Goal: Transaction & Acquisition: Purchase product/service

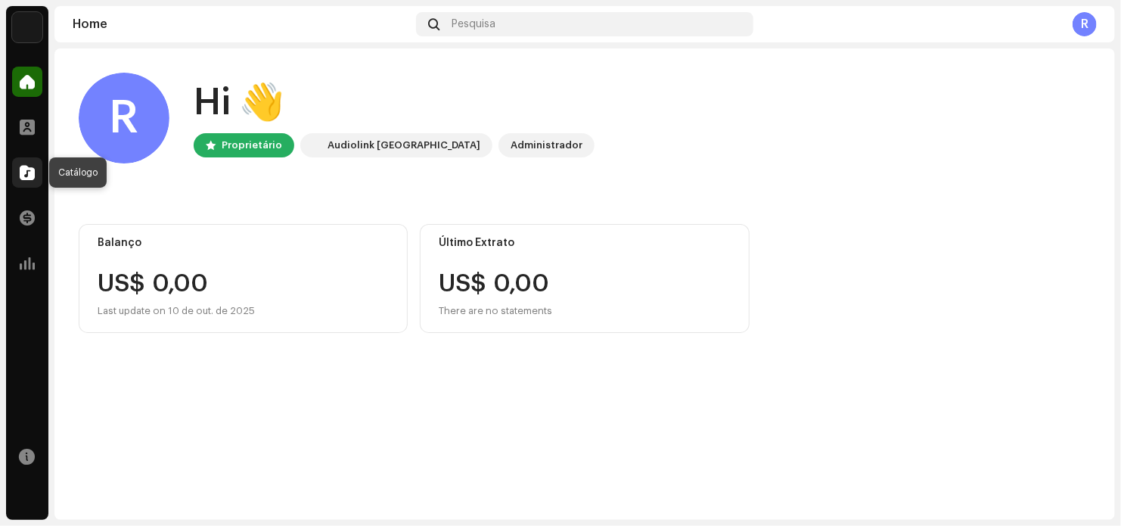
click at [25, 163] on div at bounding box center [27, 172] width 30 height 30
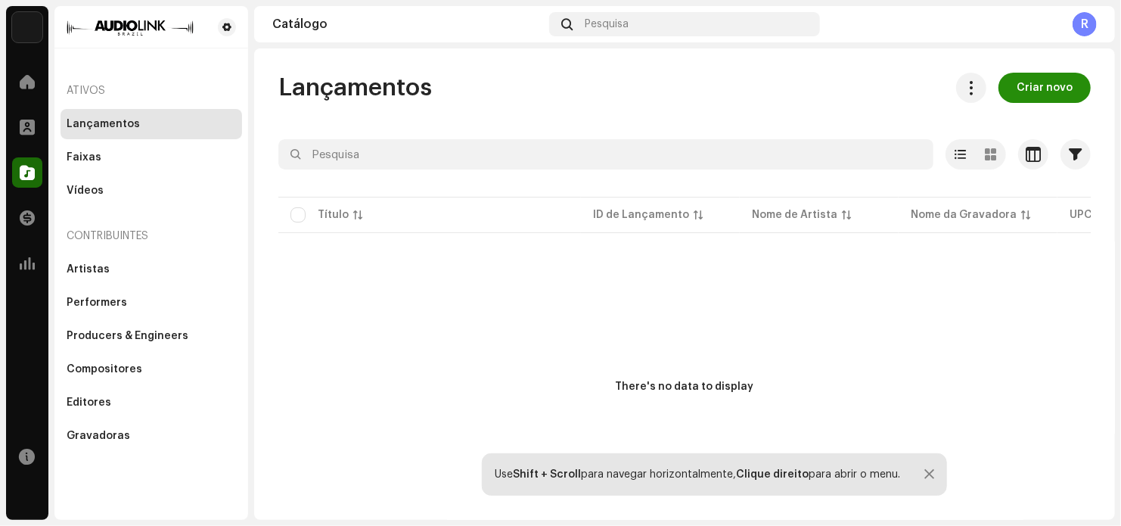
click at [1040, 86] on span "Criar novo" at bounding box center [1045, 88] width 56 height 30
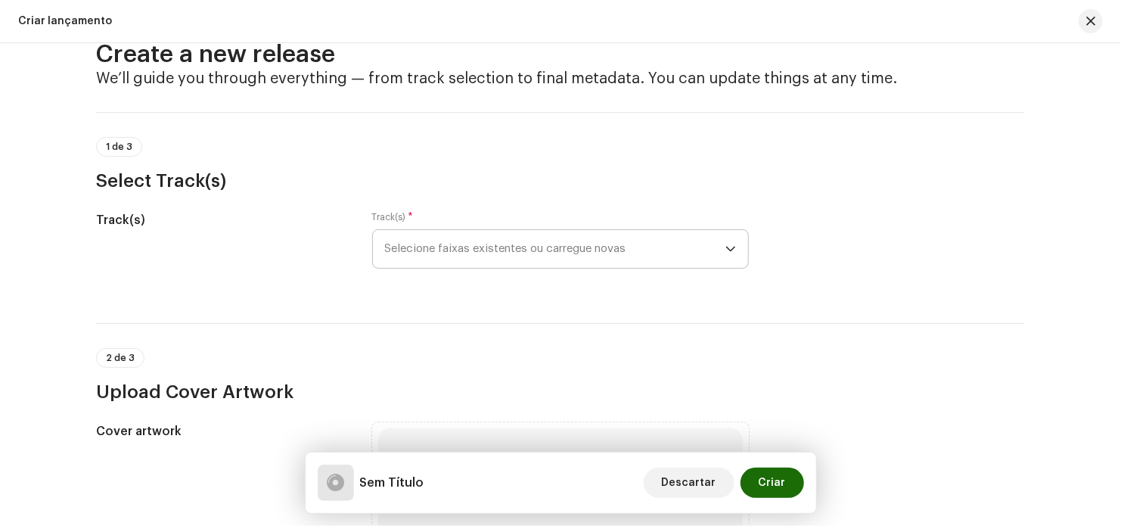
scroll to position [76, 0]
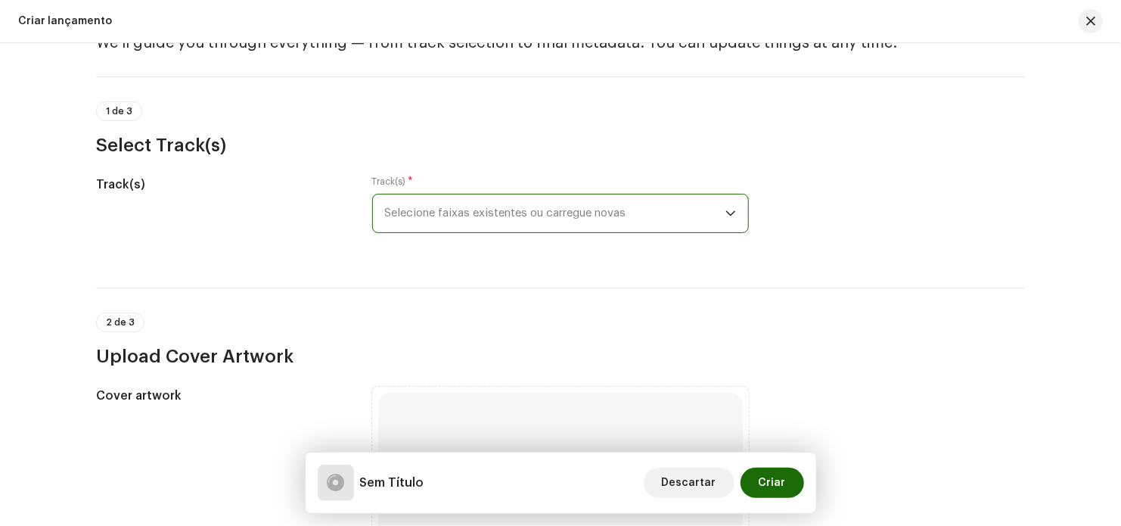
click at [609, 221] on span "Selecione faixas existentes ou carregue novas" at bounding box center [555, 213] width 340 height 38
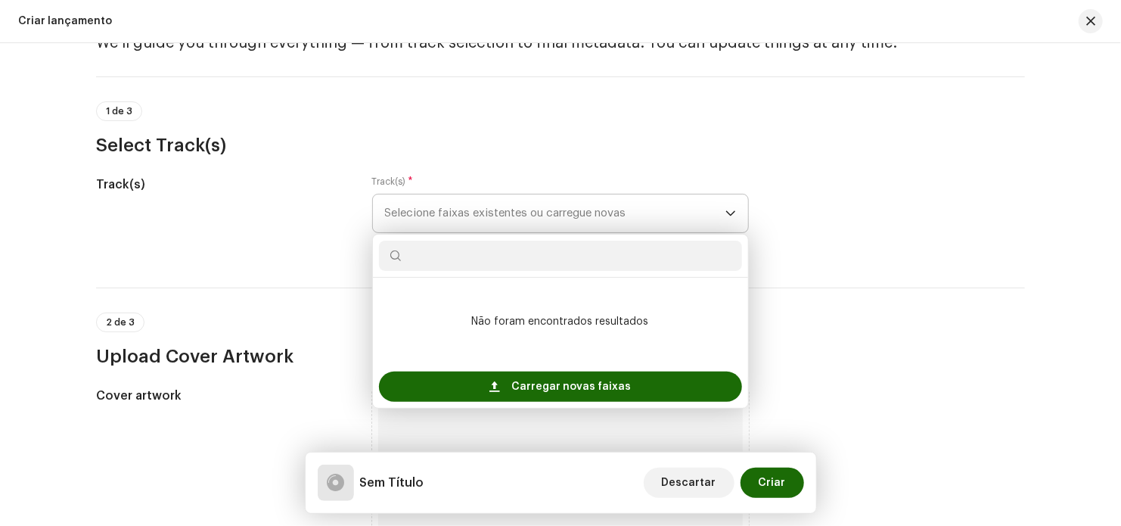
click at [614, 216] on span "Selecione faixas existentes ou carregue novas" at bounding box center [555, 213] width 340 height 38
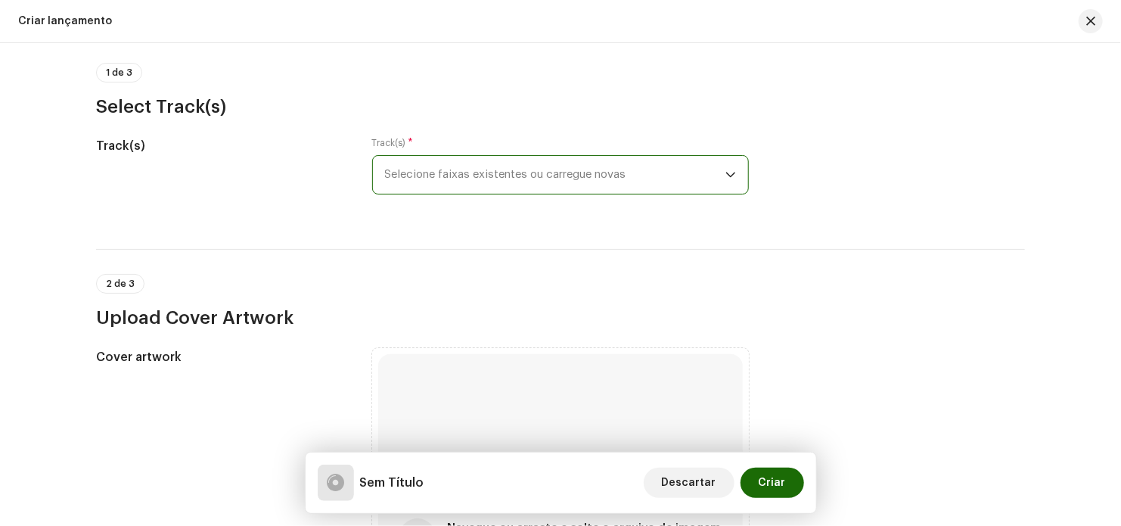
scroll to position [151, 0]
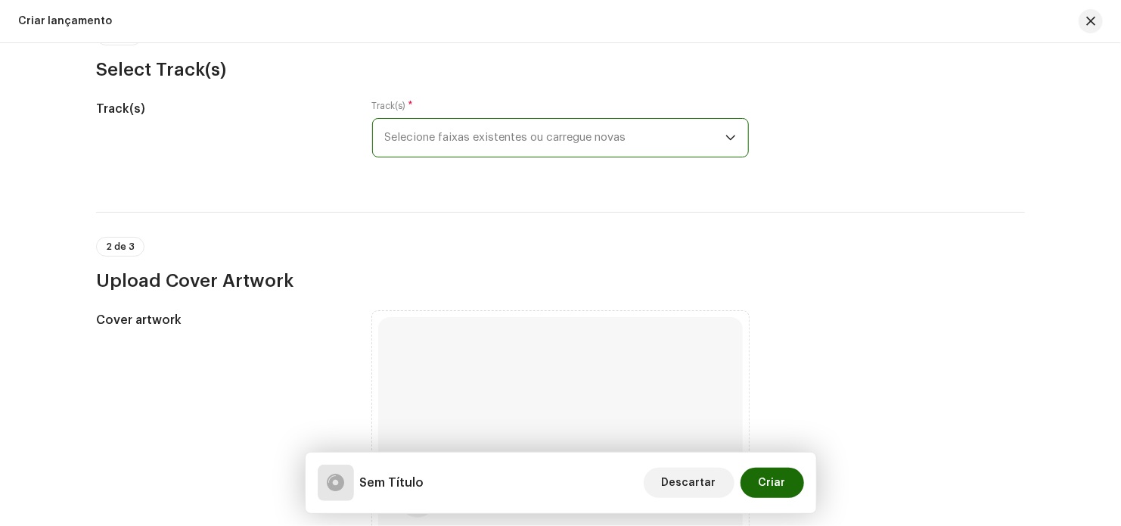
click at [705, 149] on span "Selecione faixas existentes ou carregue novas" at bounding box center [555, 138] width 340 height 38
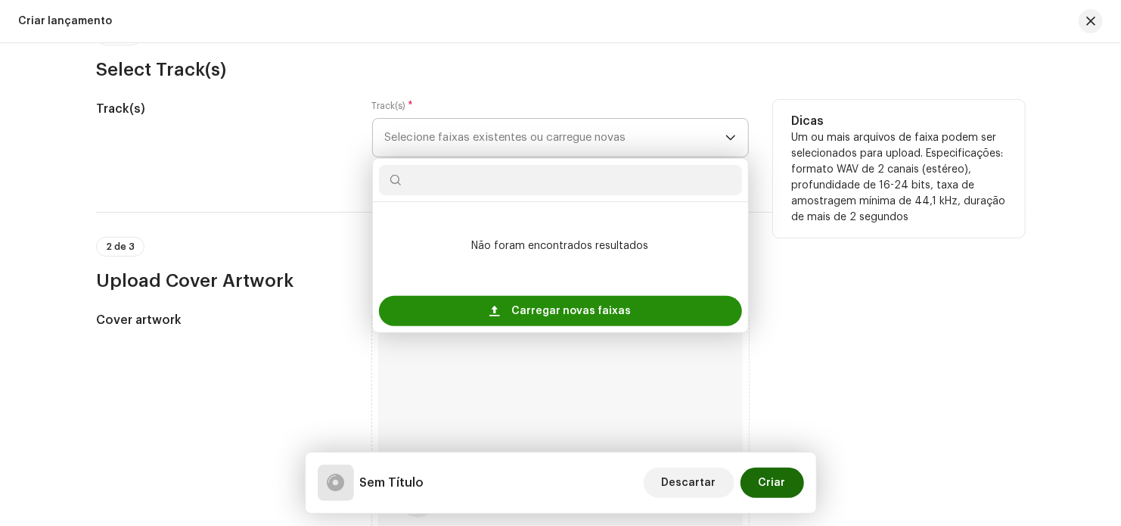
click at [589, 306] on span "Carregar novas faixas" at bounding box center [572, 311] width 120 height 30
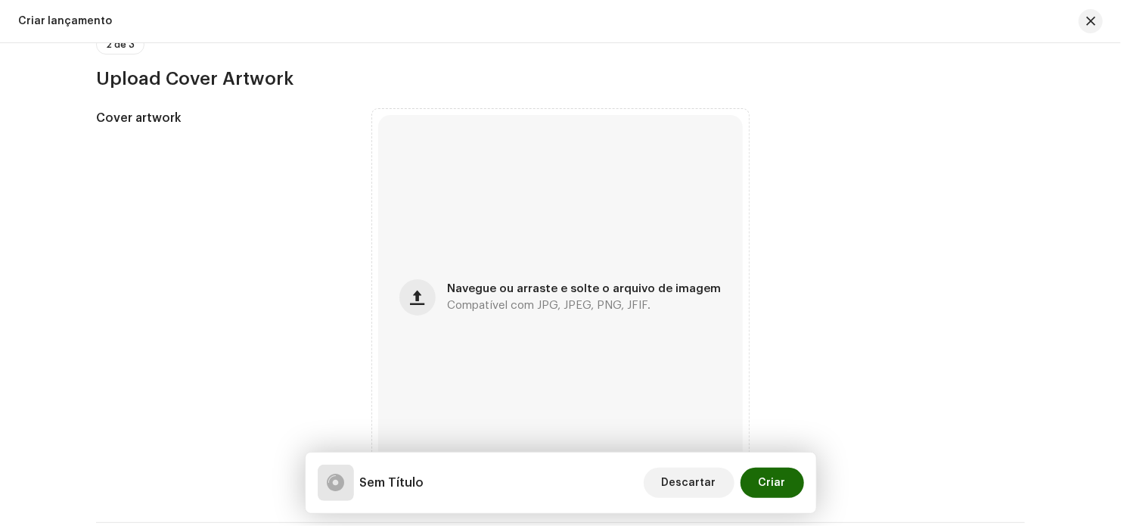
scroll to position [590, 0]
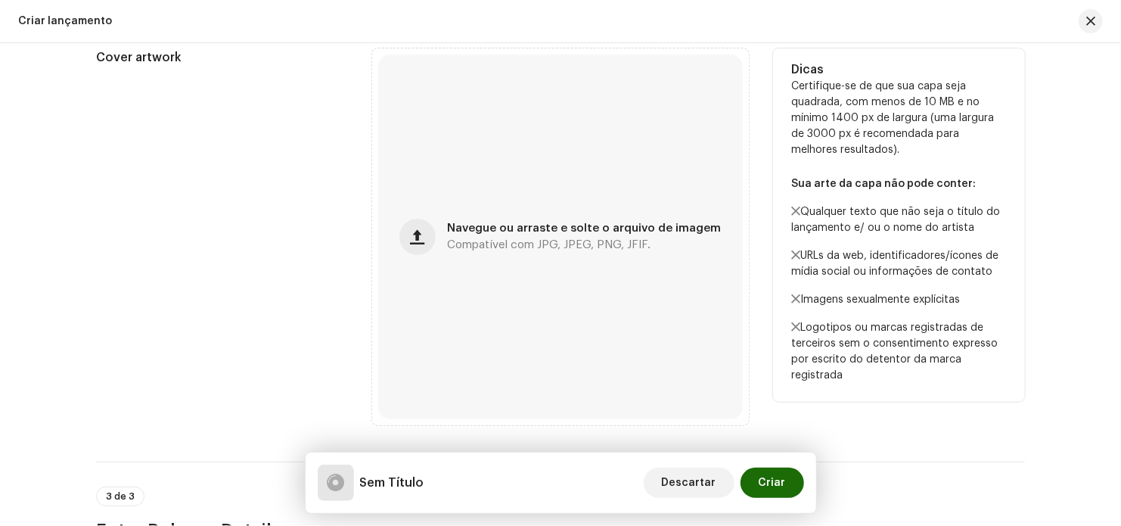
click at [942, 278] on p "URLs da web, identificadores/ícones de mídia social ou informações de contato" at bounding box center [899, 264] width 216 height 32
click at [589, 249] on span "Compatível com JPG, JPEG, PNG, JFIF." at bounding box center [550, 245] width 204 height 11
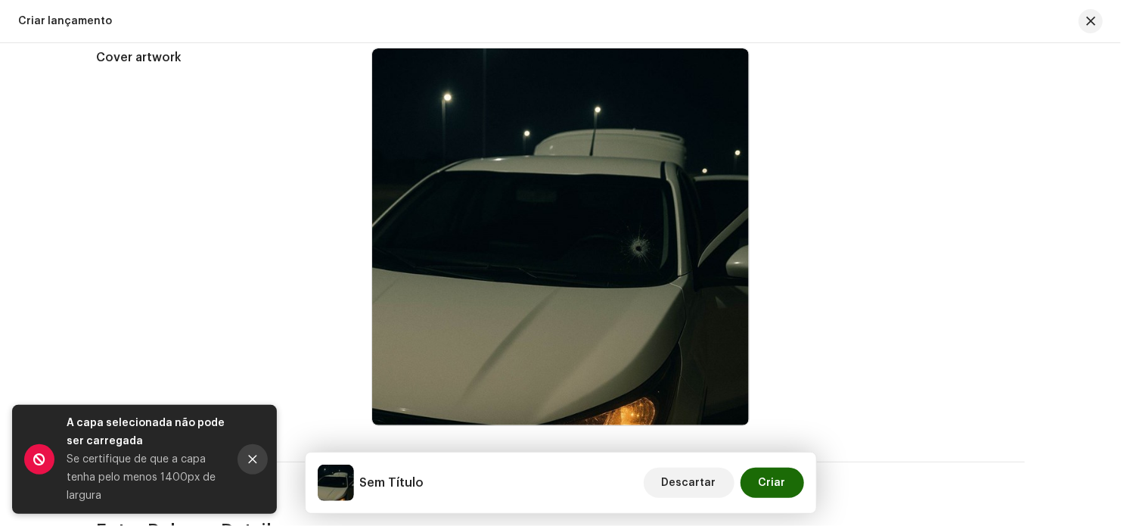
click at [252, 450] on button "Close" at bounding box center [253, 459] width 30 height 30
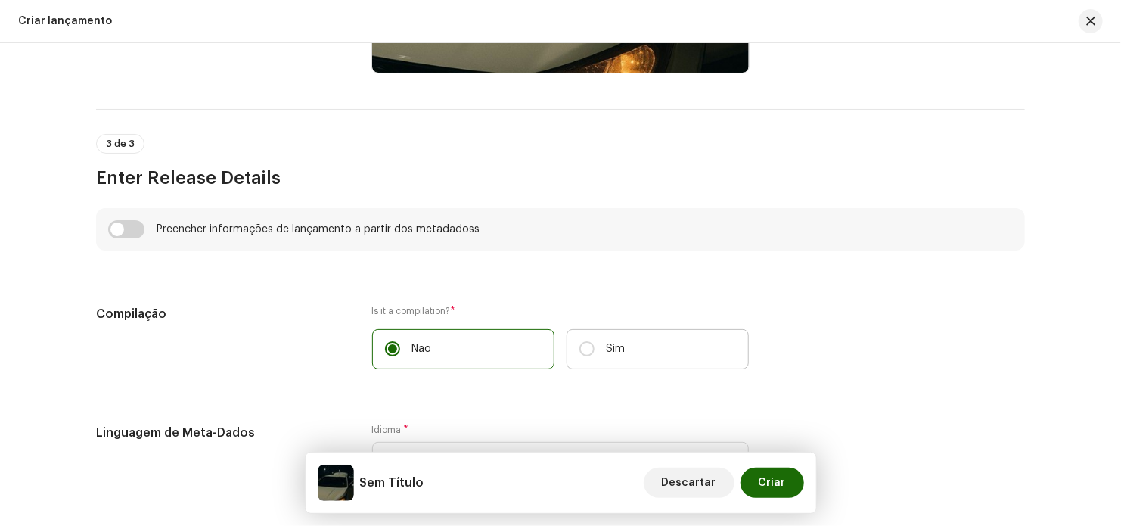
scroll to position [969, 0]
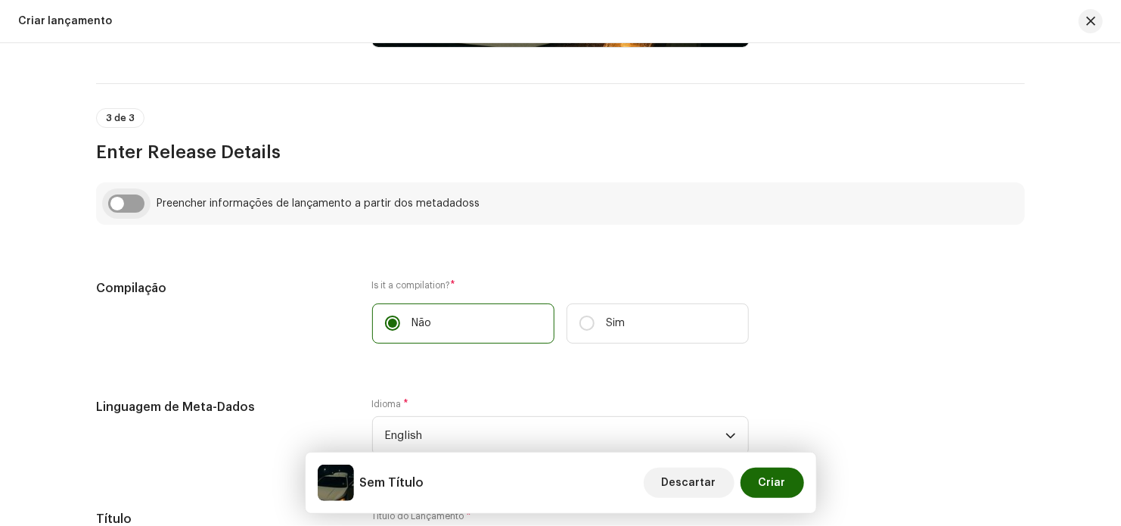
click at [126, 205] on input "checkbox" at bounding box center [126, 203] width 36 height 18
checkbox input "true"
type input "060 FREESTYLE.wav"
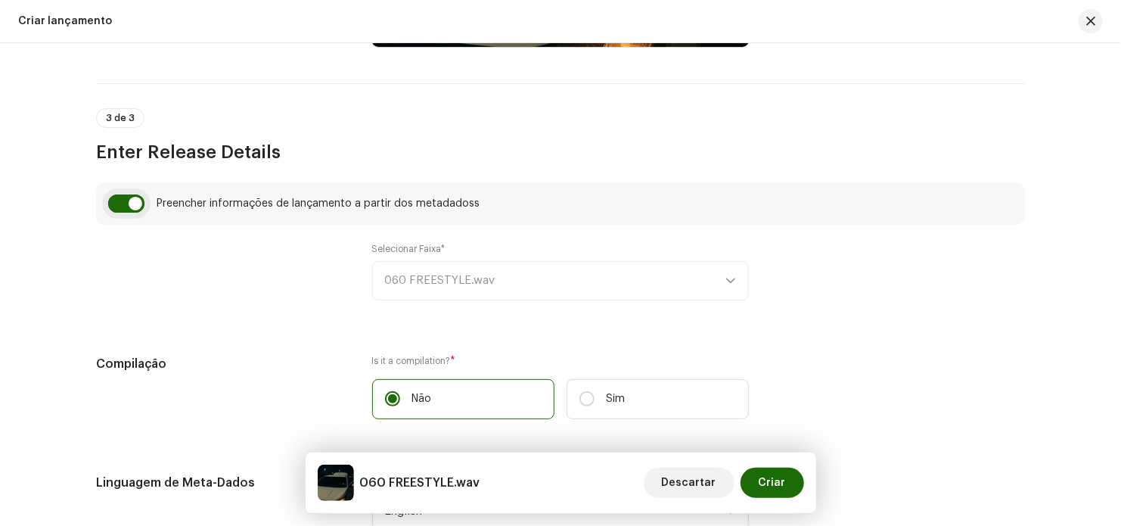
click at [126, 205] on input "checkbox" at bounding box center [126, 203] width 36 height 18
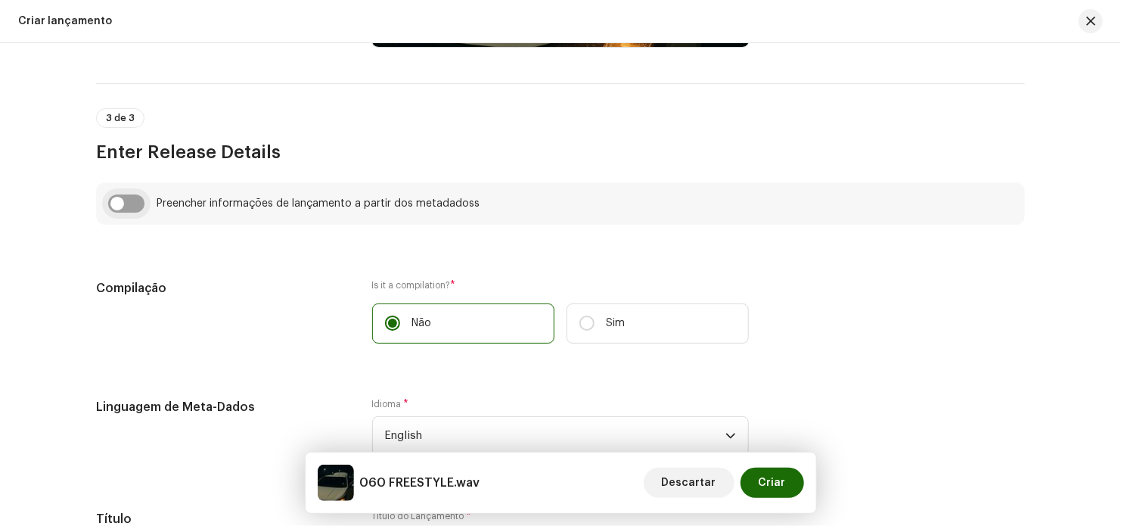
click at [126, 205] on input "checkbox" at bounding box center [126, 203] width 36 height 18
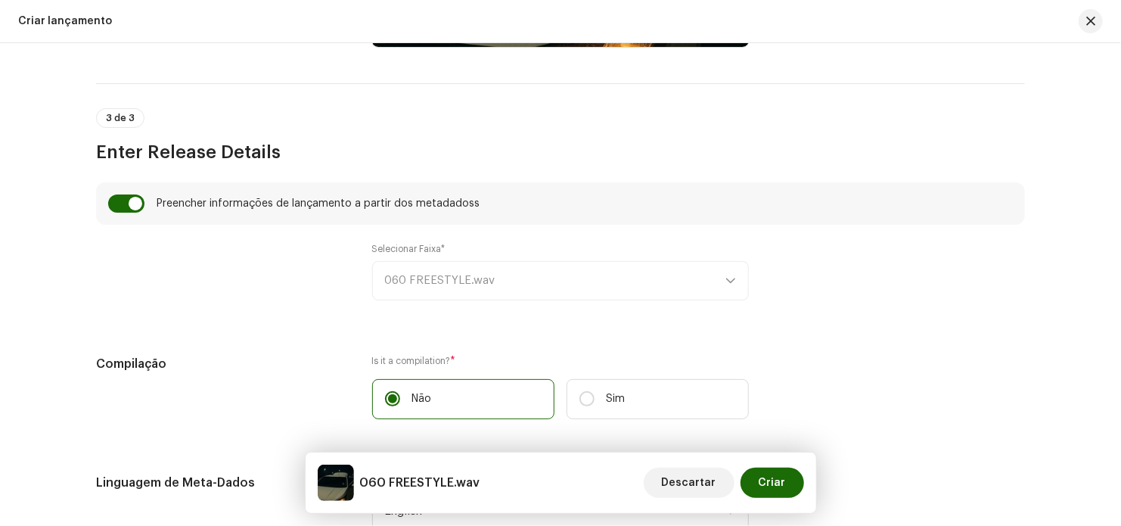
click at [695, 297] on div "Selecionar Faixa* 060 FREESTYLE.wav" at bounding box center [560, 272] width 377 height 58
click at [132, 207] on input "checkbox" at bounding box center [126, 203] width 36 height 18
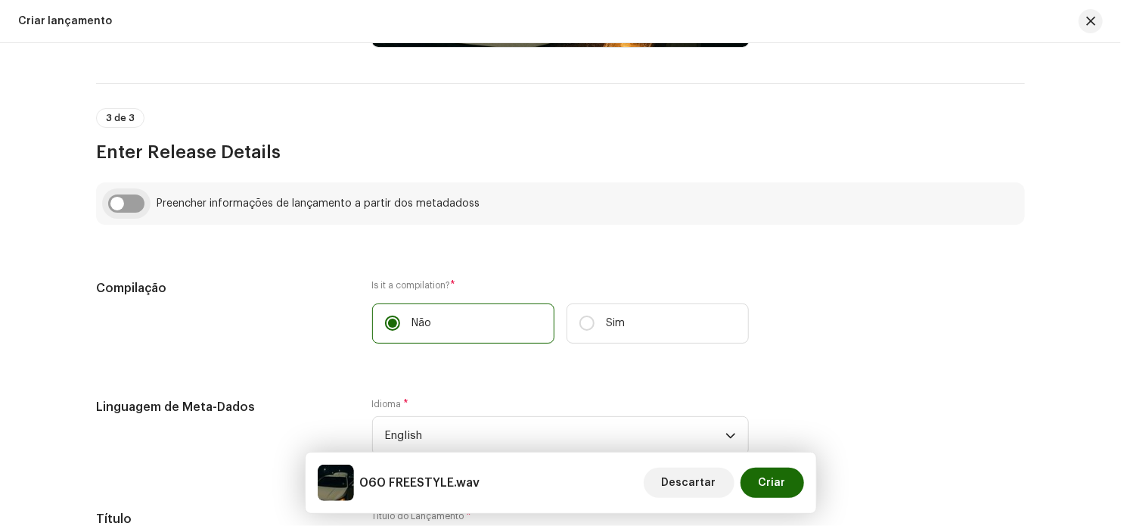
click at [132, 207] on input "checkbox" at bounding box center [126, 203] width 36 height 18
checkbox input "true"
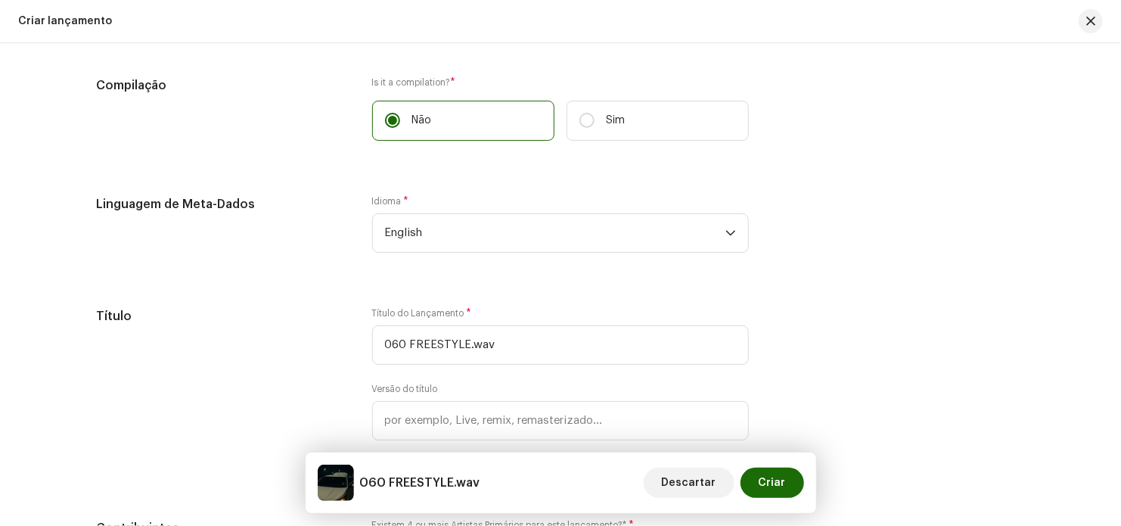
scroll to position [1271, 0]
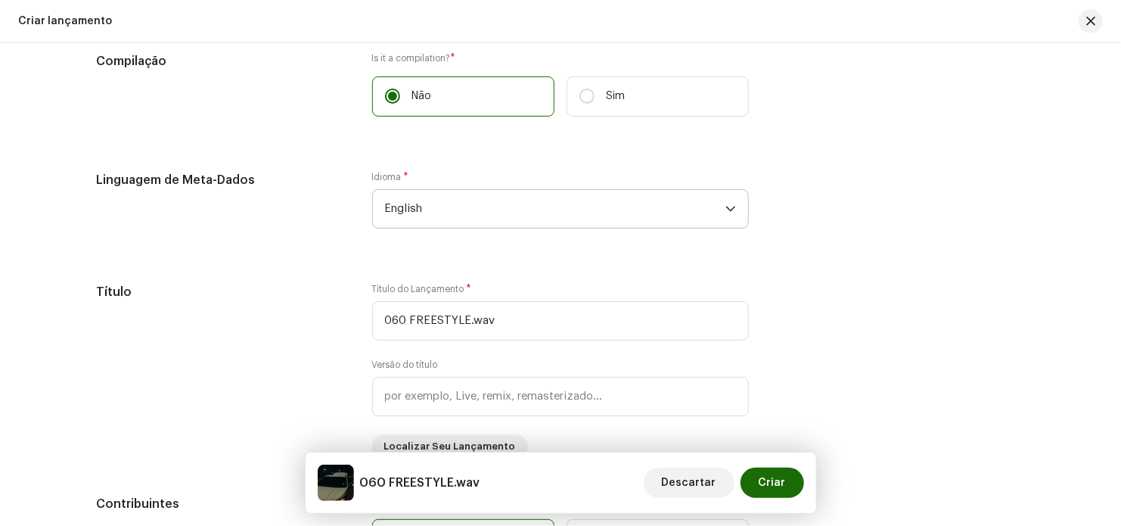
click at [571, 209] on span "English" at bounding box center [555, 209] width 340 height 38
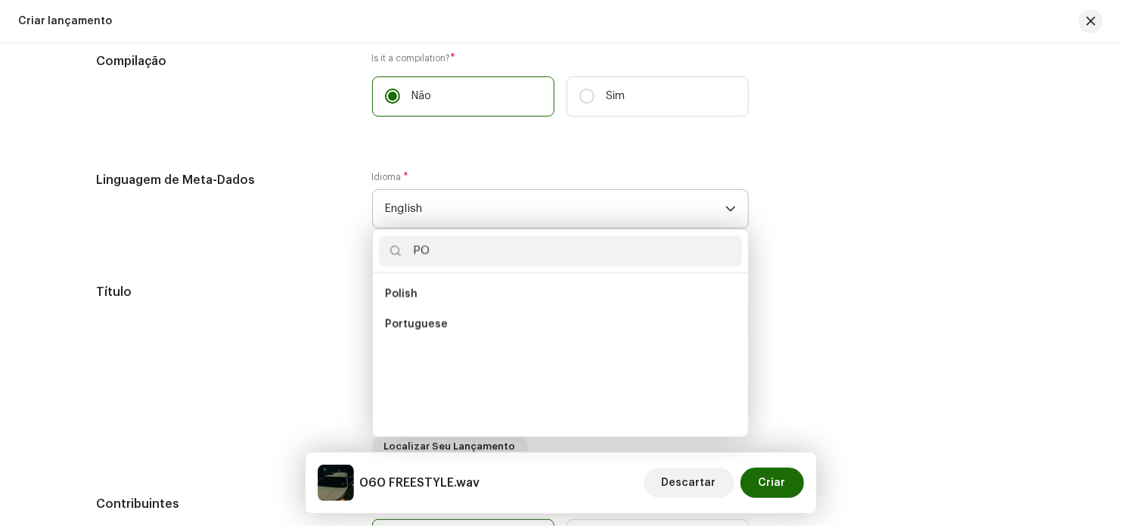
scroll to position [0, 0]
type input "P"
type input "B"
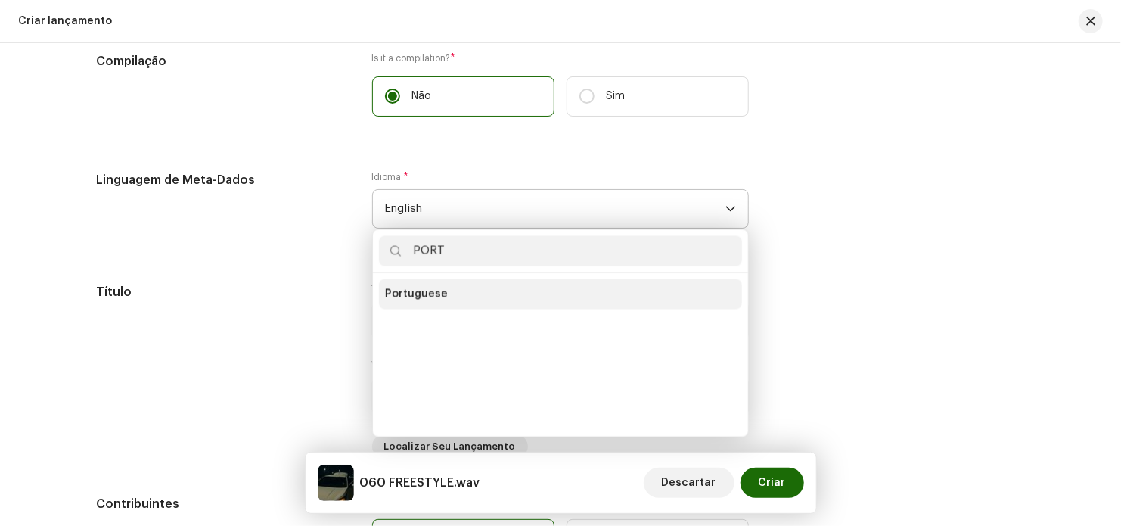
type input "PORT"
click at [423, 297] on span "Portuguese" at bounding box center [416, 294] width 63 height 15
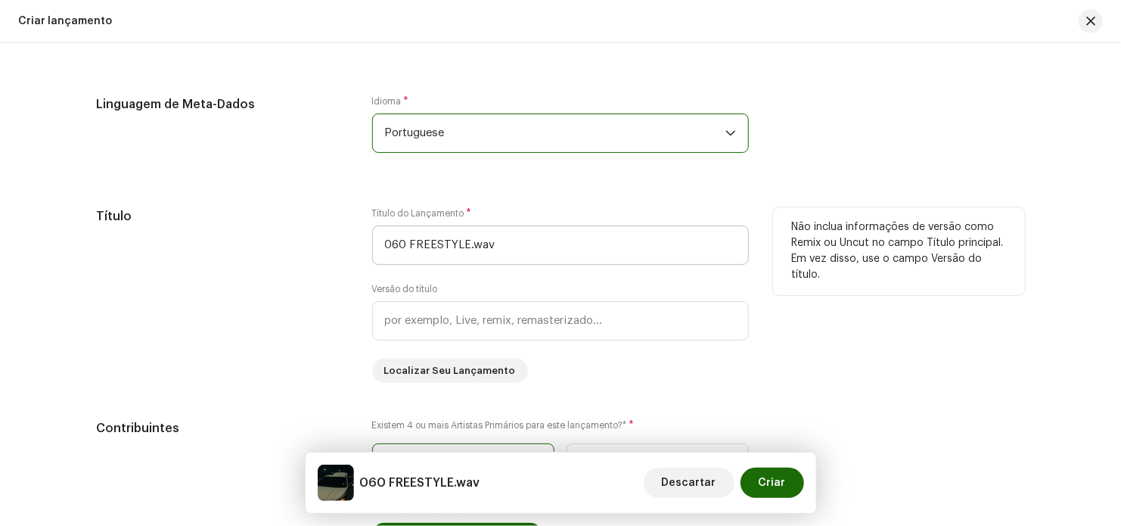
scroll to position [1423, 0]
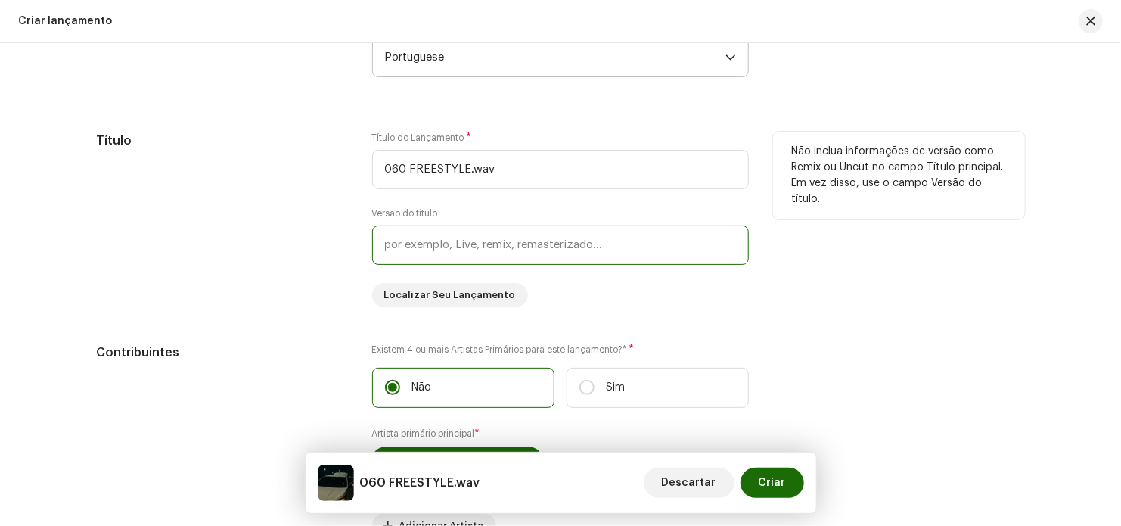
click at [642, 250] on input "text" at bounding box center [560, 244] width 377 height 39
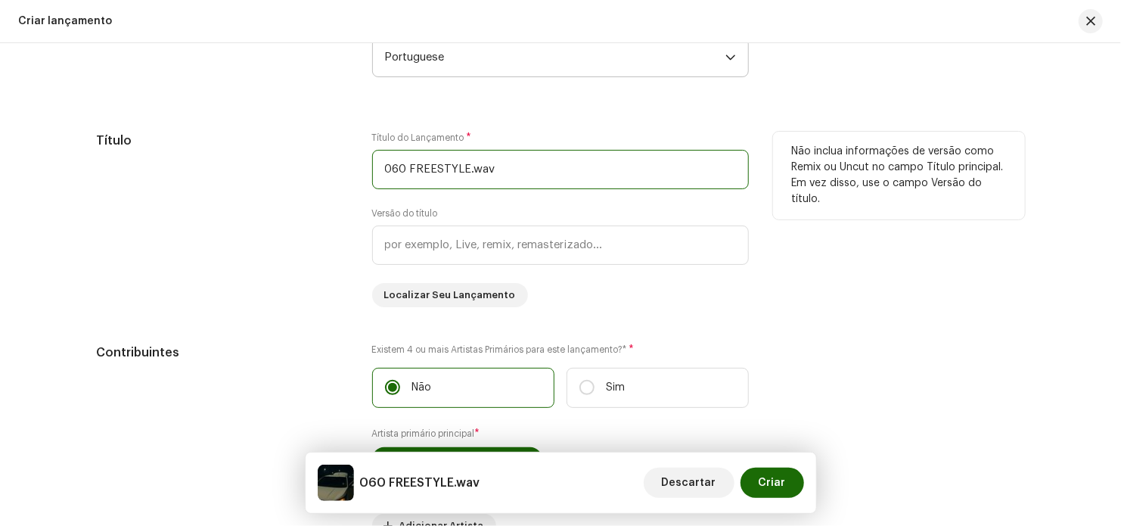
click at [549, 160] on input "060 FREESTYLE.wav" at bounding box center [560, 169] width 377 height 39
drag, startPoint x: 517, startPoint y: 173, endPoint x: 465, endPoint y: 167, distance: 51.7
click at [465, 167] on input "060 FREESTYLE.wav" at bounding box center [560, 169] width 377 height 39
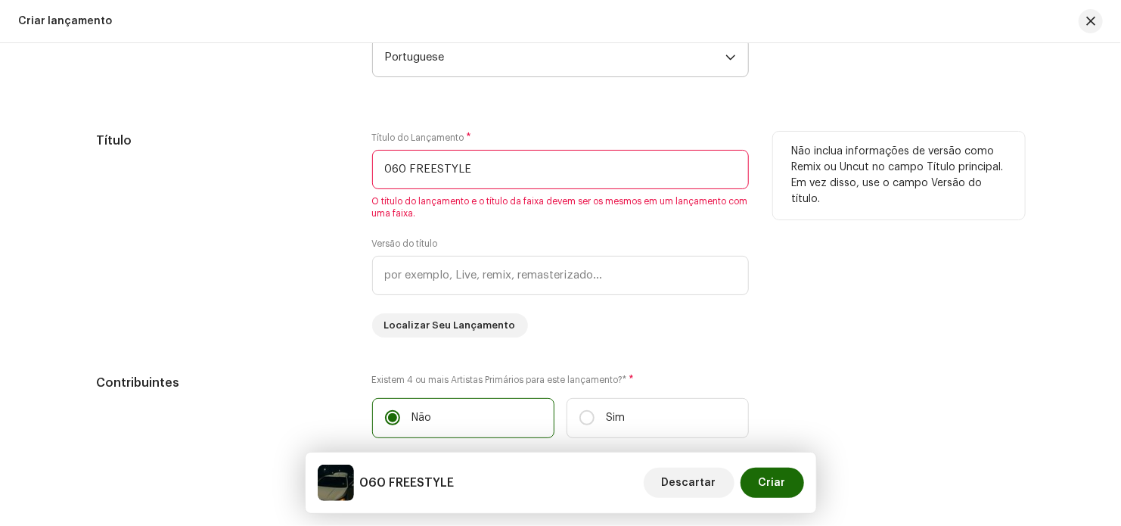
type input "060 FREESTYLE.wav"
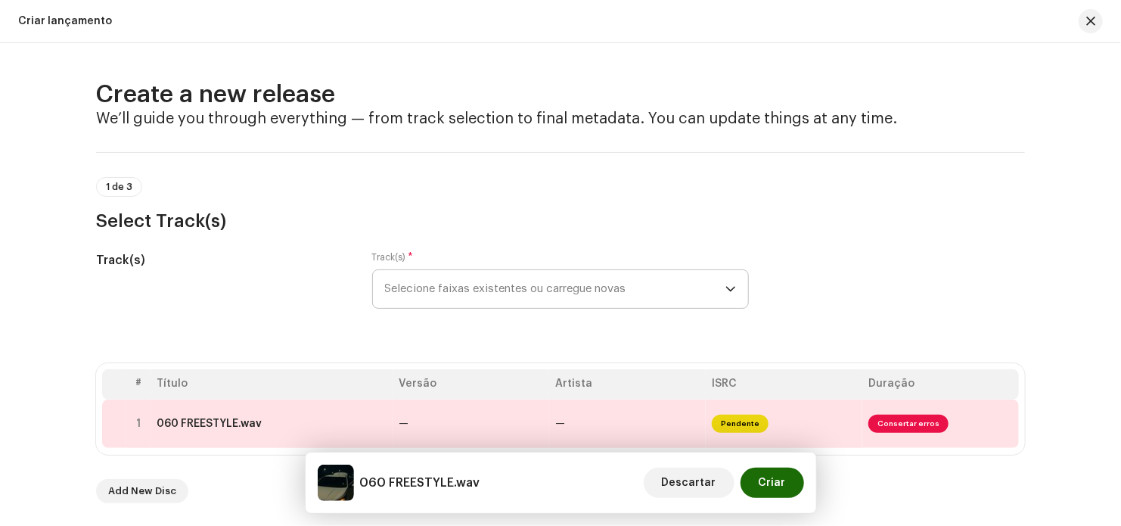
scroll to position [76, 0]
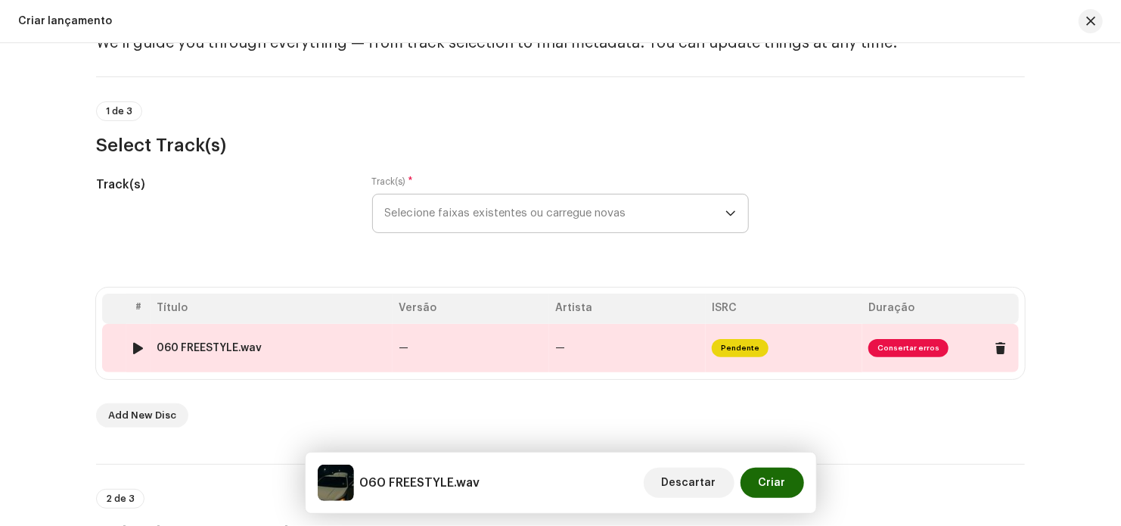
click at [923, 351] on span "Consertar erros" at bounding box center [909, 348] width 80 height 18
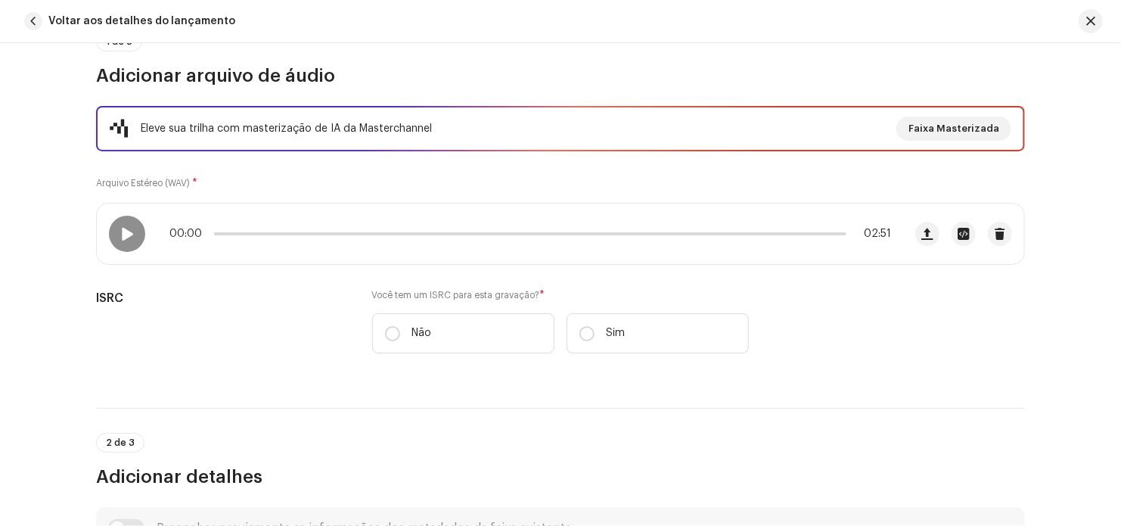
scroll to position [227, 0]
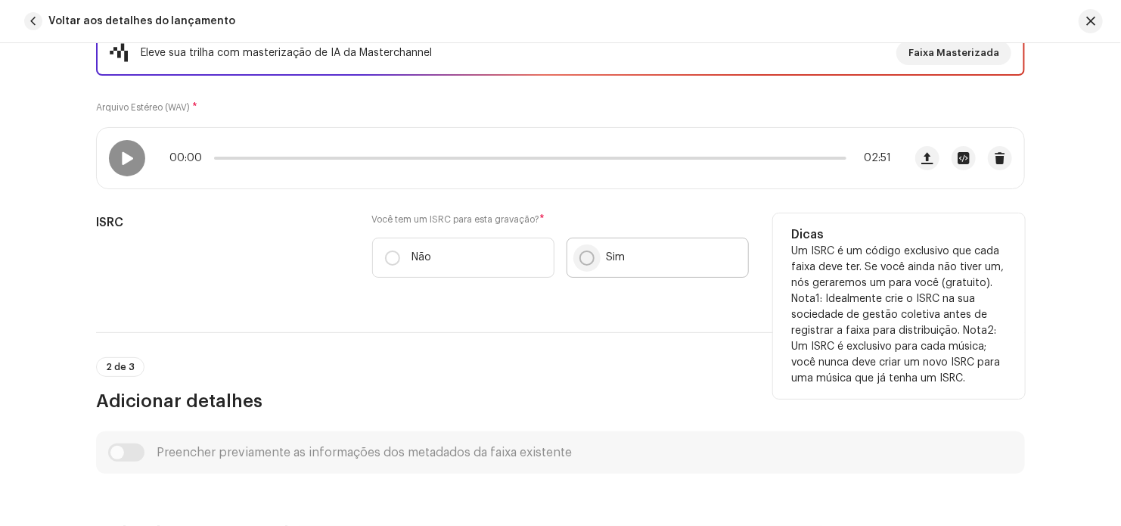
click at [584, 259] on input "Sim" at bounding box center [587, 257] width 15 height 15
radio input "true"
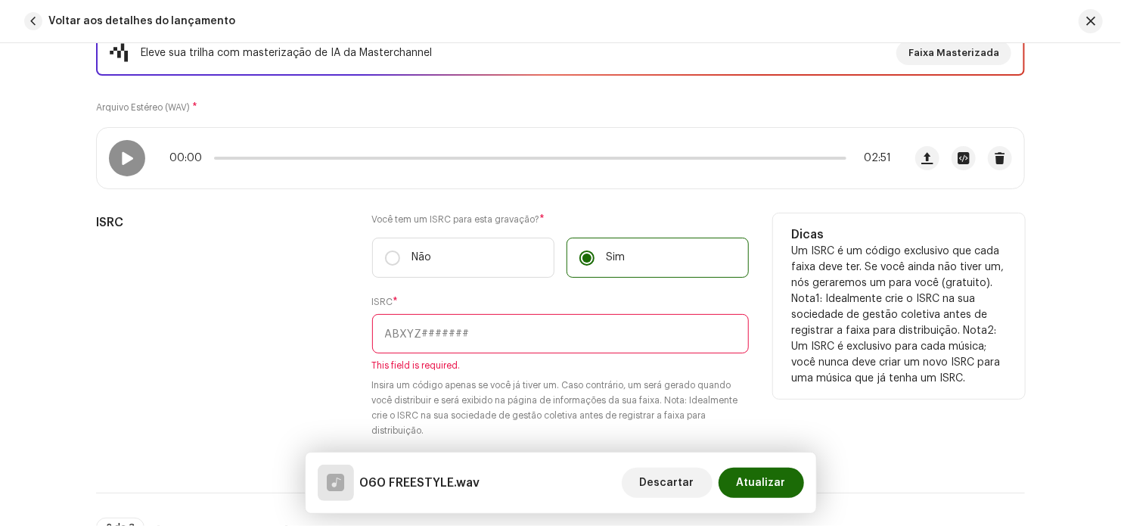
click at [565, 340] on input "text" at bounding box center [560, 333] width 377 height 39
paste input "BC9II2500002"
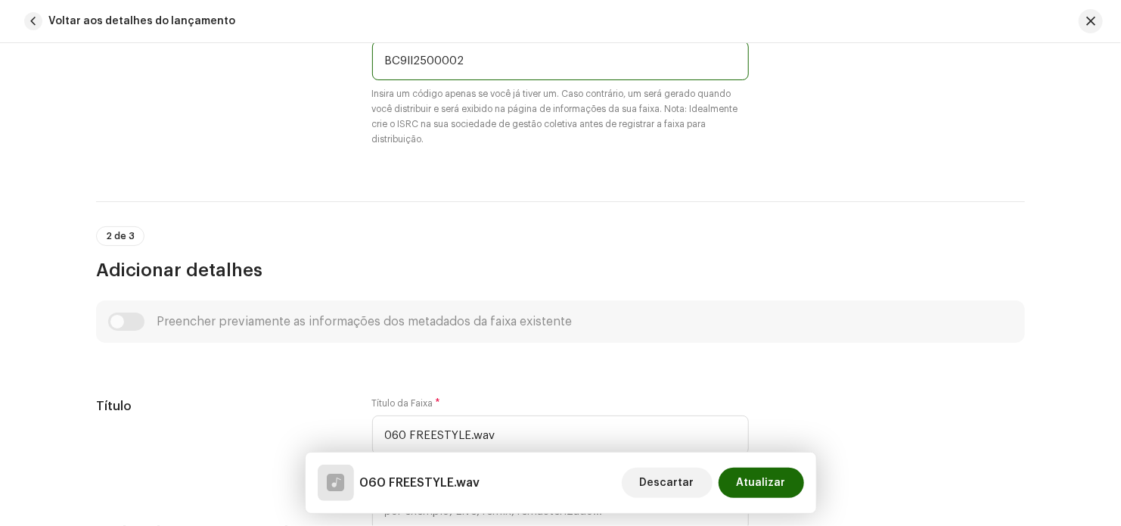
scroll to position [605, 0]
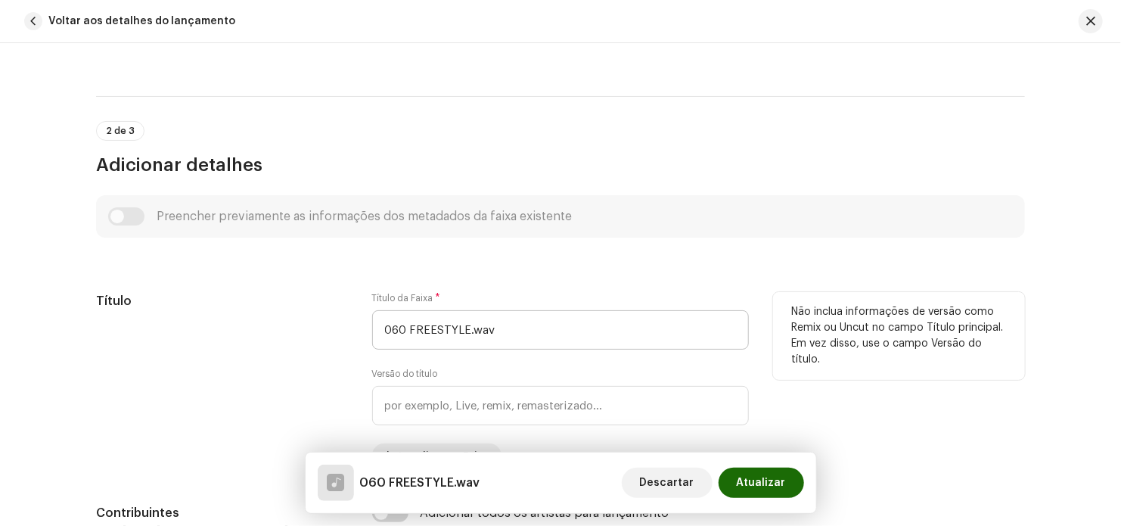
type input "BC9II2500002"
click at [585, 327] on input "060 FREESTYLE.wav" at bounding box center [560, 329] width 377 height 39
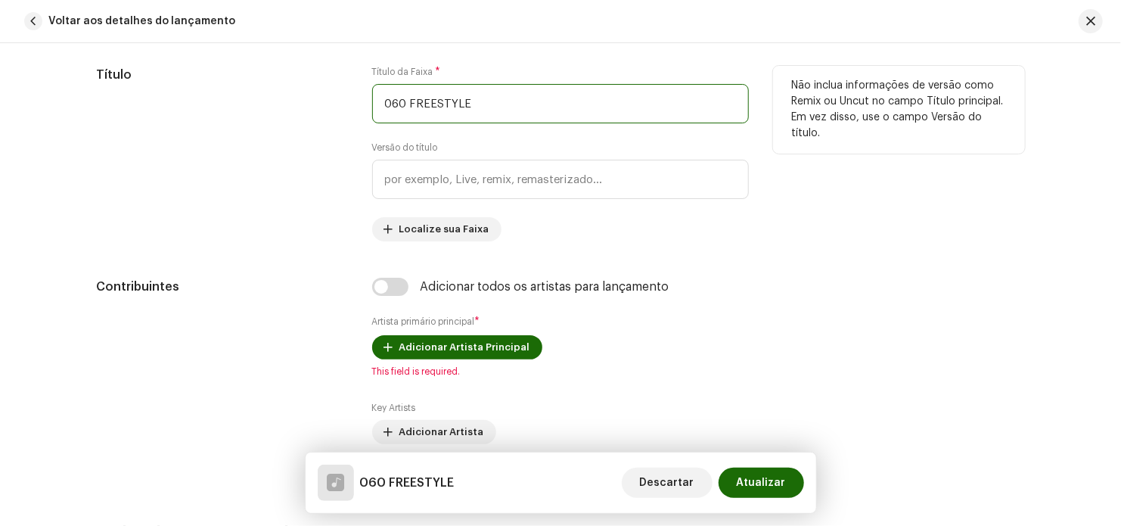
scroll to position [832, 0]
type input "060 FREESTYLE"
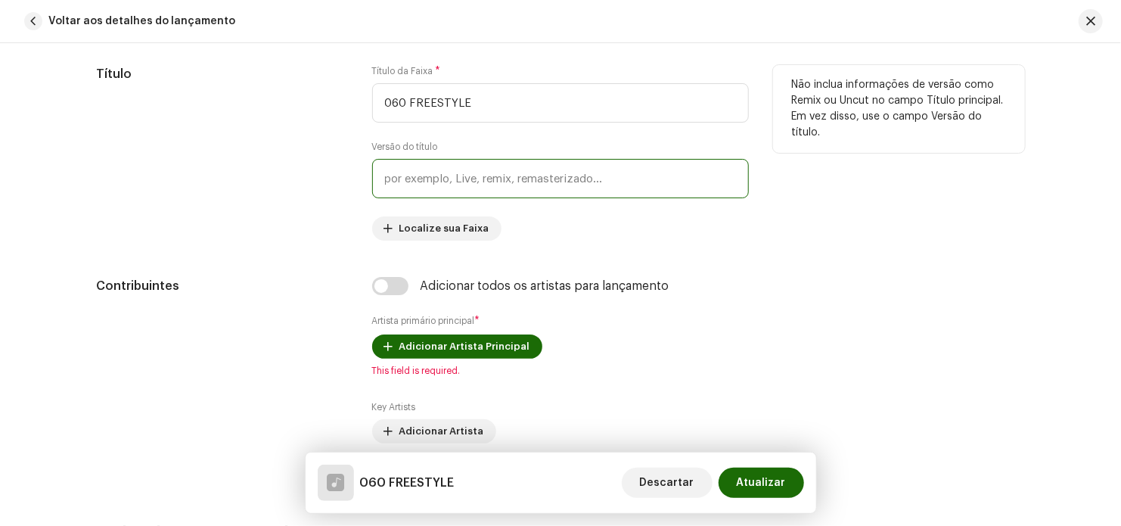
click at [633, 176] on input "text" at bounding box center [560, 178] width 377 height 39
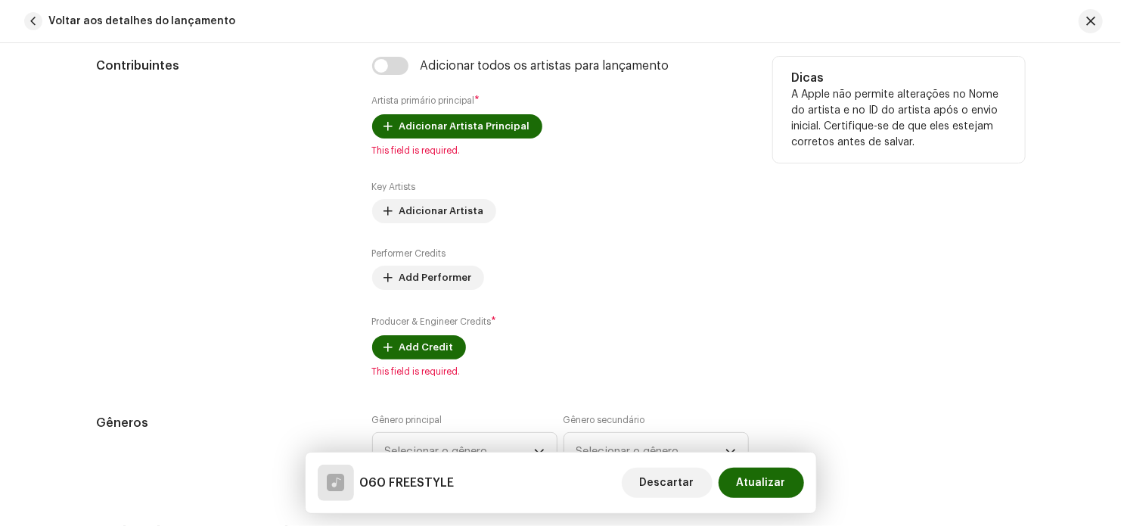
scroll to position [1059, 0]
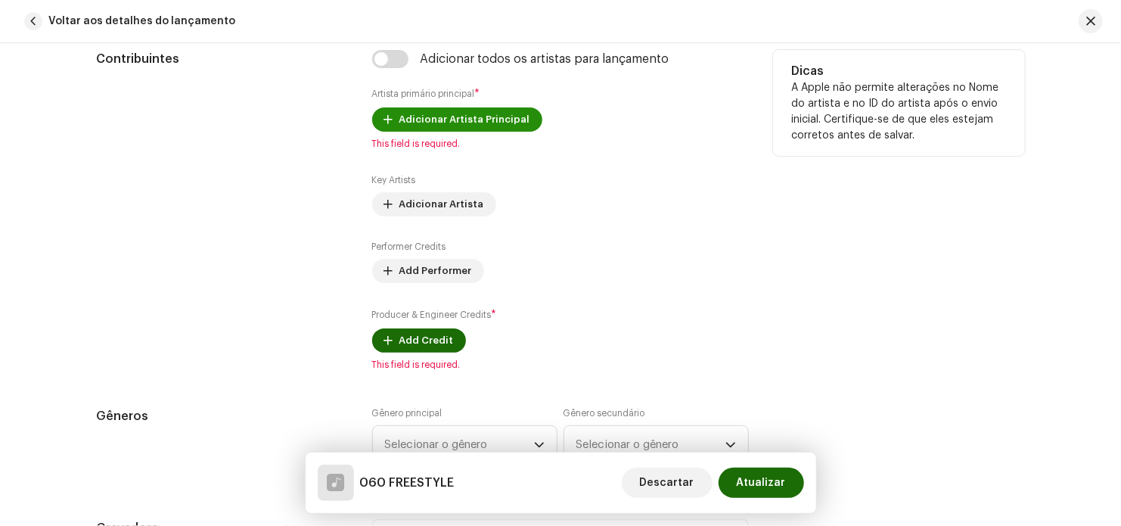
click at [417, 122] on span "Adicionar Artista Principal" at bounding box center [465, 119] width 131 height 30
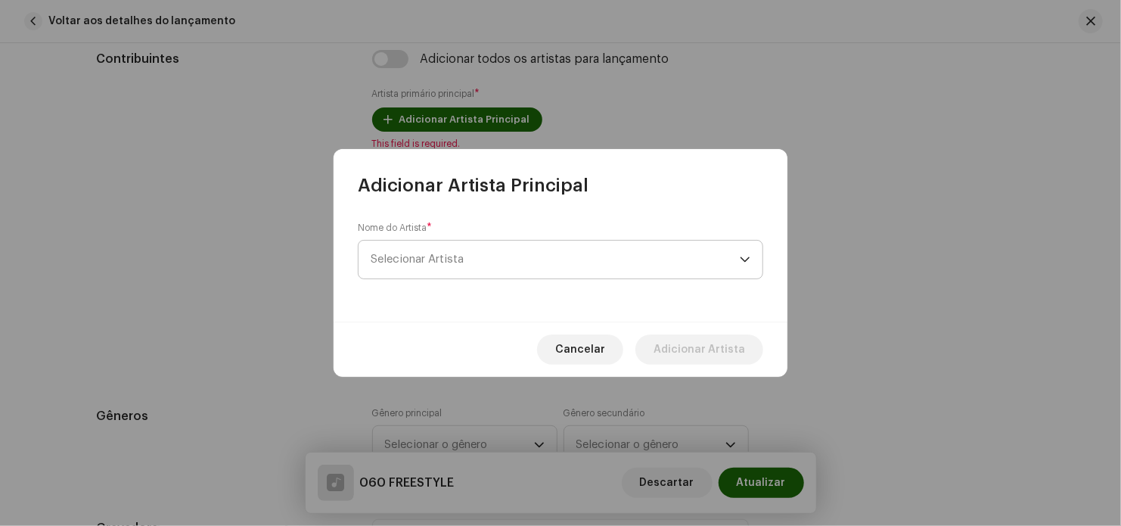
click at [483, 263] on span "Selecionar Artista" at bounding box center [555, 260] width 369 height 38
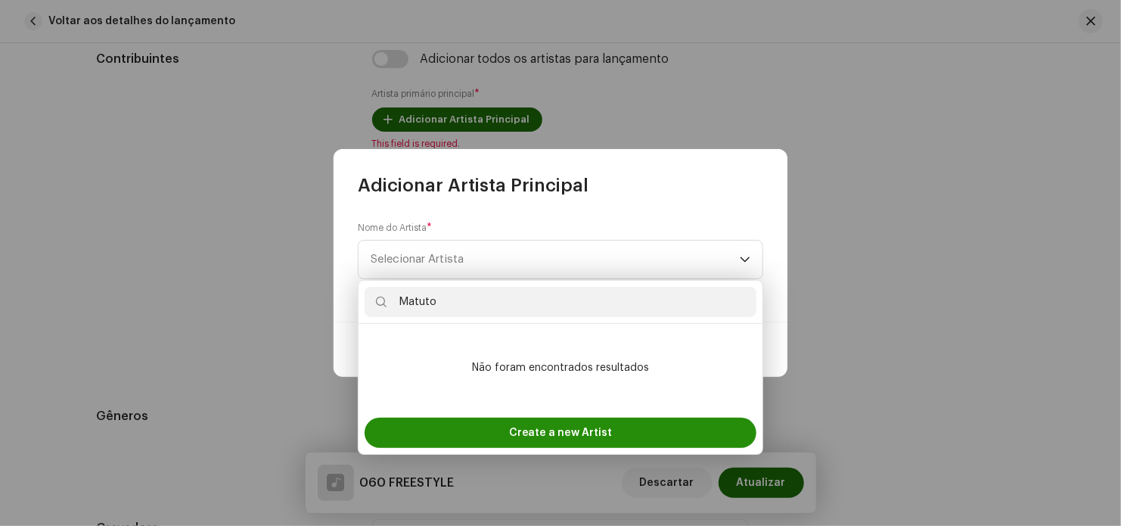
type input "Matuto"
click at [571, 437] on span "Create a new Artist" at bounding box center [561, 433] width 104 height 30
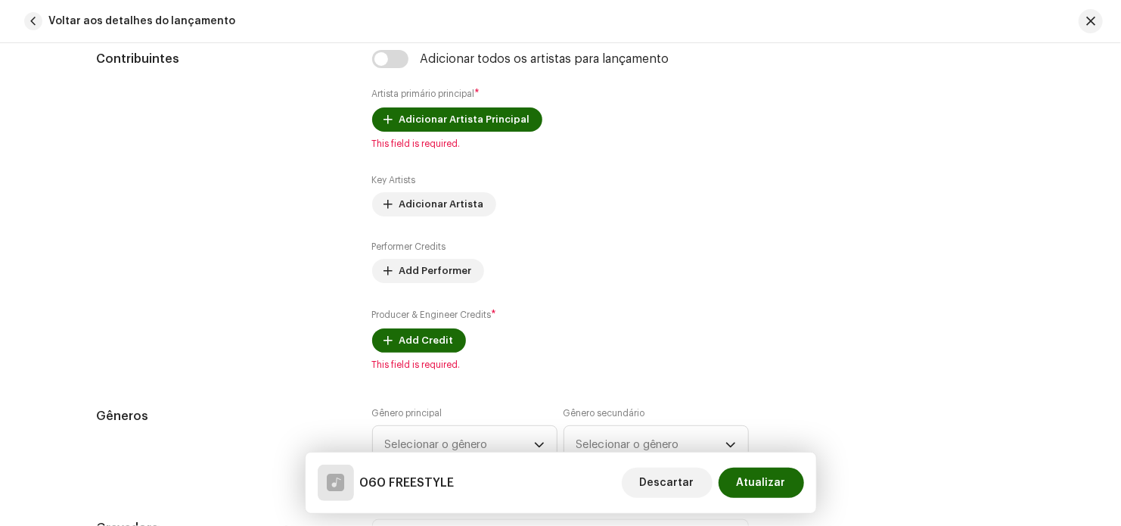
click at [1014, 239] on div "Create a new Main Primary Artist Suportamos imagens PNG, JFIF, JPEG e JPG. Nome…" at bounding box center [560, 263] width 1121 height 526
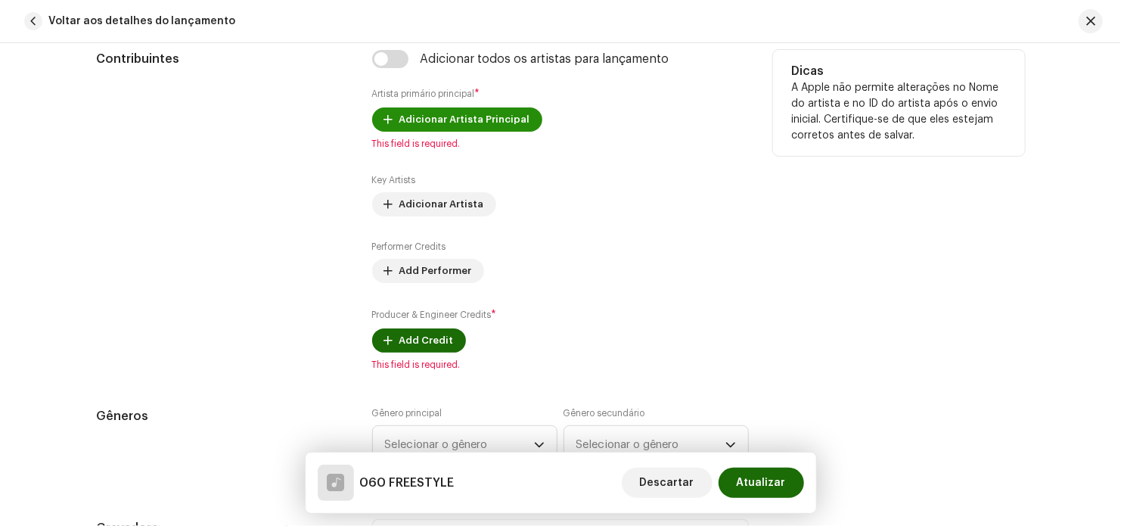
click at [462, 122] on span "Adicionar Artista Principal" at bounding box center [465, 119] width 131 height 30
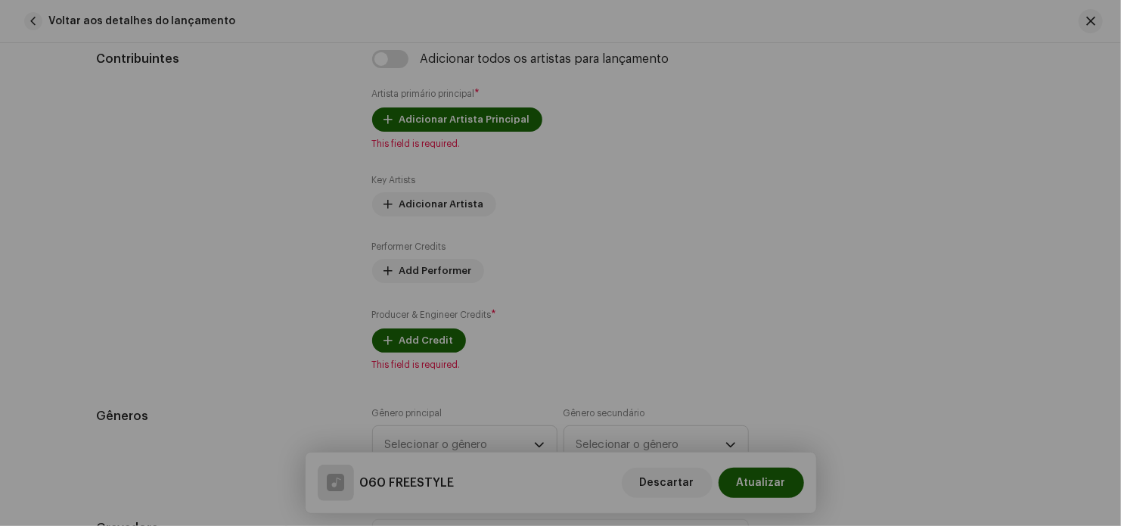
click at [871, 219] on div "Adicionar Artista Principal Nome do Artista * Selecionar Artista Cancelar Adici…" at bounding box center [560, 263] width 1121 height 526
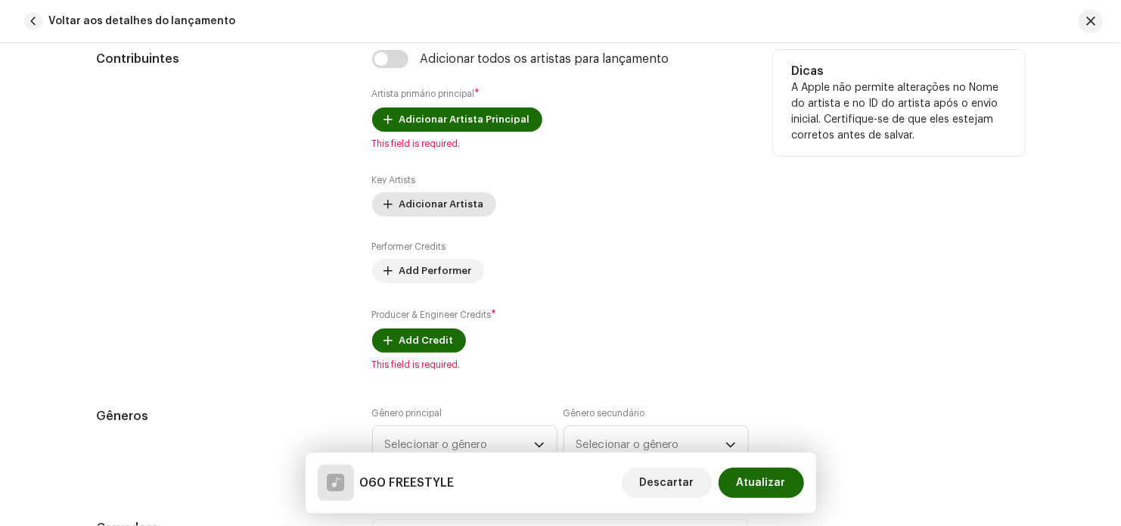
click at [440, 207] on span "Adicionar Artista" at bounding box center [442, 204] width 85 height 30
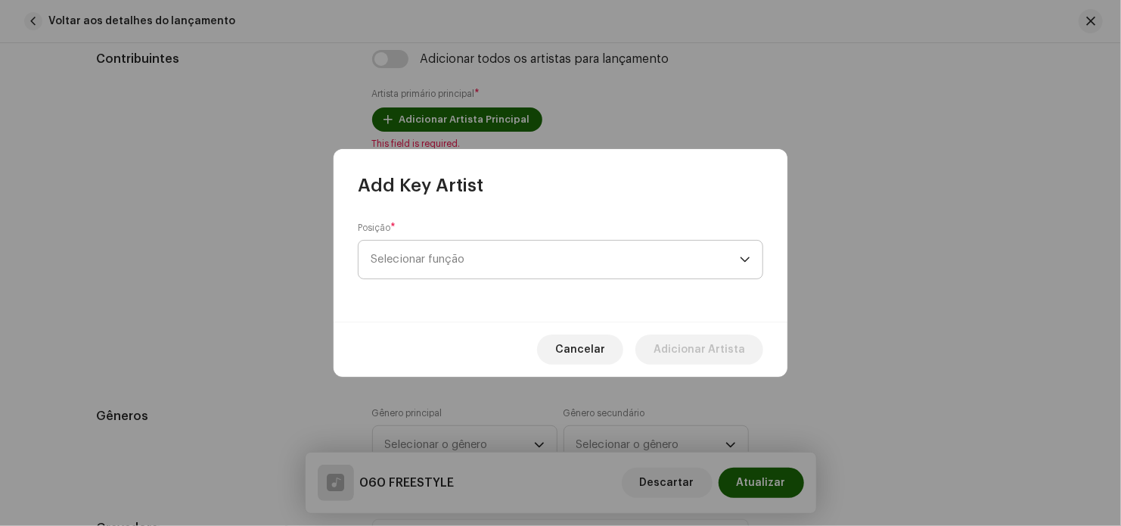
click at [462, 264] on span "Selecionar função" at bounding box center [555, 260] width 369 height 38
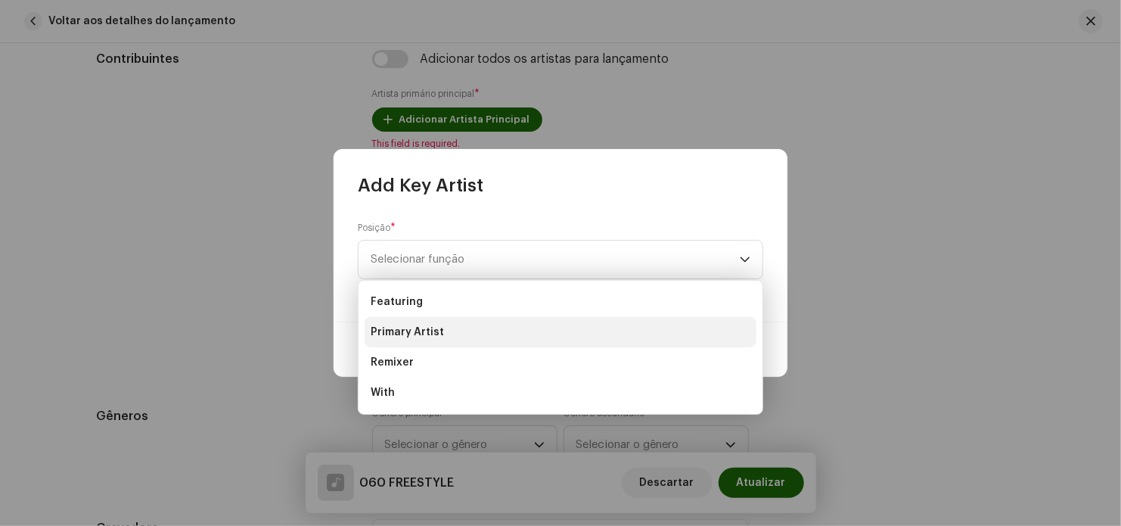
click at [432, 336] on span "Primary Artist" at bounding box center [407, 332] width 73 height 15
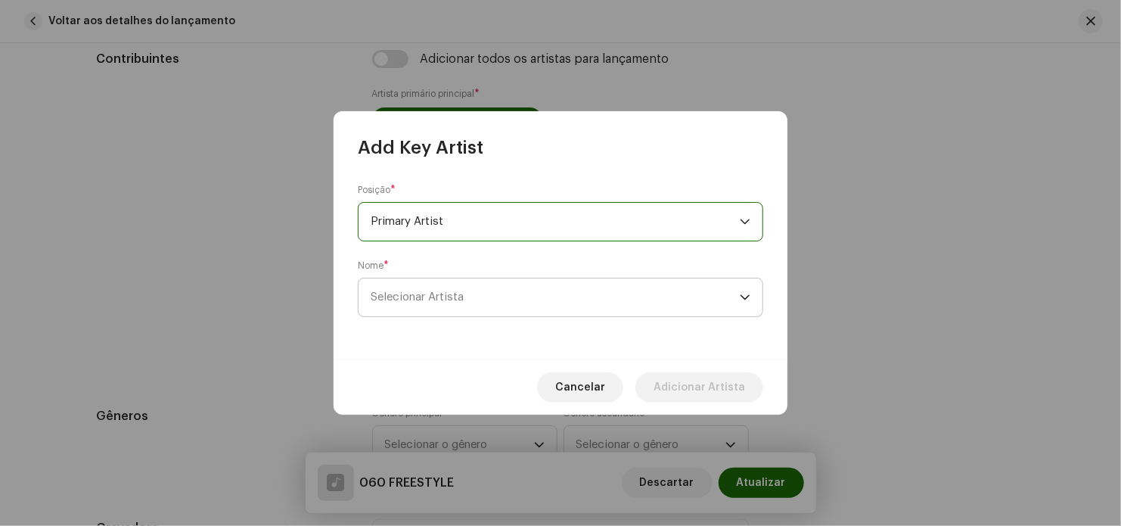
click at [592, 311] on span "Selecionar Artista" at bounding box center [555, 297] width 369 height 38
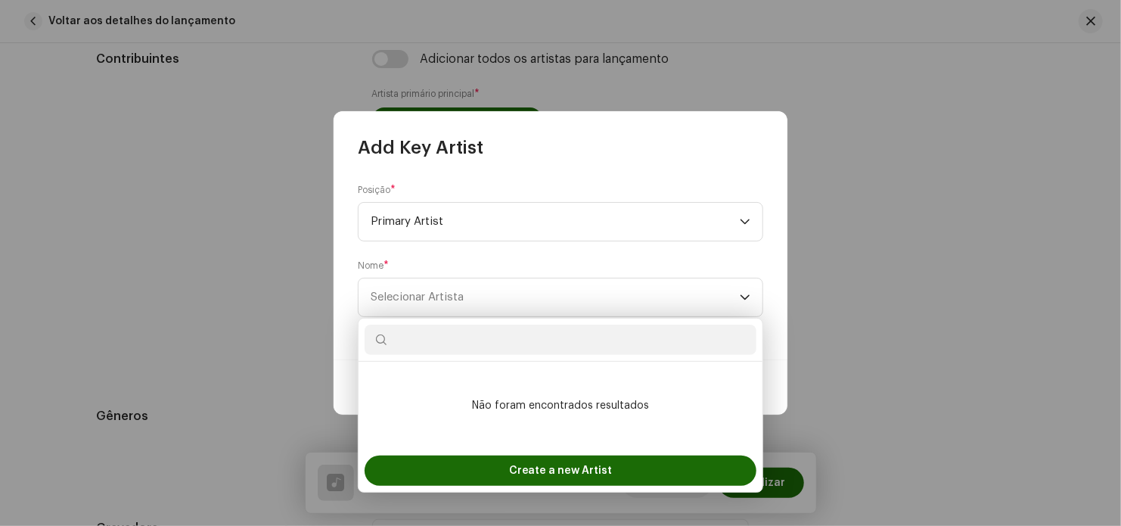
type input "a"
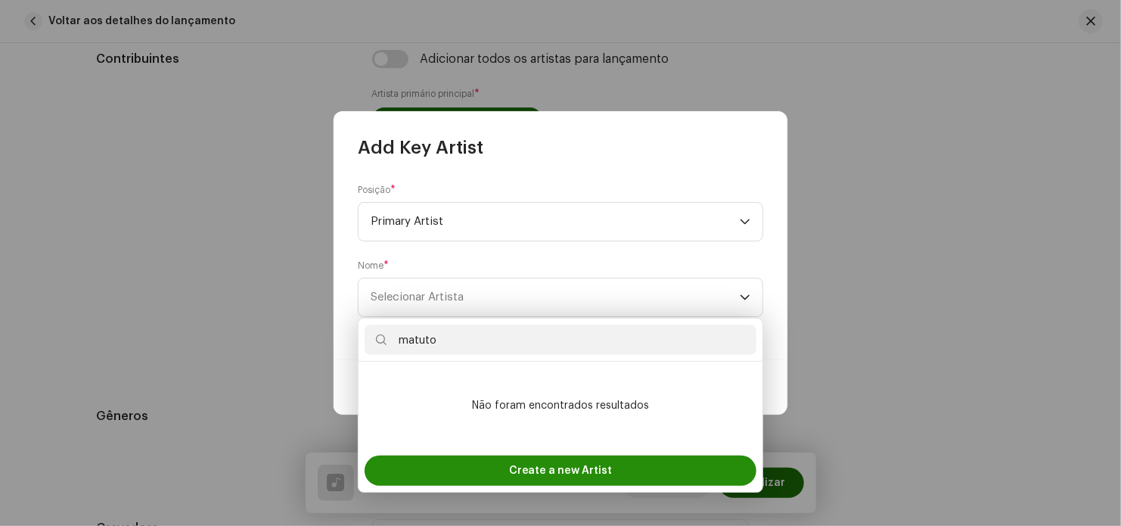
type input "matuto"
click at [607, 471] on span "Create a new Artist" at bounding box center [561, 471] width 104 height 30
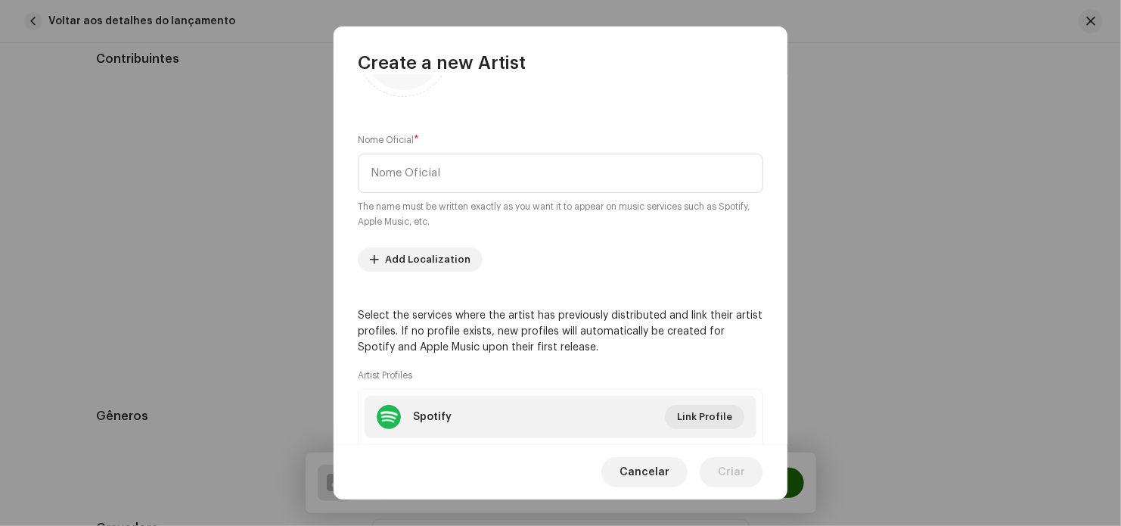
scroll to position [232, 0]
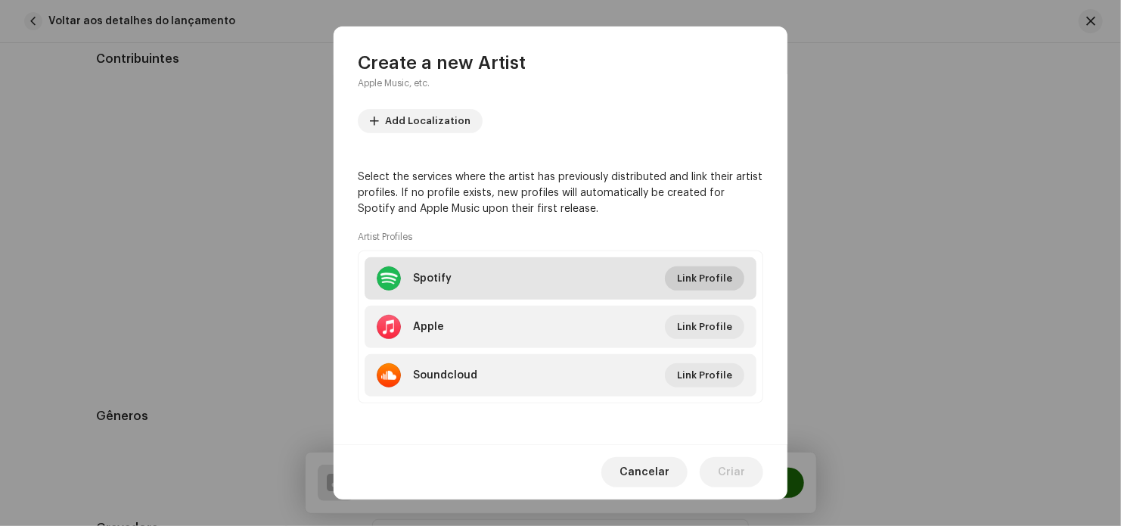
click at [695, 281] on span "Link Profile" at bounding box center [704, 278] width 55 height 30
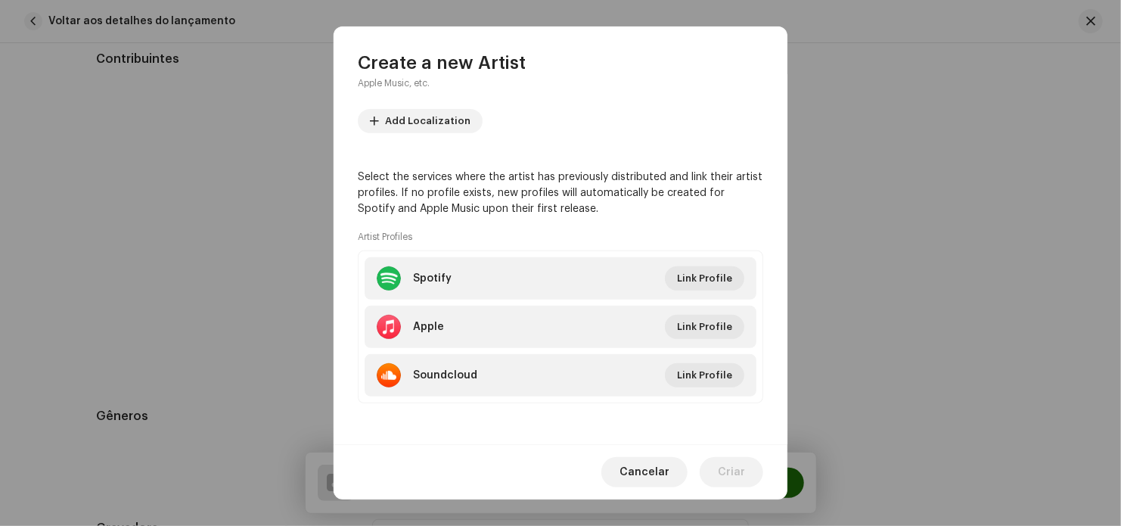
click at [837, 269] on div "Conecte seu Perfil de Artista Id do artista no Spotify * Vá para sua página de …" at bounding box center [560, 263] width 1121 height 526
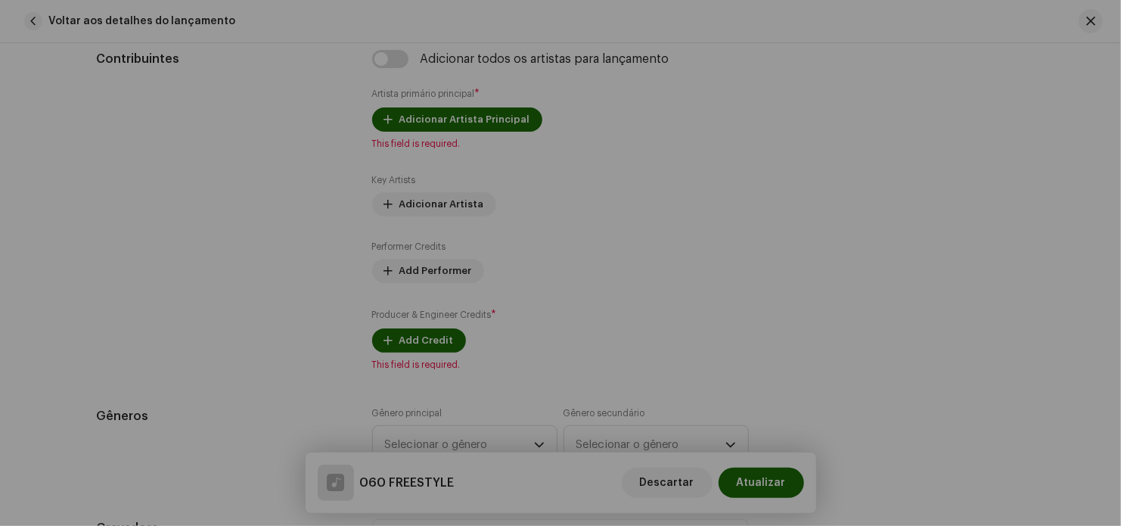
click at [1038, 179] on div "Create a new Artist Suportamos imagens PNG, JFIF, JPEG e JPG. Nome Oficial * Th…" at bounding box center [560, 263] width 1121 height 526
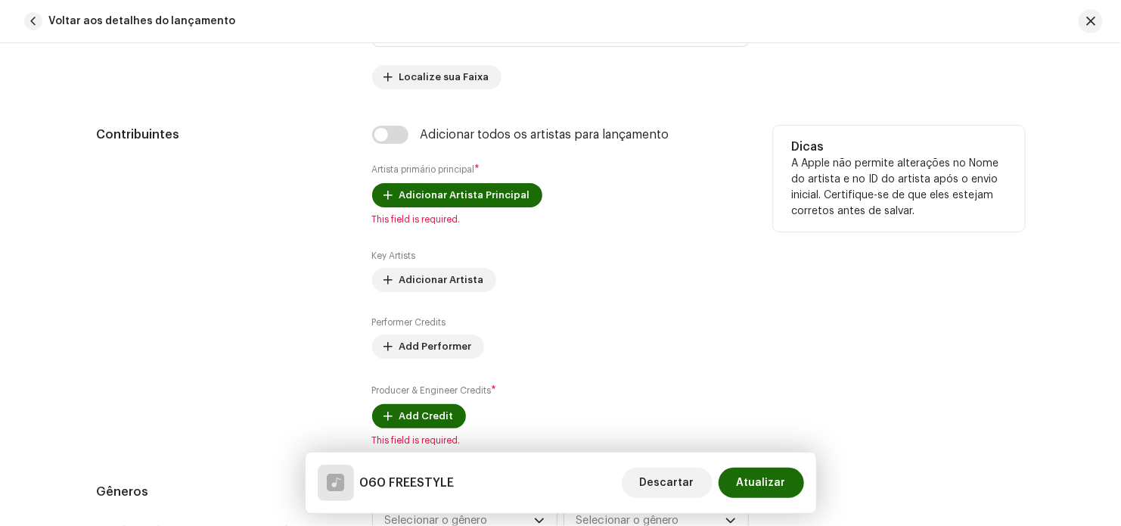
scroll to position [908, 0]
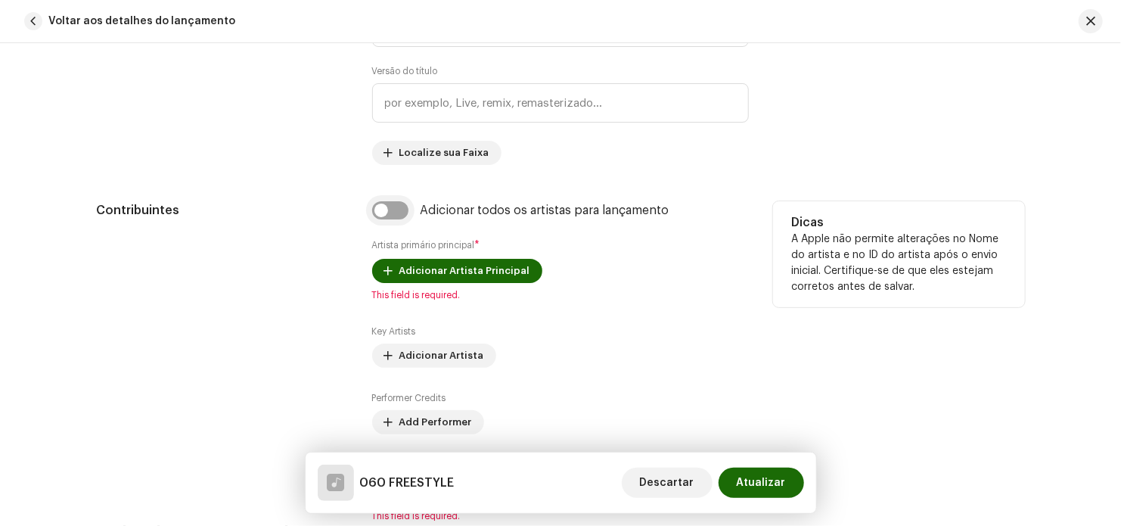
click at [395, 216] on input "checkbox" at bounding box center [390, 210] width 36 height 18
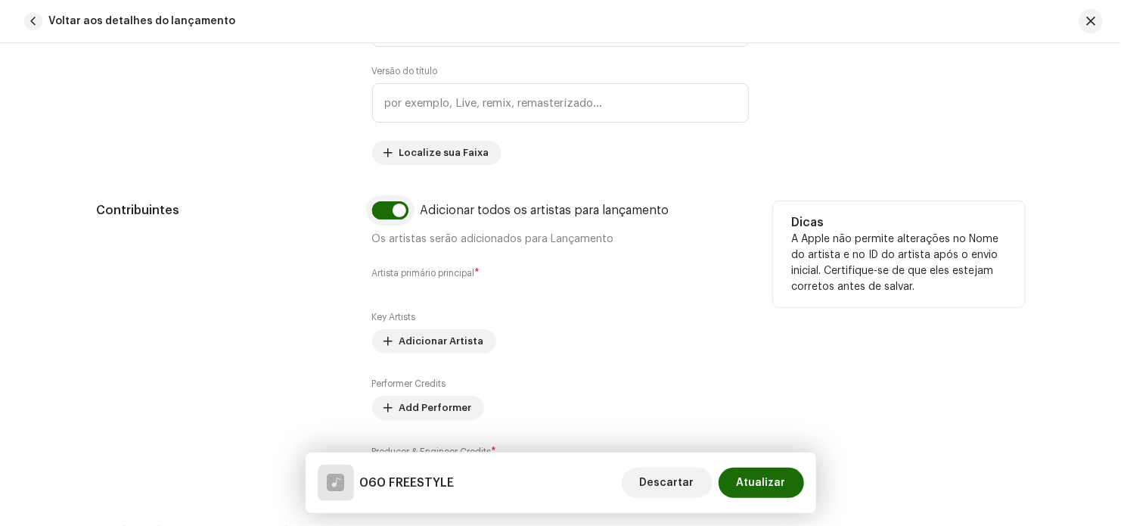
click at [395, 216] on input "checkbox" at bounding box center [390, 210] width 36 height 18
checkbox input "false"
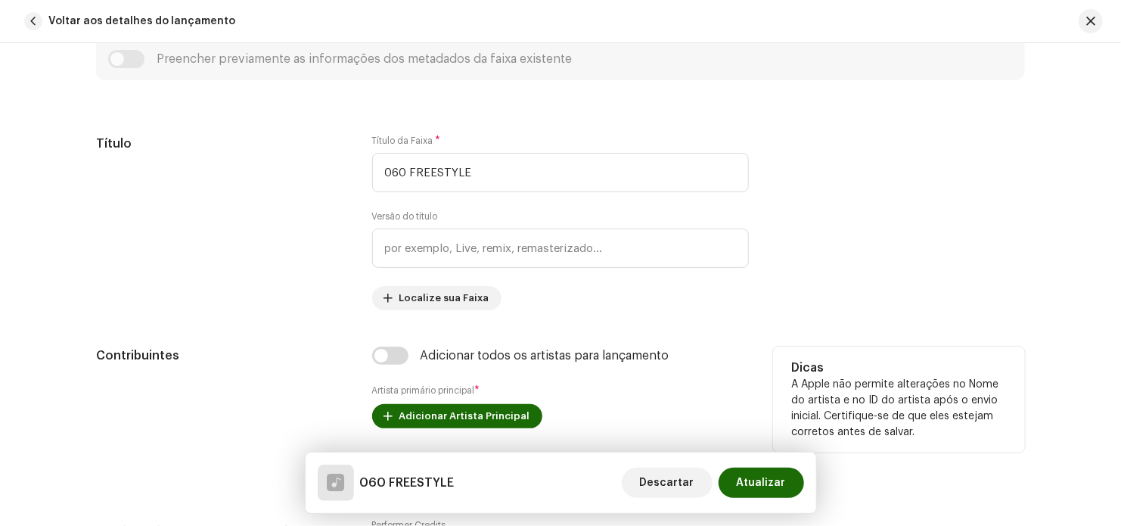
scroll to position [757, 0]
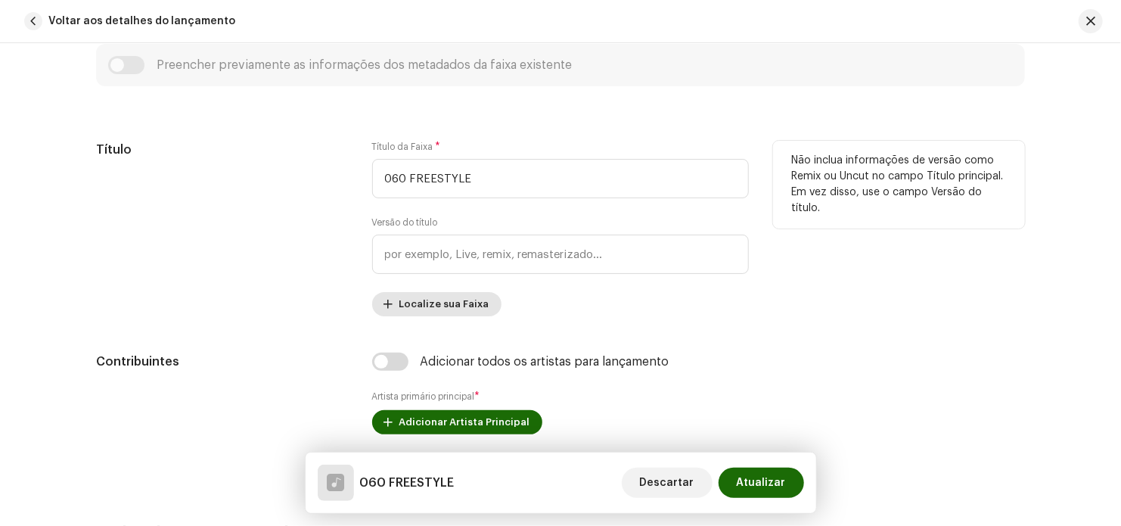
click at [448, 297] on span "Localize sua Faixa" at bounding box center [445, 304] width 90 height 30
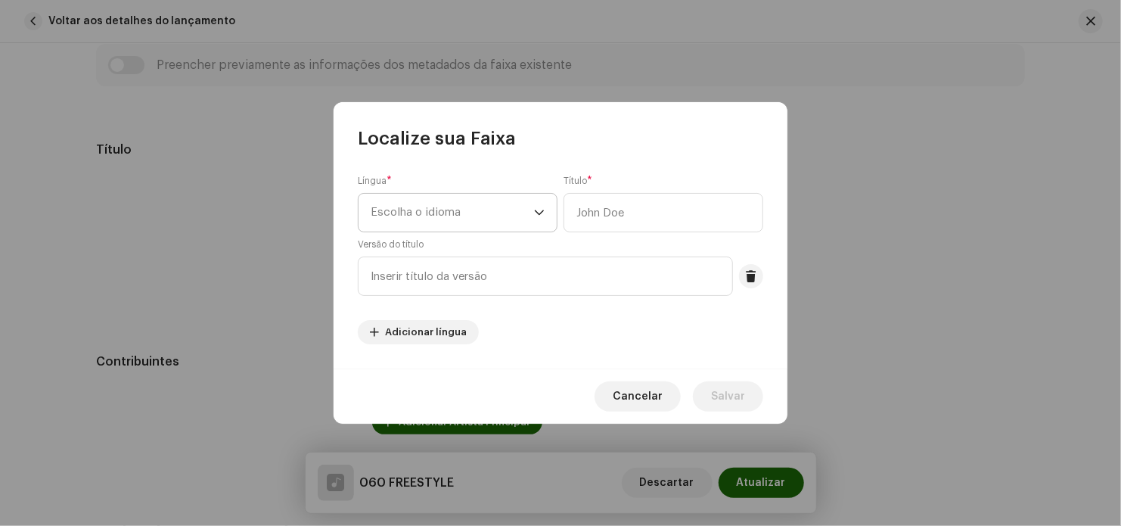
click at [509, 212] on span "Escolha o idioma" at bounding box center [452, 213] width 163 height 38
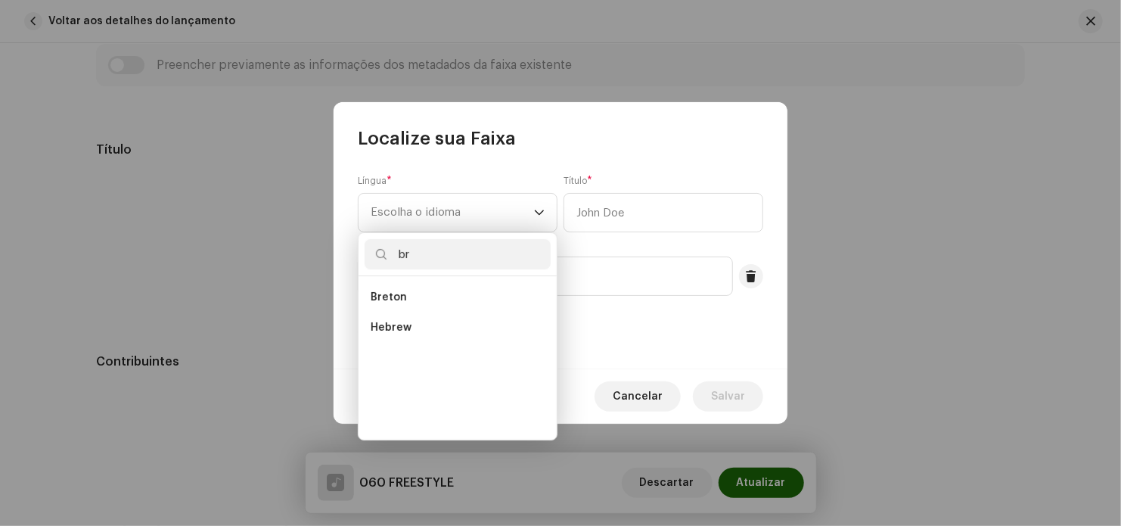
scroll to position [0, 0]
type input "b"
type input "port"
click at [450, 310] on li "Portuguese" at bounding box center [458, 297] width 186 height 30
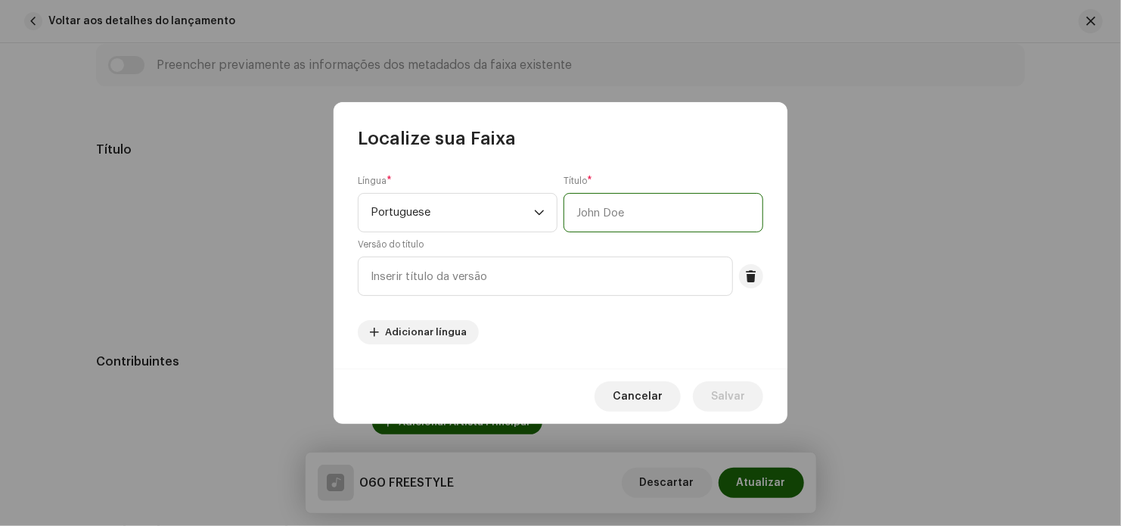
click at [633, 217] on input "text" at bounding box center [664, 212] width 200 height 39
type input "060 FREESTYLE"
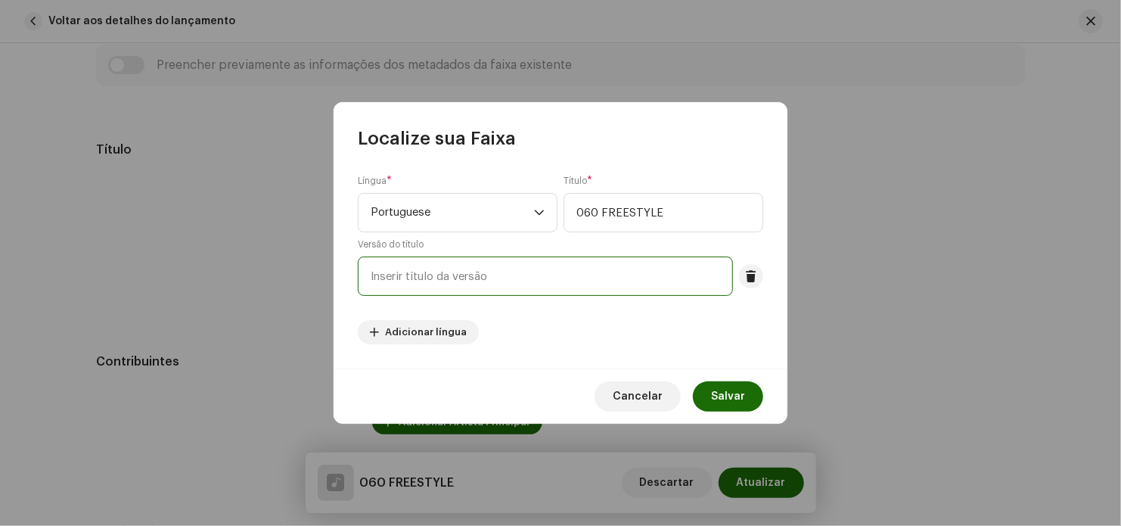
click at [541, 275] on input "text" at bounding box center [545, 276] width 375 height 39
type input "060 FREESTYLE"
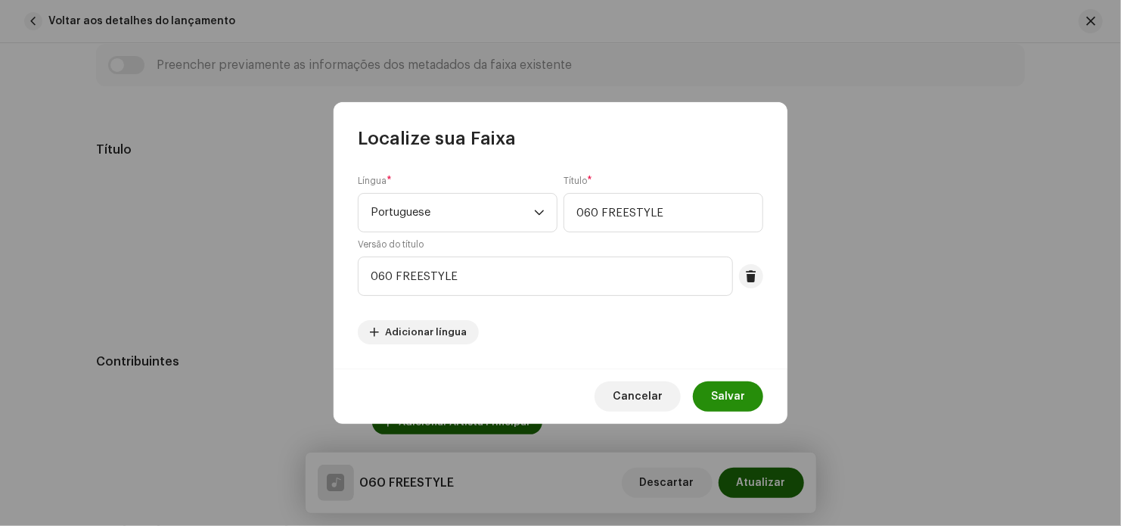
click at [714, 393] on span "Salvar" at bounding box center [728, 396] width 34 height 30
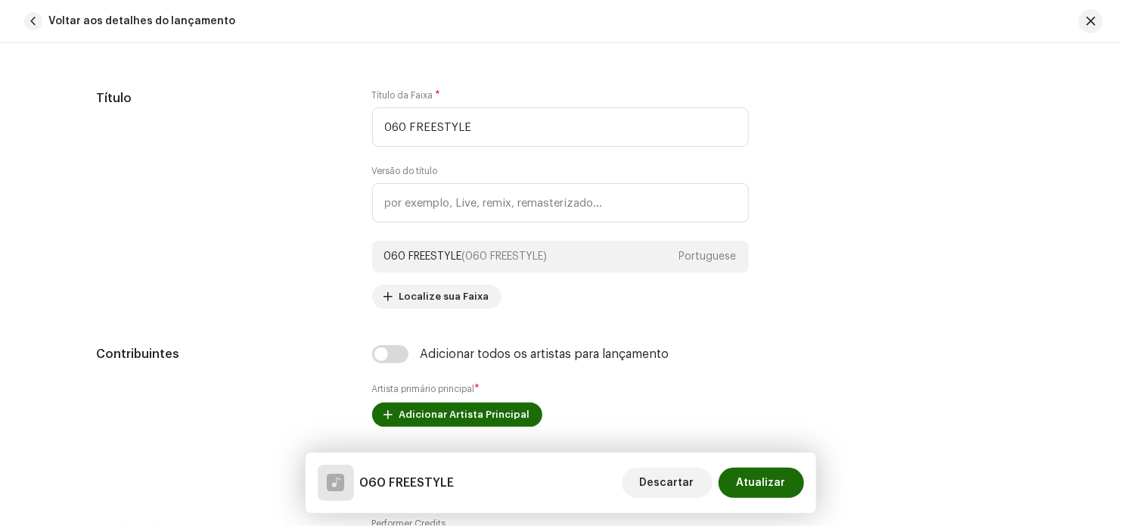
scroll to position [832, 0]
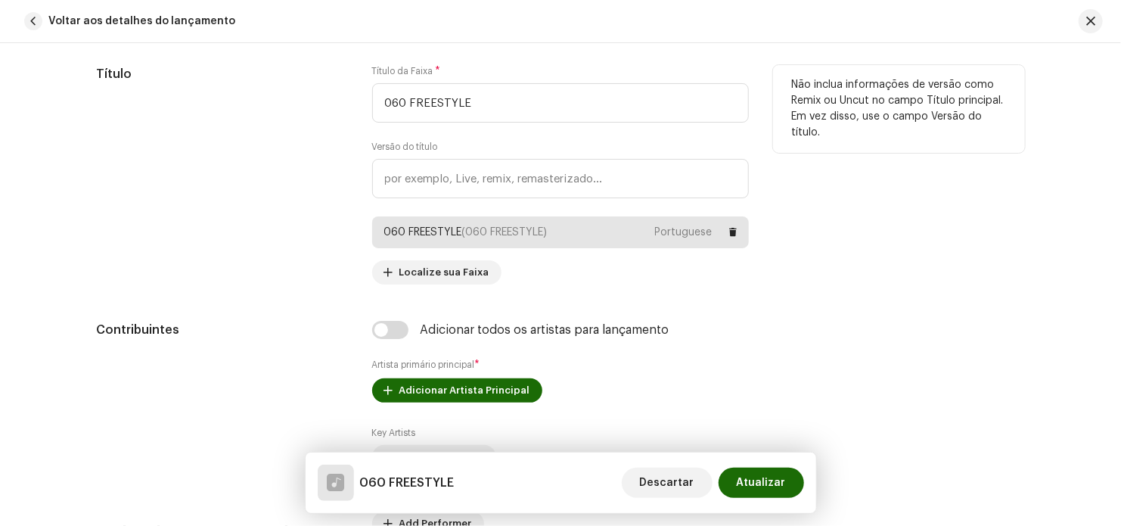
click at [683, 235] on div "Portuguese" at bounding box center [684, 232] width 58 height 12
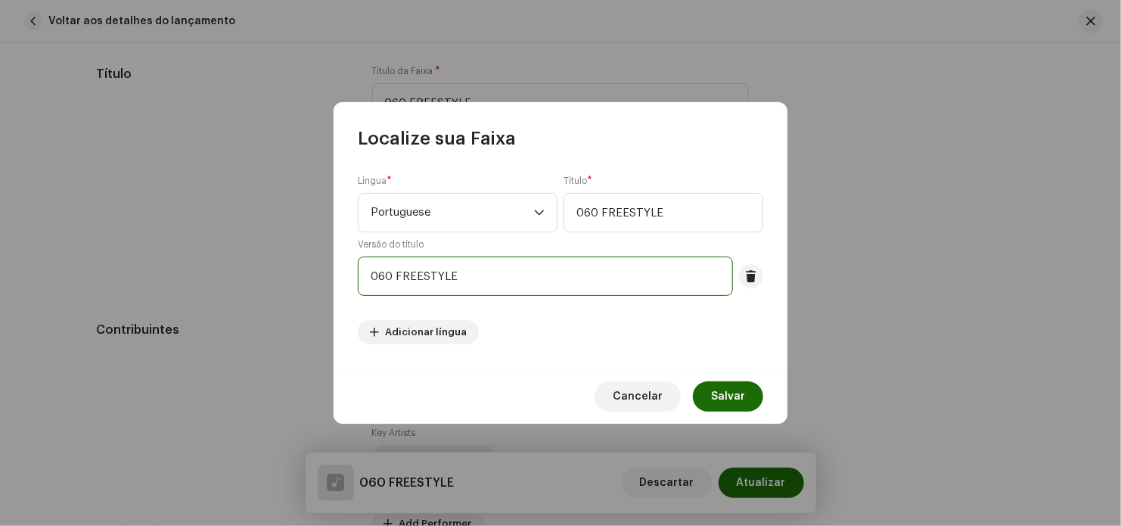
click at [526, 278] on input "060 FREESTYLE" at bounding box center [545, 276] width 375 height 39
type input "0"
type input "MANY MAN"
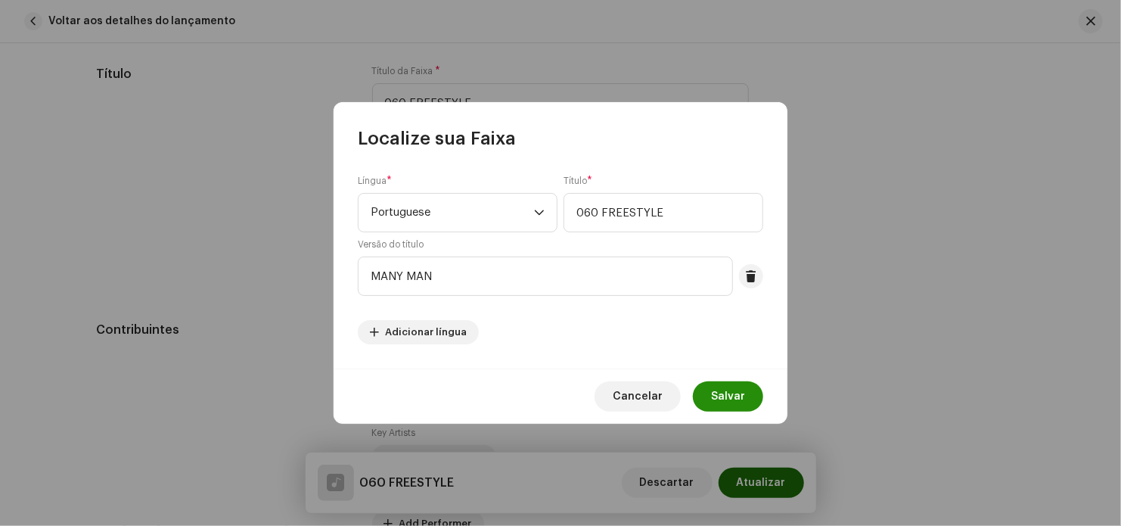
click at [729, 399] on span "Salvar" at bounding box center [728, 396] width 34 height 30
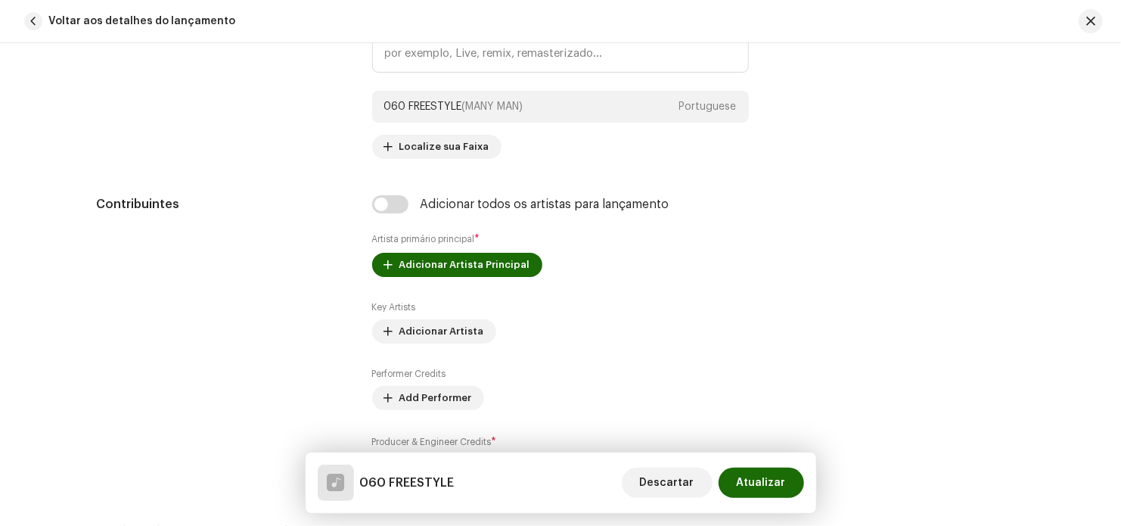
scroll to position [984, 0]
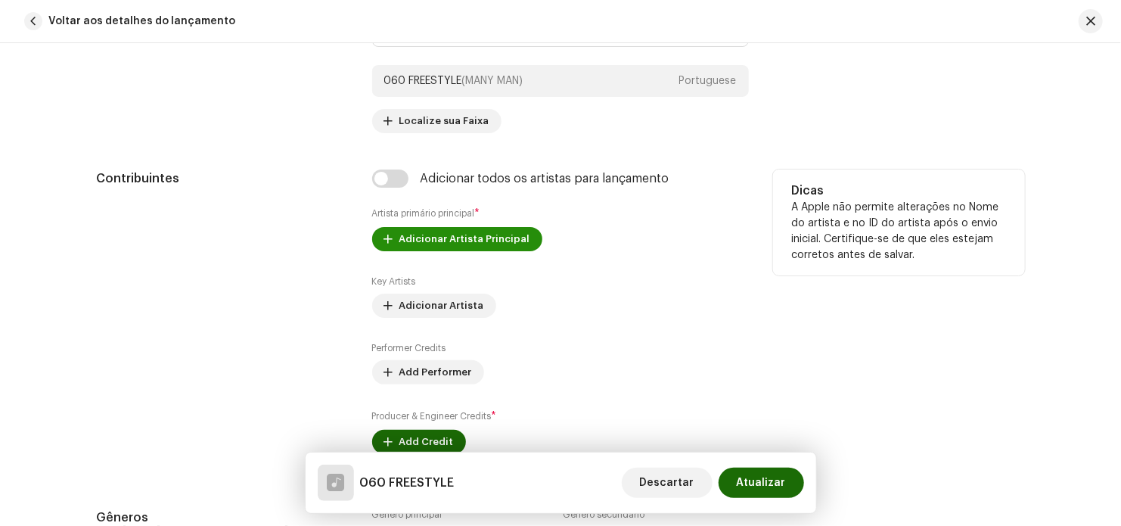
click at [486, 239] on span "Adicionar Artista Principal" at bounding box center [465, 239] width 131 height 30
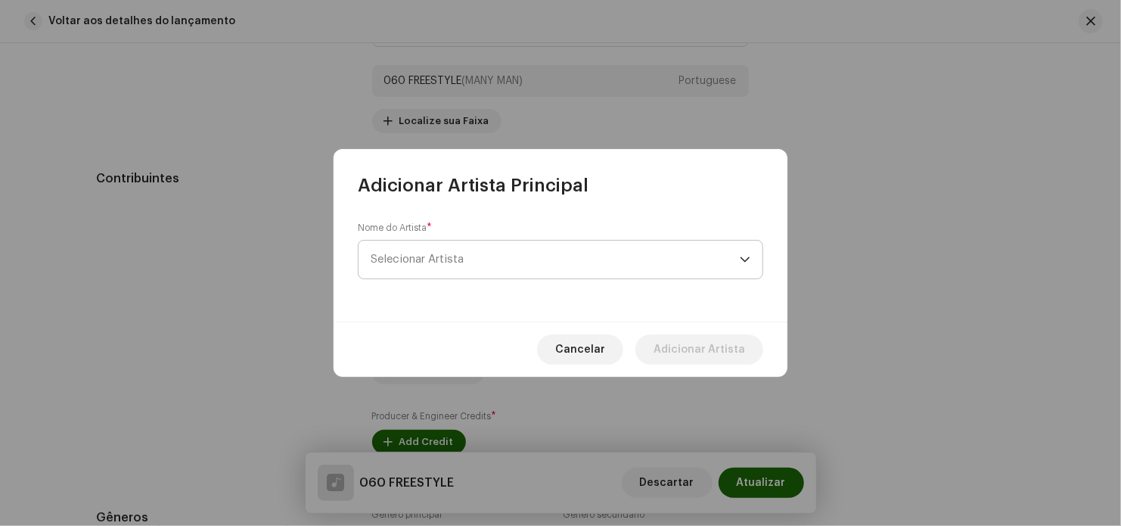
click at [492, 266] on span "Selecionar Artista" at bounding box center [555, 260] width 369 height 38
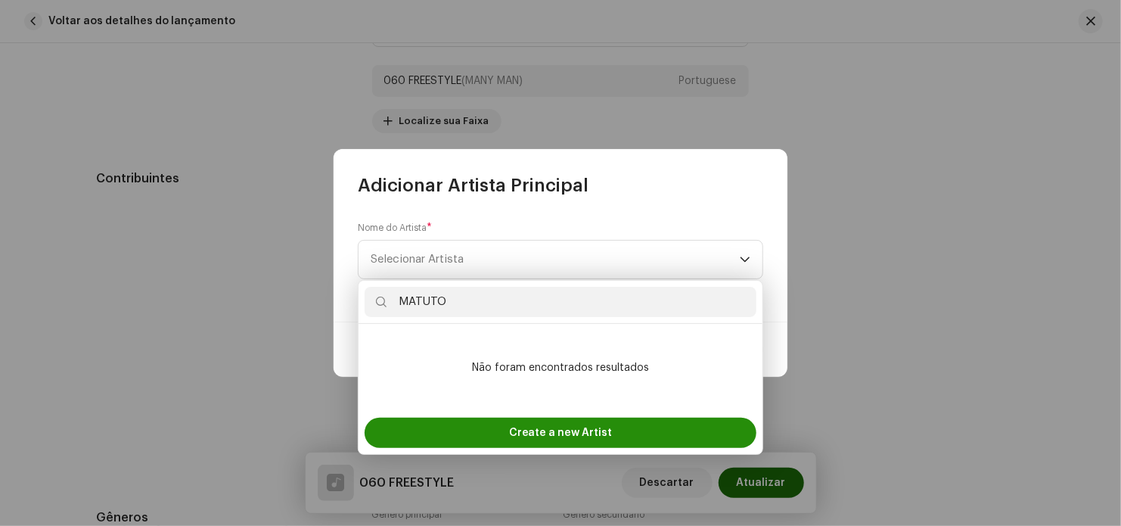
type input "MATUTO"
click at [647, 429] on div "Create a new Artist" at bounding box center [561, 433] width 392 height 30
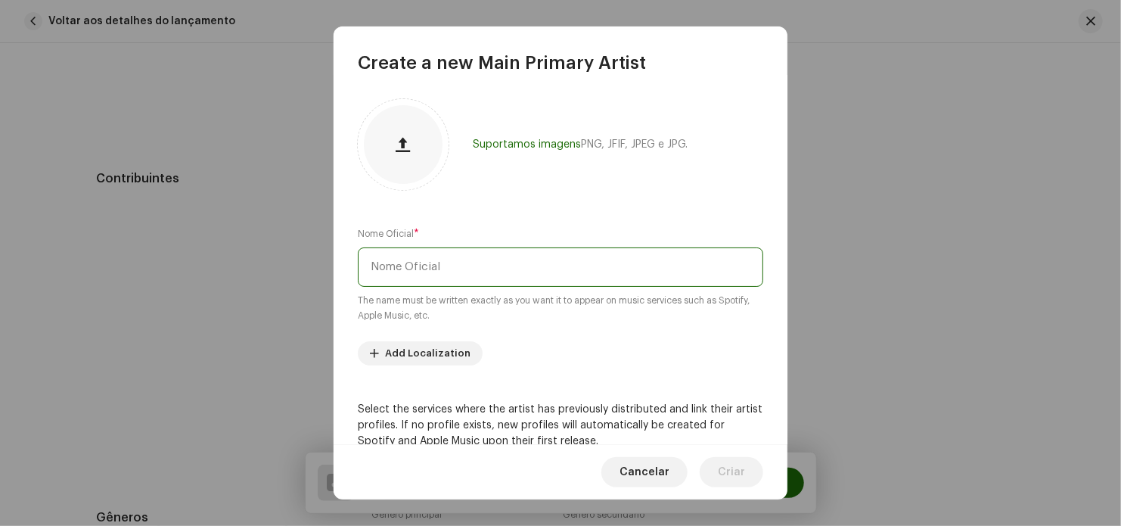
click at [480, 275] on input "text" at bounding box center [561, 266] width 406 height 39
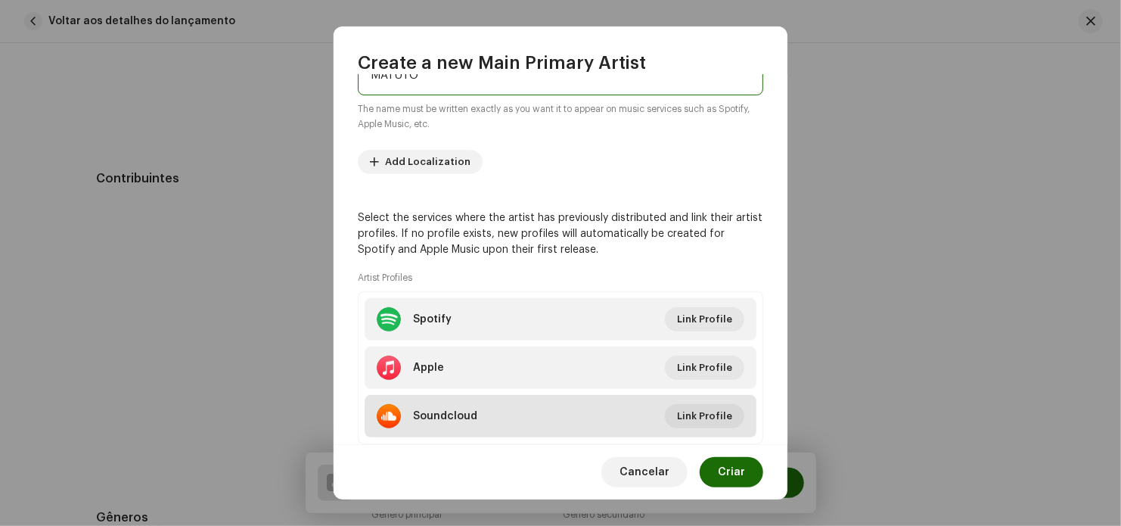
scroll to position [227, 0]
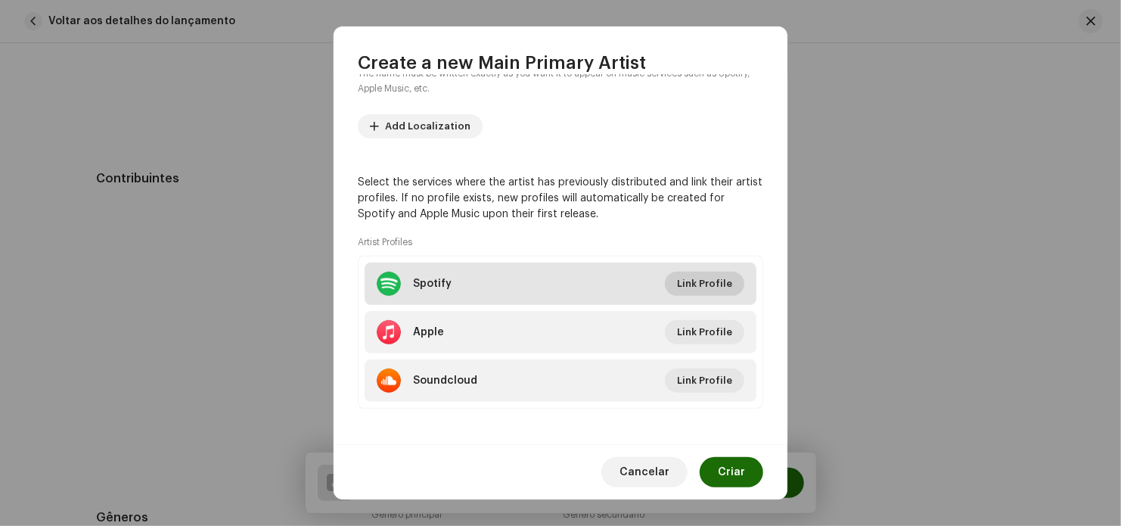
type input "MATUTO"
click at [711, 285] on span "Link Profile" at bounding box center [704, 284] width 55 height 30
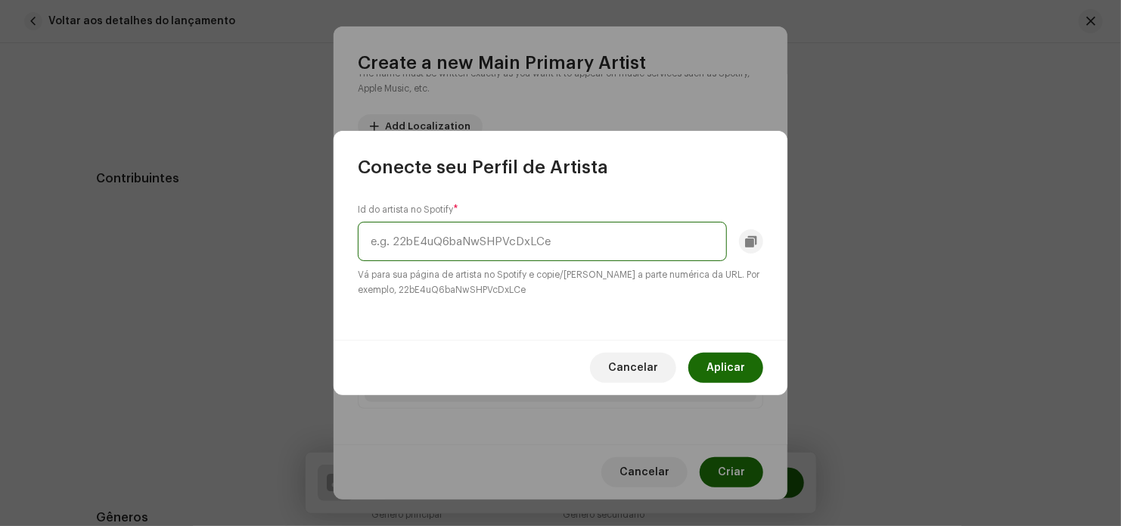
paste input "https://open.spotify.com/intl-pt/artist/2yk2mTBGa8I7WhiMnUMM1a?si=KVbvnEhIQV-_4…"
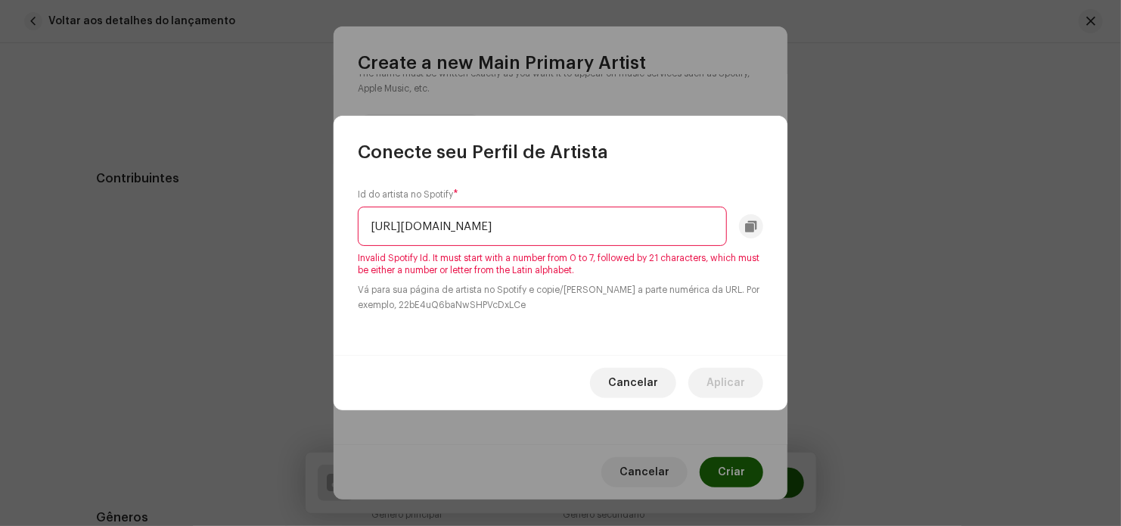
paste input "text"
type input "https://open.spotify.com/intl-pt/artist/2yk2mTBGa8I7WhiMnUMM1a?si=KVbvnEhIQV-_4…"
click at [653, 378] on span "Cancelar" at bounding box center [633, 383] width 50 height 30
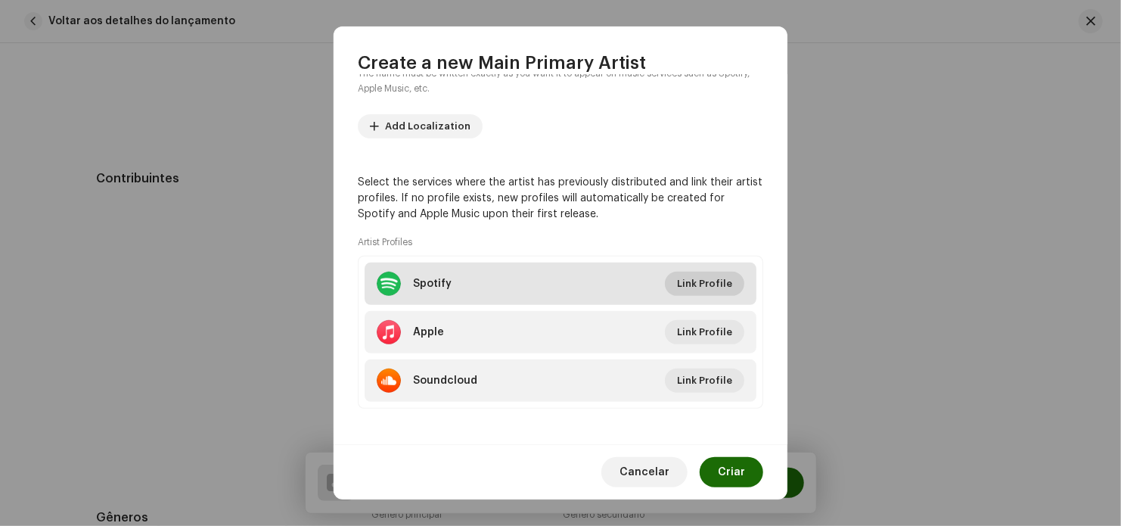
click at [711, 281] on span "Link Profile" at bounding box center [704, 284] width 55 height 30
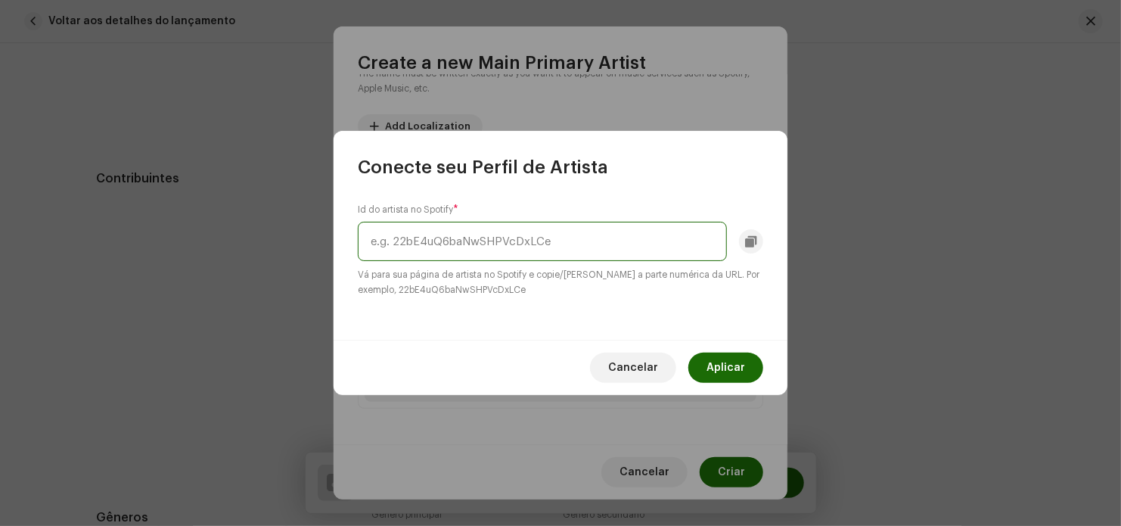
paste input "<iframe data-testid="embed-iframe" style="border-radius:12px" src="https://open…"
type input "<iframe data-testid="embed-iframe" style="border-radius:12px" src="https://open…"
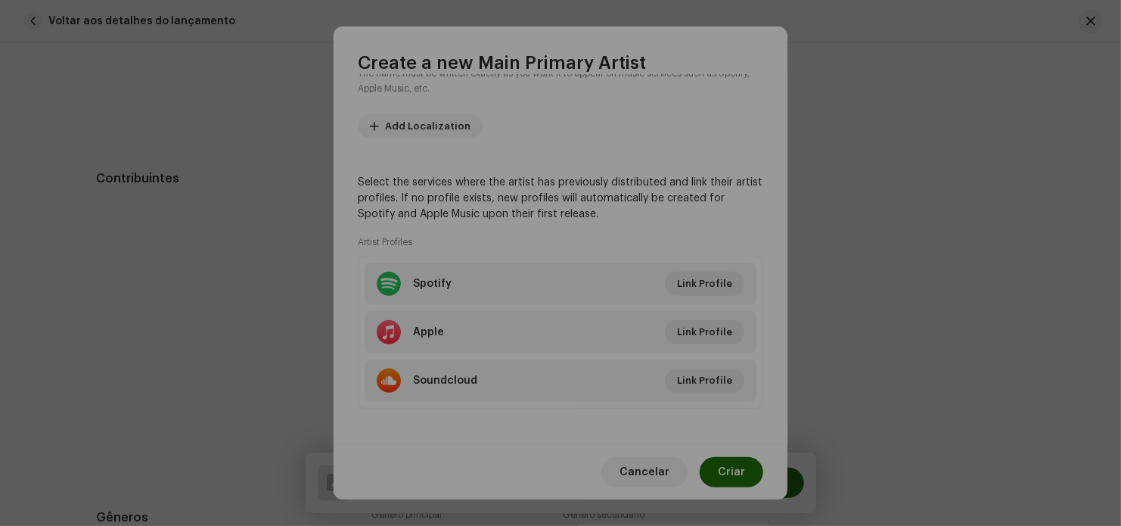
click at [881, 109] on div "Conecte seu Perfil de Artista Id do artista no Spotify * Vá para sua página de …" at bounding box center [560, 263] width 1121 height 526
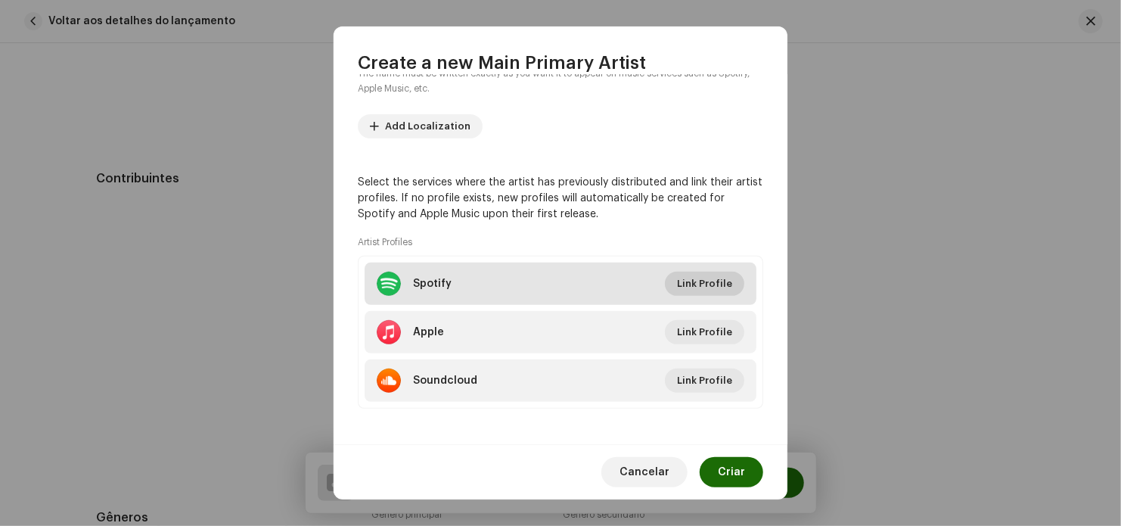
click at [683, 279] on span "Link Profile" at bounding box center [704, 284] width 55 height 30
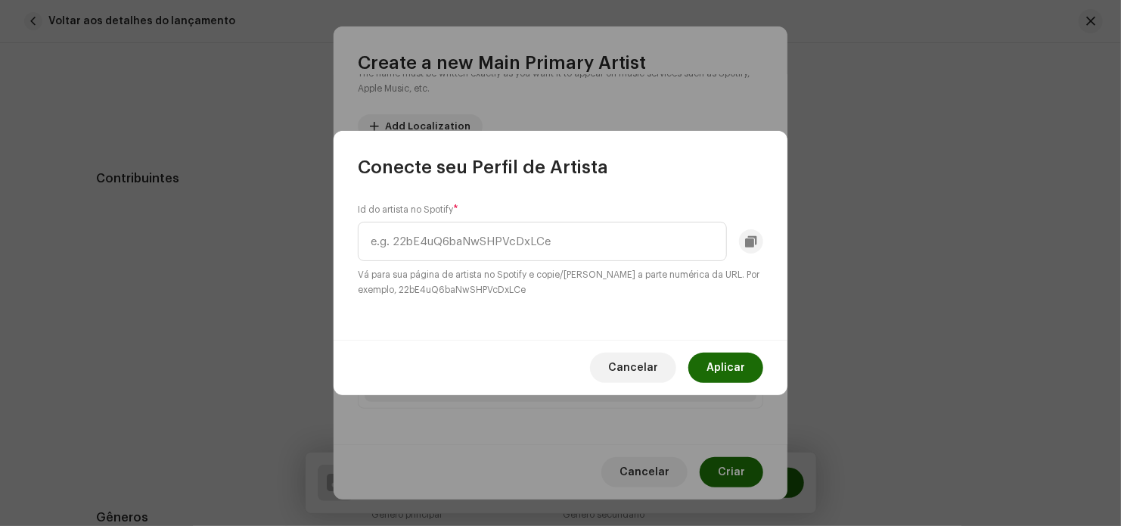
click at [459, 206] on span "*" at bounding box center [455, 209] width 5 height 11
click at [457, 206] on span "*" at bounding box center [455, 209] width 5 height 11
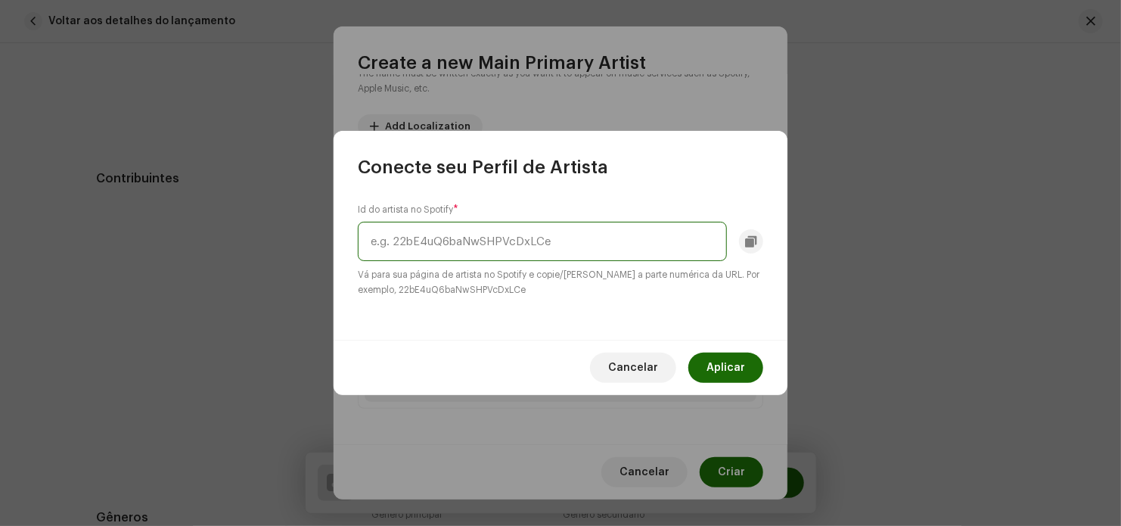
click at [511, 238] on input "text" at bounding box center [542, 241] width 369 height 39
paste input "https://open.spotify.com/intl-pt/artist/2yk2mTBGa8I7WhiMnUMM1a?si=KVbvnEhIQV-_4…"
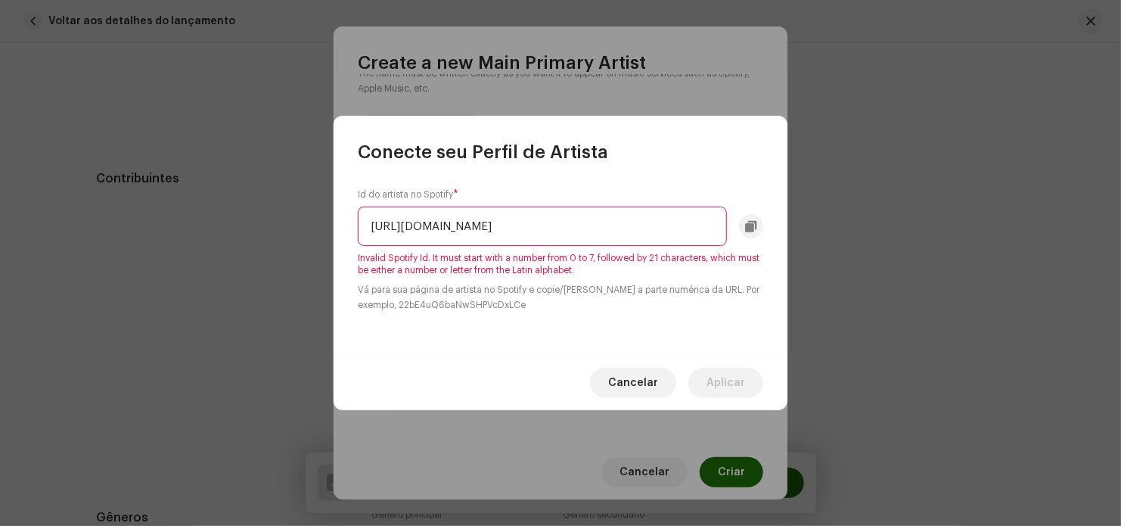
drag, startPoint x: 406, startPoint y: 224, endPoint x: 280, endPoint y: 226, distance: 125.6
click at [280, 226] on div "Conecte seu Perfil de Artista Id do artista no Spotify * https://open.spotify.c…" at bounding box center [560, 263] width 1121 height 526
drag, startPoint x: 620, startPoint y: 228, endPoint x: -23, endPoint y: 236, distance: 643.2
click at [0, 236] on html "RARO RECORDS Home Perfil Catálogo Transações Análise Recursos Ativos Lançamento…" at bounding box center [560, 263] width 1121 height 526
type input "4IBg8tY57g"
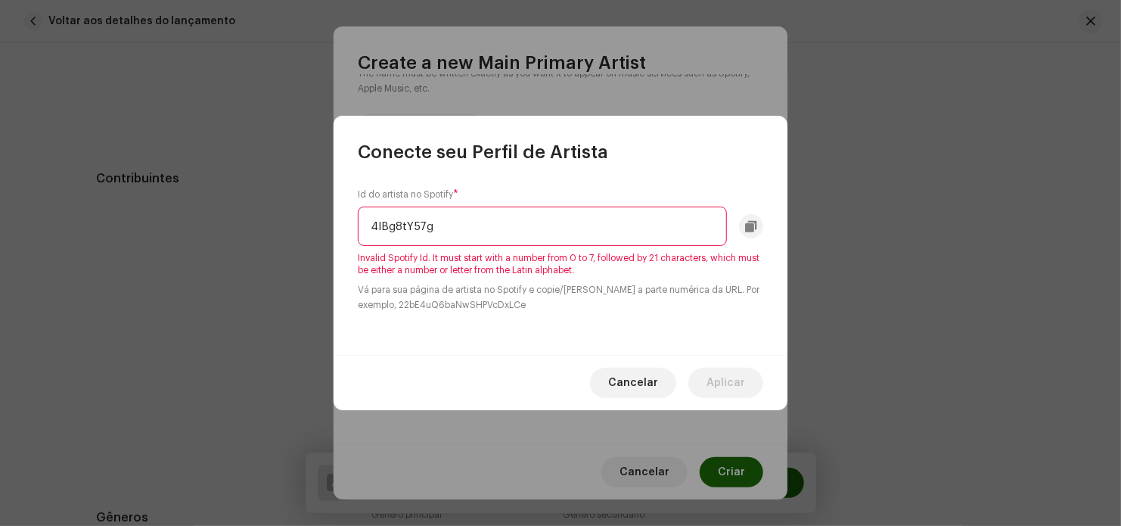
click at [595, 289] on small "Vá para sua página de artista no Spotify e copie/cole a parte numérica da URL. …" at bounding box center [561, 297] width 406 height 30
drag, startPoint x: 457, startPoint y: 238, endPoint x: 8, endPoint y: 199, distance: 451.2
click at [23, 204] on div "Conecte seu Perfil de Artista Id do artista no Spotify * 4IBg8tY57g Invalid Spo…" at bounding box center [560, 263] width 1121 height 526
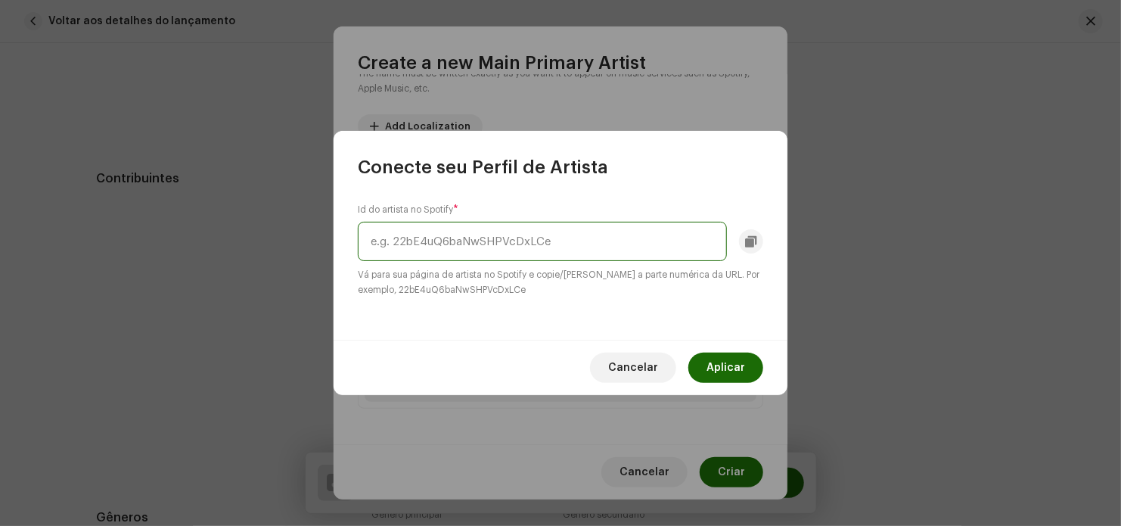
click at [490, 244] on input "text" at bounding box center [542, 241] width 369 height 39
paste input "<iframe data-testid="embed-iframe" style="border-radius:12px" src="https://open…"
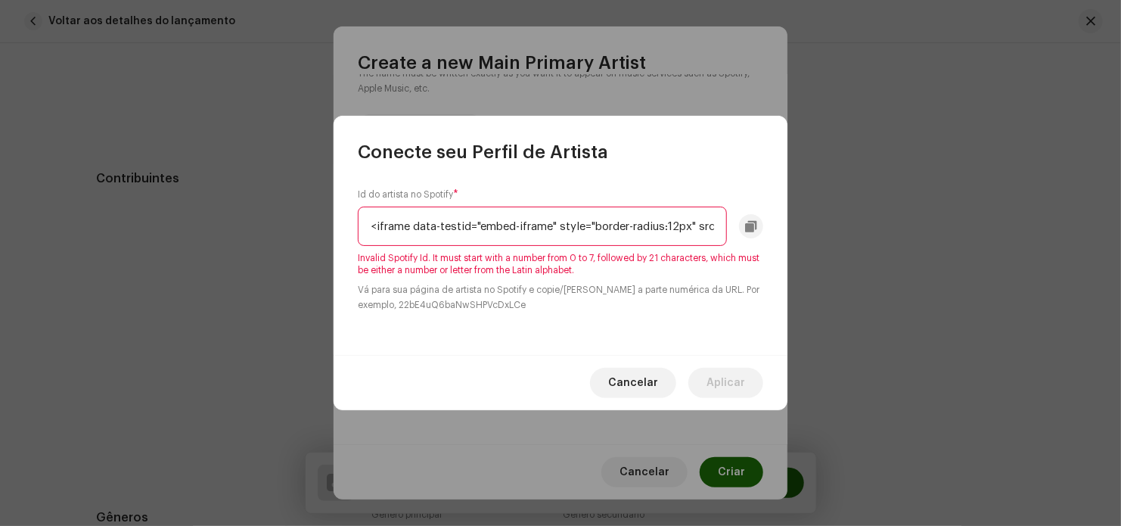
drag, startPoint x: 680, startPoint y: 227, endPoint x: -40, endPoint y: 203, distance: 720.7
click at [0, 203] on html "RARO RECORDS Home Perfil Catálogo Transações Análise Recursos Ativos Lançamento…" at bounding box center [560, 263] width 1121 height 526
type input ">"
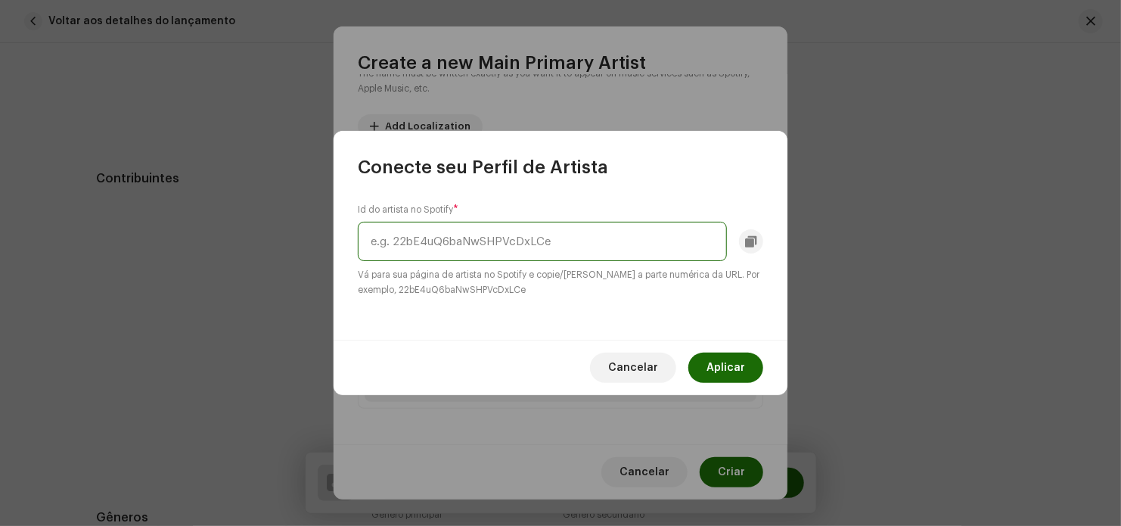
click at [514, 238] on input "text" at bounding box center [542, 241] width 369 height 39
paste input "https://open.spotify.com/intl-pt/artist/2yk2mTBGa8I7WhiMnUMM1a?si=KVbvnEhIQV-_4…"
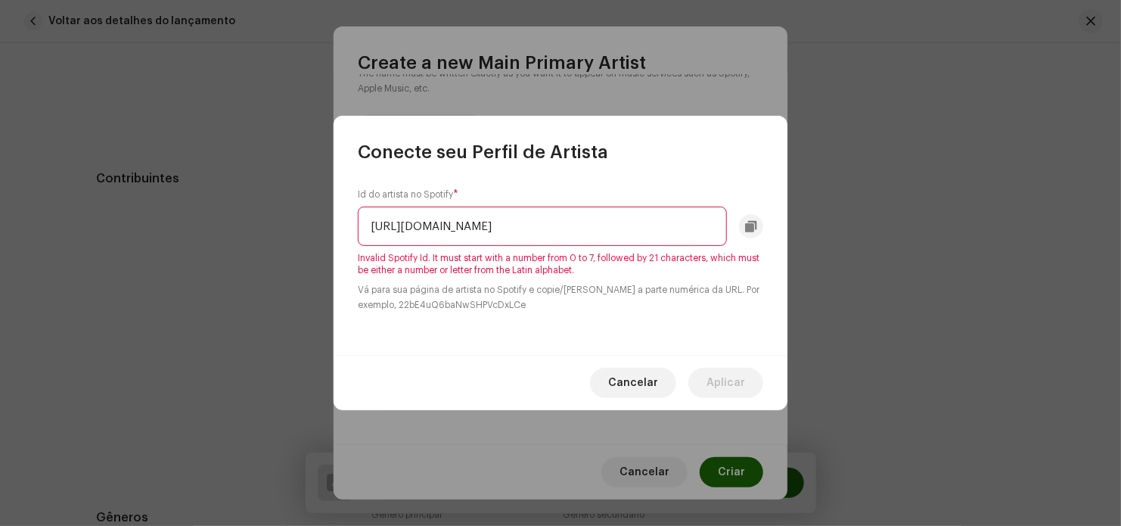
drag, startPoint x: 404, startPoint y: 225, endPoint x: 139, endPoint y: 227, distance: 264.8
click at [139, 227] on div "Conecte seu Perfil de Artista Id do artista no Spotify * https://open.spotify.c…" at bounding box center [560, 263] width 1121 height 526
type input "2yk2mTBGa8I7WhiMnUMM1a?si=KVbvnEhIQV-_4IBg8tY57g"
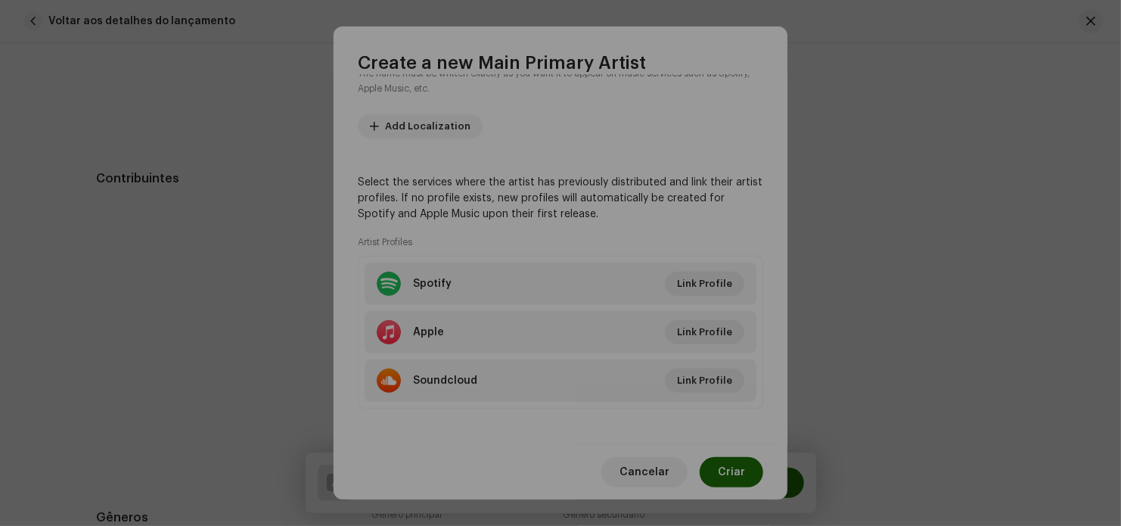
click at [858, 220] on div "Conecte seu Perfil de Artista Id do artista no Spotify * 2yk2mTBGa8I7WhiMnUMM1a…" at bounding box center [560, 263] width 1121 height 526
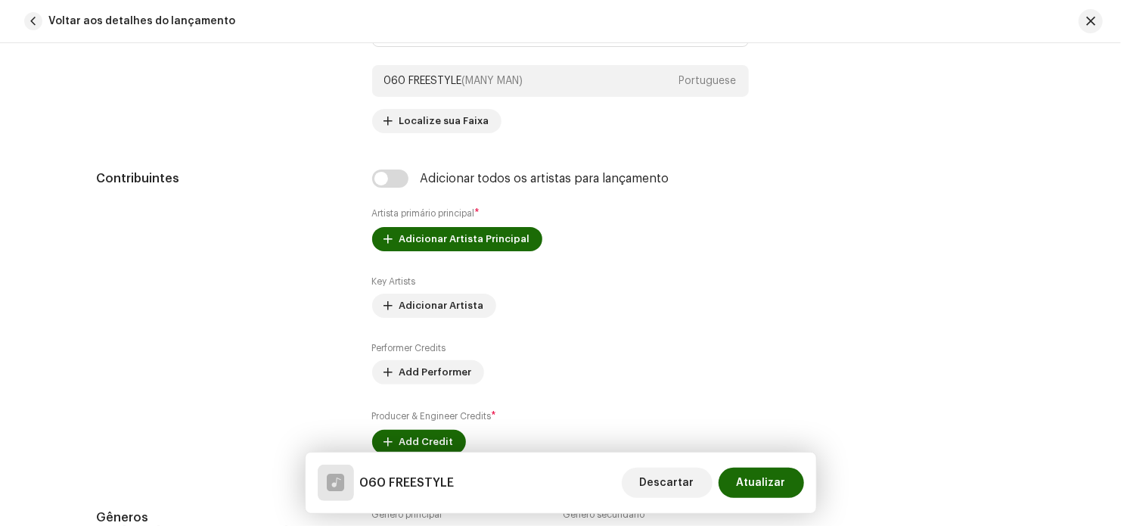
click at [885, 149] on div "Create a new Main Primary Artist Suportamos imagens PNG, JFIF, JPEG e JPG. Nome…" at bounding box center [560, 263] width 1121 height 526
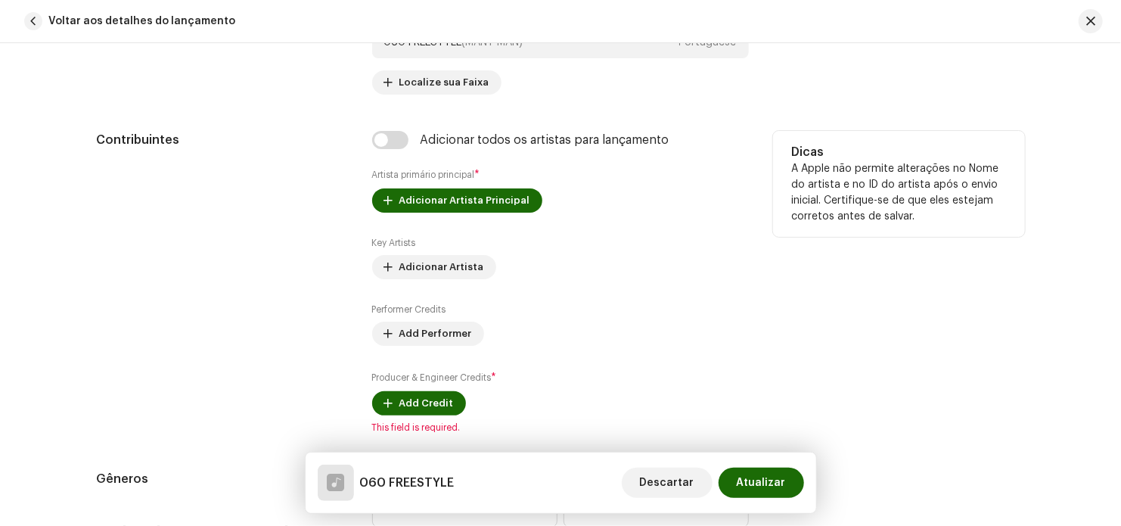
scroll to position [1059, 0]
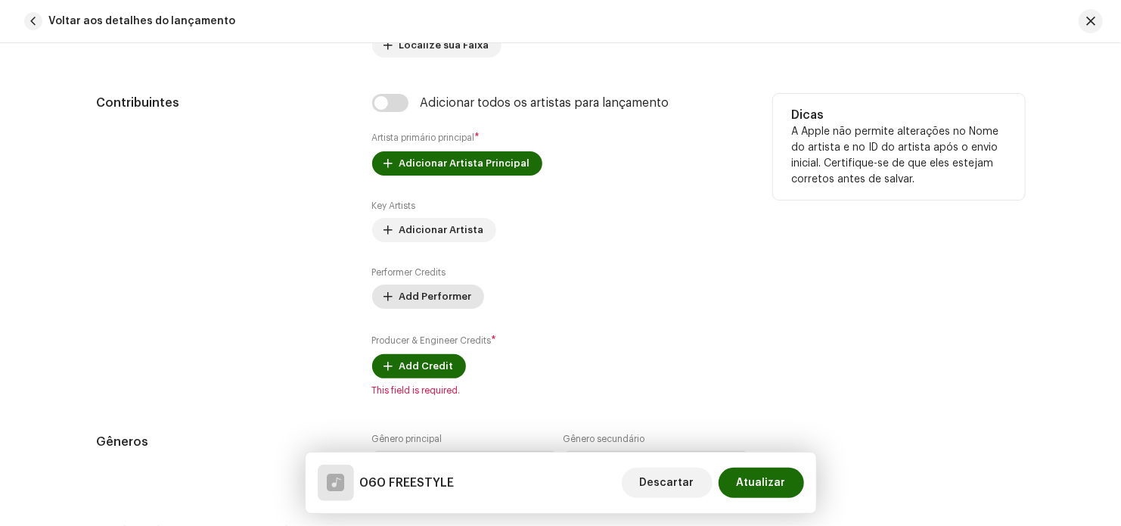
click at [432, 297] on span "Add Performer" at bounding box center [436, 296] width 73 height 30
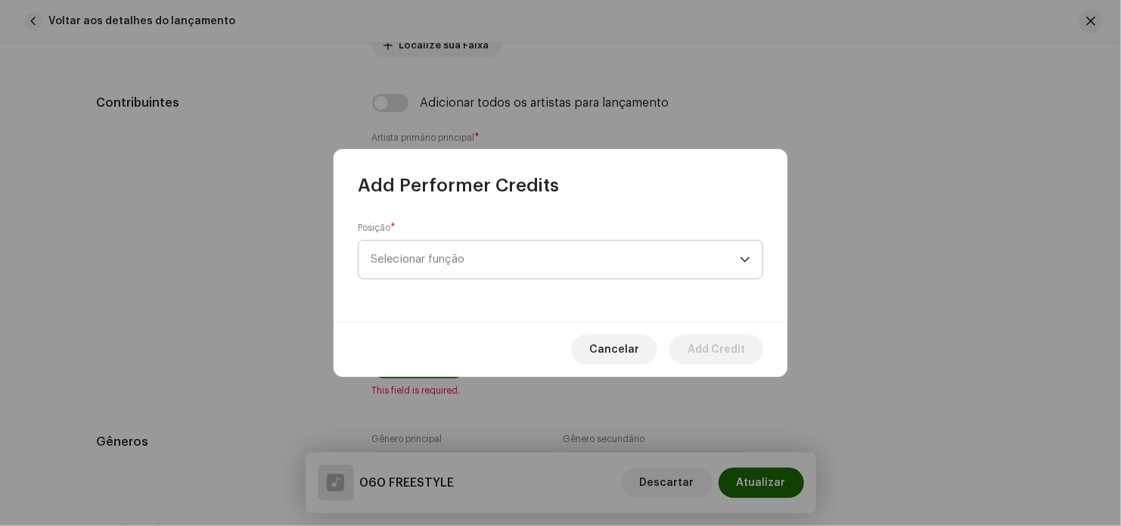
click at [470, 266] on span "Selecionar função" at bounding box center [555, 260] width 369 height 38
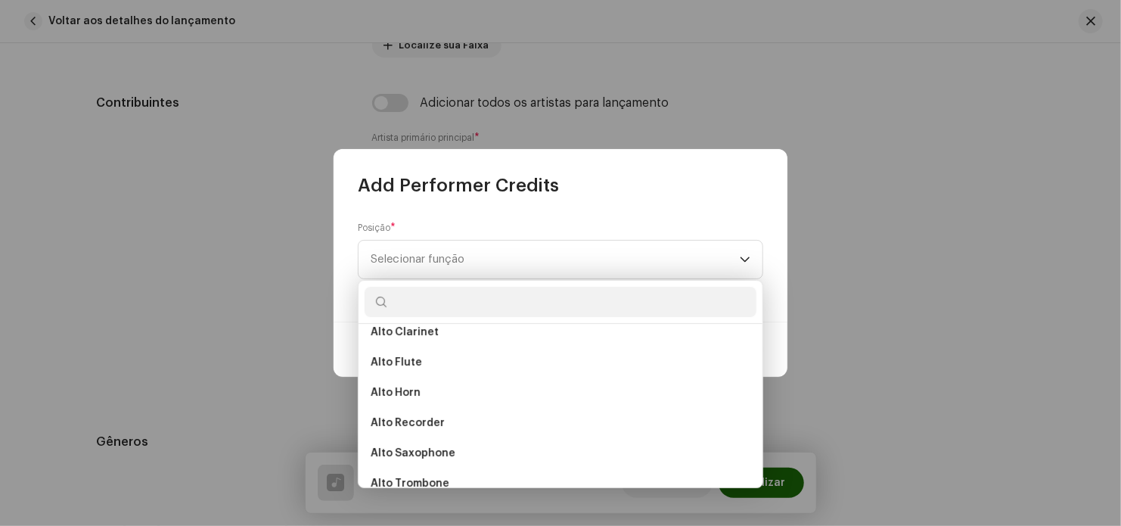
scroll to position [227, 0]
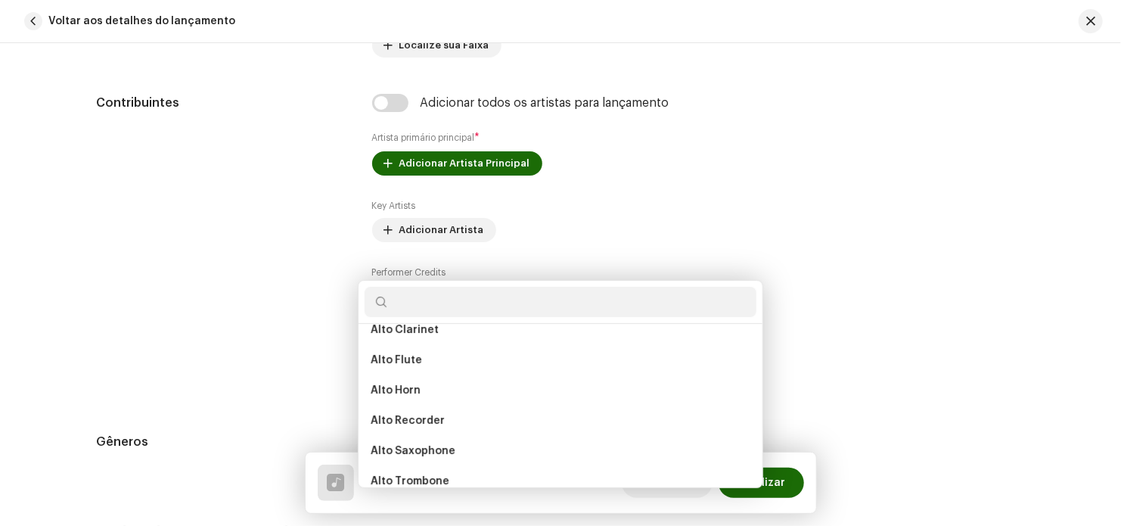
click at [257, 216] on div "Add Performer Credits Posição * Selecionar função Cancelar Add Credit" at bounding box center [560, 263] width 1121 height 526
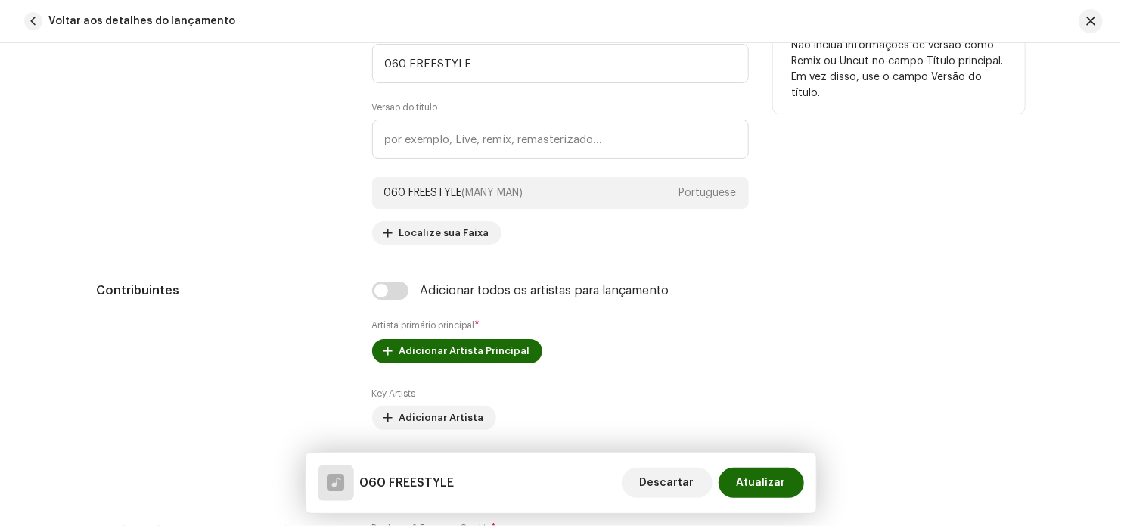
scroll to position [908, 0]
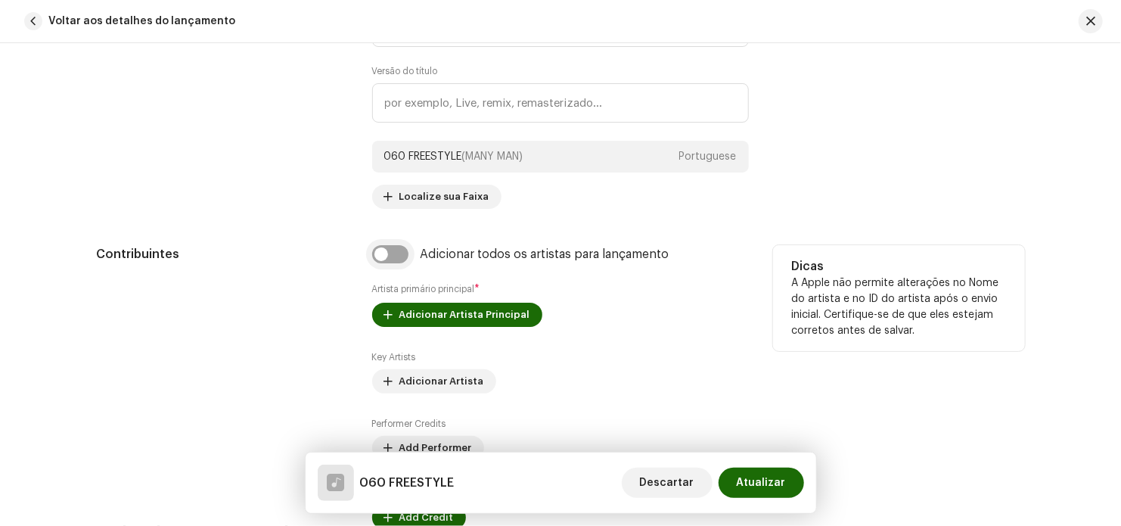
click at [394, 256] on input "checkbox" at bounding box center [390, 254] width 36 height 18
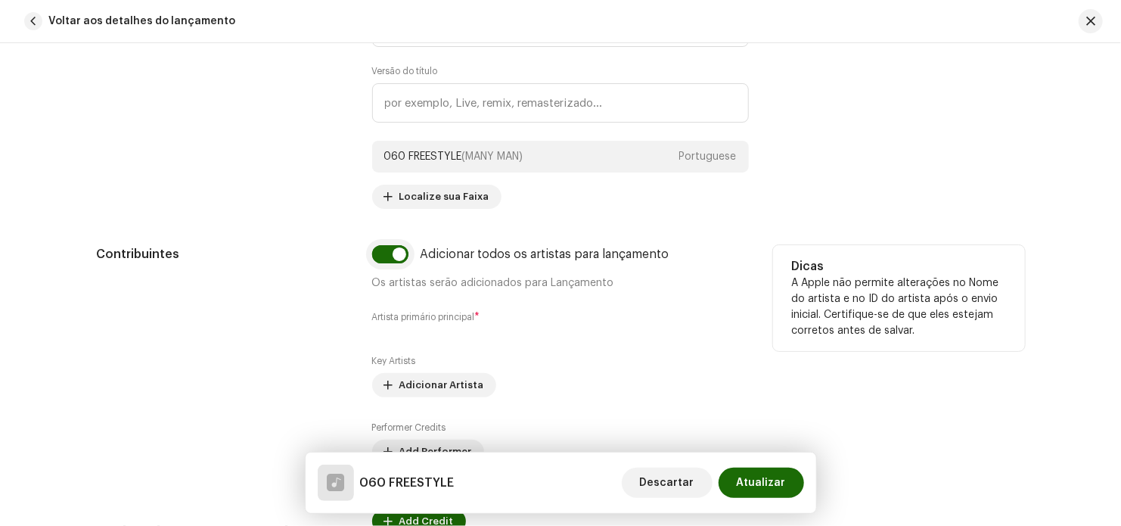
click at [396, 256] on input "checkbox" at bounding box center [390, 254] width 36 height 18
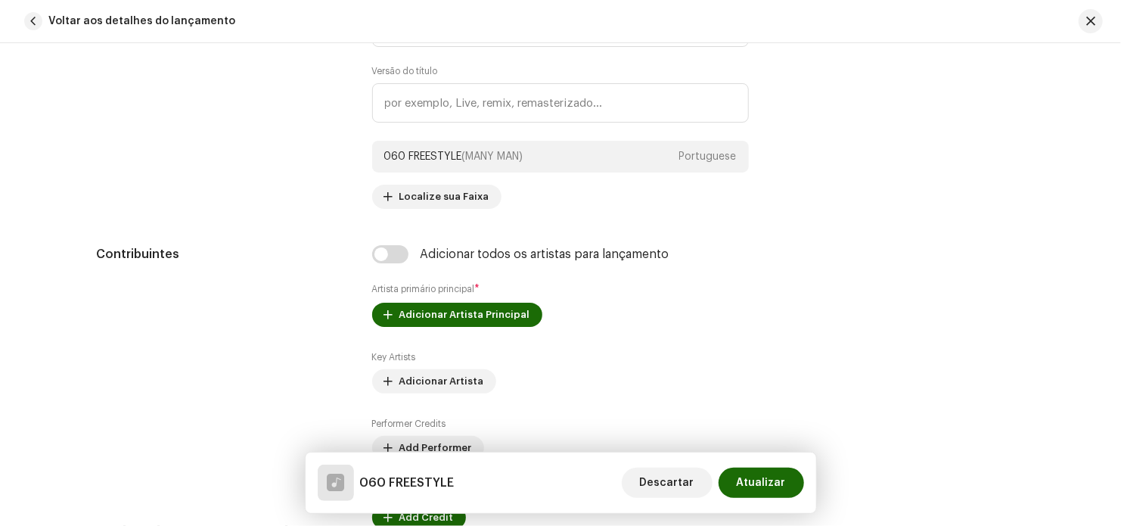
scroll to position [984, 0]
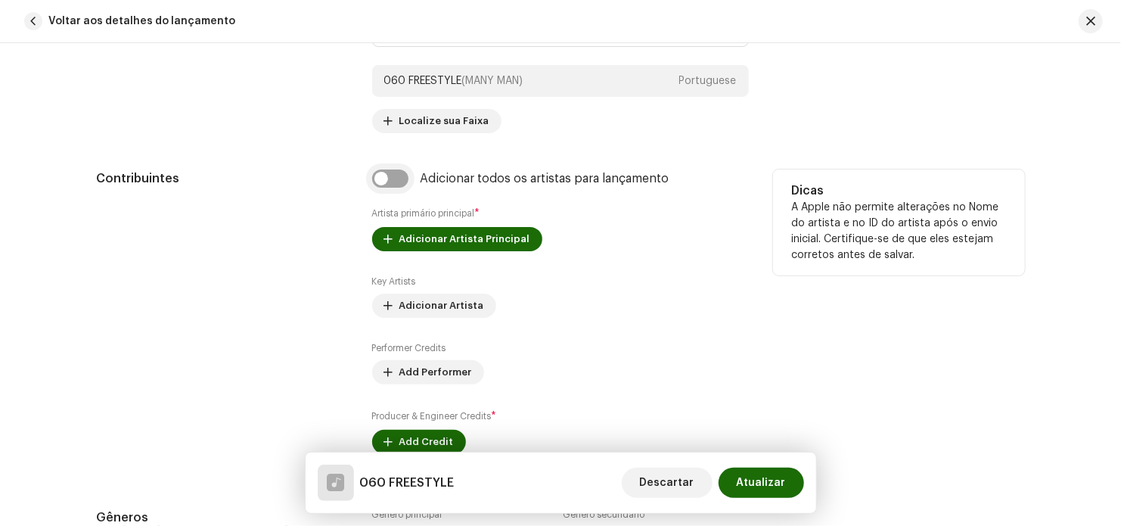
click at [401, 173] on input "checkbox" at bounding box center [390, 178] width 36 height 18
checkbox input "true"
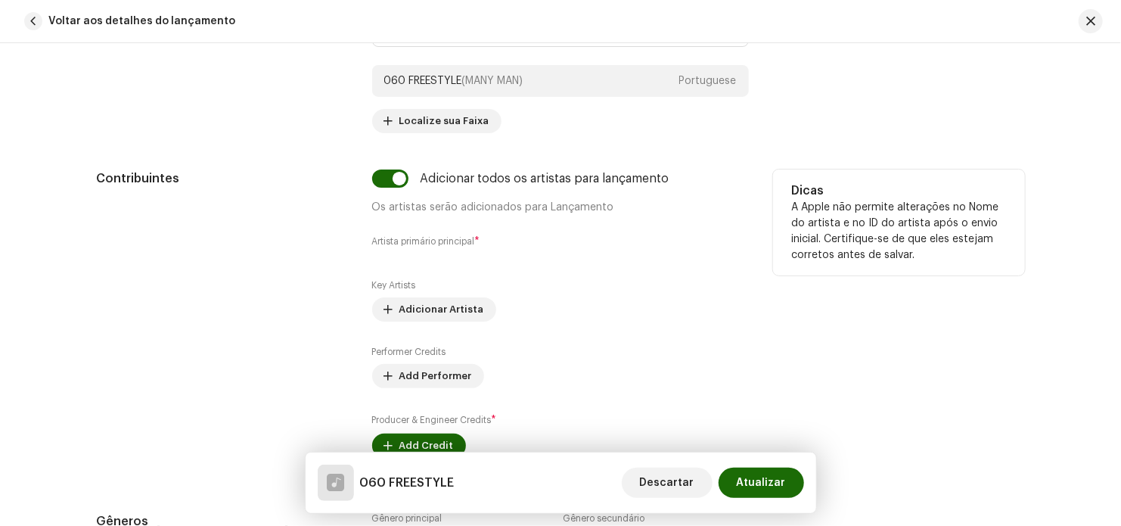
scroll to position [1059, 0]
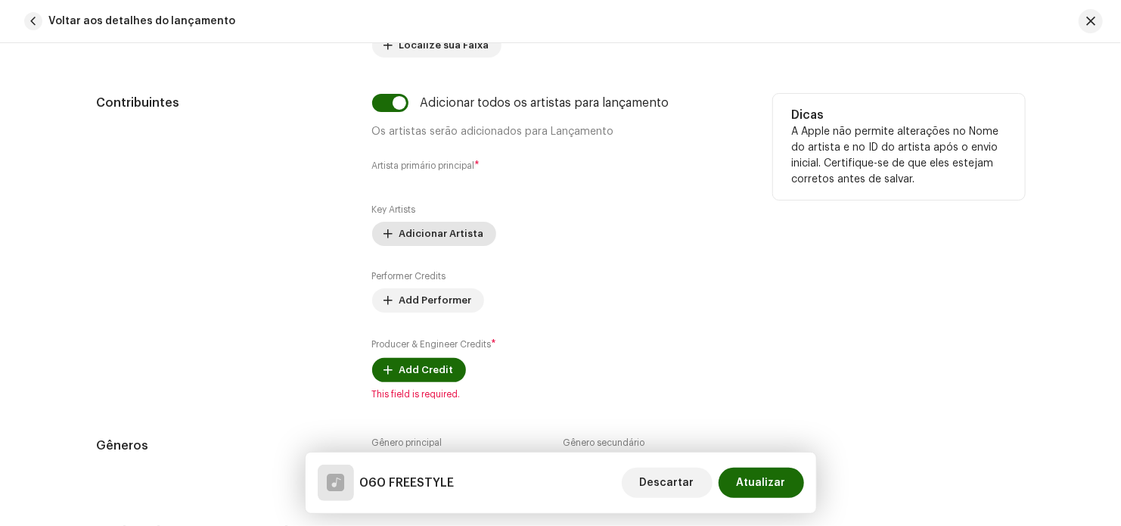
click at [429, 230] on span "Adicionar Artista" at bounding box center [442, 234] width 85 height 30
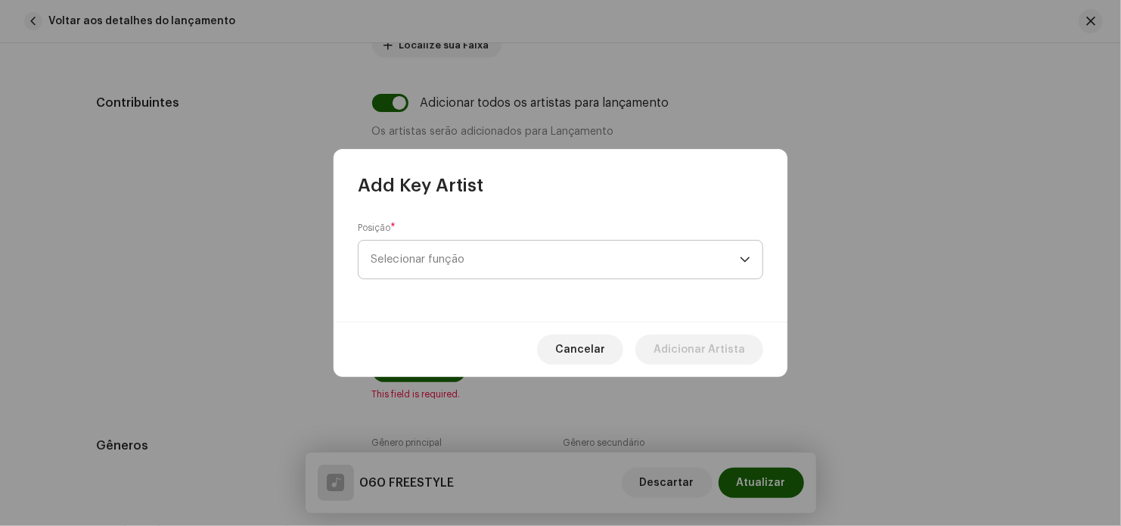
click at [505, 272] on span "Selecionar função" at bounding box center [555, 260] width 369 height 38
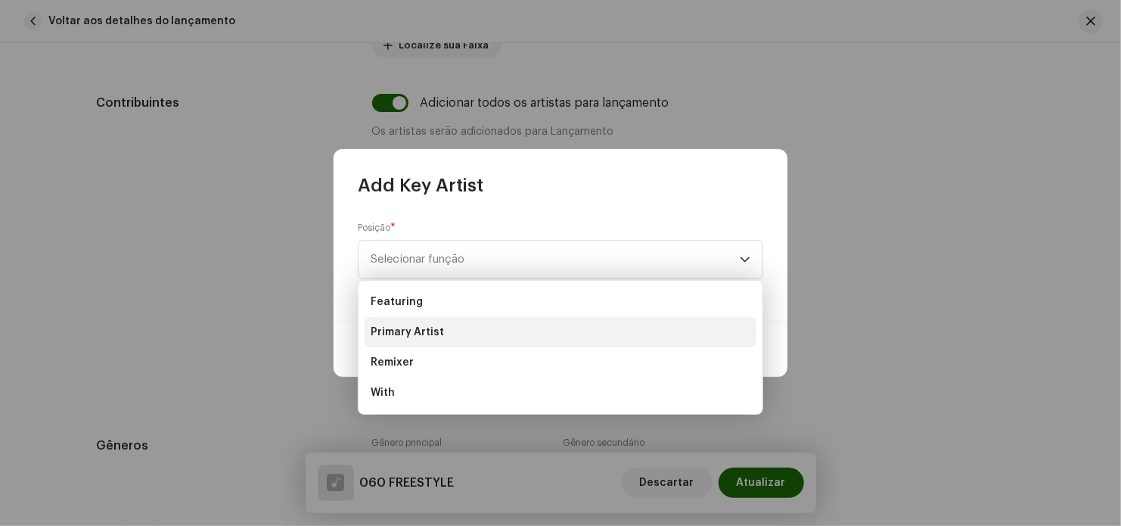
click at [462, 332] on li "Primary Artist" at bounding box center [561, 332] width 392 height 30
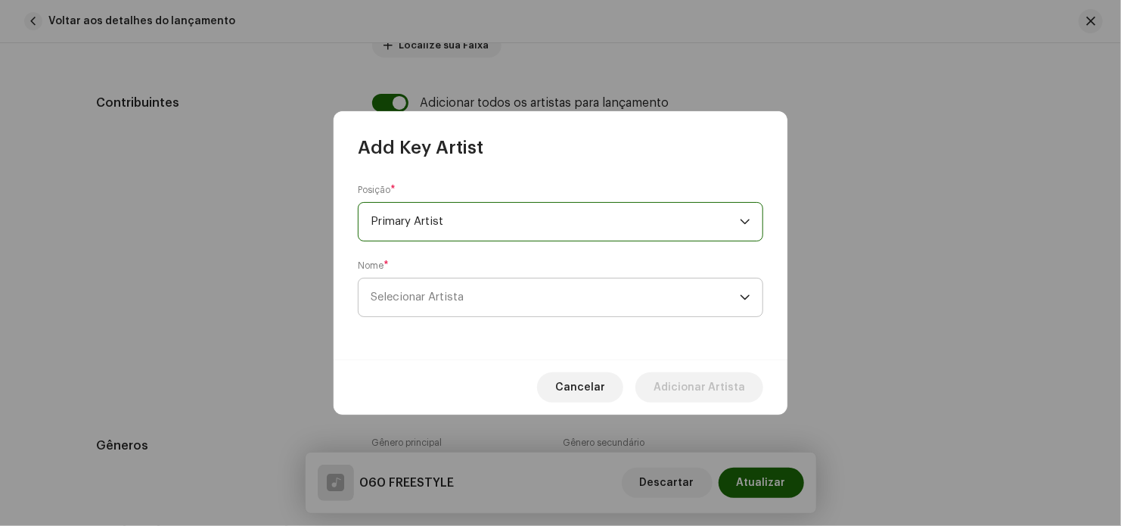
click at [458, 305] on span "Selecionar Artista" at bounding box center [555, 297] width 369 height 38
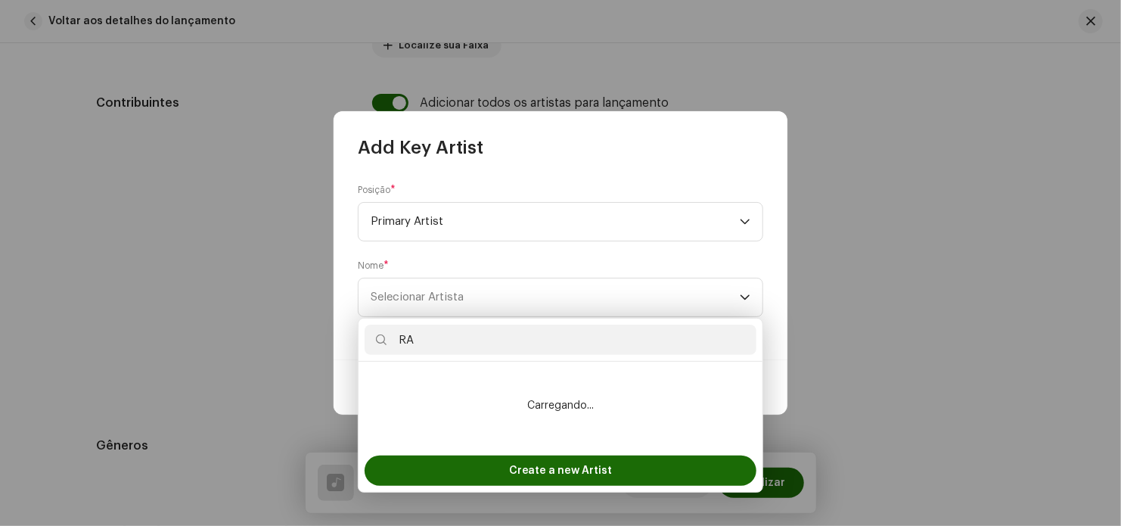
type input "R"
type input "Matuto"
click at [535, 274] on div "Nome * Selecionar Artista" at bounding box center [561, 289] width 406 height 58
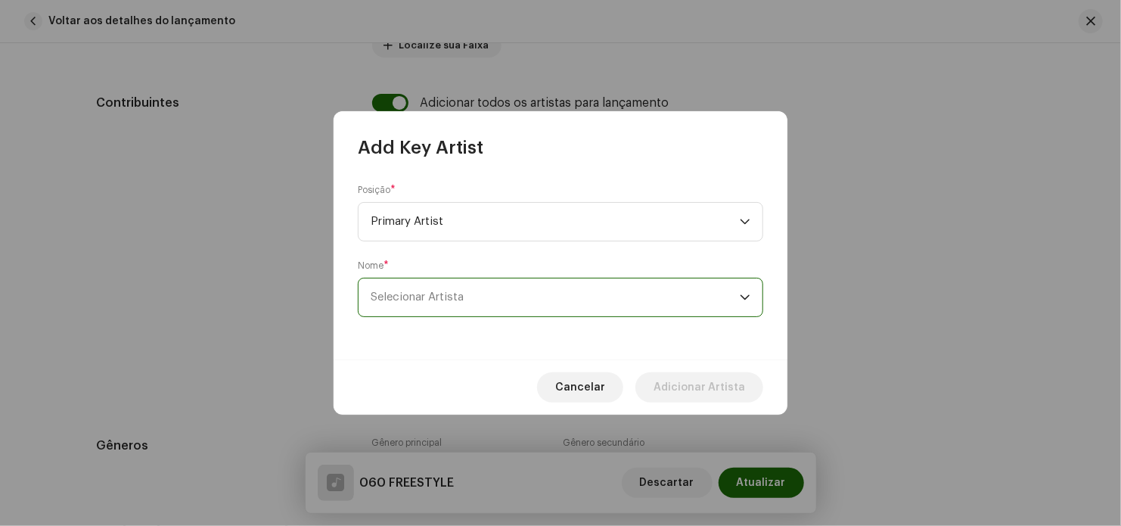
click at [589, 310] on span "Selecionar Artista" at bounding box center [555, 297] width 369 height 38
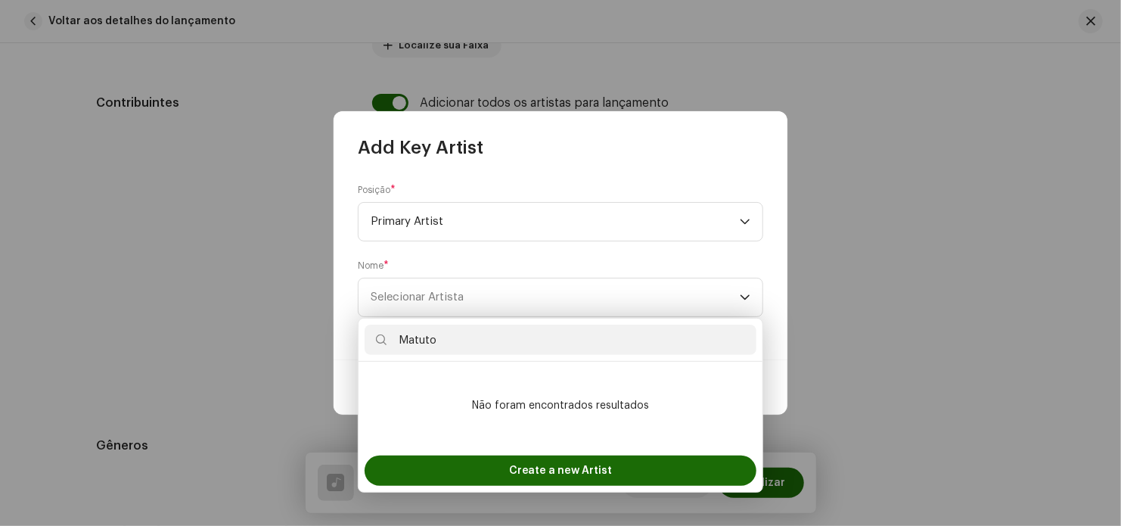
drag, startPoint x: 556, startPoint y: 346, endPoint x: 243, endPoint y: 308, distance: 315.5
click at [250, 309] on body "RARO RECORDS Home Perfil Catálogo Transações Análise Recursos Ativos Lançamento…" at bounding box center [560, 263] width 1121 height 526
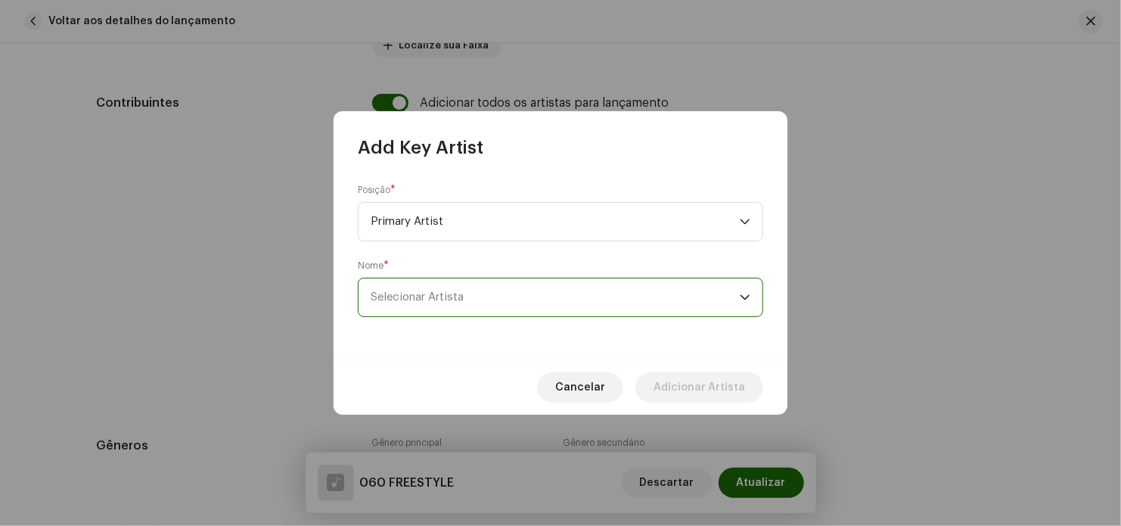
click at [505, 297] on span "Selecionar Artista" at bounding box center [555, 297] width 369 height 38
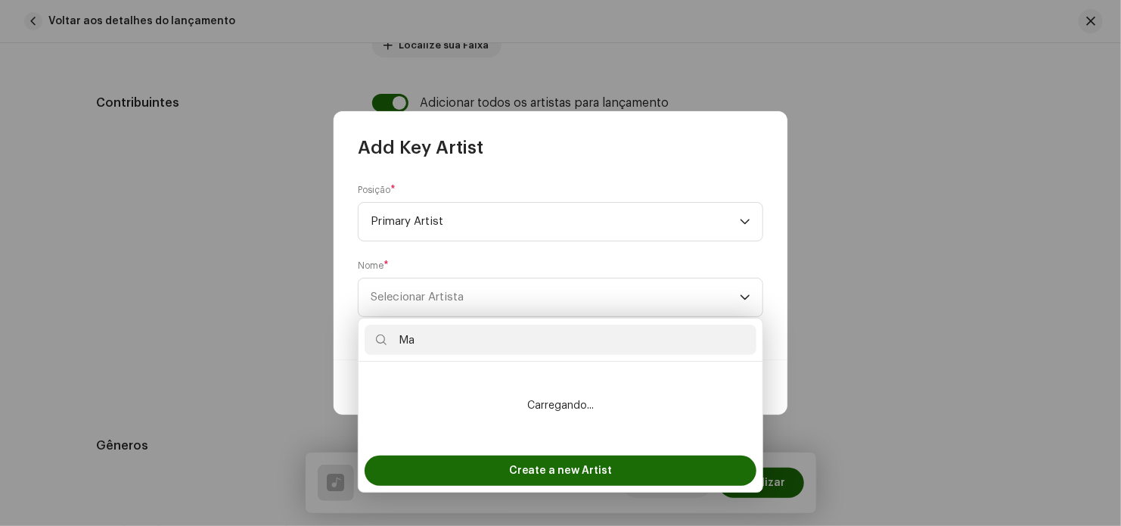
type input "M"
type input "R"
click at [570, 176] on div "Posição * Primary Artist Nome * Selecionar Artista" at bounding box center [561, 260] width 454 height 200
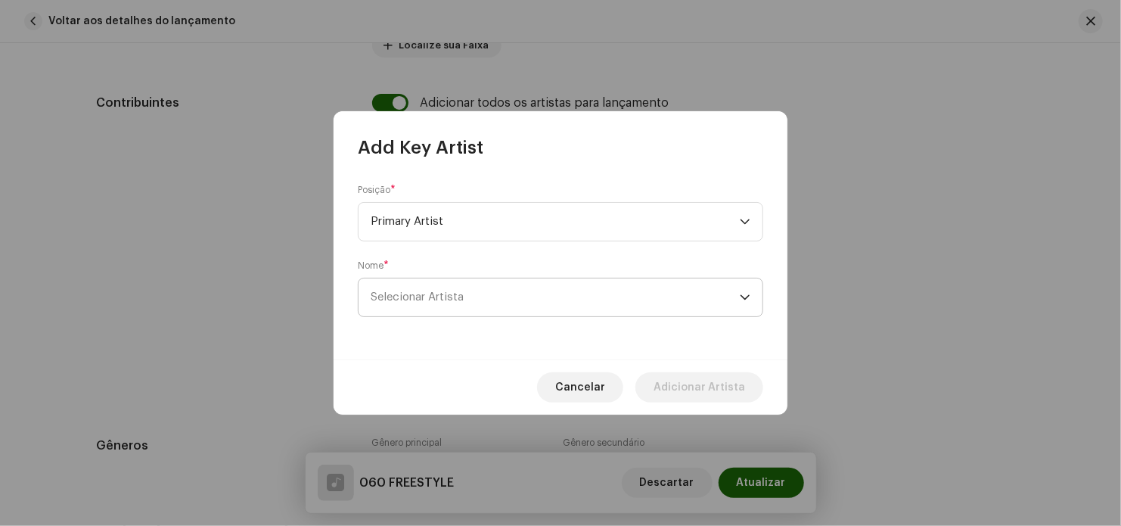
click at [500, 304] on span "Selecionar Artista" at bounding box center [555, 297] width 369 height 38
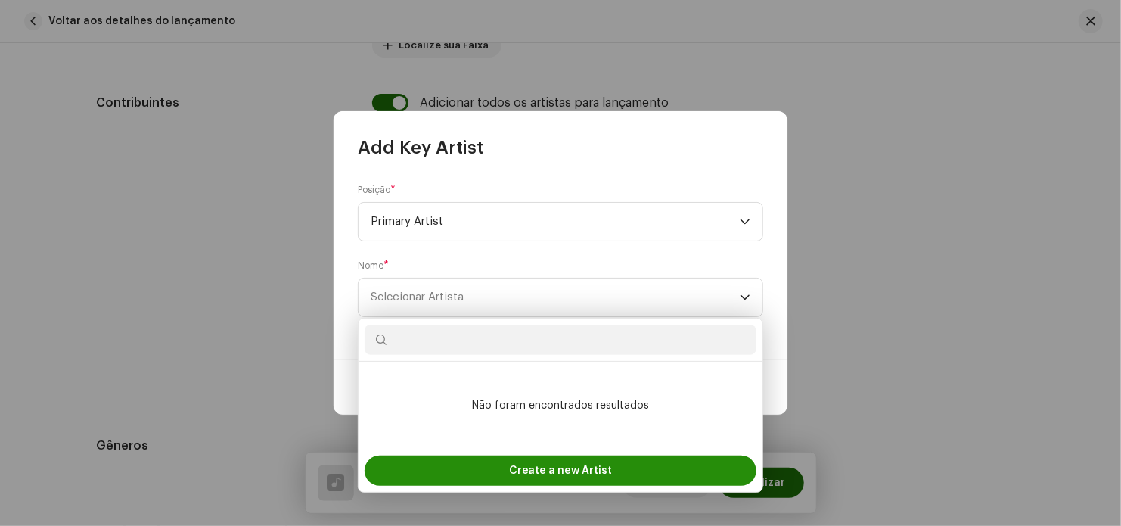
click at [599, 474] on span "Create a new Artist" at bounding box center [561, 471] width 104 height 30
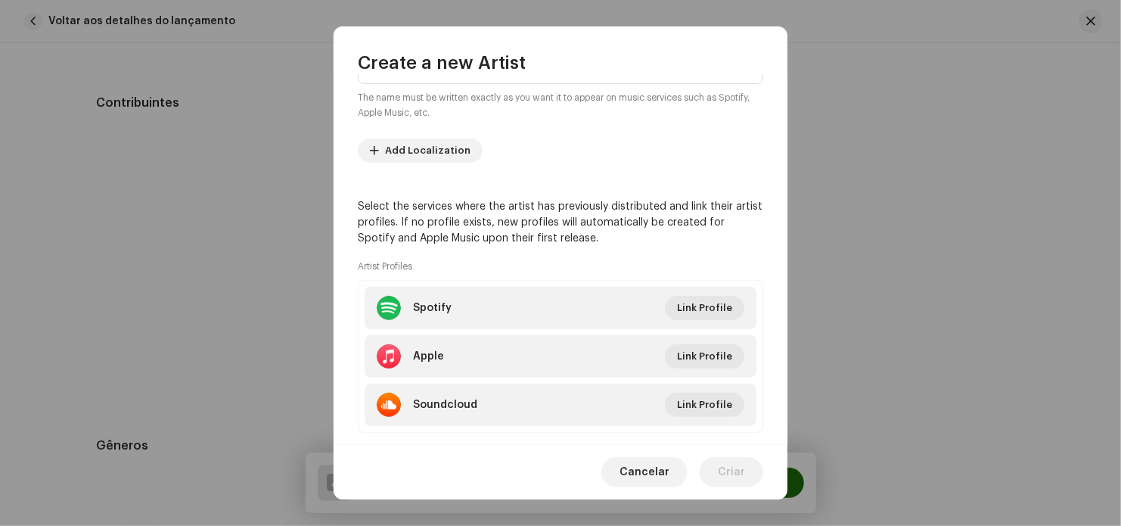
scroll to position [232, 0]
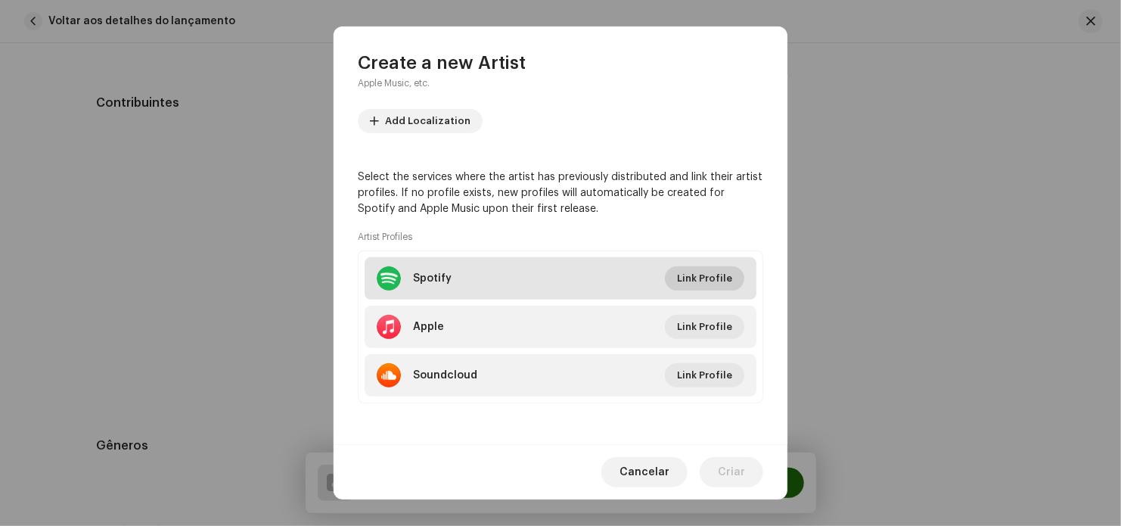
click at [701, 285] on span "Link Profile" at bounding box center [704, 278] width 55 height 30
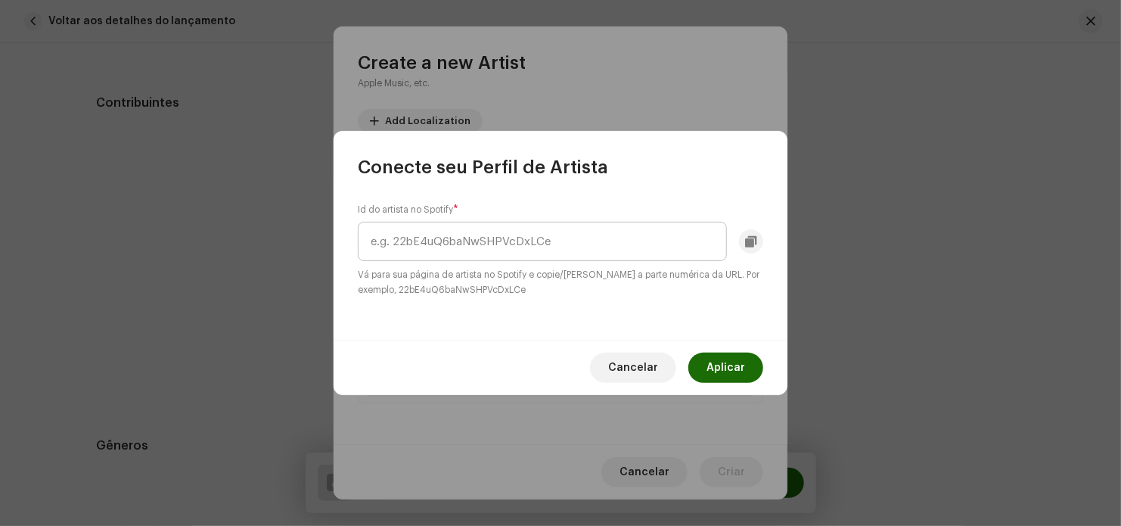
click at [552, 239] on input "text" at bounding box center [542, 241] width 369 height 39
click at [558, 235] on input "text" at bounding box center [542, 241] width 369 height 39
paste input "https://open.spotify.com/intl-pt/artist/2yk2mTBGa8I7WhiMnUMM1a?si=7THlTHSDRIOqb…"
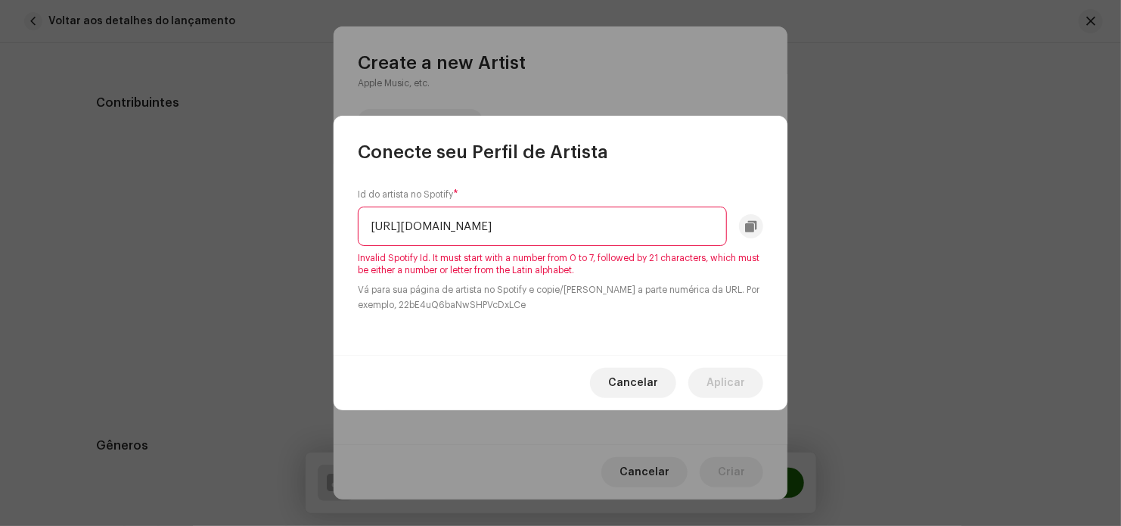
scroll to position [0, 0]
drag, startPoint x: 387, startPoint y: 225, endPoint x: 169, endPoint y: 233, distance: 218.1
click at [169, 233] on div "Conecte seu Perfil de Artista Id do artista no Spotify * https://open.spotify.c…" at bounding box center [560, 263] width 1121 height 526
type input "Q"
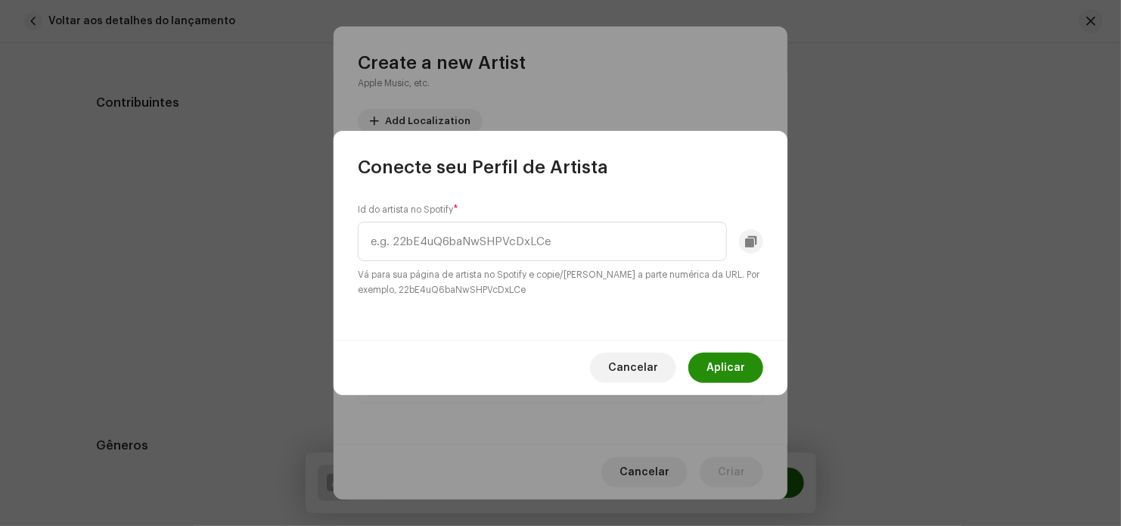
click at [735, 368] on span "Aplicar" at bounding box center [726, 368] width 39 height 30
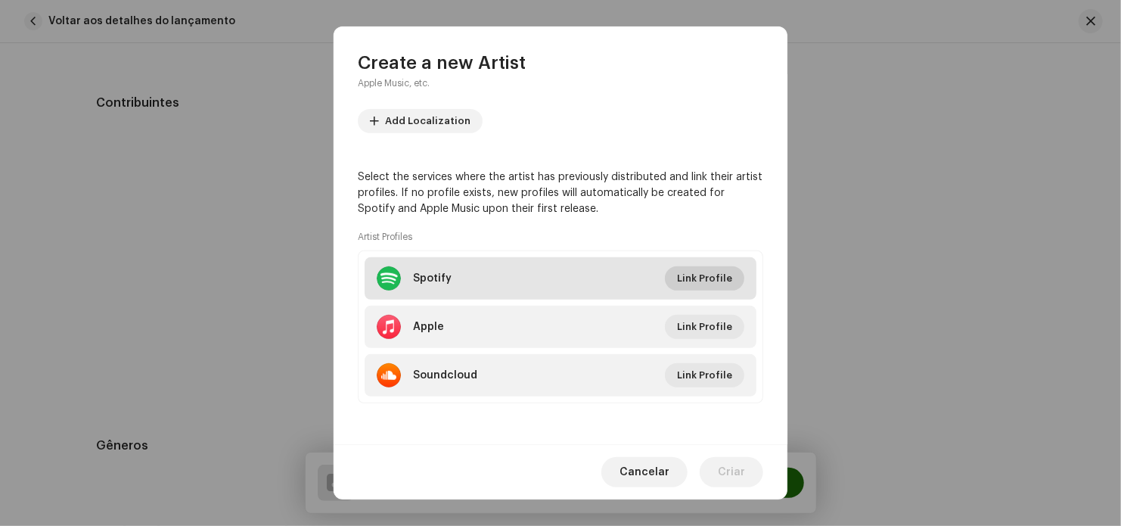
click at [715, 275] on span "Link Profile" at bounding box center [704, 278] width 55 height 30
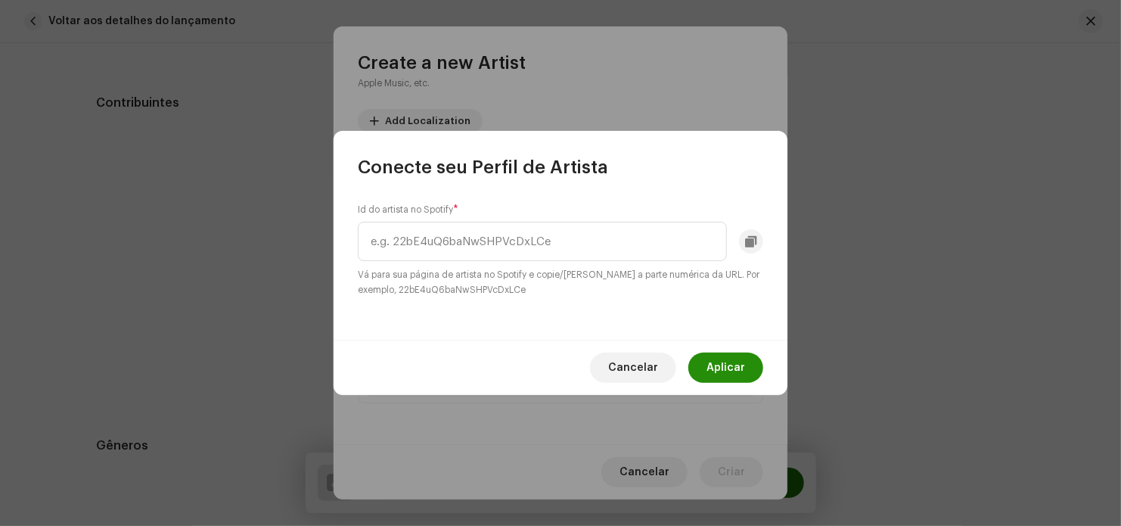
click at [740, 375] on span "Aplicar" at bounding box center [726, 368] width 39 height 30
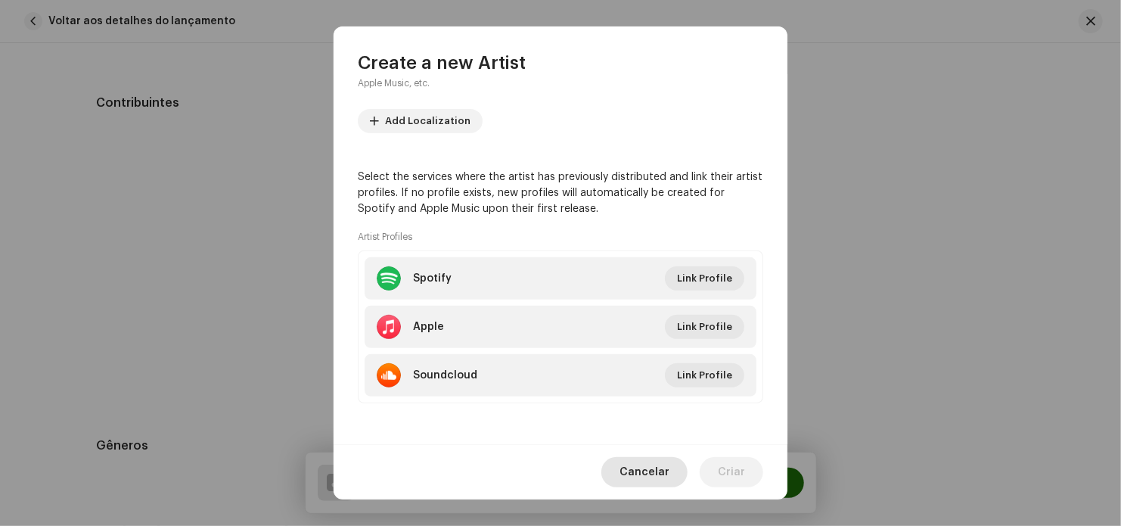
click at [643, 478] on span "Cancelar" at bounding box center [645, 472] width 50 height 30
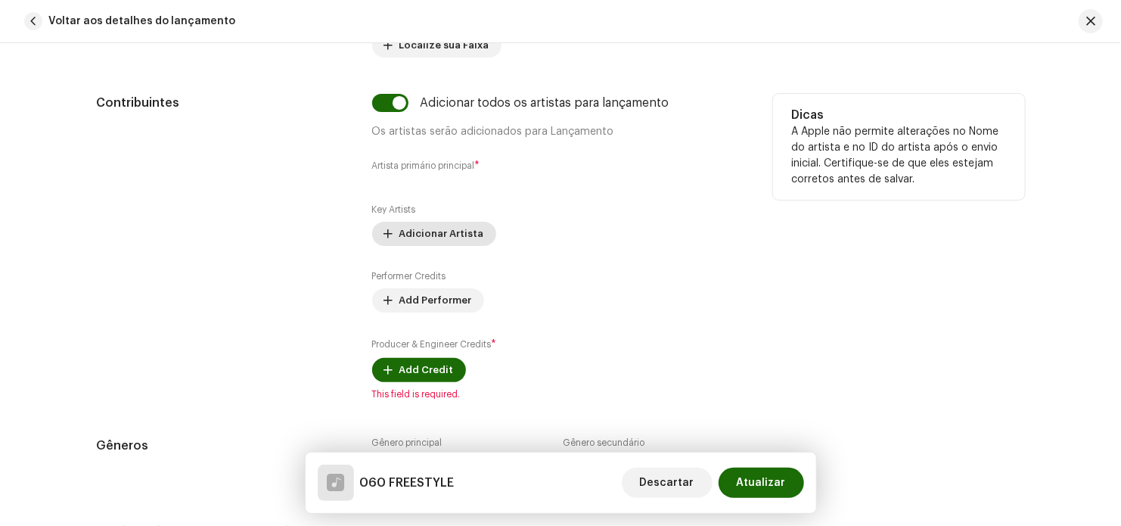
click at [437, 236] on span "Adicionar Artista" at bounding box center [442, 234] width 85 height 30
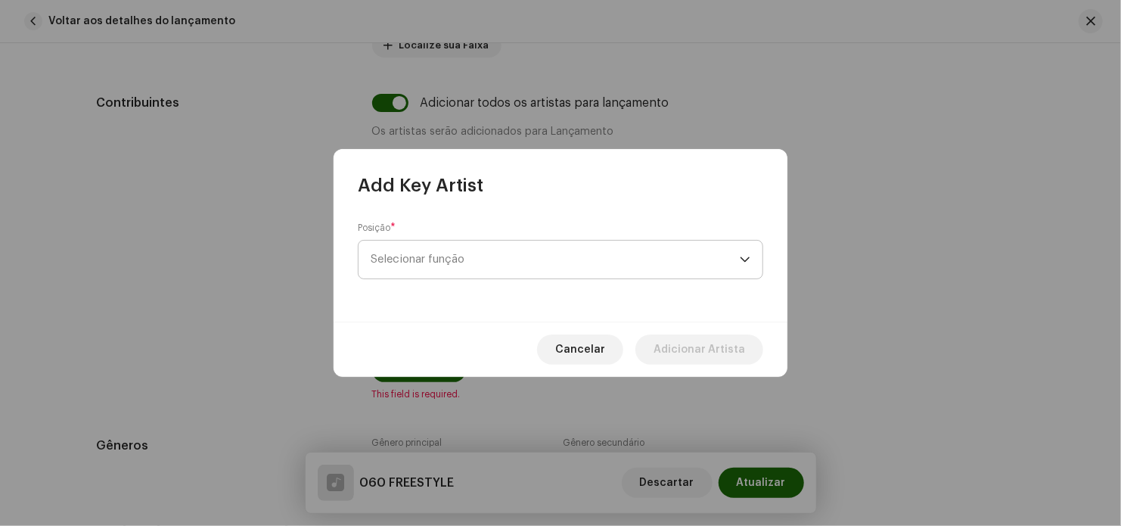
click at [568, 266] on span "Selecionar função" at bounding box center [555, 260] width 369 height 38
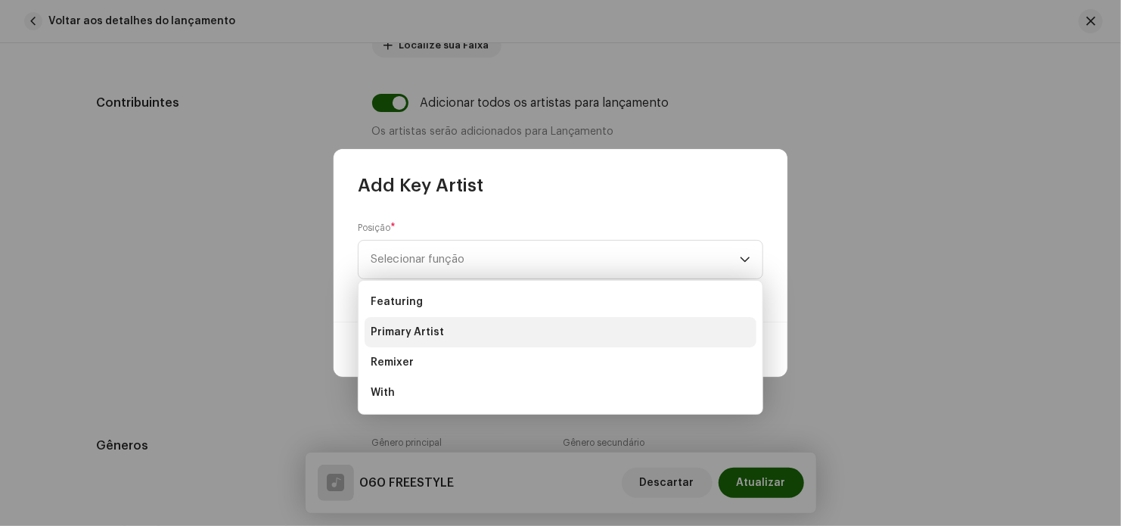
click at [467, 334] on li "Primary Artist" at bounding box center [561, 332] width 392 height 30
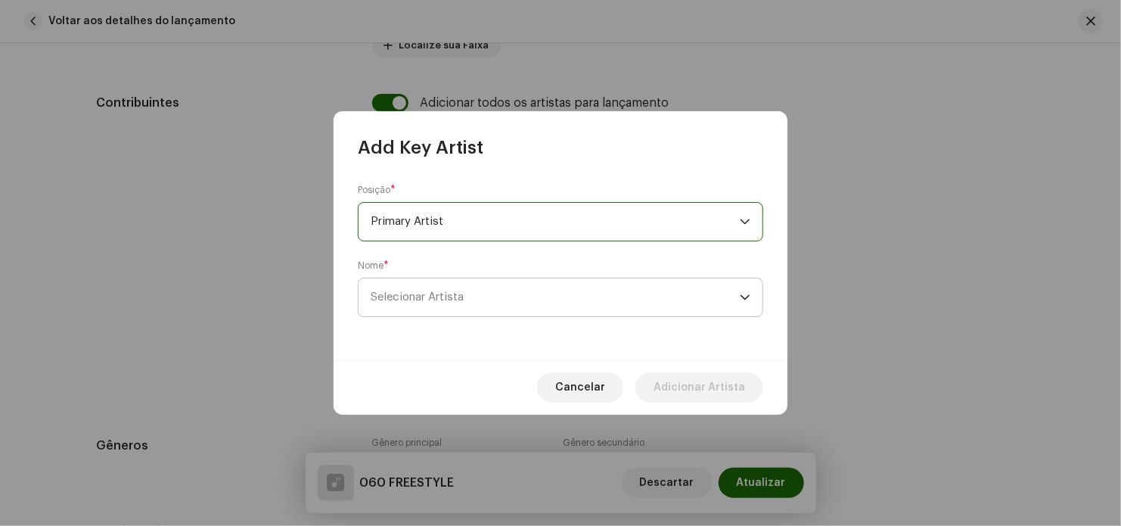
click at [608, 297] on span "Selecionar Artista" at bounding box center [555, 297] width 369 height 38
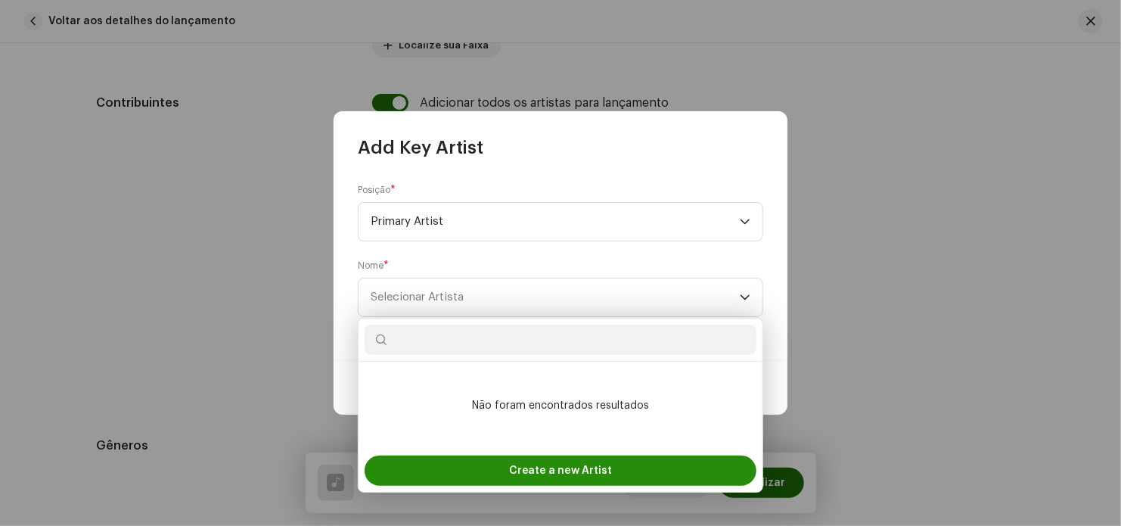
click at [583, 465] on span "Create a new Artist" at bounding box center [561, 471] width 104 height 30
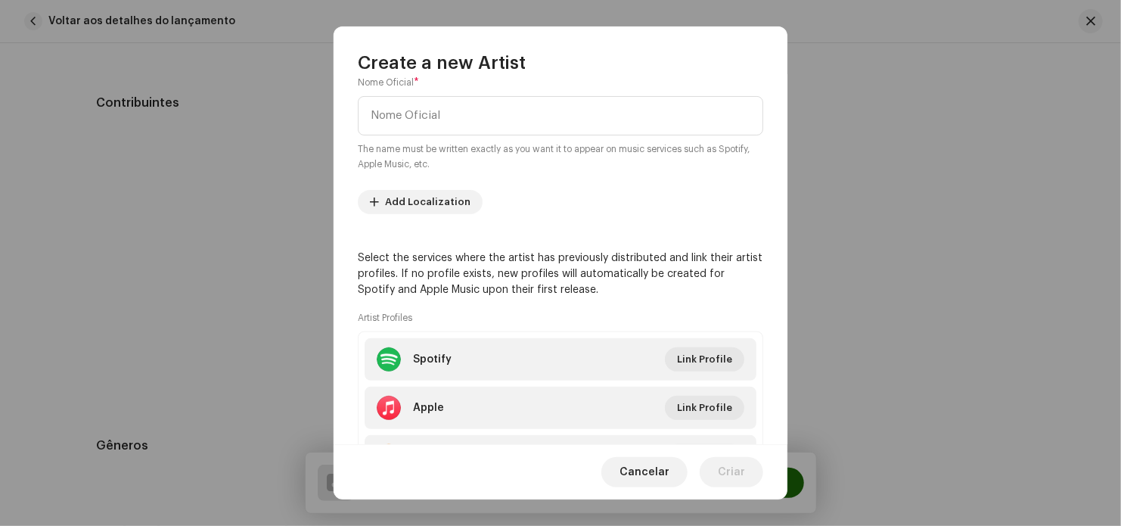
scroll to position [232, 0]
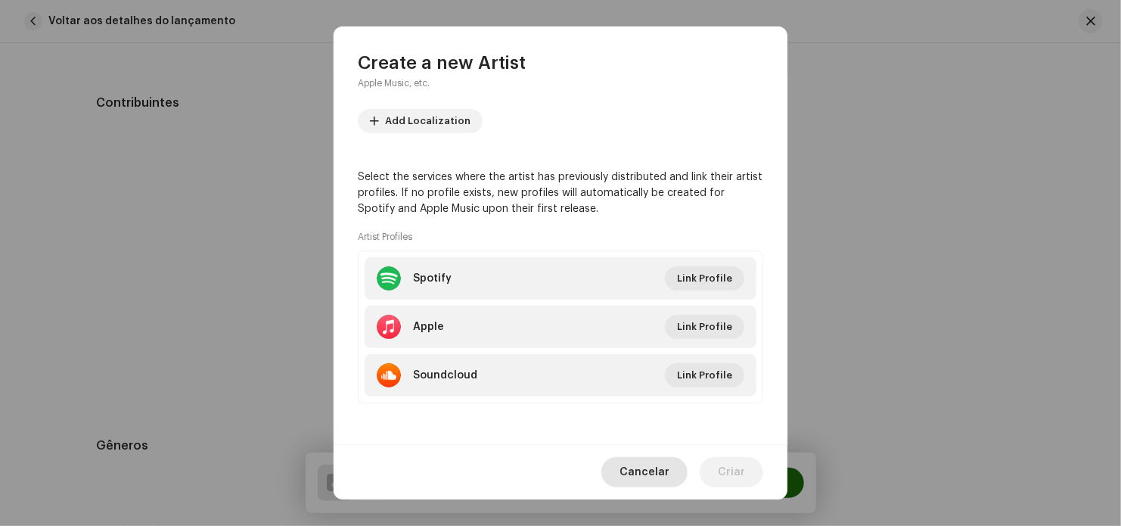
click at [667, 473] on span "Cancelar" at bounding box center [645, 472] width 50 height 30
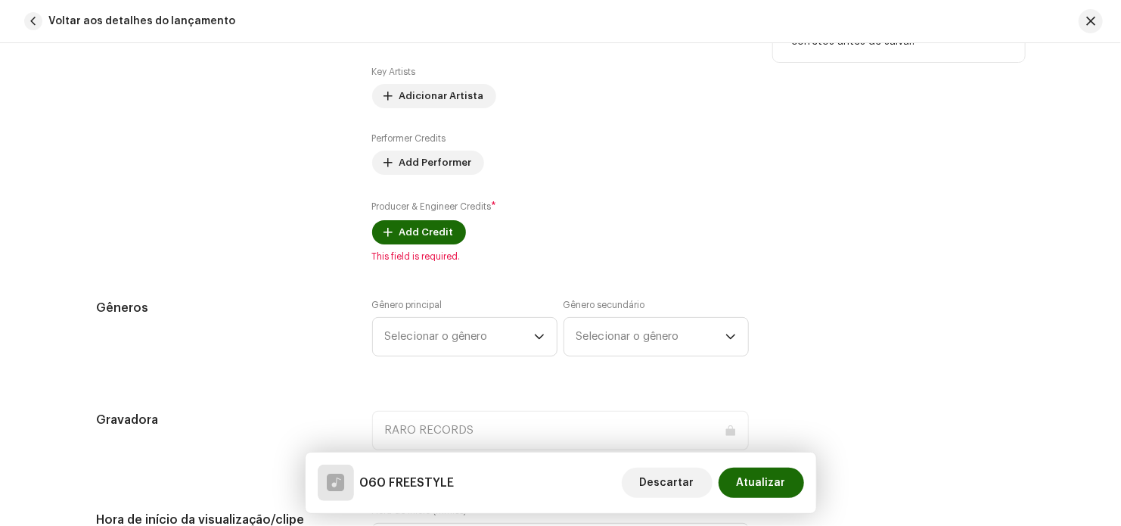
scroll to position [1211, 0]
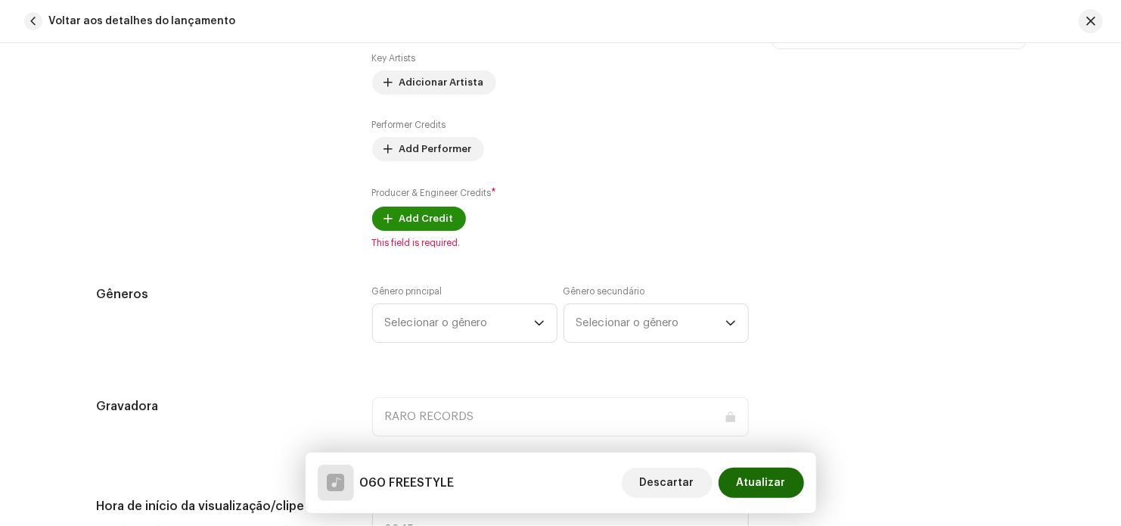
click at [427, 220] on span "Add Credit" at bounding box center [427, 219] width 54 height 30
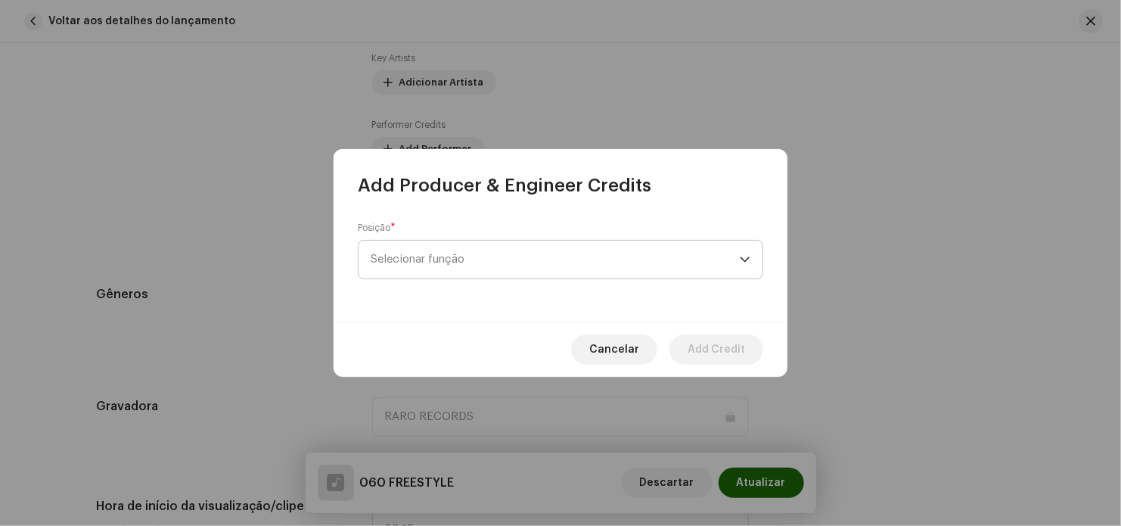
click at [568, 254] on span "Selecionar função" at bounding box center [555, 260] width 369 height 38
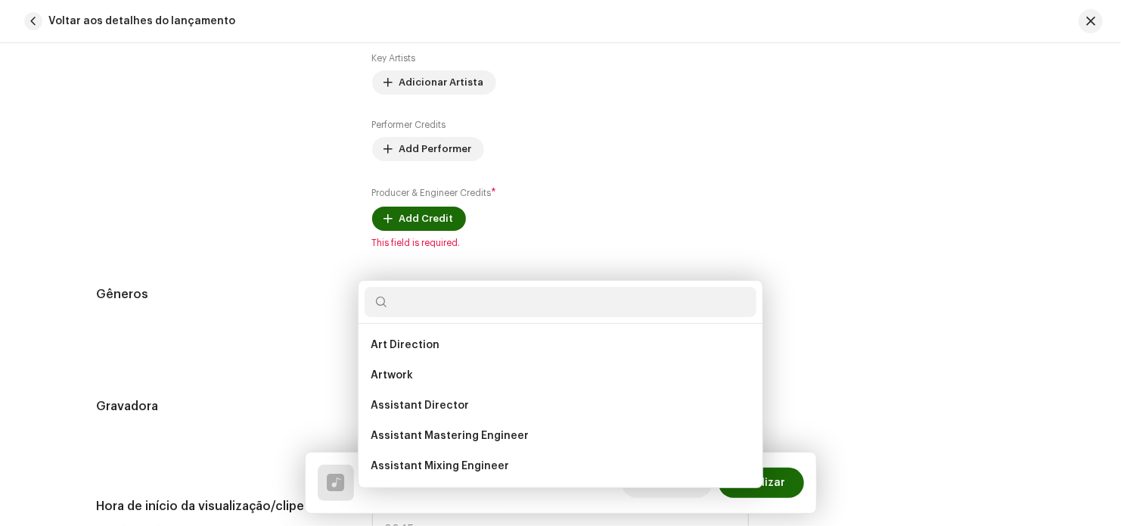
click at [897, 151] on div "Add Producer & Engineer Credits Posição * Selecionar função Cancelar Add Credit" at bounding box center [560, 263] width 1121 height 526
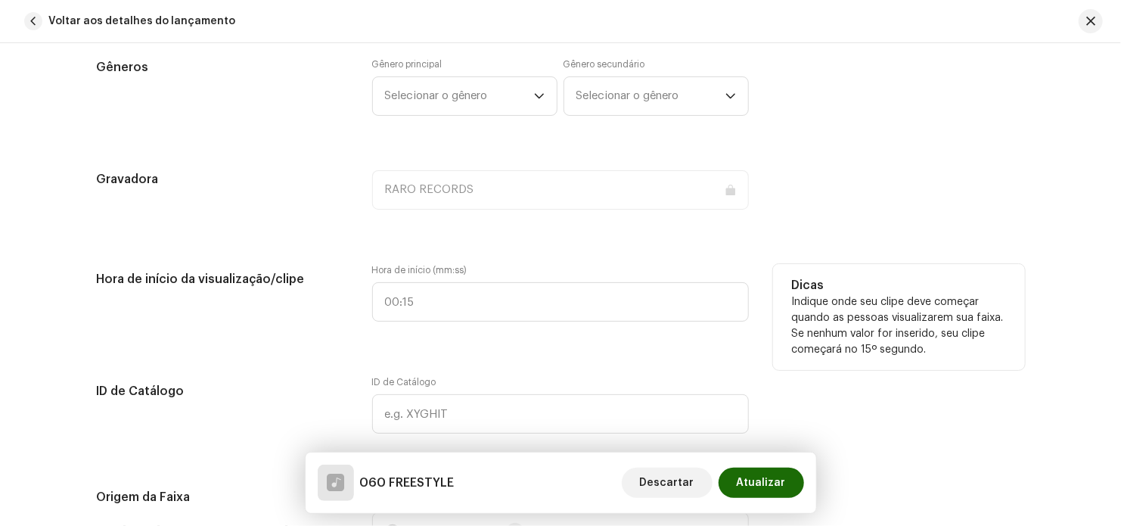
scroll to position [1362, 0]
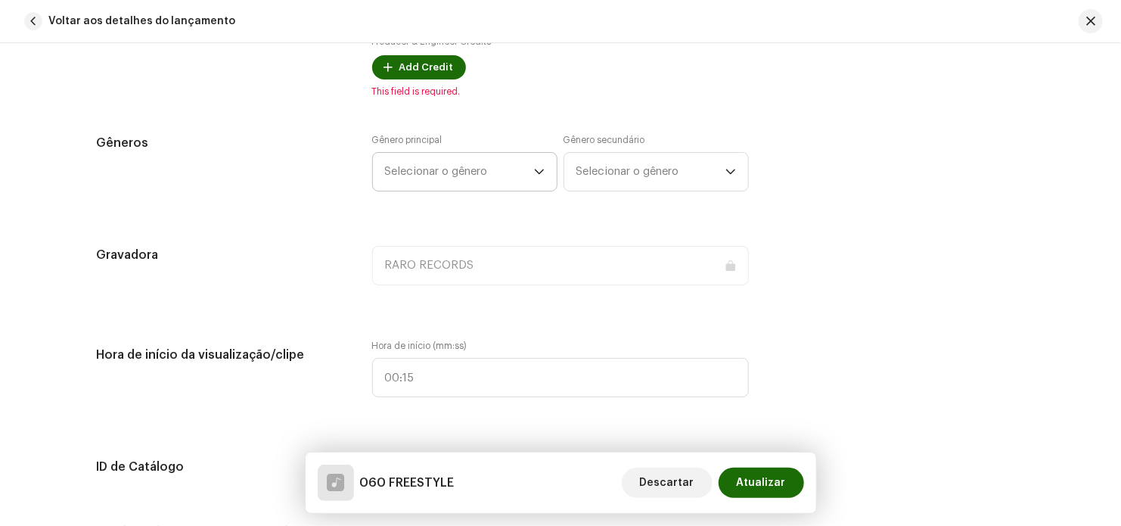
click at [540, 175] on icon "dropdown trigger" at bounding box center [539, 171] width 11 height 11
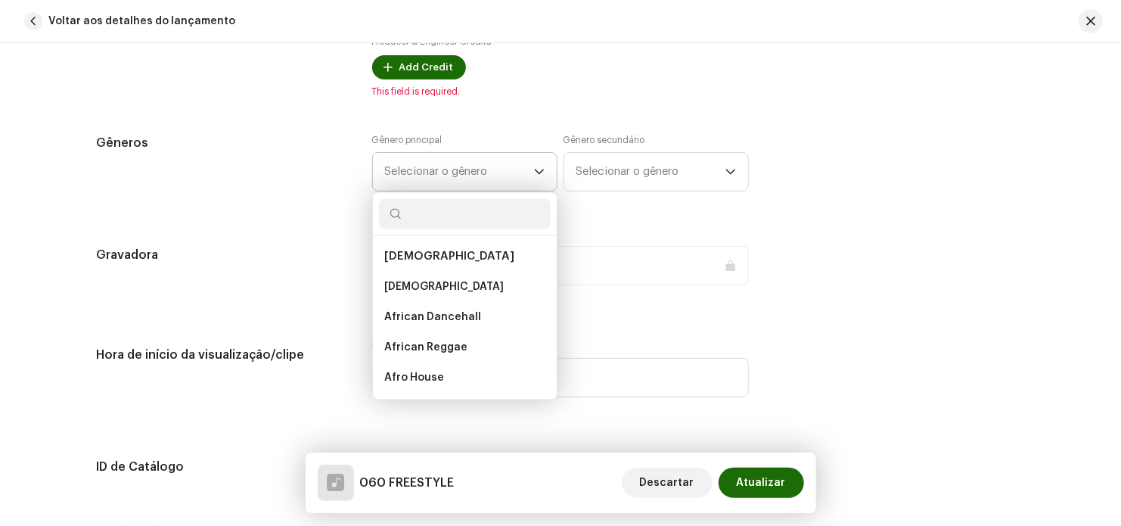
click at [541, 170] on icon "dropdown trigger" at bounding box center [539, 171] width 11 height 11
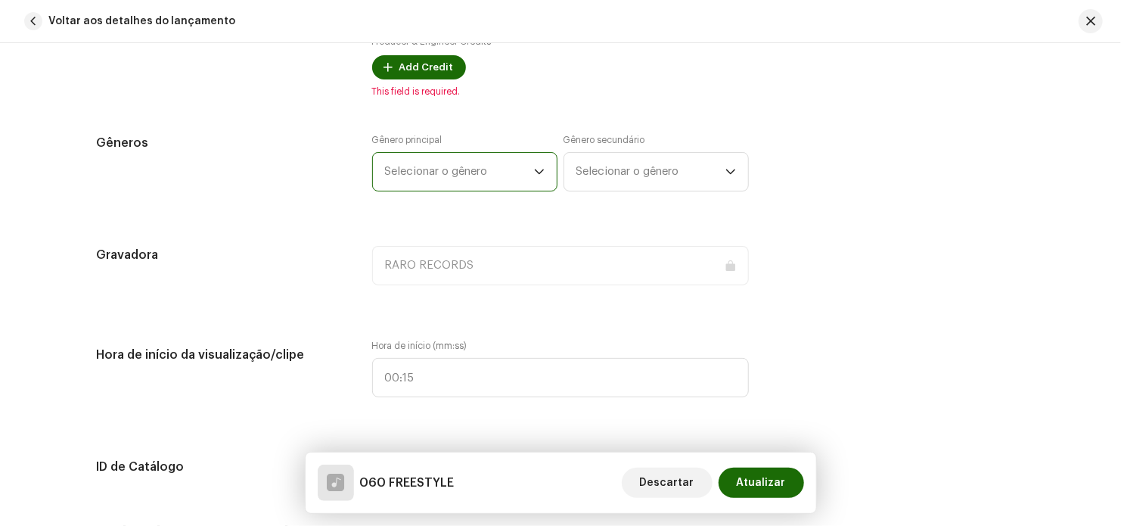
click at [541, 170] on icon "dropdown trigger" at bounding box center [539, 171] width 11 height 11
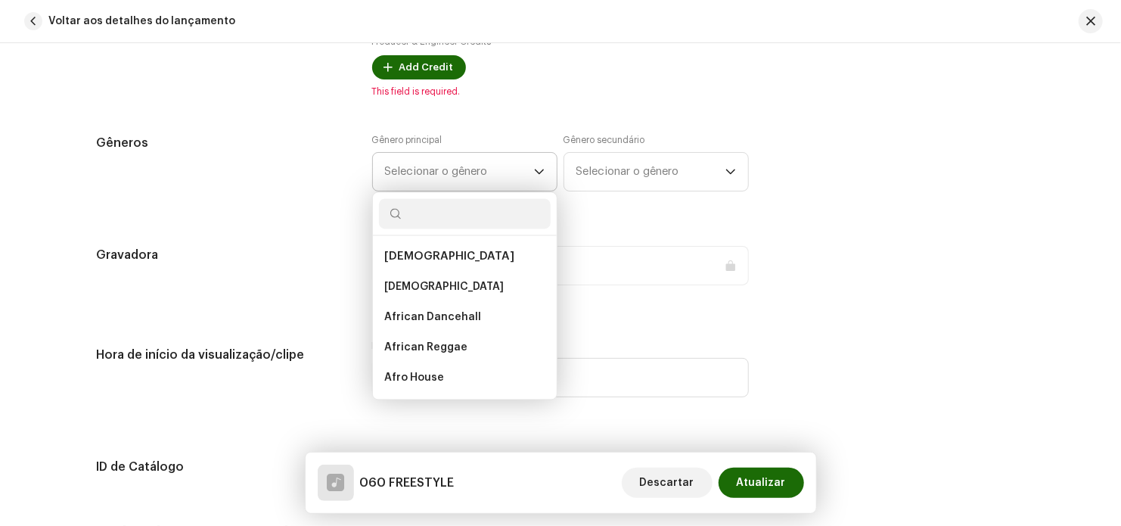
click at [541, 170] on icon "dropdown trigger" at bounding box center [539, 171] width 11 height 11
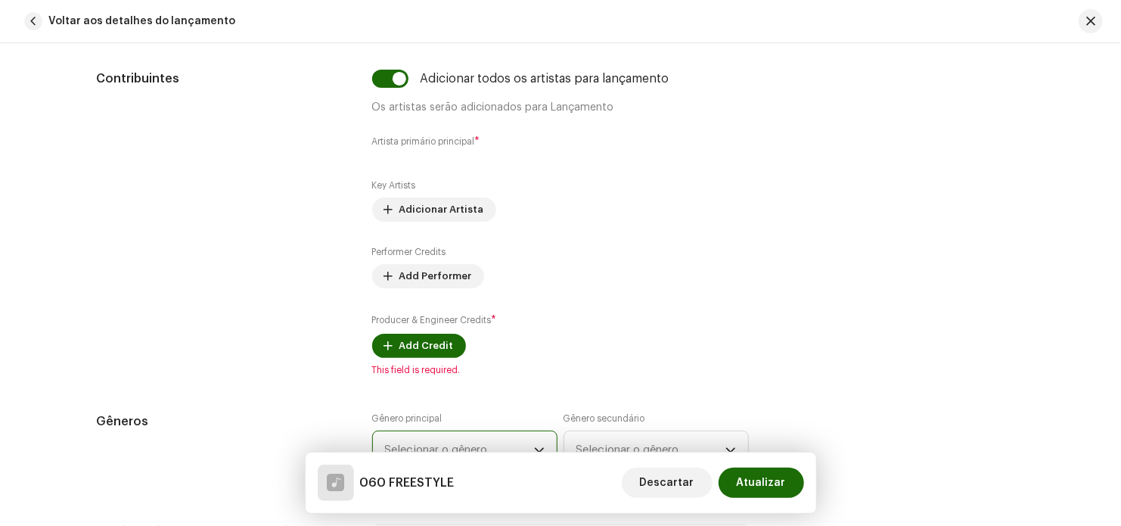
scroll to position [1059, 0]
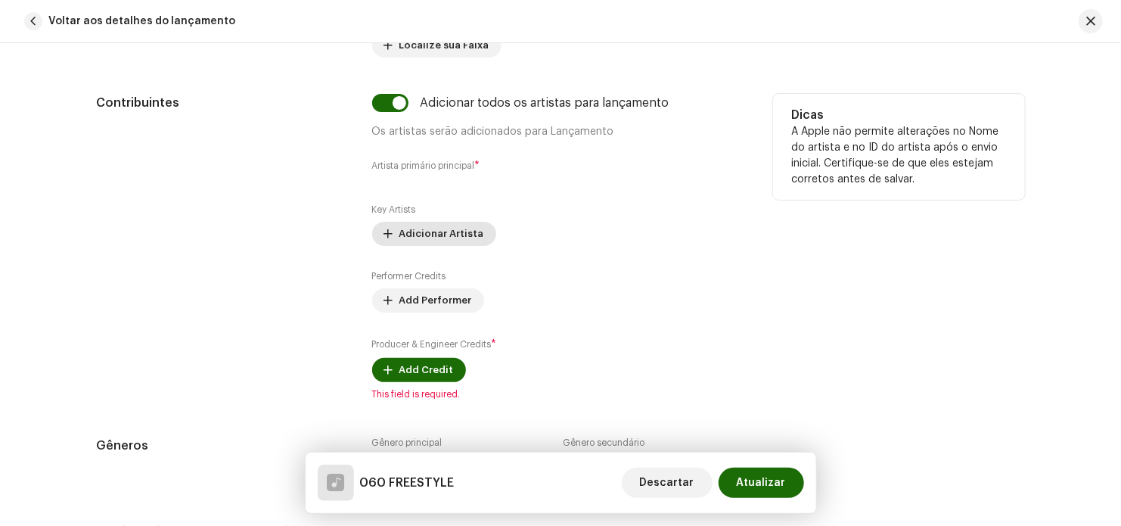
click at [471, 230] on span "Adicionar Artista" at bounding box center [442, 234] width 85 height 30
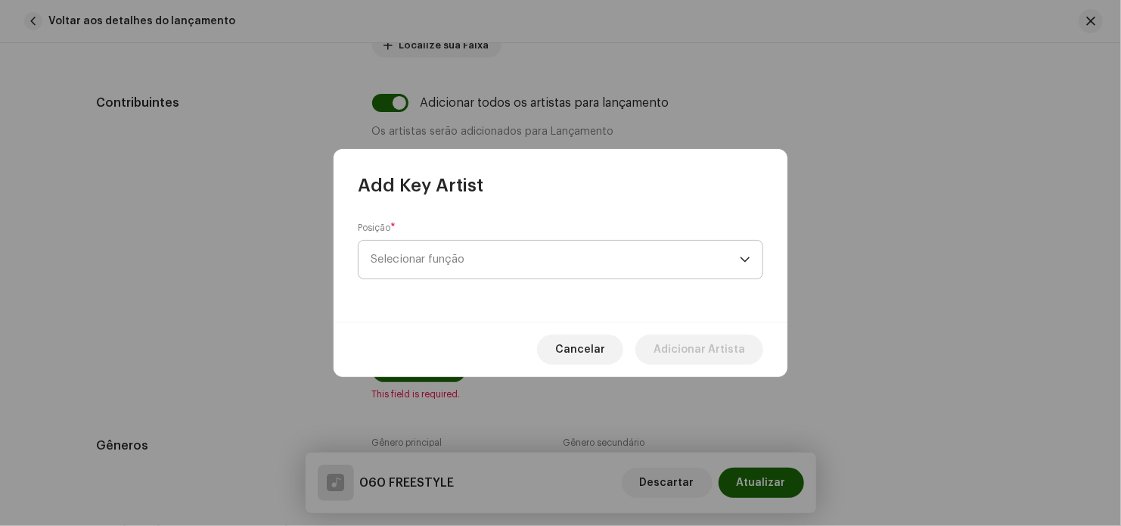
click at [673, 272] on span "Selecionar função" at bounding box center [555, 260] width 369 height 38
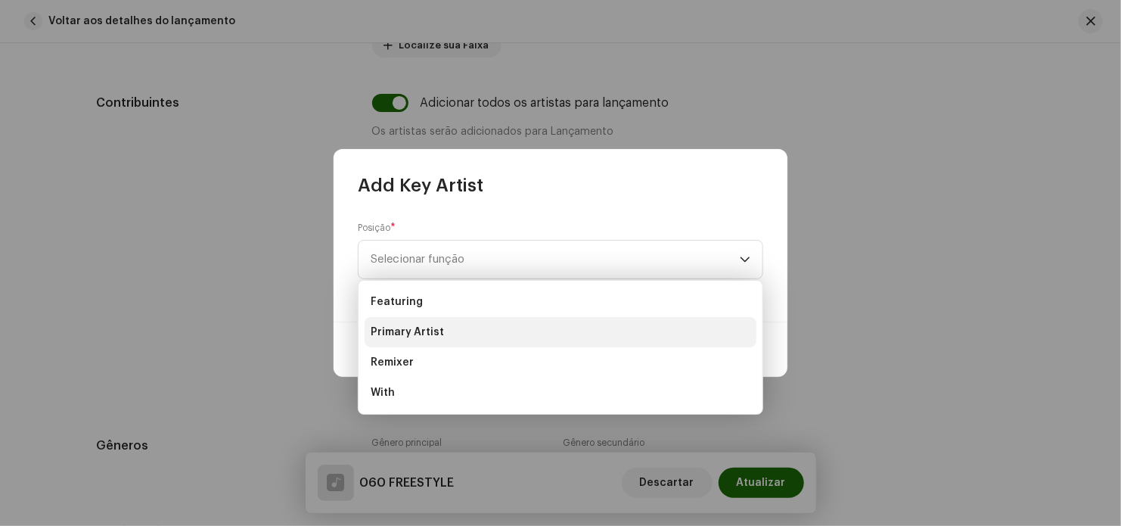
click at [454, 327] on li "Primary Artist" at bounding box center [561, 332] width 392 height 30
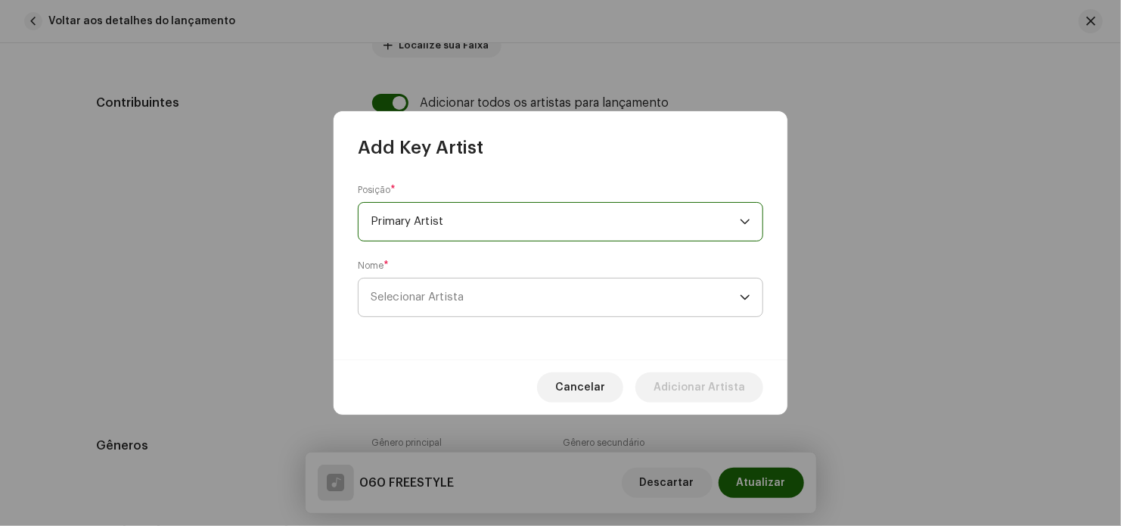
click at [477, 297] on span "Selecionar Artista" at bounding box center [555, 297] width 369 height 38
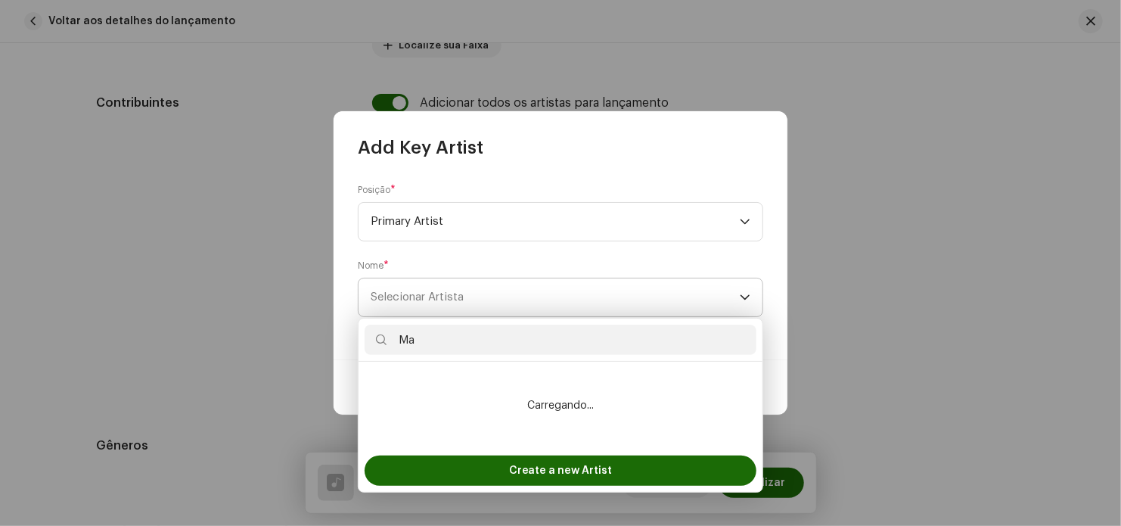
type input "M"
type input "T"
type input "S"
click at [547, 188] on div "Posição * Primary Artist" at bounding box center [561, 213] width 406 height 58
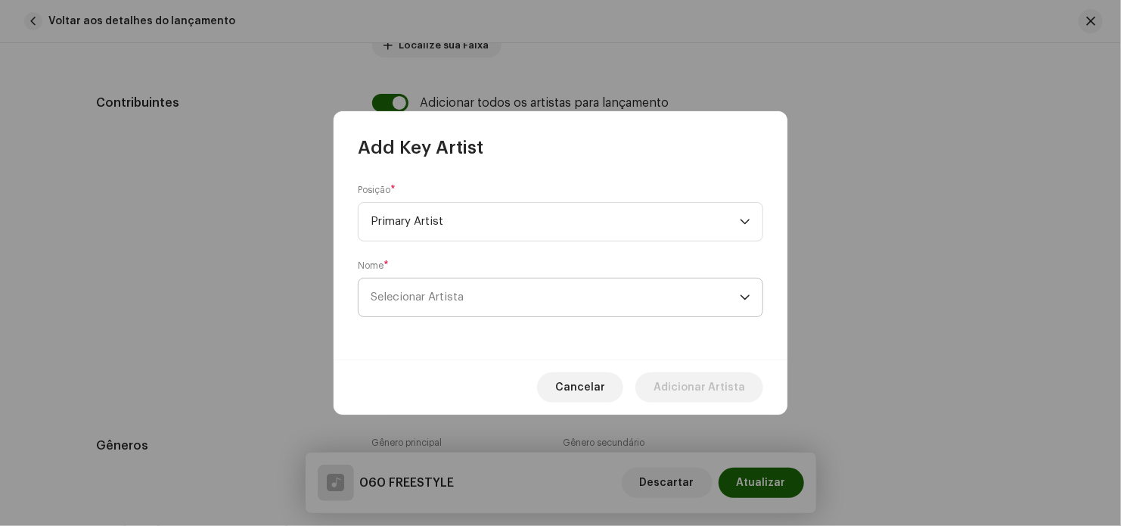
click at [557, 298] on span "Selecionar Artista" at bounding box center [555, 297] width 369 height 38
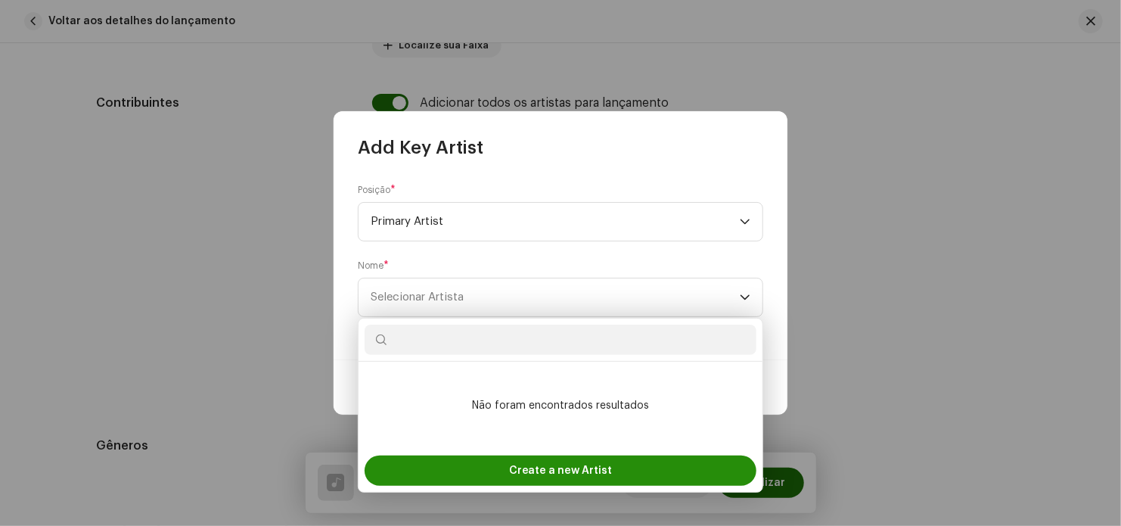
click at [590, 473] on span "Create a new Artist" at bounding box center [561, 471] width 104 height 30
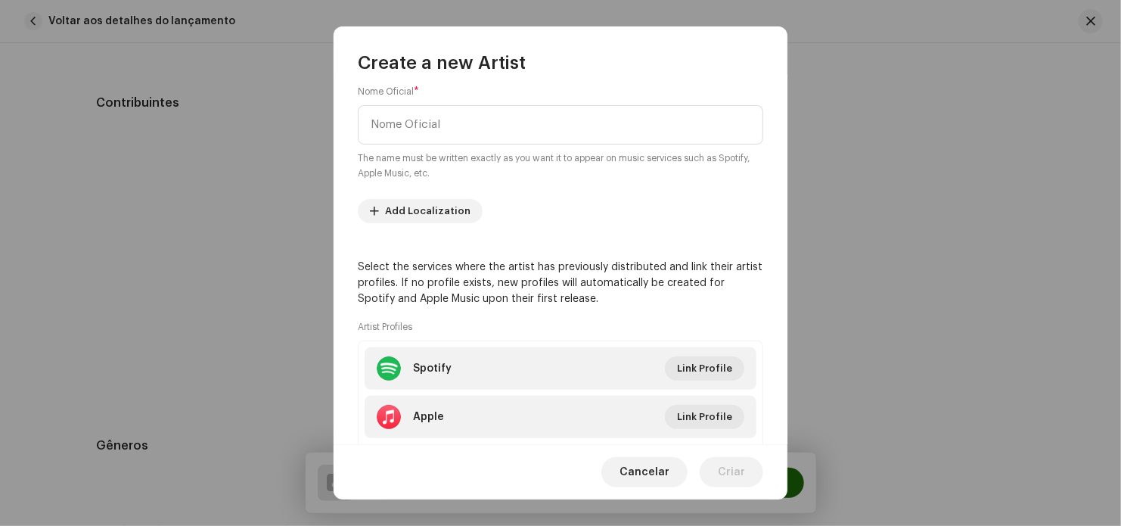
scroll to position [151, 0]
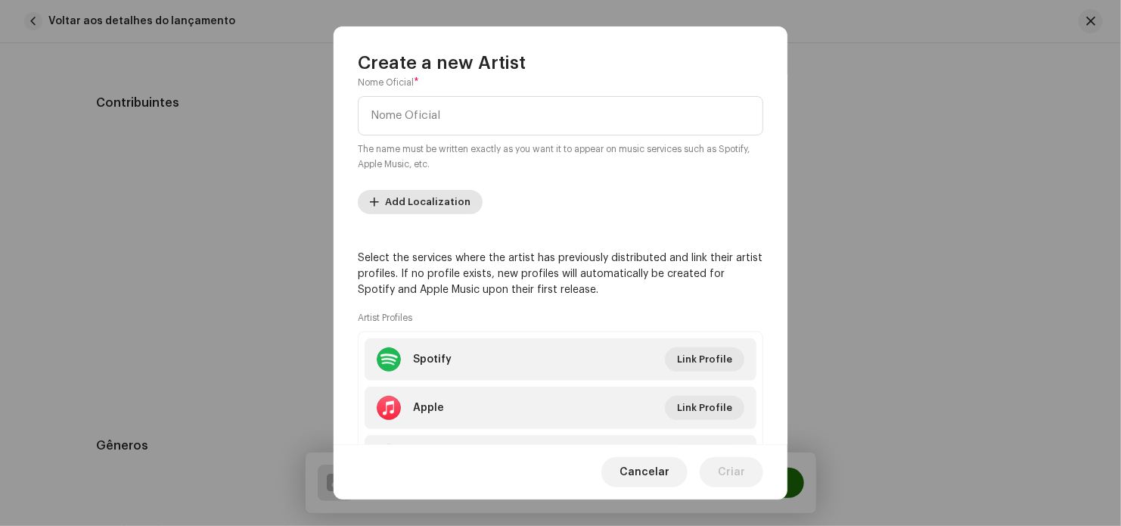
click at [438, 201] on span "Add Localization" at bounding box center [428, 202] width 86 height 30
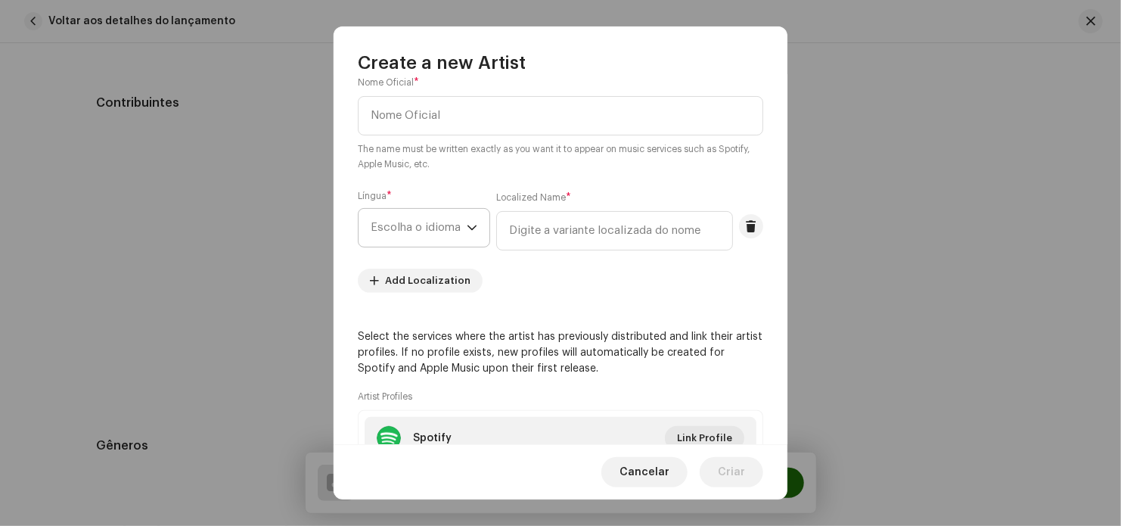
click at [446, 224] on span "Escolha o idioma" at bounding box center [419, 228] width 96 height 38
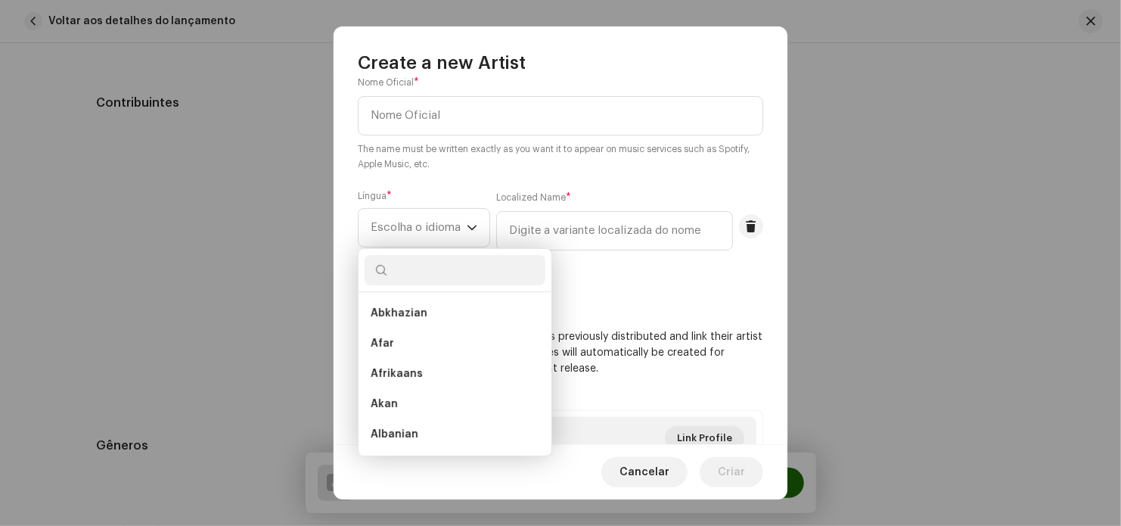
click at [613, 261] on re-m-artist-locales-form "Língua * Escolha o idioma Localized Name * Add Localization" at bounding box center [561, 241] width 406 height 103
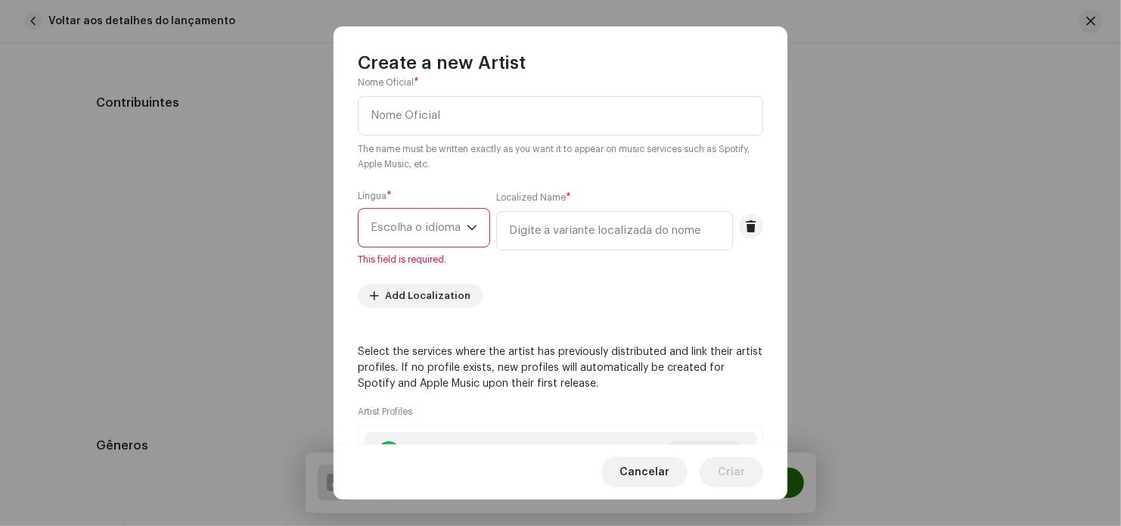
click at [468, 225] on icon "dropdown trigger" at bounding box center [472, 227] width 11 height 11
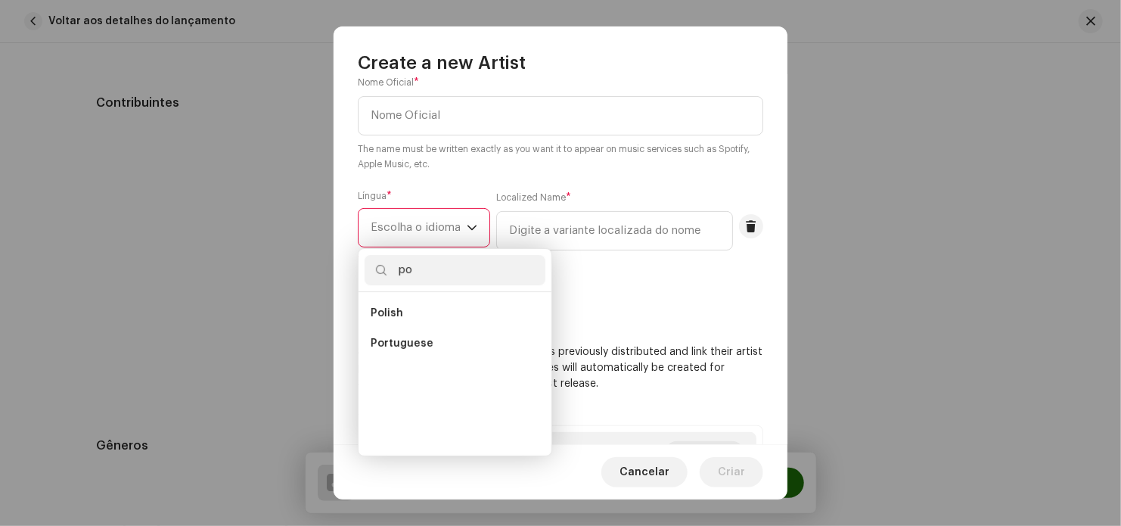
scroll to position [0, 0]
type input "por"
click at [389, 312] on span "Portuguese" at bounding box center [402, 313] width 63 height 15
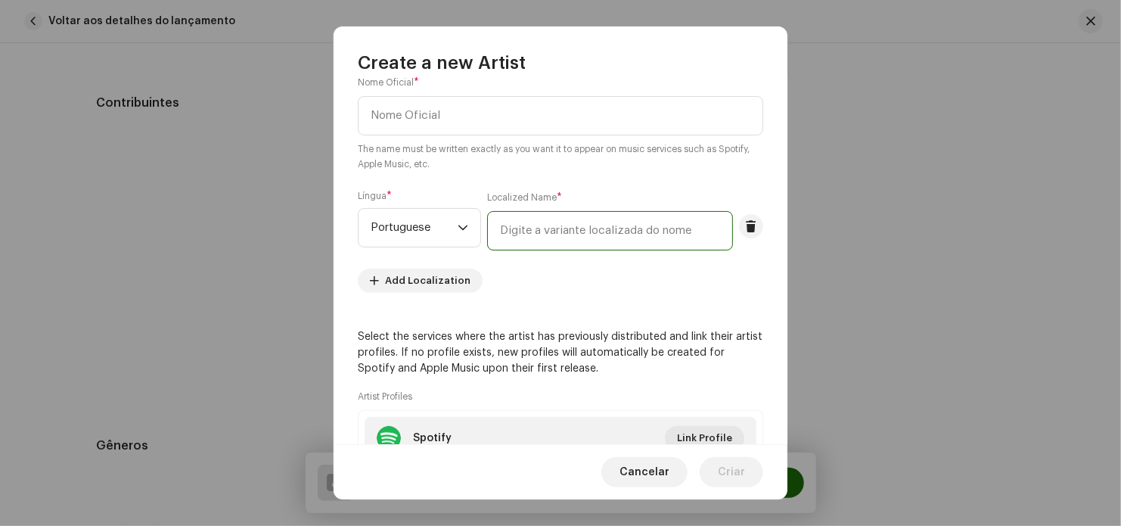
click at [589, 236] on input "text" at bounding box center [610, 230] width 246 height 39
type input "[GEOGRAPHIC_DATA]"
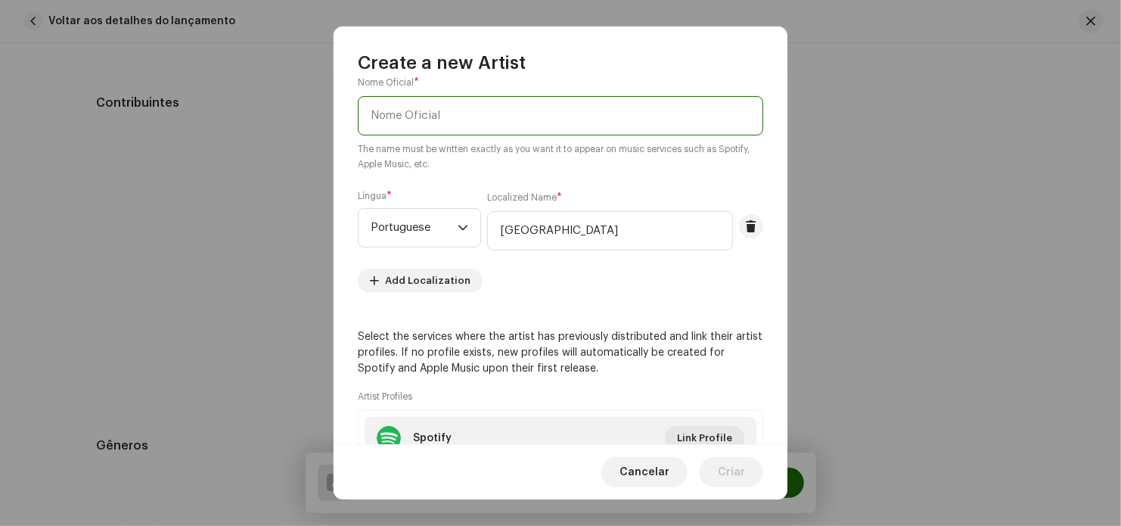
click at [580, 110] on input "text" at bounding box center [561, 115] width 406 height 39
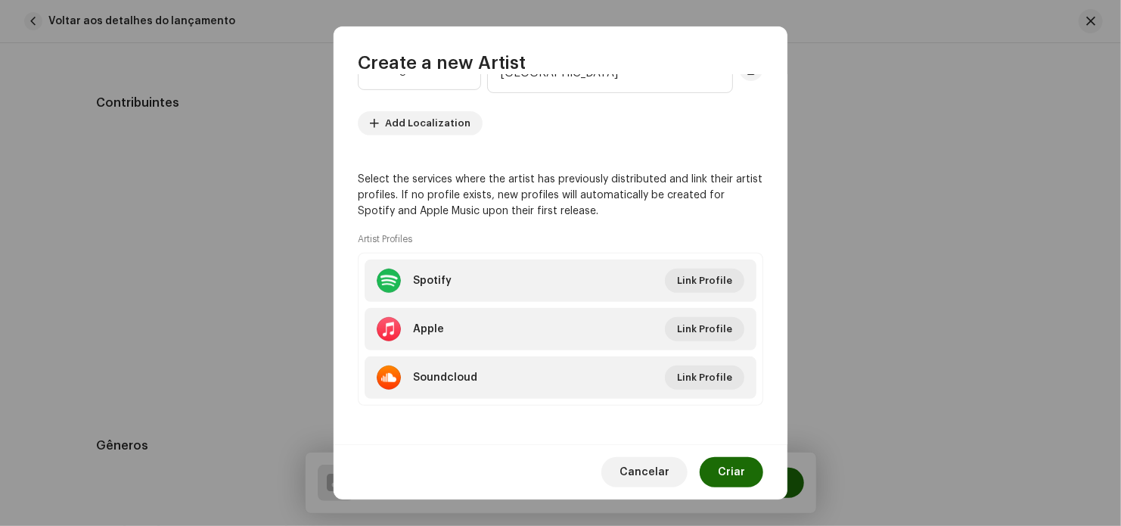
scroll to position [311, 0]
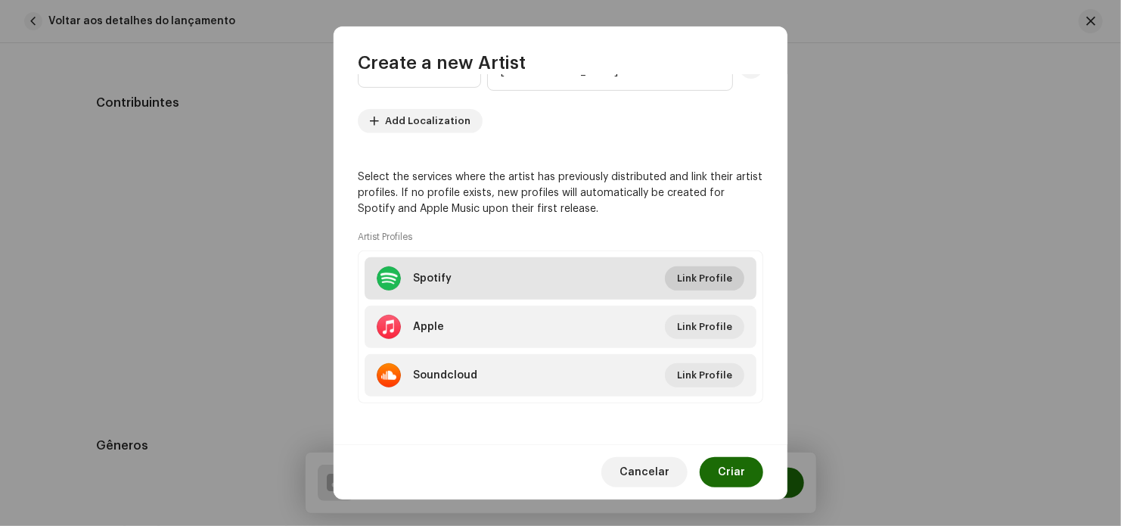
type input "Matuto"
click at [711, 277] on span "Link Profile" at bounding box center [704, 278] width 55 height 30
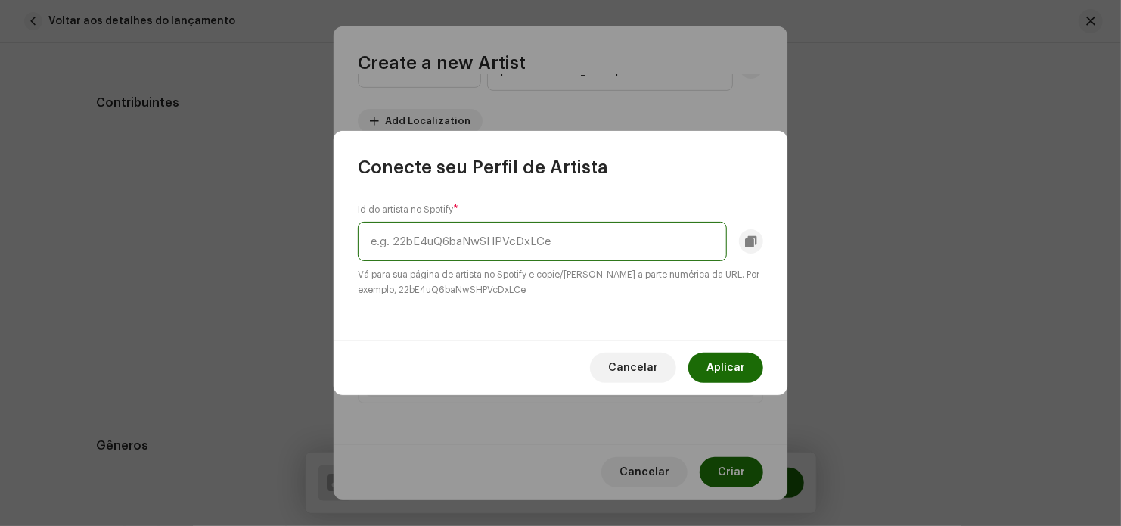
click at [570, 243] on input "text" at bounding box center [542, 241] width 369 height 39
click at [586, 251] on input "text" at bounding box center [542, 241] width 369 height 39
paste input "2yk2mTBGa8I7WhiMnUMM1a"
type input "2yk2mTBGa8I7WhiMnUMM1a"
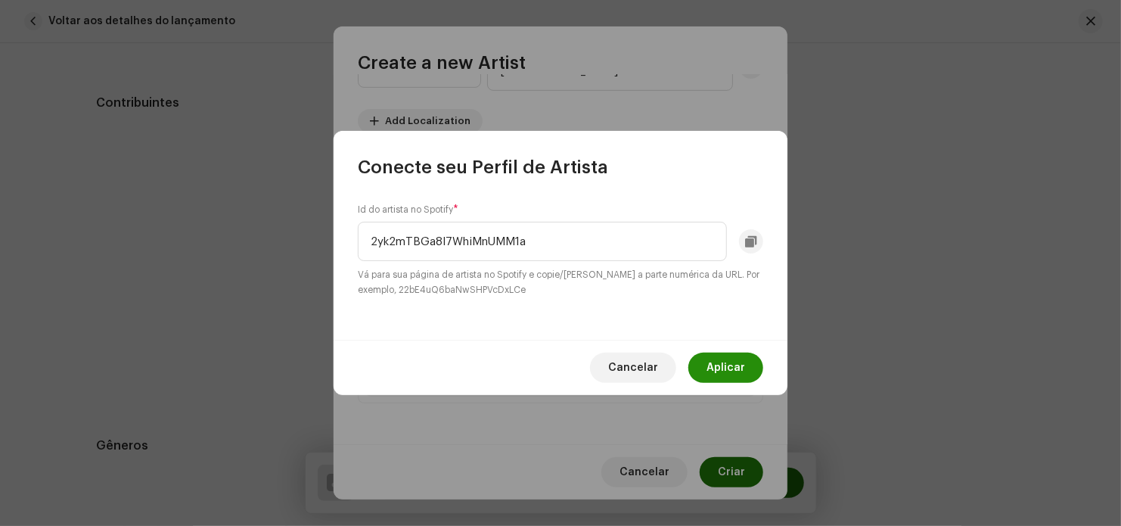
click at [723, 363] on span "Aplicar" at bounding box center [726, 368] width 39 height 30
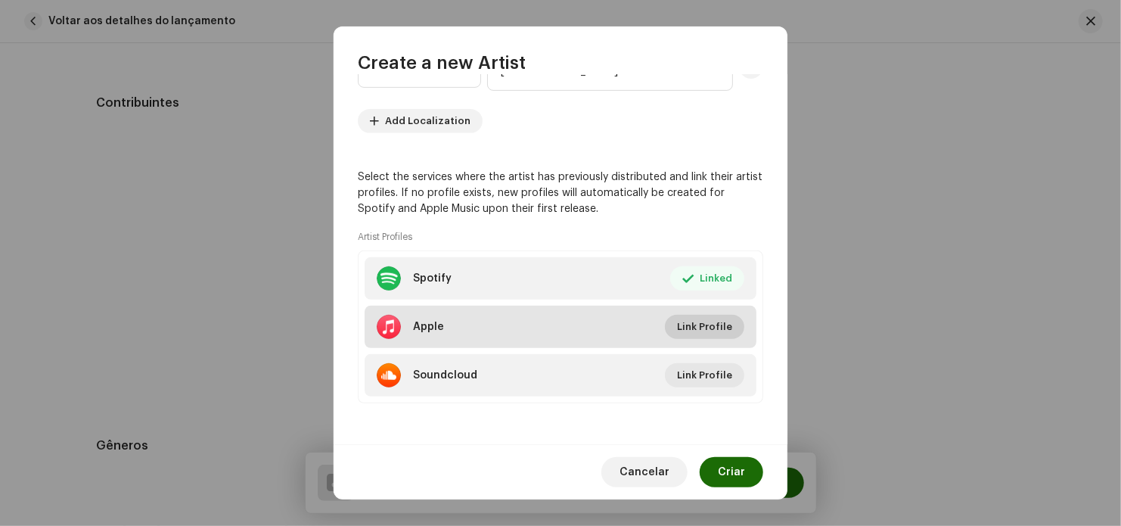
click at [693, 328] on span "Link Profile" at bounding box center [704, 327] width 55 height 30
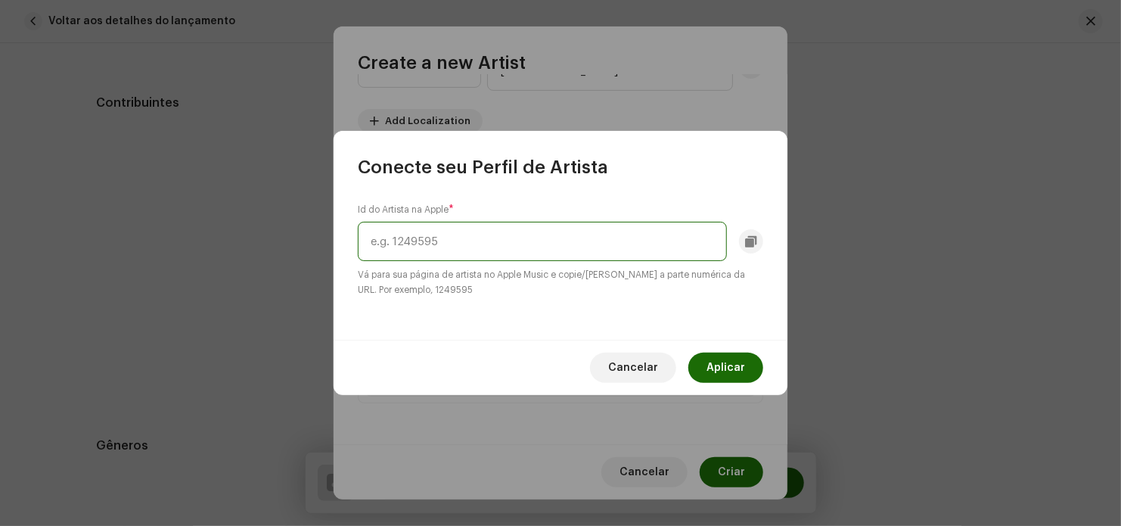
paste input "1581164614"
type input "1581164614"
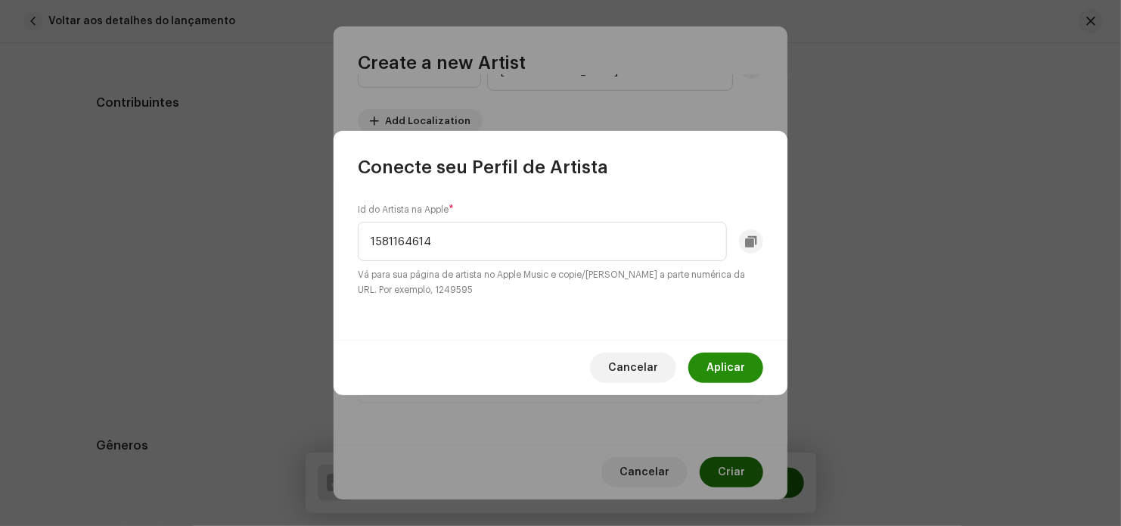
click at [726, 361] on span "Aplicar" at bounding box center [726, 368] width 39 height 30
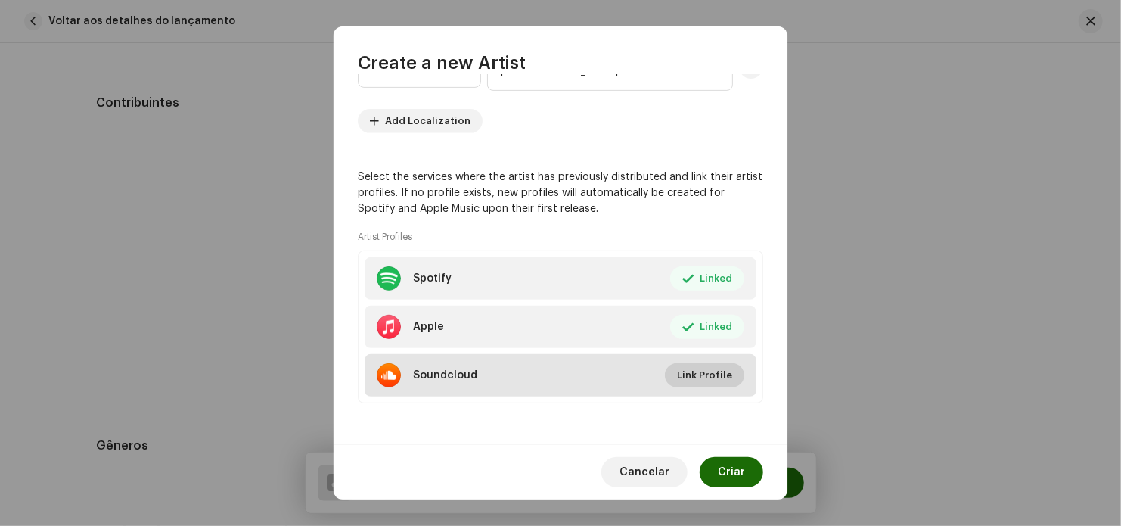
click at [717, 375] on span "Link Profile" at bounding box center [704, 375] width 55 height 30
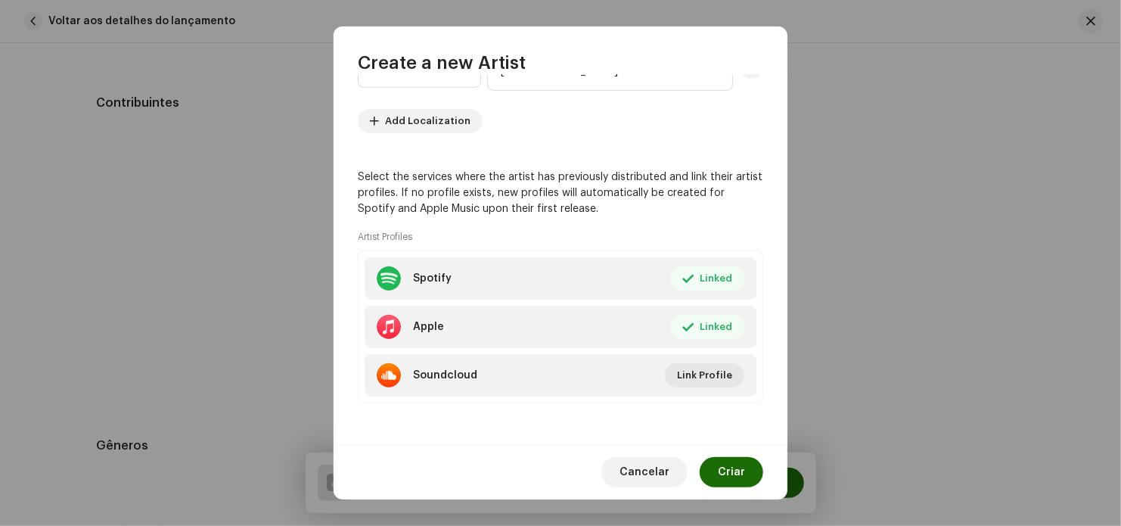
click at [695, 85] on div "Conecte seu Perfil de Artista SoundCloud Profile Id Enter your SoundCloud usern…" at bounding box center [560, 263] width 1121 height 526
click at [729, 462] on span "Criar" at bounding box center [731, 472] width 27 height 30
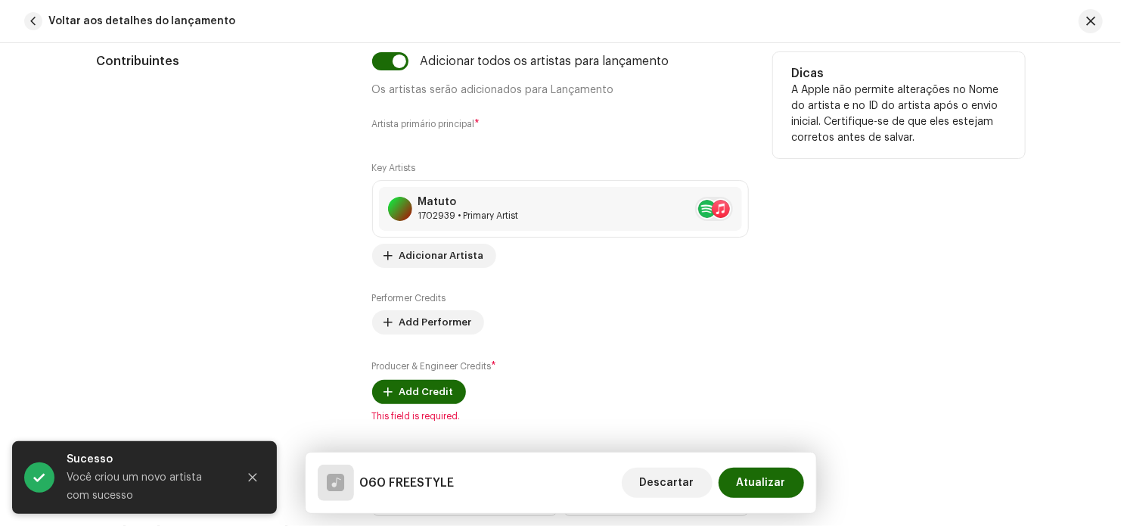
scroll to position [1135, 0]
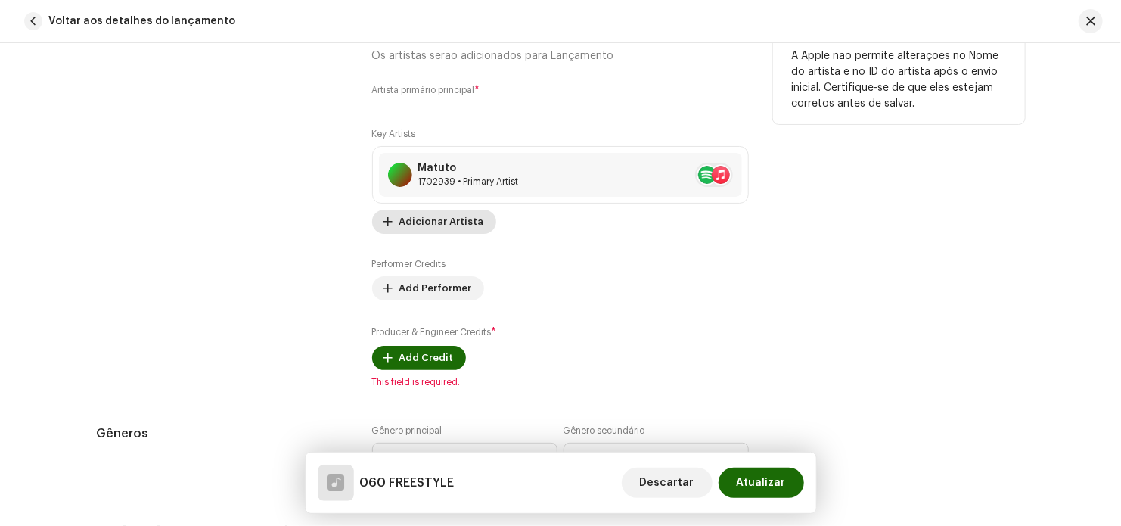
click at [455, 221] on span "Adicionar Artista" at bounding box center [442, 222] width 85 height 30
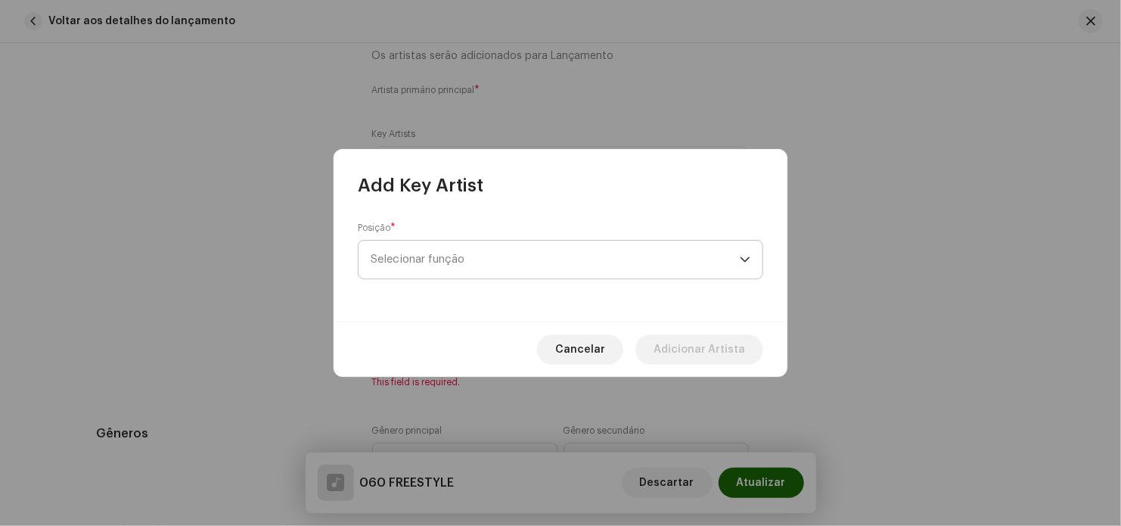
click at [469, 263] on span "Selecionar função" at bounding box center [555, 260] width 369 height 38
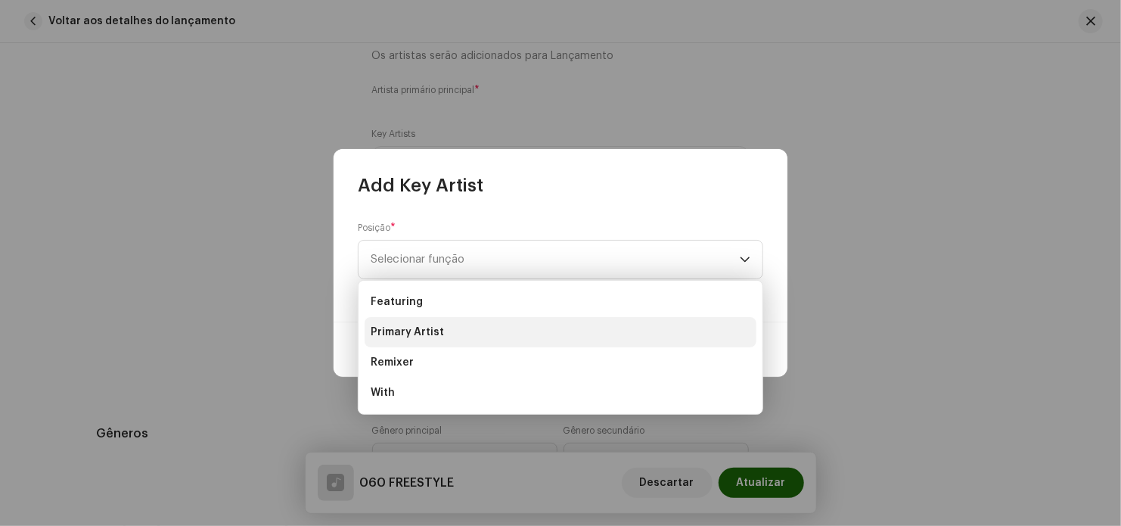
click at [438, 330] on span "Primary Artist" at bounding box center [407, 332] width 73 height 15
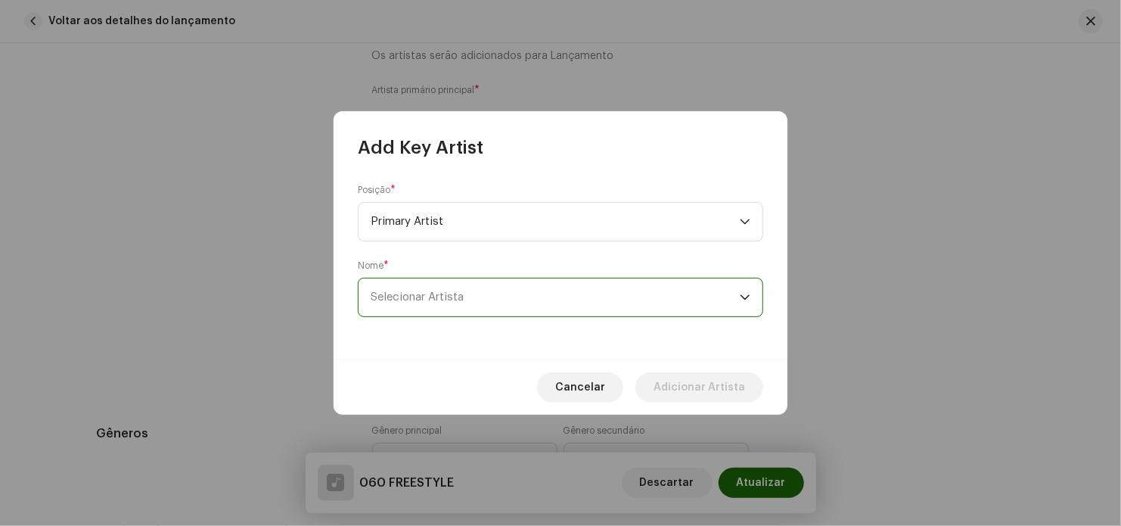
click at [469, 297] on span "Selecionar Artista" at bounding box center [555, 297] width 369 height 38
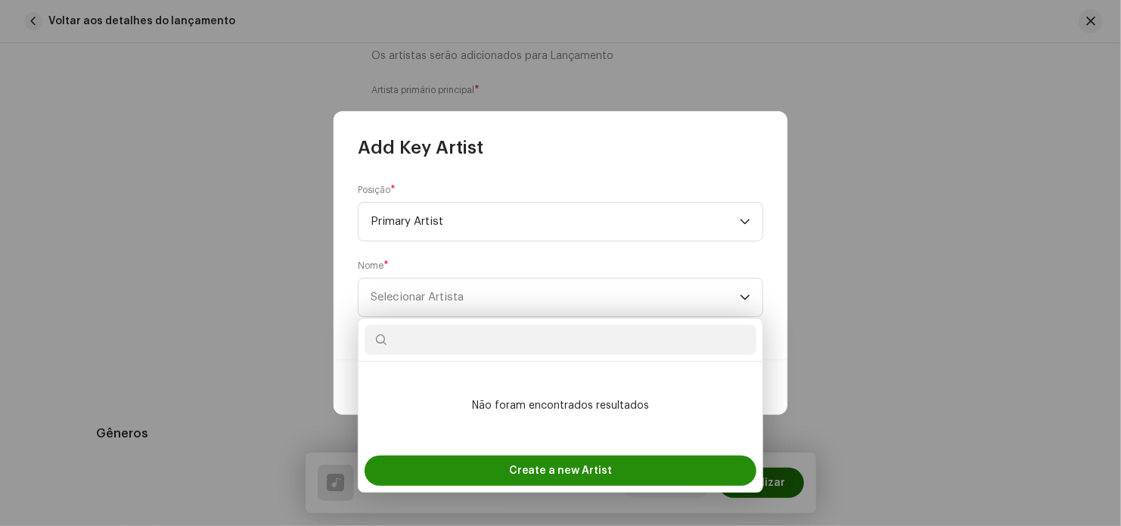
click at [573, 463] on span "Create a new Artist" at bounding box center [561, 471] width 104 height 30
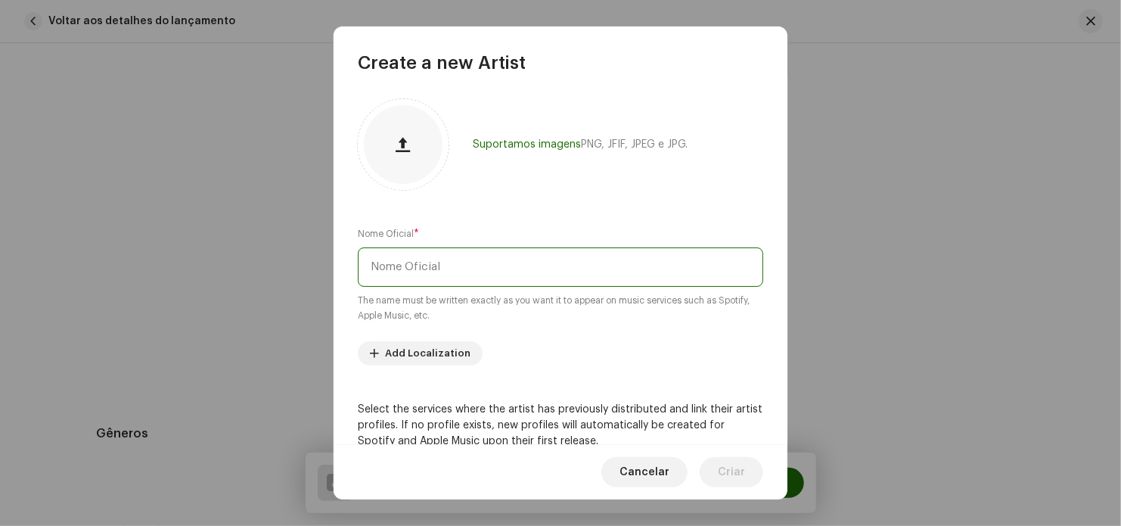
click at [438, 275] on input "text" at bounding box center [561, 266] width 406 height 39
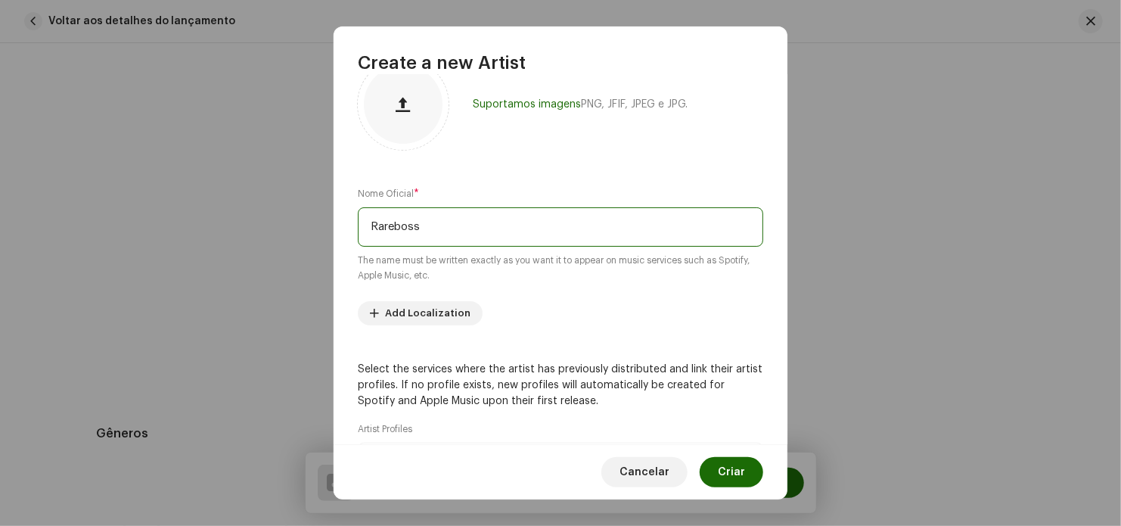
scroll to position [76, 0]
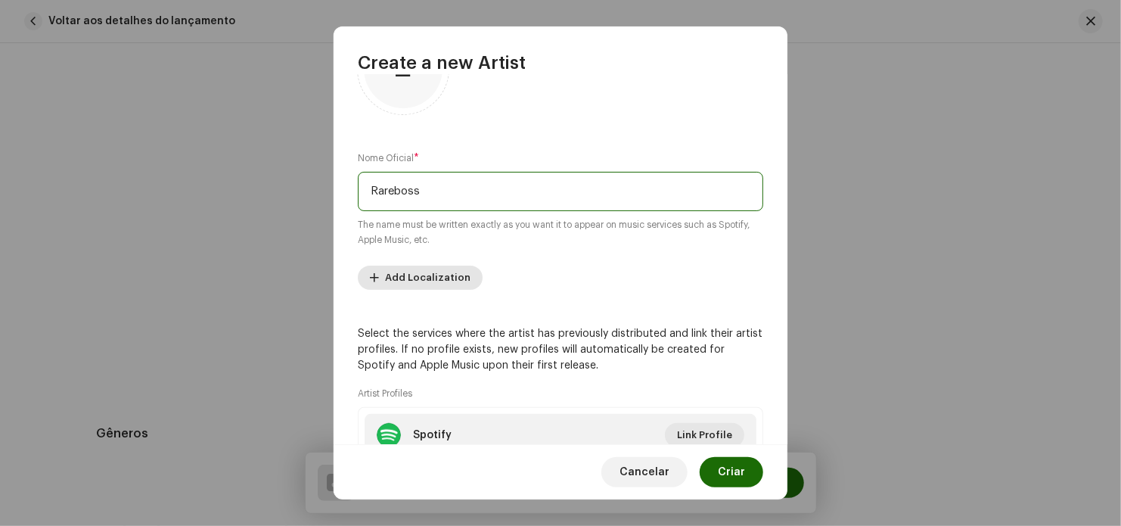
type input "Rareboss"
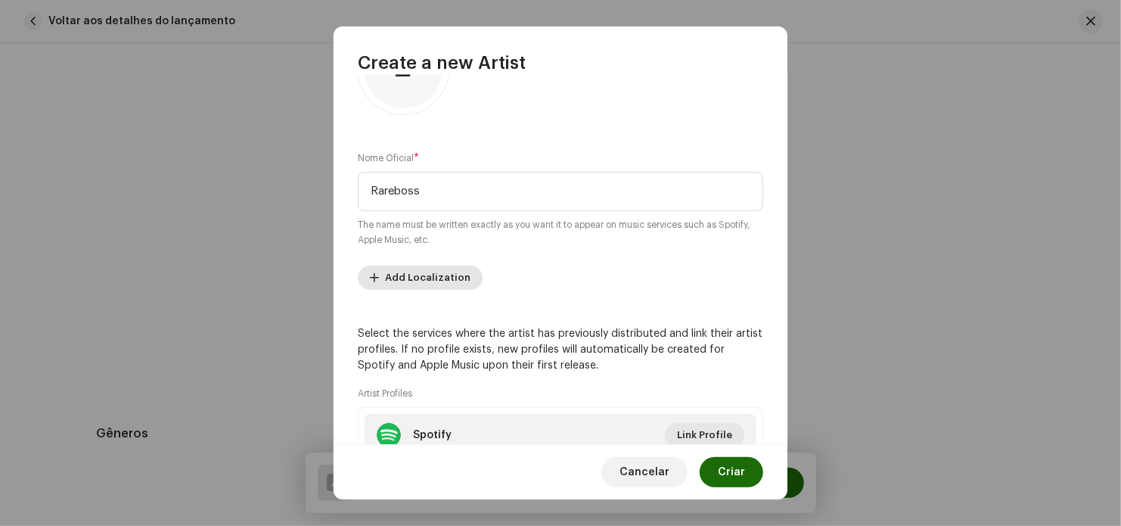
click at [444, 274] on span "Add Localization" at bounding box center [428, 278] width 86 height 30
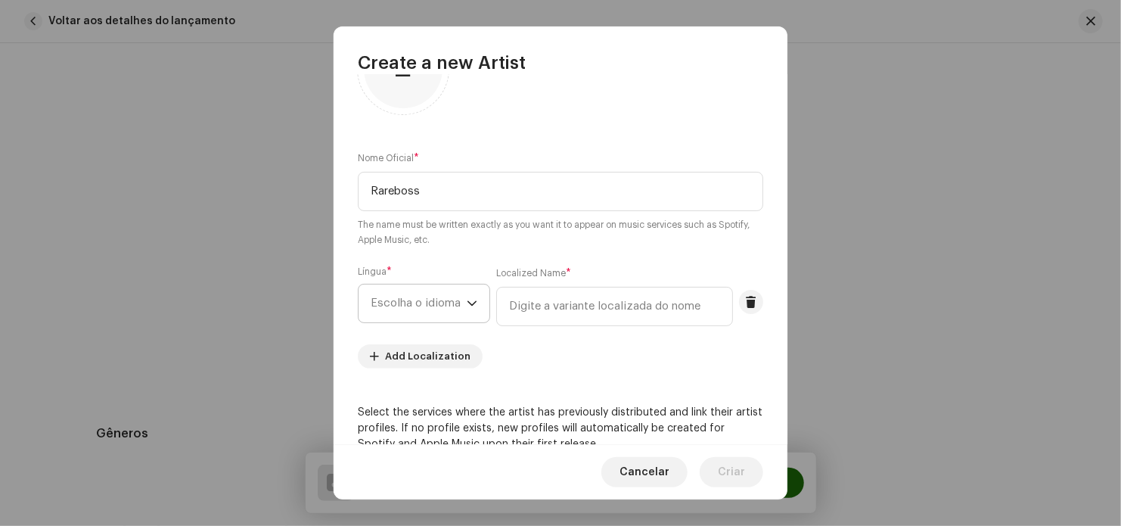
click at [452, 300] on span "Escolha o idioma" at bounding box center [419, 304] width 96 height 38
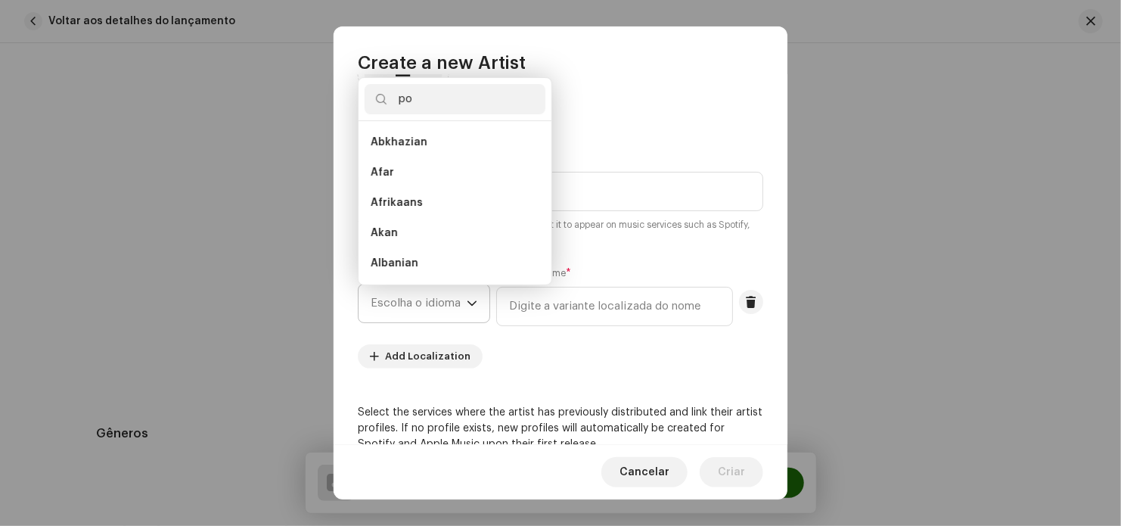
scroll to position [0, 0]
type input "portug"
click at [434, 148] on li "Portuguese" at bounding box center [455, 142] width 181 height 30
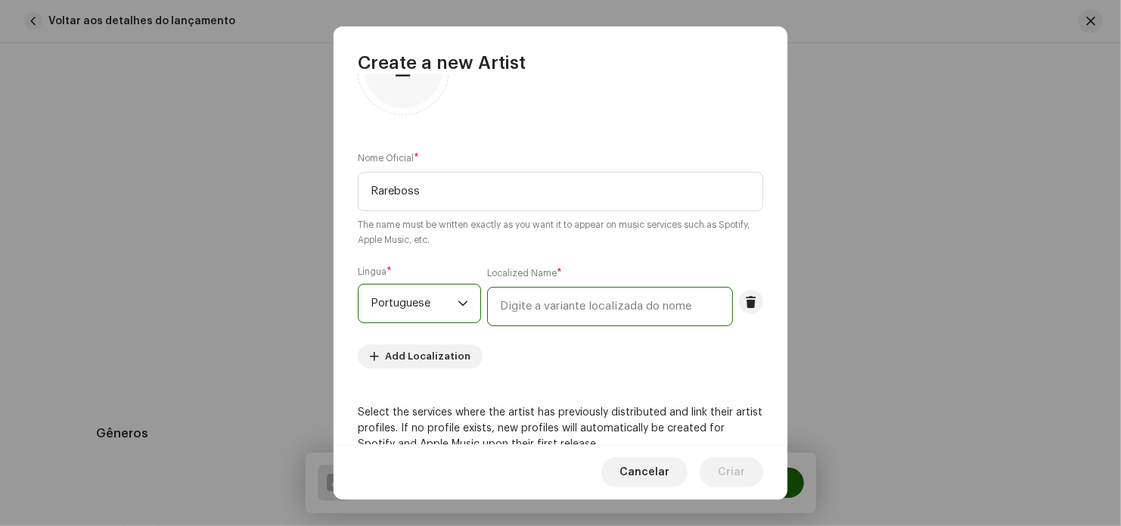
drag, startPoint x: 658, startPoint y: 291, endPoint x: 659, endPoint y: 298, distance: 7.7
click at [659, 296] on input "text" at bounding box center [610, 306] width 246 height 39
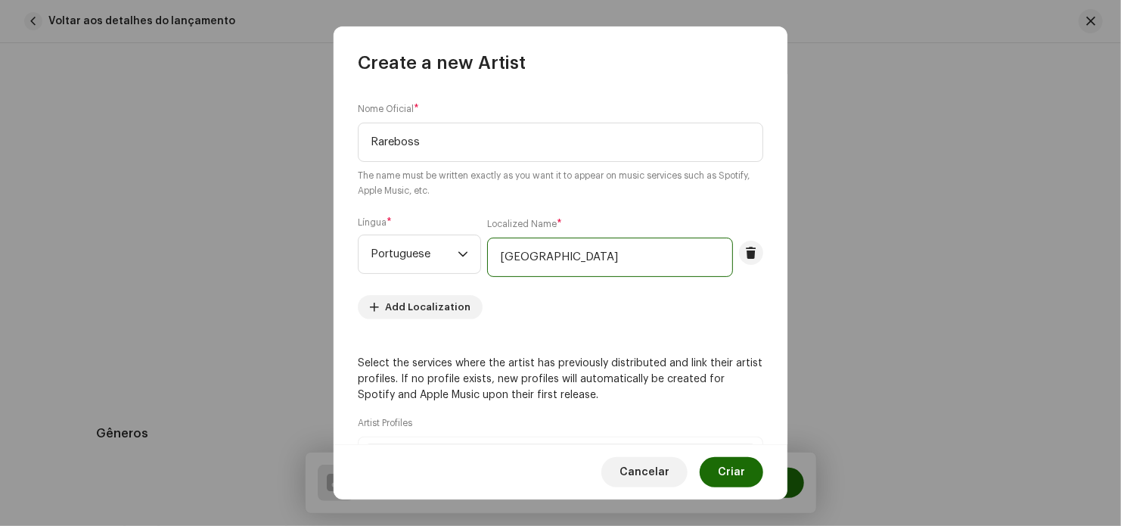
scroll to position [151, 0]
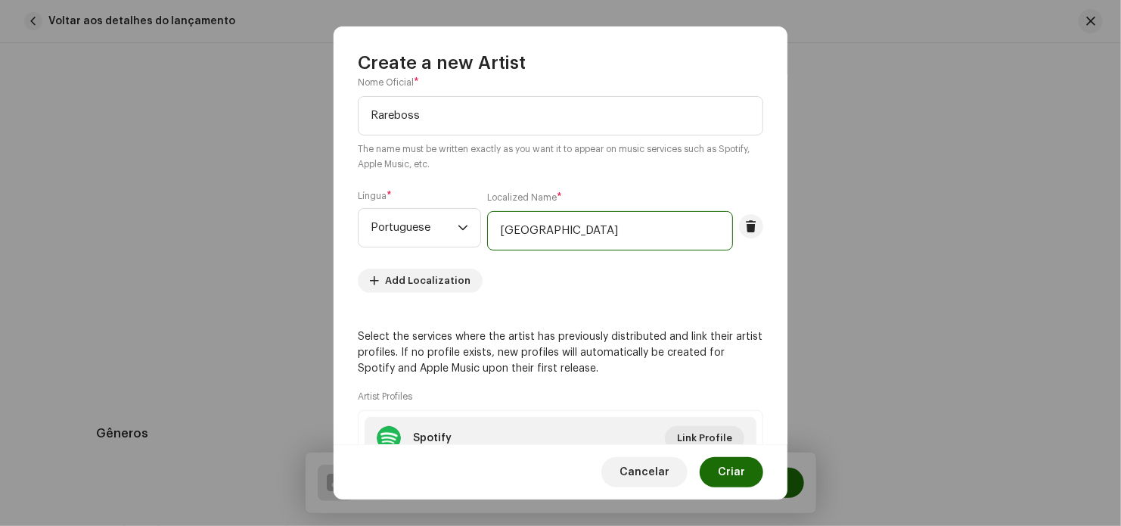
click at [501, 231] on input "brasil" at bounding box center [610, 230] width 246 height 39
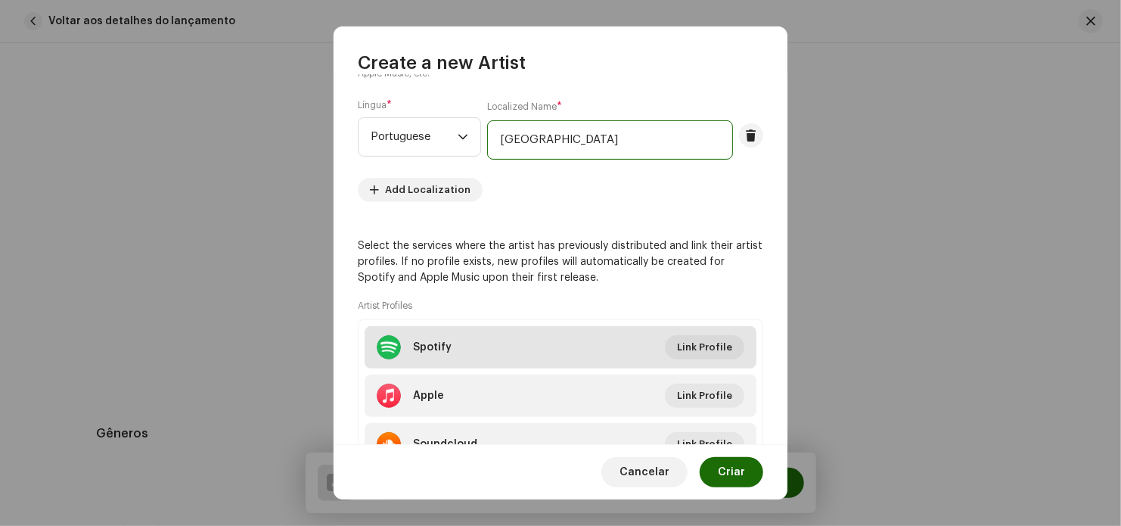
scroll to position [303, 0]
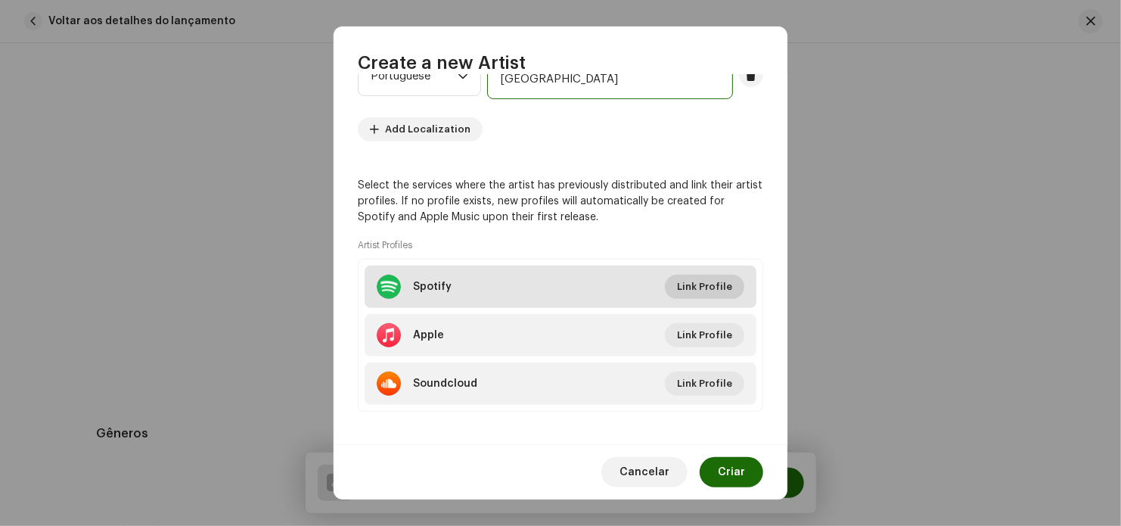
type input "[GEOGRAPHIC_DATA]"
click at [709, 285] on span "Link Profile" at bounding box center [704, 287] width 55 height 30
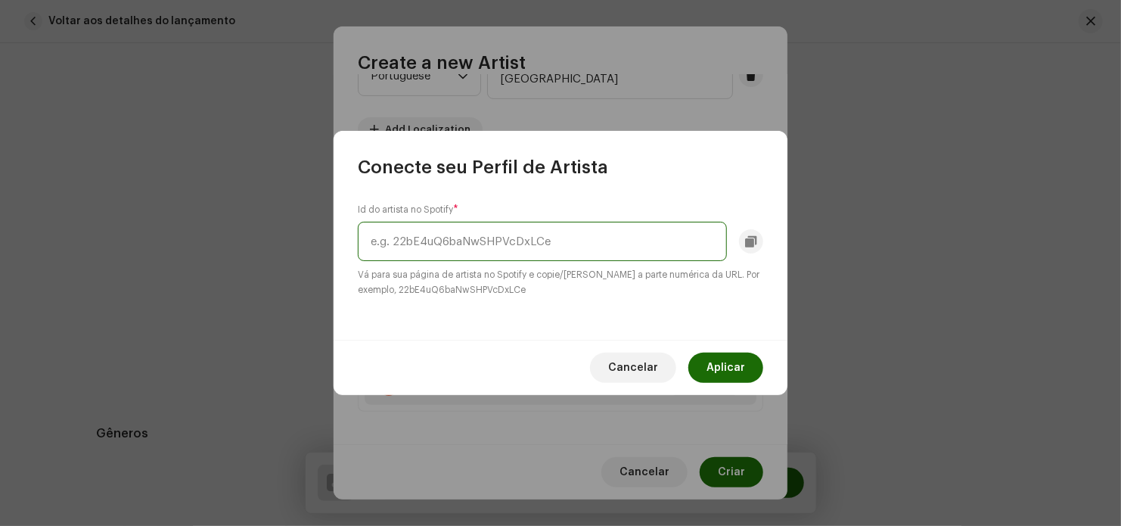
click at [611, 241] on input "text" at bounding box center [542, 241] width 369 height 39
paste input "6yLSKO9hDWJD6oivGP5FeT"
type input "6yLSKO9hDWJD6oivGP5FeT"
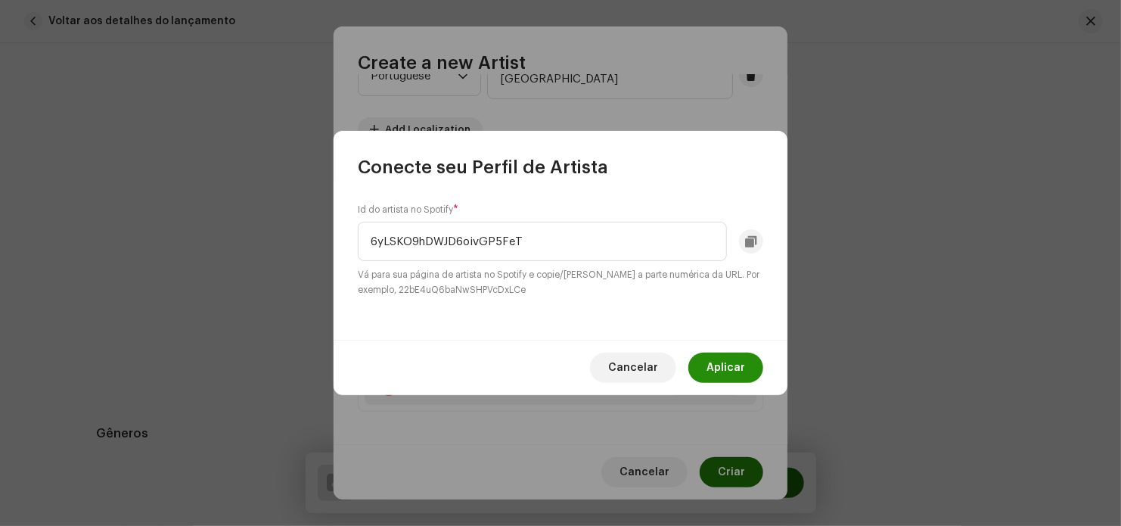
click at [727, 365] on span "Aplicar" at bounding box center [726, 368] width 39 height 30
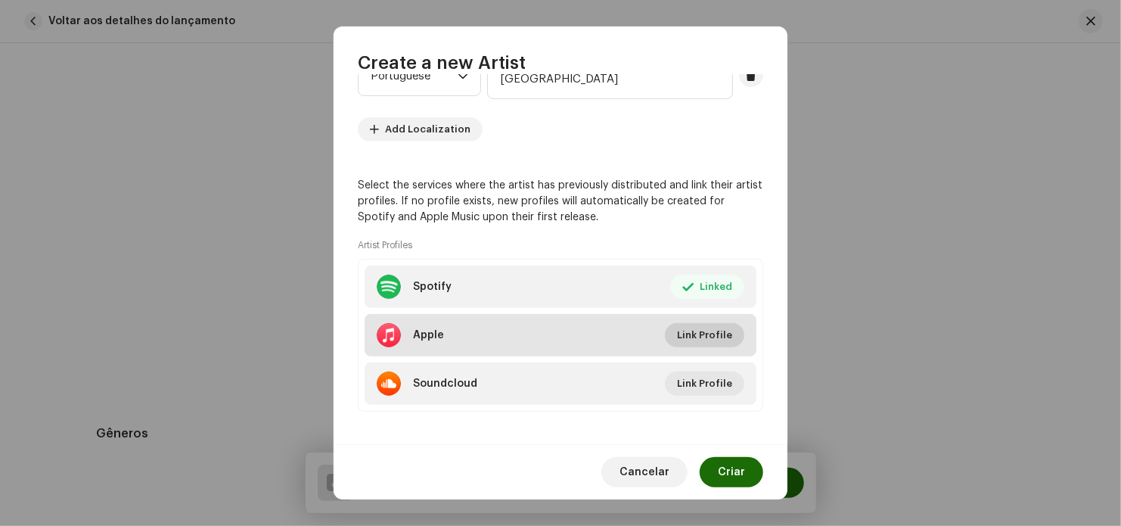
click at [695, 337] on span "Link Profile" at bounding box center [704, 335] width 55 height 30
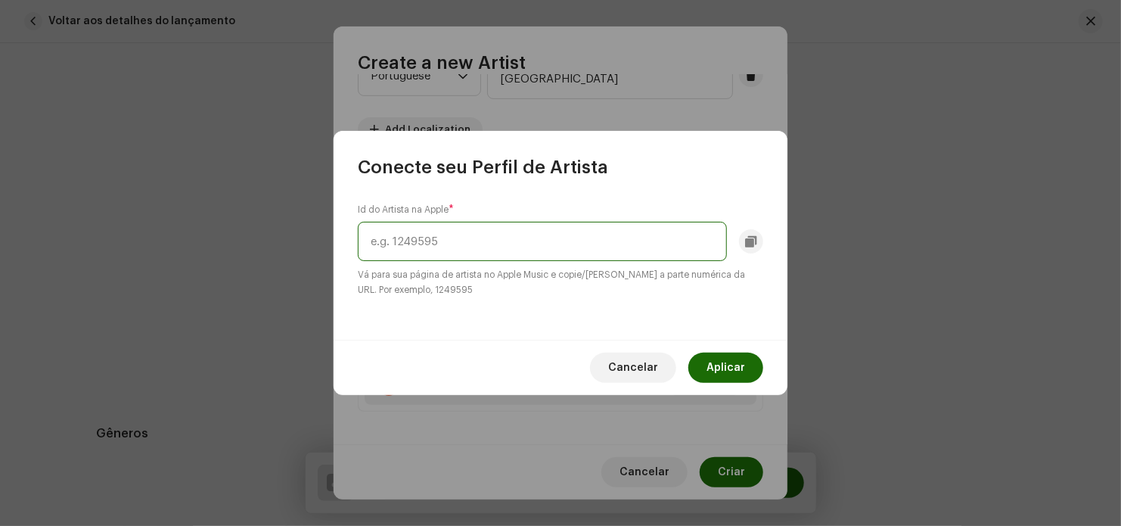
click at [538, 243] on input "text" at bounding box center [542, 241] width 369 height 39
paste input "1770081816"
type input "1770081816"
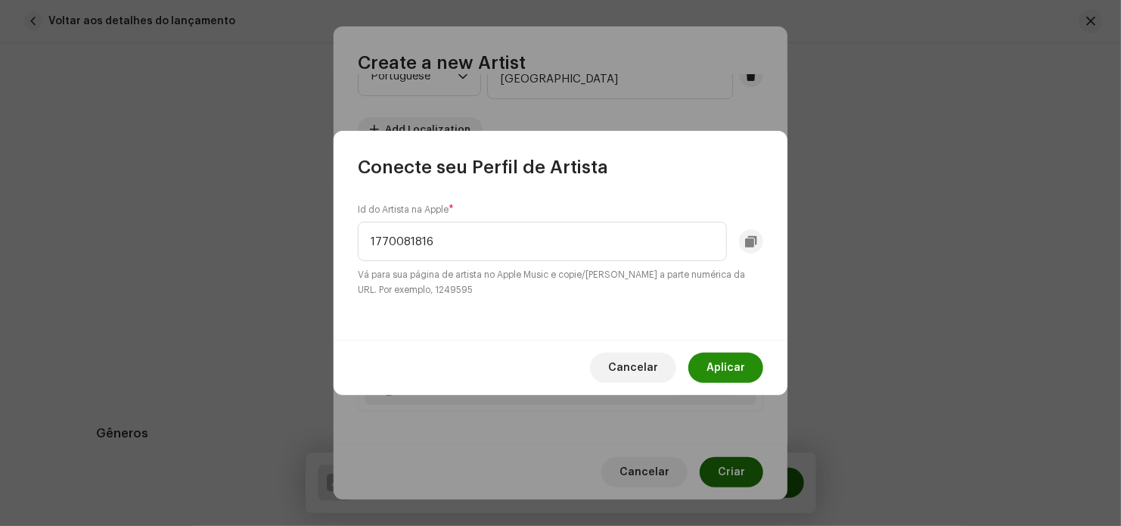
click at [738, 362] on span "Aplicar" at bounding box center [726, 368] width 39 height 30
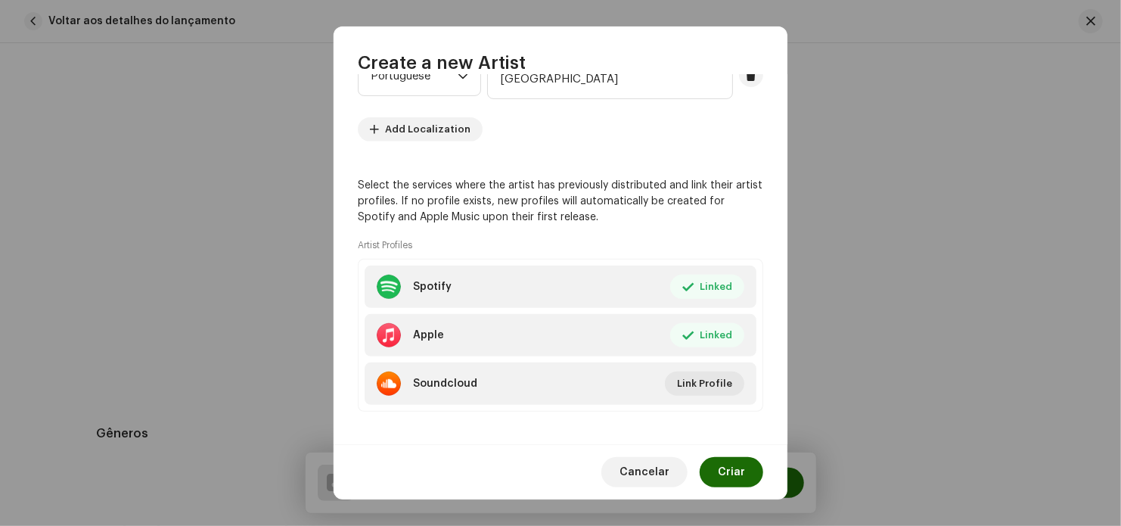
click at [729, 463] on span "Criar" at bounding box center [731, 472] width 27 height 30
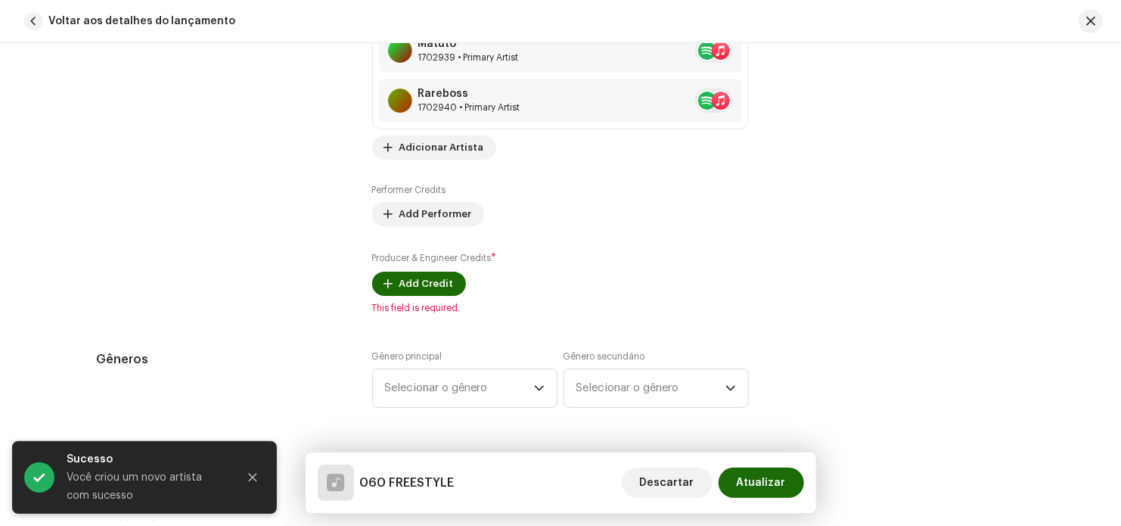
scroll to position [1286, 0]
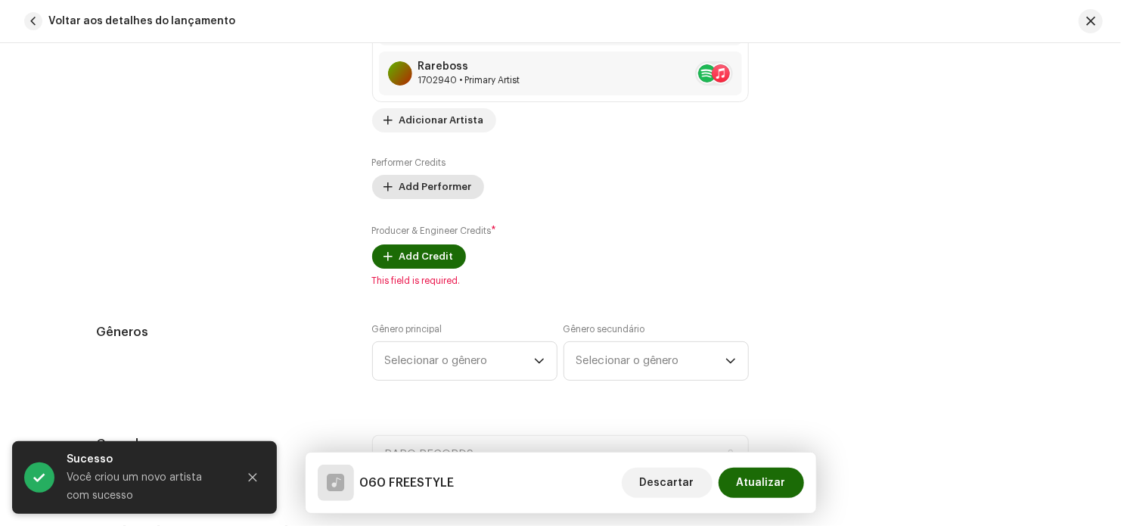
click at [441, 182] on span "Add Performer" at bounding box center [436, 187] width 73 height 30
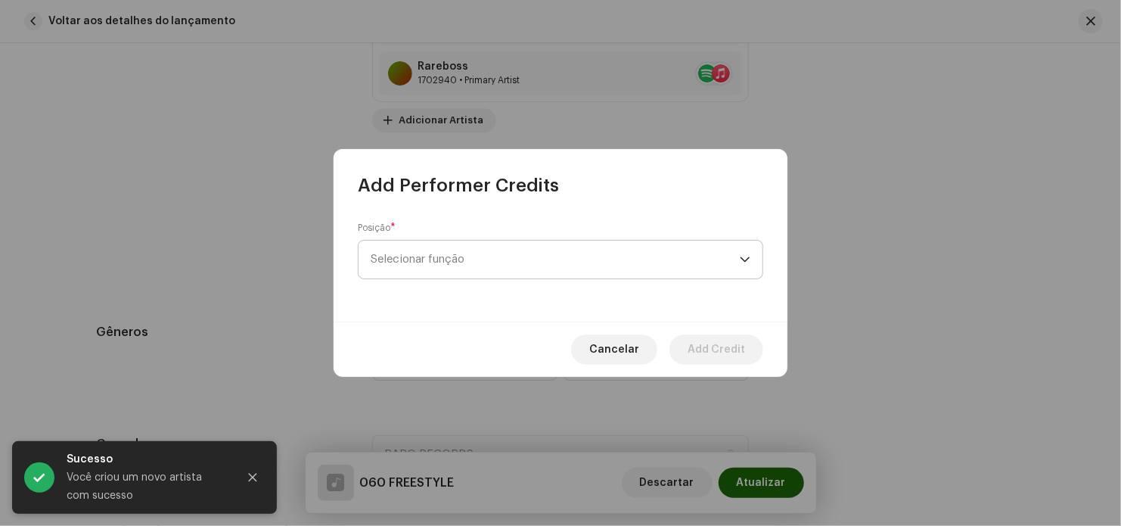
click at [474, 257] on span "Selecionar função" at bounding box center [555, 260] width 369 height 38
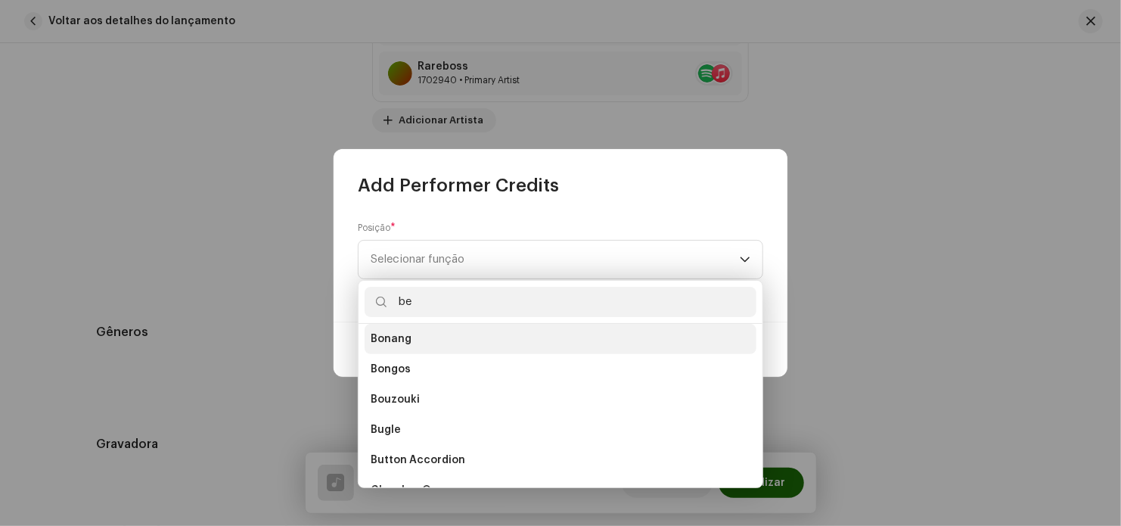
scroll to position [0, 0]
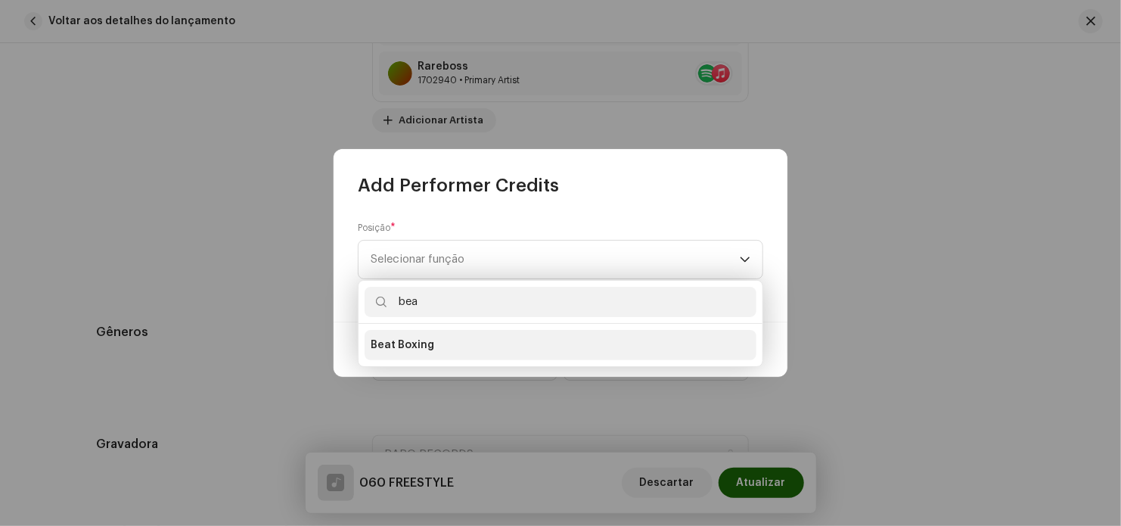
type input "beat"
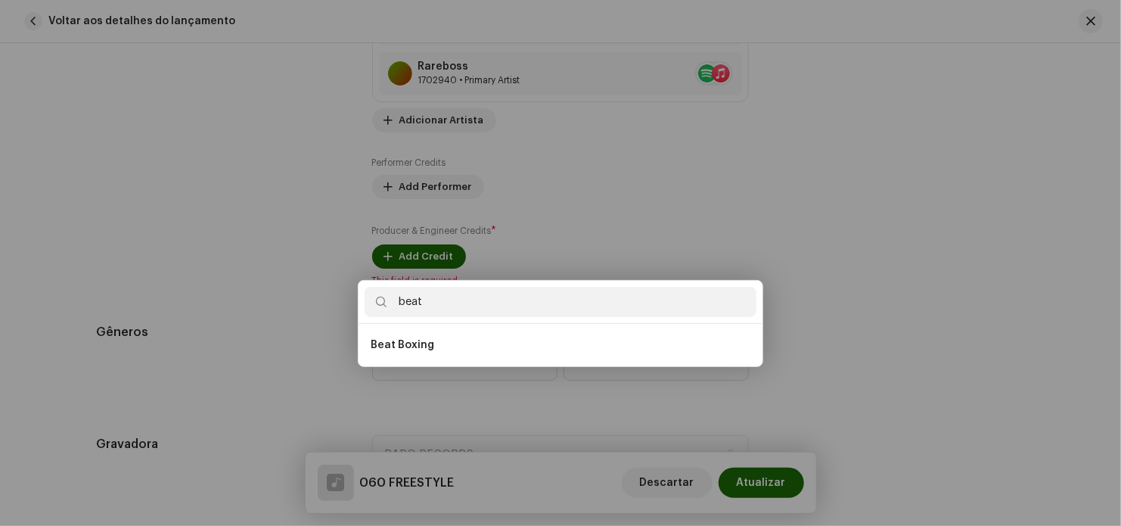
click at [850, 222] on div "Add Performer Credits Posição * Selecionar função Cancelar Add Credit" at bounding box center [560, 263] width 1121 height 526
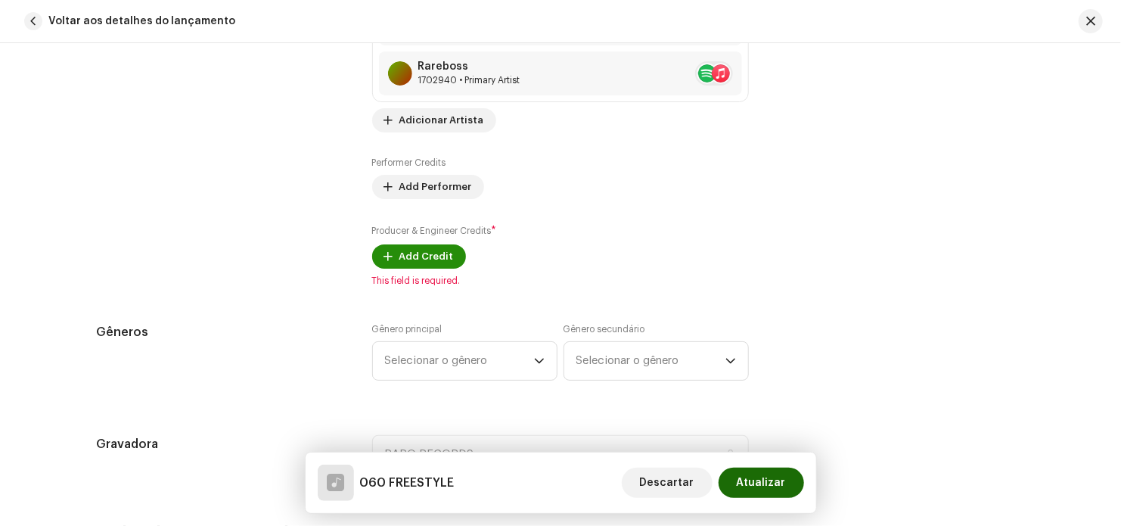
click at [431, 256] on span "Add Credit" at bounding box center [427, 256] width 54 height 30
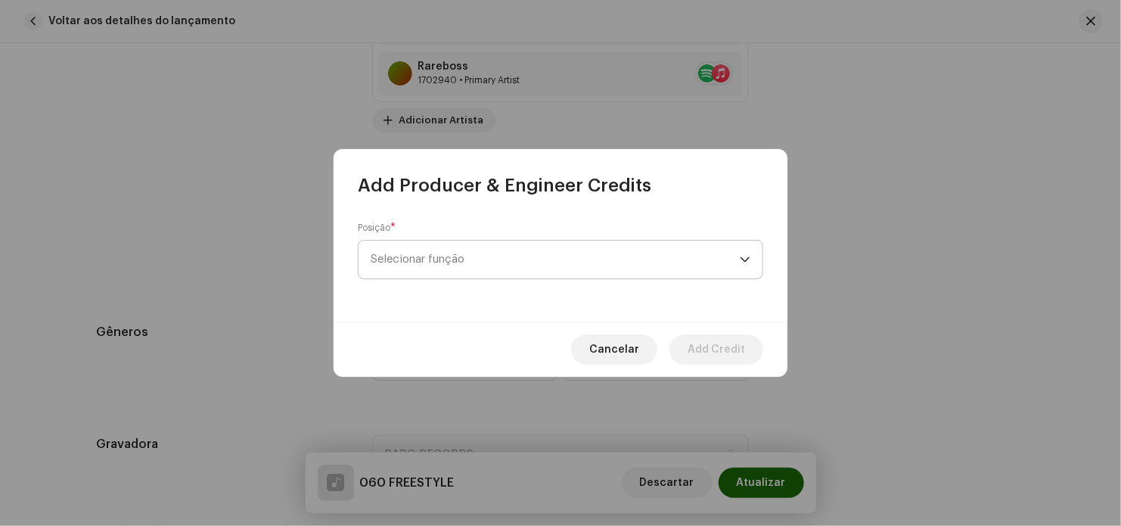
click at [458, 260] on span "Selecionar função" at bounding box center [555, 260] width 369 height 38
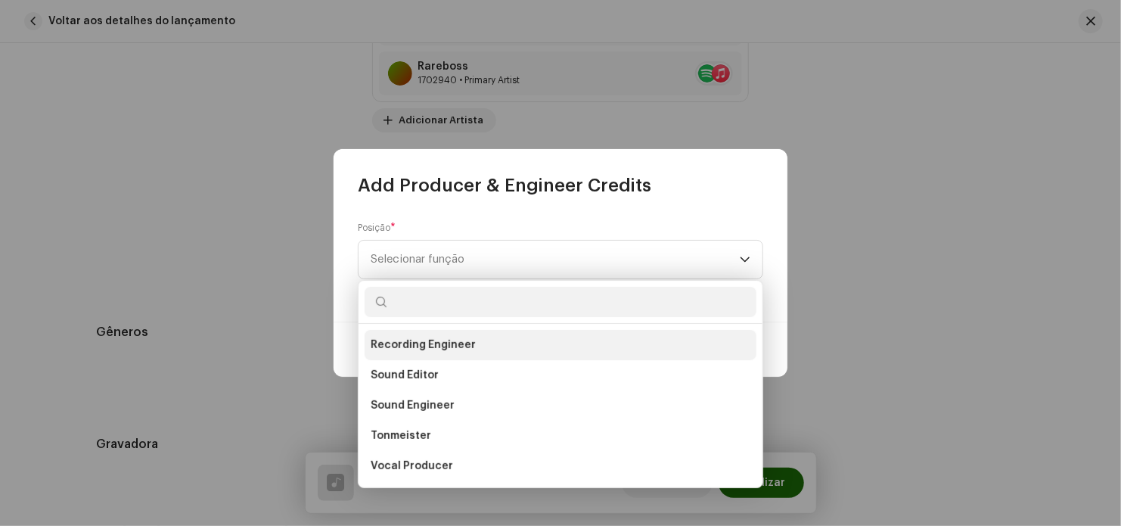
scroll to position [590, 0]
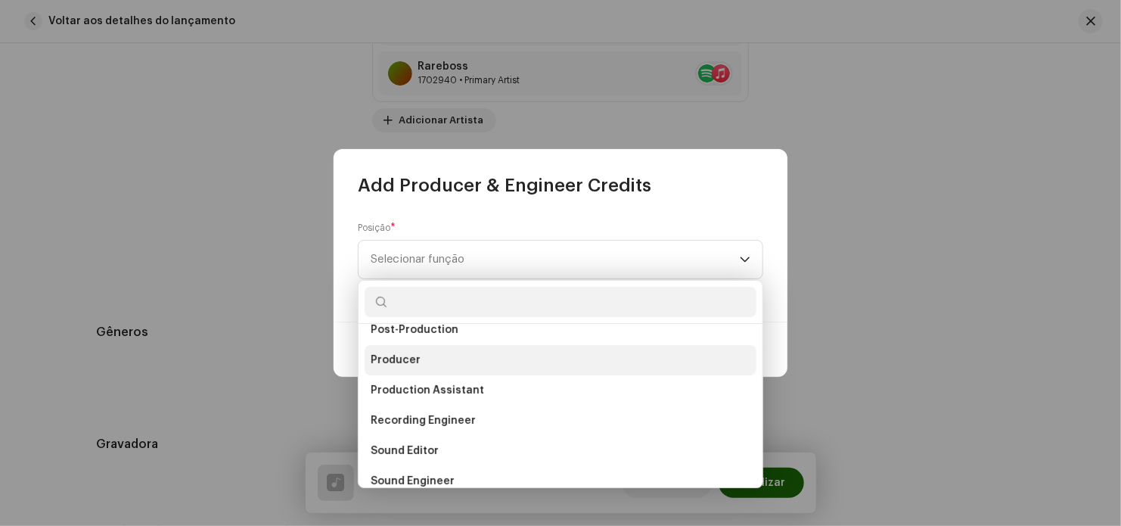
click at [452, 363] on li "Producer" at bounding box center [561, 360] width 392 height 30
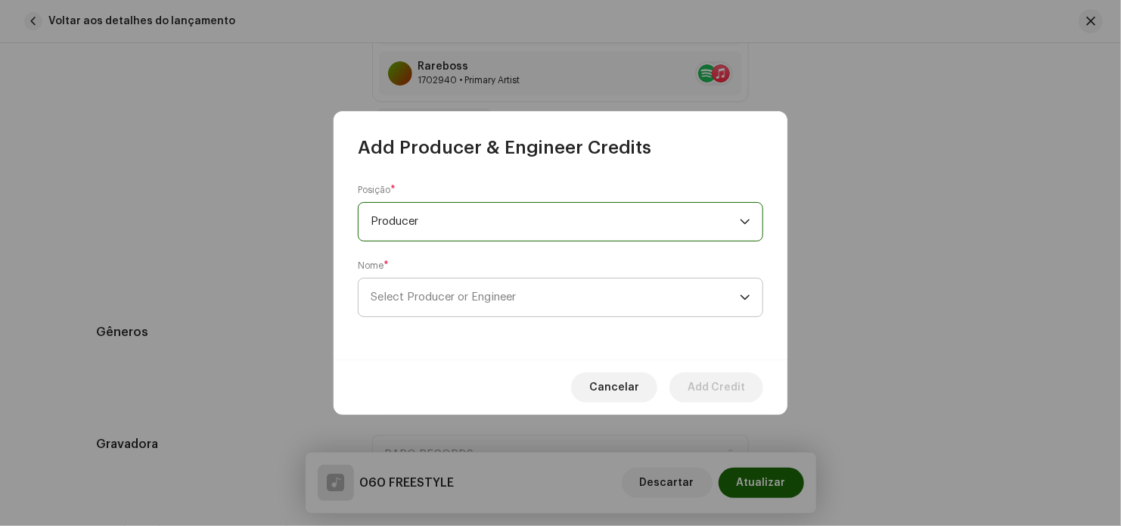
click at [496, 291] on span "Select Producer or Engineer" at bounding box center [555, 297] width 369 height 38
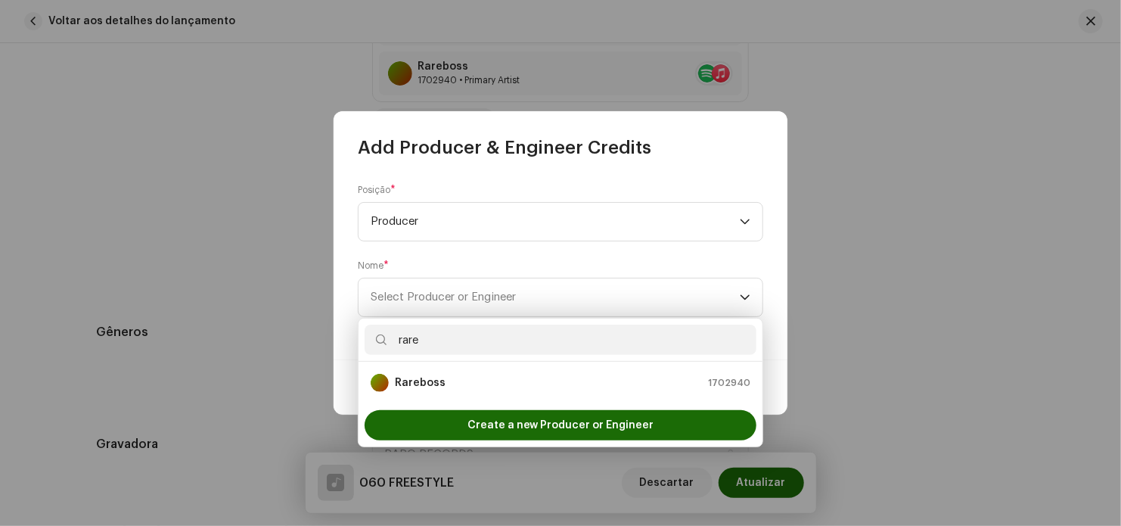
type input "rare"
click at [524, 387] on div "Rareboss 1702940" at bounding box center [561, 383] width 380 height 18
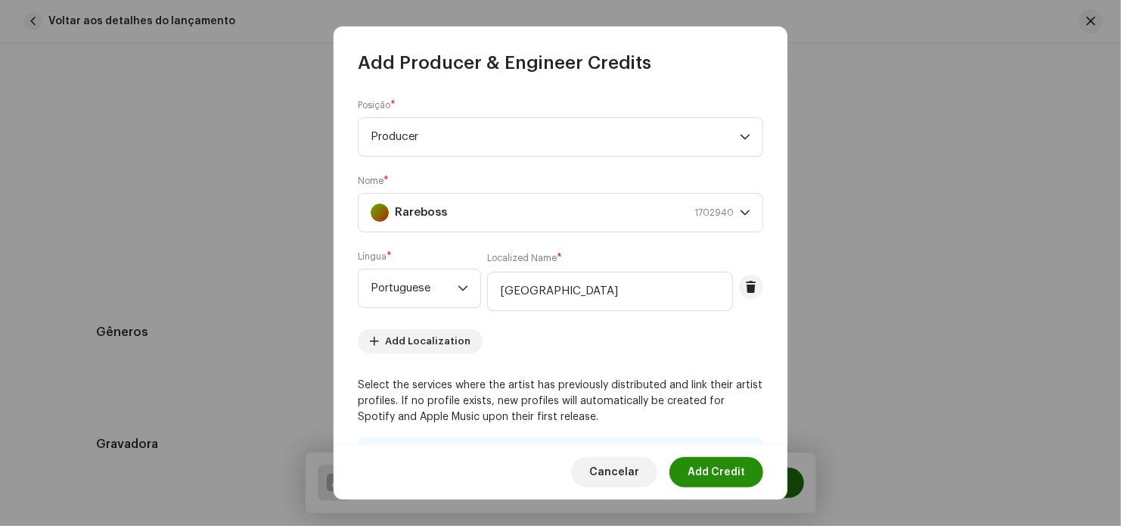
click at [708, 467] on span "Add Credit" at bounding box center [717, 472] width 58 height 30
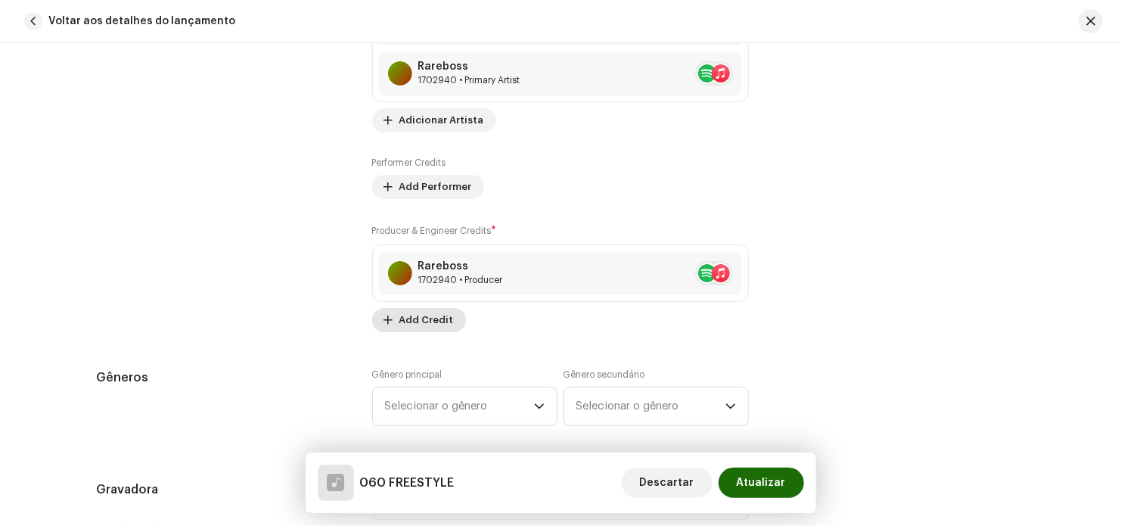
click at [431, 314] on span "Add Credit" at bounding box center [427, 320] width 54 height 30
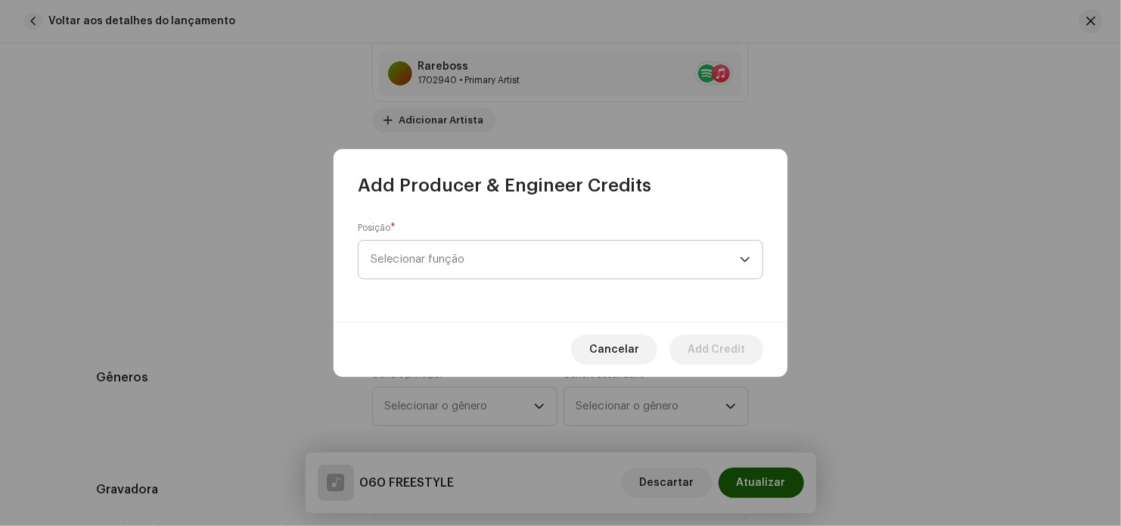
click at [471, 275] on span "Selecionar função" at bounding box center [555, 260] width 369 height 38
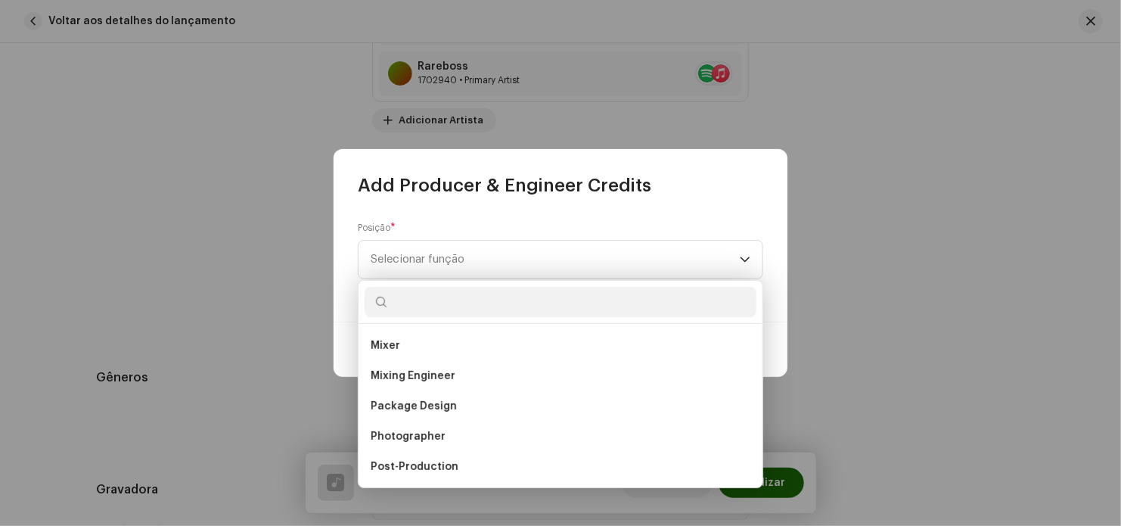
scroll to position [454, 0]
click at [512, 372] on li "Mixing Engineer" at bounding box center [561, 375] width 392 height 30
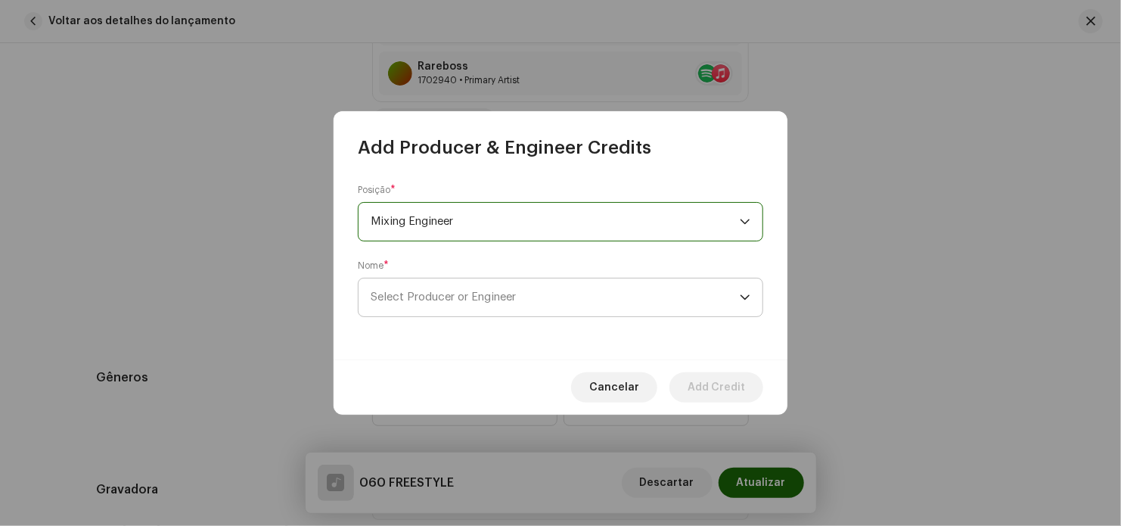
click at [566, 289] on span "Select Producer or Engineer" at bounding box center [555, 297] width 369 height 38
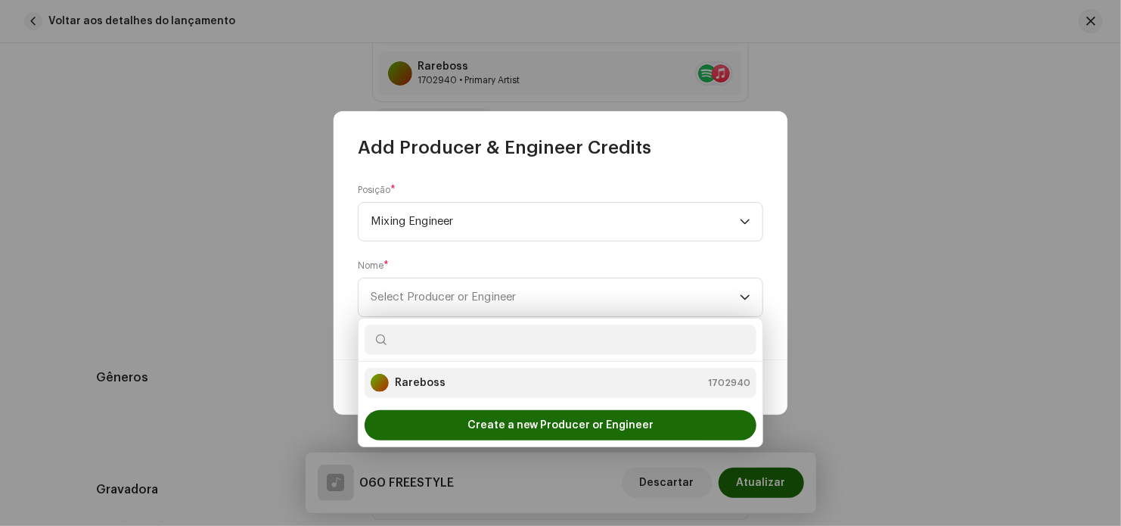
click at [499, 374] on div "Rareboss 1702940" at bounding box center [561, 383] width 380 height 18
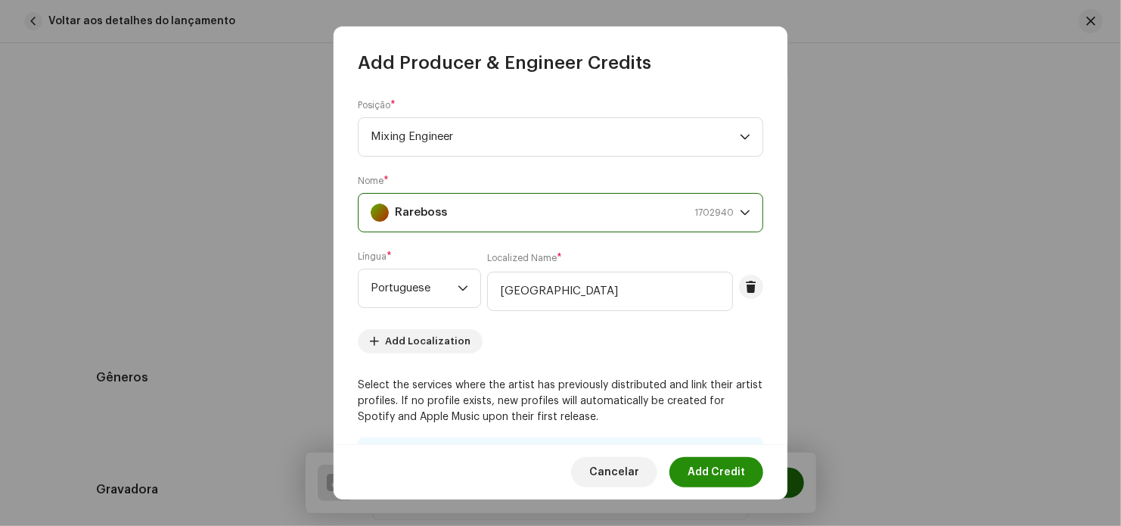
click at [727, 469] on span "Add Credit" at bounding box center [717, 472] width 58 height 30
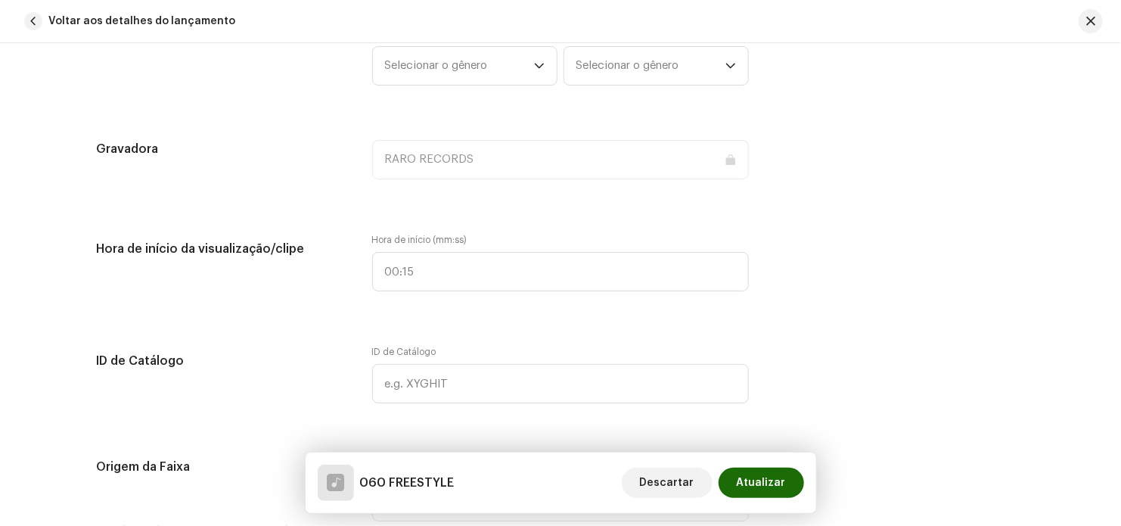
scroll to position [1589, 0]
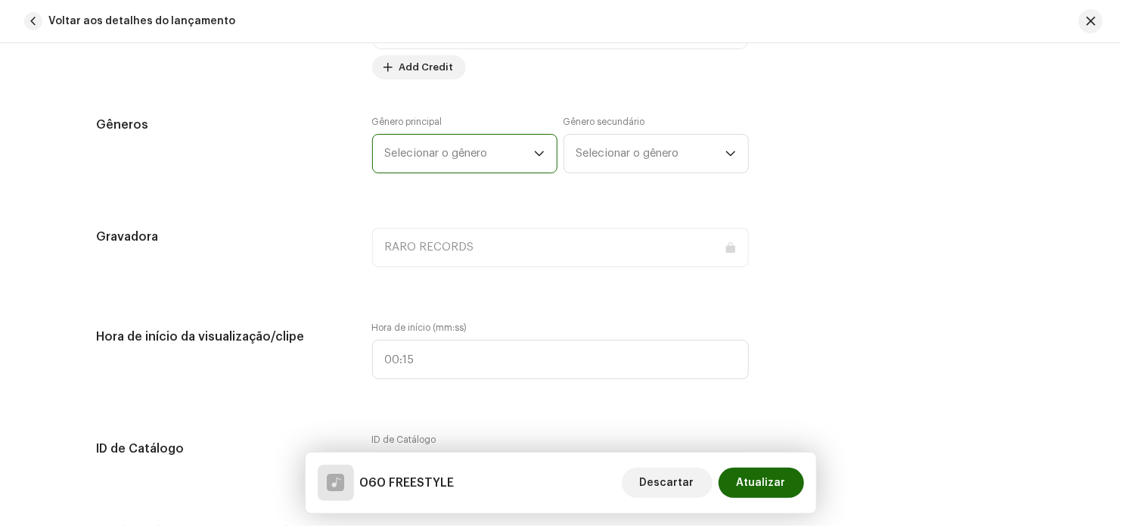
click at [505, 151] on span "Selecionar o gênero" at bounding box center [459, 154] width 149 height 38
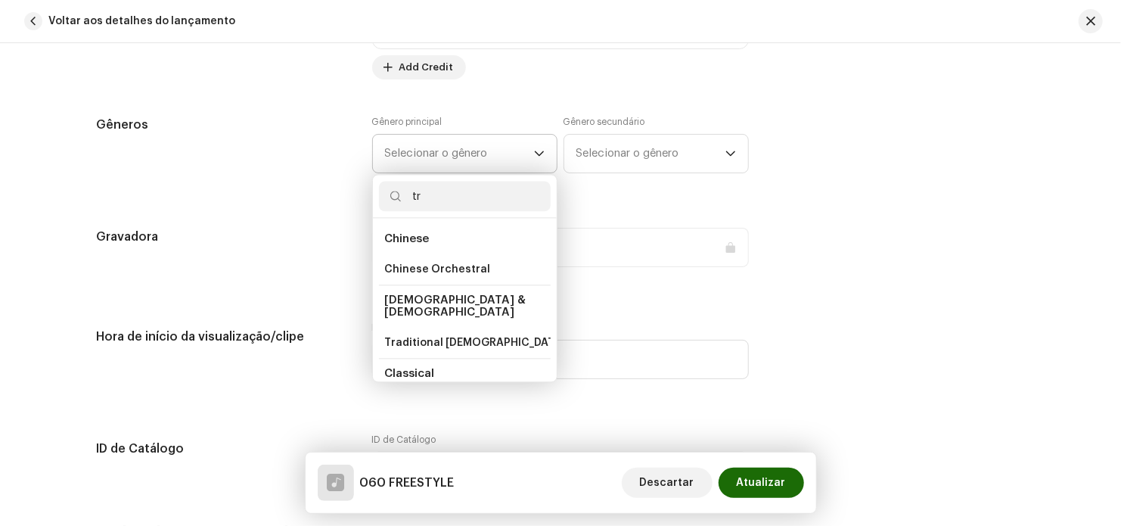
type input "t"
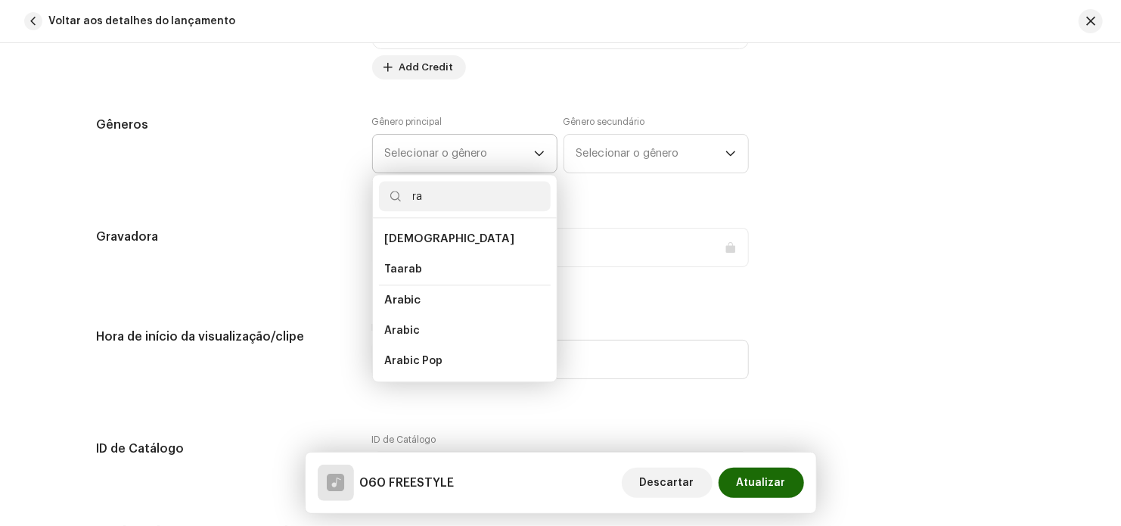
type input "rap"
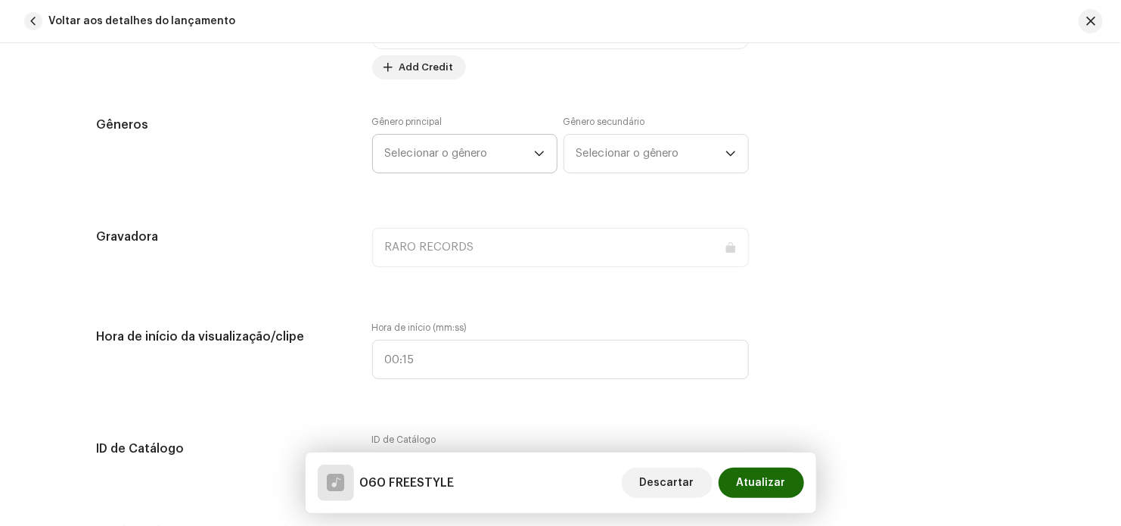
scroll to position [1438, 0]
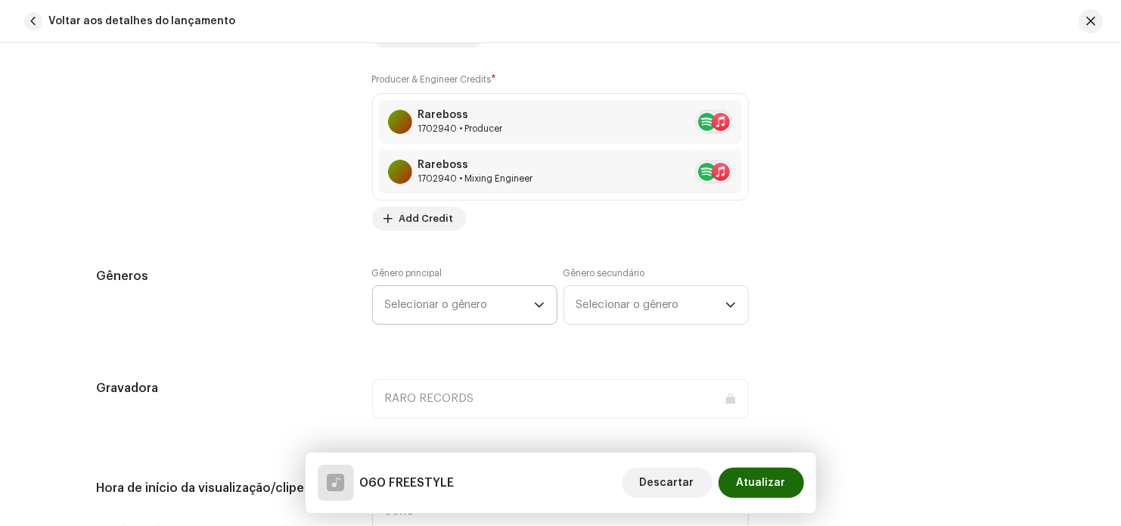
click at [477, 300] on span "Selecionar o gênero" at bounding box center [459, 305] width 149 height 38
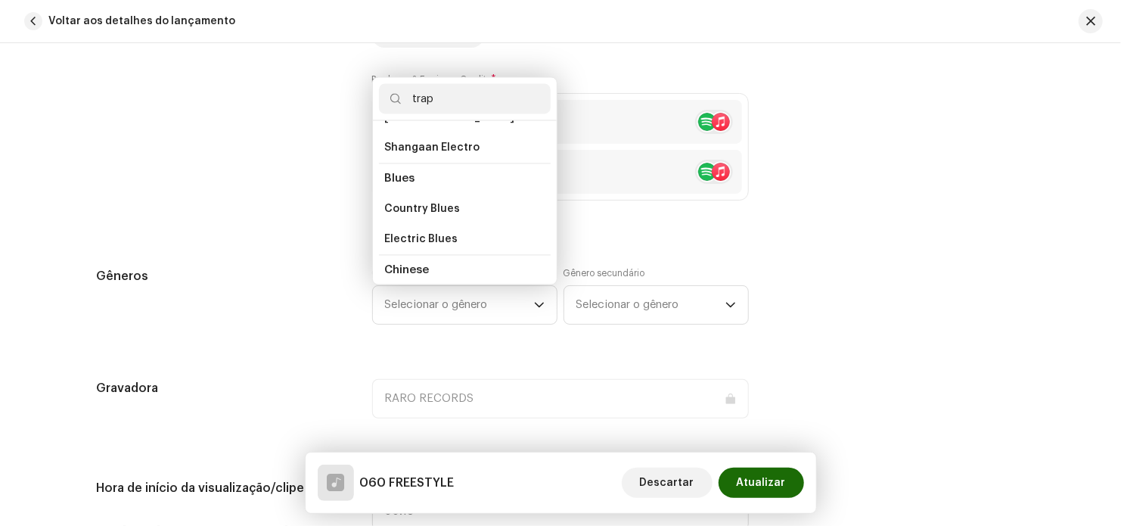
scroll to position [0, 0]
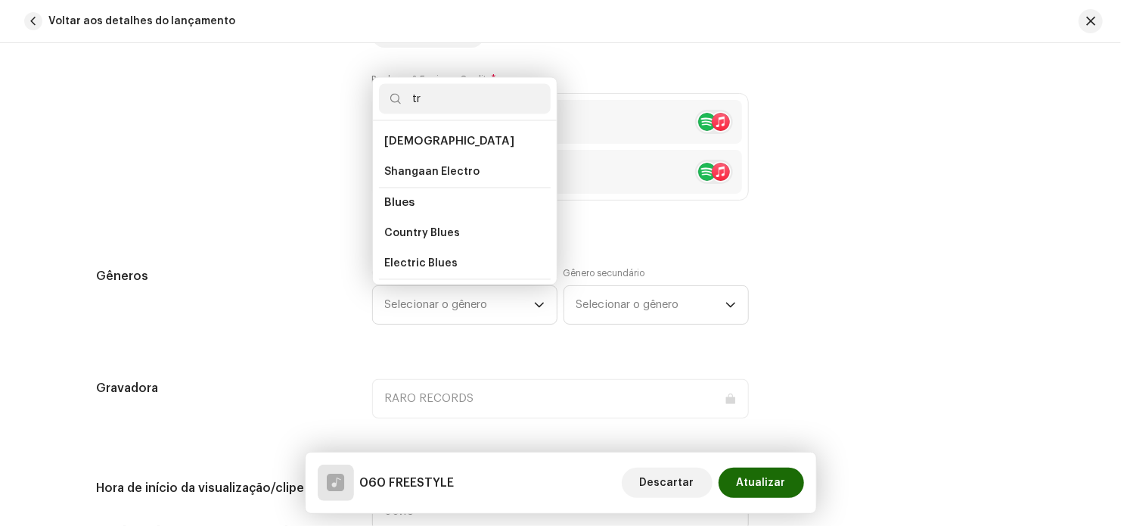
type input "t"
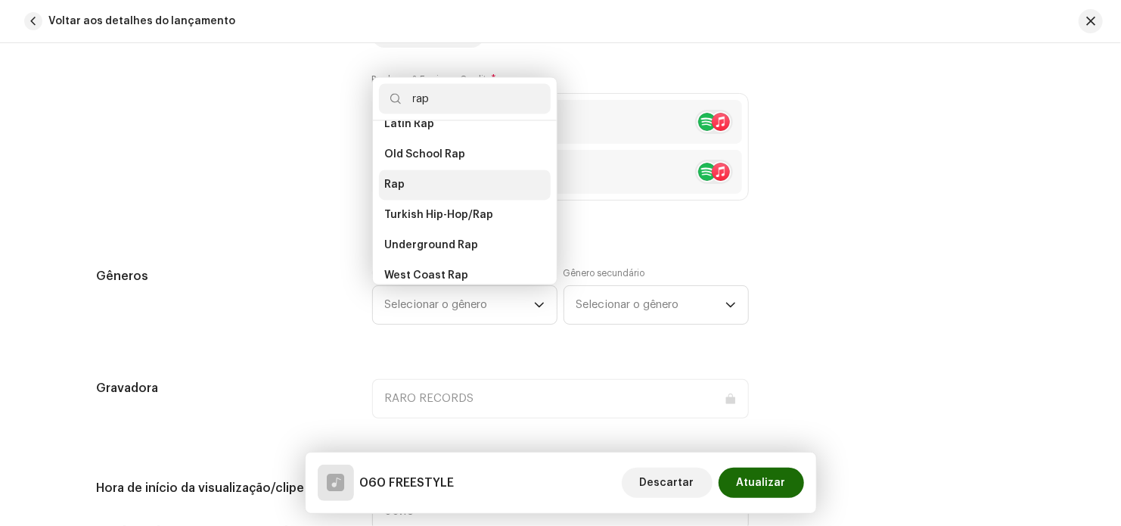
type input "rap"
click at [410, 173] on li "Rap" at bounding box center [465, 185] width 172 height 30
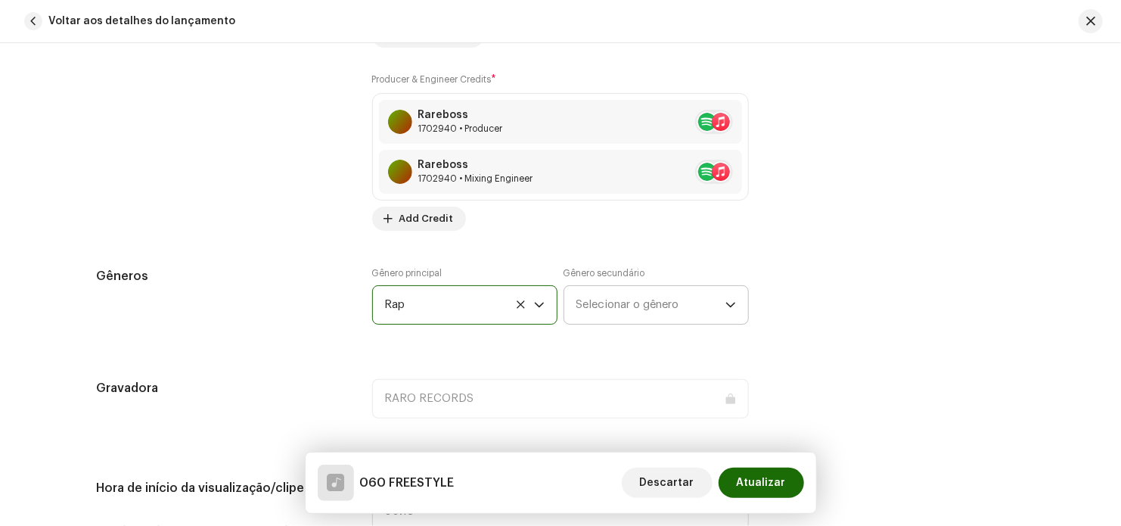
click at [651, 306] on span "Selecionar o gênero" at bounding box center [651, 305] width 149 height 38
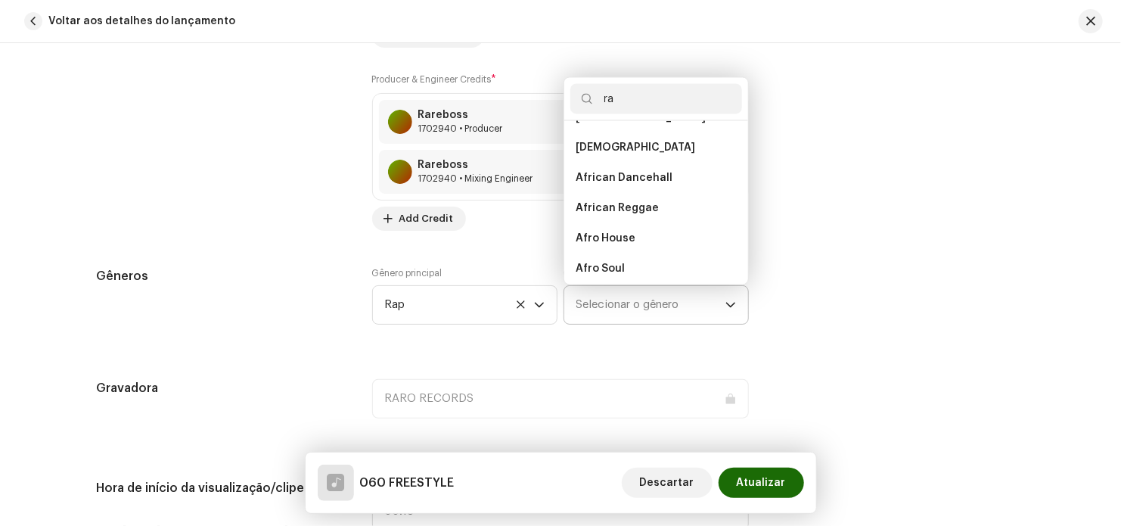
scroll to position [0, 0]
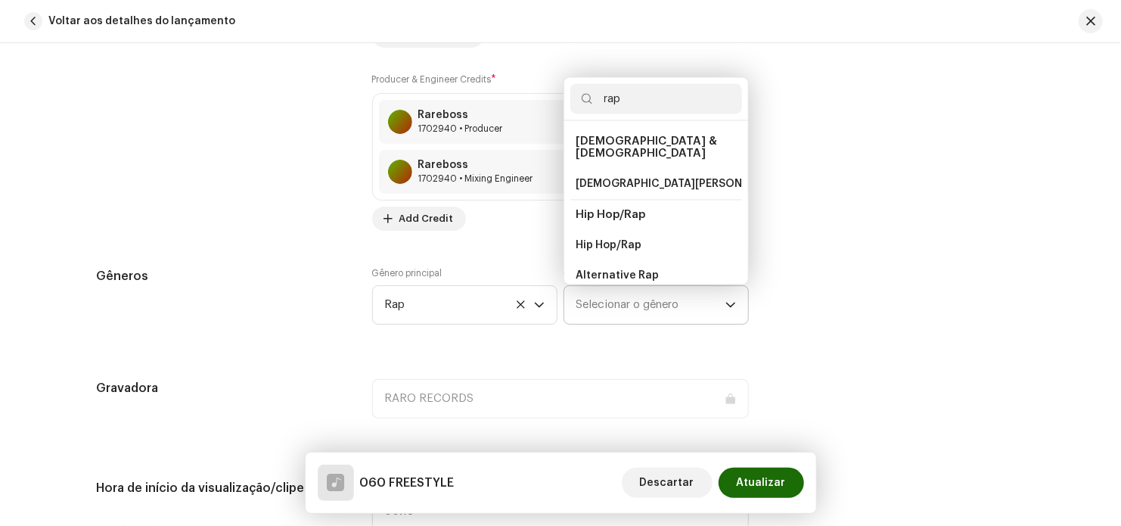
type input "rap"
click at [627, 210] on span "Hip Hop/Rap" at bounding box center [612, 215] width 70 height 11
click at [588, 238] on span "Hip Hop/Rap" at bounding box center [610, 245] width 66 height 15
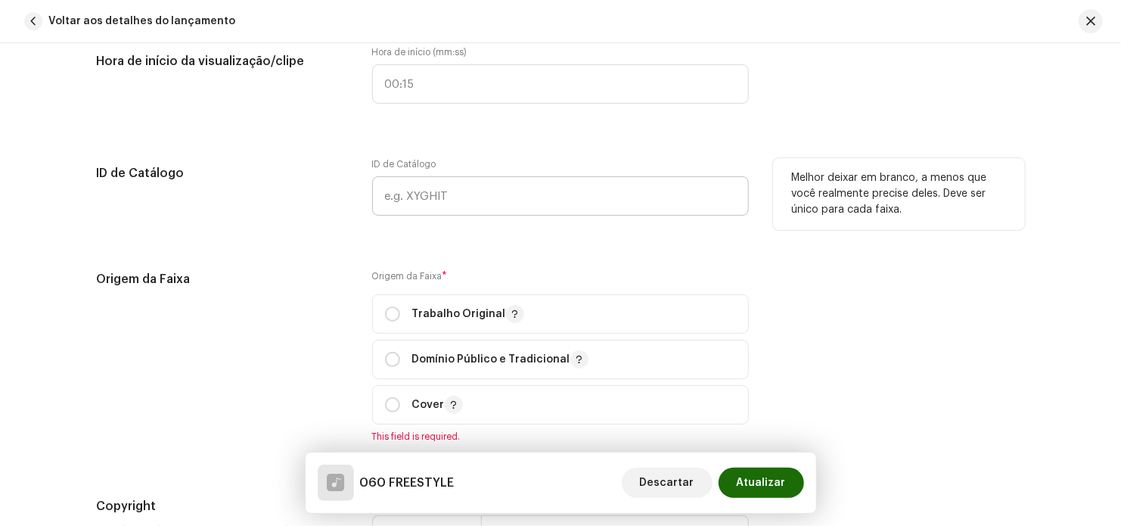
scroll to position [1892, 0]
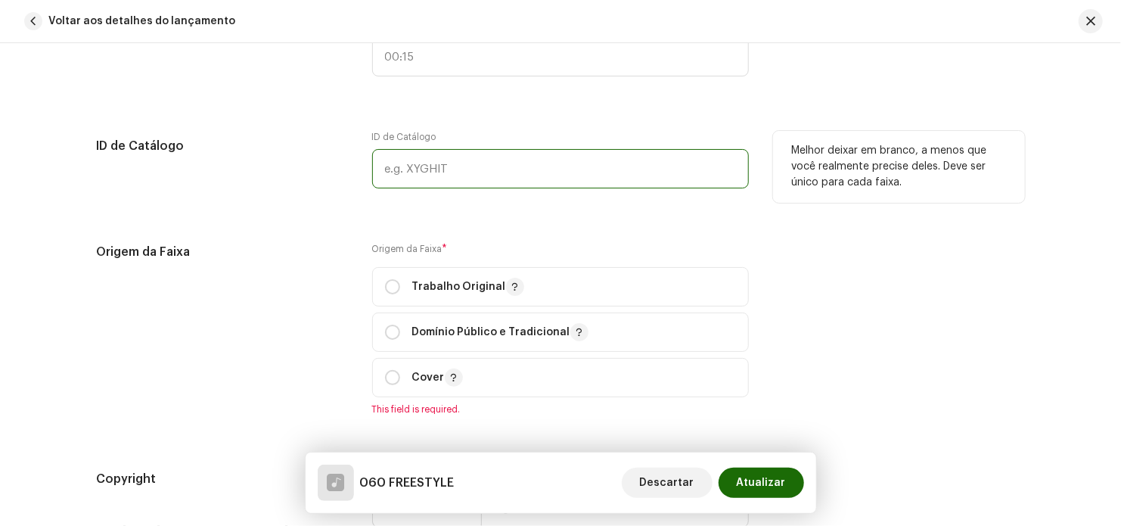
click at [436, 179] on input "text" at bounding box center [560, 168] width 377 height 39
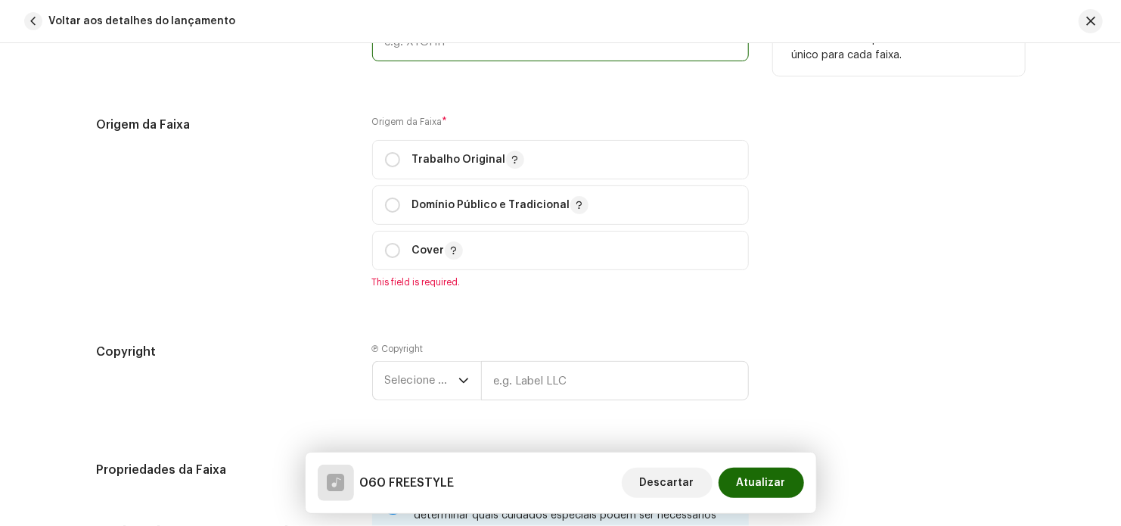
scroll to position [2043, 0]
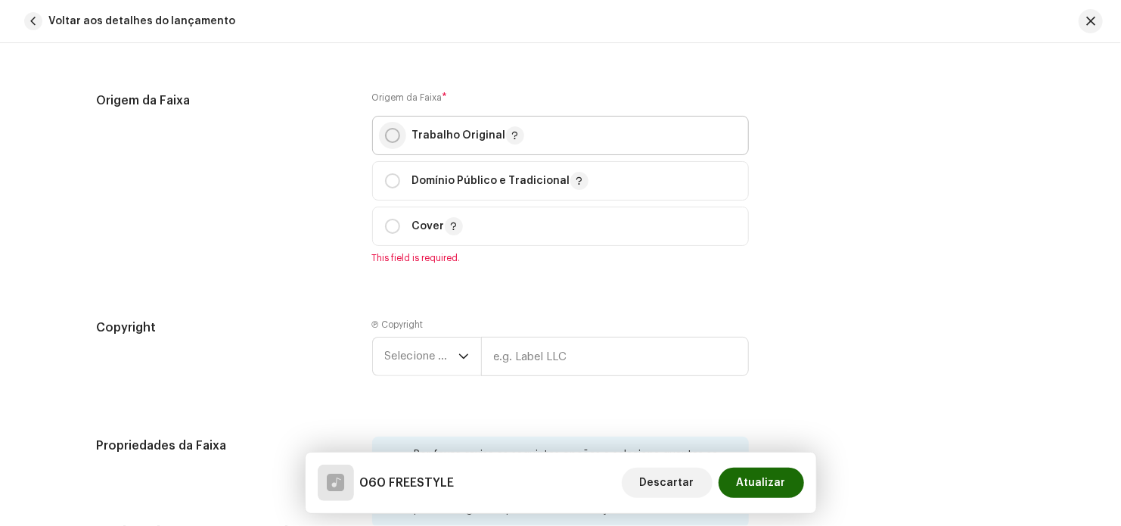
click at [390, 138] on input "radio" at bounding box center [392, 135] width 15 height 15
radio input "true"
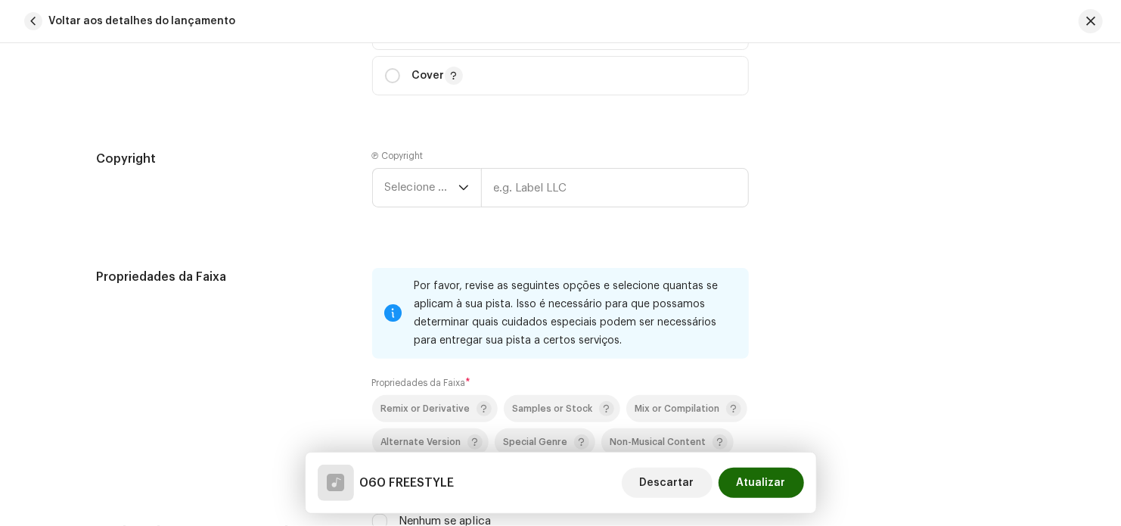
scroll to position [2194, 0]
click at [465, 191] on icon "dropdown trigger" at bounding box center [464, 187] width 11 height 11
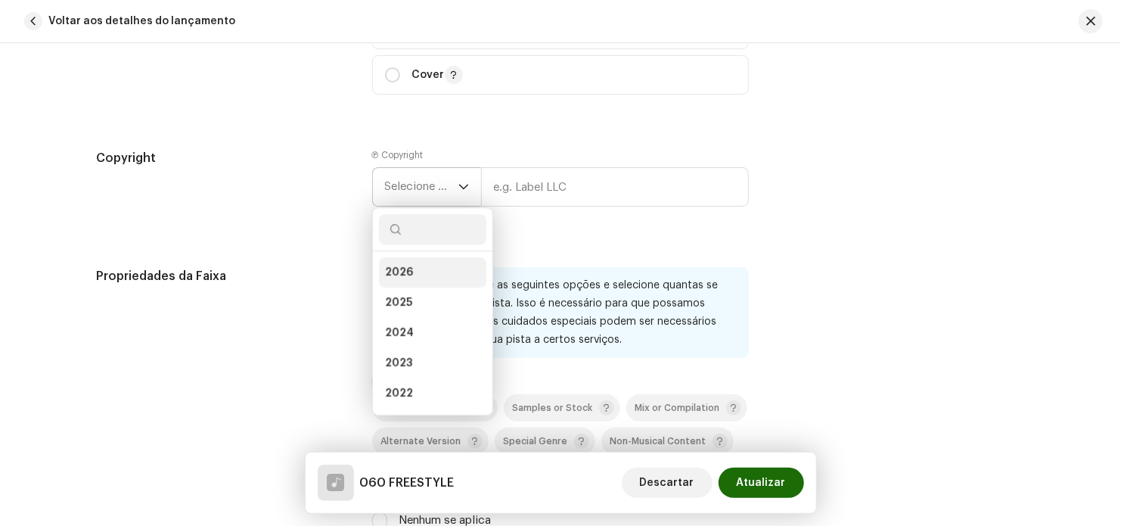
click at [437, 281] on li "2026" at bounding box center [432, 272] width 107 height 30
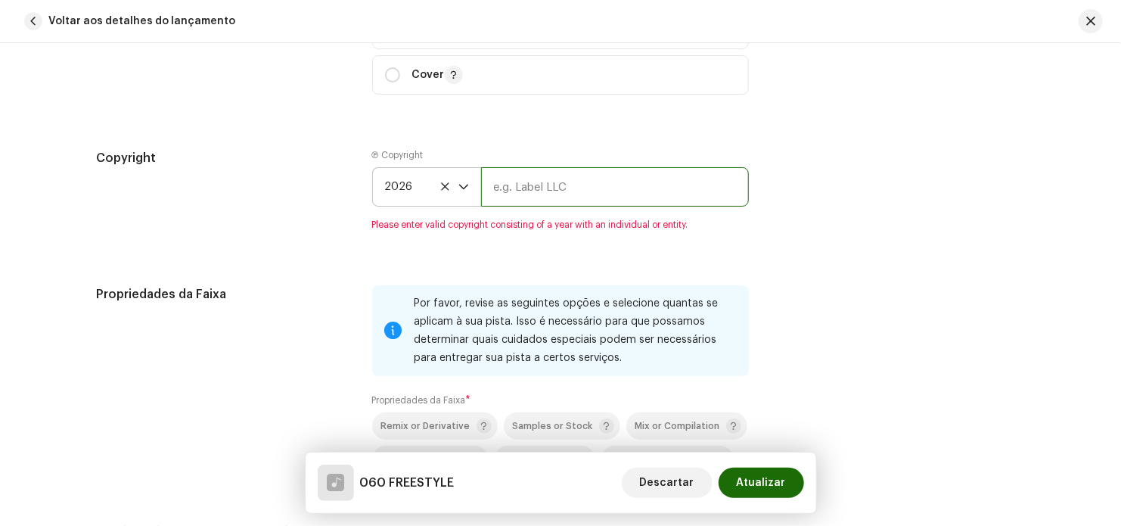
click at [571, 179] on input "text" at bounding box center [615, 186] width 268 height 39
type input "RARO RECORDS"
click at [411, 194] on span "2026" at bounding box center [421, 187] width 73 height 38
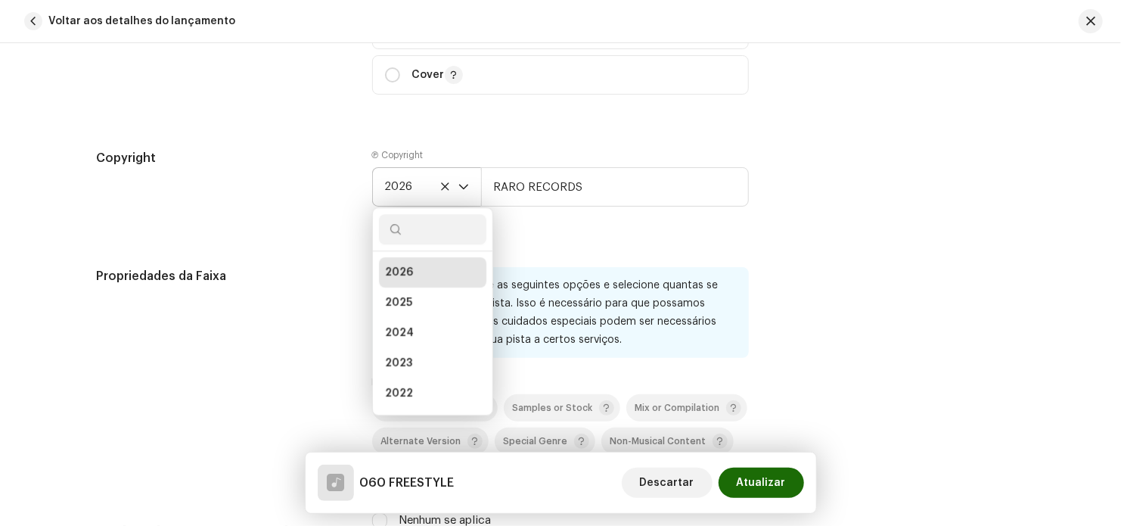
scroll to position [6, 0]
click at [430, 297] on li "2025" at bounding box center [432, 296] width 107 height 30
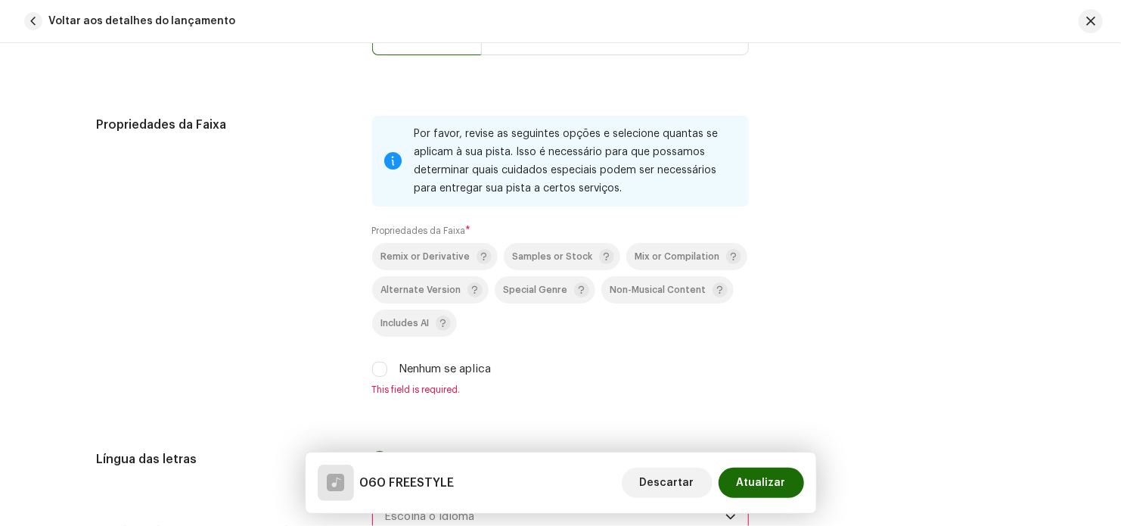
scroll to position [2421, 0]
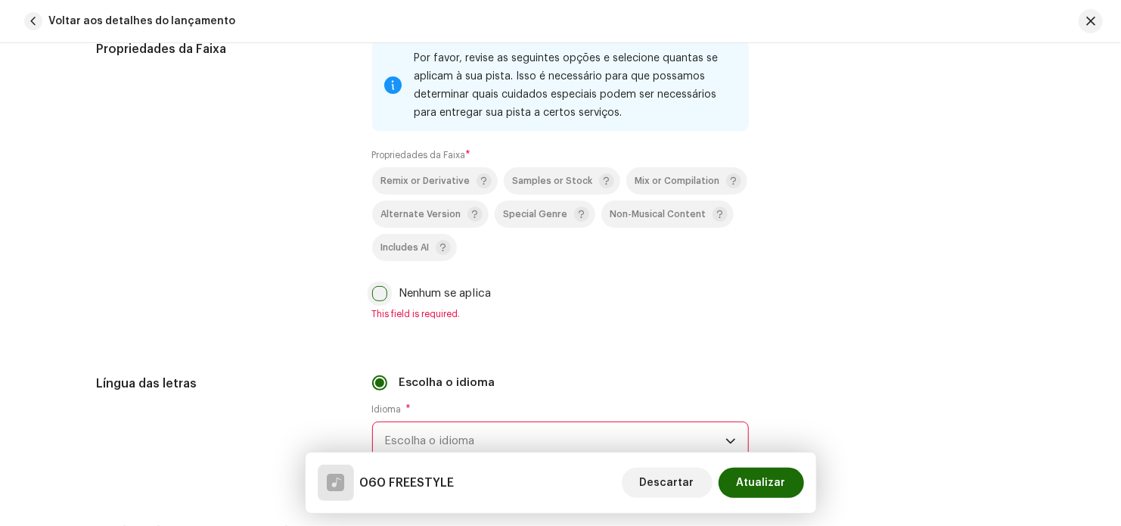
click at [379, 301] on input "Nenhum se aplica" at bounding box center [379, 293] width 15 height 15
checkbox input "true"
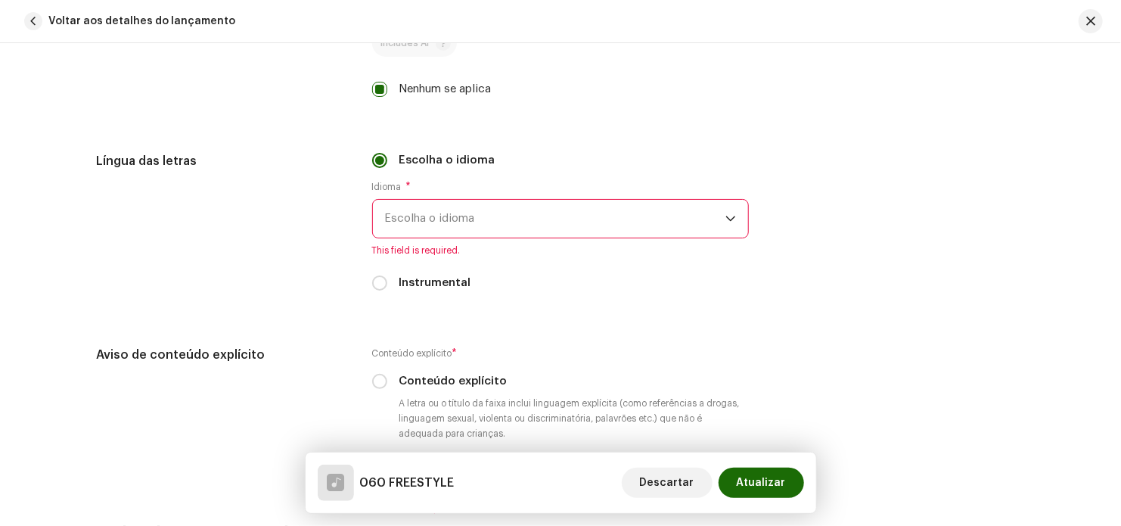
scroll to position [2648, 0]
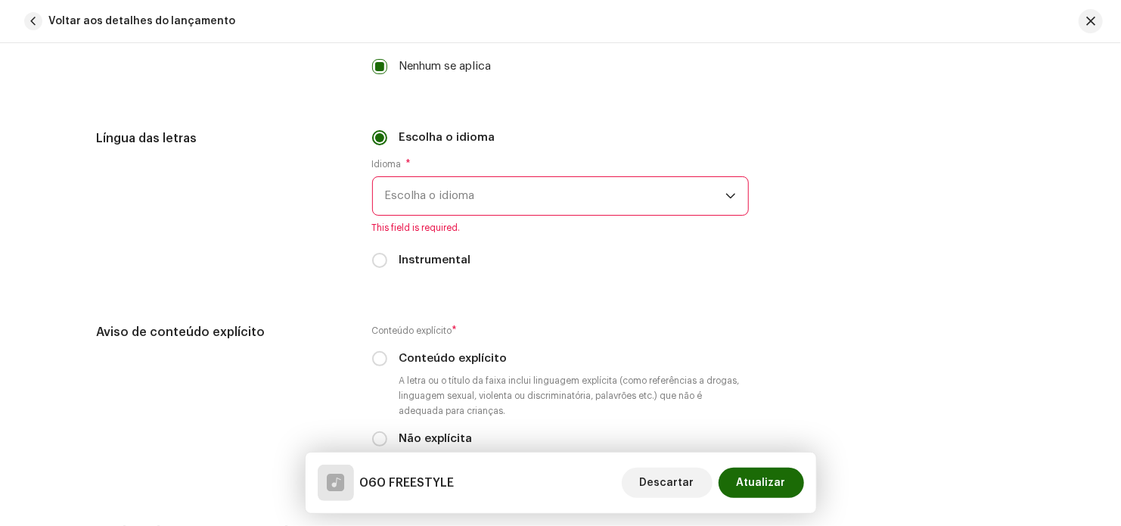
click at [585, 206] on span "Escolha o idioma" at bounding box center [555, 196] width 340 height 38
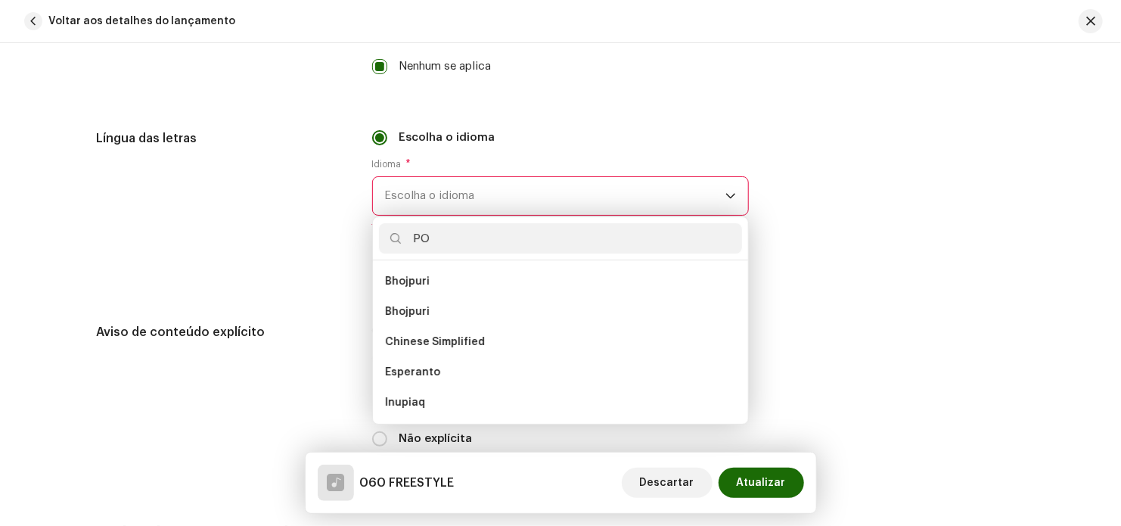
scroll to position [0, 0]
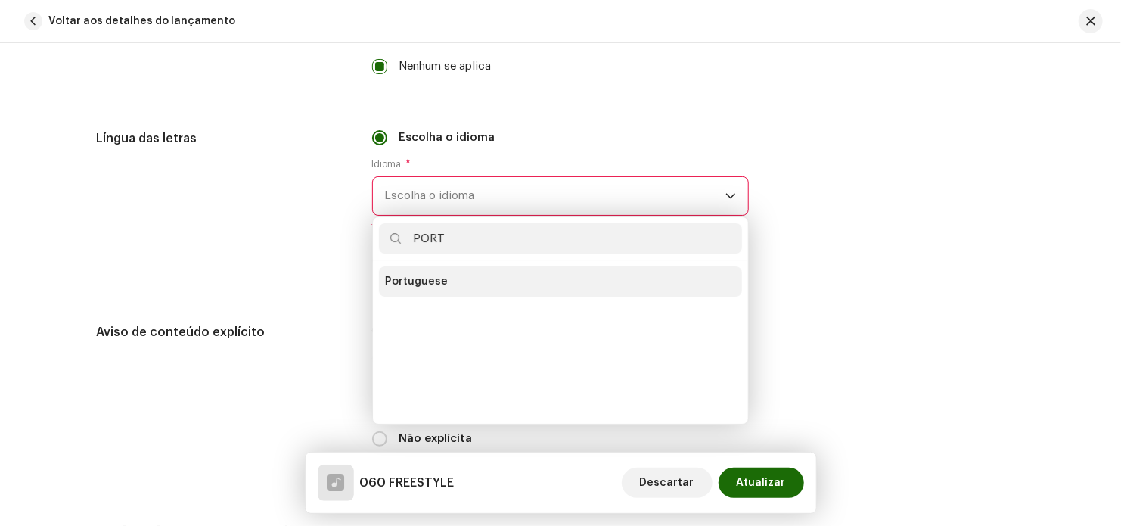
type input "PORT"
click at [443, 297] on li "Portuguese" at bounding box center [560, 281] width 363 height 30
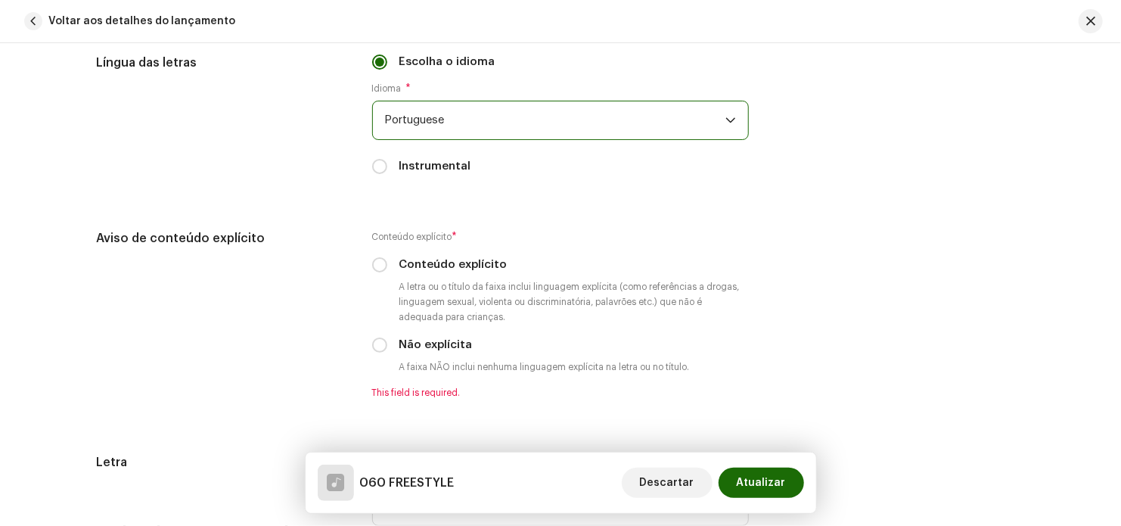
scroll to position [2800, 0]
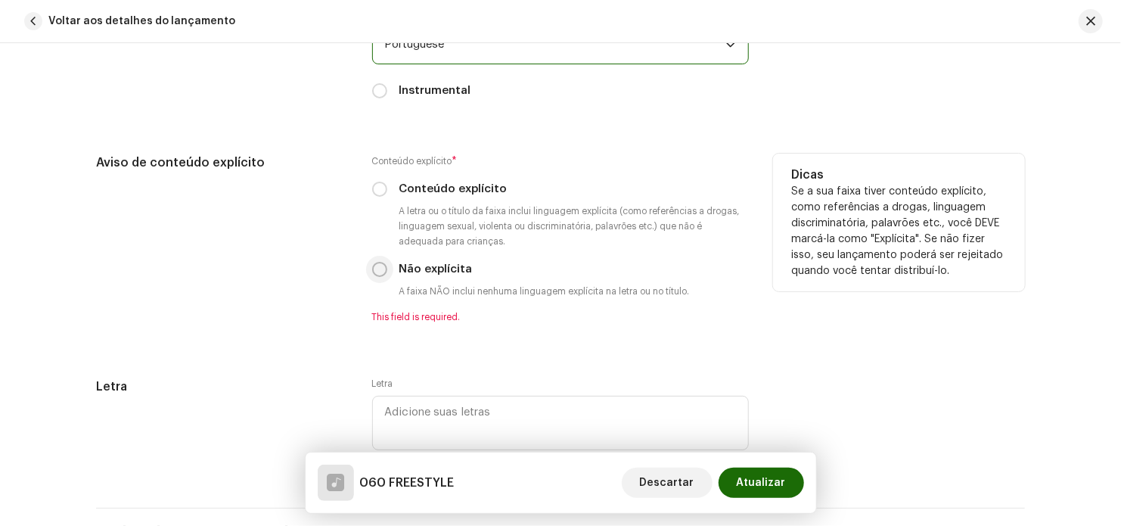
click at [383, 272] on input "Não explícita" at bounding box center [379, 269] width 15 height 15
radio input "true"
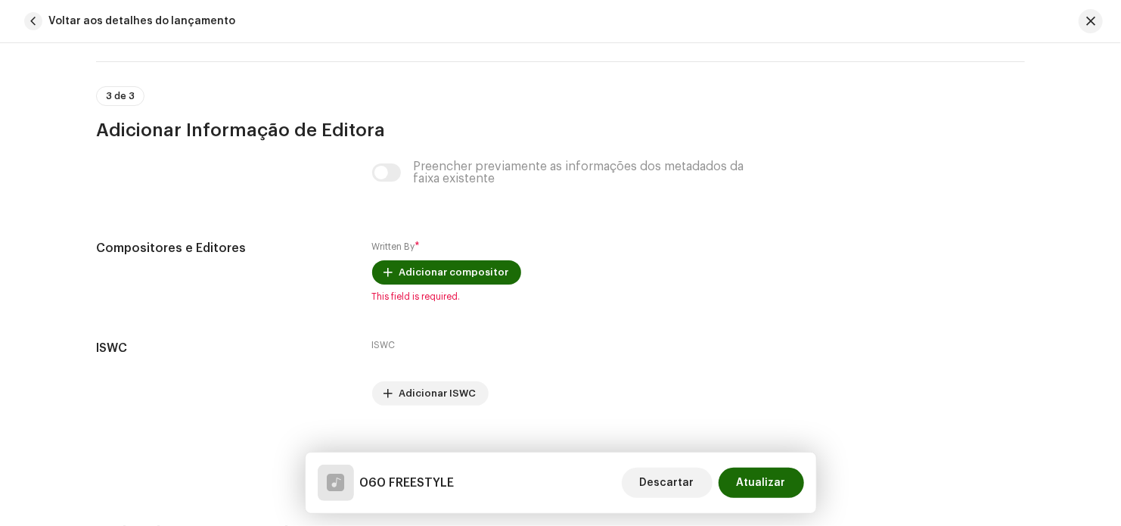
scroll to position [3257, 0]
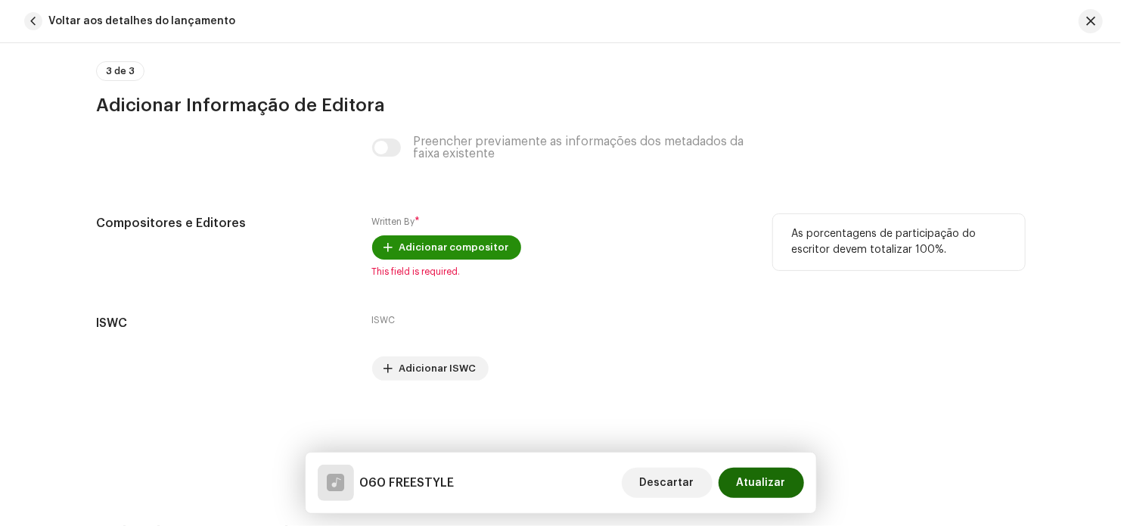
click at [439, 245] on span "Adicionar compositor" at bounding box center [455, 247] width 110 height 30
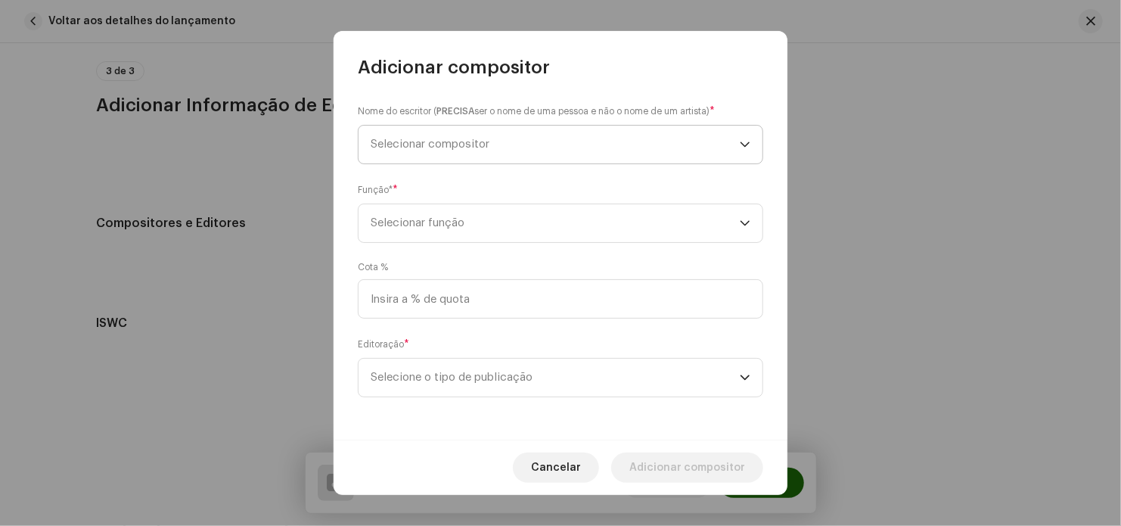
click at [691, 138] on span "Selecionar compositor" at bounding box center [555, 145] width 369 height 38
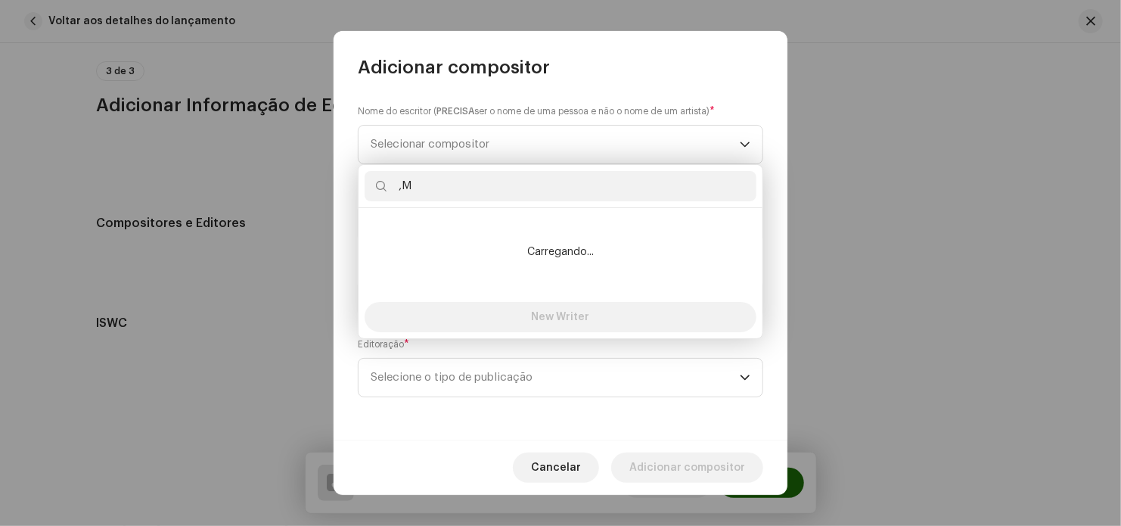
type input ","
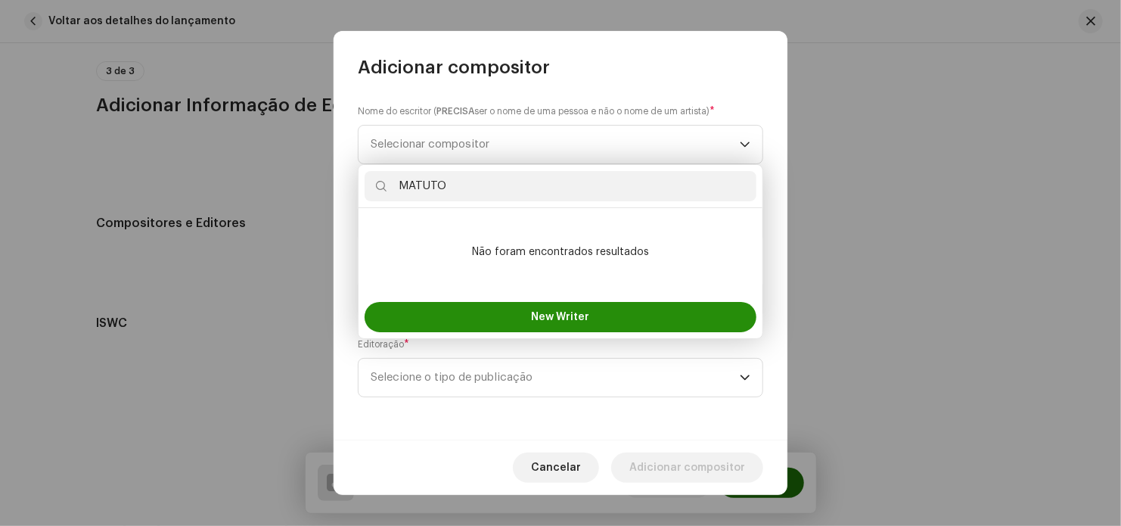
type input "MATUTO"
click at [598, 312] on button "New Writer" at bounding box center [561, 317] width 392 height 30
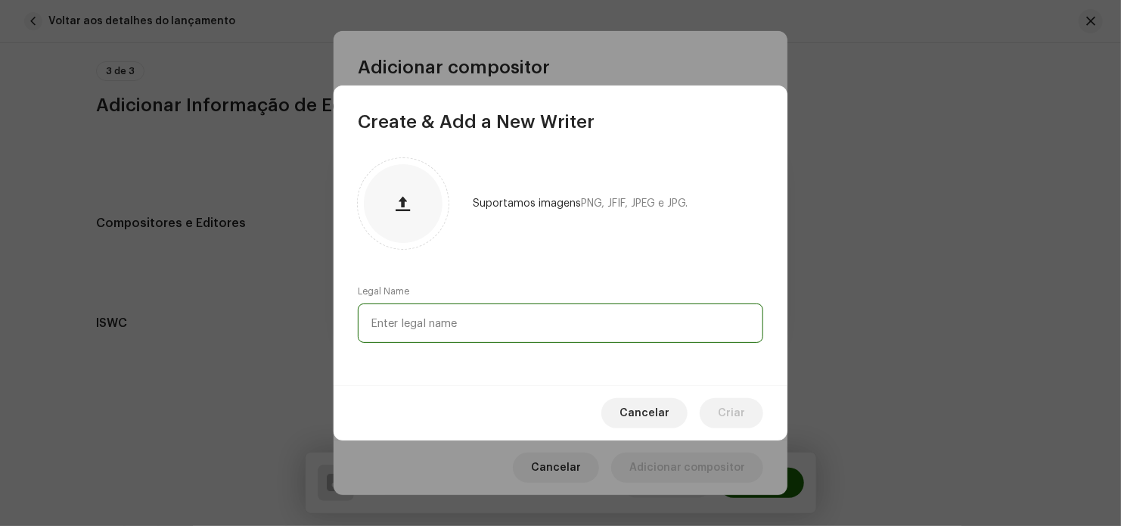
click at [484, 333] on input "text" at bounding box center [561, 322] width 406 height 39
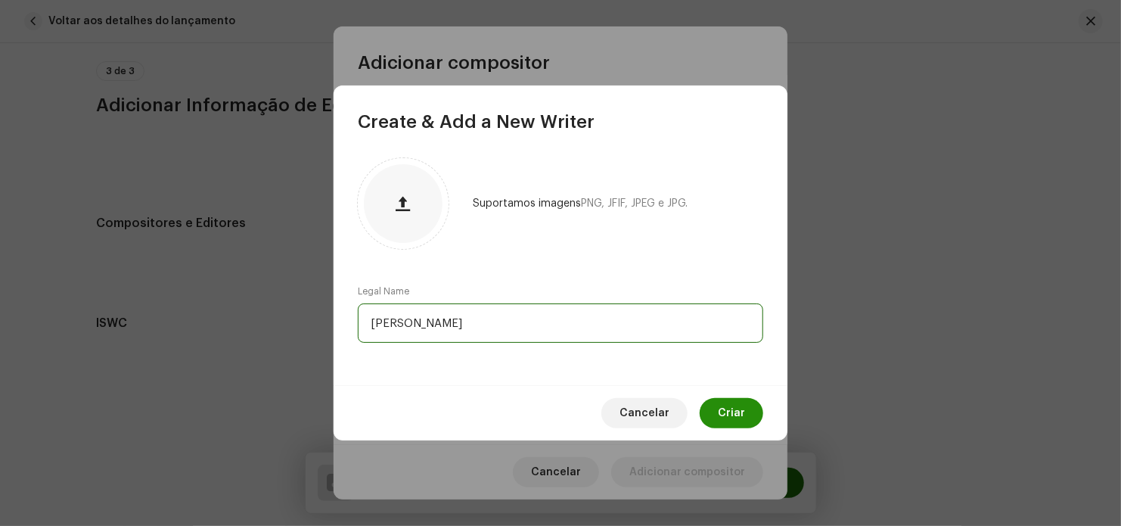
type input "[PERSON_NAME]"
click at [729, 425] on span "Criar" at bounding box center [731, 413] width 27 height 30
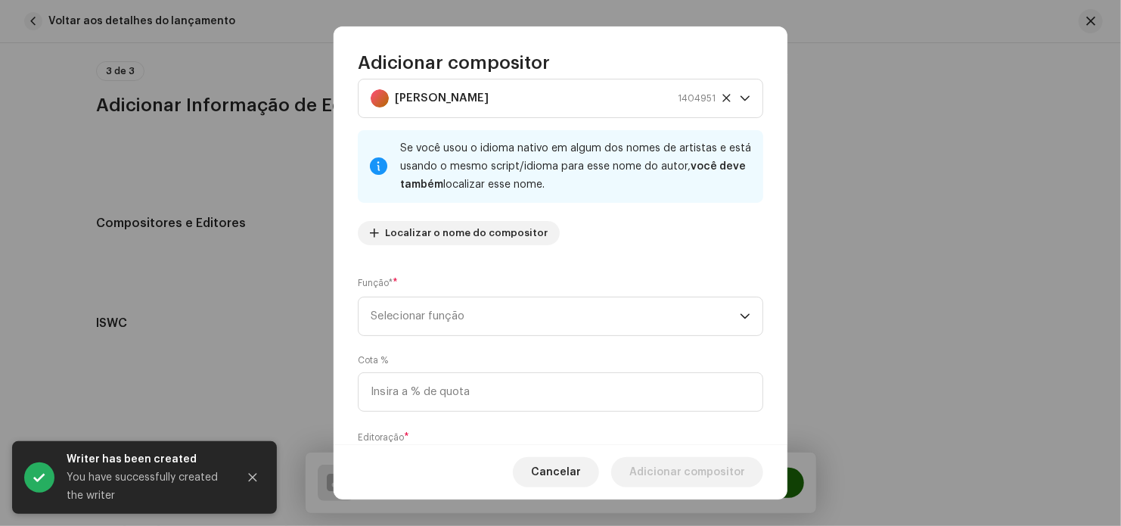
scroll to position [76, 0]
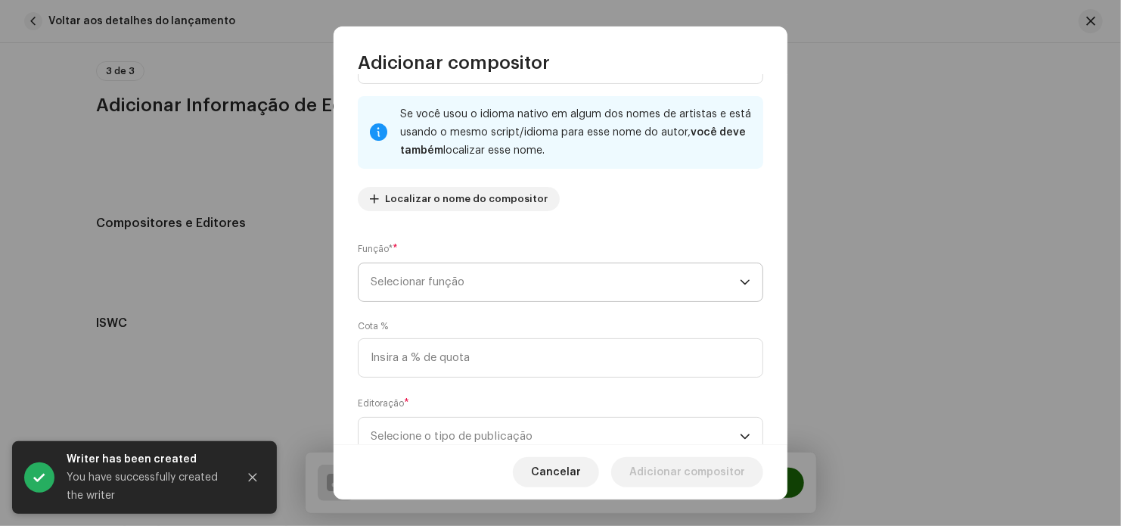
click at [523, 282] on span "Selecionar função" at bounding box center [555, 282] width 369 height 38
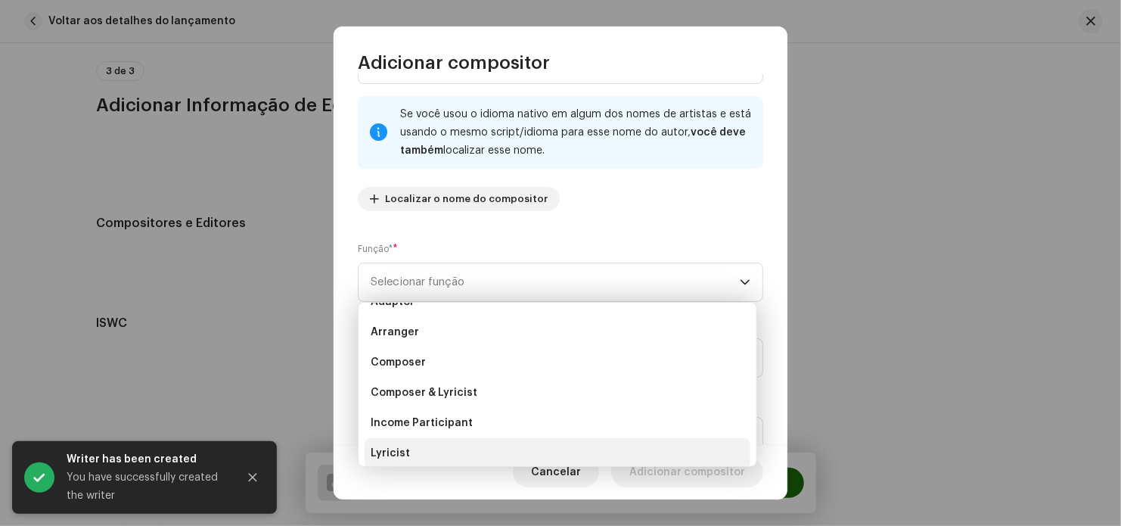
scroll to position [0, 0]
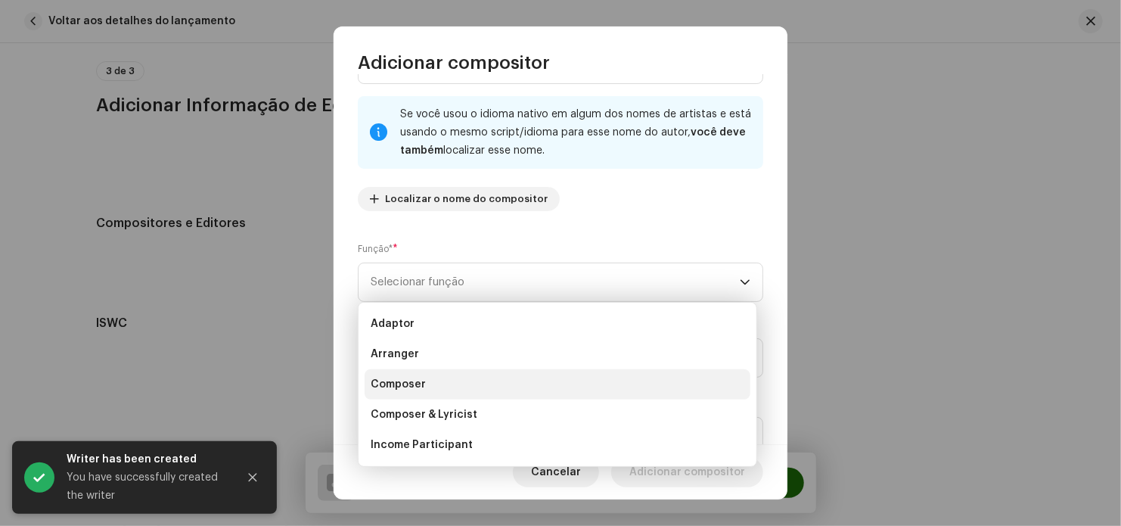
click at [434, 381] on li "Composer" at bounding box center [558, 384] width 386 height 30
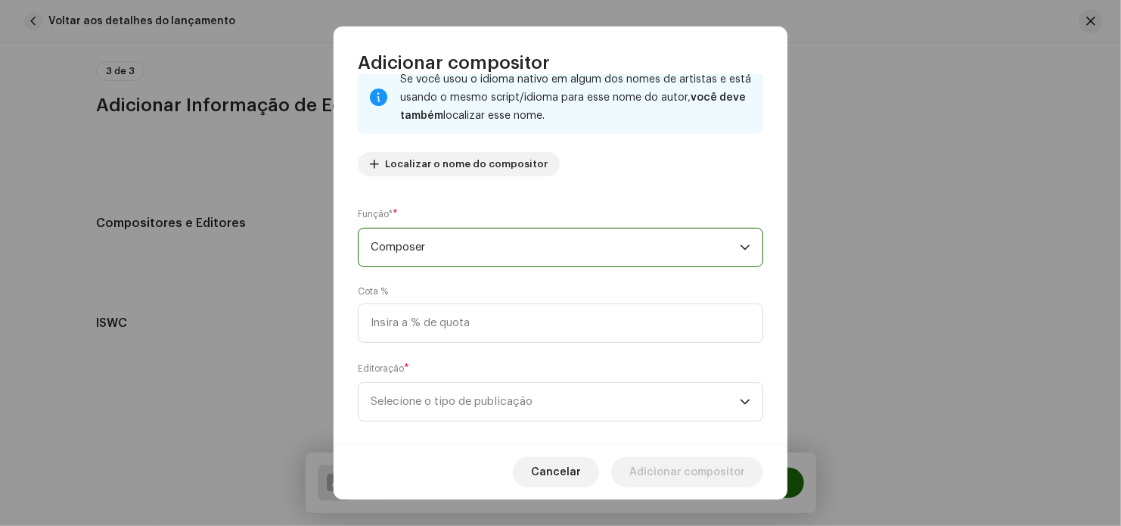
scroll to position [129, 0]
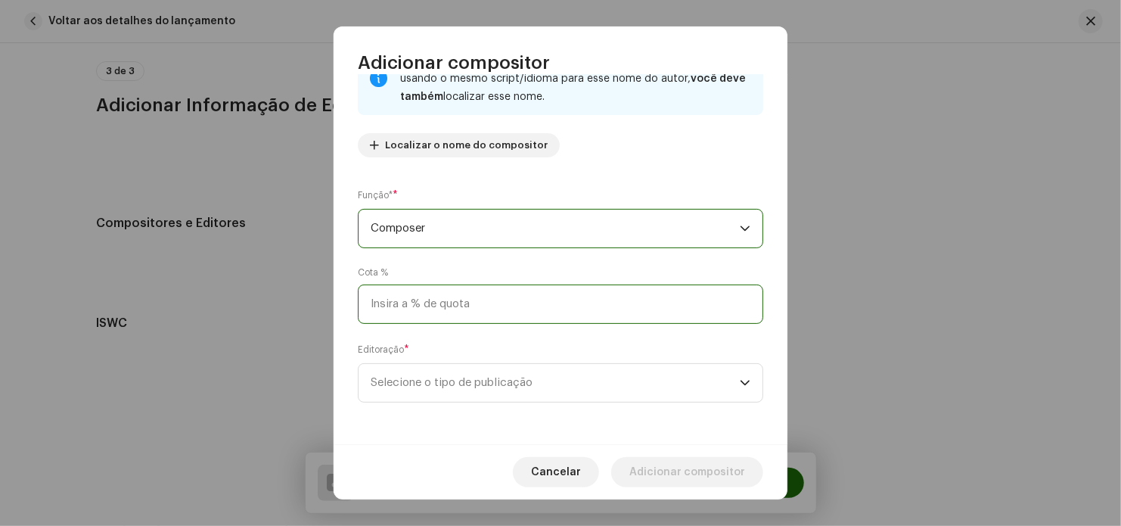
click at [494, 312] on input at bounding box center [561, 304] width 406 height 39
type input "100,00"
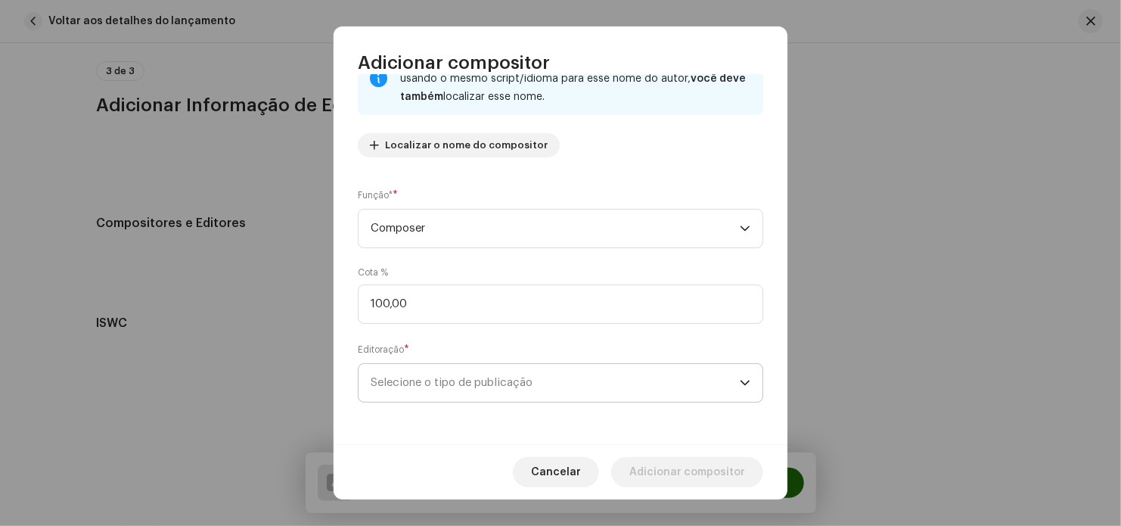
click at [676, 389] on span "Selecione o tipo de publicação" at bounding box center [555, 383] width 369 height 38
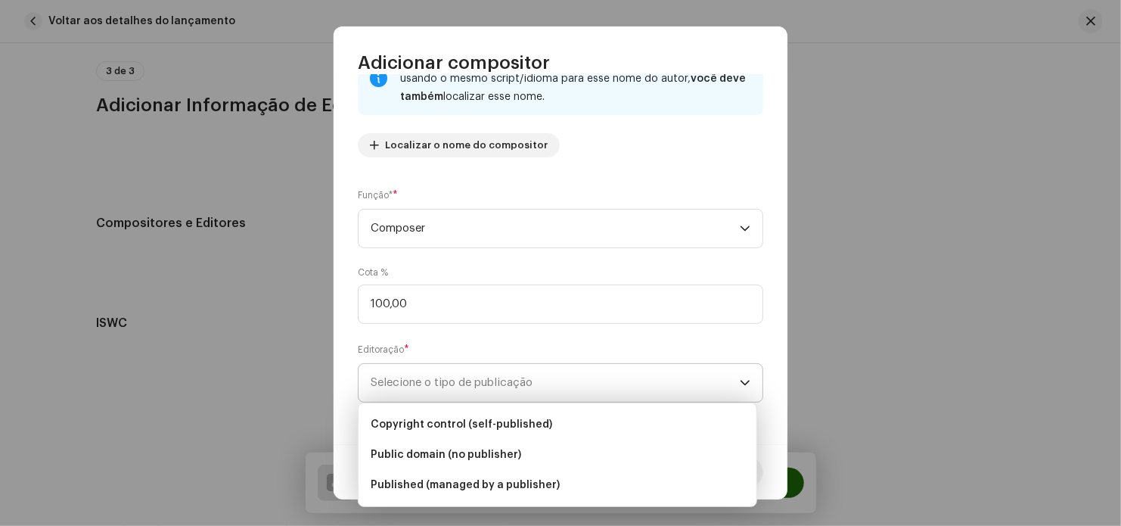
click at [636, 375] on span "Selecione o tipo de publicação" at bounding box center [555, 383] width 369 height 38
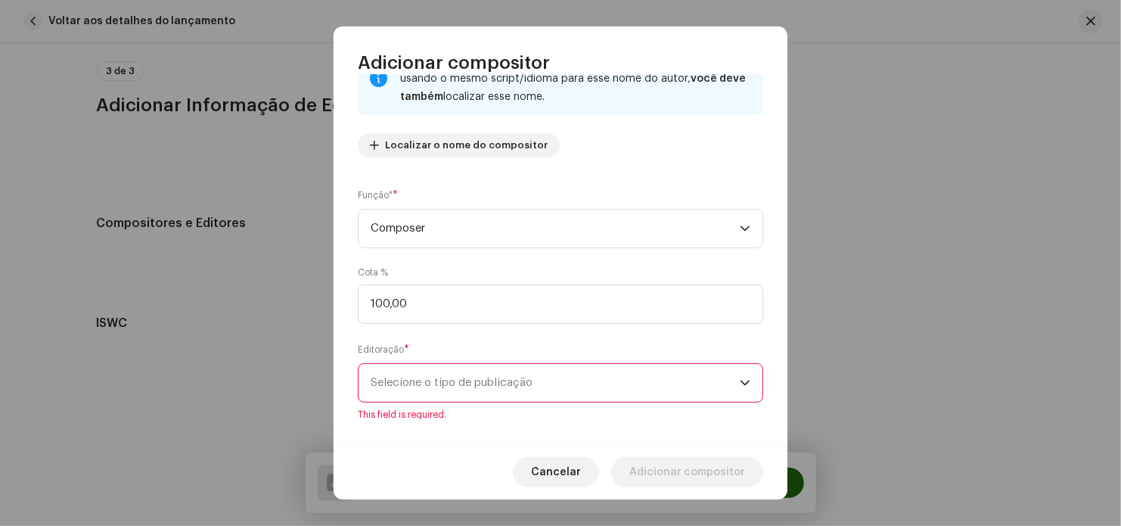
click at [483, 382] on span "Selecione o tipo de publicação" at bounding box center [555, 383] width 369 height 38
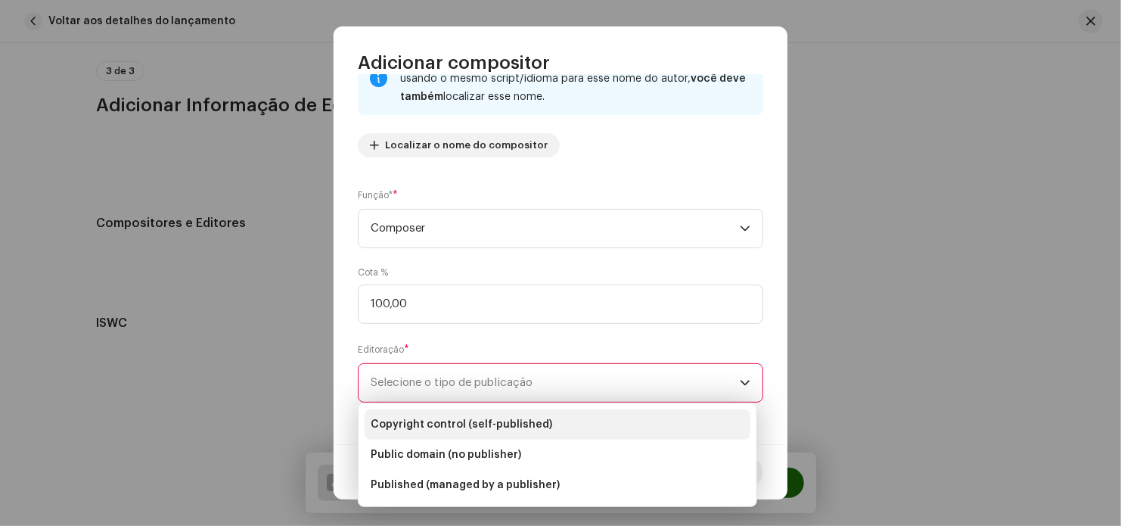
click at [537, 424] on span "Copyright control (self-published)" at bounding box center [462, 424] width 182 height 15
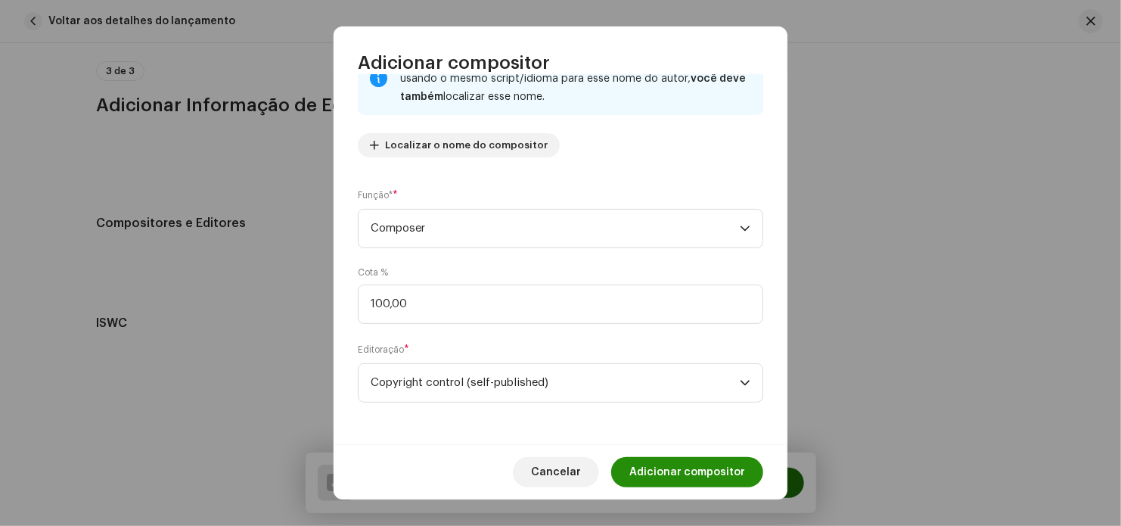
click at [704, 465] on span "Adicionar compositor" at bounding box center [688, 472] width 116 height 30
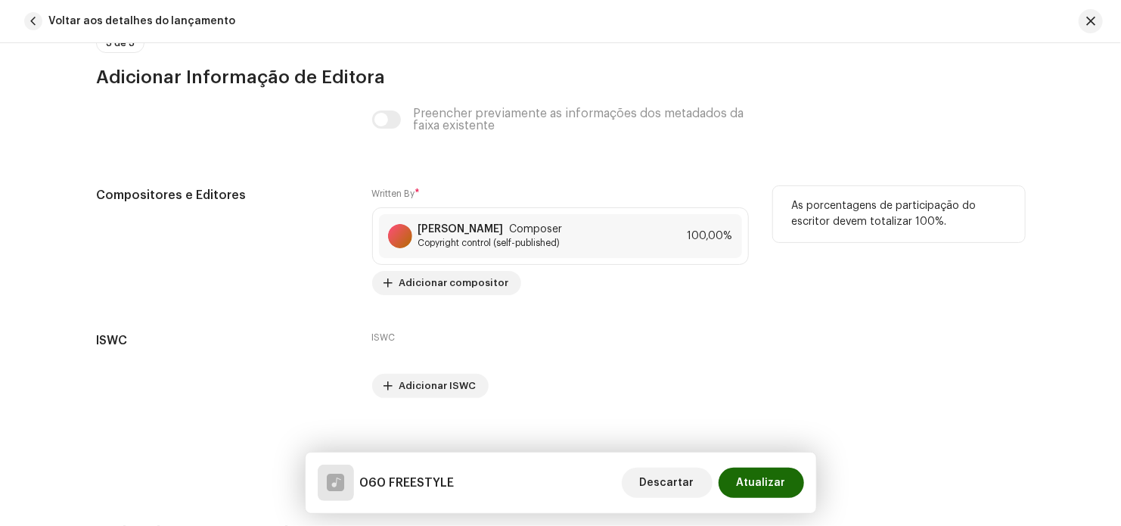
scroll to position [3301, 0]
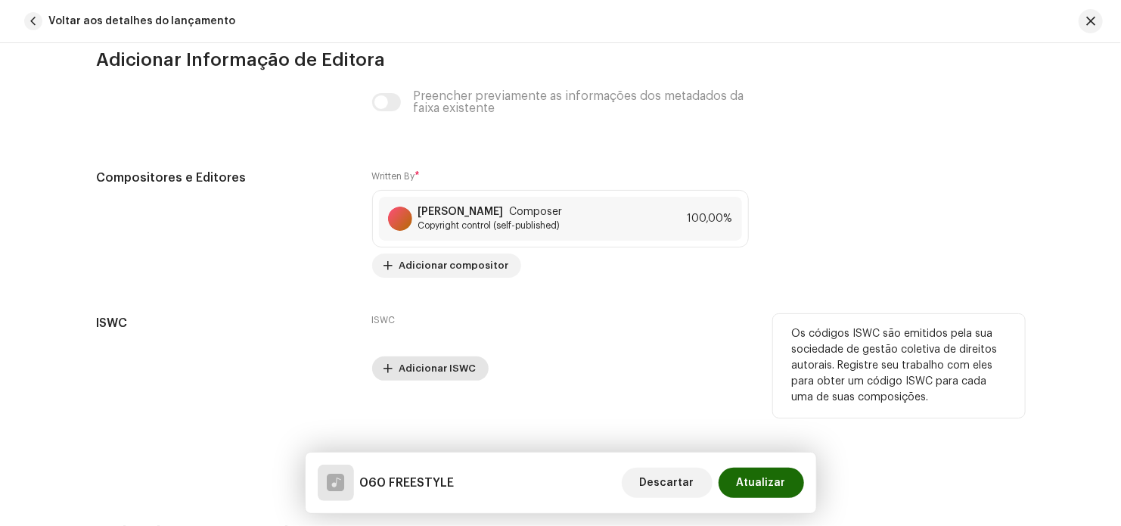
click at [455, 364] on span "Adicionar ISWC" at bounding box center [438, 368] width 77 height 30
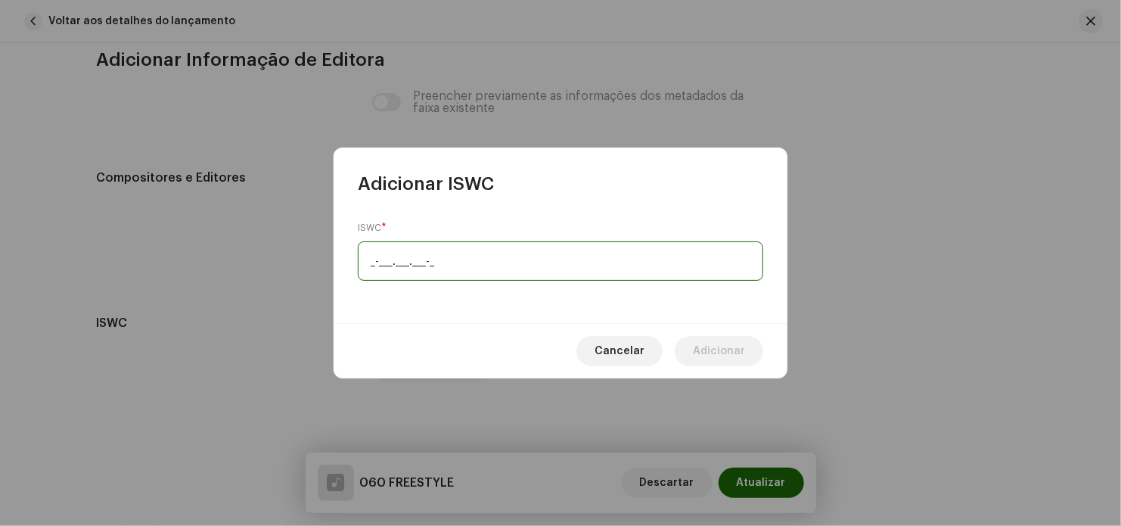
paste input "B-925.000.02"
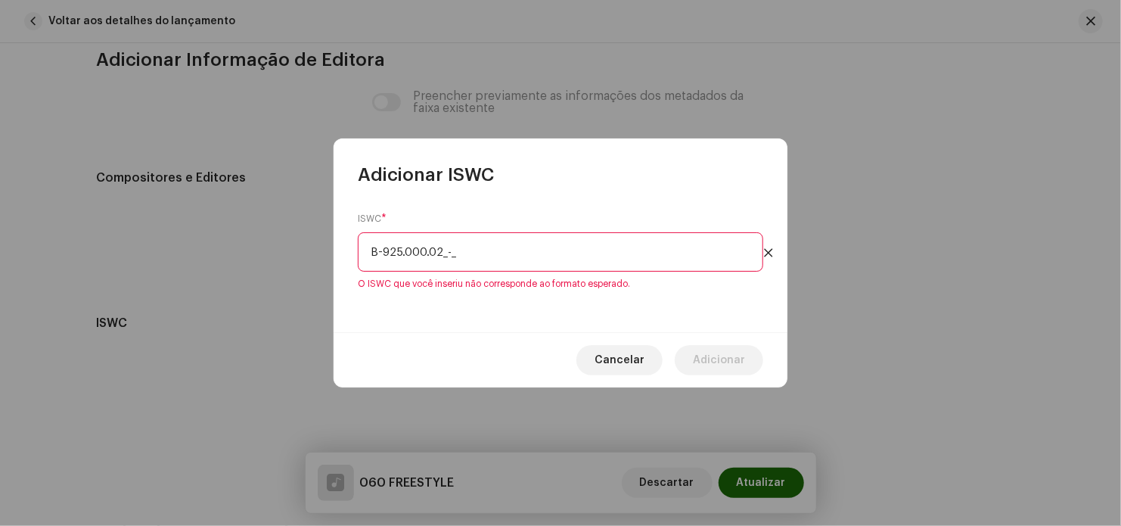
paste input "9-2"
type input "B-925.000.029-2"
click at [626, 354] on span "Cancelar" at bounding box center [620, 360] width 50 height 30
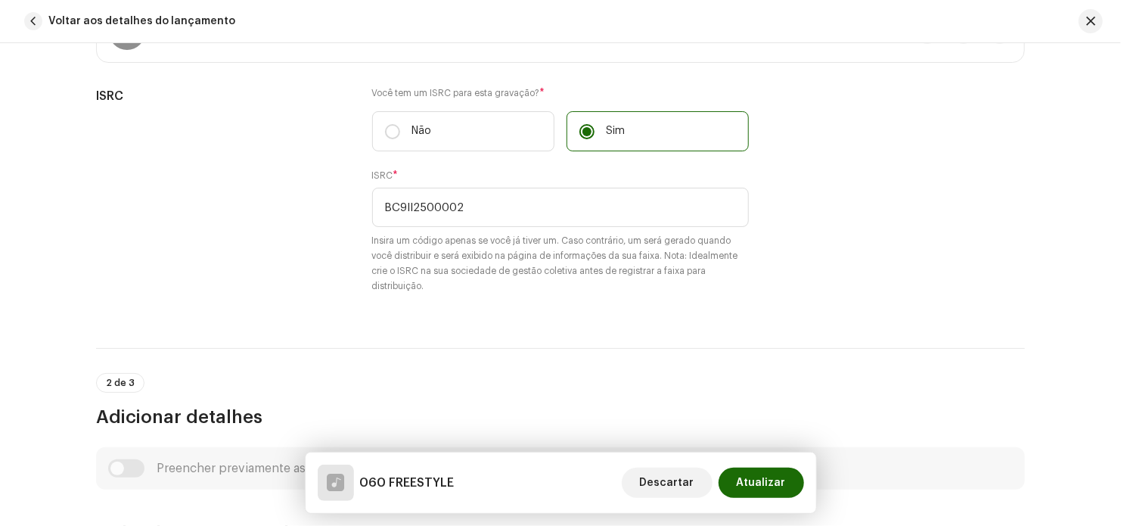
scroll to position [454, 0]
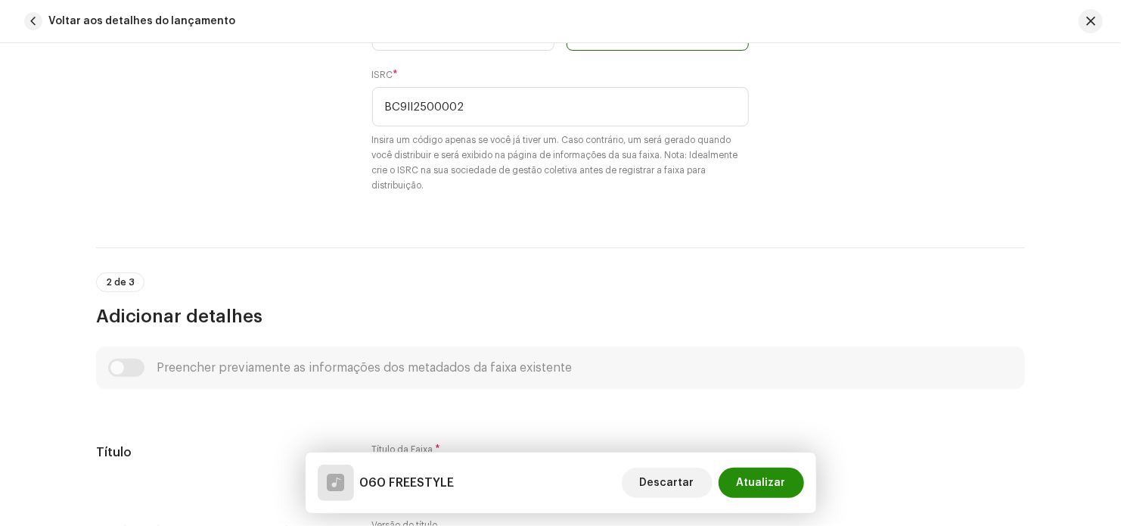
click at [781, 475] on span "Atualizar" at bounding box center [761, 483] width 49 height 30
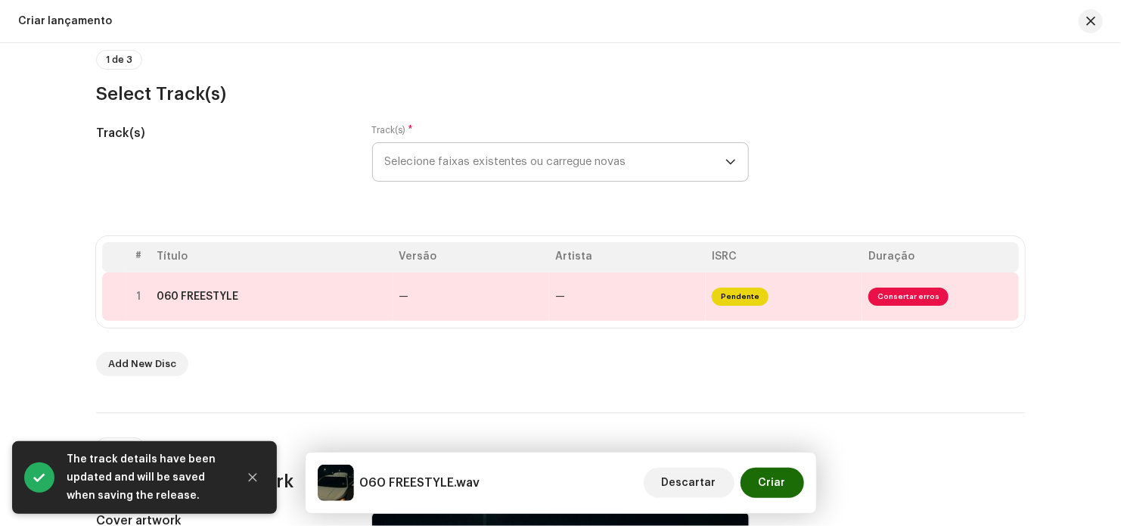
scroll to position [227, 0]
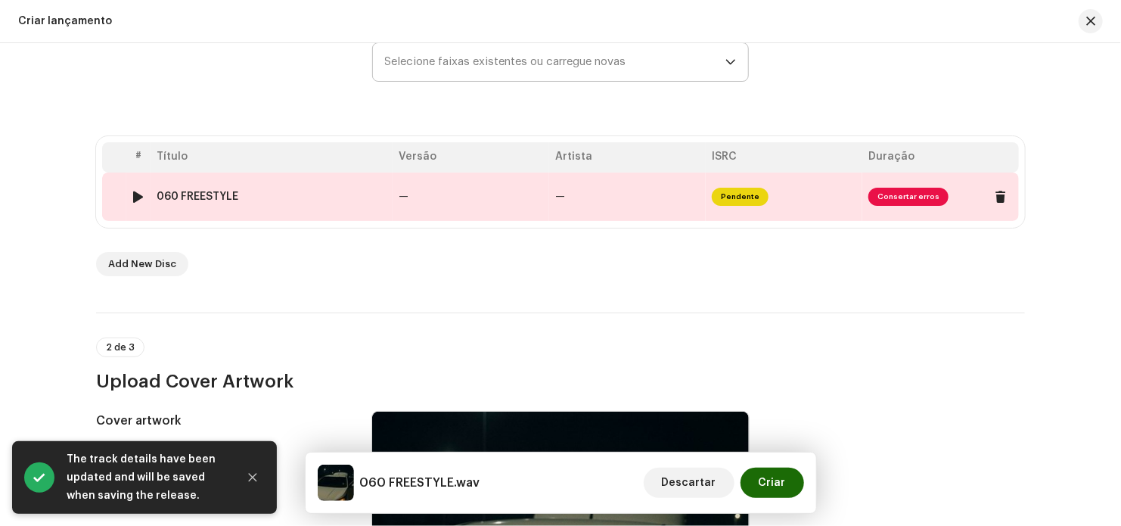
click at [903, 197] on span "Consertar erros" at bounding box center [909, 197] width 80 height 18
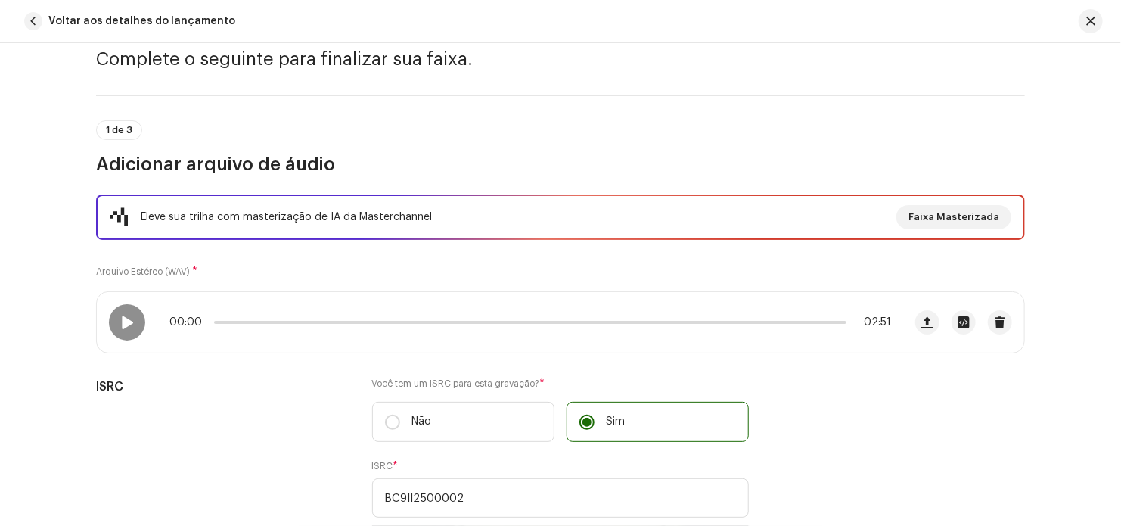
scroll to position [151, 0]
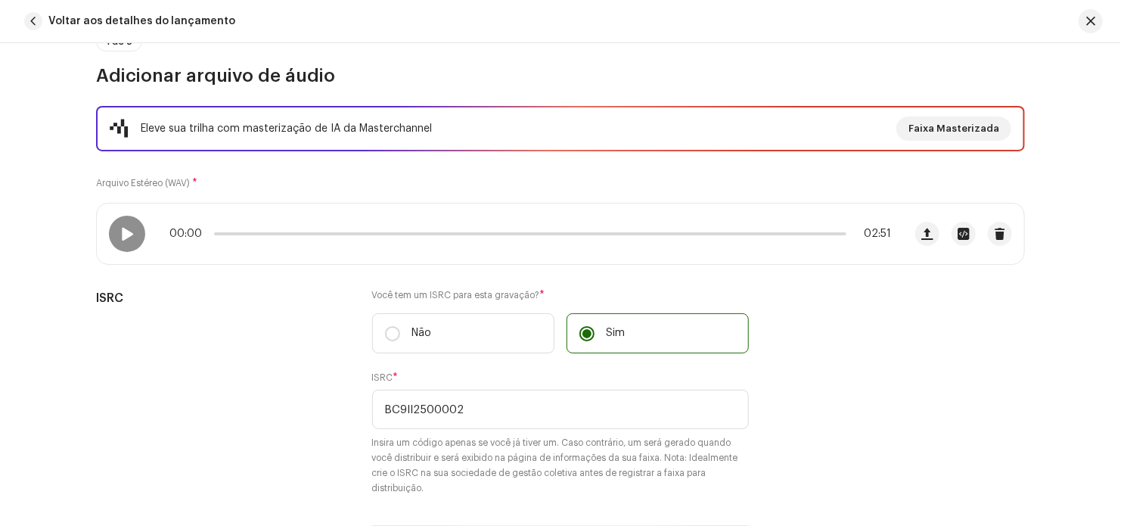
click at [542, 137] on div "Eleve sua trilha com masterização de IA da Masterchannel Faixa Masterizada" at bounding box center [561, 129] width 902 height 24
click at [944, 127] on span "Faixa Masterizada" at bounding box center [954, 128] width 91 height 30
click at [1012, 153] on div "Masterize Sua Faixa com IA Experimente a diferença do áudio de nível profission…" at bounding box center [560, 263] width 1121 height 526
drag, startPoint x: 319, startPoint y: 142, endPoint x: 728, endPoint y: 53, distance: 418.2
click at [728, 53] on div "1 de 3 Adicionar arquivo de áudio" at bounding box center [560, 60] width 929 height 56
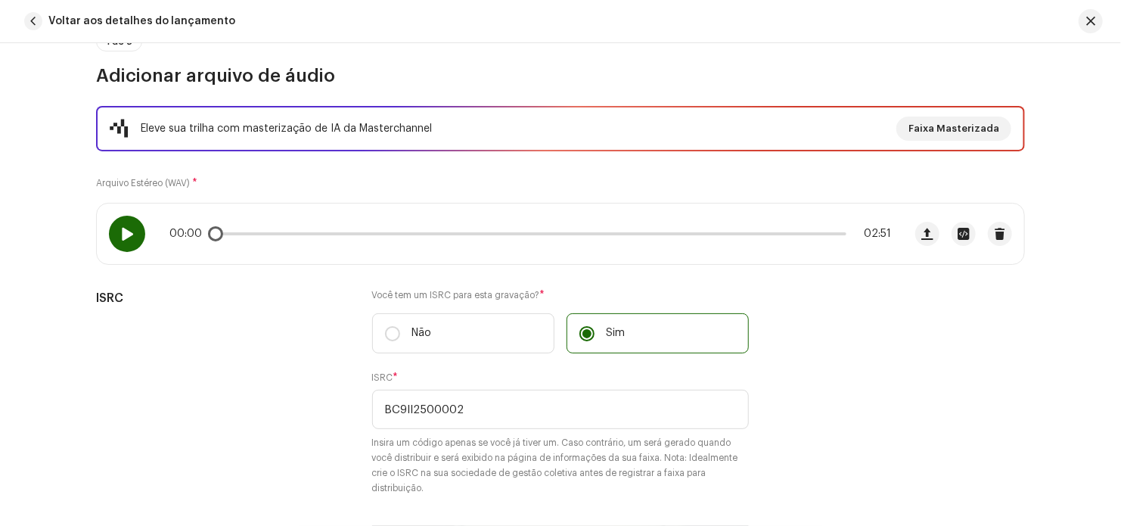
click at [129, 233] on span at bounding box center [126, 234] width 13 height 12
click at [969, 130] on span "Faixa Masterizada" at bounding box center [954, 128] width 91 height 30
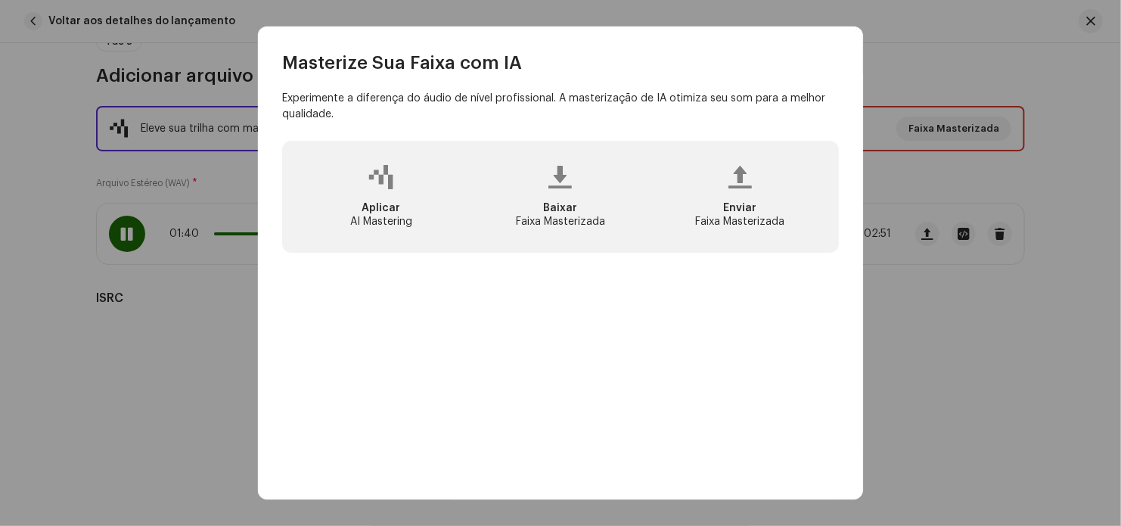
scroll to position [11, 0]
click at [748, 205] on span "Enviar" at bounding box center [739, 206] width 33 height 11
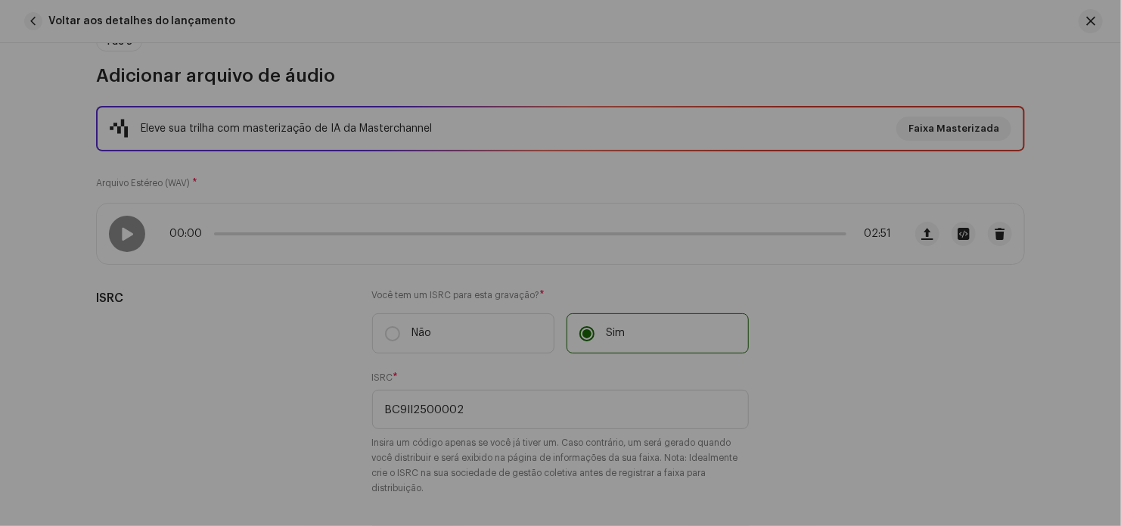
click at [1029, 199] on div "Masterize Sua Faixa com IA Experimente a diferença do áudio de nível profission…" at bounding box center [560, 263] width 1121 height 526
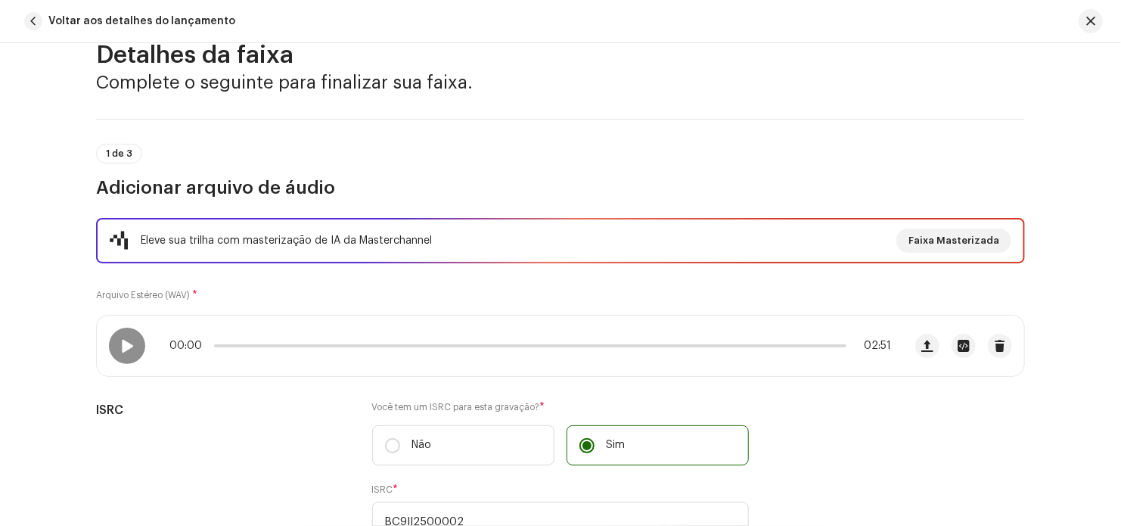
scroll to position [76, 0]
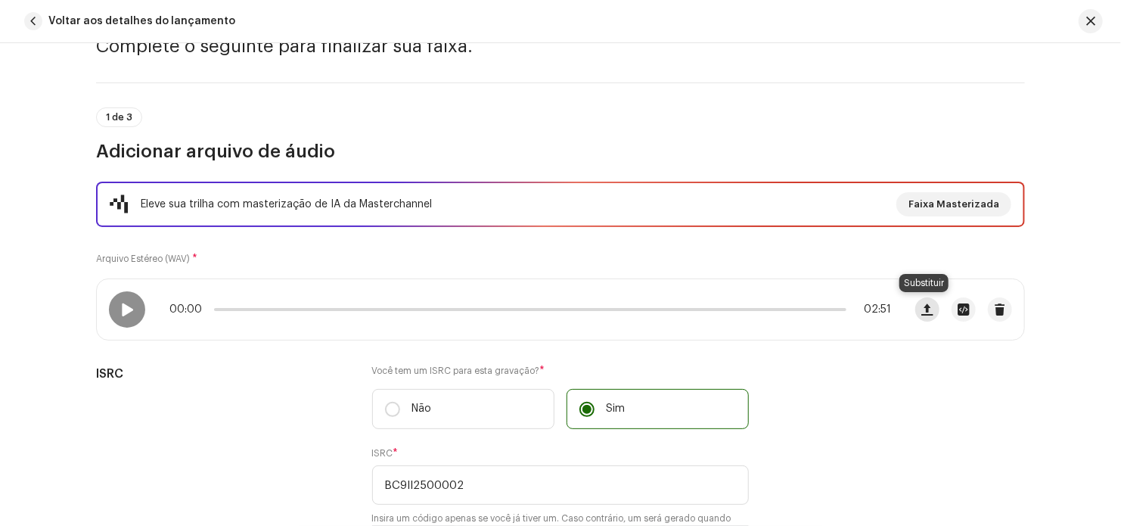
click at [929, 309] on span "button" at bounding box center [927, 309] width 11 height 12
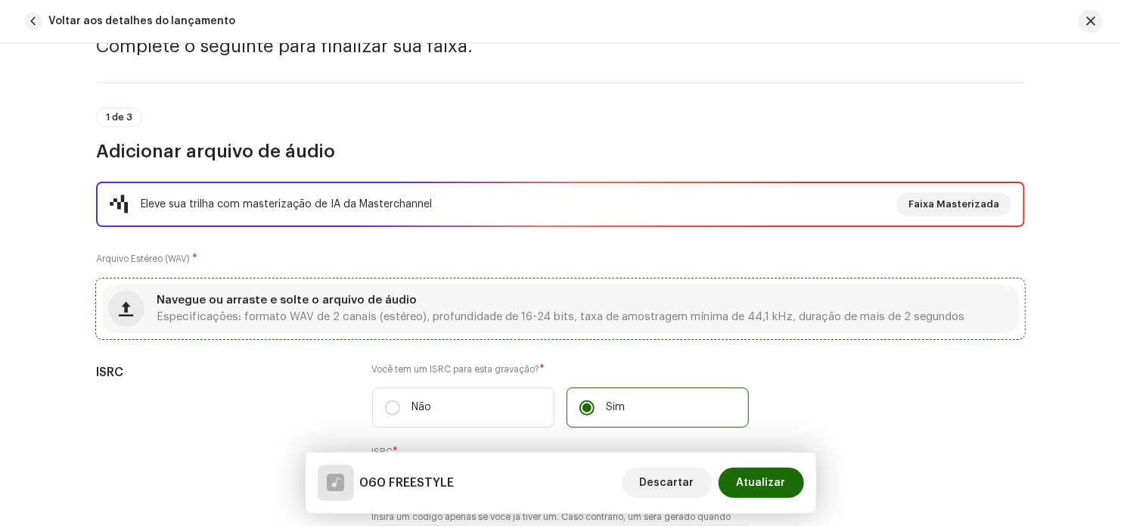
click at [195, 298] on span "Navegue ou arraste e solte o arquivo de áudio" at bounding box center [287, 300] width 260 height 11
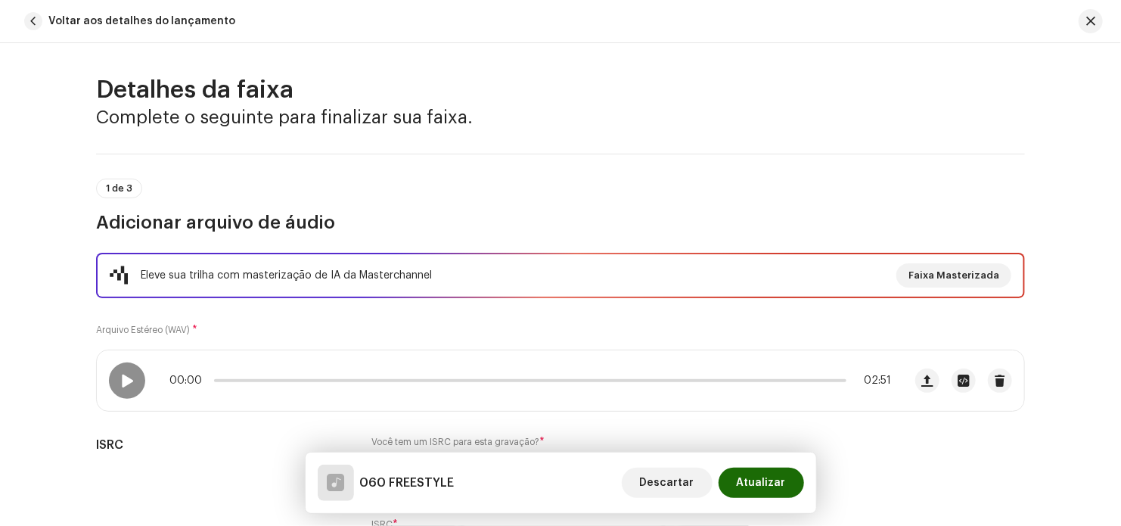
scroll to position [0, 0]
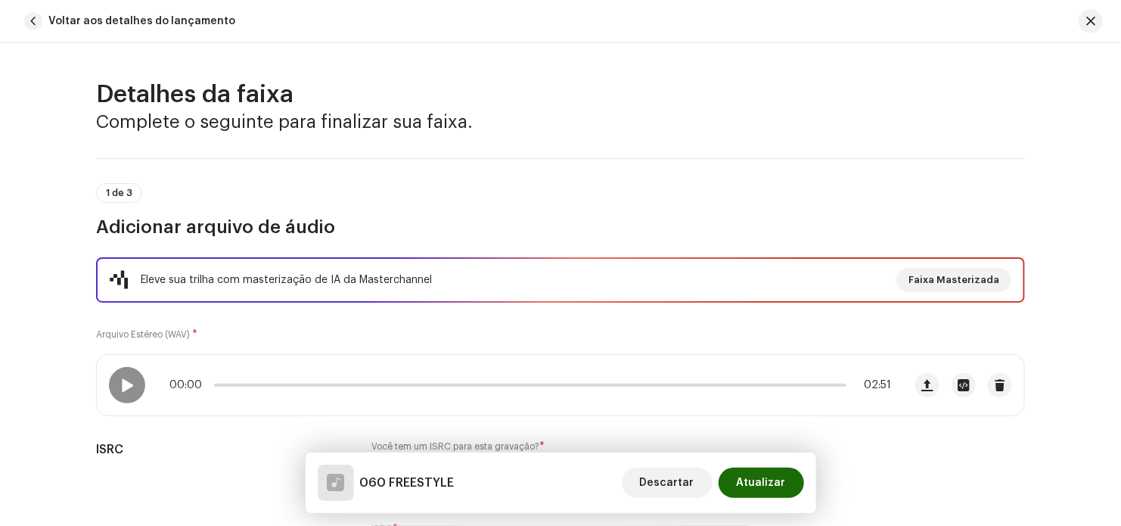
click at [1056, 220] on div "Detalhes da faixa Complete o seguinte para finalizar sua faixa. 1 de 3 Adiciona…" at bounding box center [560, 284] width 1121 height 483
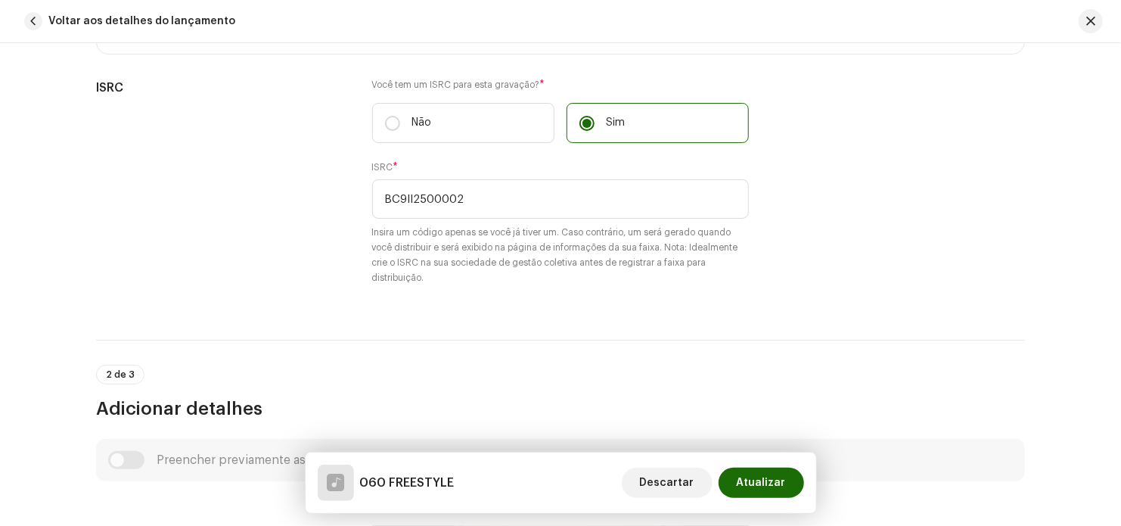
scroll to position [393, 0]
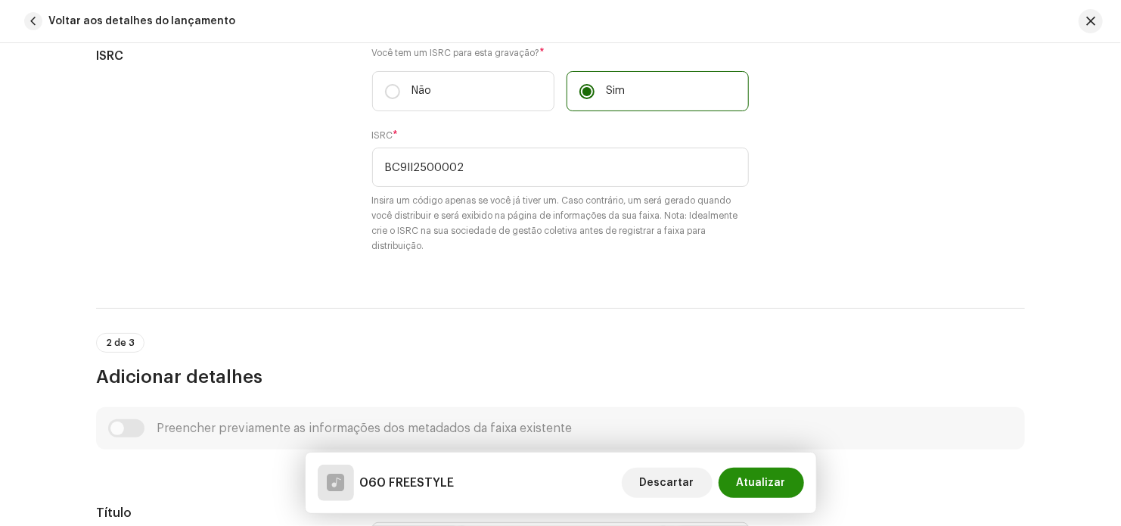
click at [753, 474] on span "Atualizar" at bounding box center [761, 483] width 49 height 30
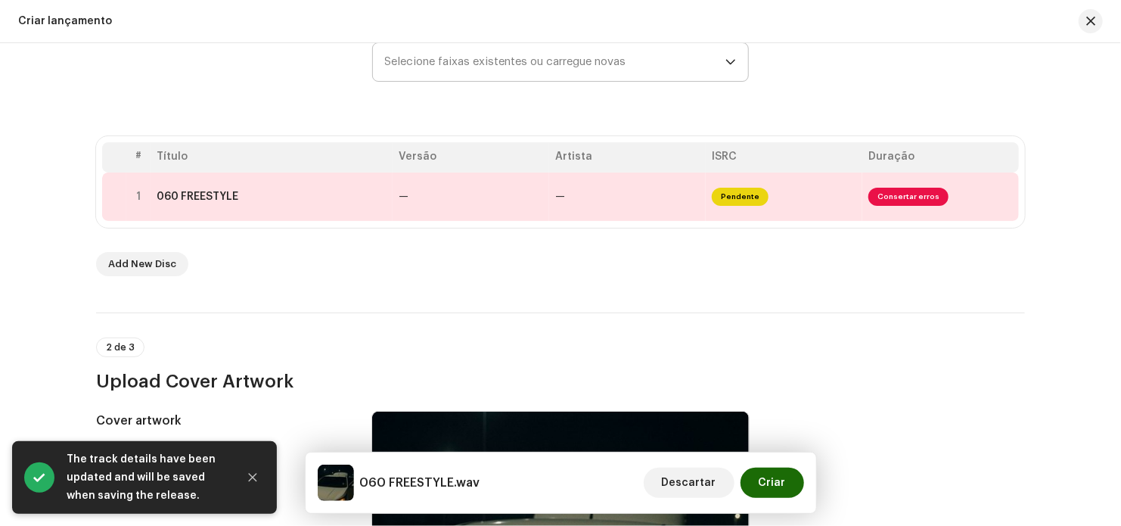
click at [871, 328] on div "2 de 3 Upload Cover Artwork" at bounding box center [560, 352] width 929 height 81
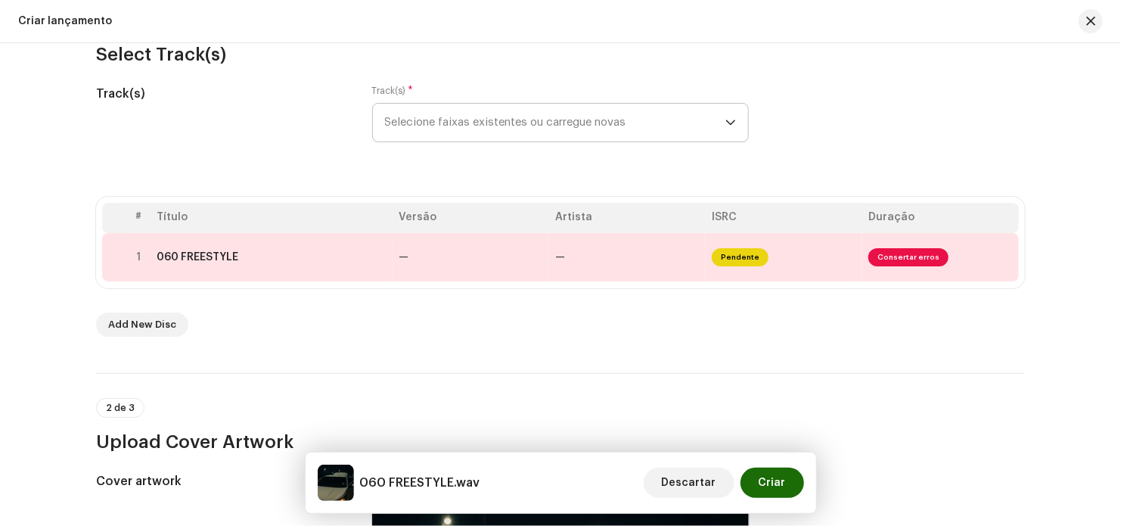
scroll to position [136, 0]
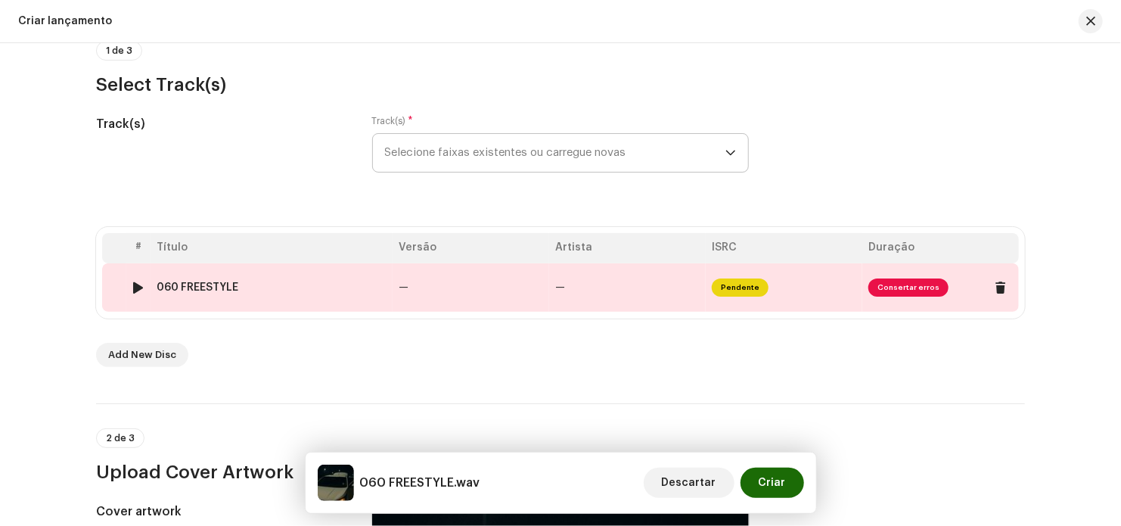
click at [738, 285] on span "Pendente" at bounding box center [740, 287] width 57 height 18
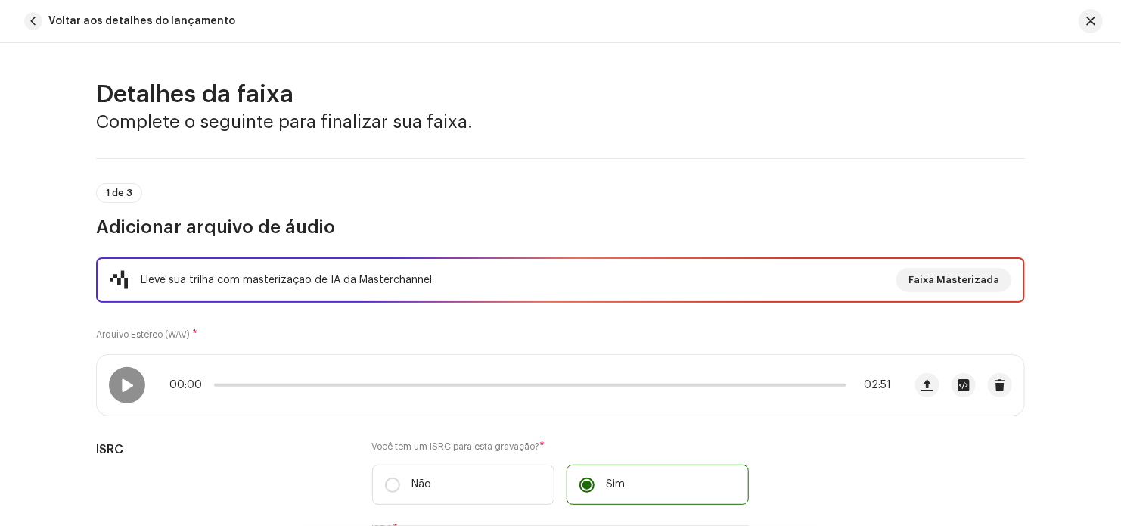
click at [738, 285] on div "Eleve sua trilha com masterização de IA da Masterchannel Faixa Masterizada" at bounding box center [561, 280] width 902 height 24
click at [119, 194] on span "1 de 3" at bounding box center [119, 192] width 26 height 9
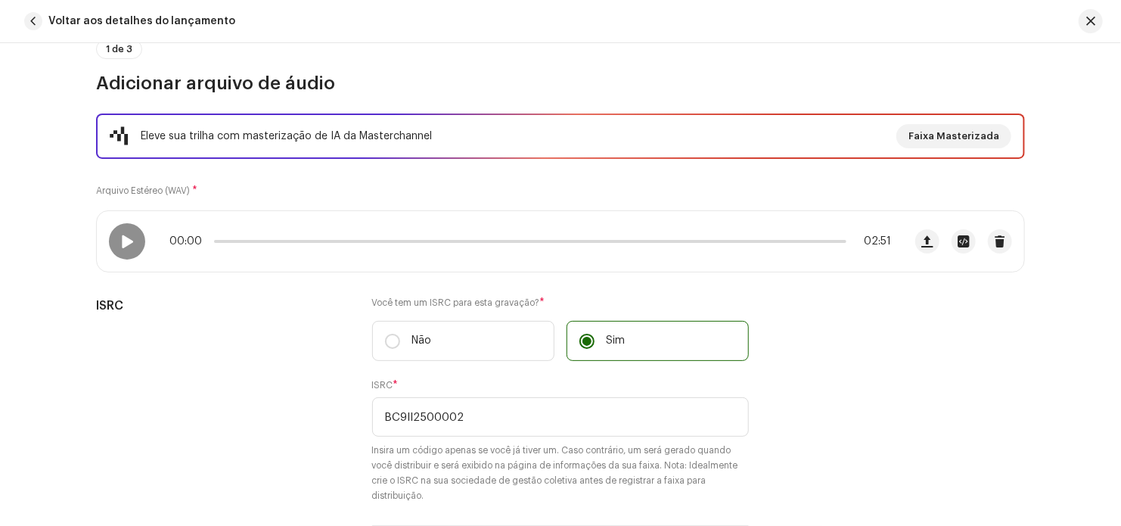
scroll to position [0, 0]
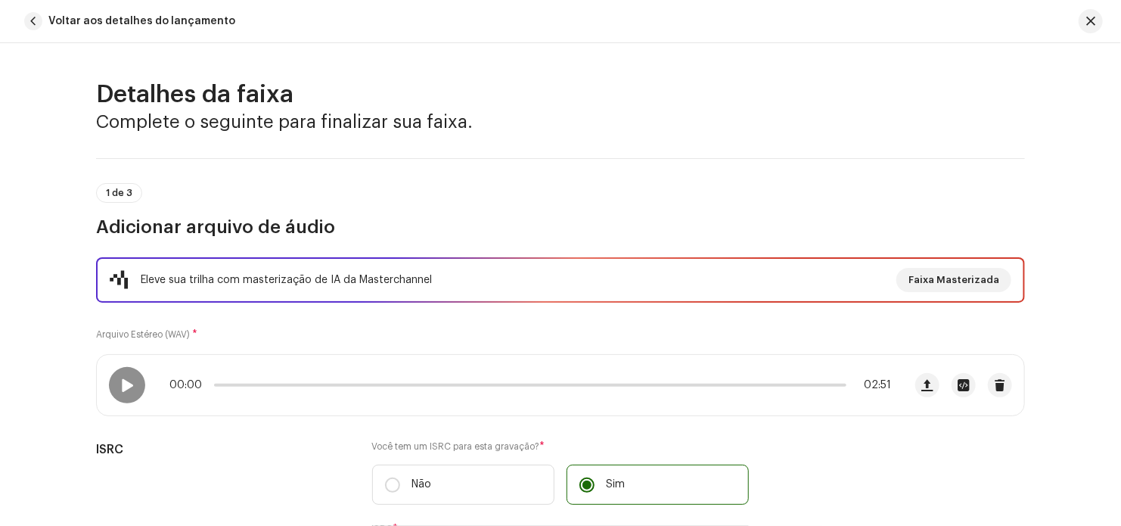
click at [673, 284] on div "Eleve sua trilha com masterização de IA da Masterchannel Faixa Masterizada" at bounding box center [561, 280] width 902 height 24
click at [930, 279] on span "Faixa Masterizada" at bounding box center [954, 280] width 91 height 30
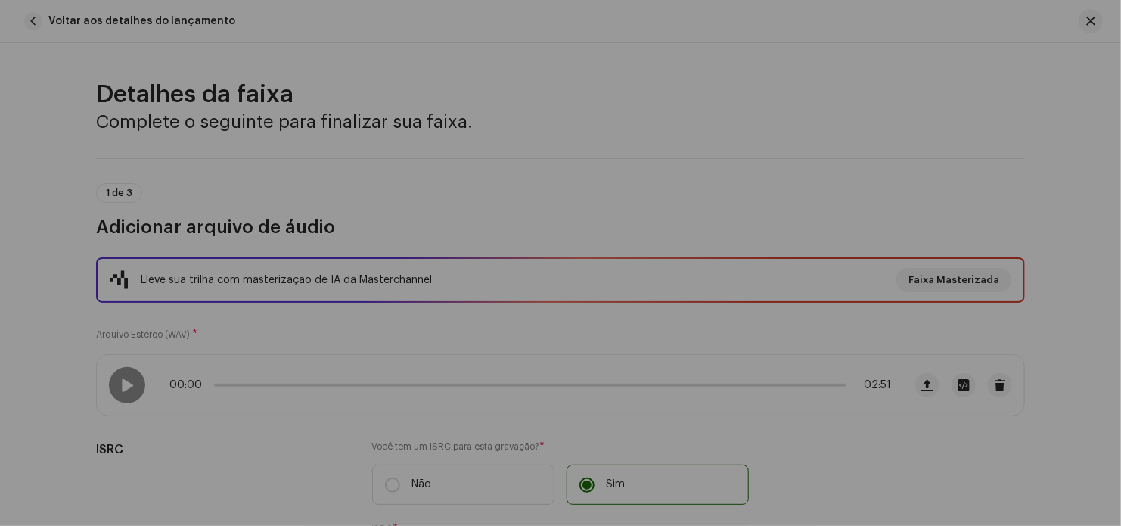
click at [894, 89] on div "Masterize Sua Faixa com IA Experimente a diferença do áudio de nível profission…" at bounding box center [560, 263] width 1121 height 526
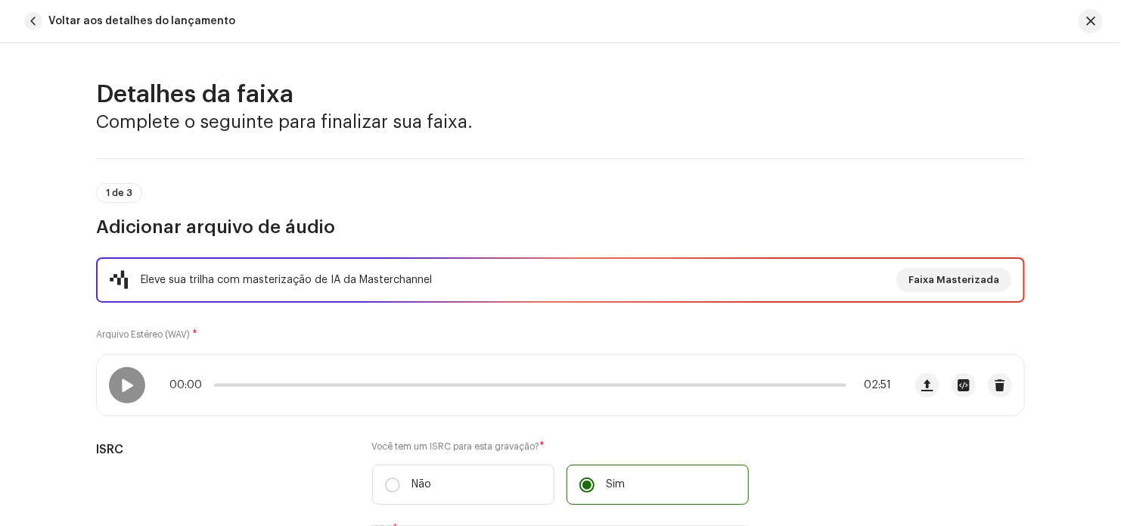
click at [894, 89] on h2 "Detalhes da faixa" at bounding box center [560, 94] width 929 height 30
click at [110, 195] on span "1 de 3" at bounding box center [119, 192] width 26 height 9
click at [129, 375] on div at bounding box center [127, 385] width 36 height 36
click at [1080, 232] on div "Detalhes da faixa Complete o seguinte para finalizar sua faixa. 1 de 3 Adiciona…" at bounding box center [560, 284] width 1121 height 483
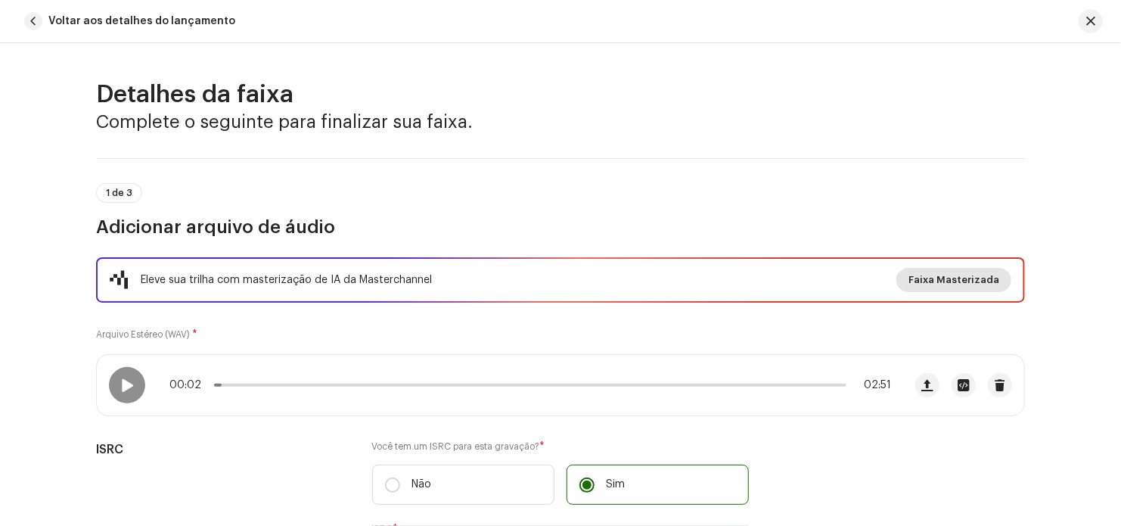
click at [966, 271] on span "Faixa Masterizada" at bounding box center [954, 280] width 91 height 30
click at [905, 115] on h3 "Complete o seguinte para finalizar sua faixa." at bounding box center [560, 122] width 929 height 24
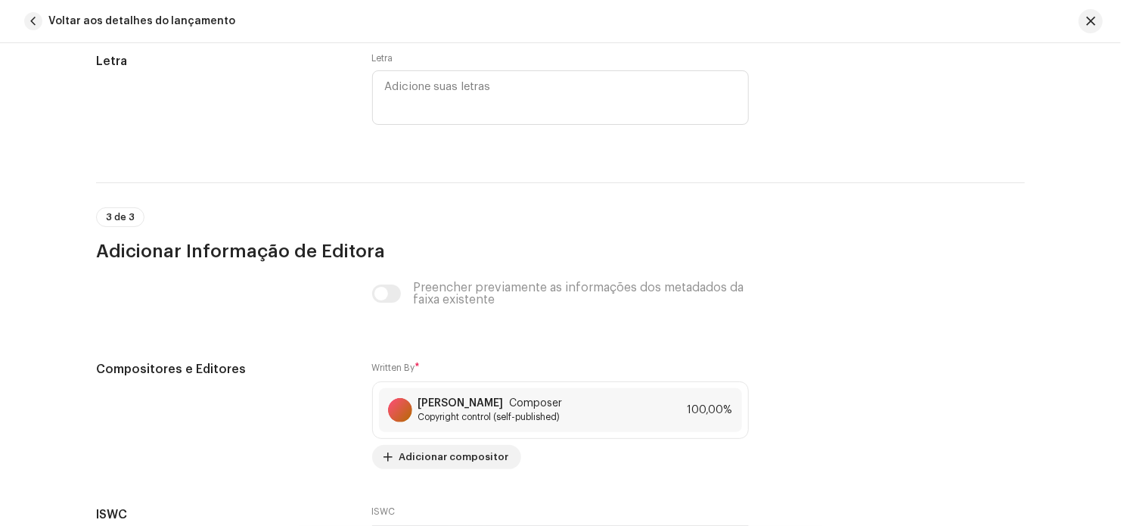
scroll to position [3059, 0]
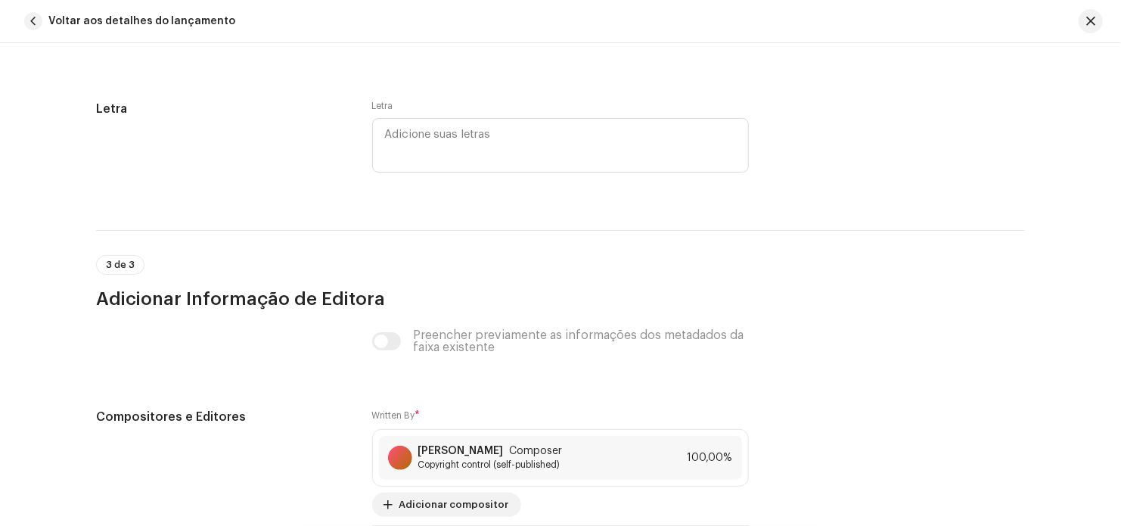
click at [379, 346] on div "Preencher previamente as informações dos metadados da faixa existente" at bounding box center [560, 341] width 377 height 24
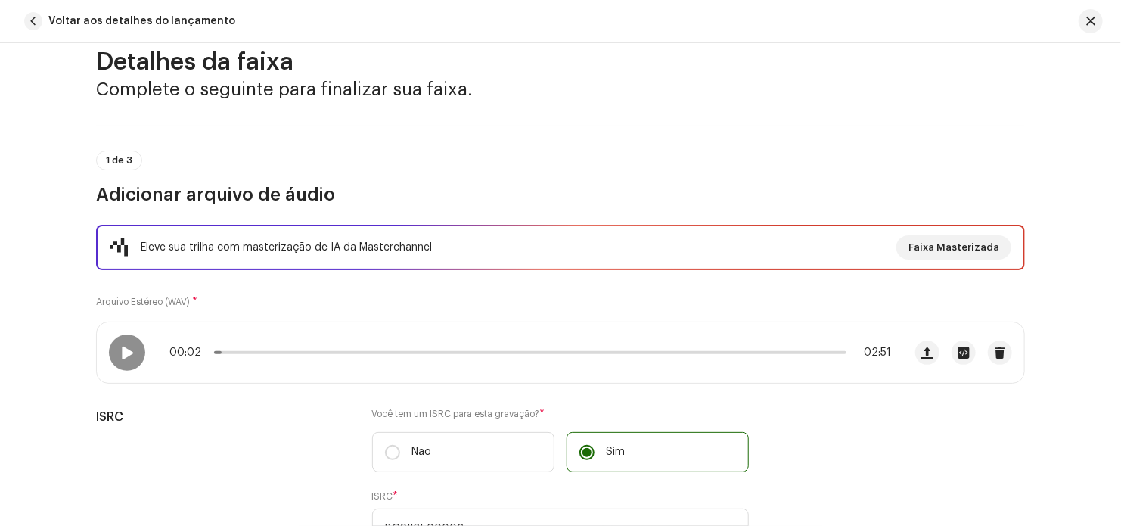
scroll to position [0, 0]
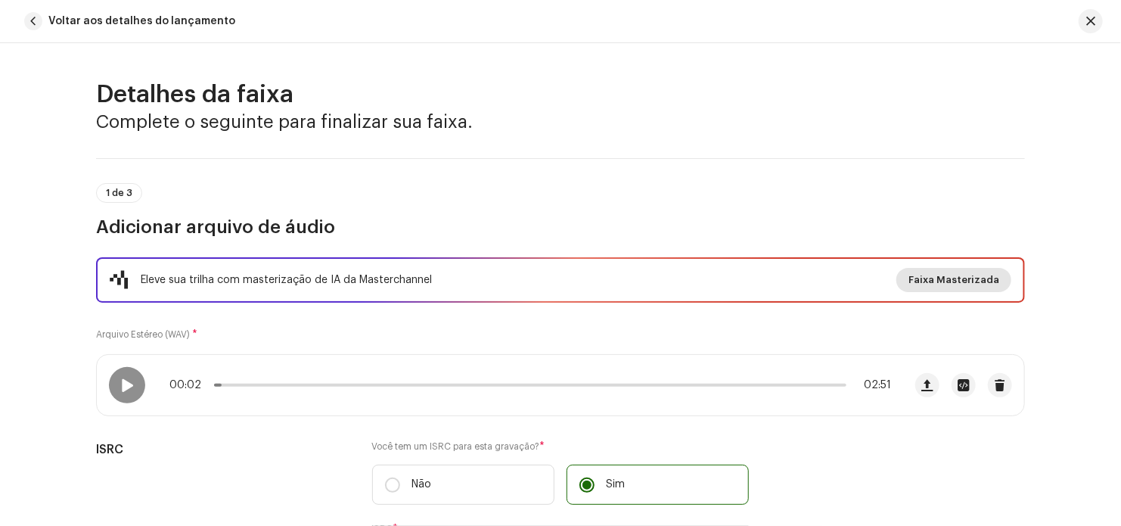
click at [925, 285] on span "Faixa Masterizada" at bounding box center [954, 280] width 91 height 30
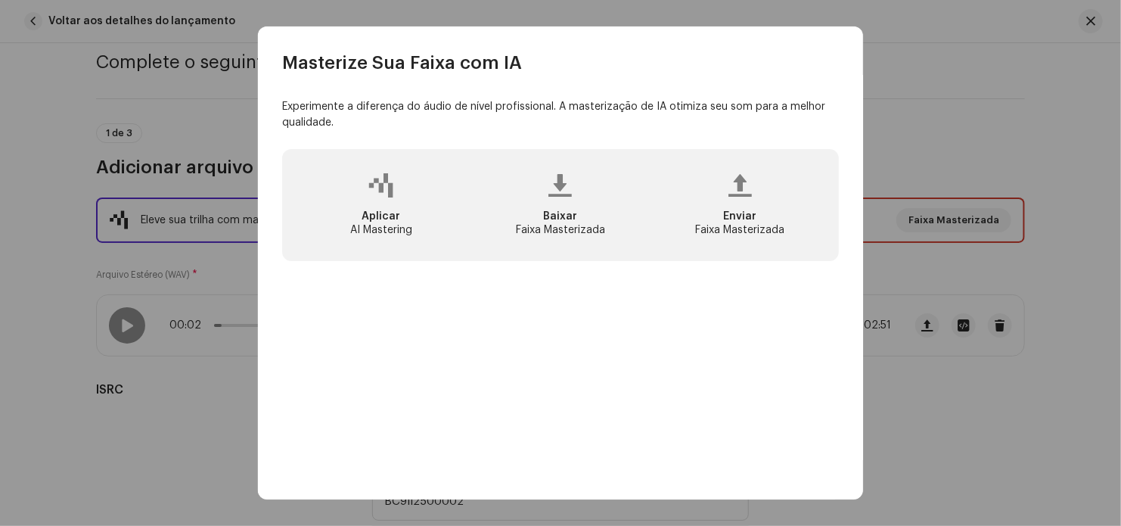
scroll to position [61, 0]
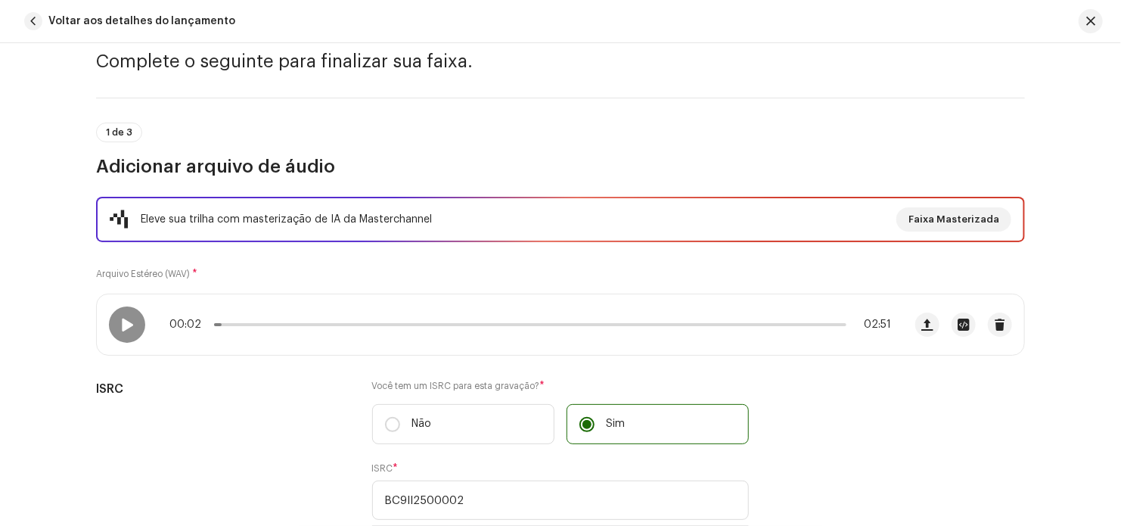
click at [1048, 101] on div "Detalhes da faixa Complete o seguinte para finalizar sua faixa. 1 de 3 Adiciona…" at bounding box center [560, 284] width 1121 height 483
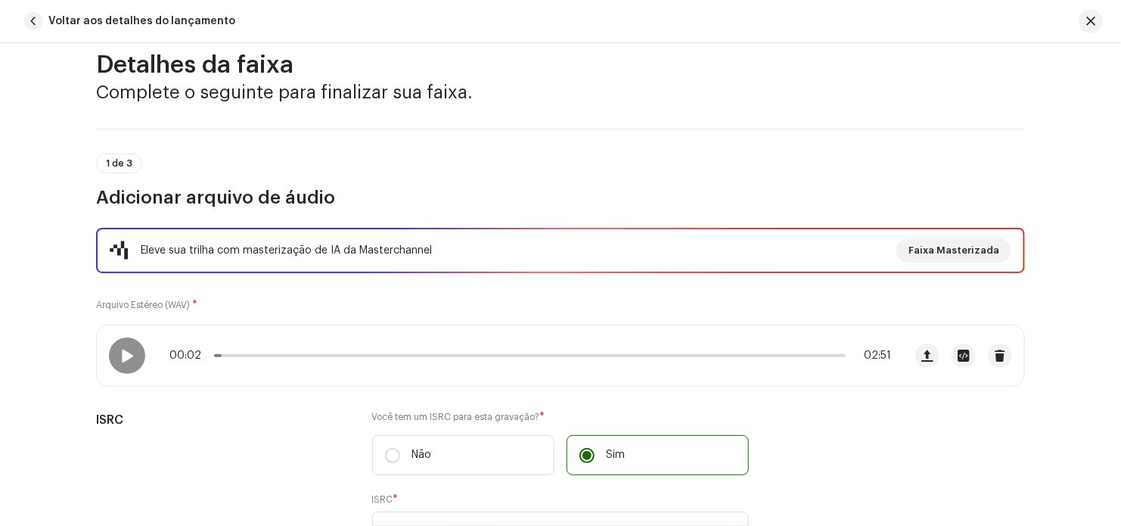
scroll to position [0, 0]
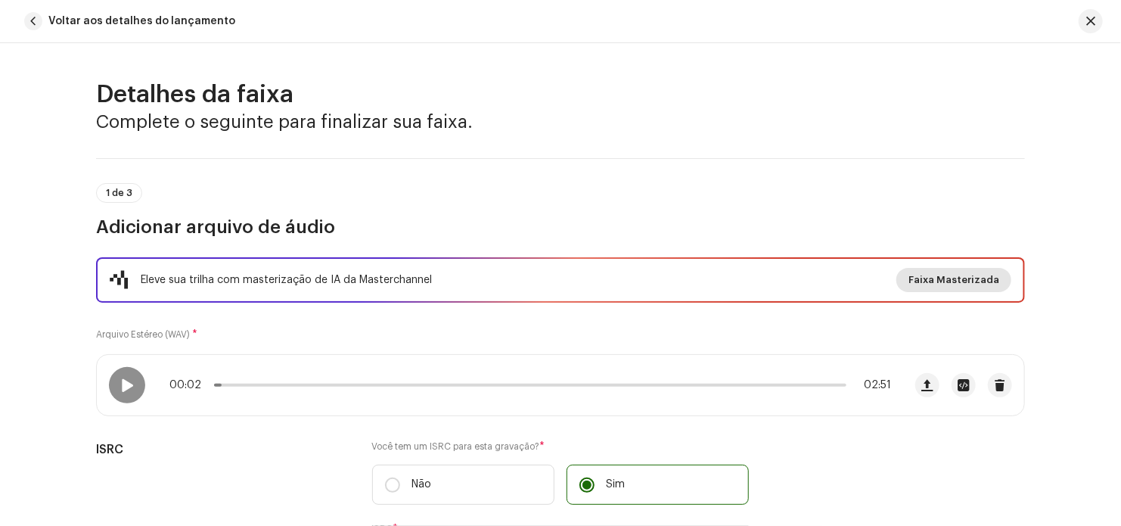
click at [966, 281] on span "Faixa Masterizada" at bounding box center [954, 280] width 91 height 30
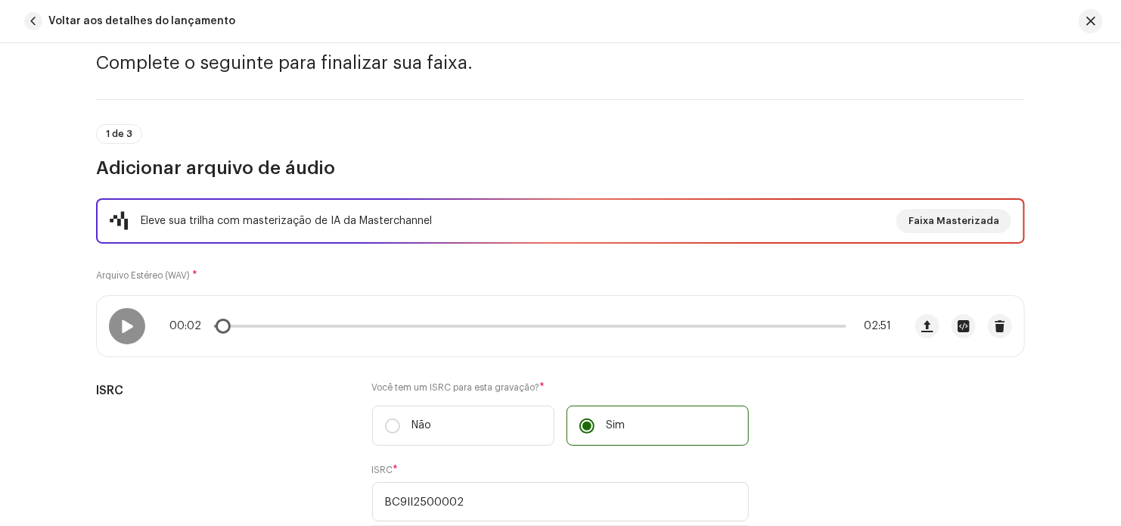
scroll to position [61, 0]
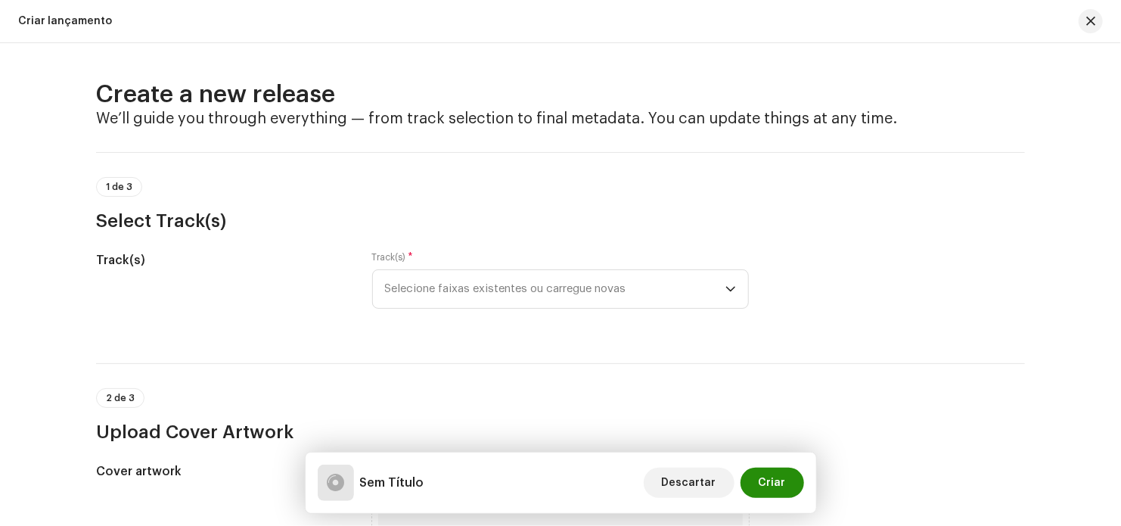
click at [774, 479] on span "Criar" at bounding box center [772, 483] width 27 height 30
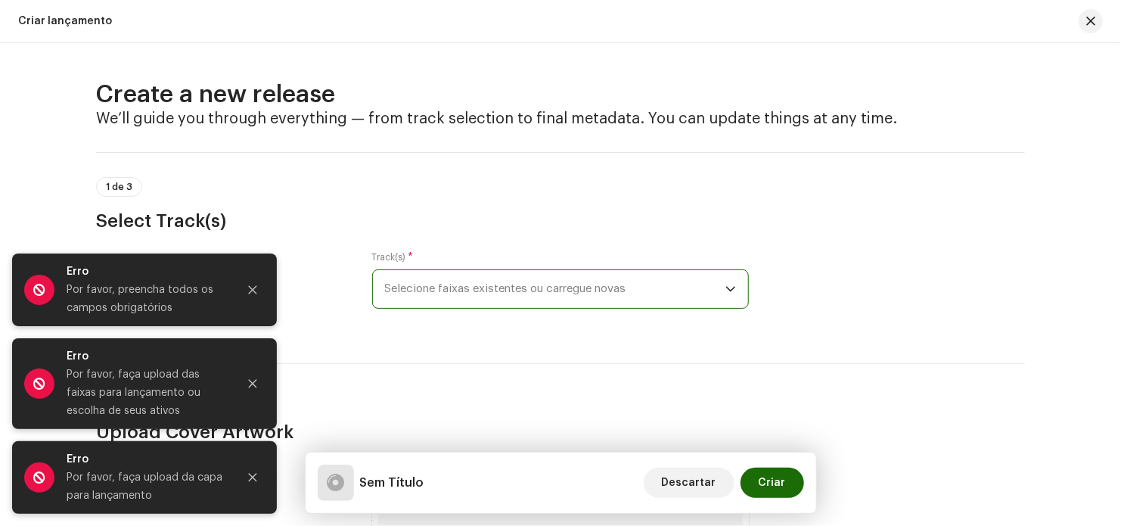
click at [512, 300] on span "Selecione faixas existentes ou carregue novas" at bounding box center [555, 289] width 340 height 38
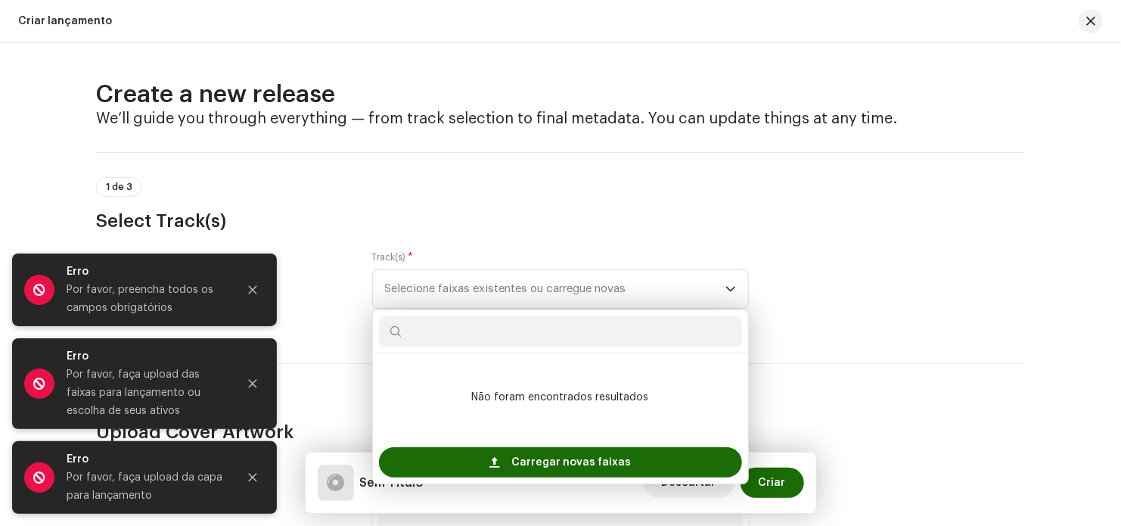
click at [562, 207] on div "1 de 3 Select Track(s)" at bounding box center [560, 205] width 929 height 56
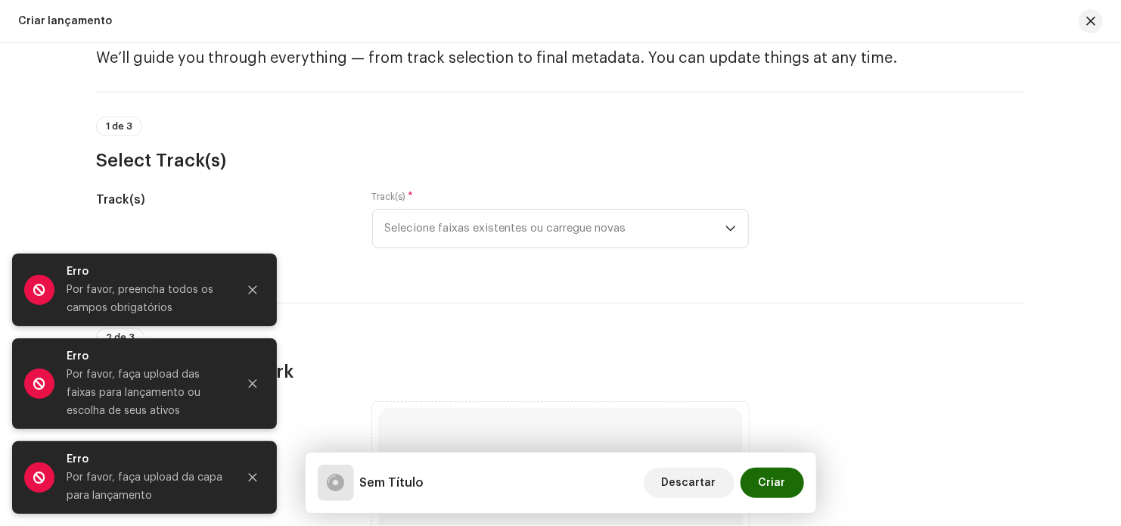
scroll to position [91, 0]
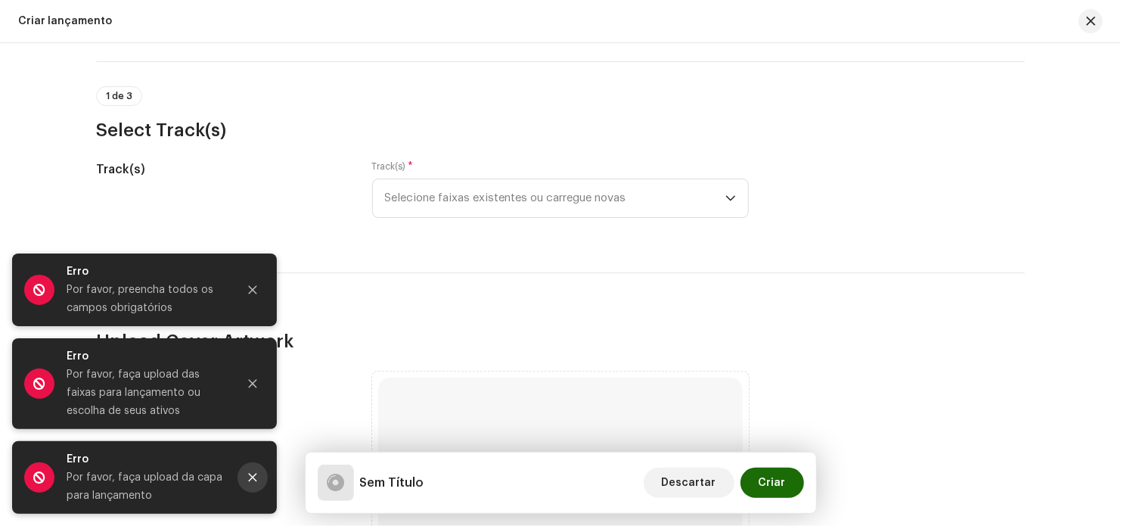
click at [250, 479] on icon "Close" at bounding box center [252, 477] width 11 height 11
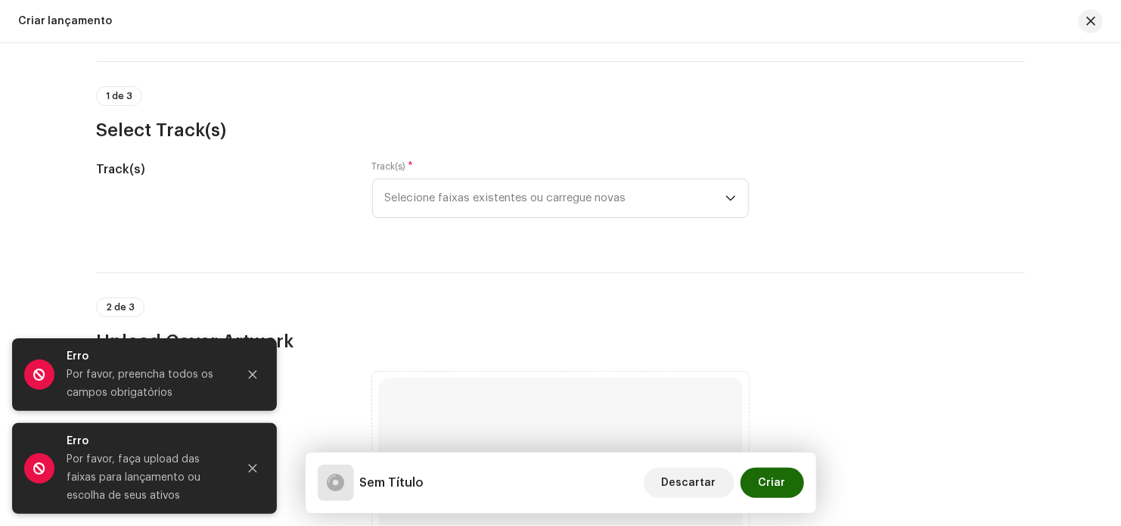
click at [250, 479] on button "Close" at bounding box center [253, 468] width 30 height 30
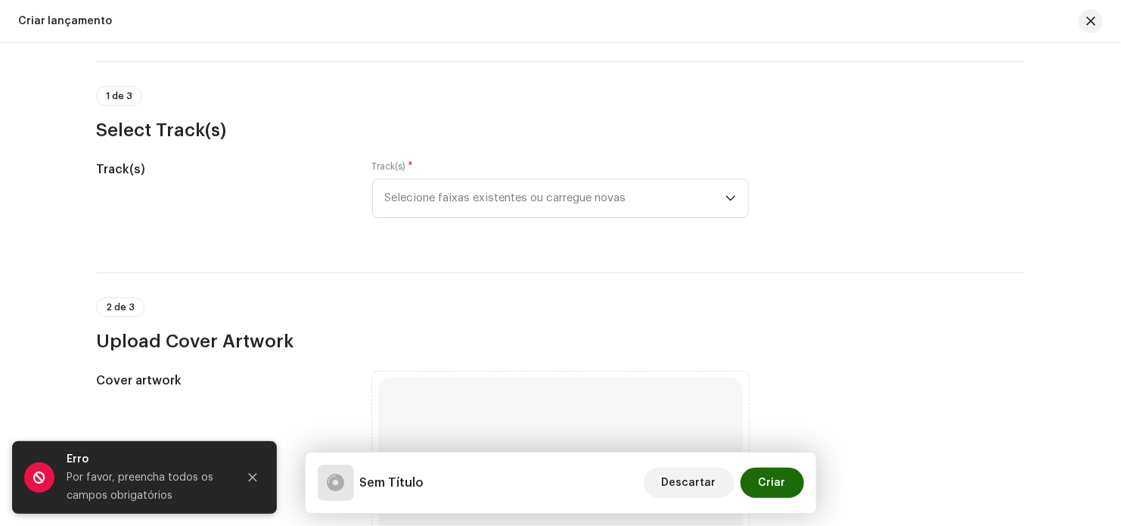
click at [250, 479] on icon "Close" at bounding box center [252, 477] width 11 height 11
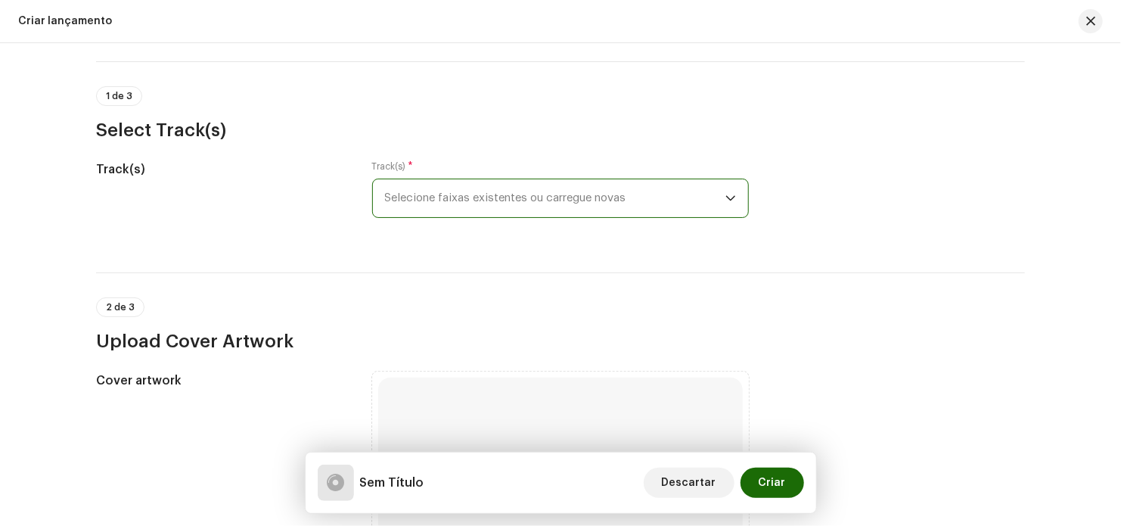
click at [564, 213] on span "Selecione faixas existentes ou carregue novas" at bounding box center [555, 198] width 340 height 38
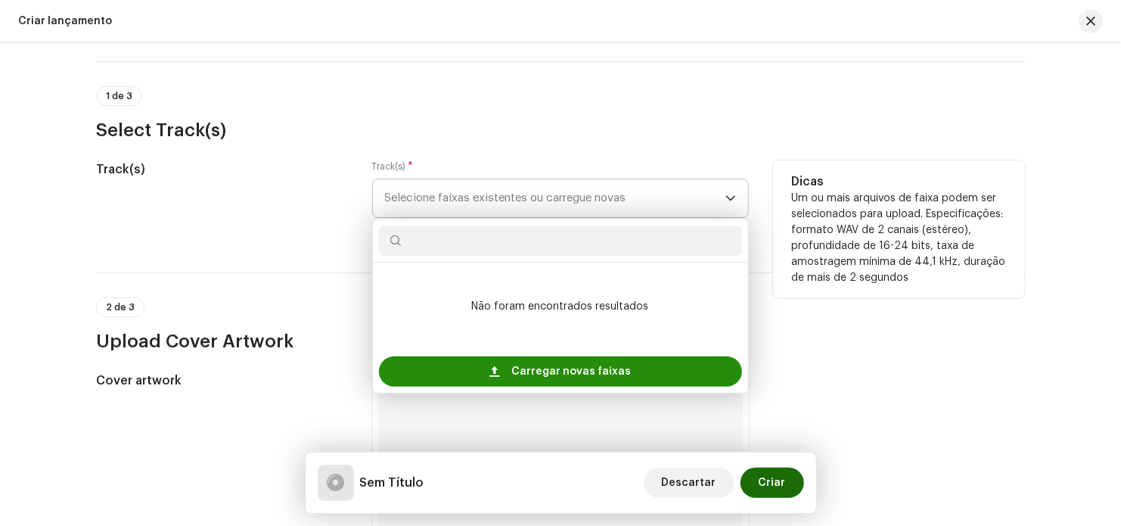
click at [544, 369] on span "Carregar novas faixas" at bounding box center [572, 371] width 120 height 30
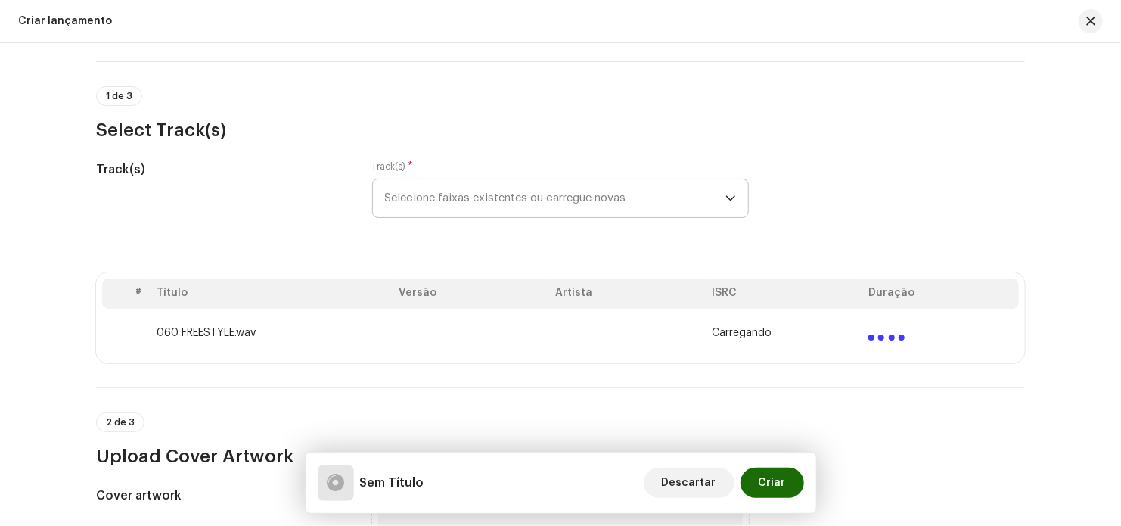
click at [233, 169] on h5 "Track(s)" at bounding box center [222, 169] width 252 height 18
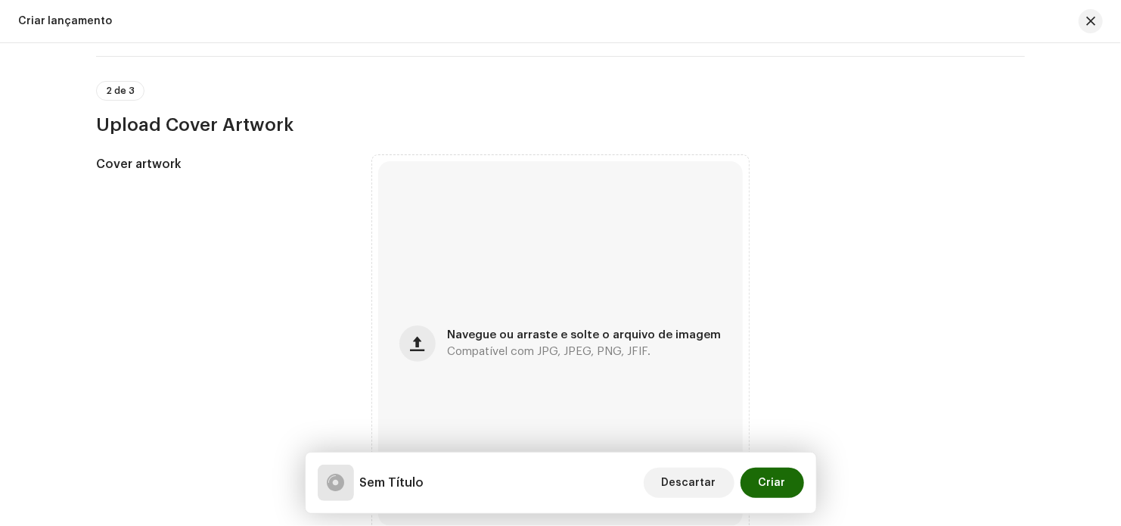
scroll to position [454, 0]
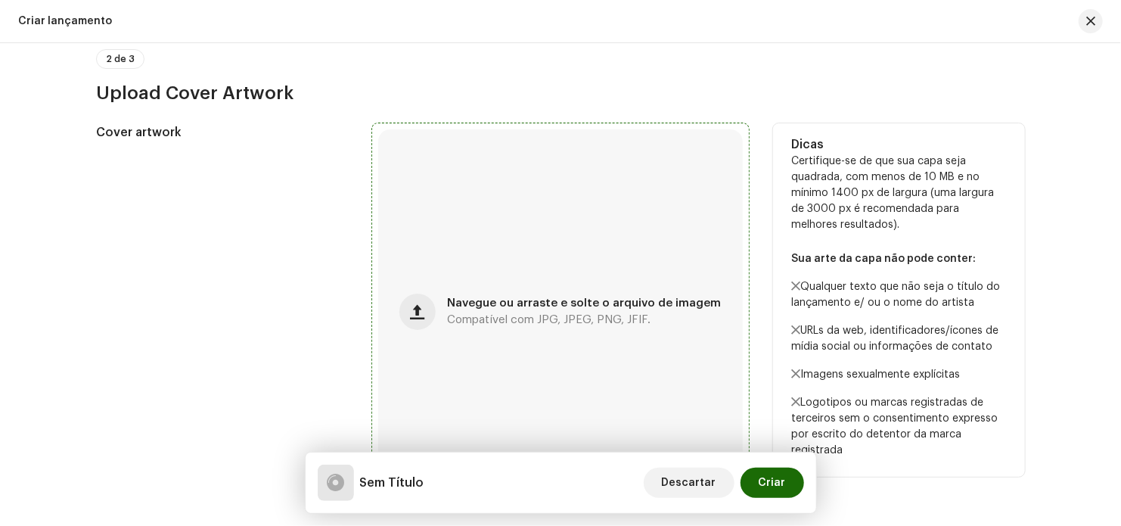
click at [500, 268] on div "Navegue ou arraste e solte o arquivo de imagem Compatível com JPG, JPEG, PNG, J…" at bounding box center [560, 311] width 365 height 365
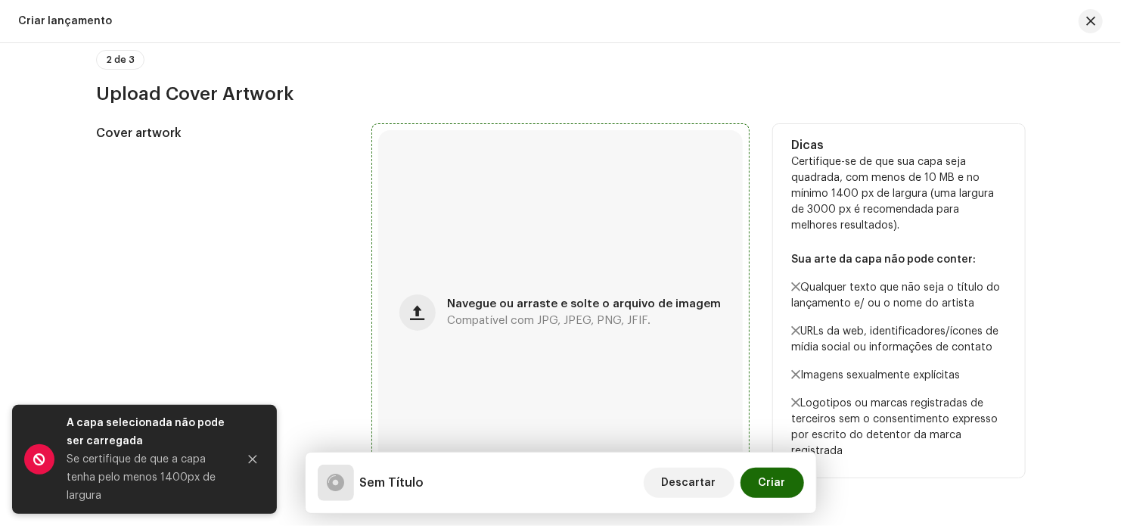
click at [473, 345] on div "Navegue ou arraste e solte o arquivo de imagem Compatível com JPG, JPEG, PNG, J…" at bounding box center [560, 312] width 365 height 365
click at [241, 280] on div "Cover artwork" at bounding box center [222, 312] width 252 height 377
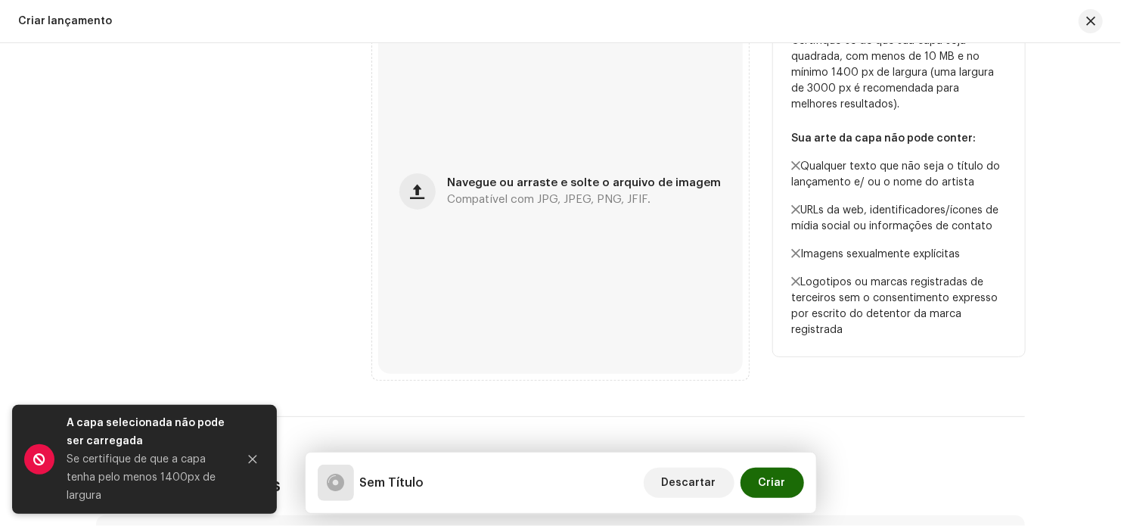
scroll to position [666, 0]
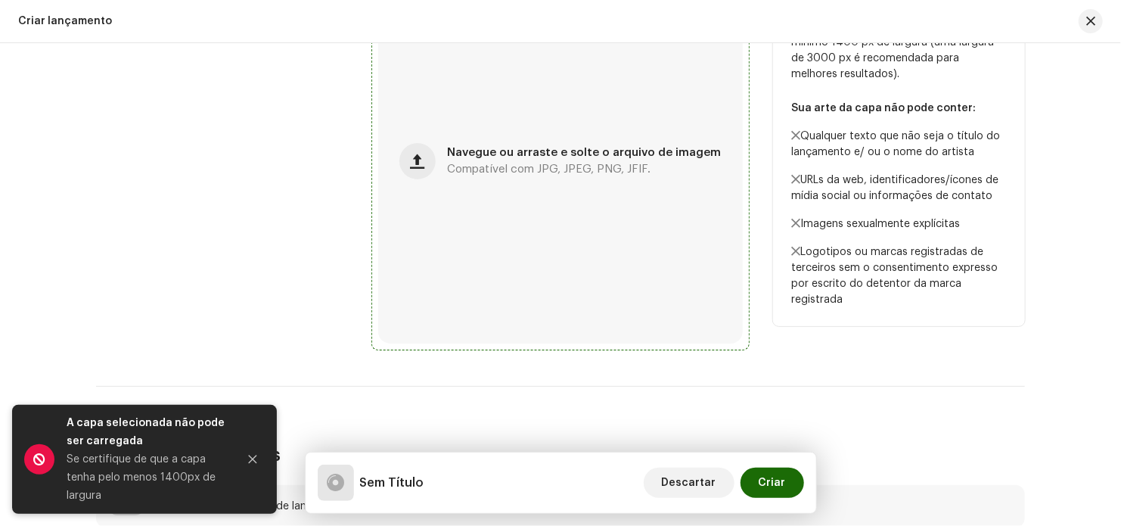
click at [499, 161] on div "Navegue ou arraste e solte o arquivo de imagem Compatível com JPG, JPEG, PNG, J…" at bounding box center [585, 161] width 274 height 27
click at [553, 144] on div "Navegue ou arraste e solte o arquivo de imagem Compatível com JPG, JPEG, PNG, J…" at bounding box center [560, 161] width 365 height 365
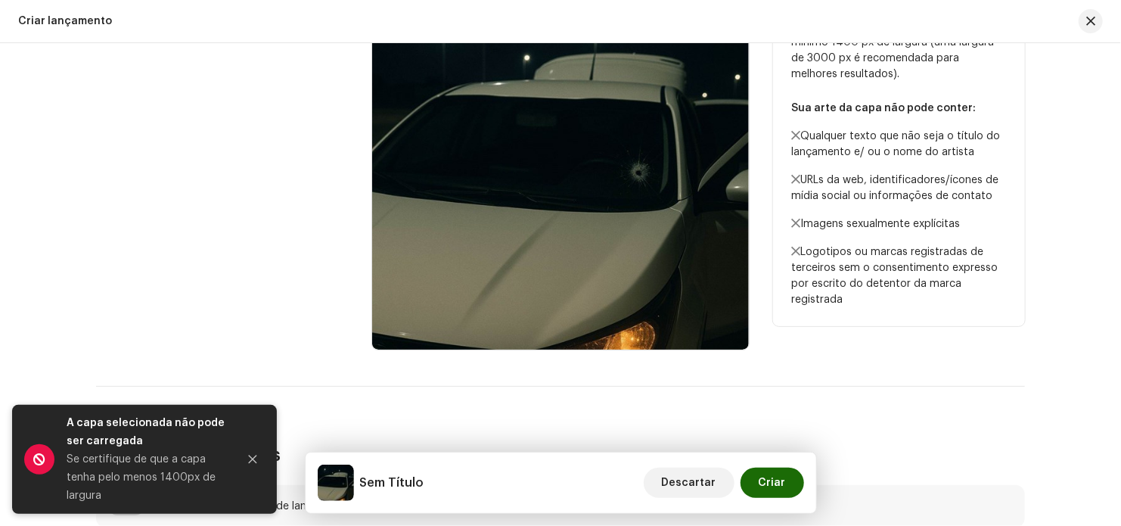
click at [199, 224] on div "Cover artwork" at bounding box center [222, 161] width 252 height 377
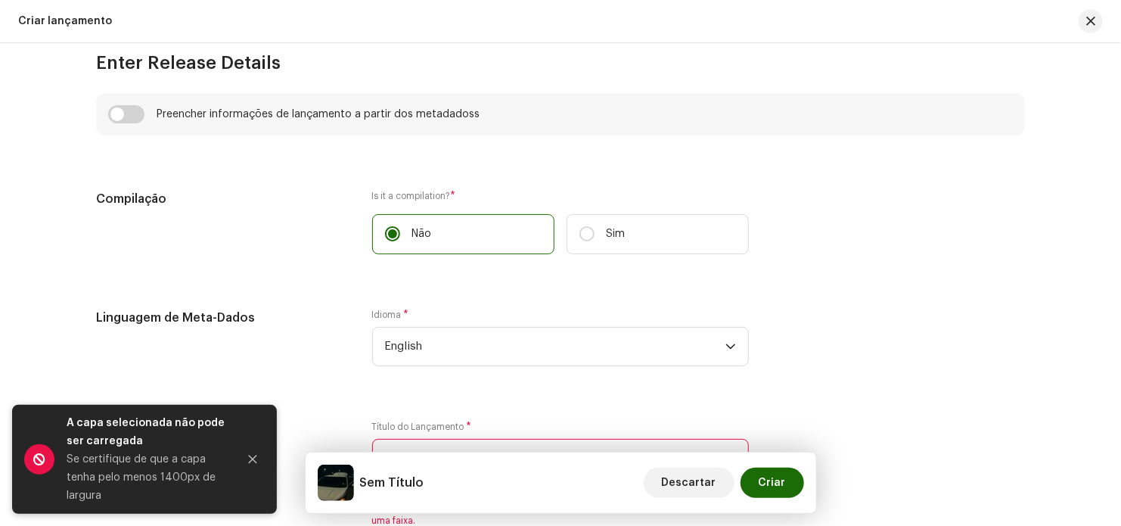
scroll to position [1059, 0]
click at [126, 118] on input "checkbox" at bounding box center [126, 113] width 36 height 18
checkbox input "true"
type input "060 FREESTYLE.wav"
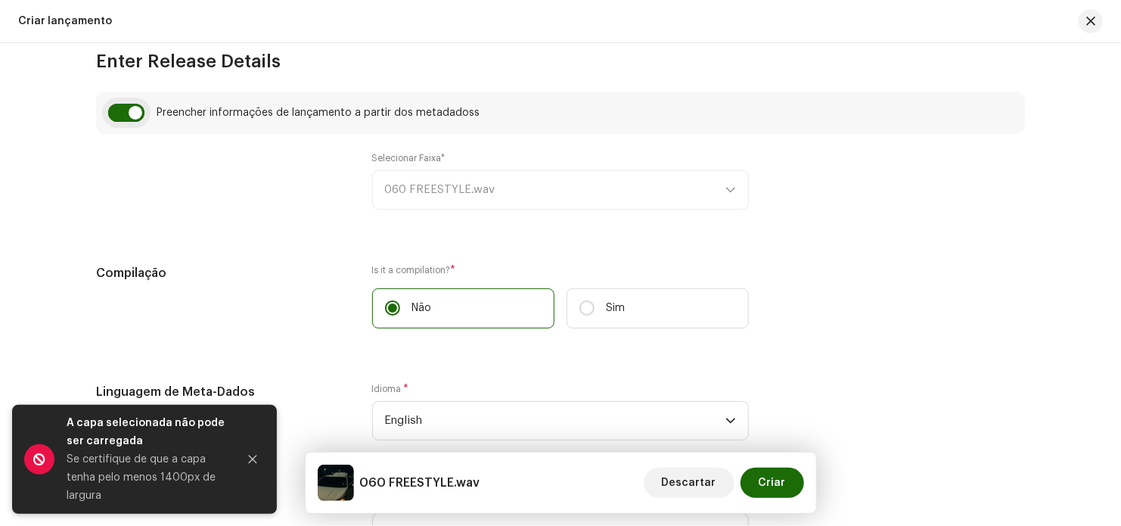
click at [126, 118] on input "checkbox" at bounding box center [126, 113] width 36 height 18
checkbox input "false"
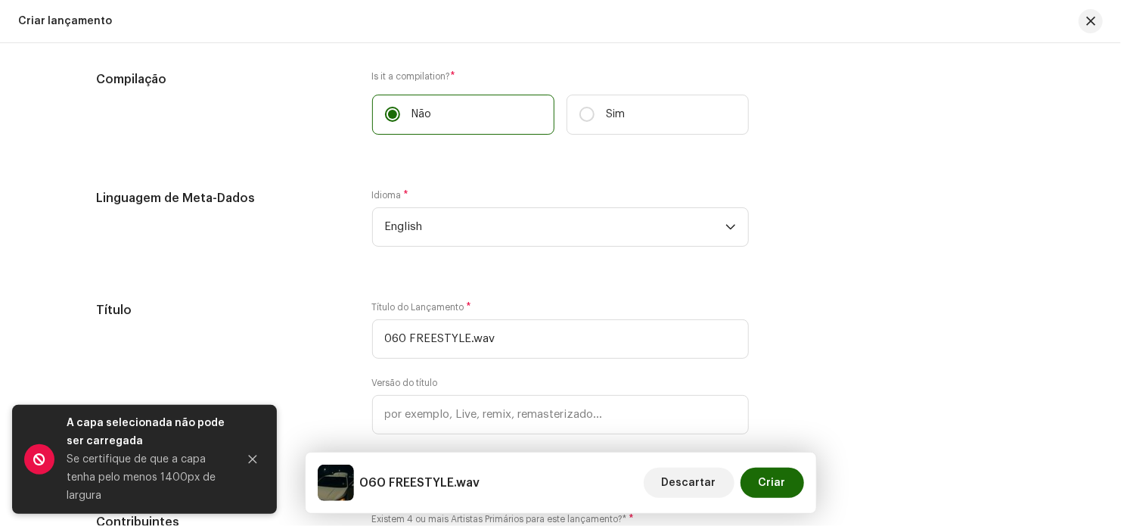
scroll to position [1180, 0]
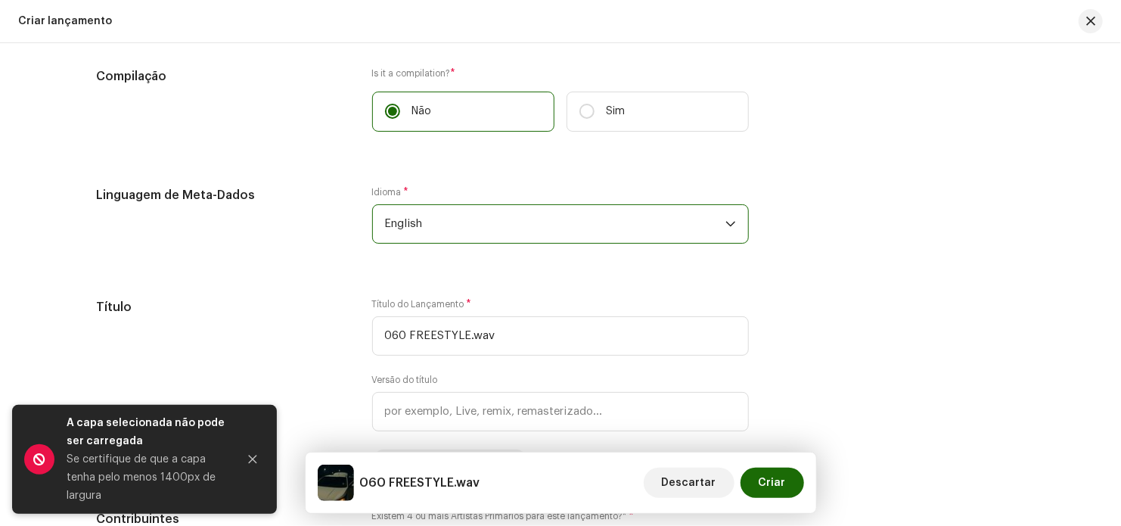
click at [395, 215] on span "English" at bounding box center [555, 224] width 340 height 38
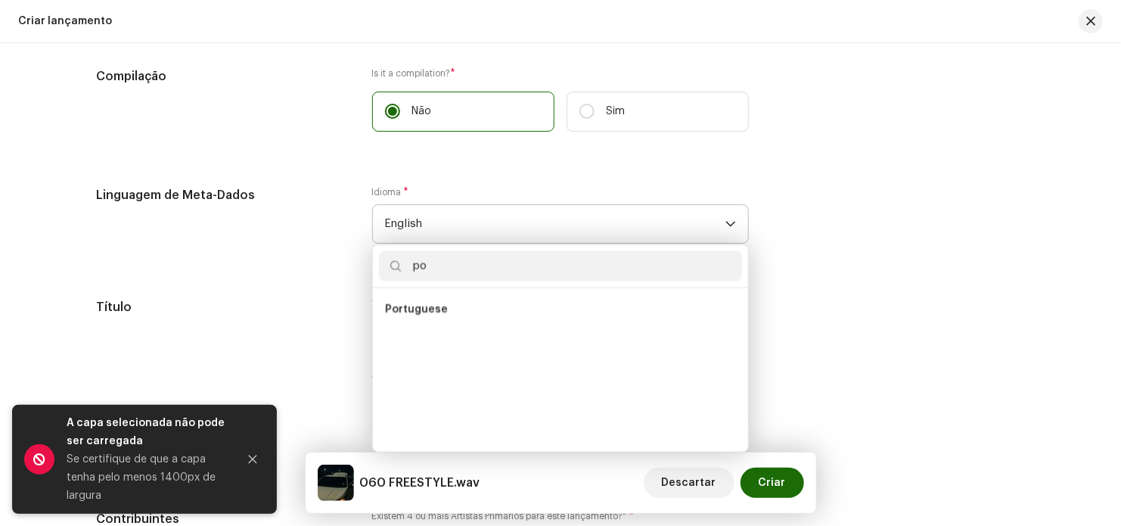
scroll to position [0, 0]
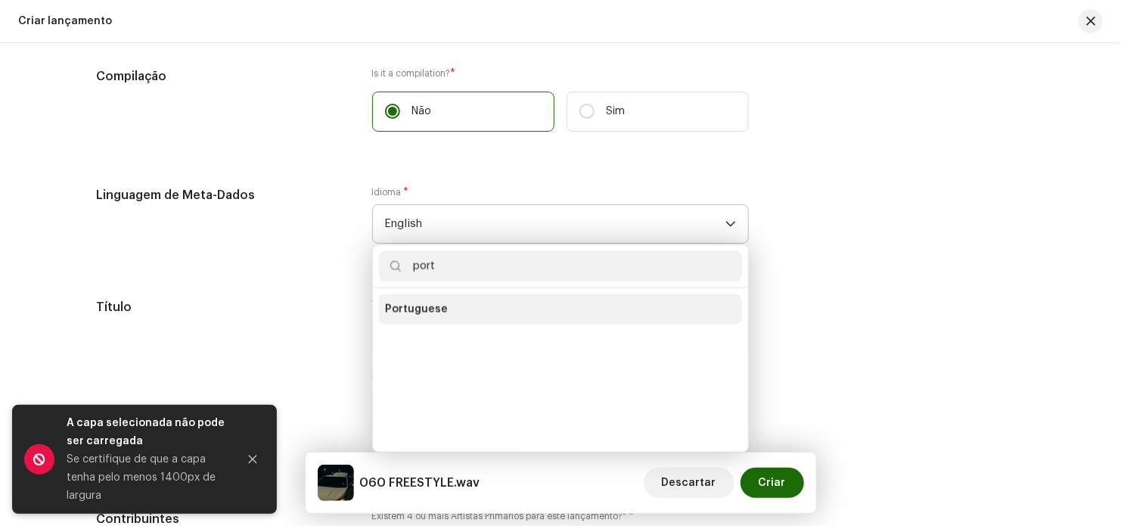
type input "port"
click at [450, 304] on li "Portuguese" at bounding box center [560, 309] width 363 height 30
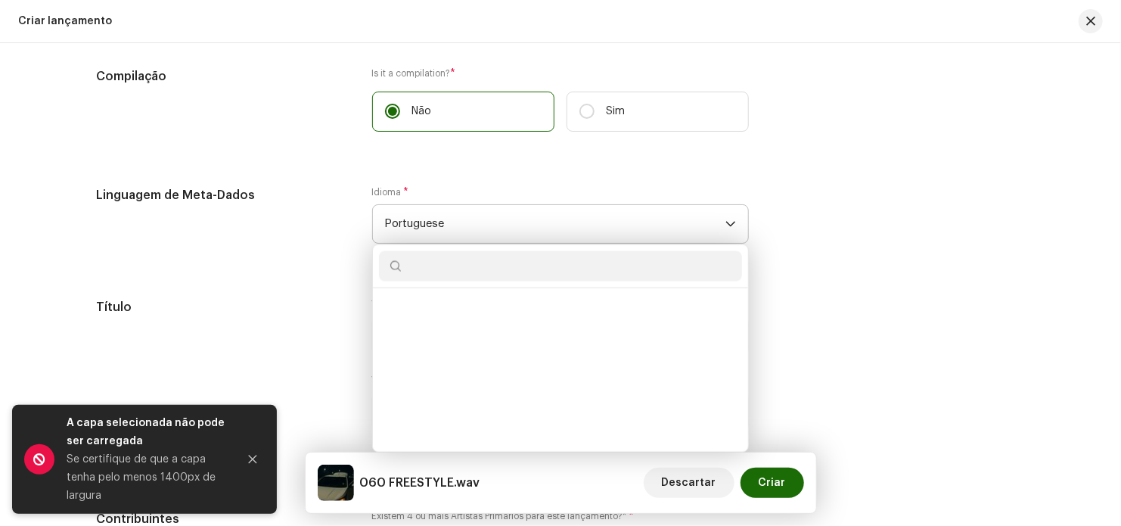
scroll to position [4122, 0]
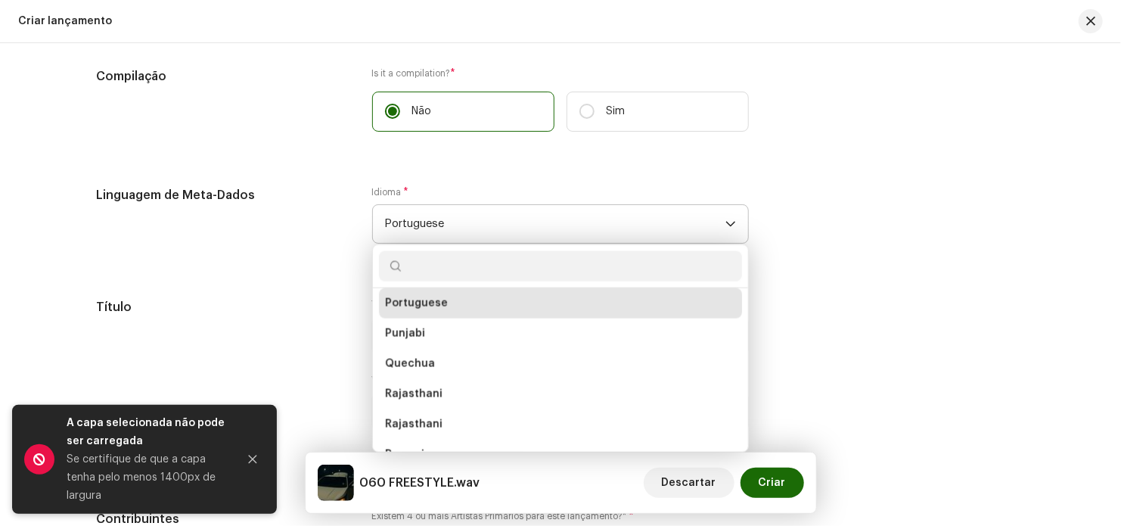
click at [290, 245] on div "Linguagem de Meta-Dados" at bounding box center [222, 224] width 252 height 76
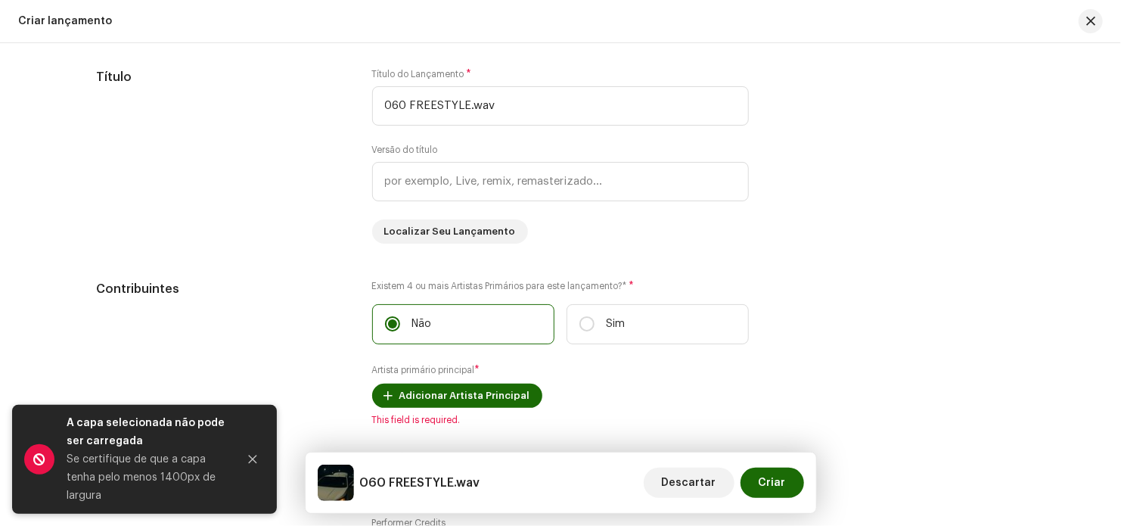
scroll to position [1423, 0]
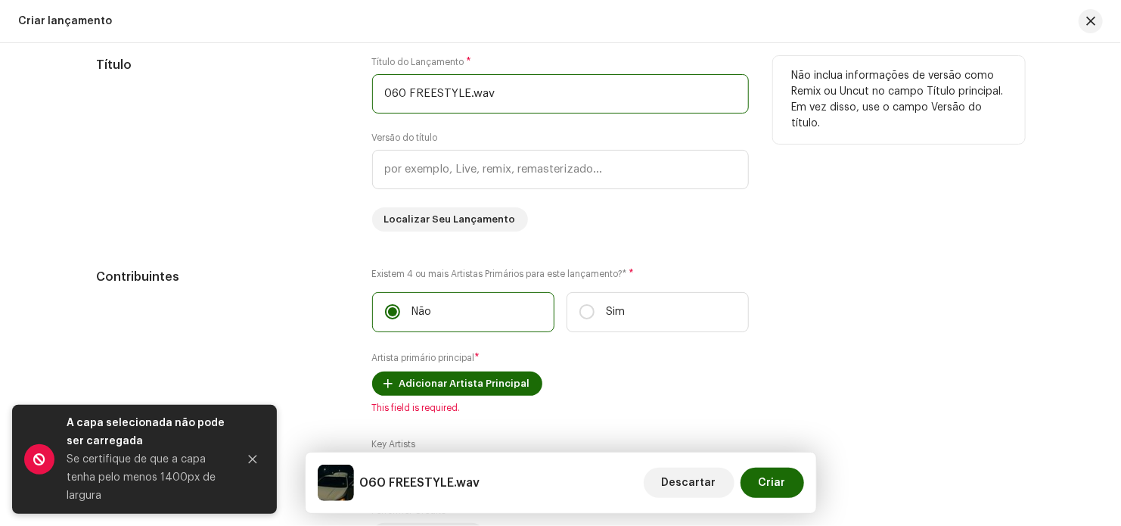
click at [539, 97] on input "060 FREESTYLE.wav" at bounding box center [560, 93] width 377 height 39
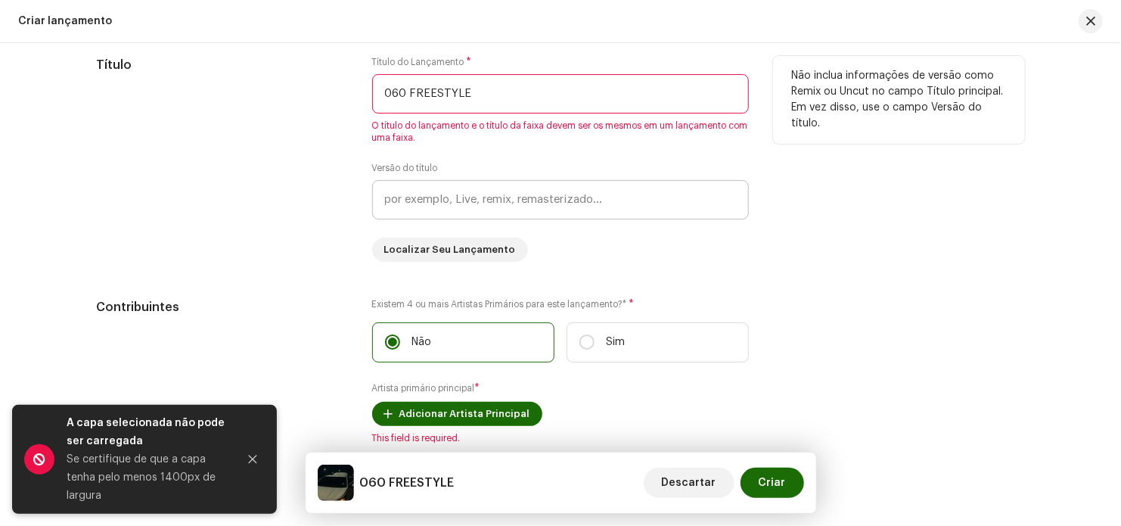
type input "060 FREESTYLE"
click at [527, 203] on input "text" at bounding box center [560, 199] width 377 height 39
click at [229, 110] on div "Título" at bounding box center [222, 159] width 252 height 206
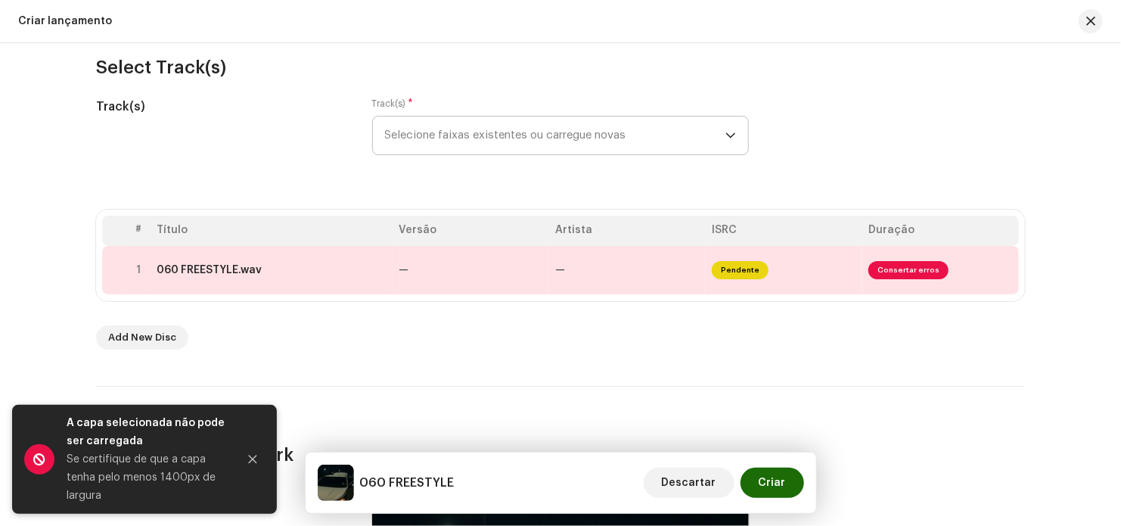
scroll to position [151, 0]
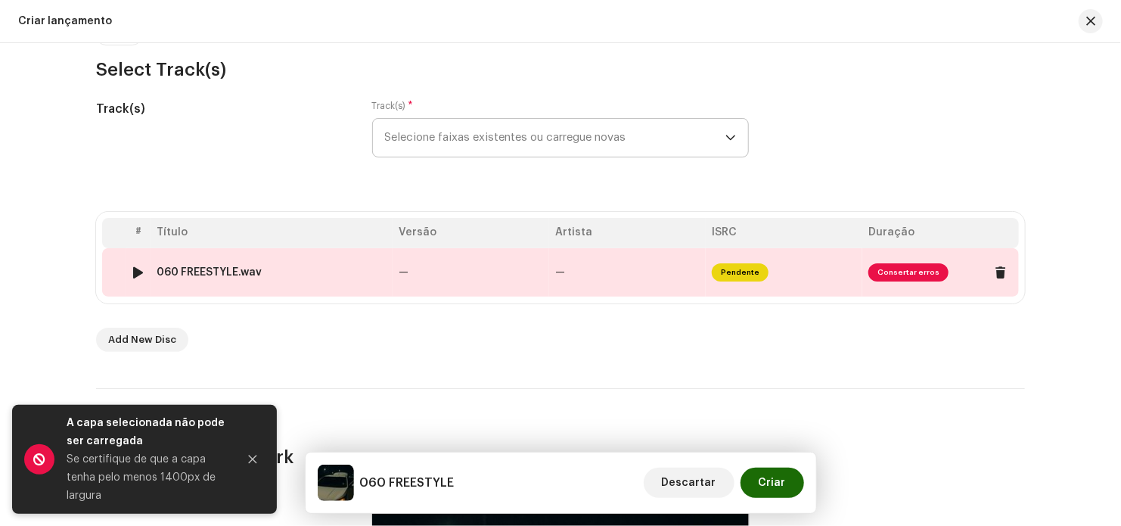
click at [232, 262] on td "060 FREESTYLE.wav" at bounding box center [272, 272] width 242 height 48
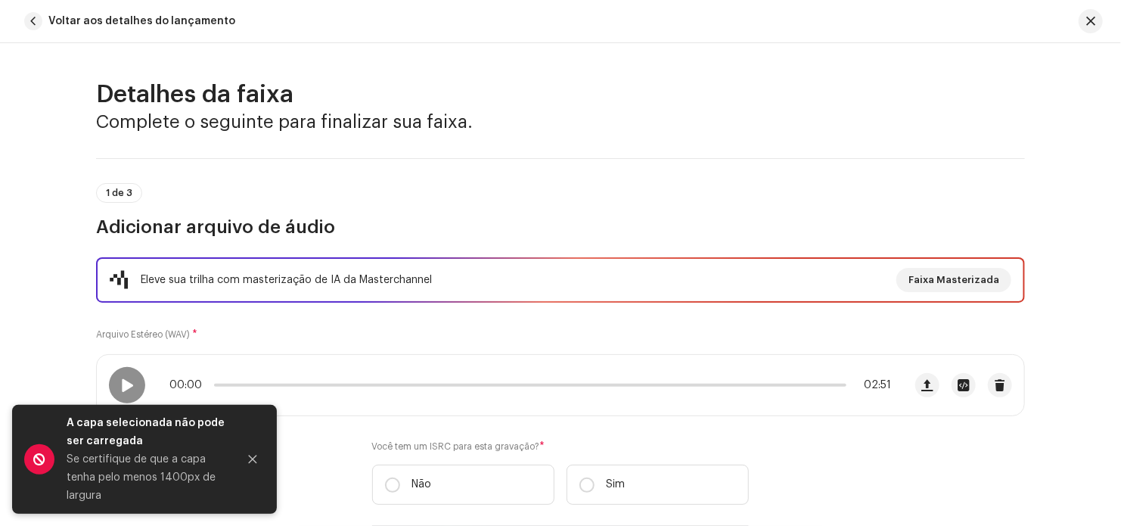
click at [632, 191] on div "1 de 3 Adicionar arquivo de áudio" at bounding box center [560, 211] width 929 height 56
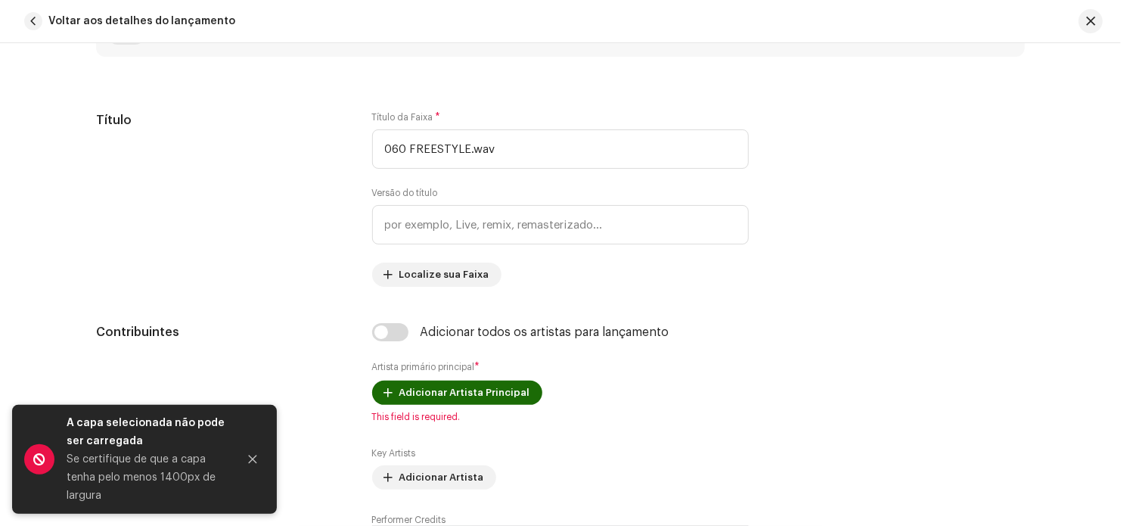
scroll to position [696, 0]
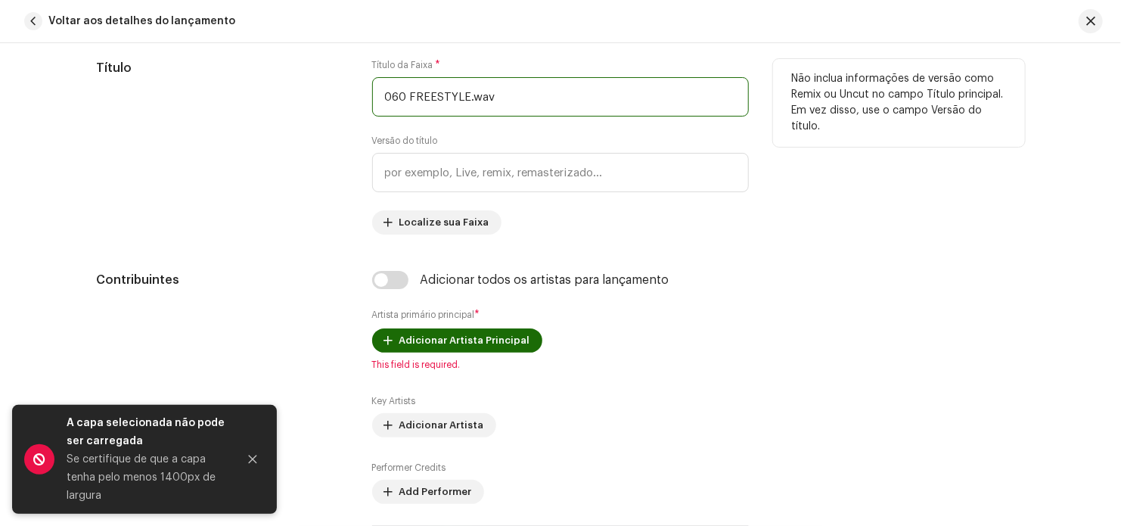
click at [624, 100] on input "060 FREESTYLE.wav" at bounding box center [560, 96] width 377 height 39
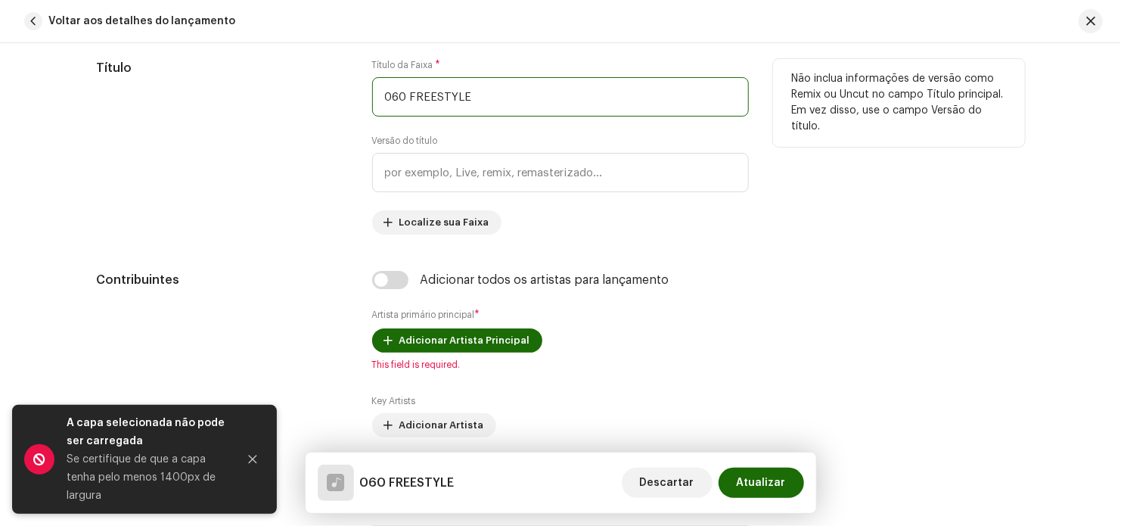
type input "060 FREESTYLE"
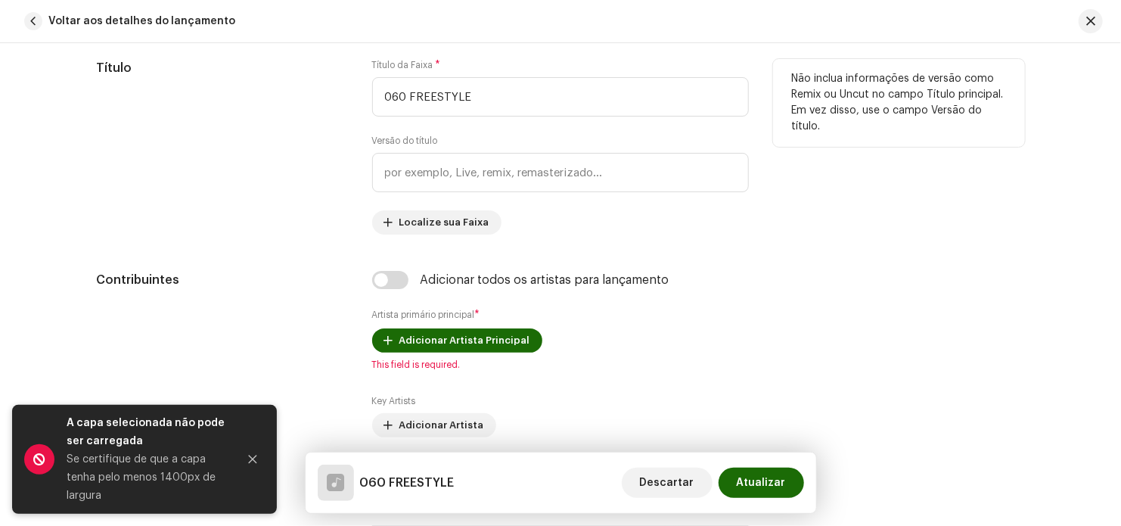
click at [316, 186] on div "Título" at bounding box center [222, 147] width 252 height 176
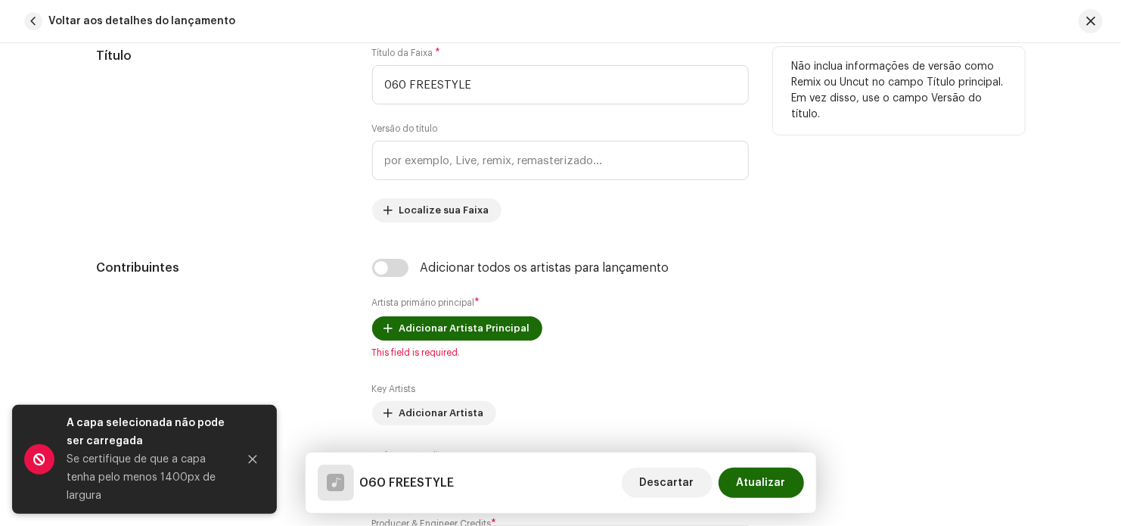
scroll to position [726, 0]
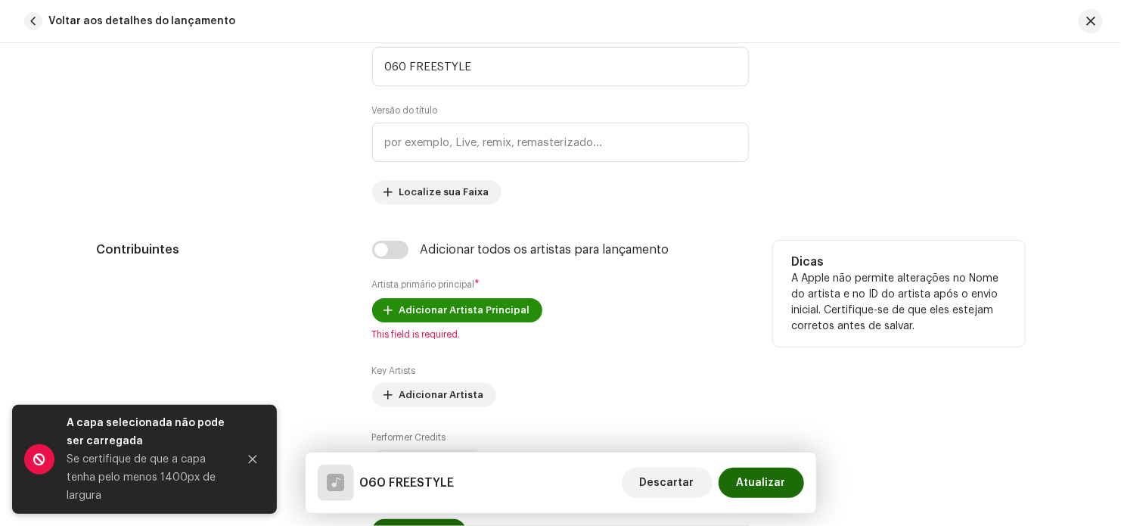
click at [479, 312] on span "Adicionar Artista Principal" at bounding box center [465, 310] width 131 height 30
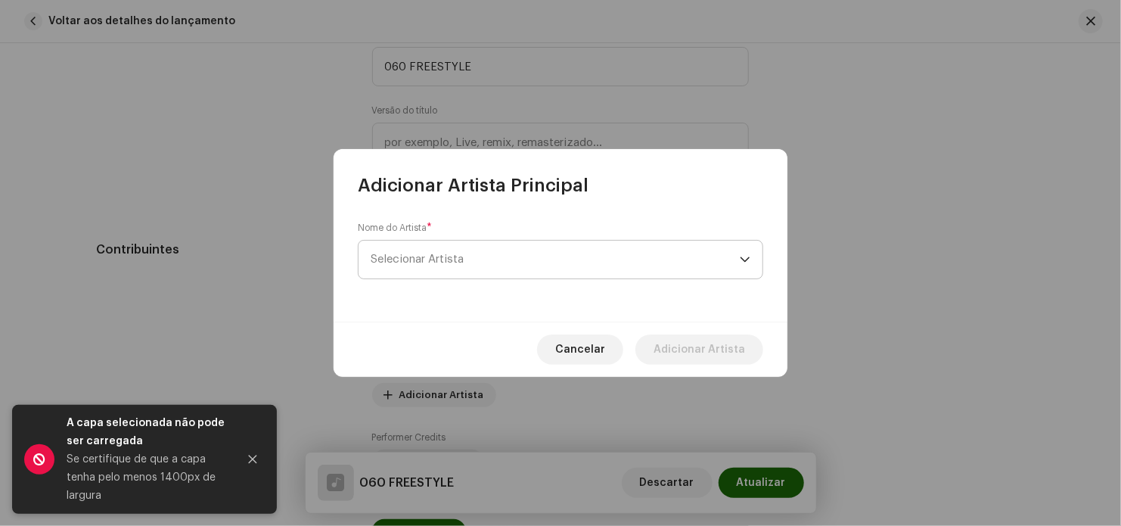
click at [559, 275] on span "Selecionar Artista" at bounding box center [555, 260] width 369 height 38
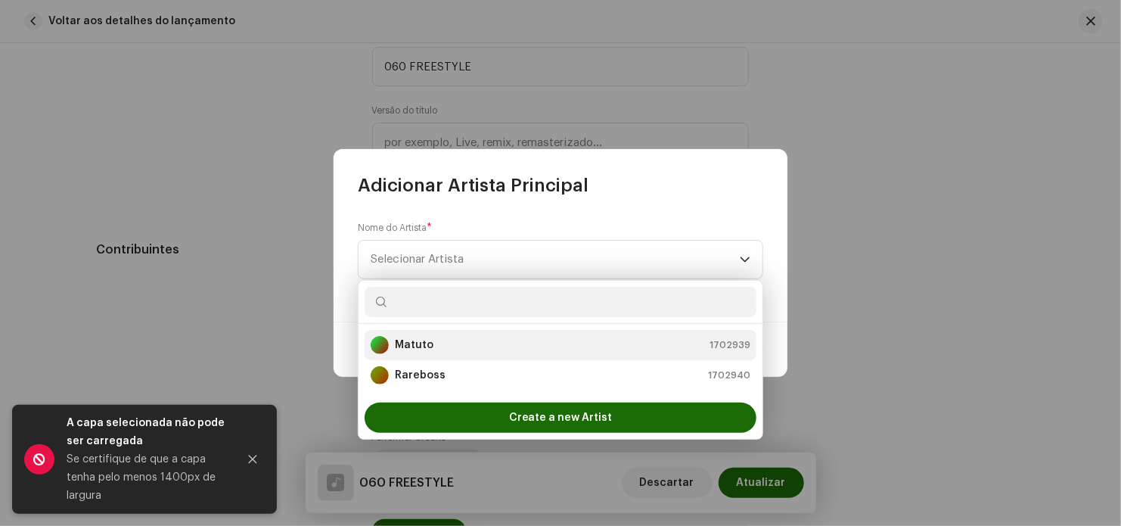
click at [470, 345] on div "Matuto 1702939" at bounding box center [561, 345] width 380 height 18
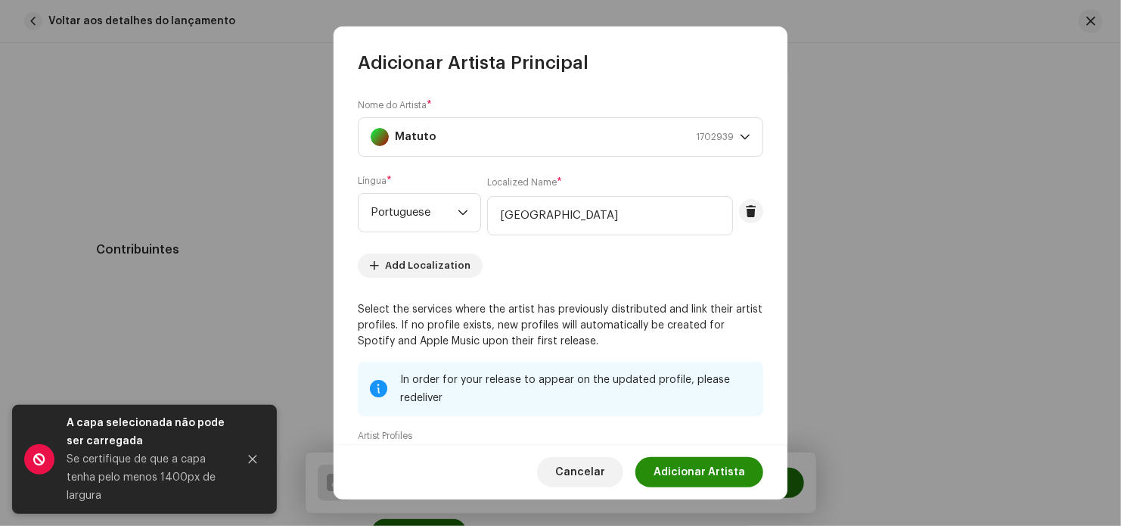
click at [720, 471] on span "Adicionar Artista" at bounding box center [700, 472] width 92 height 30
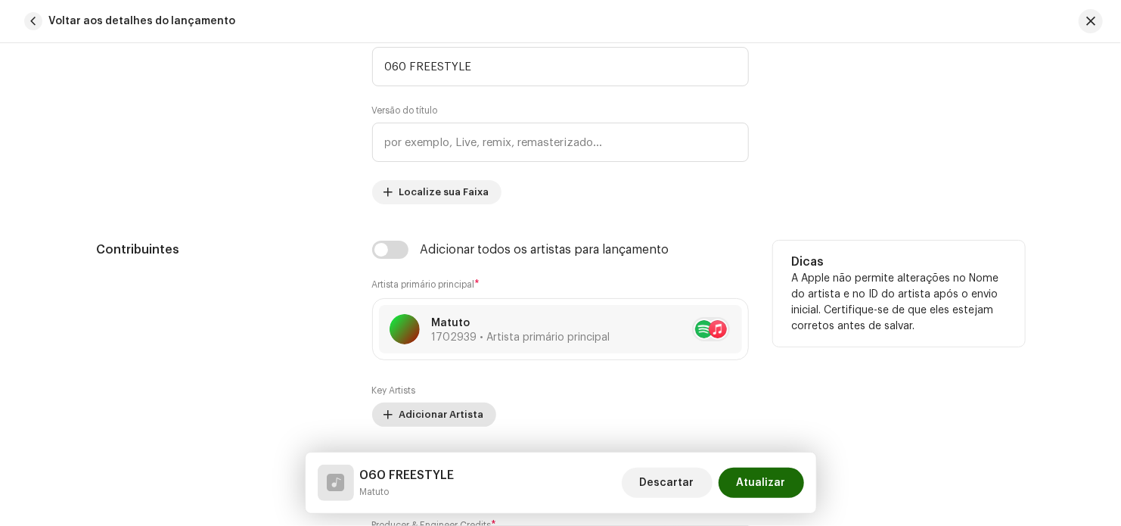
click at [437, 411] on span "Adicionar Artista" at bounding box center [442, 415] width 85 height 30
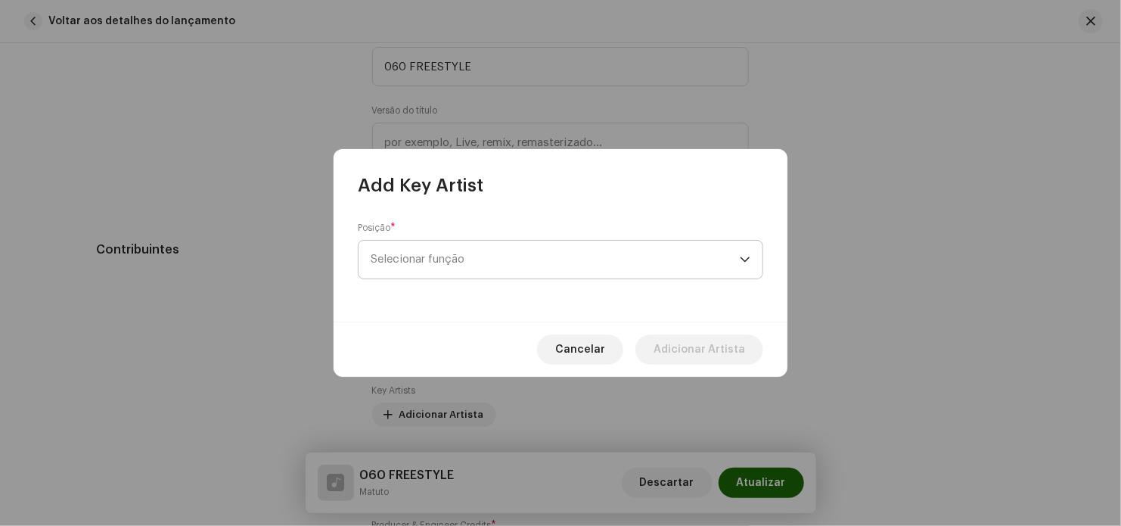
click at [517, 252] on span "Selecionar função" at bounding box center [555, 260] width 369 height 38
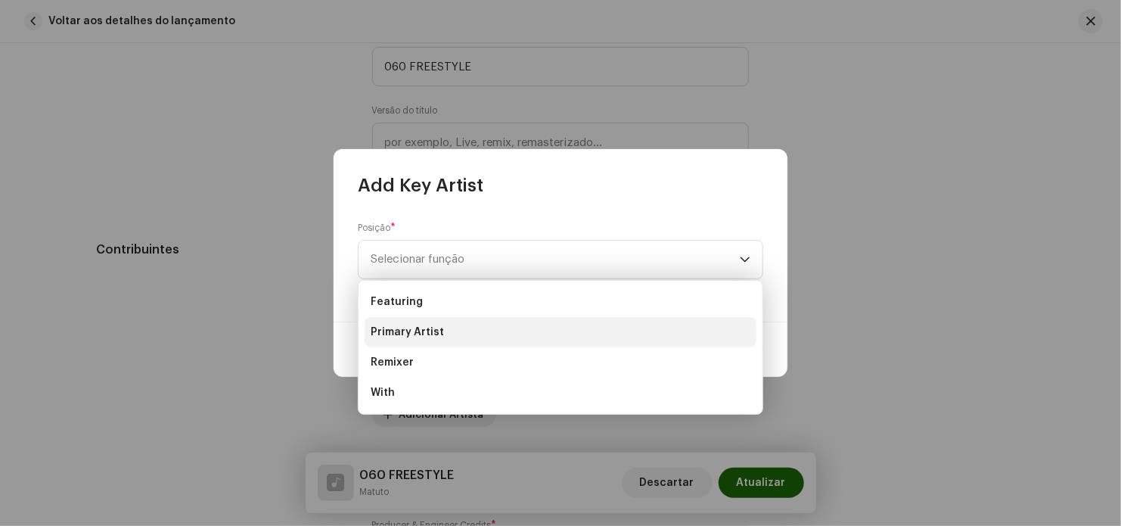
click at [432, 328] on span "Primary Artist" at bounding box center [407, 332] width 73 height 15
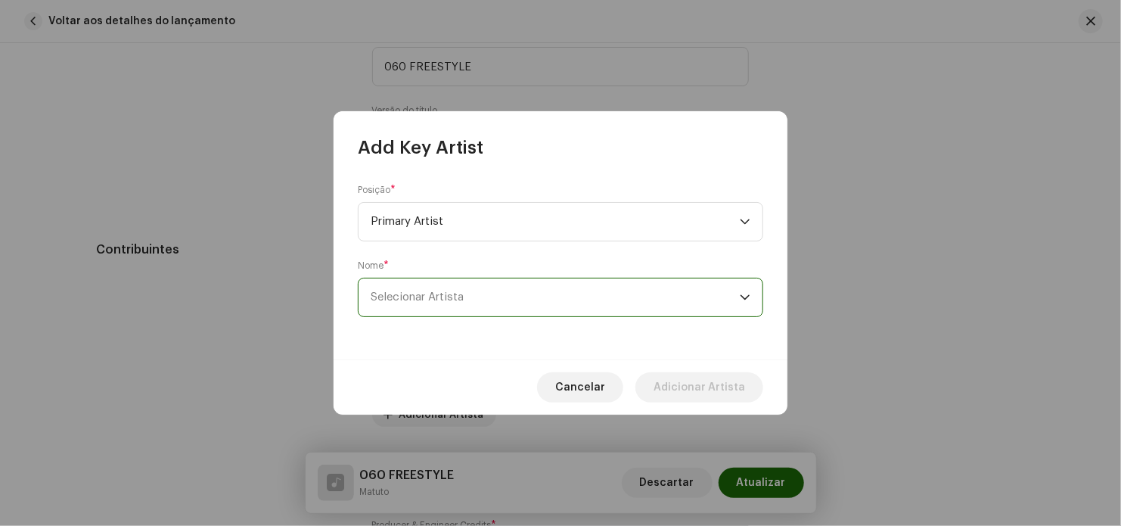
click at [449, 305] on span "Selecionar Artista" at bounding box center [555, 297] width 369 height 38
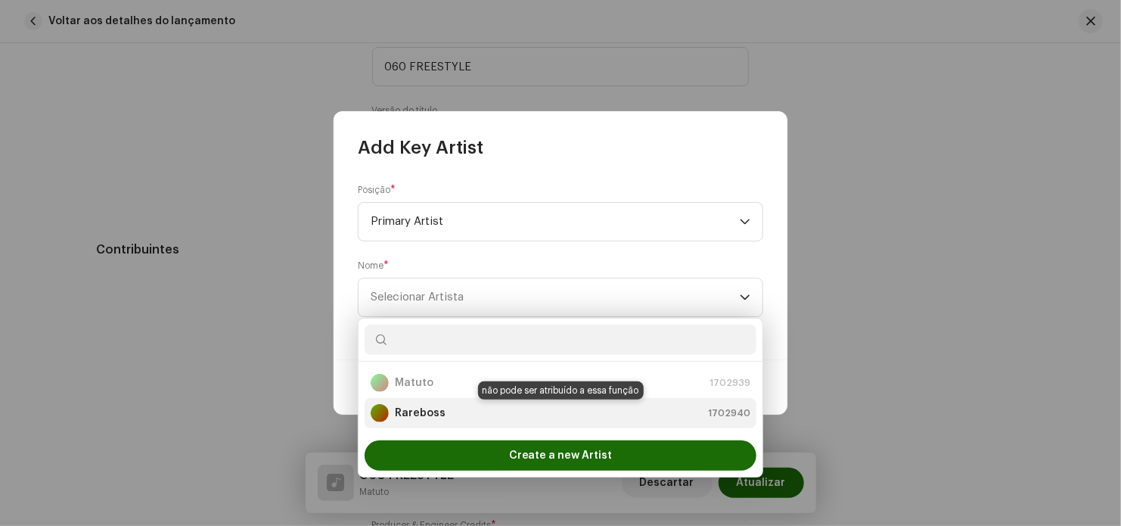
click at [440, 409] on strong "Rareboss" at bounding box center [420, 413] width 51 height 15
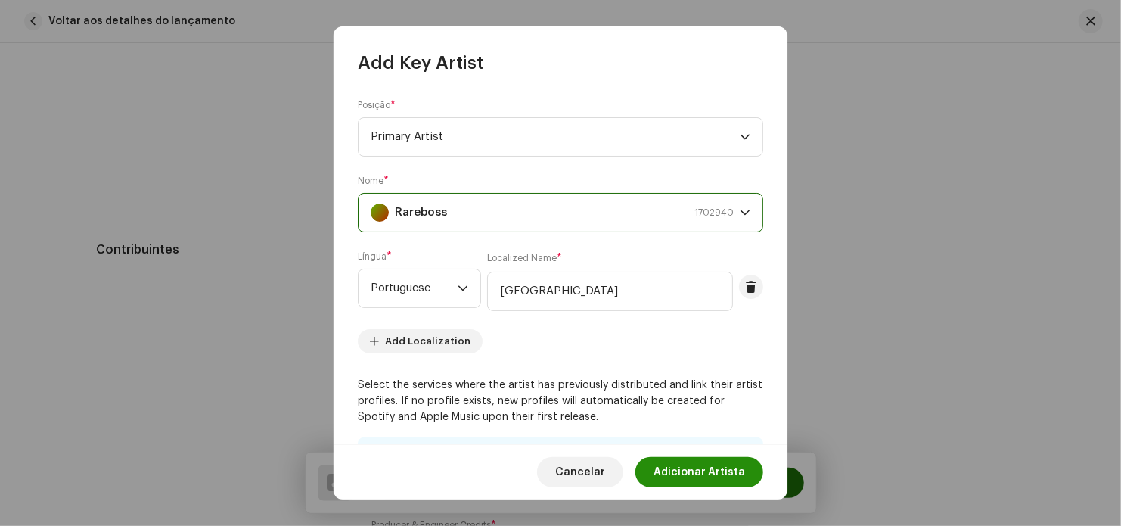
click at [714, 466] on span "Adicionar Artista" at bounding box center [700, 472] width 92 height 30
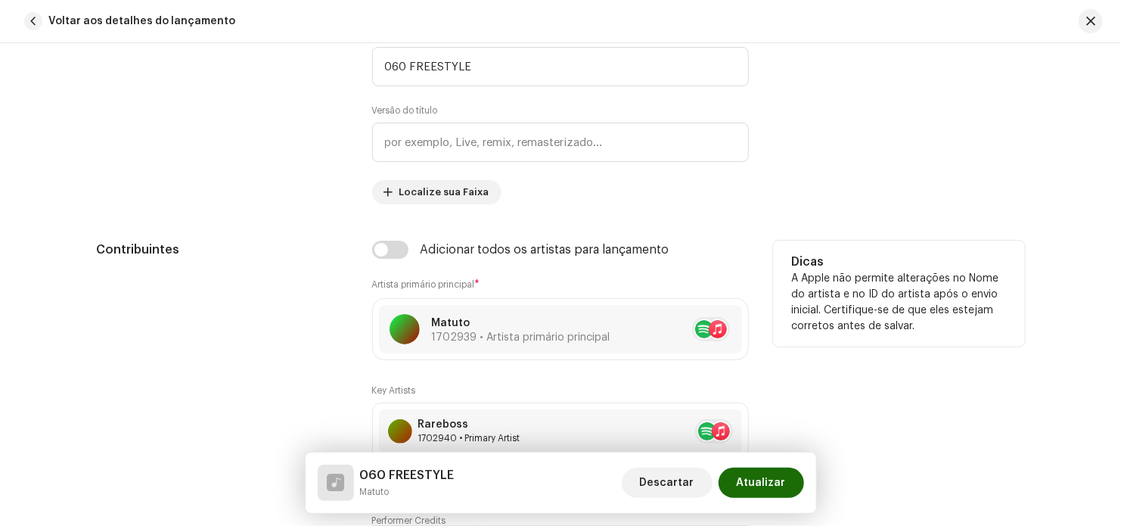
click at [205, 354] on div "Contribuintes" at bounding box center [222, 443] width 252 height 404
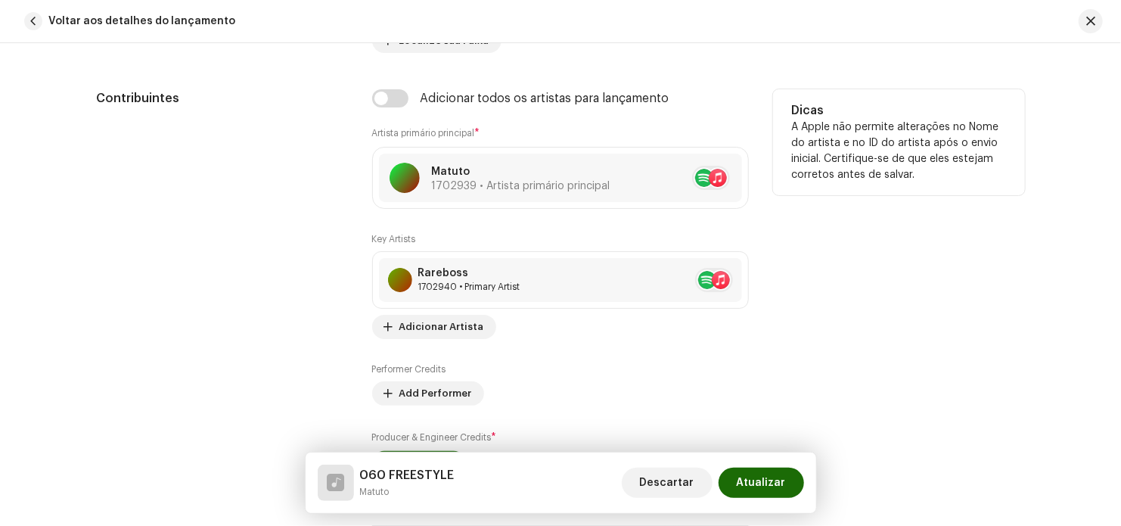
scroll to position [878, 0]
click at [380, 101] on input "checkbox" at bounding box center [390, 98] width 36 height 18
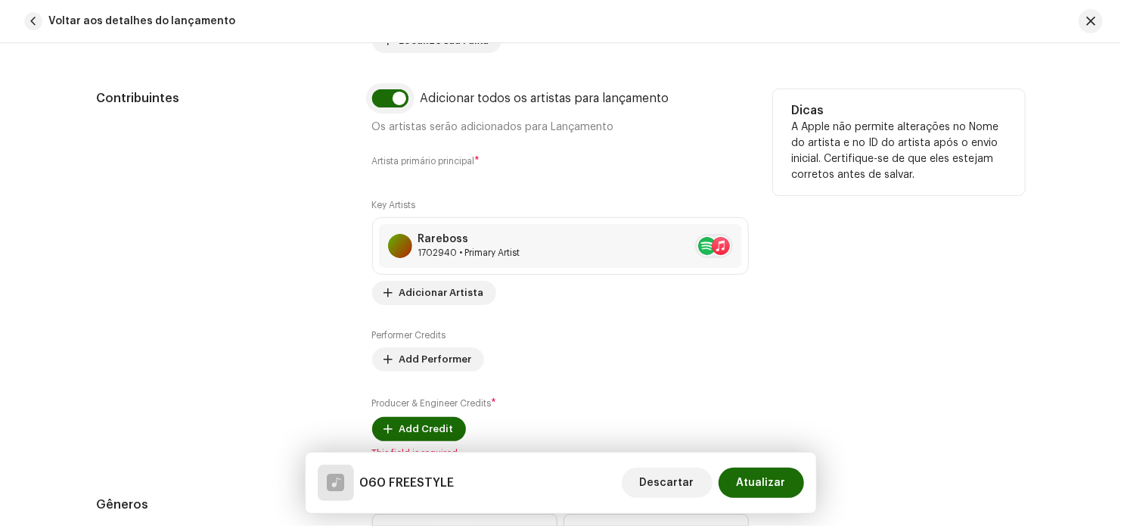
click at [387, 100] on input "checkbox" at bounding box center [390, 98] width 36 height 18
checkbox input "false"
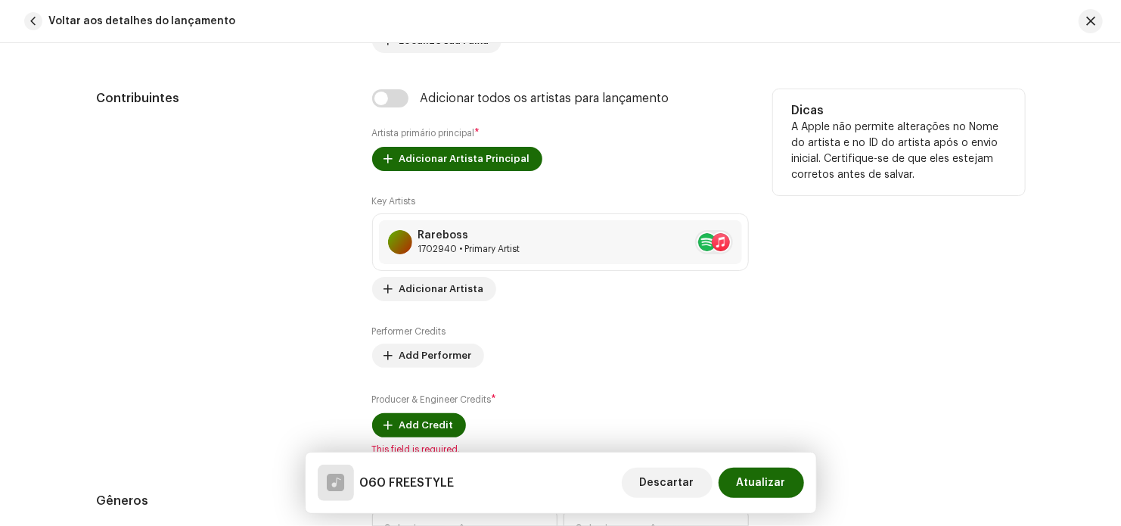
click at [296, 257] on div "Contribuintes" at bounding box center [222, 272] width 252 height 366
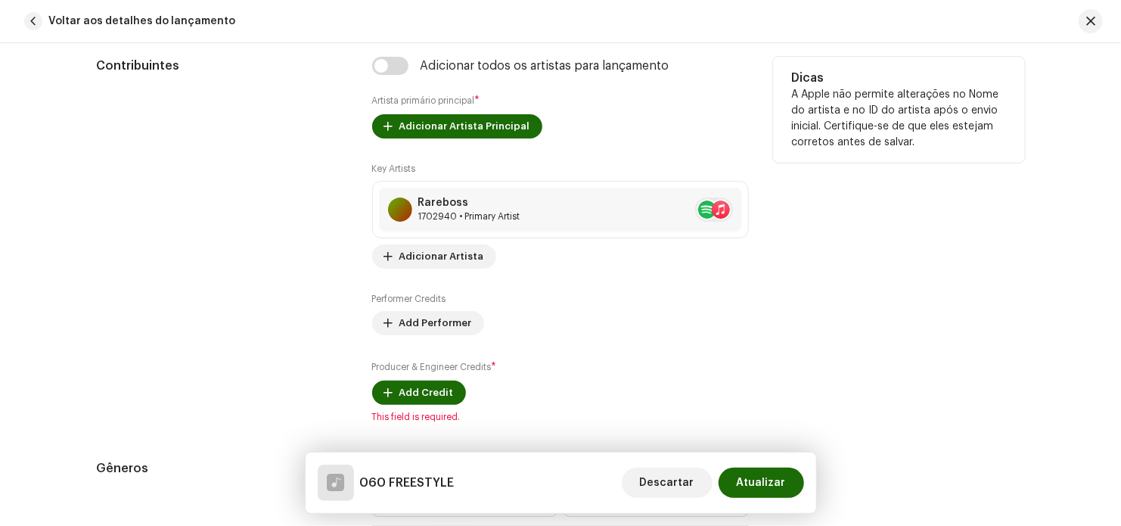
scroll to position [908, 0]
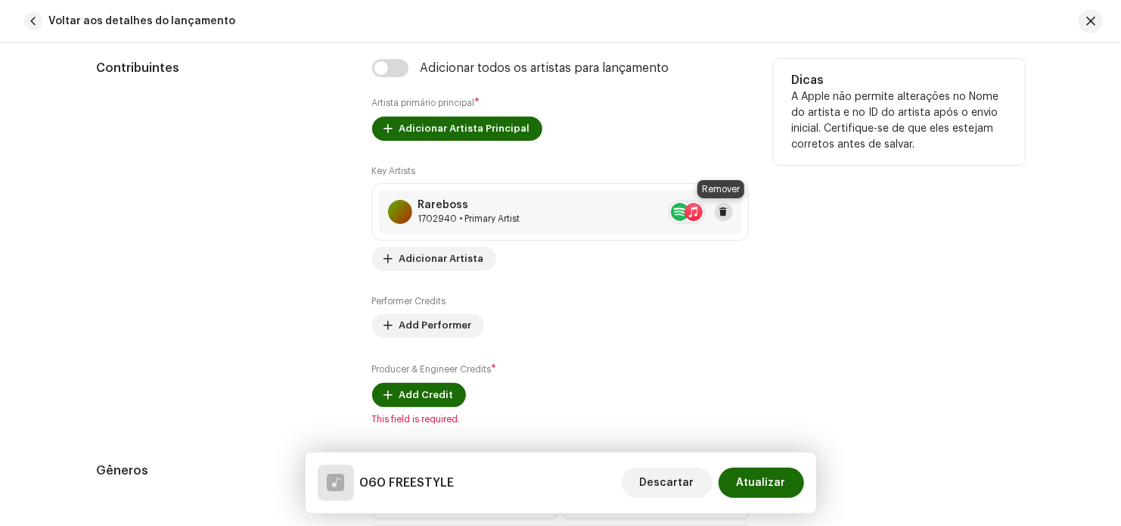
click at [720, 213] on span at bounding box center [724, 212] width 9 height 12
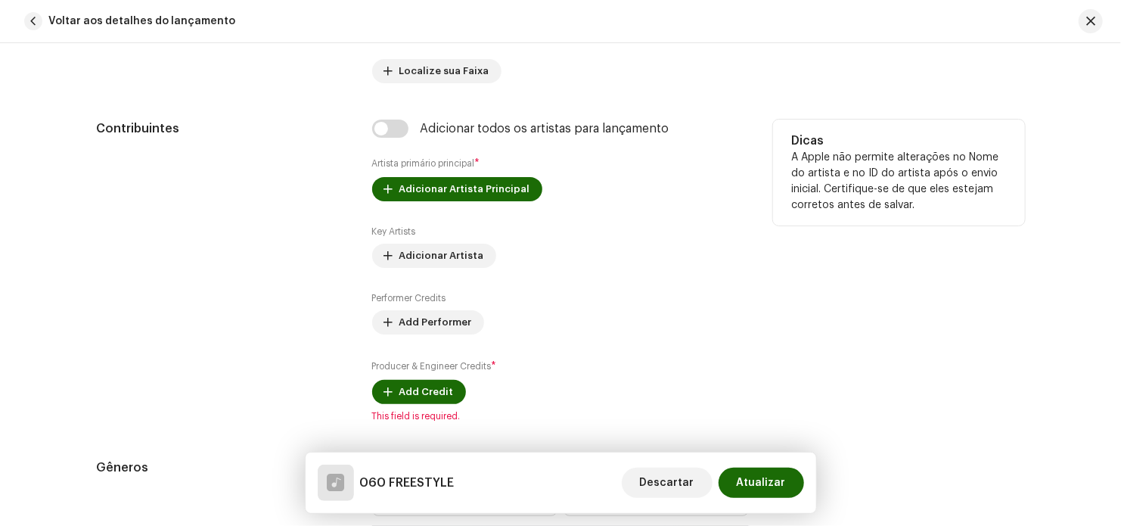
scroll to position [817, 0]
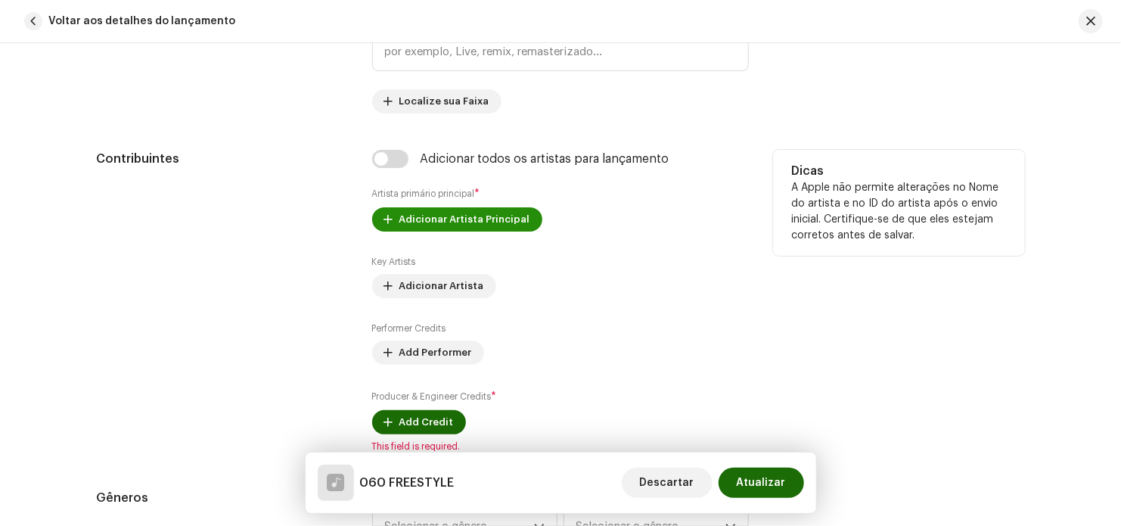
click at [519, 218] on button "Adicionar Artista Principal" at bounding box center [457, 219] width 170 height 24
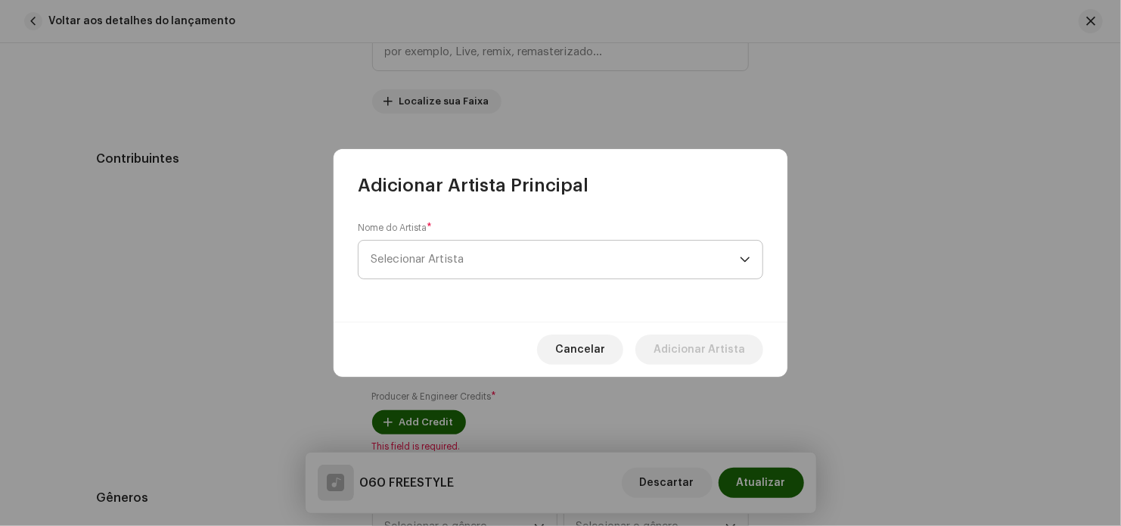
click at [524, 267] on span "Selecionar Artista" at bounding box center [555, 260] width 369 height 38
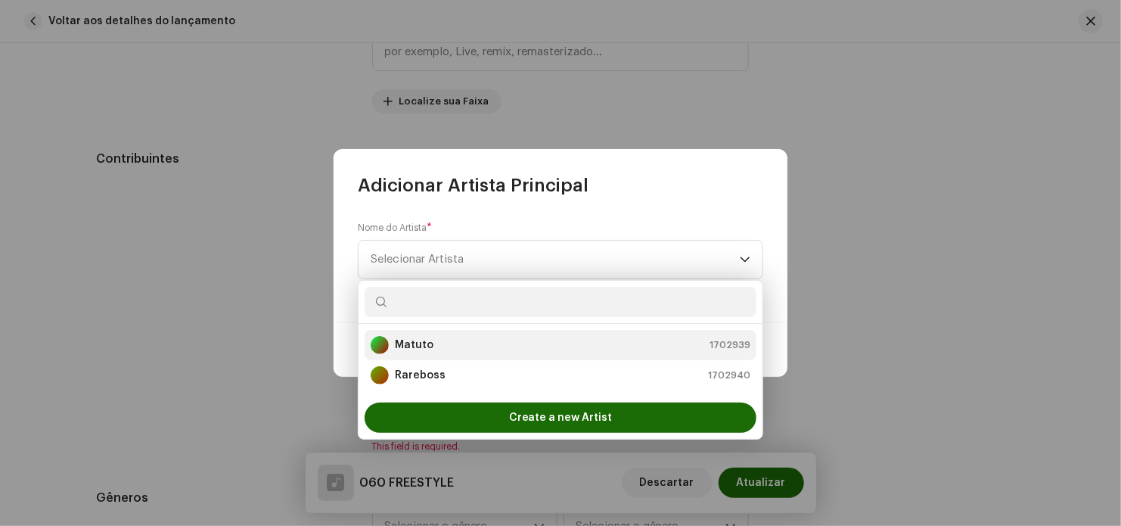
click at [494, 353] on div "Matuto 1702939" at bounding box center [561, 345] width 380 height 18
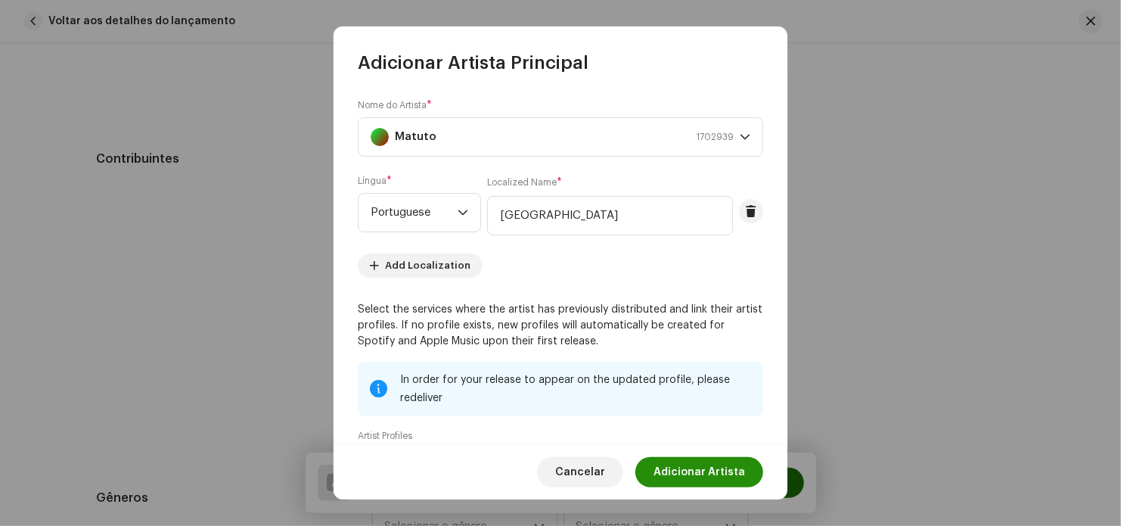
click at [704, 478] on span "Adicionar Artista" at bounding box center [700, 472] width 92 height 30
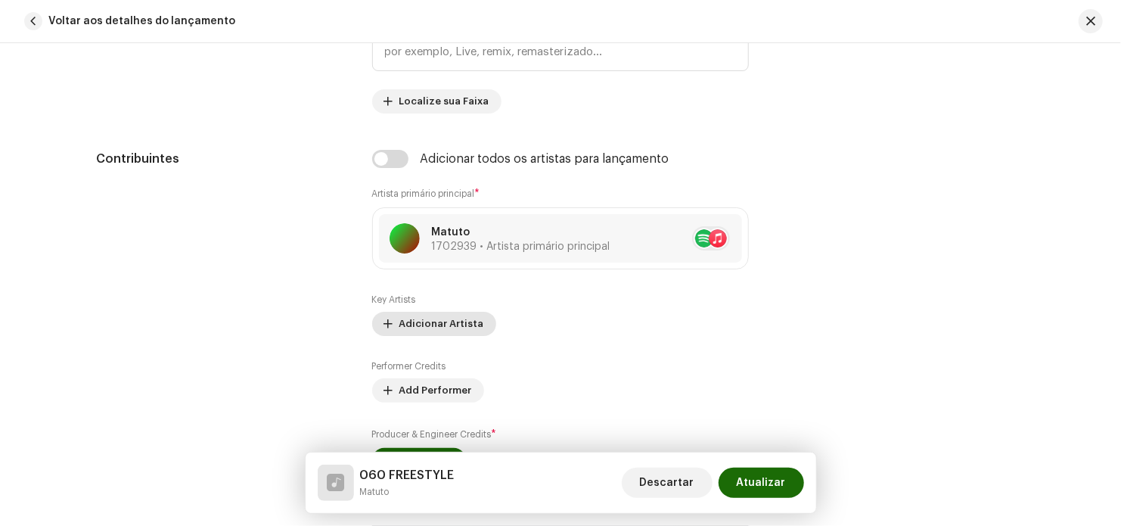
click at [417, 328] on span "Adicionar Artista" at bounding box center [442, 324] width 85 height 30
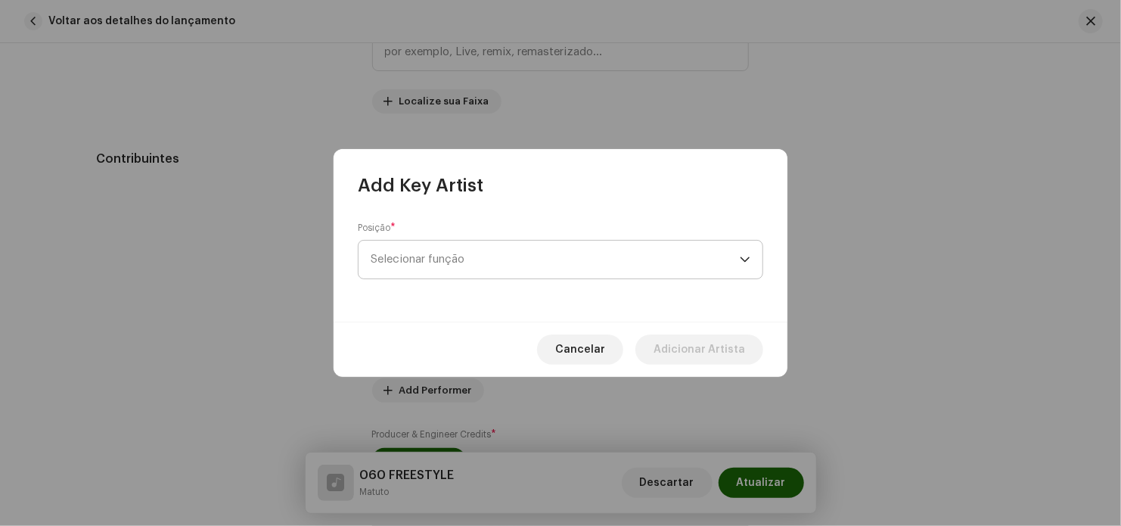
click at [483, 275] on span "Selecionar função" at bounding box center [555, 260] width 369 height 38
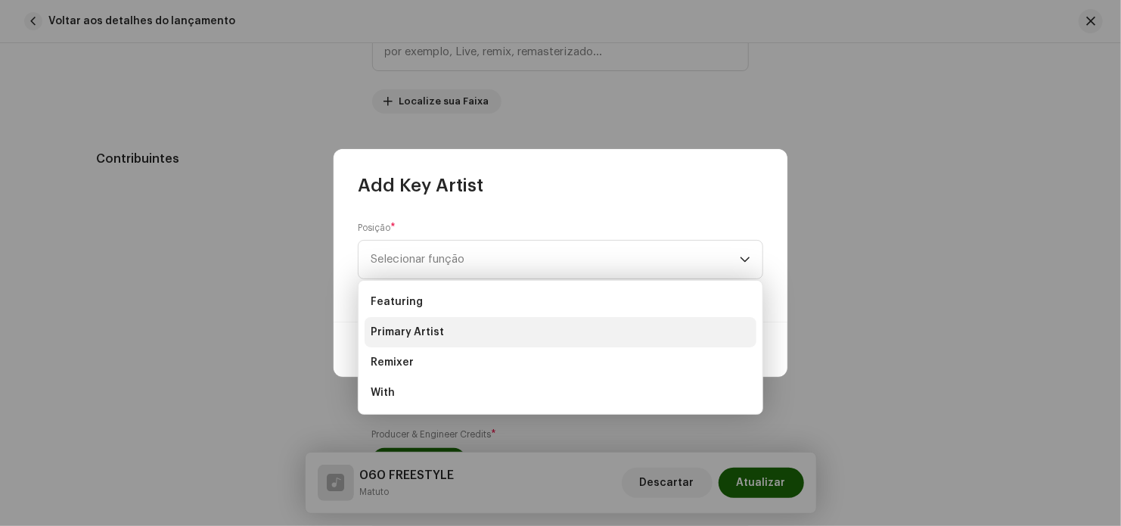
click at [423, 336] on span "Primary Artist" at bounding box center [407, 332] width 73 height 15
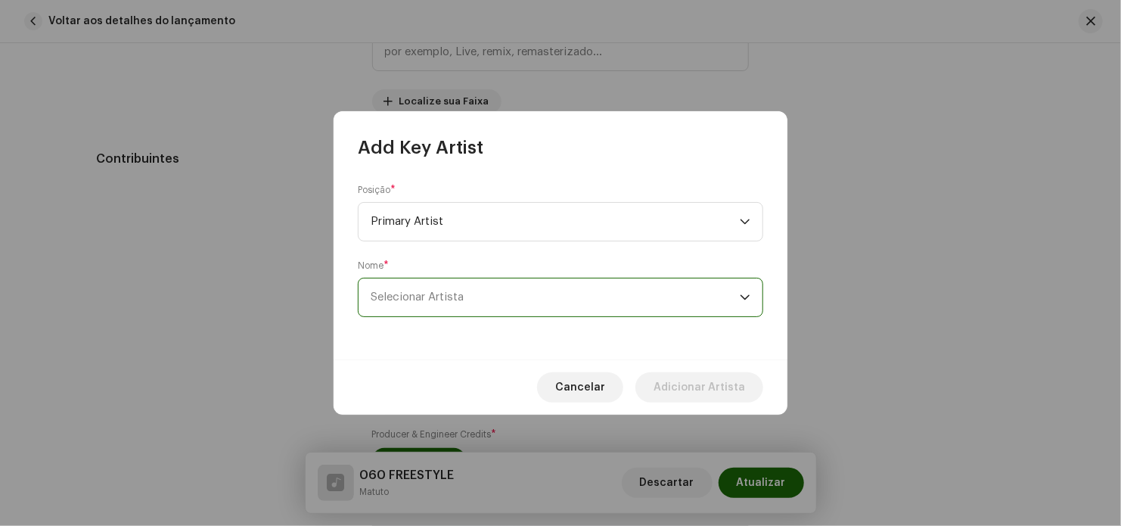
click at [614, 306] on span "Selecionar Artista" at bounding box center [555, 297] width 369 height 38
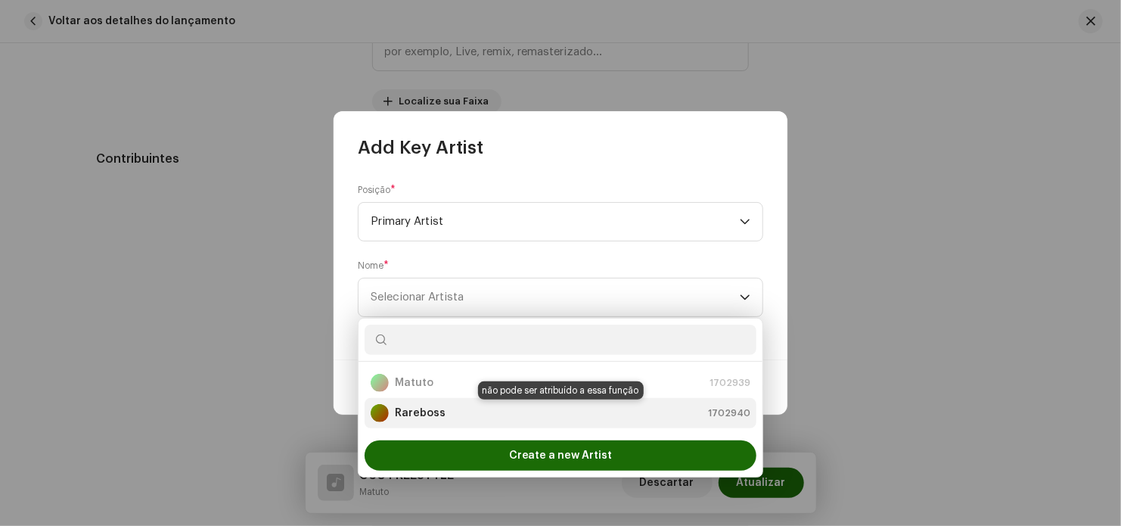
click at [548, 406] on div "Rareboss 1702940" at bounding box center [561, 413] width 380 height 18
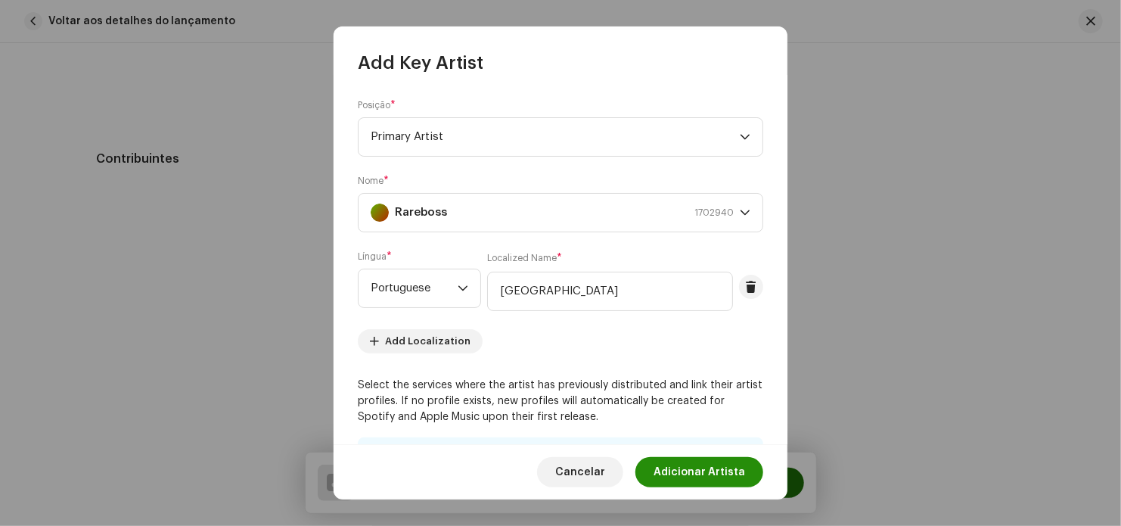
click at [695, 468] on span "Adicionar Artista" at bounding box center [700, 472] width 92 height 30
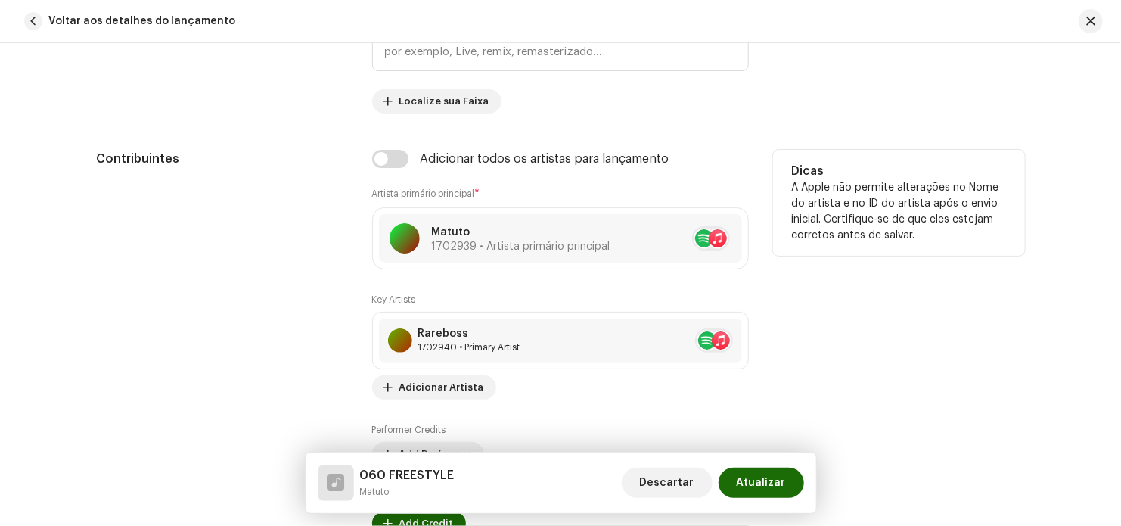
click at [871, 359] on div "Dicas A Apple não permite alterações no Nome do artista e no ID do artista após…" at bounding box center [899, 352] width 252 height 404
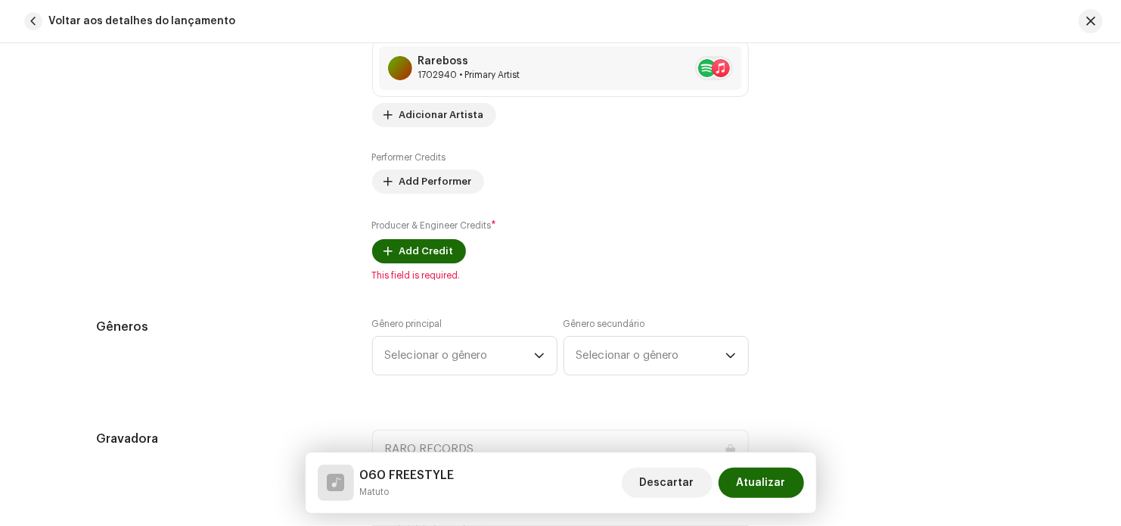
scroll to position [1120, 0]
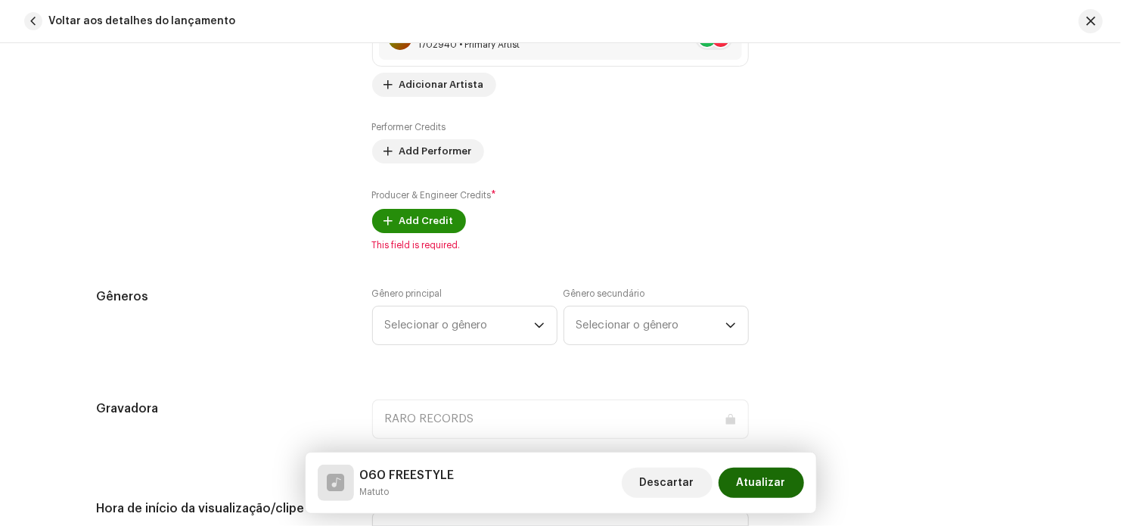
click at [420, 216] on span "Add Credit" at bounding box center [427, 221] width 54 height 30
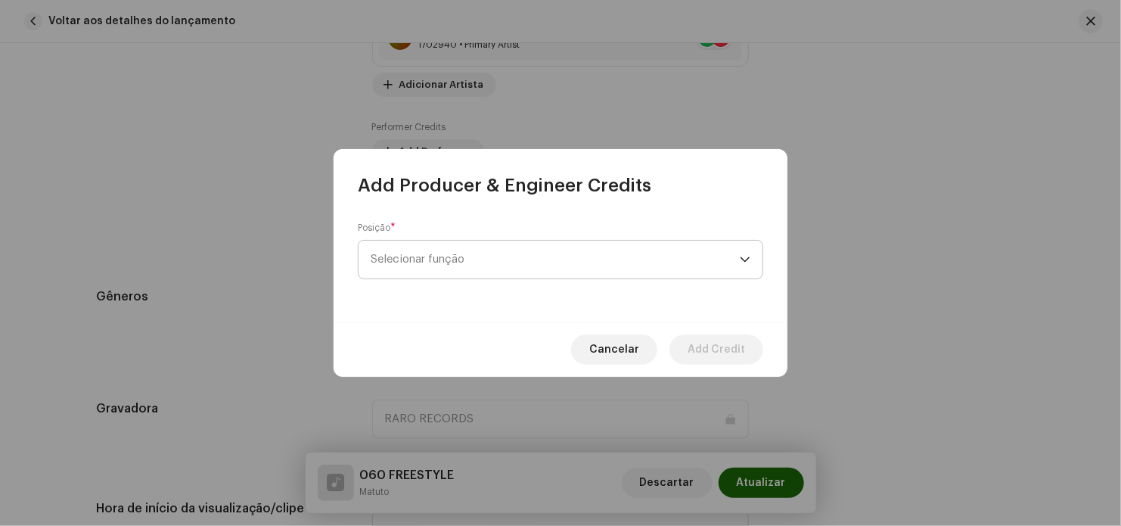
click at [512, 268] on span "Selecionar função" at bounding box center [555, 260] width 369 height 38
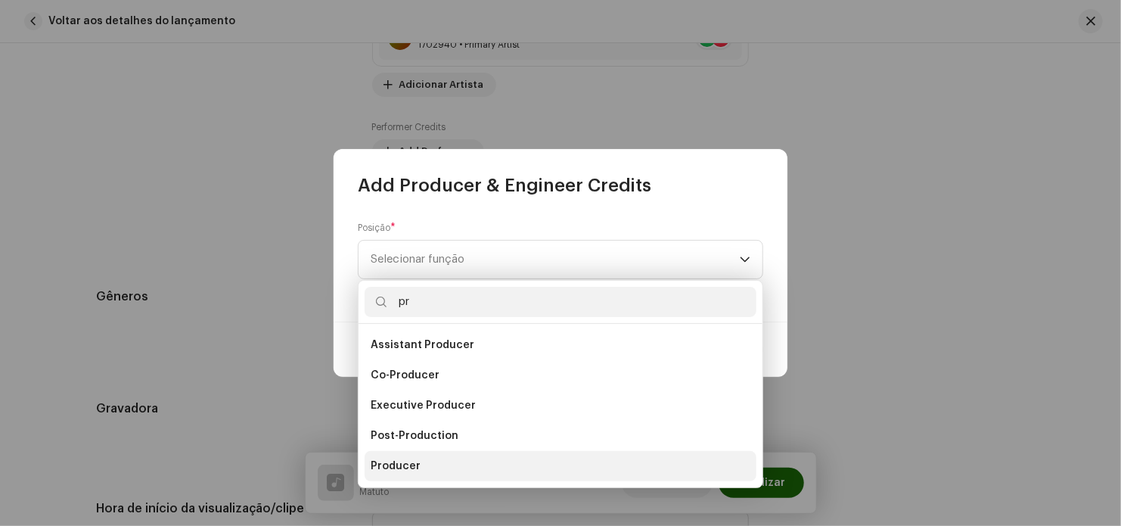
type input "pr"
click at [418, 468] on li "Producer" at bounding box center [561, 466] width 392 height 30
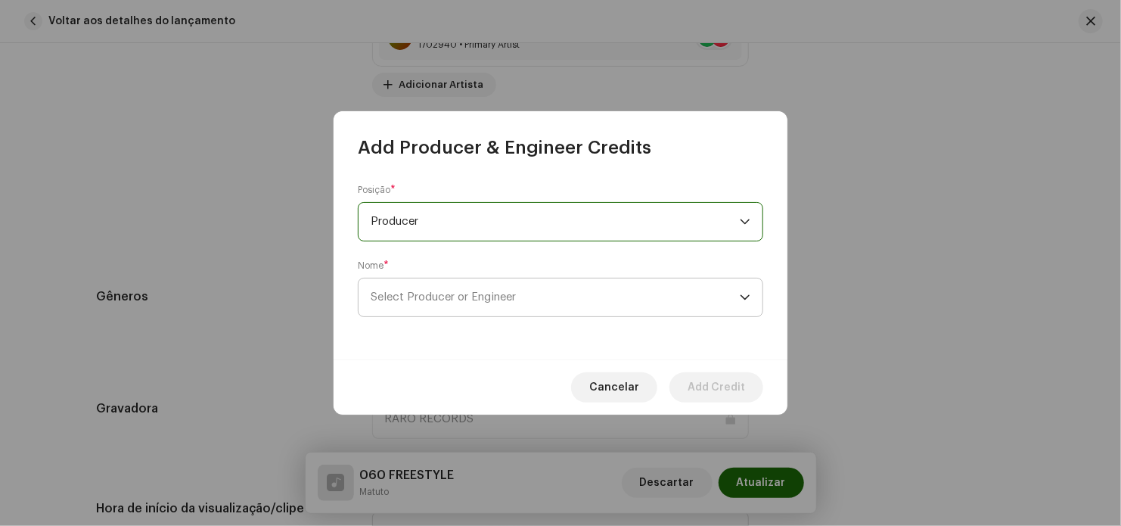
click at [546, 306] on span "Select Producer or Engineer" at bounding box center [555, 297] width 369 height 38
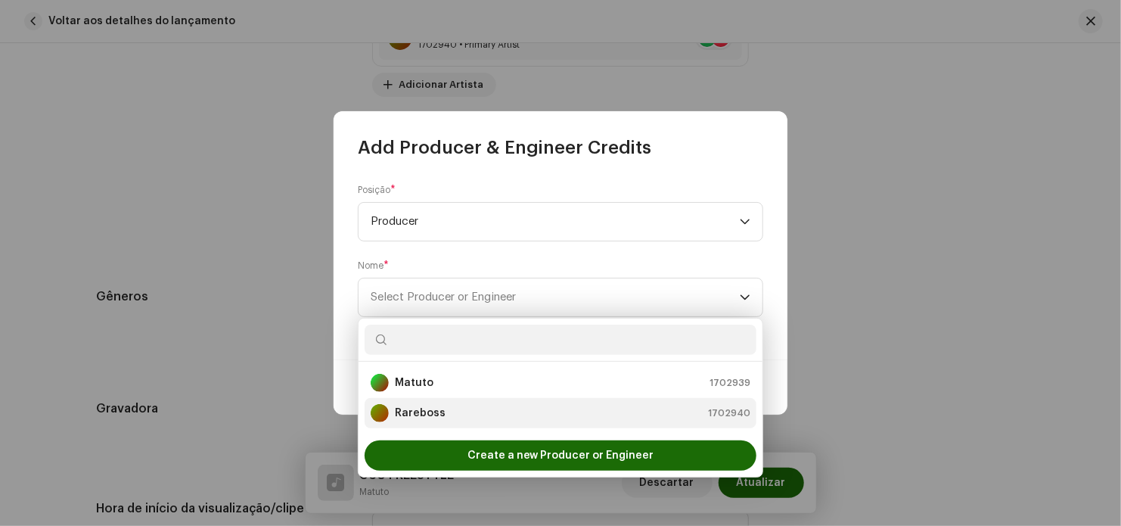
click at [473, 415] on div "Rareboss 1702940" at bounding box center [561, 413] width 380 height 18
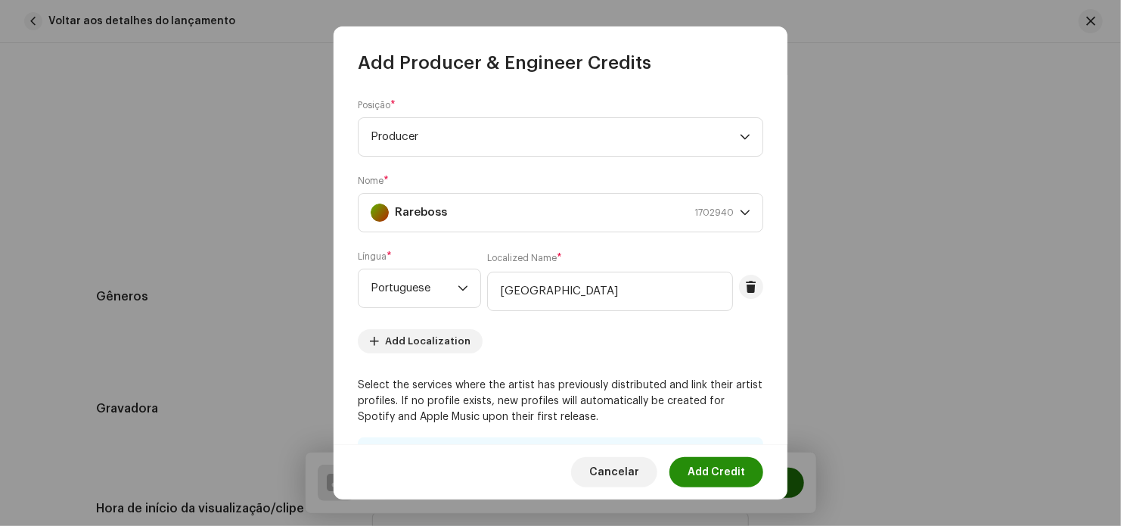
click at [711, 466] on span "Add Credit" at bounding box center [717, 472] width 58 height 30
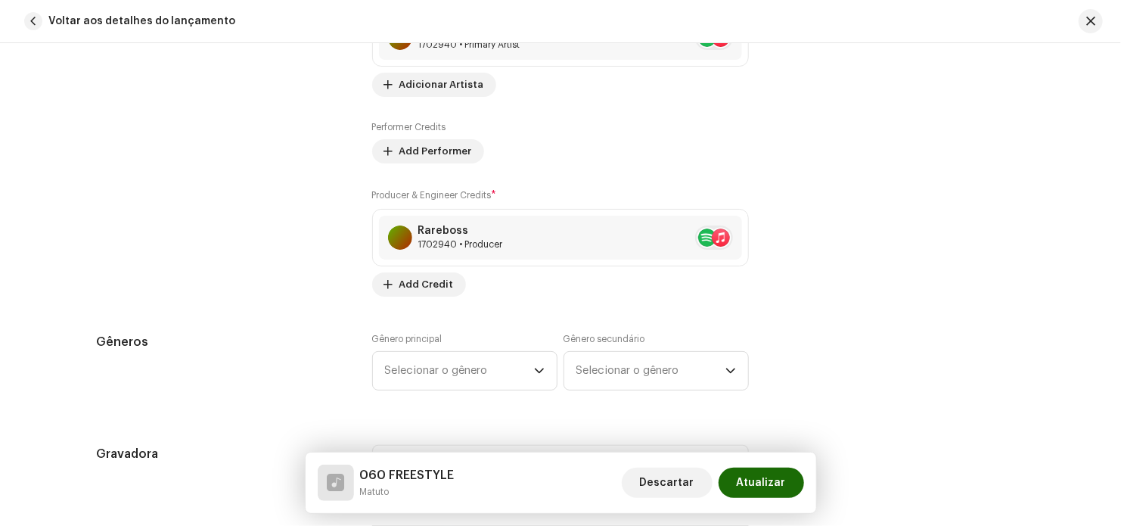
click at [249, 222] on div "Contribuintes" at bounding box center [222, 71] width 252 height 449
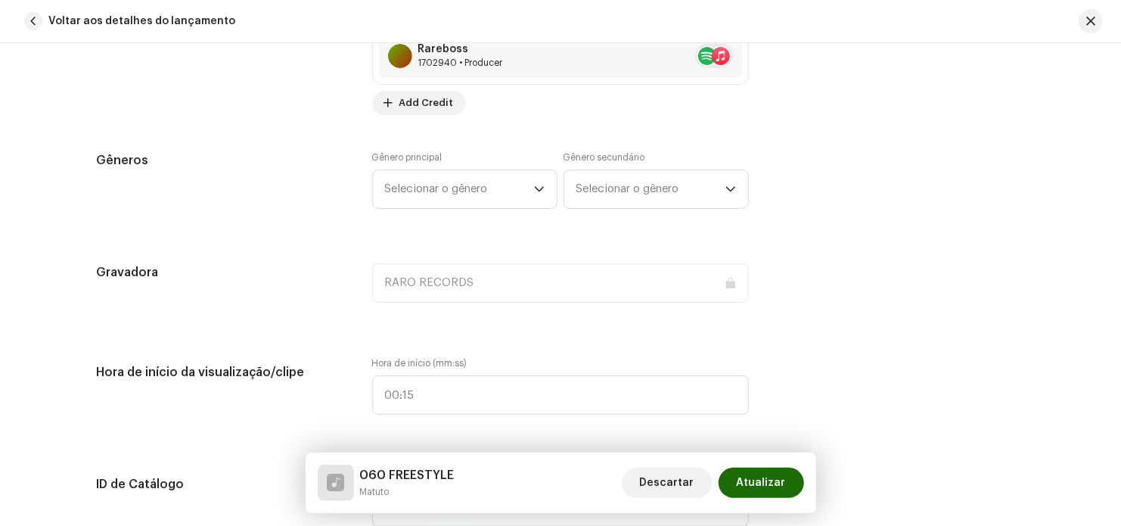
scroll to position [1332, 0]
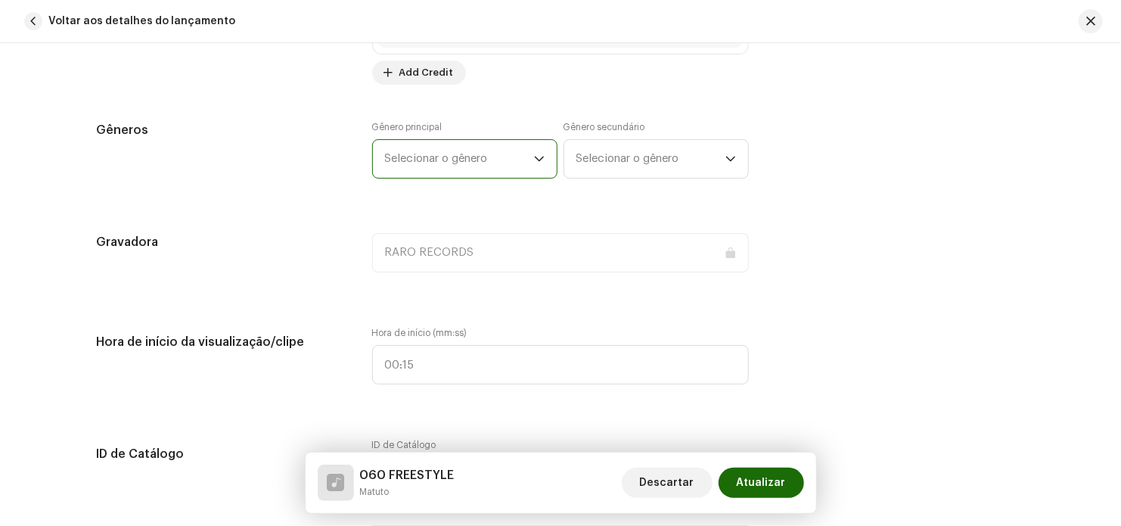
click at [447, 164] on span "Selecionar o gênero" at bounding box center [459, 159] width 149 height 38
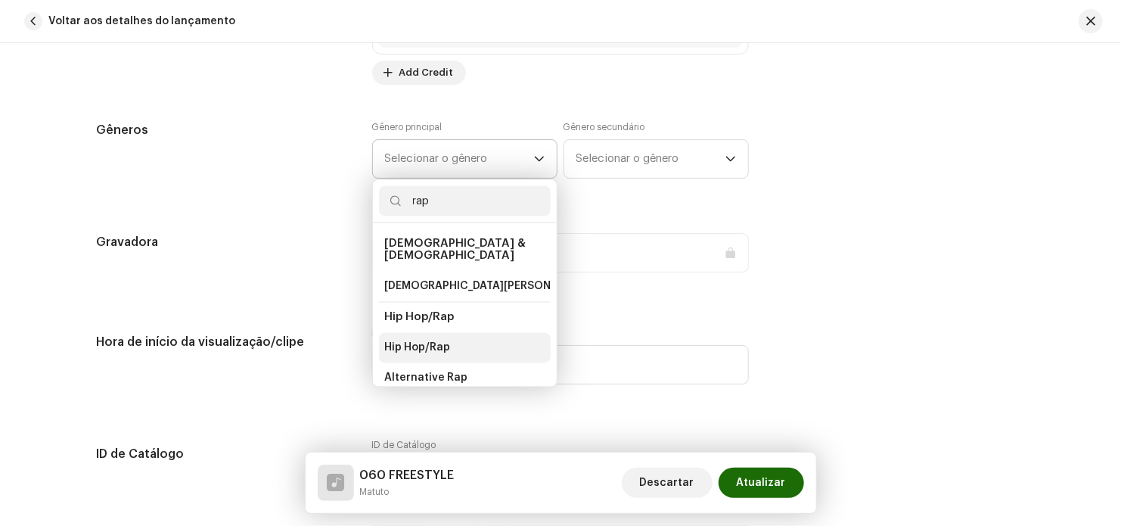
type input "rap"
click at [412, 340] on span "Hip Hop/Rap" at bounding box center [418, 347] width 66 height 15
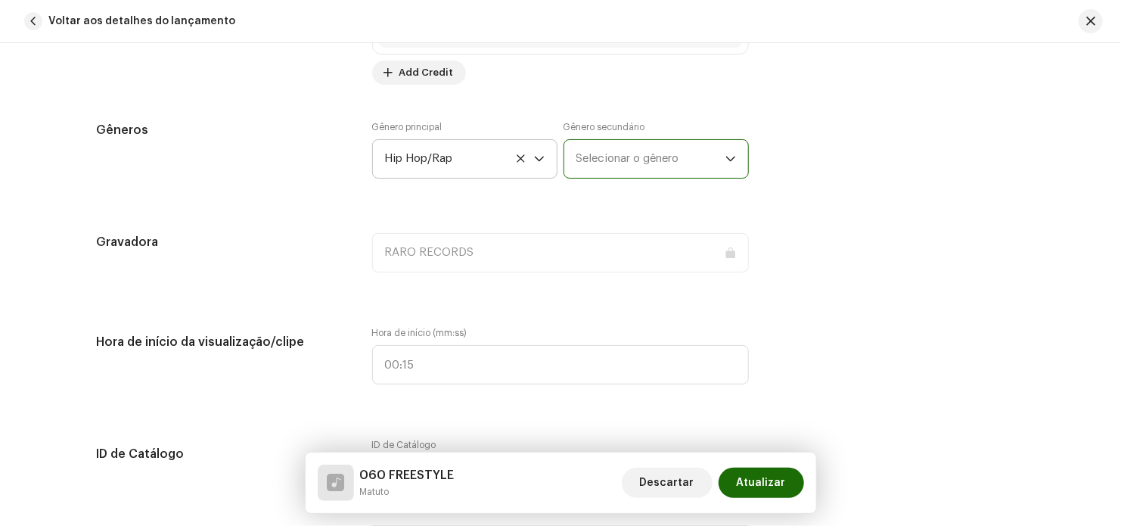
click at [639, 162] on span "Selecionar o gênero" at bounding box center [651, 159] width 149 height 38
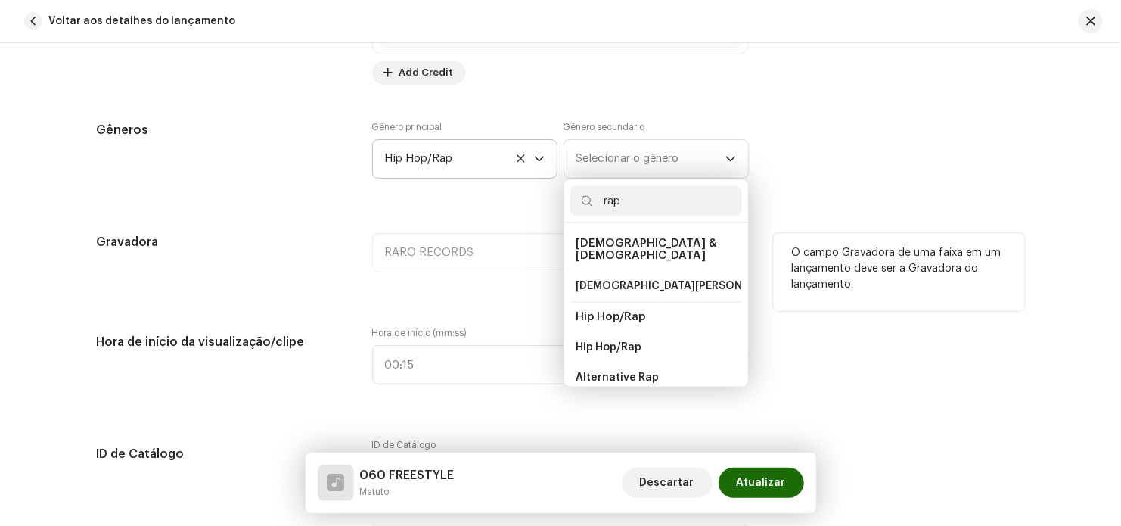
type input "rap"
click at [756, 255] on div "Gravadora RARO RECORDS O campo Gravadora de uma faixa em um lançamento deve ser…" at bounding box center [560, 262] width 929 height 58
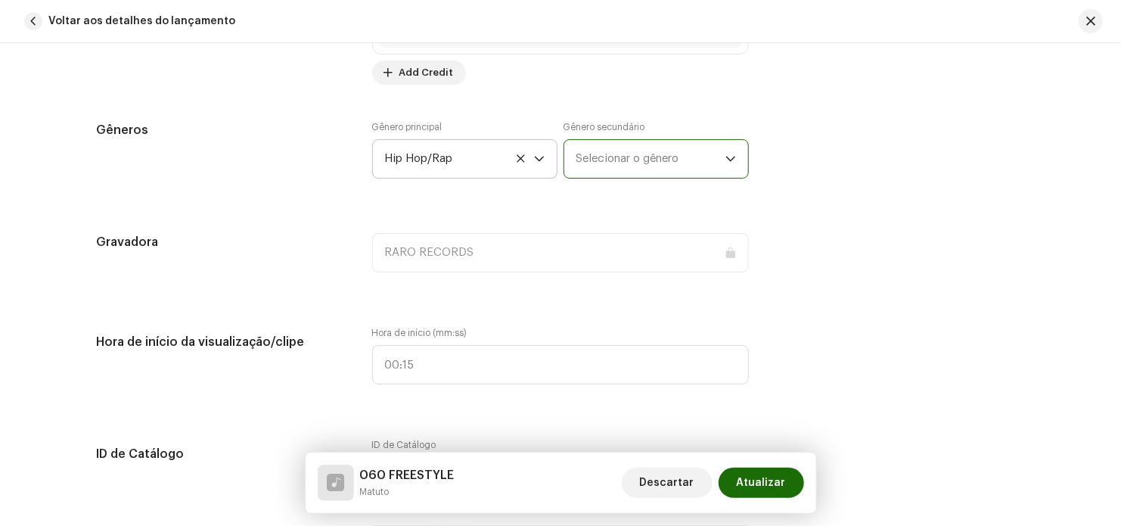
click at [700, 174] on span "Selecionar o gênero" at bounding box center [651, 159] width 149 height 38
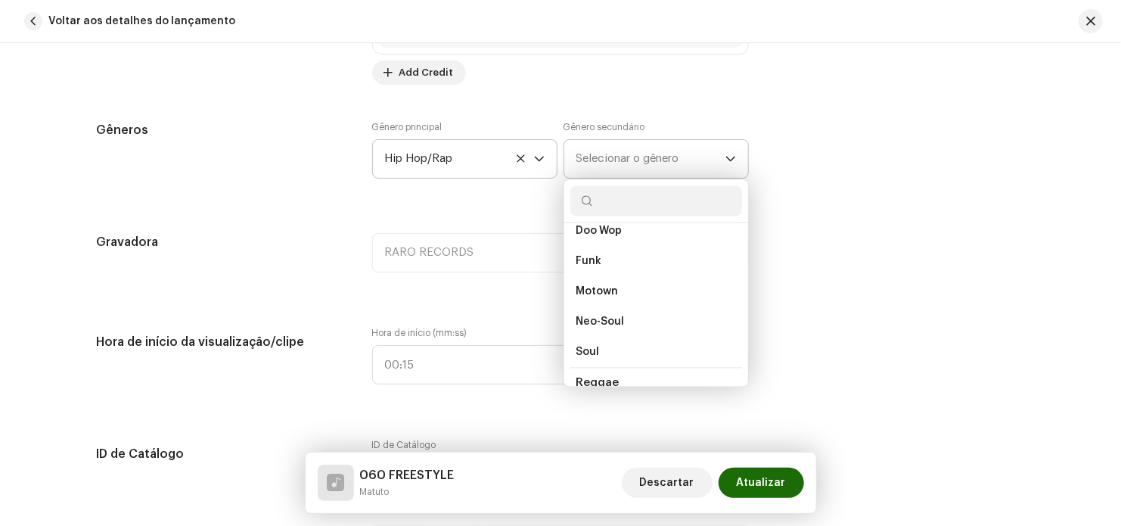
scroll to position [10202, 0]
type input "4"
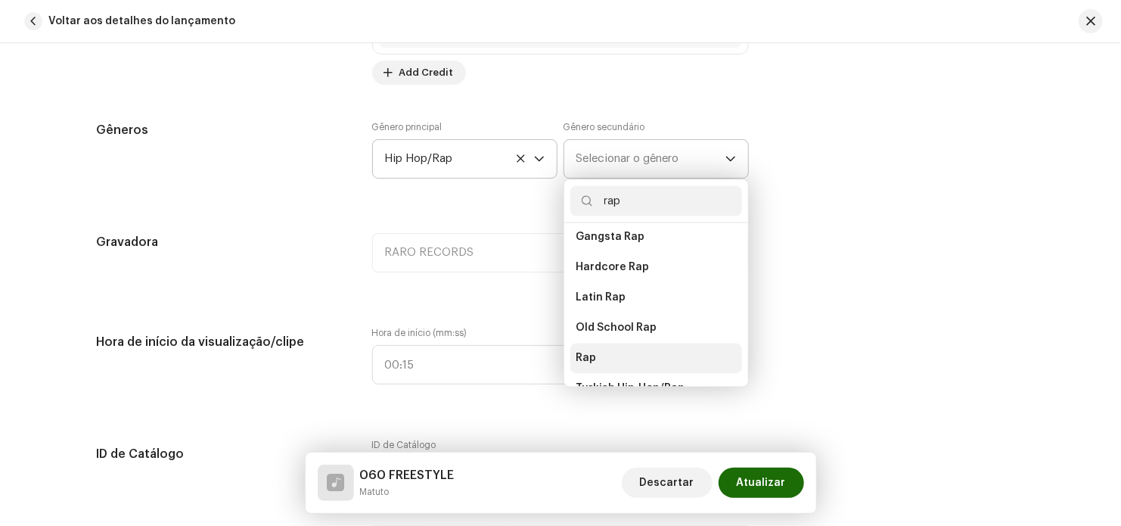
type input "rap"
click at [638, 344] on li "Rap" at bounding box center [657, 359] width 172 height 30
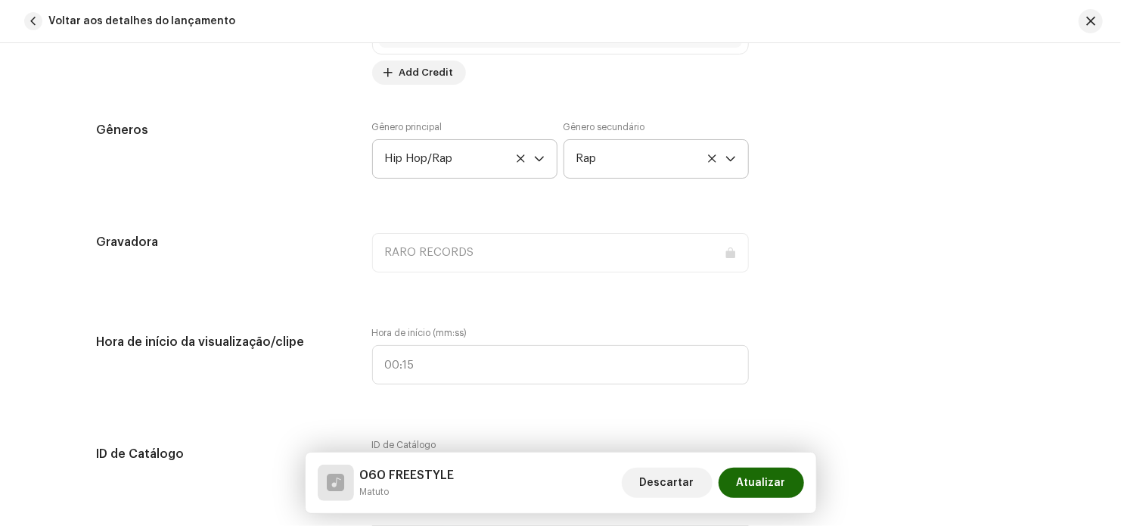
click at [173, 309] on div "Detalhes da faixa Complete o seguinte para finalizar sua faixa. 1 de 3 Adiciona…" at bounding box center [561, 435] width 978 height 3375
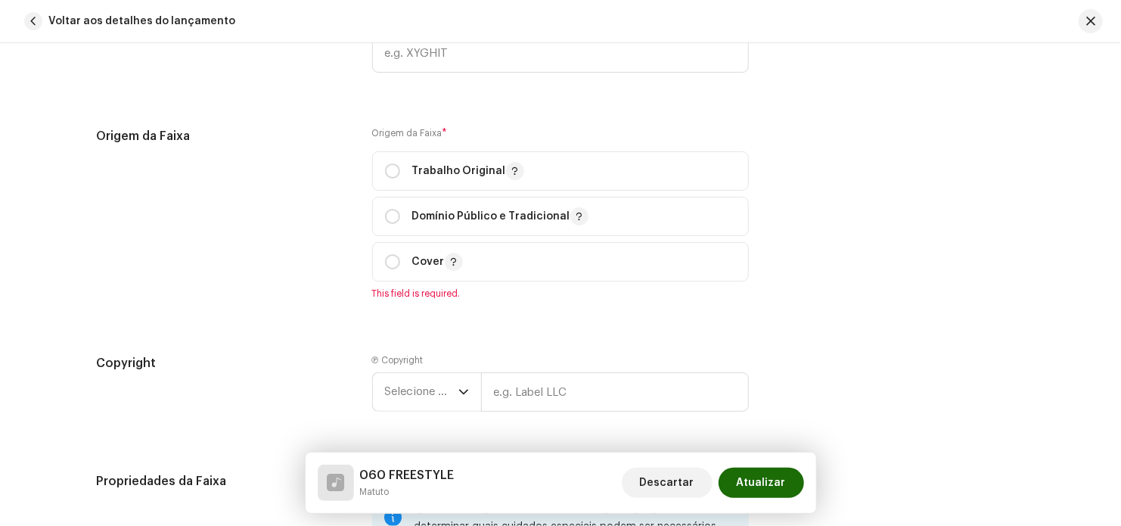
scroll to position [1786, 0]
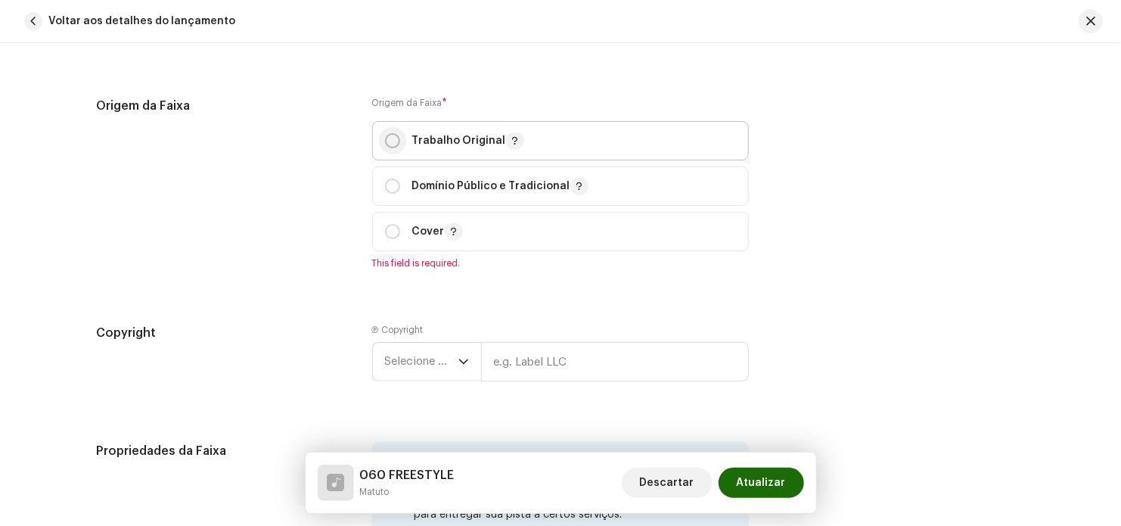
click at [391, 143] on input "radio" at bounding box center [392, 140] width 15 height 15
radio input "true"
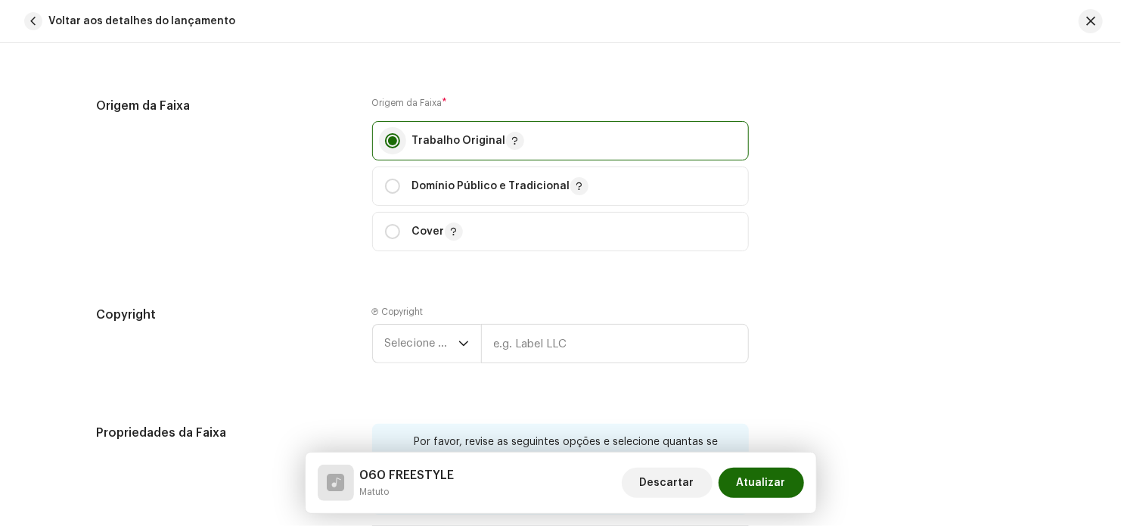
click at [385, 179] on input "radio" at bounding box center [392, 186] width 15 height 15
radio input "true"
click at [385, 224] on input "radio" at bounding box center [392, 231] width 15 height 15
radio input "true"
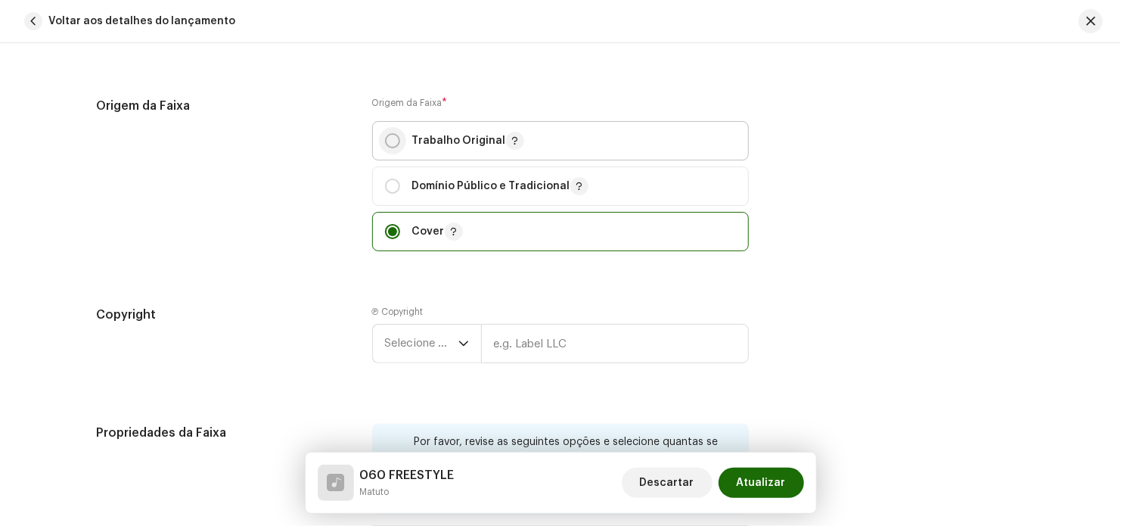
click at [385, 133] on input "radio" at bounding box center [392, 140] width 15 height 15
radio input "true"
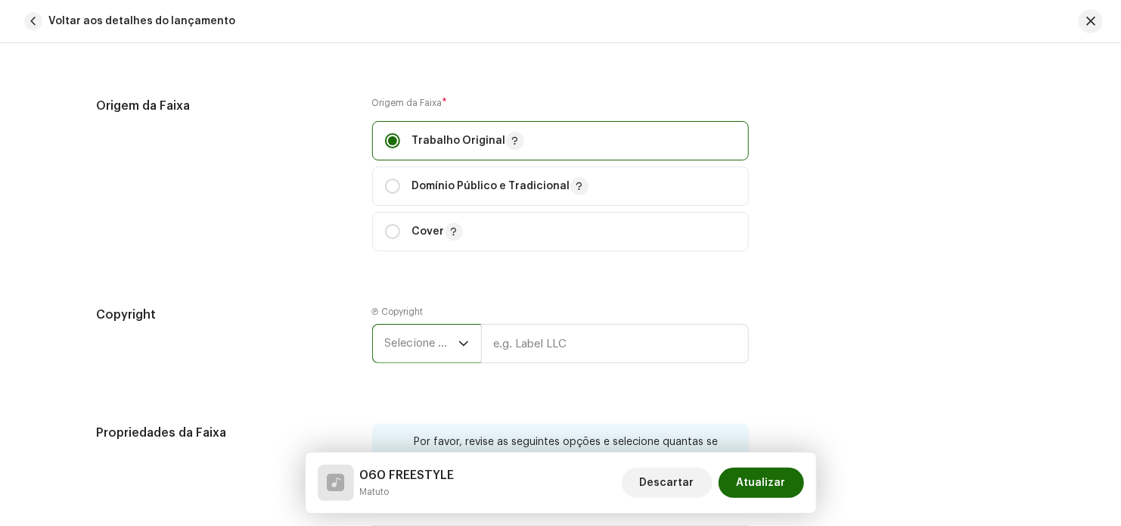
click at [432, 344] on span "Selecione o ano" at bounding box center [421, 344] width 73 height 38
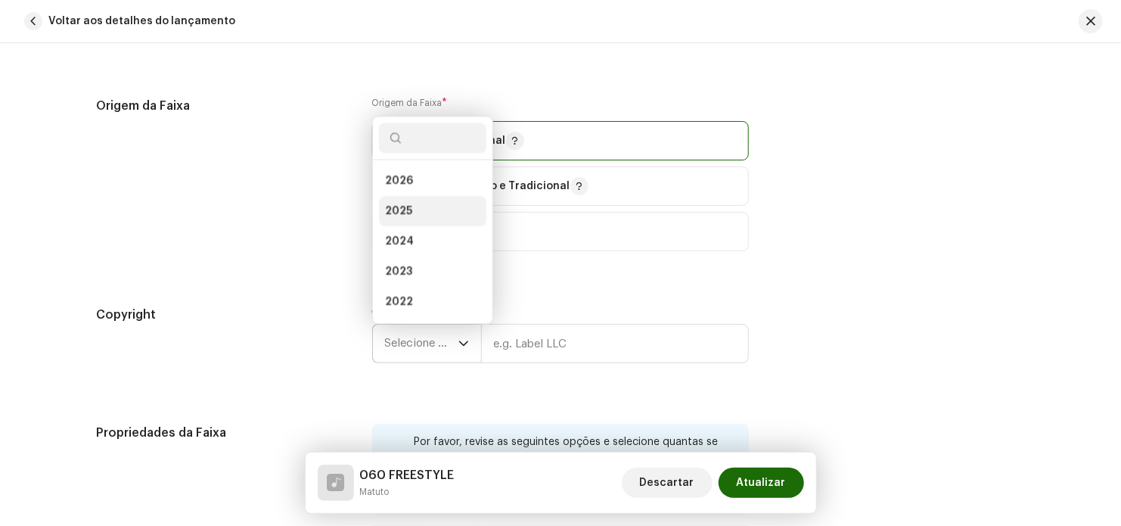
click at [421, 212] on li "2025" at bounding box center [432, 211] width 107 height 30
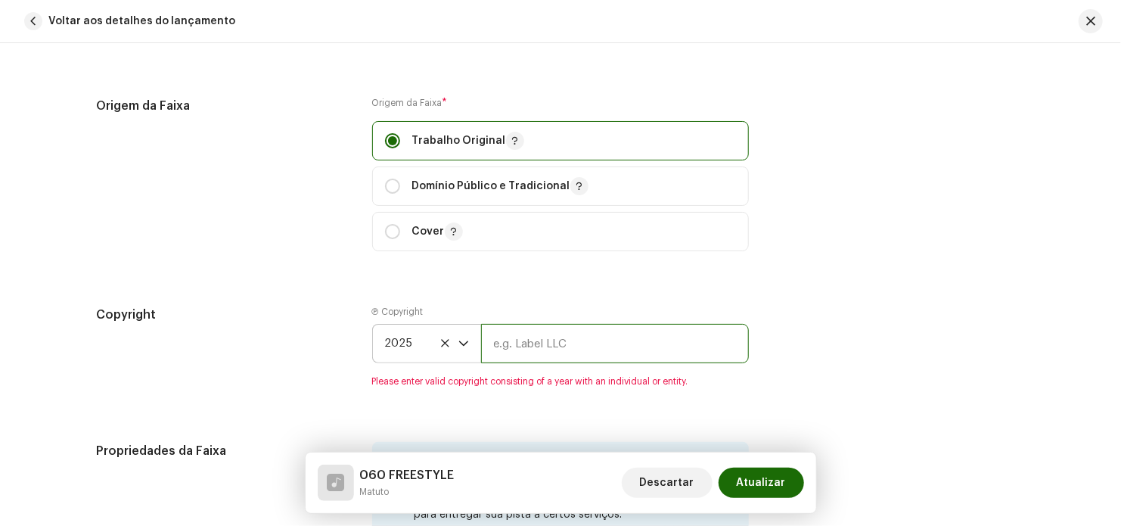
click at [546, 358] on input "text" at bounding box center [615, 343] width 268 height 39
type input "RARO RECORDS"
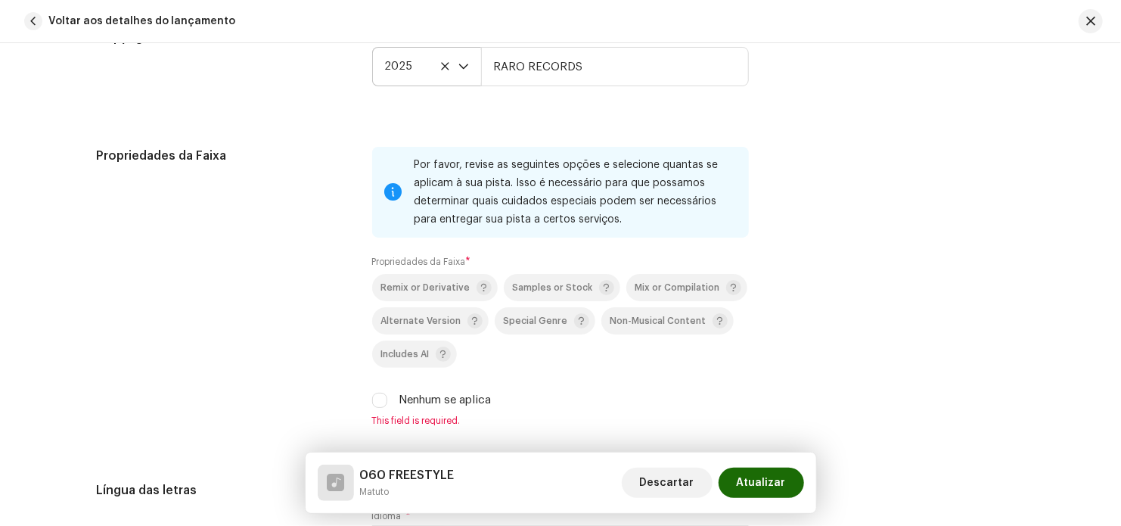
scroll to position [2058, 0]
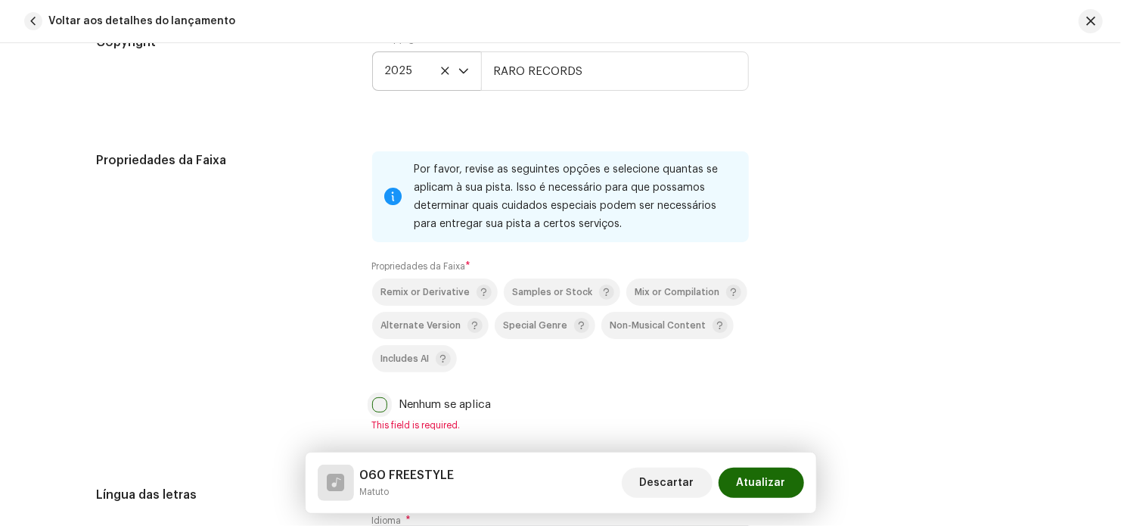
click at [375, 409] on input "Nenhum se aplica" at bounding box center [379, 404] width 15 height 15
checkbox input "true"
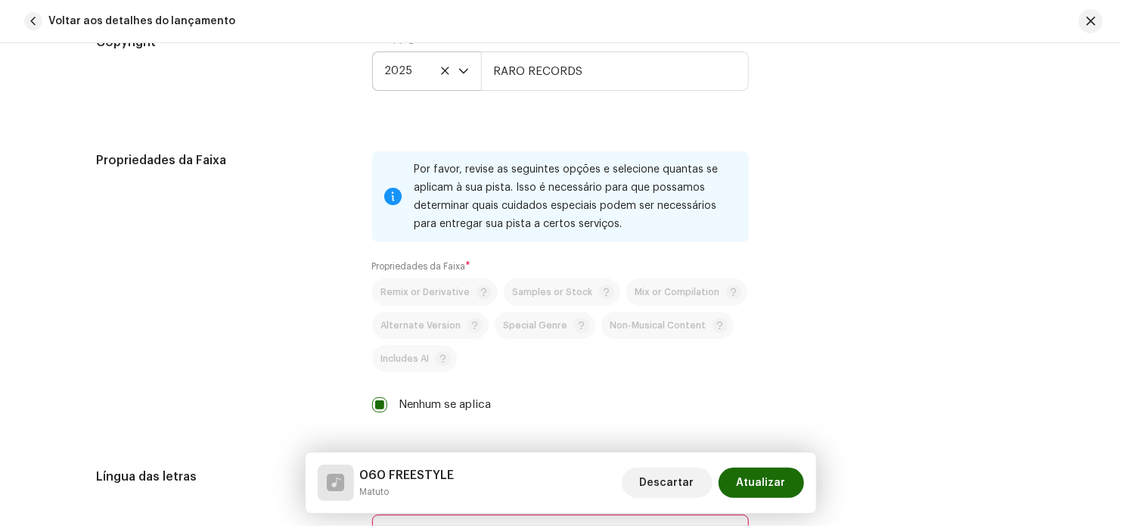
click at [244, 357] on div "Propriedades da Faixa" at bounding box center [222, 291] width 252 height 280
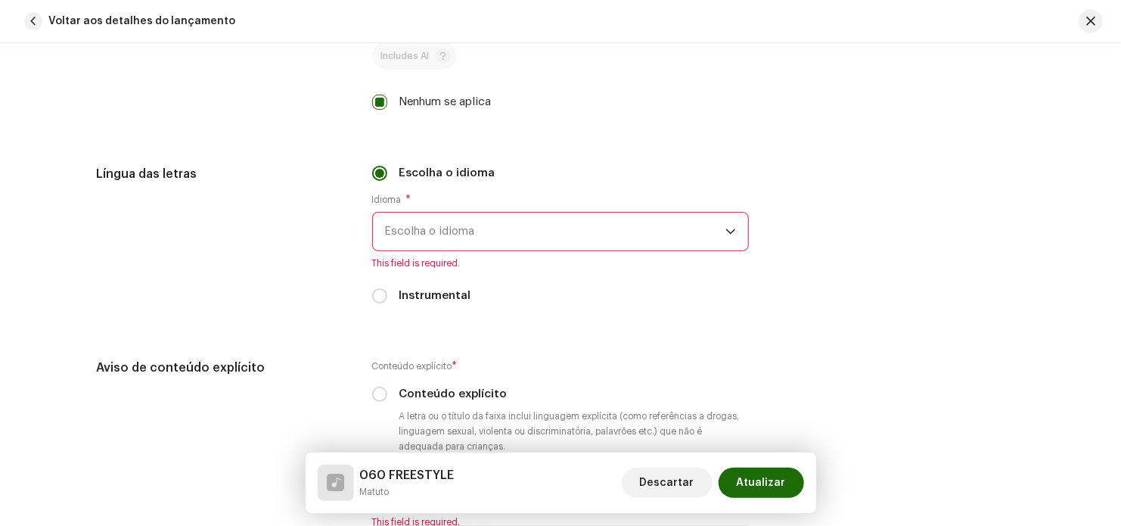
scroll to position [2391, 0]
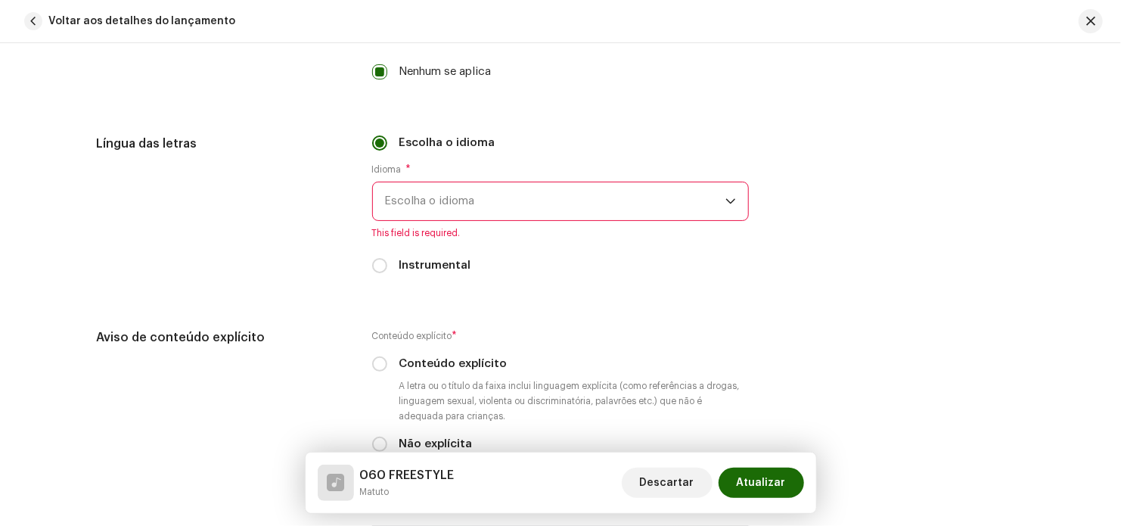
click at [498, 200] on span "Escolha o idioma" at bounding box center [555, 201] width 340 height 38
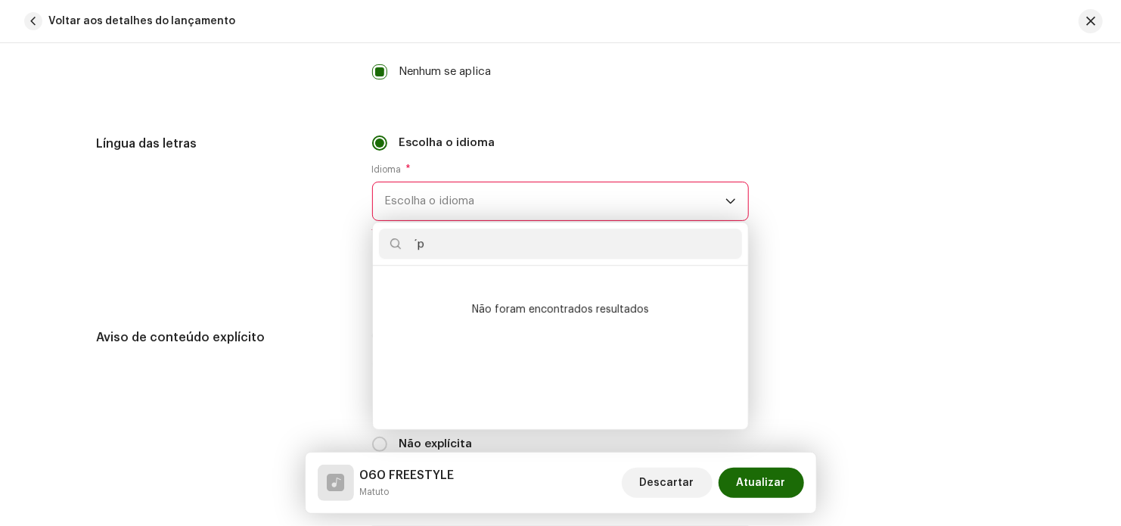
scroll to position [0, 0]
type input "´"
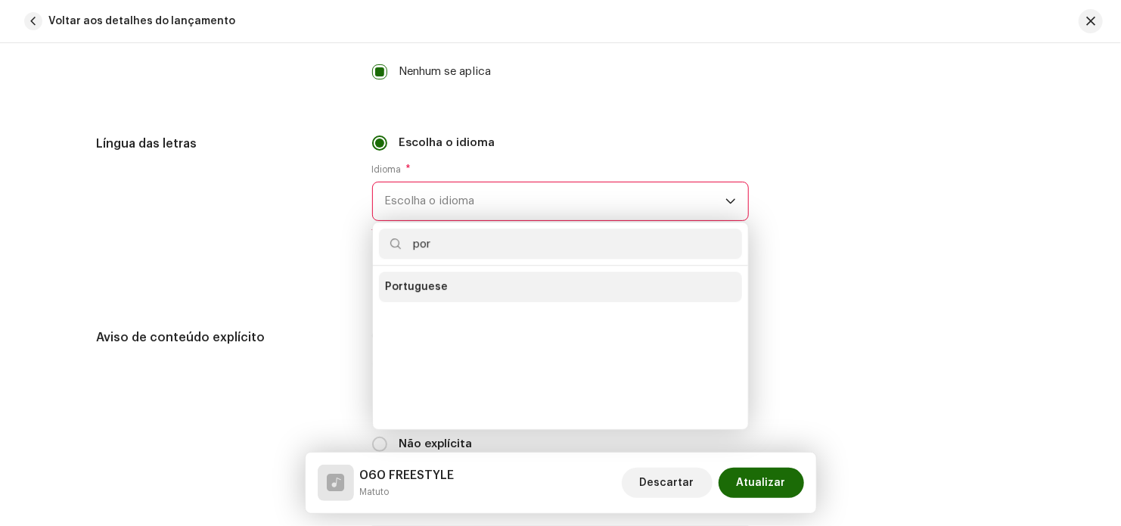
type input "por"
click at [443, 296] on li "Portuguese" at bounding box center [560, 287] width 363 height 30
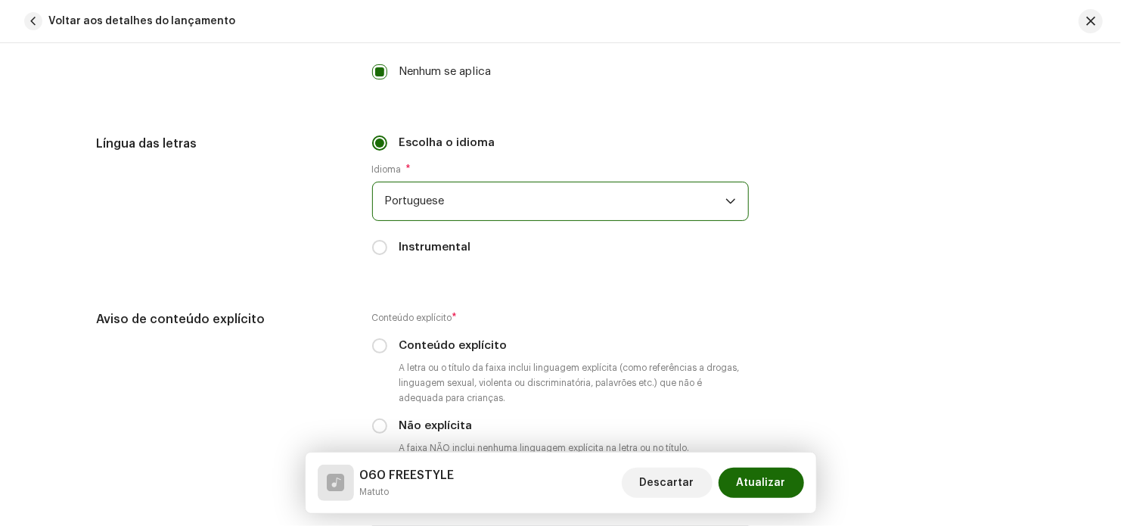
click at [222, 215] on div "Língua das letras" at bounding box center [222, 204] width 252 height 139
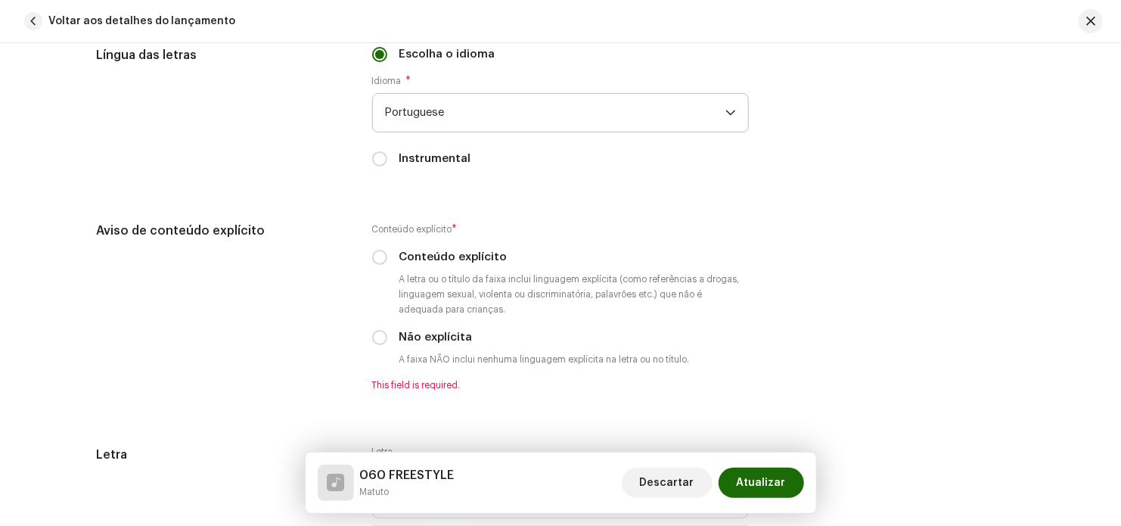
scroll to position [2482, 0]
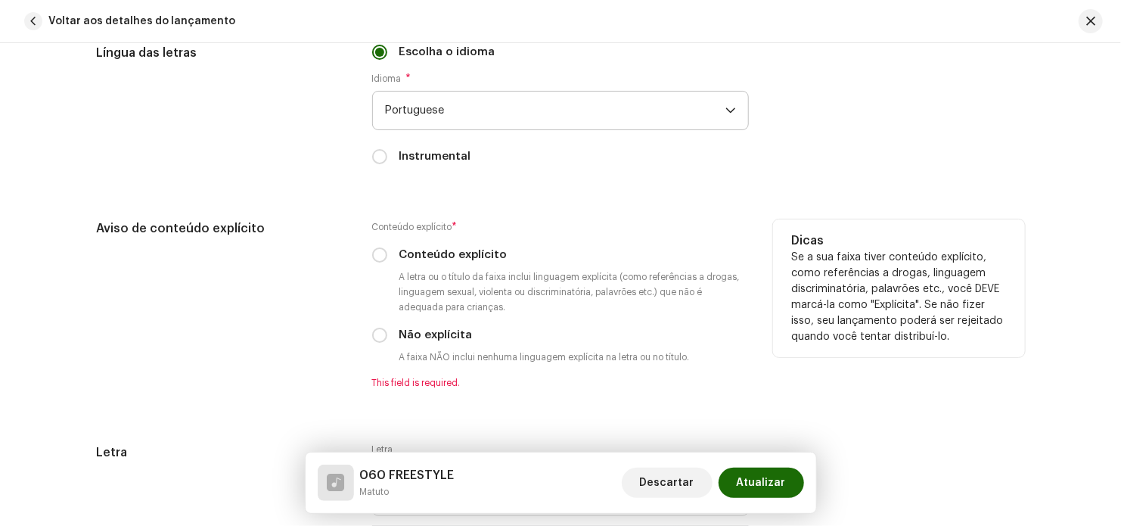
click at [241, 294] on div "Aviso de conteúdo explícito" at bounding box center [222, 313] width 252 height 188
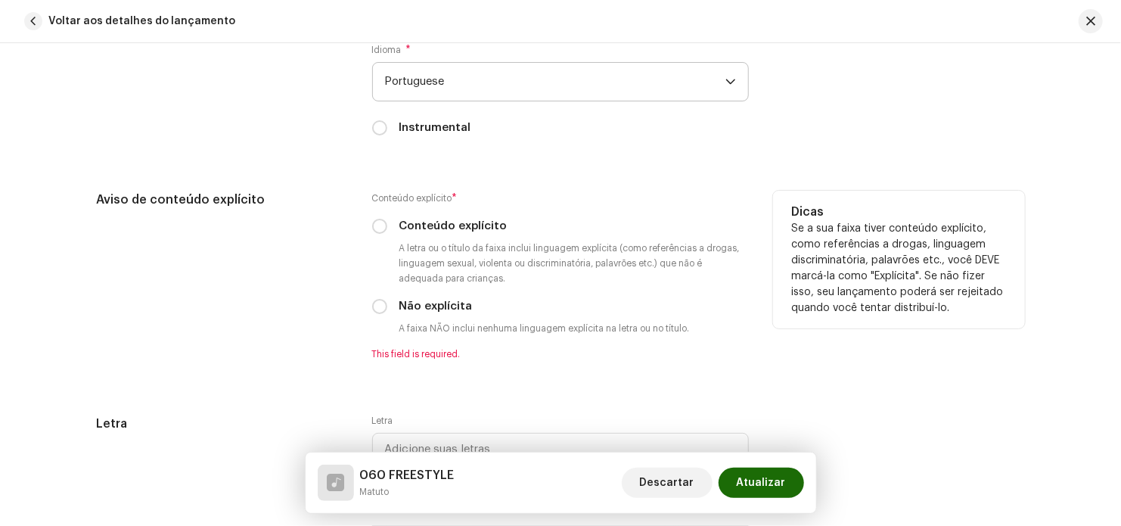
scroll to position [2512, 0]
click at [380, 307] on input "Não explícita" at bounding box center [379, 304] width 15 height 15
radio input "true"
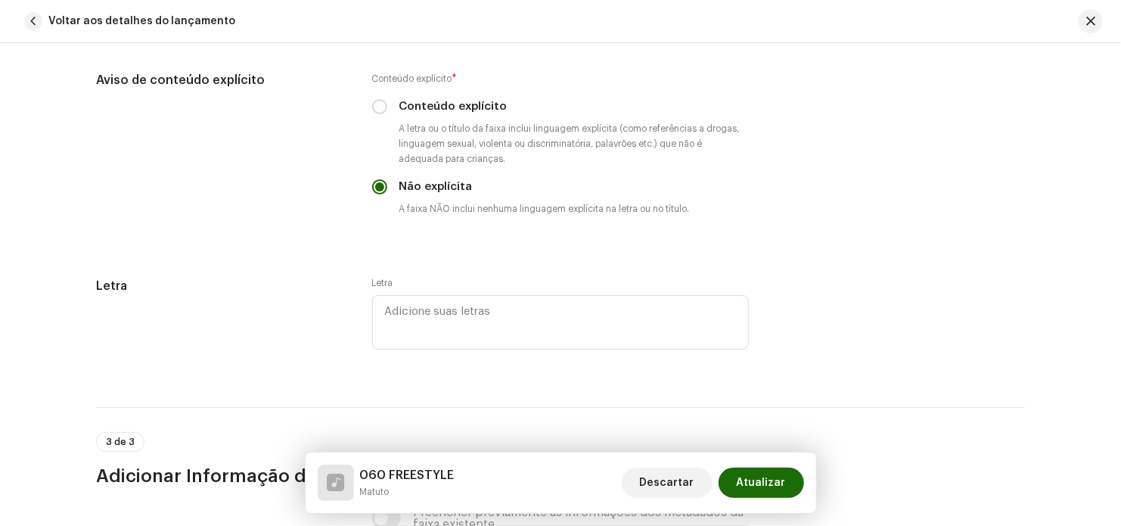
scroll to position [2633, 0]
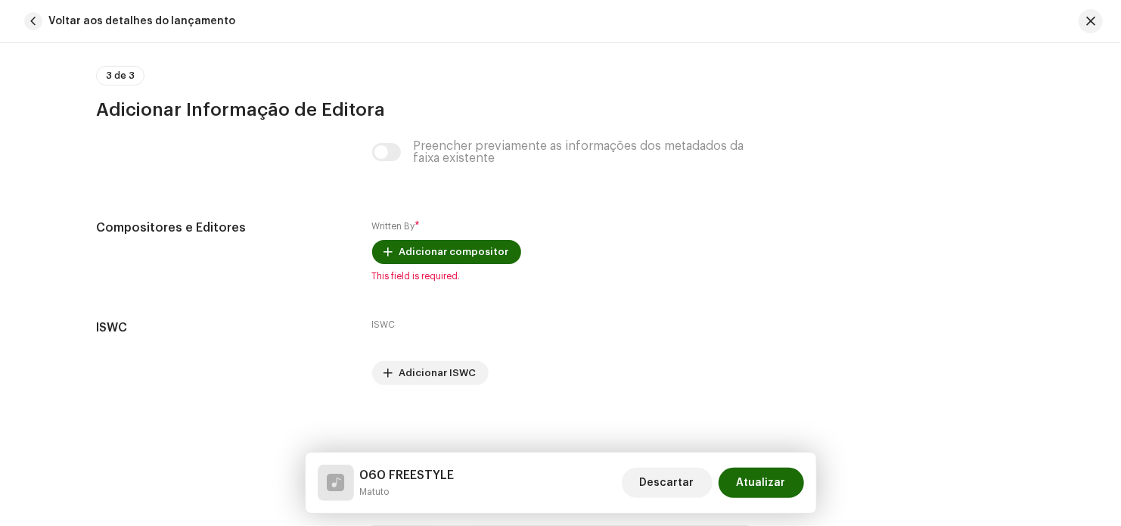
scroll to position [3003, 0]
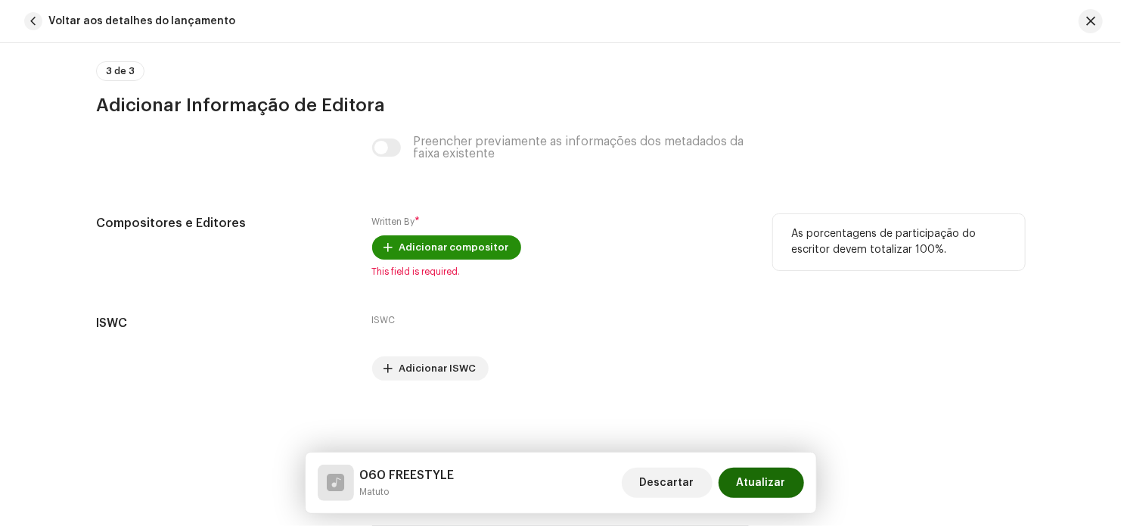
click at [456, 250] on span "Adicionar compositor" at bounding box center [455, 247] width 110 height 30
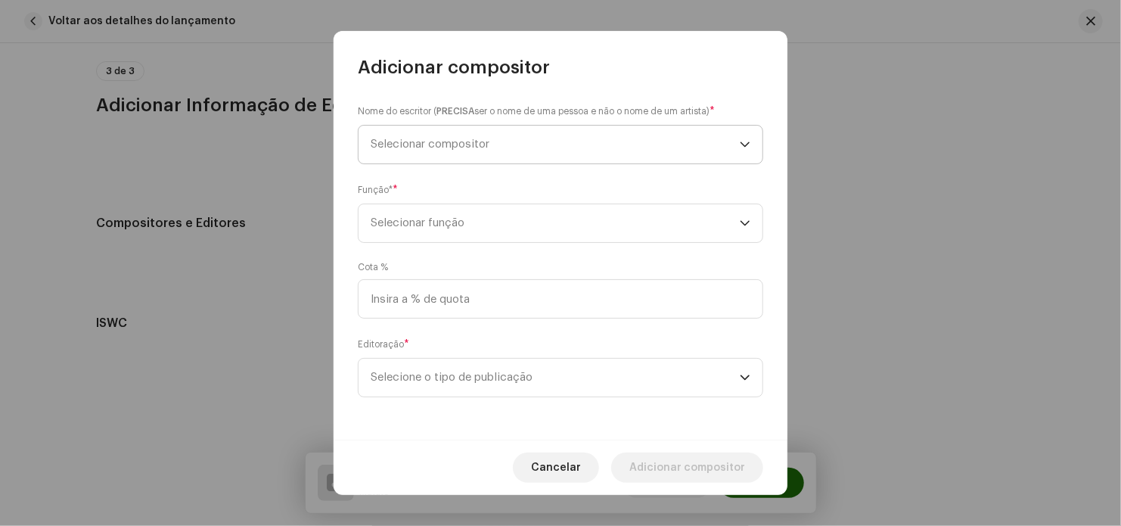
click at [617, 128] on span "Selecionar compositor" at bounding box center [555, 145] width 369 height 38
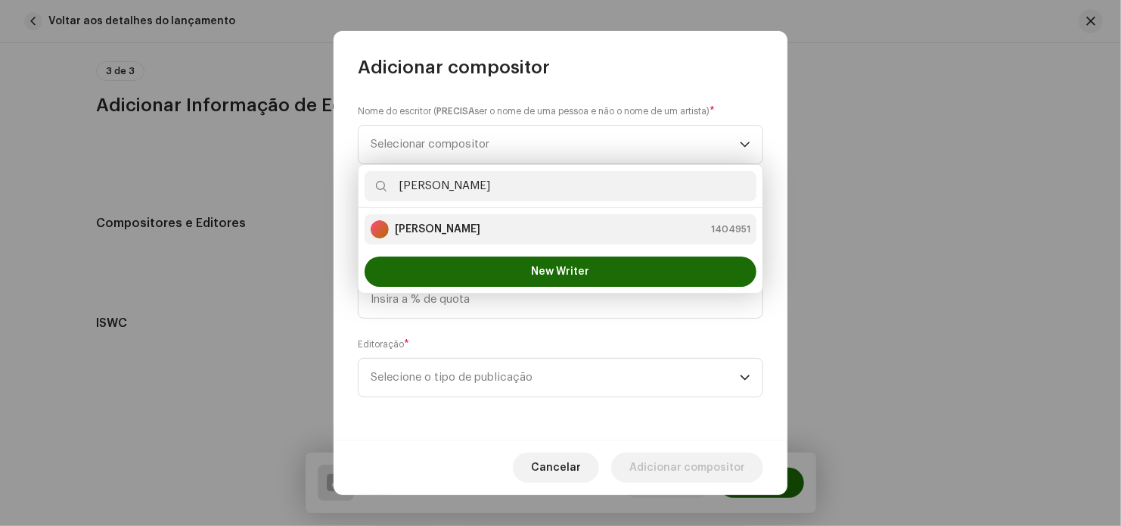
type input "[PERSON_NAME]"
click at [583, 229] on div "Israel Davi 1404951" at bounding box center [561, 229] width 380 height 18
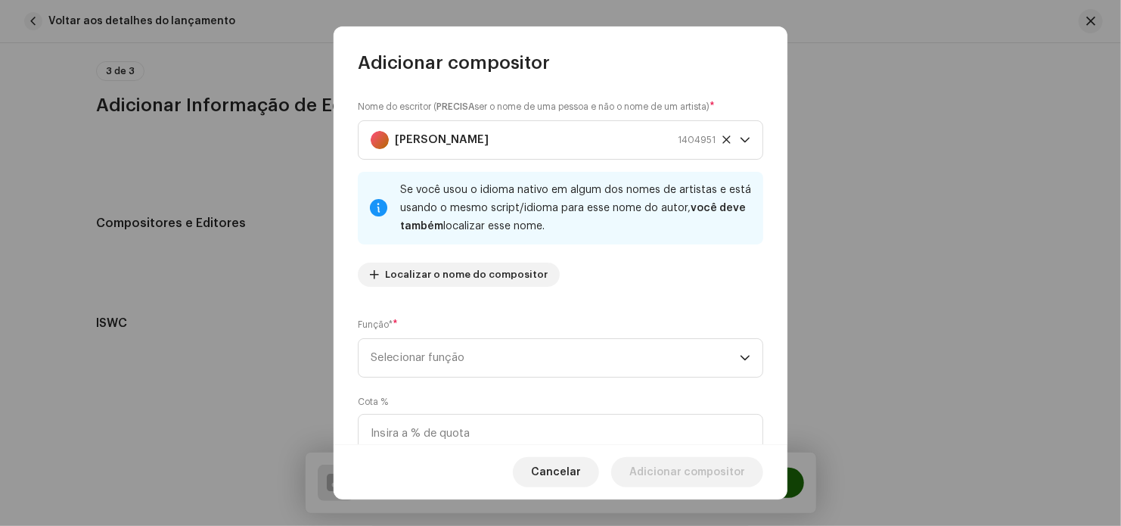
click at [614, 380] on div "Nome do escritor ( PRECISA ser o nome de uma pessoa e não o nome de um artista)…" at bounding box center [561, 260] width 454 height 370
click at [630, 363] on span "Selecionar função" at bounding box center [555, 358] width 369 height 38
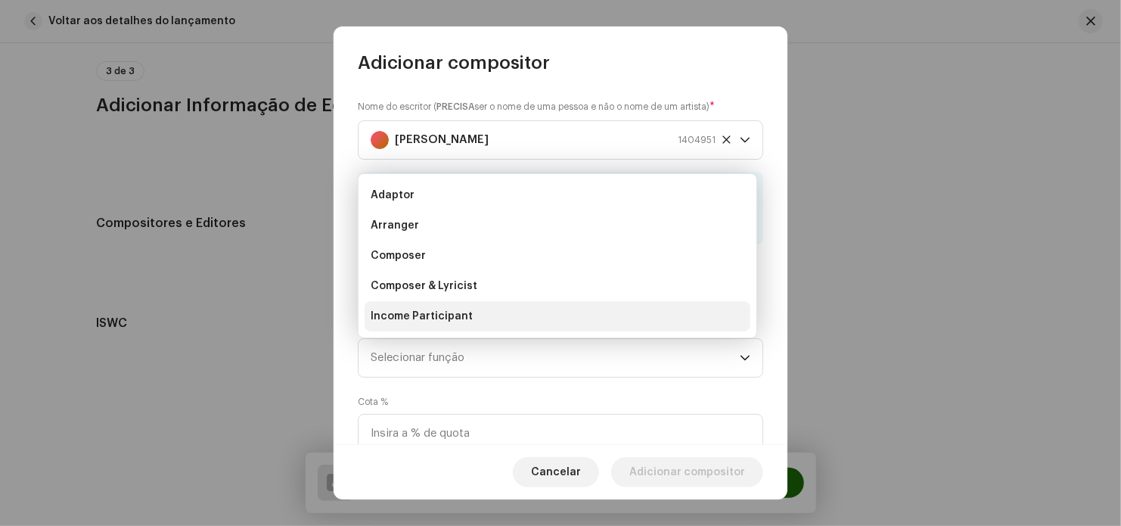
scroll to position [24, 0]
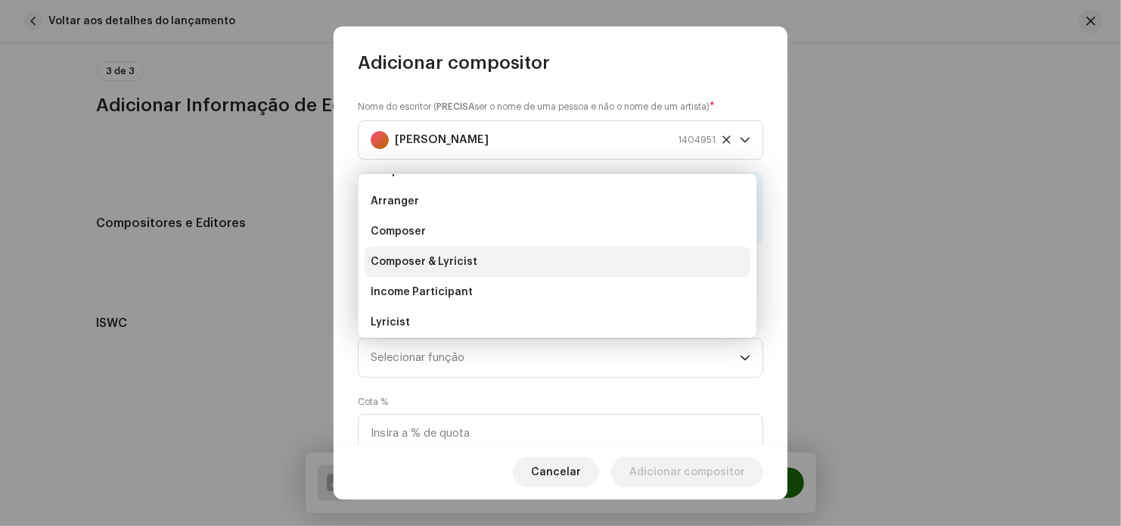
click at [521, 260] on li "Composer & Lyricist" at bounding box center [558, 262] width 386 height 30
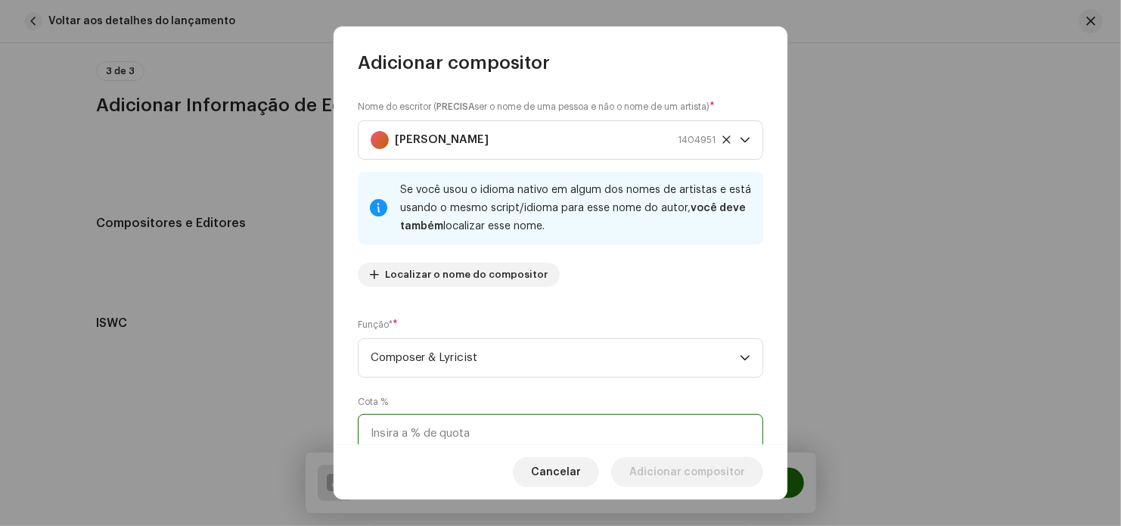
click at [571, 428] on input at bounding box center [561, 433] width 406 height 39
type input "100,00"
click at [738, 285] on div "Nome do escritor ( PRECISA ser o nome de uma pessoa e não o nome de um artista)…" at bounding box center [561, 199] width 406 height 200
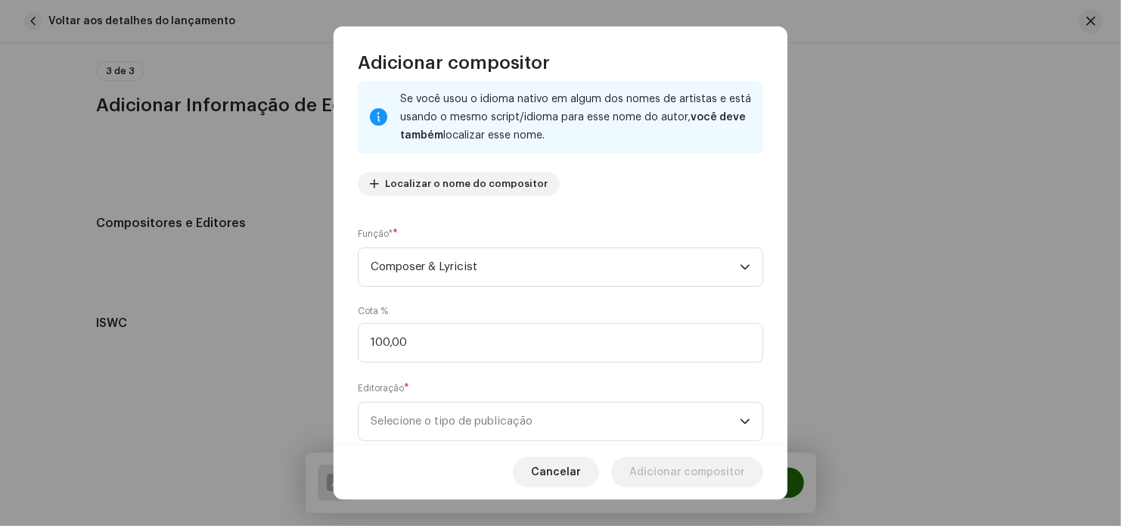
scroll to position [129, 0]
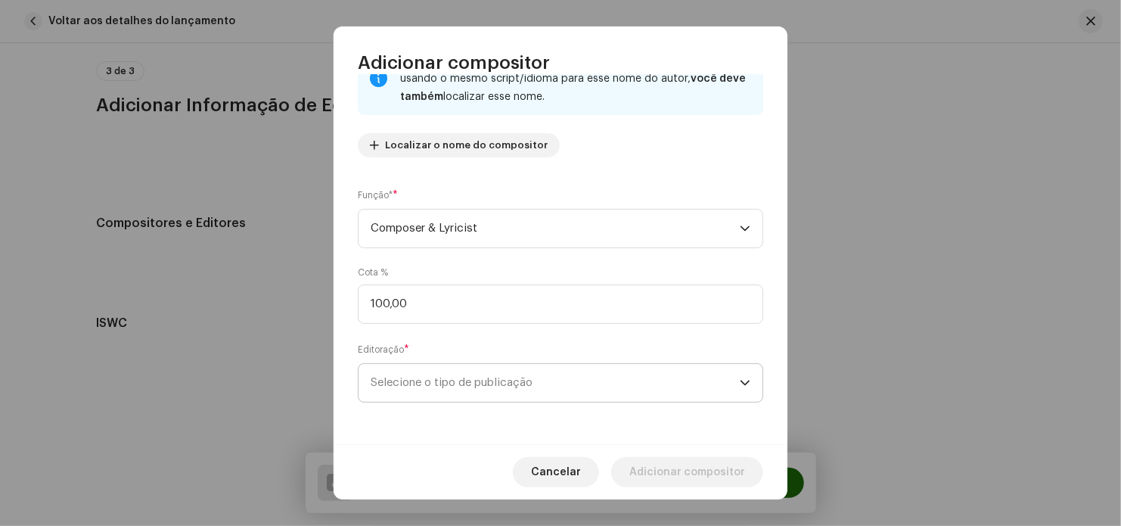
click at [711, 390] on span "Selecione o tipo de publicação" at bounding box center [555, 383] width 369 height 38
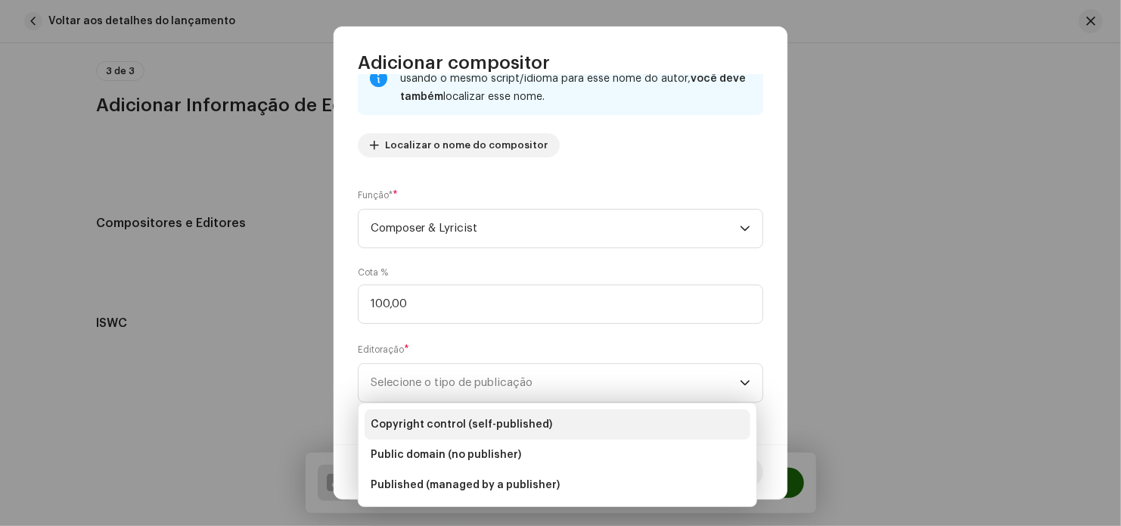
click at [518, 423] on span "Copyright control (self-published)" at bounding box center [462, 424] width 182 height 15
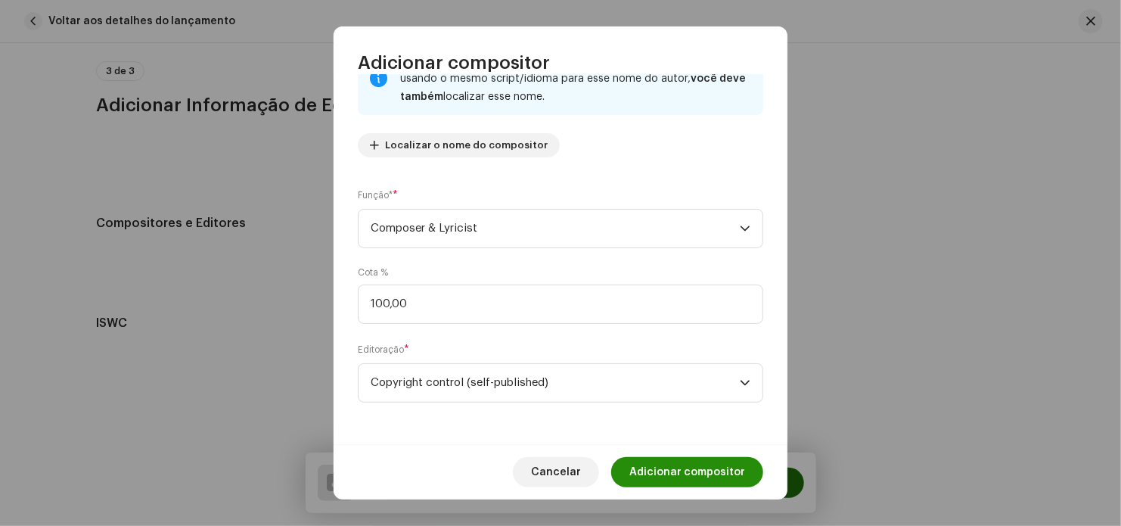
click at [690, 465] on span "Adicionar compositor" at bounding box center [688, 472] width 116 height 30
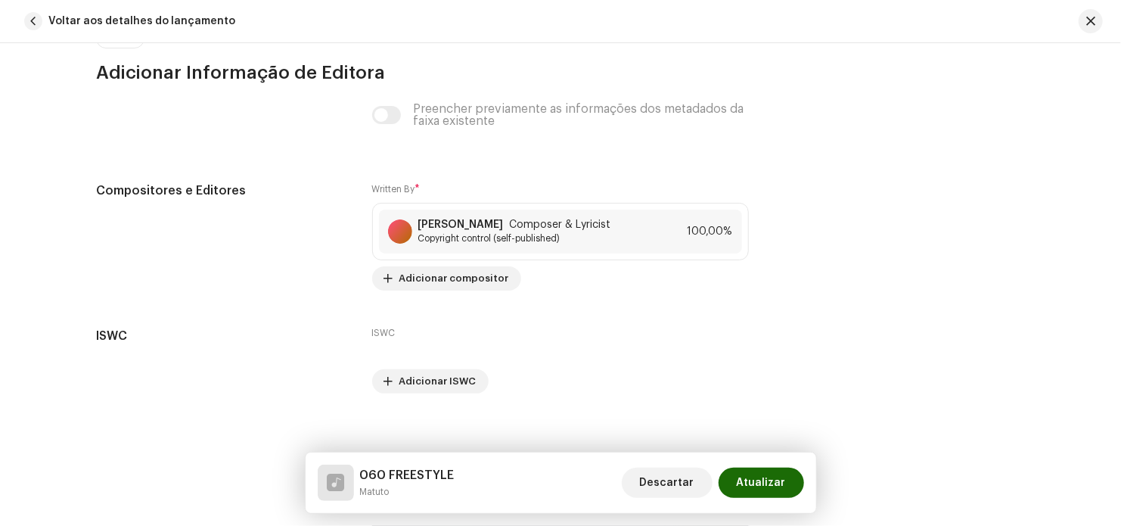
scroll to position [3049, 0]
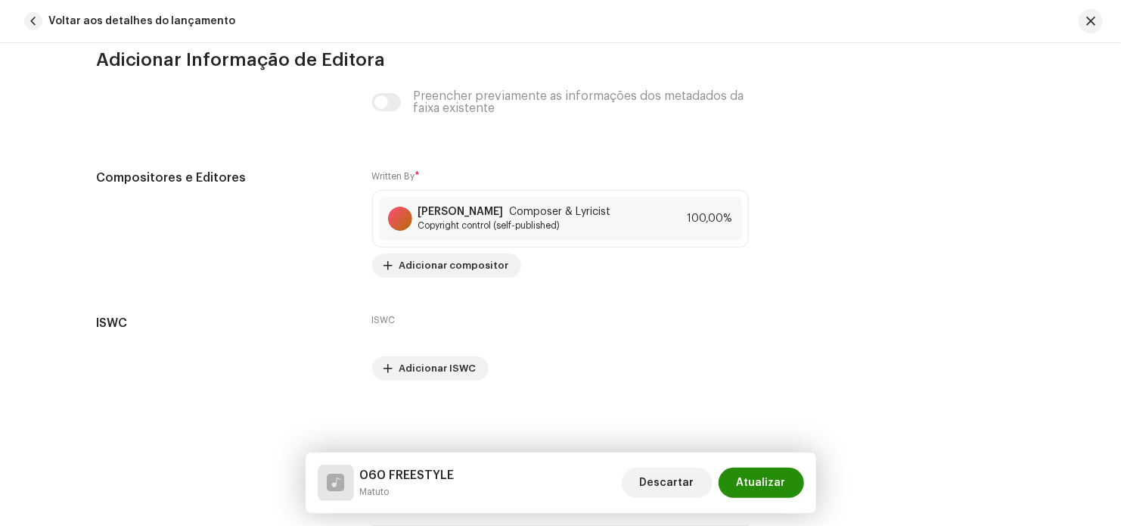
click at [766, 480] on span "Atualizar" at bounding box center [761, 483] width 49 height 30
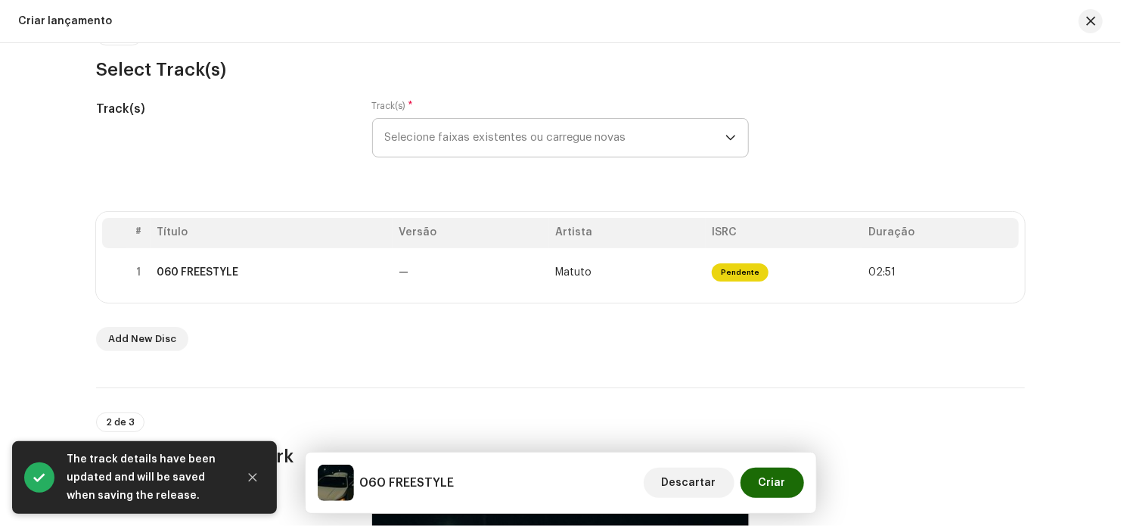
click at [843, 331] on div "Add New Disc" at bounding box center [560, 339] width 929 height 24
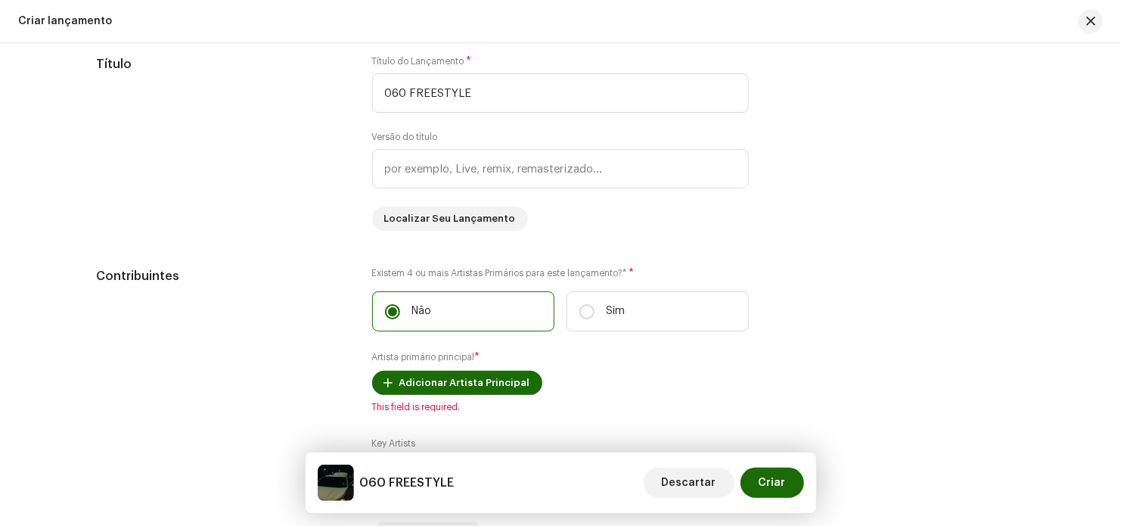
scroll to position [1453, 0]
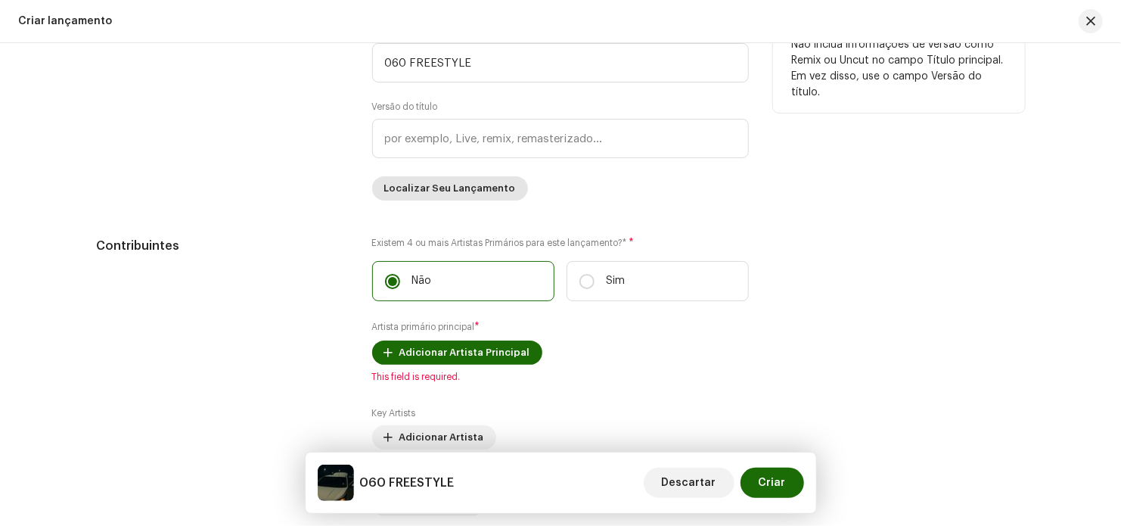
click at [438, 189] on span "Localizar Seu Lançamento" at bounding box center [450, 188] width 132 height 30
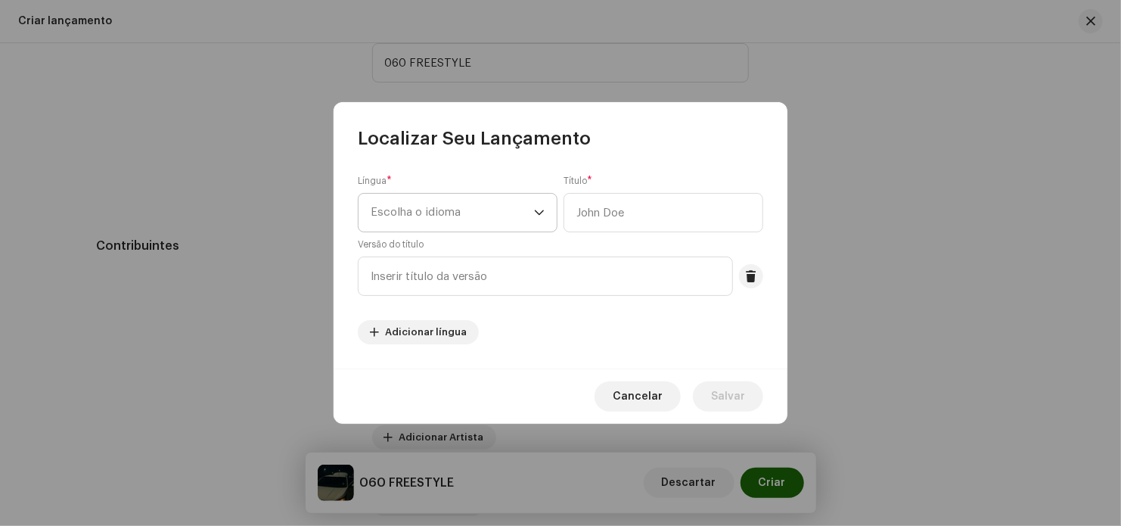
click at [444, 208] on span "Escolha o idioma" at bounding box center [452, 213] width 163 height 38
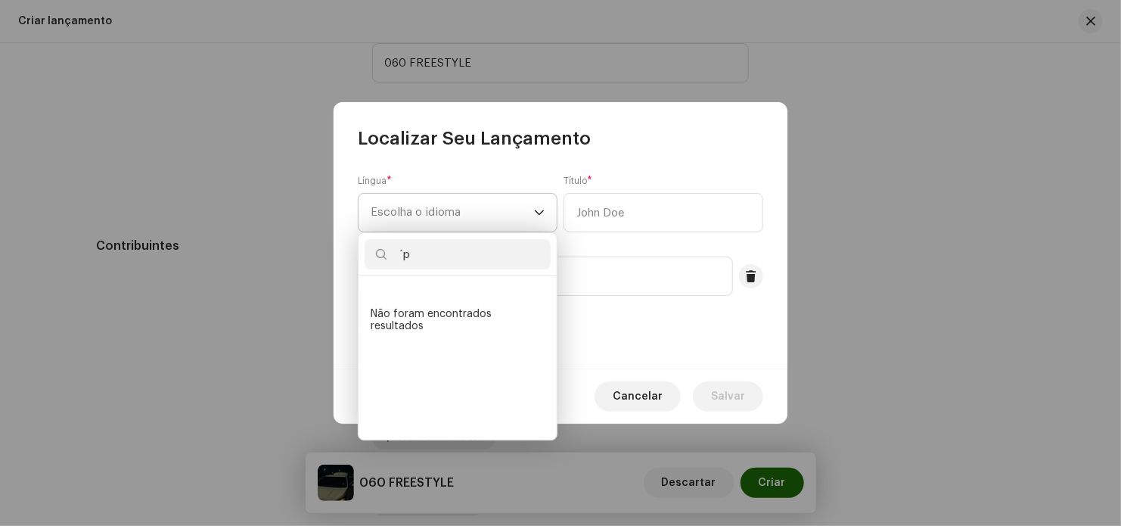
scroll to position [0, 0]
type input "´"
type input "po"
click at [409, 330] on span "Portuguese" at bounding box center [402, 327] width 63 height 15
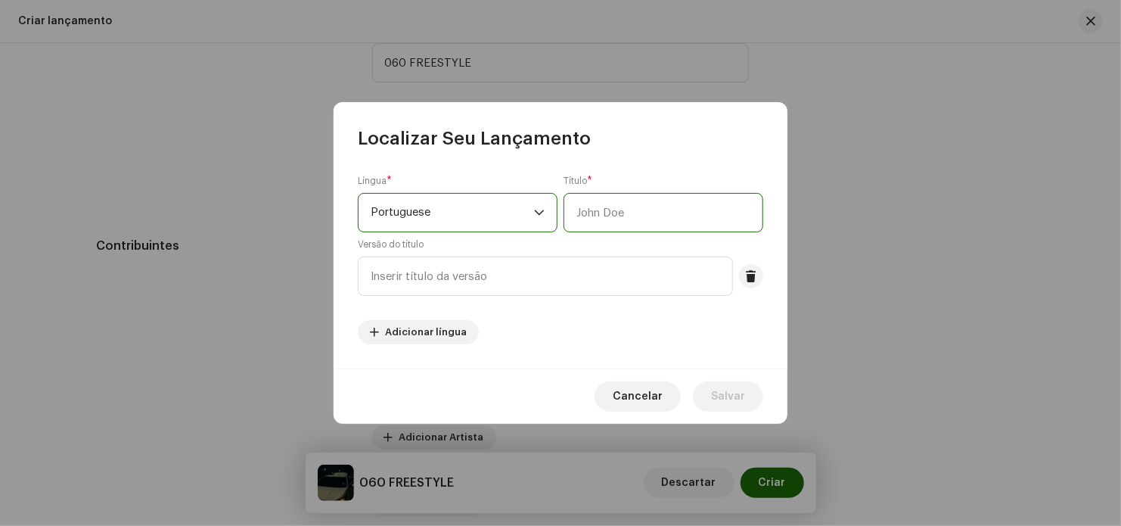
click at [623, 218] on input "text" at bounding box center [664, 212] width 200 height 39
type input "060 FREESTYLE"
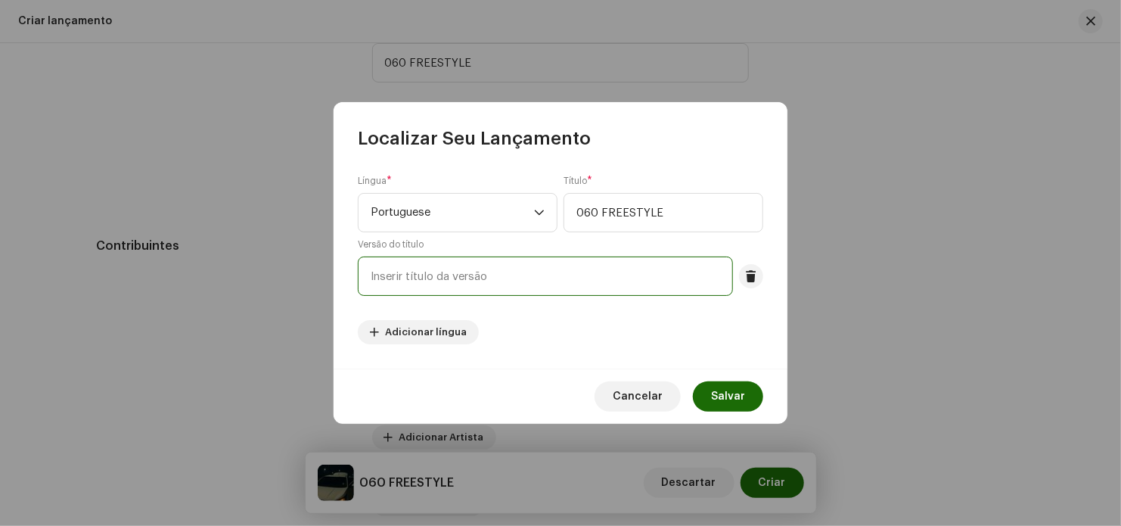
click at [605, 278] on input "text" at bounding box center [545, 276] width 375 height 39
type input "MANY MAN"
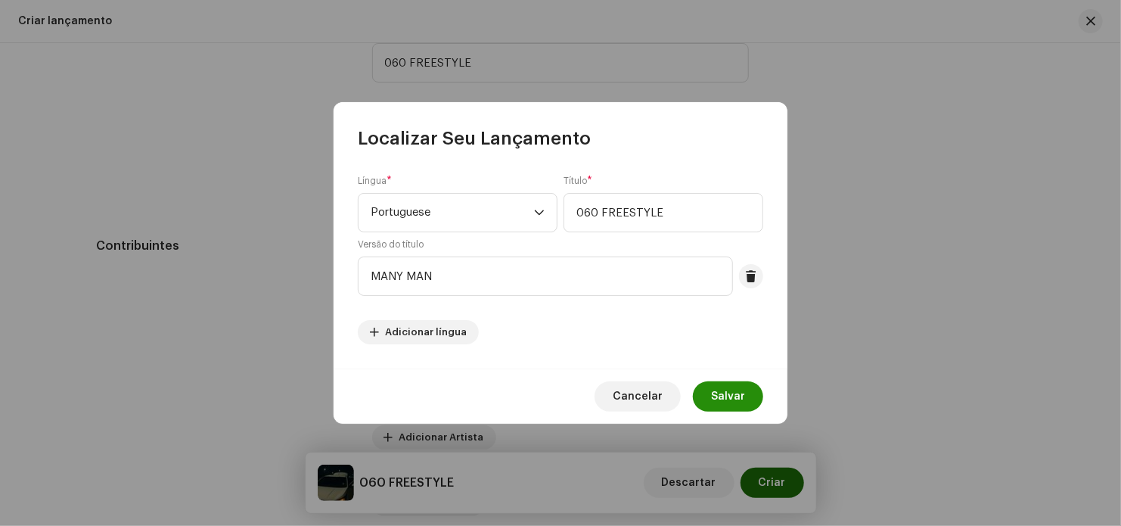
click at [731, 388] on span "Salvar" at bounding box center [728, 396] width 34 height 30
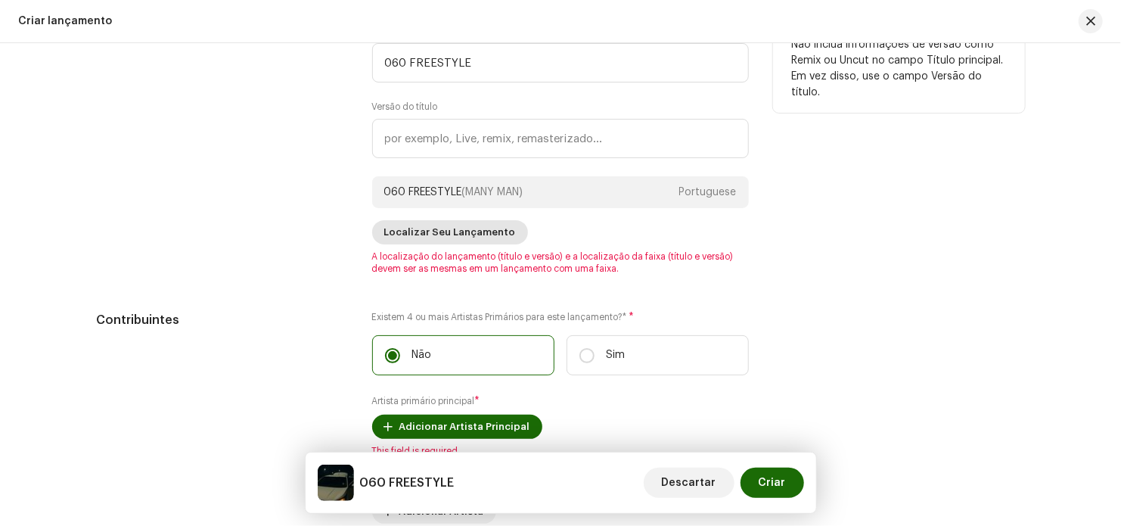
click at [417, 237] on span "Localizar Seu Lançamento" at bounding box center [450, 232] width 132 height 30
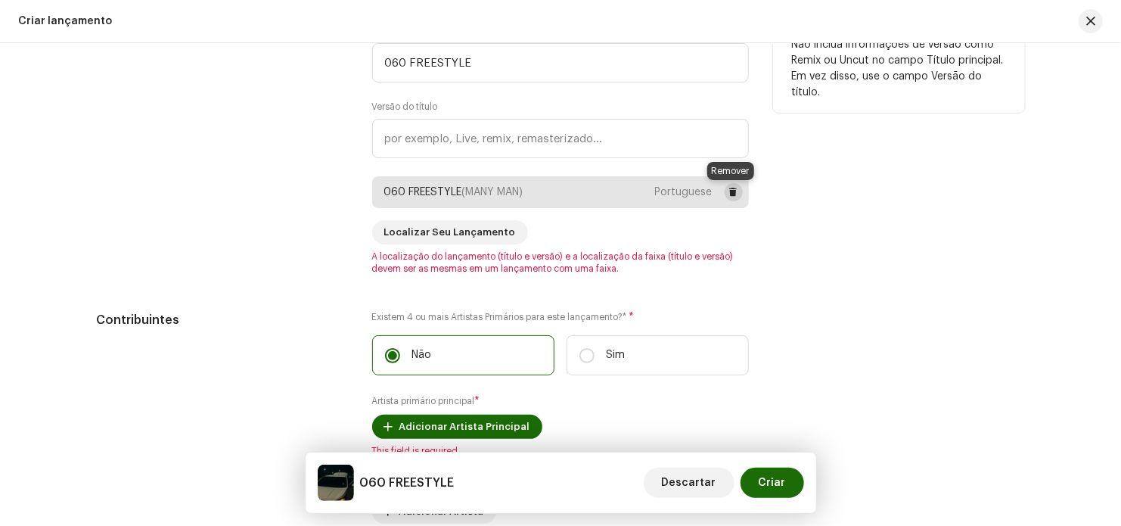
click at [732, 192] on span at bounding box center [733, 192] width 9 height 12
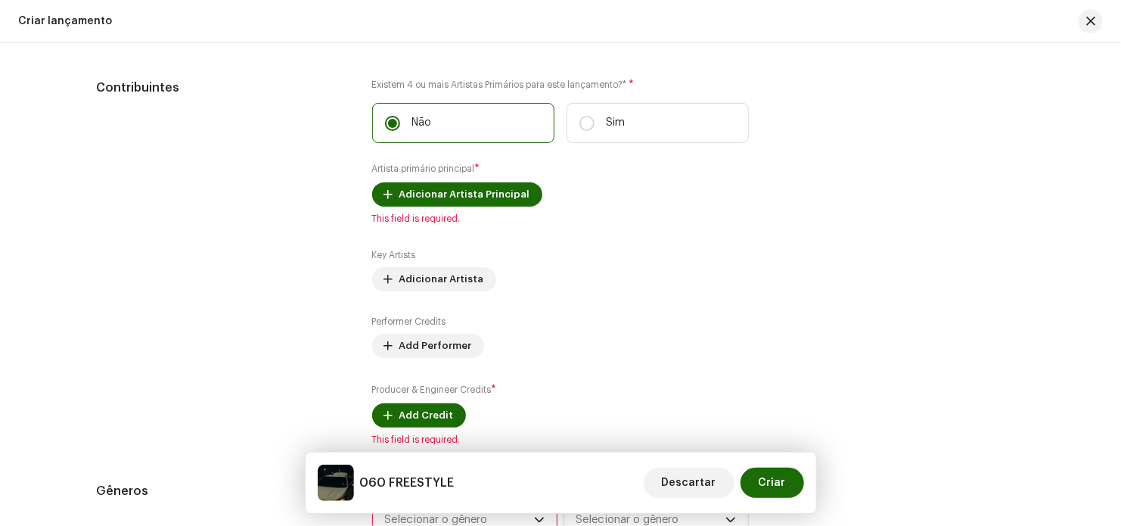
scroll to position [1634, 0]
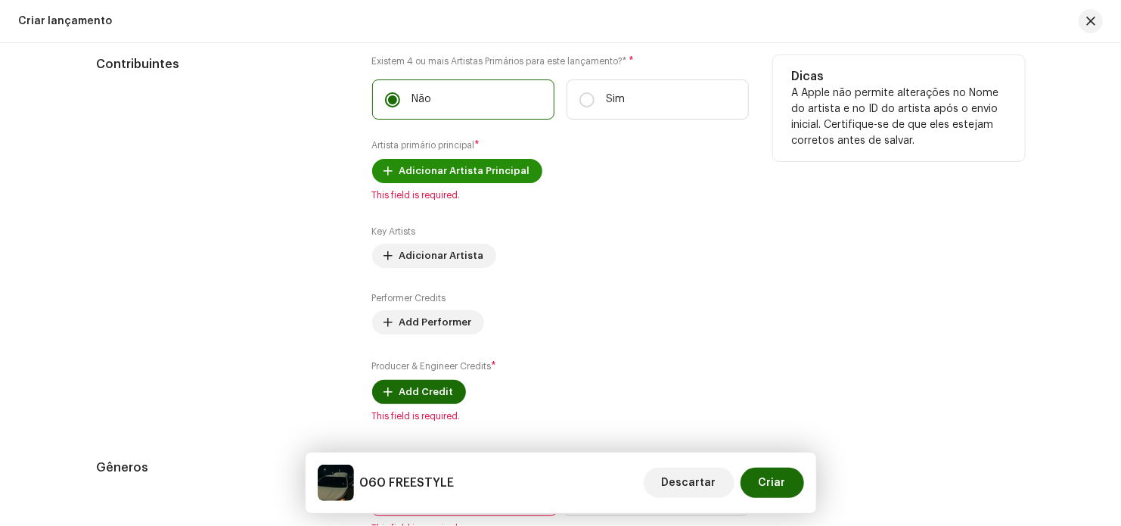
click at [417, 176] on span "Adicionar Artista Principal" at bounding box center [465, 171] width 131 height 30
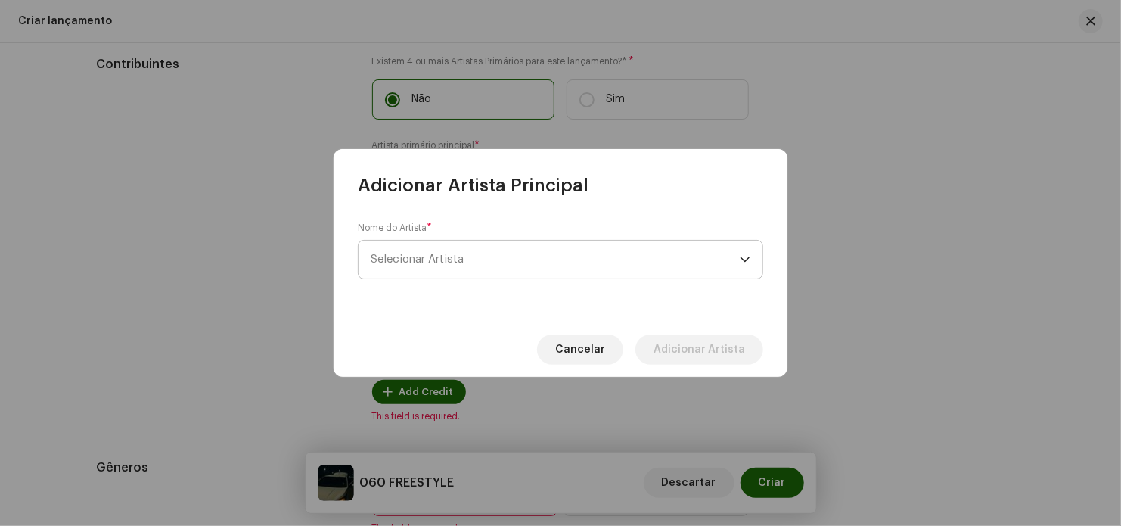
click at [496, 247] on span "Selecionar Artista" at bounding box center [555, 260] width 369 height 38
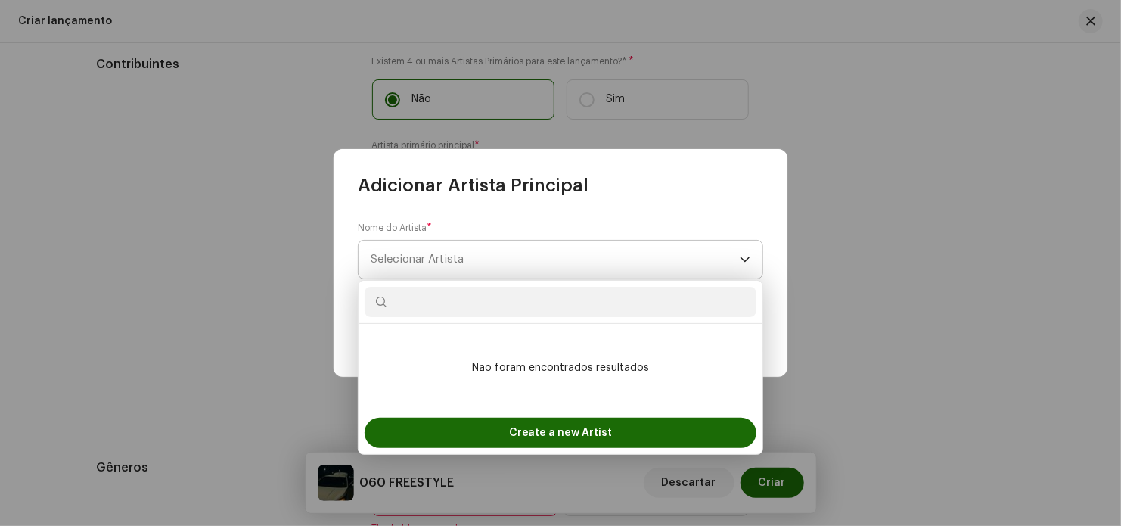
type input ","
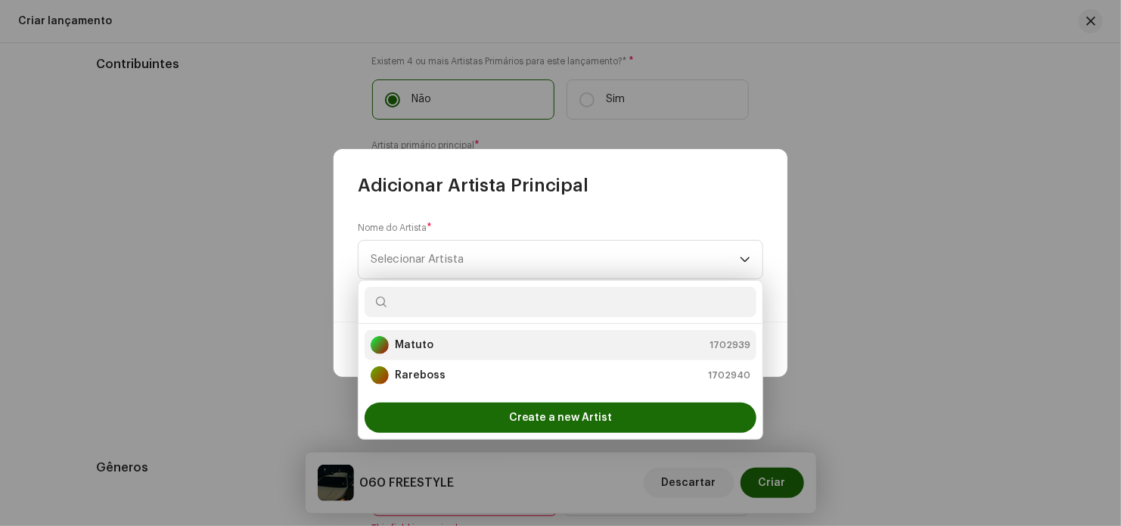
click at [505, 337] on div "Matuto 1702939" at bounding box center [561, 345] width 380 height 18
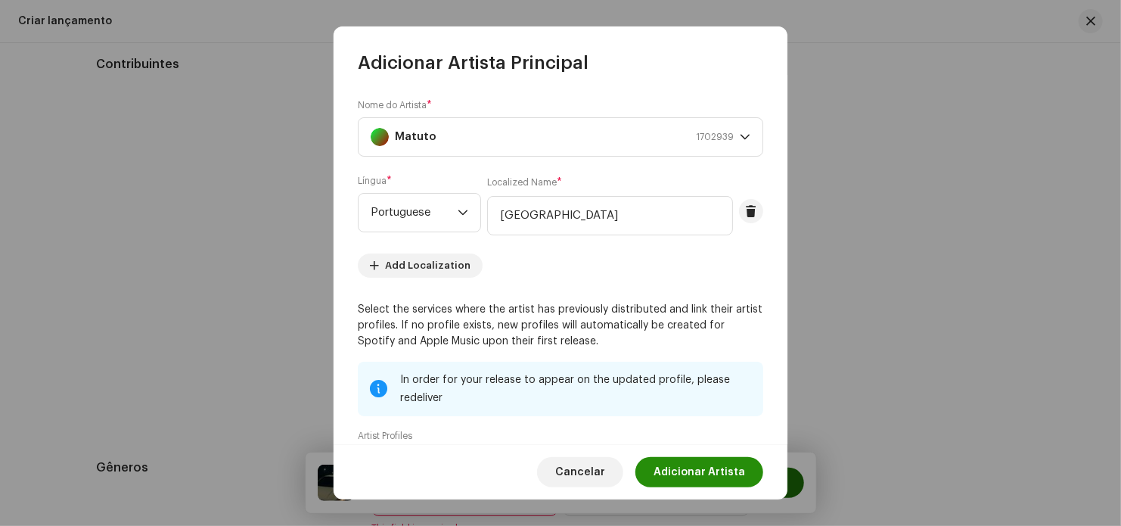
click at [698, 477] on span "Adicionar Artista" at bounding box center [700, 472] width 92 height 30
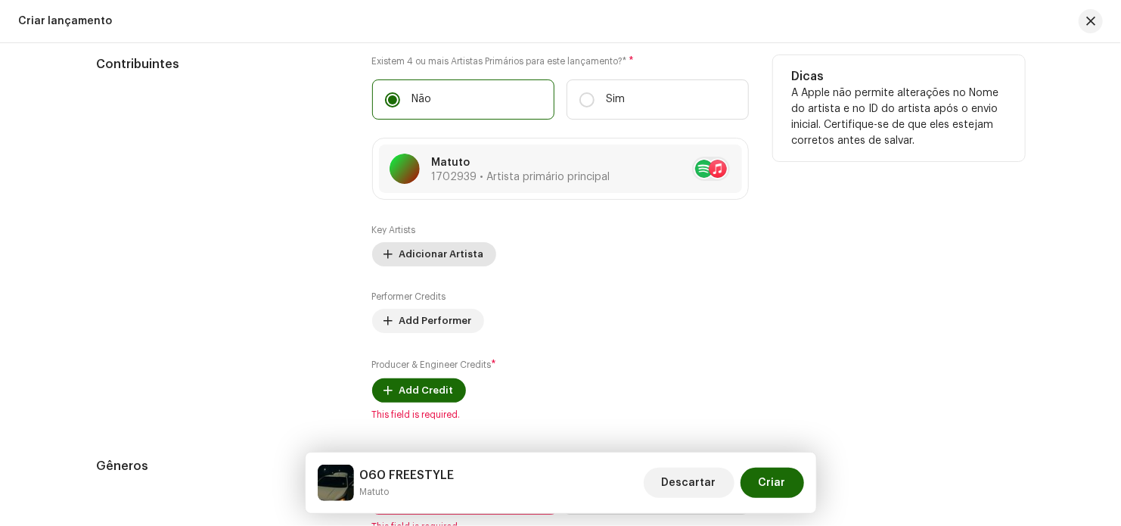
click at [423, 251] on span "Adicionar Artista" at bounding box center [442, 254] width 85 height 30
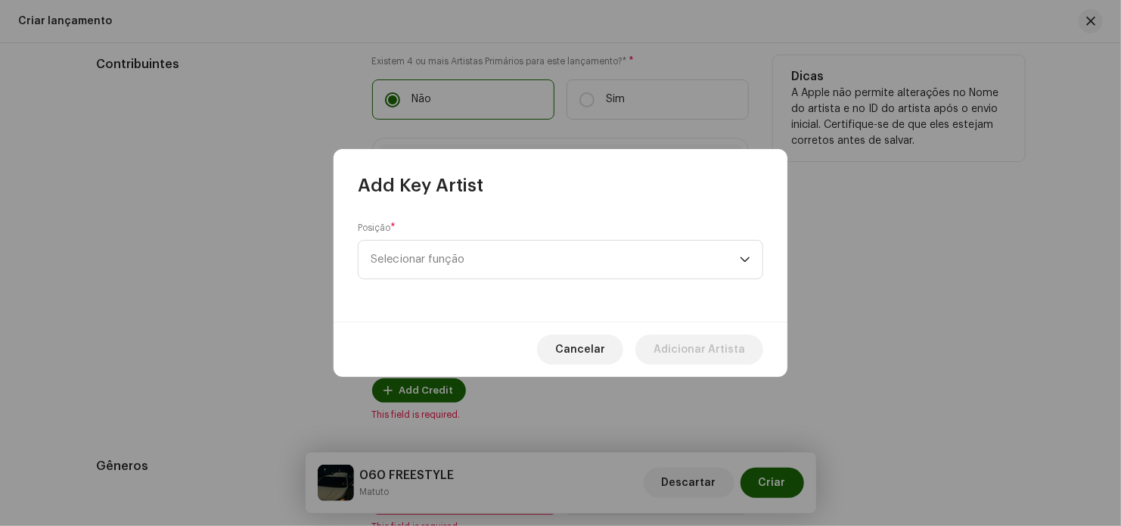
click at [423, 251] on span "Selecionar função" at bounding box center [555, 260] width 369 height 38
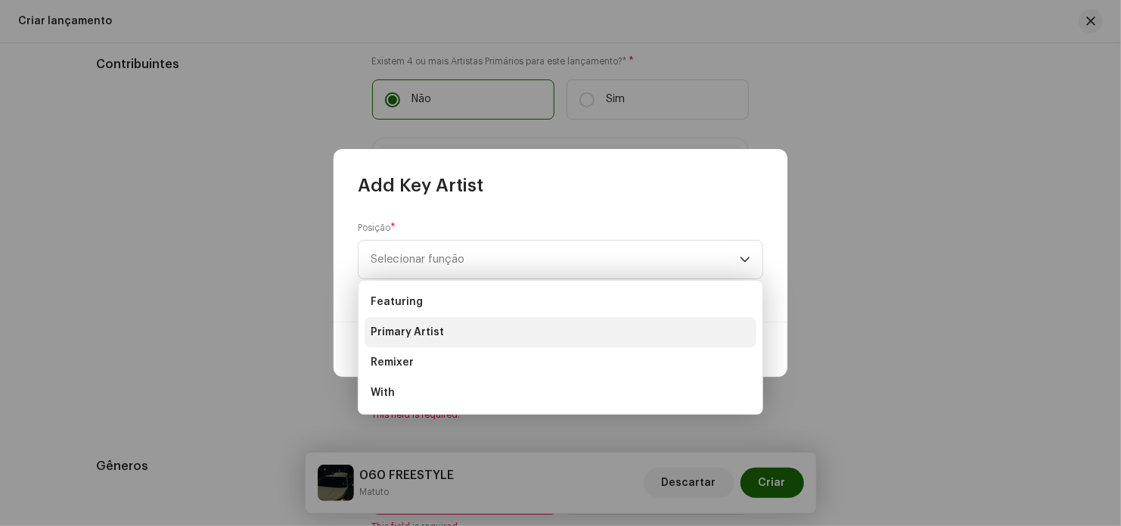
click at [415, 330] on span "Primary Artist" at bounding box center [407, 332] width 73 height 15
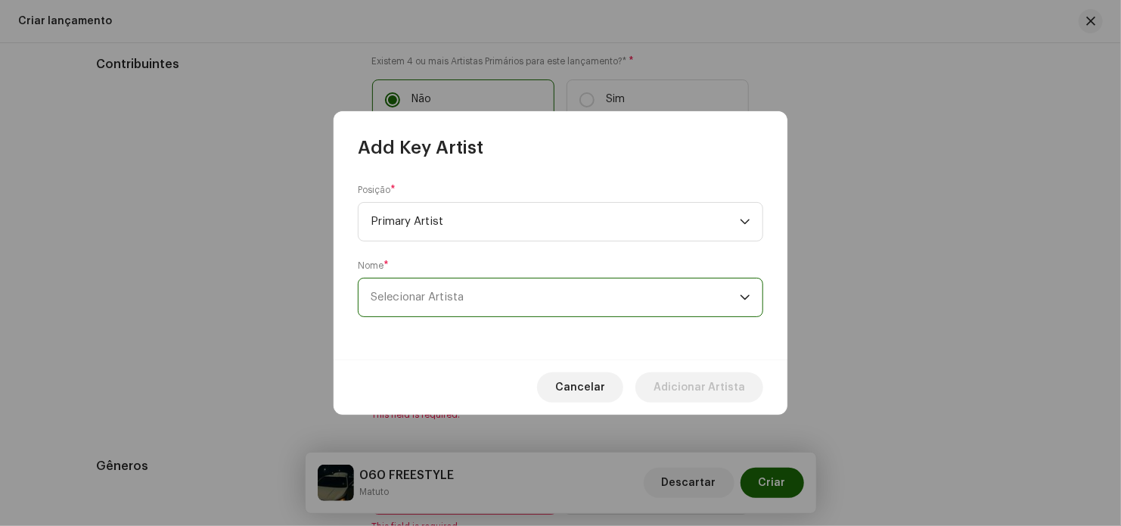
click at [446, 282] on span "Selecionar Artista" at bounding box center [555, 297] width 369 height 38
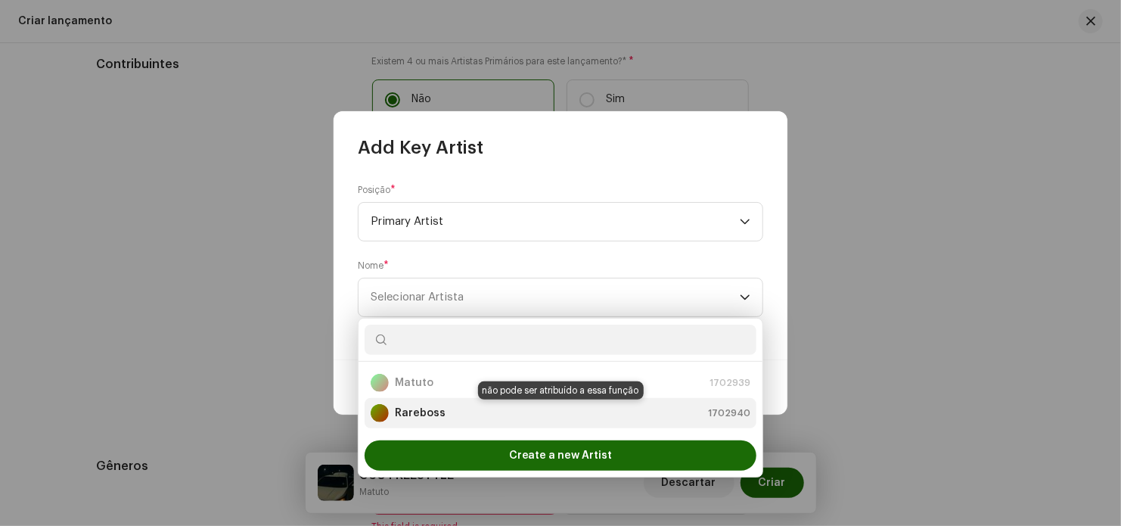
click at [435, 408] on strong "Rareboss" at bounding box center [420, 413] width 51 height 15
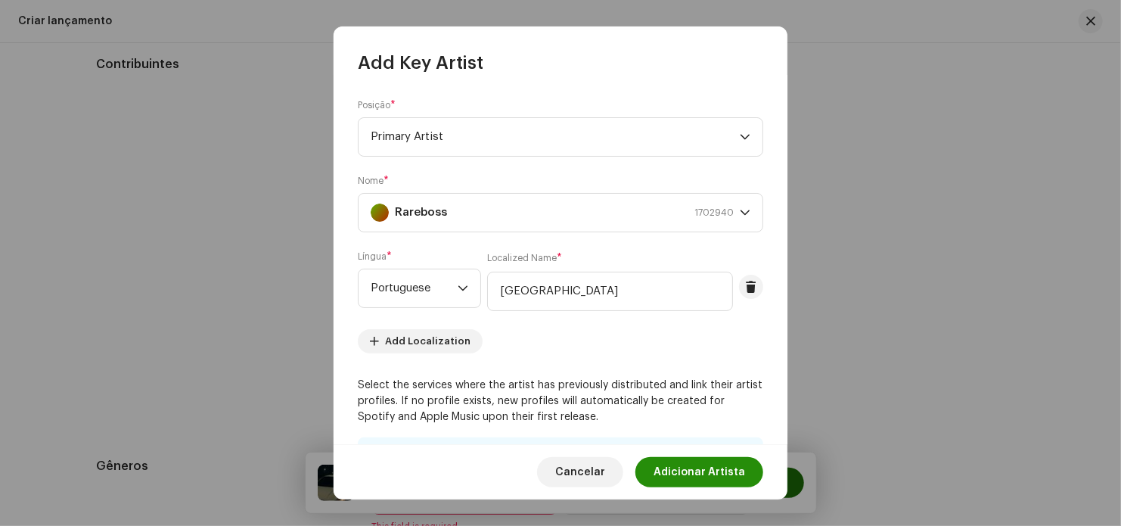
click at [698, 458] on span "Adicionar Artista" at bounding box center [700, 472] width 92 height 30
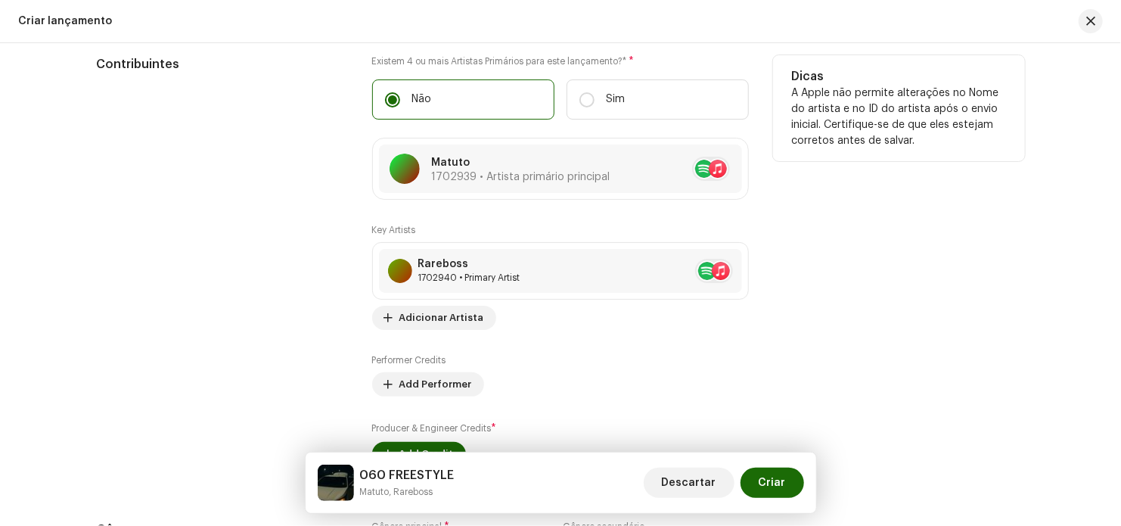
click at [197, 336] on div "Contribuintes" at bounding box center [222, 269] width 252 height 429
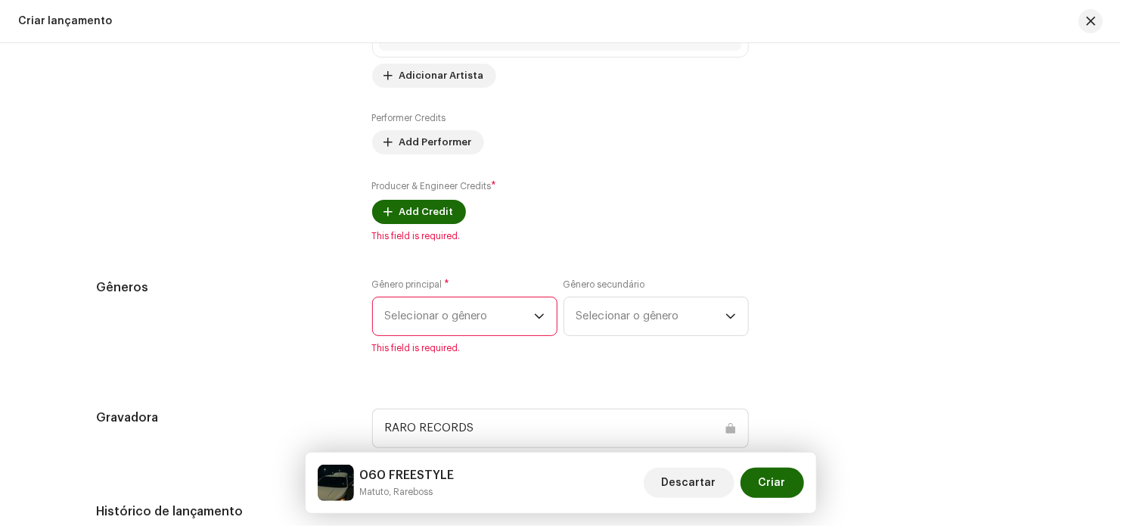
scroll to position [1907, 0]
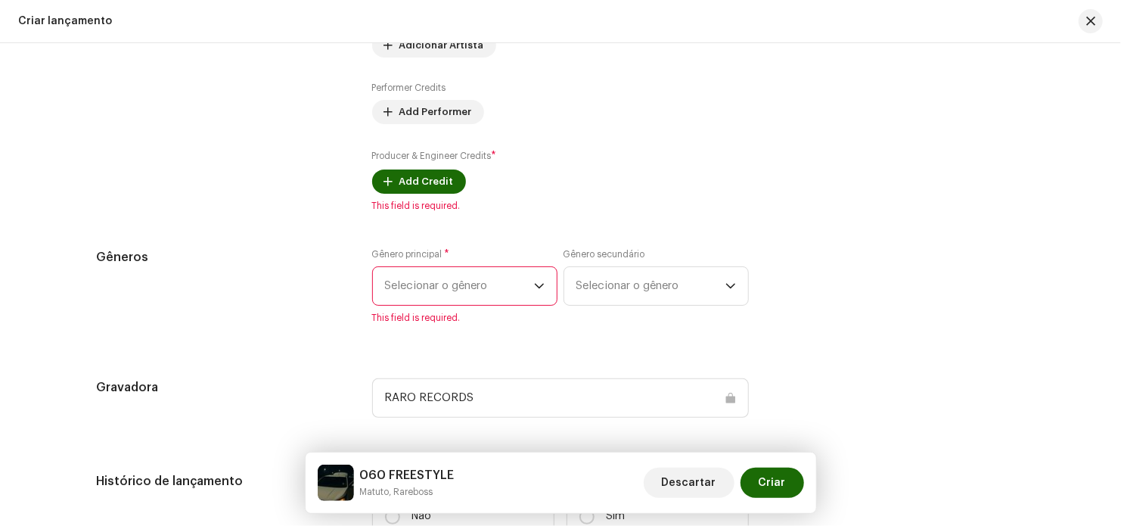
click at [516, 285] on span "Selecionar o gênero" at bounding box center [459, 286] width 149 height 38
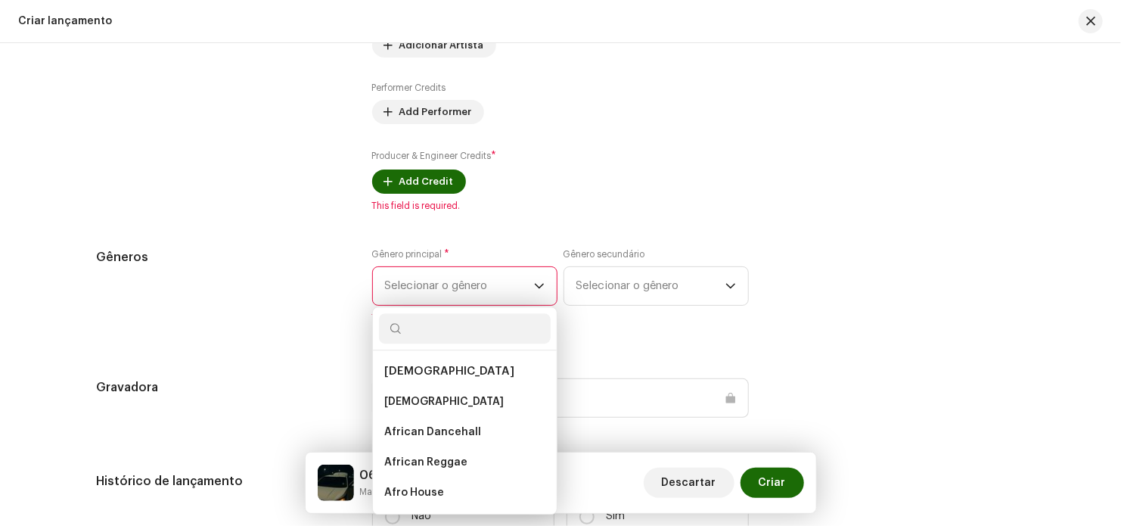
click at [516, 285] on span "Selecionar o gênero" at bounding box center [459, 286] width 149 height 38
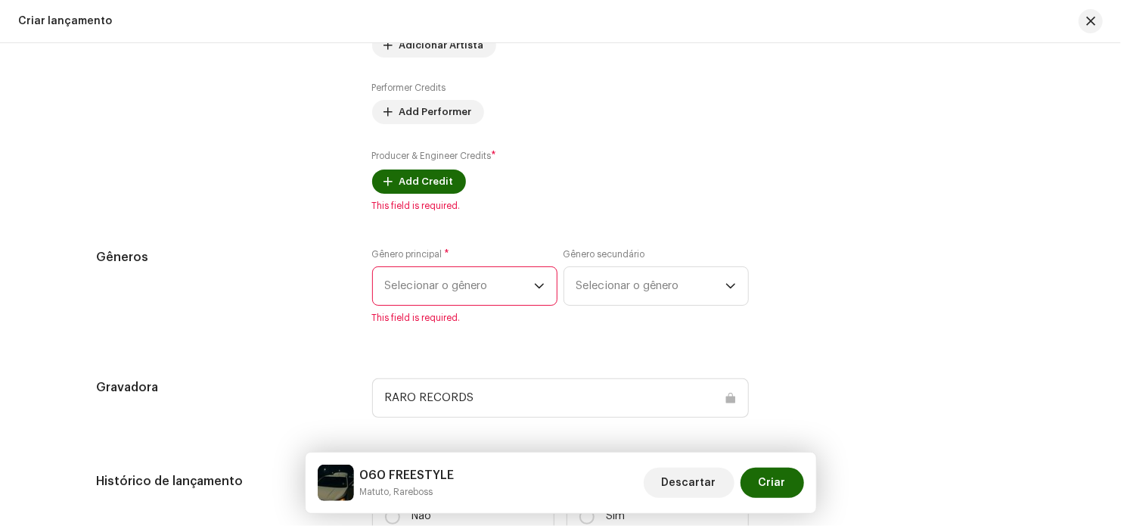
click at [738, 163] on div "Producer & Engineer Credits * Add Credit" at bounding box center [560, 170] width 377 height 45
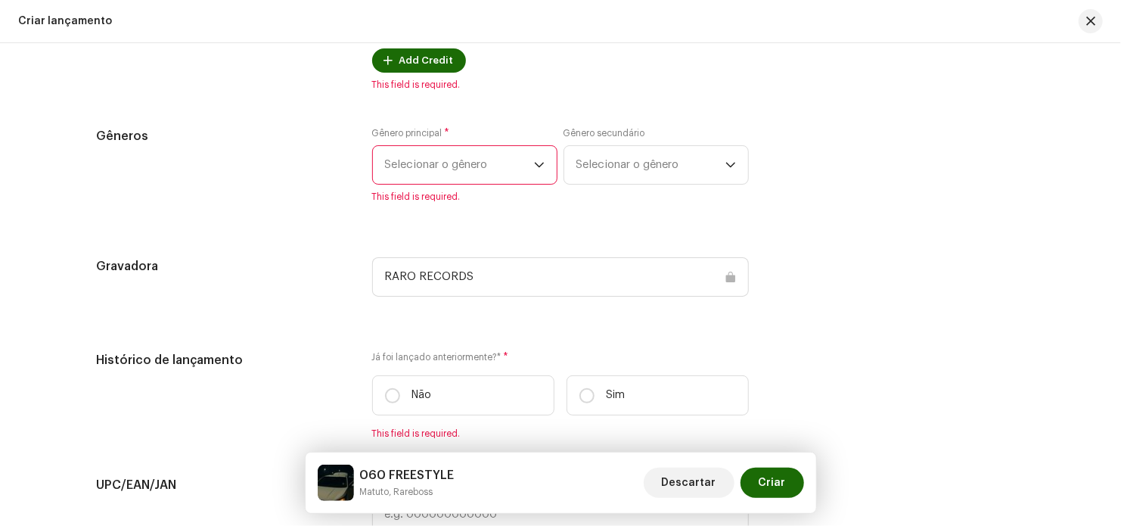
scroll to position [2058, 0]
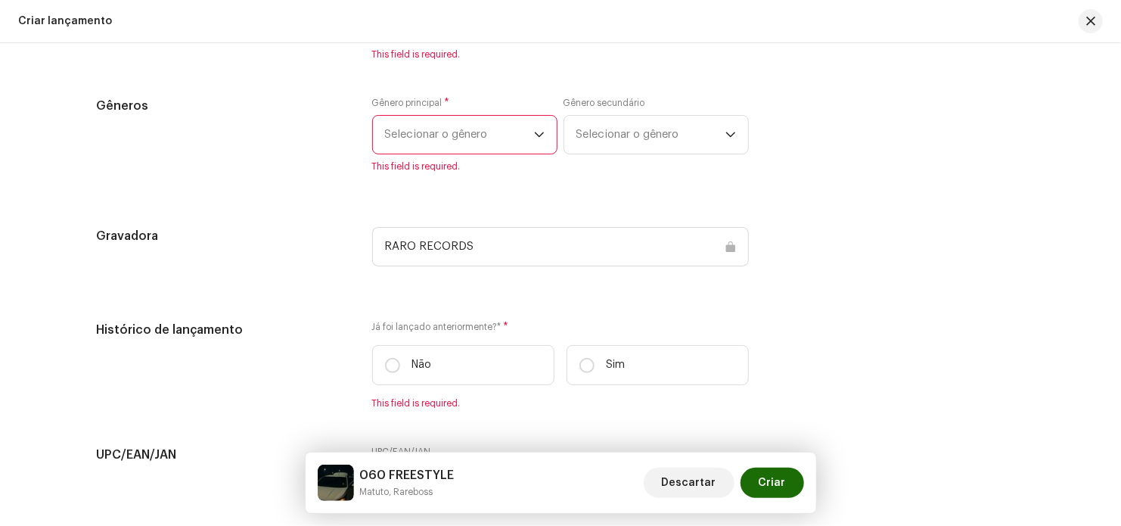
click at [508, 141] on span "Selecionar o gênero" at bounding box center [459, 135] width 149 height 38
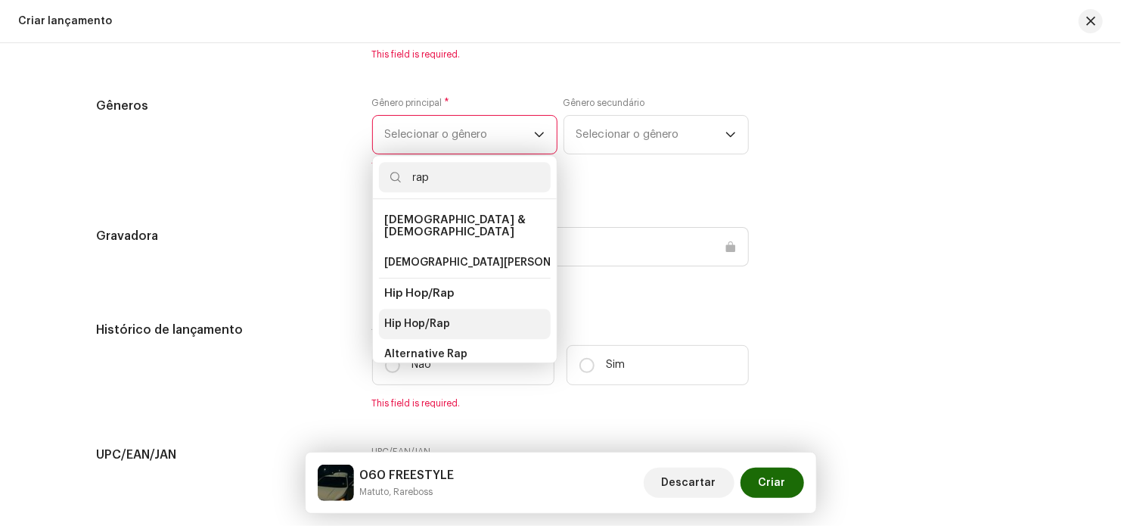
type input "rap"
click at [417, 319] on span "Hip Hop/Rap" at bounding box center [418, 323] width 66 height 15
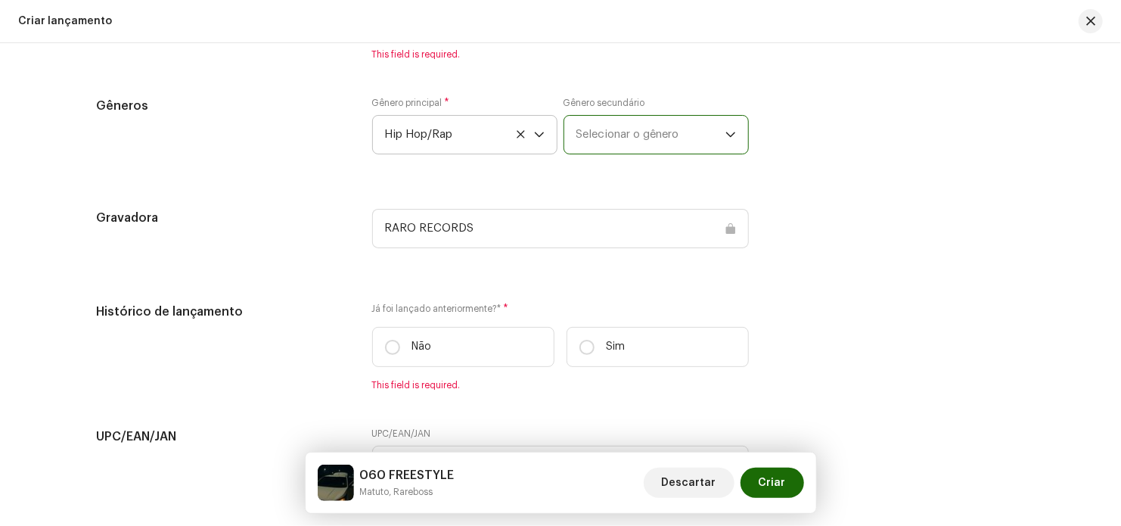
click at [655, 125] on span "Selecionar o gênero" at bounding box center [651, 135] width 149 height 38
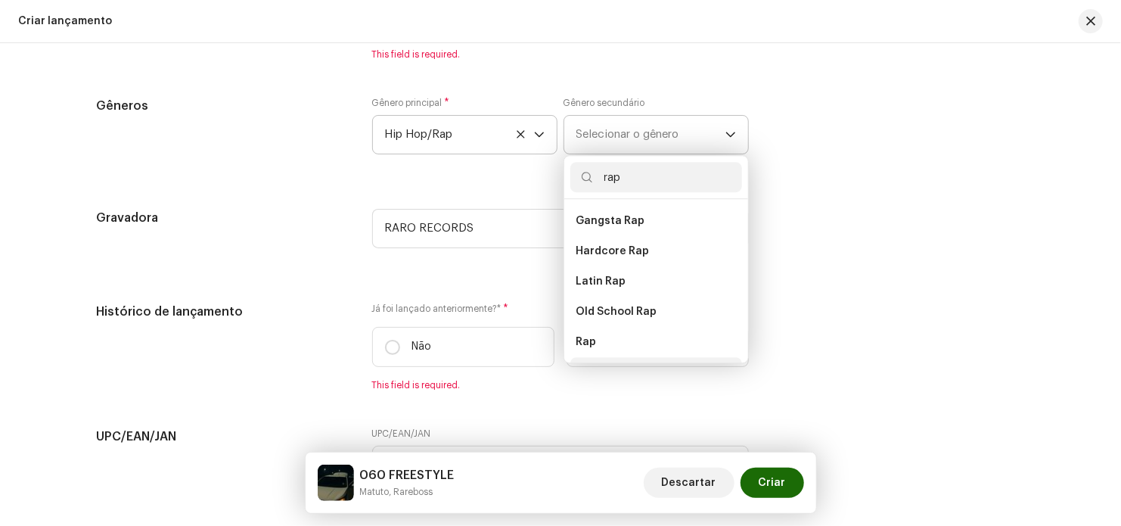
scroll to position [206, 0]
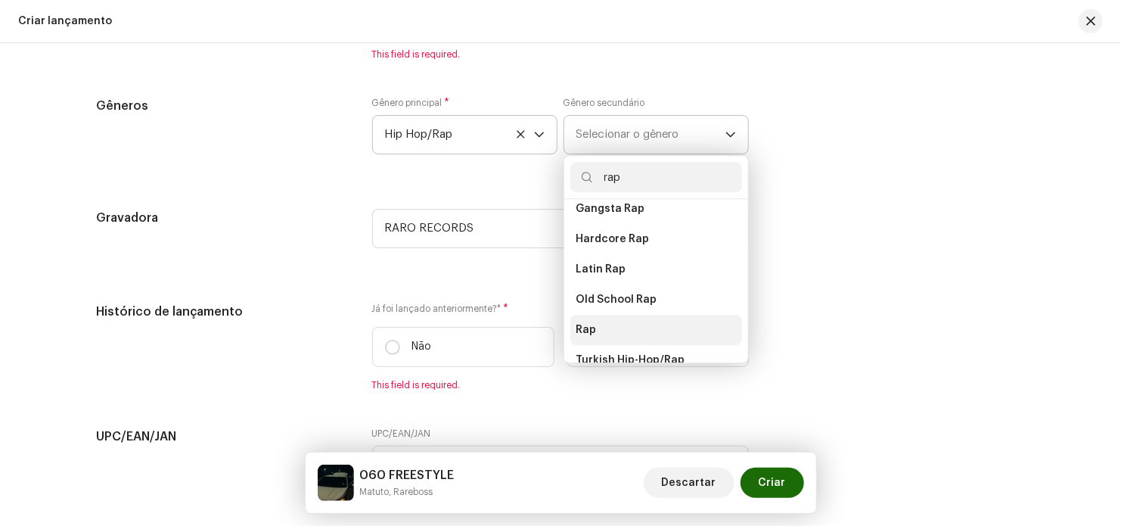
type input "rap"
click at [604, 320] on li "Rap" at bounding box center [657, 330] width 172 height 30
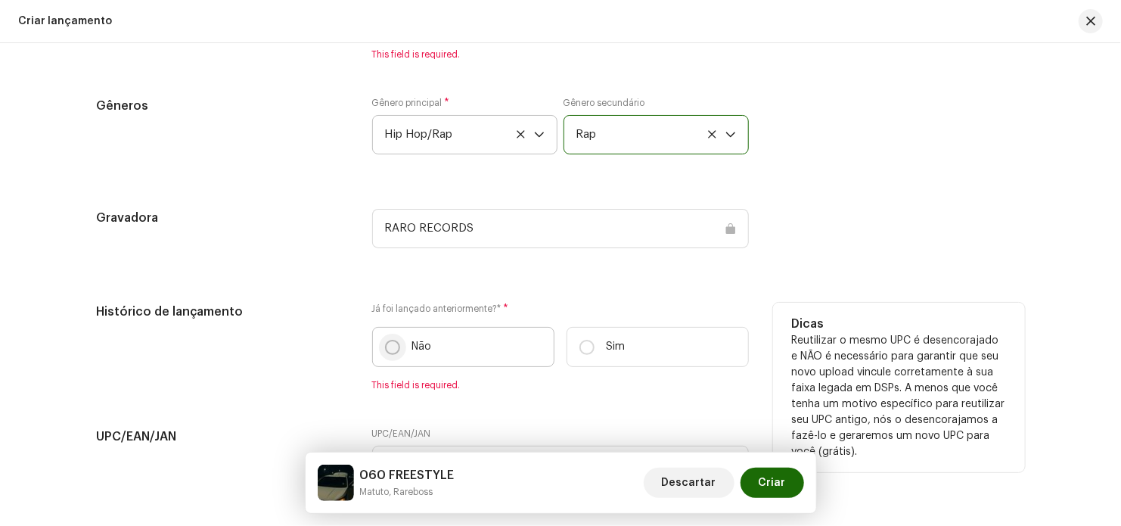
click at [385, 351] on input "Não" at bounding box center [392, 347] width 15 height 15
radio input "true"
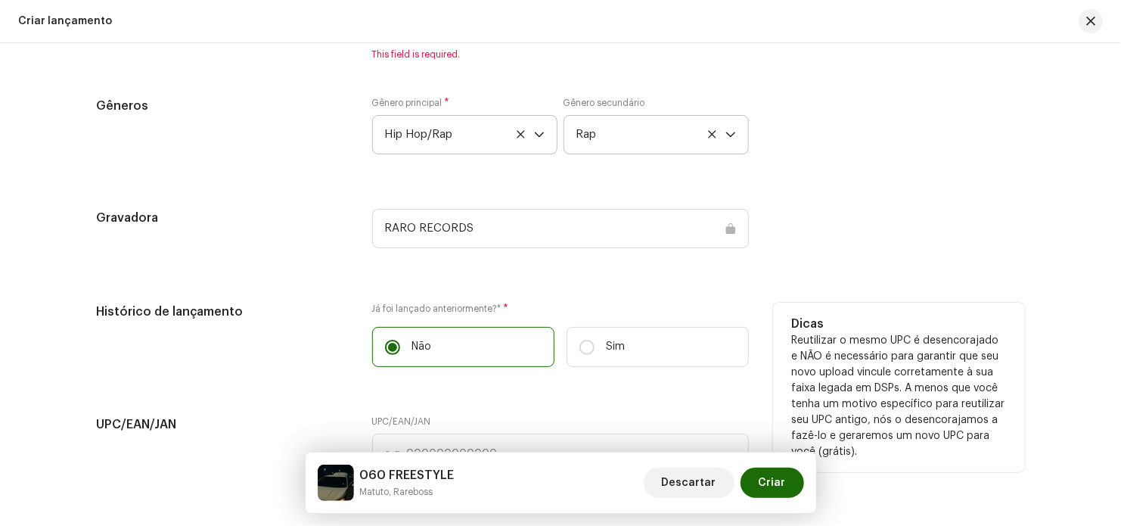
click at [291, 356] on div "Histórico de lançamento" at bounding box center [222, 341] width 252 height 76
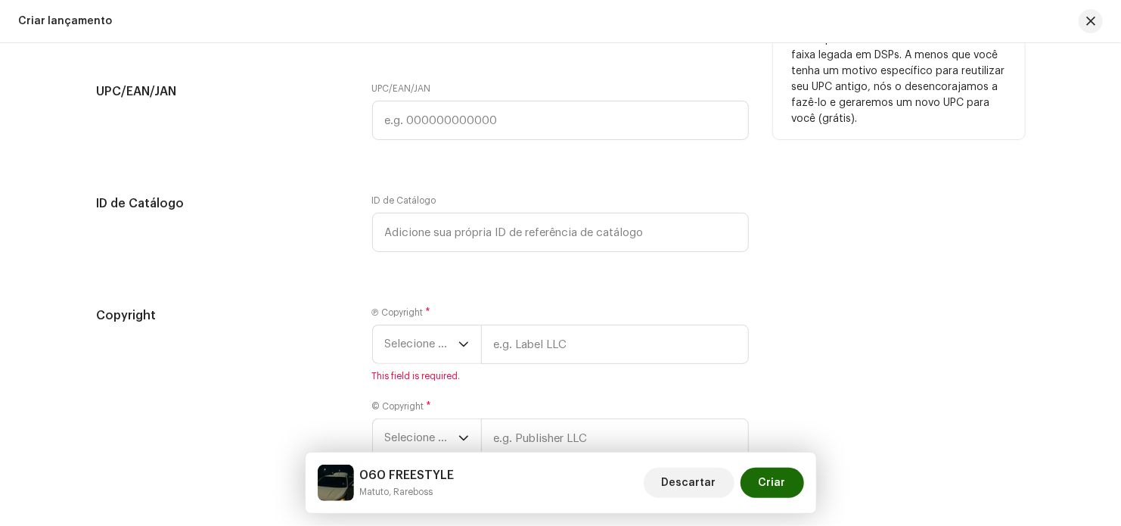
scroll to position [2421, 0]
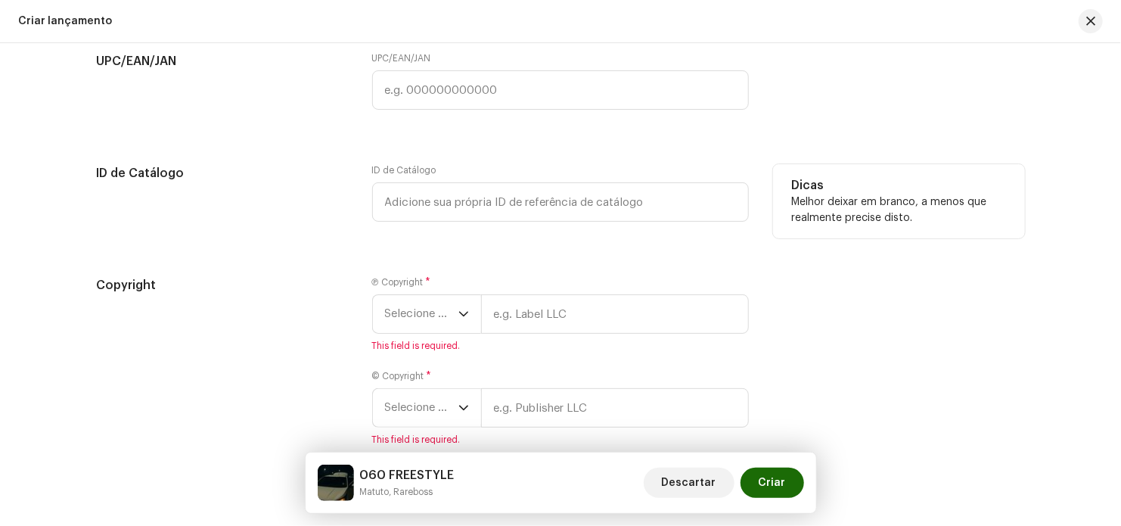
click at [509, 176] on div "ID de Catálogo" at bounding box center [560, 193] width 377 height 58
click at [335, 291] on h5 "Copyright" at bounding box center [222, 285] width 252 height 18
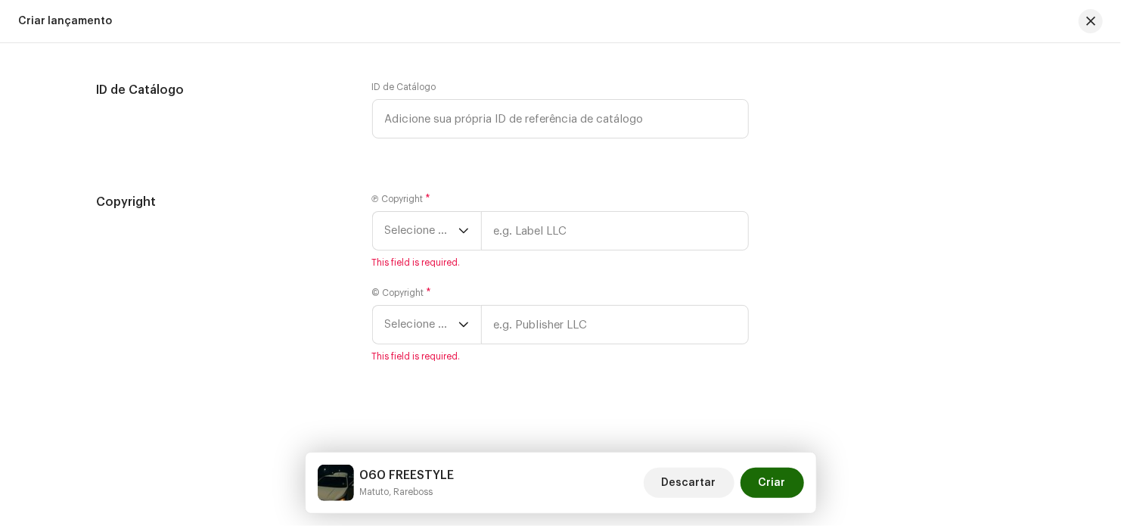
scroll to position [2509, 0]
click at [446, 229] on span "Selecione o ano" at bounding box center [421, 231] width 73 height 38
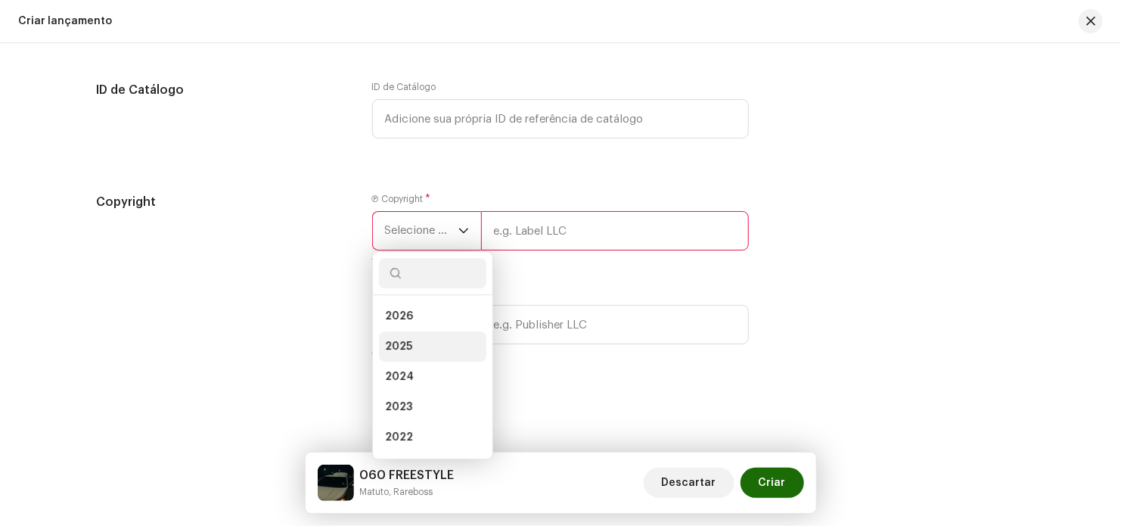
click at [397, 347] on span "2025" at bounding box center [398, 346] width 27 height 15
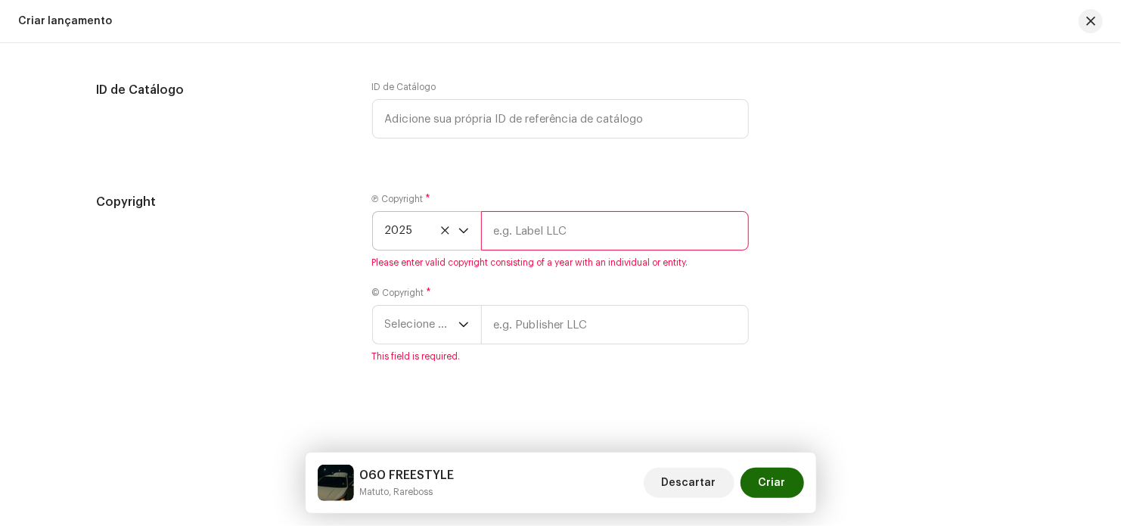
click at [573, 240] on input "text" at bounding box center [615, 230] width 268 height 39
type input "RARO RECORDS"
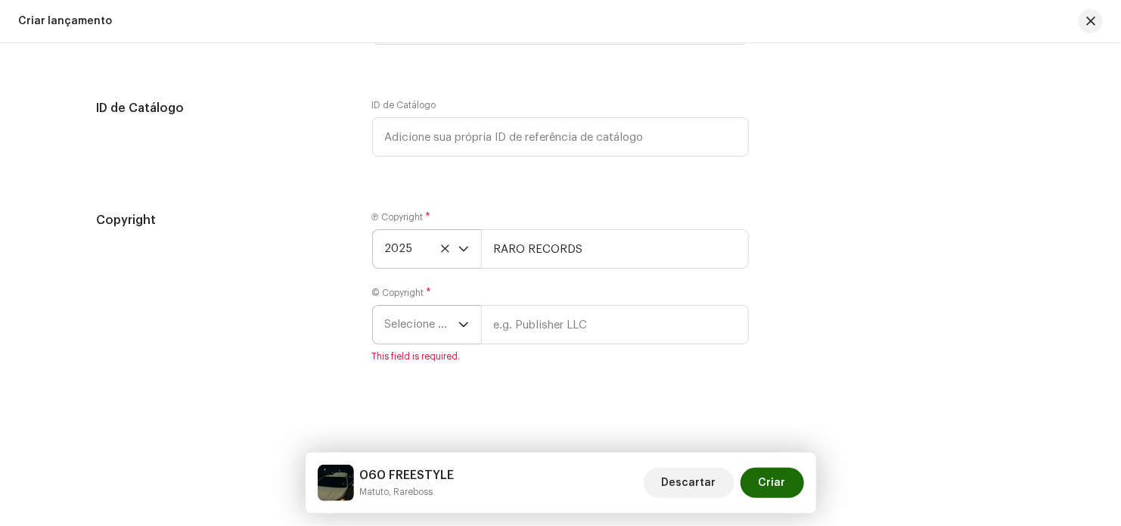
click at [459, 326] on icon "dropdown trigger" at bounding box center [464, 324] width 11 height 11
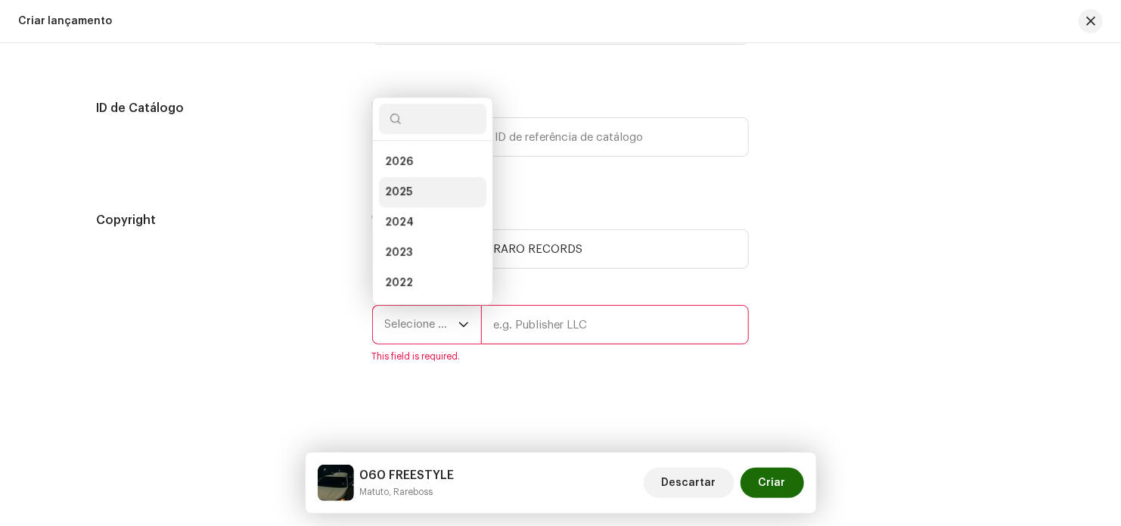
click at [441, 182] on li "2025" at bounding box center [432, 192] width 107 height 30
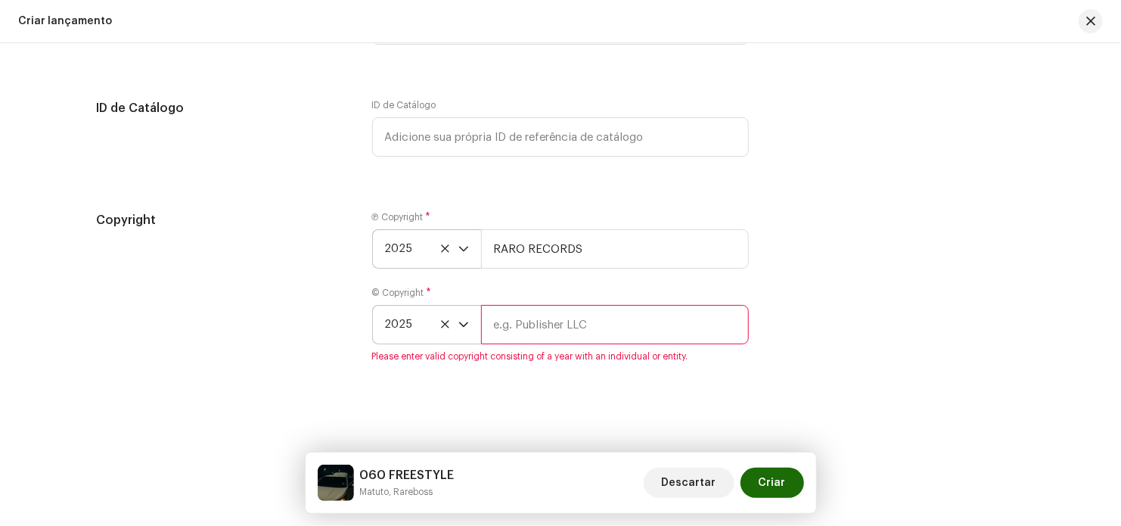
click at [546, 315] on input "text" at bounding box center [615, 324] width 268 height 39
type input "RARO RECORDS"
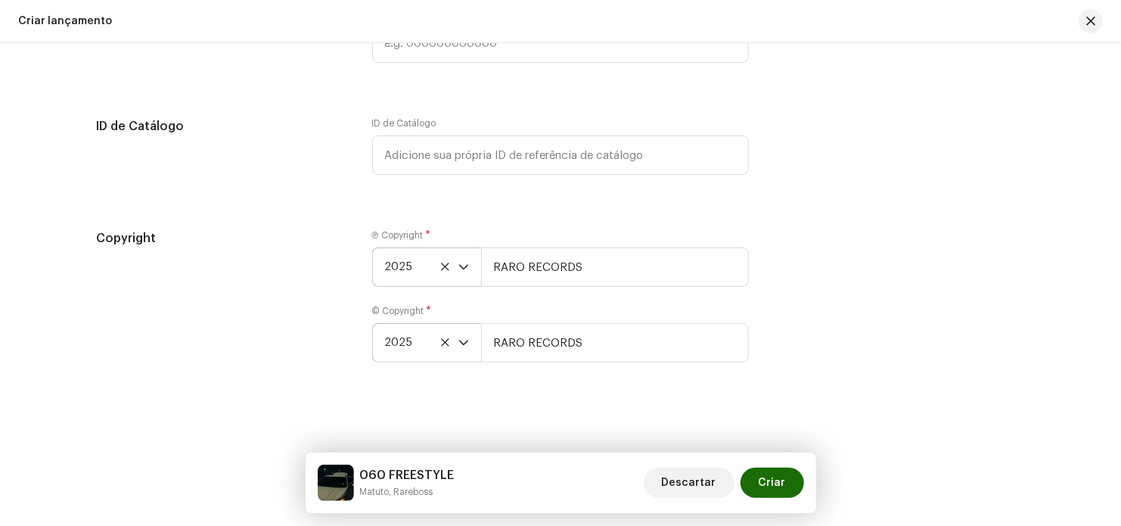
click at [916, 347] on div "Copyright Ⓟ Copyright * 2025 RARO RECORDS © Copyright * 2025 RARO RECORDS" at bounding box center [560, 304] width 929 height 151
click at [778, 474] on span "Criar" at bounding box center [772, 483] width 27 height 30
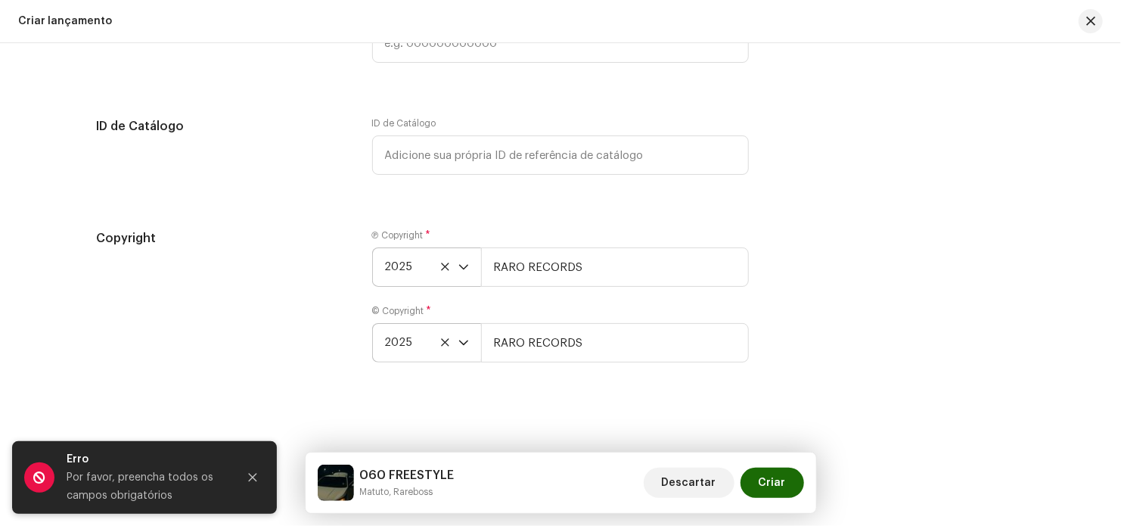
click at [891, 393] on div "Create a new release We’ll guide you through everything — from track selection …" at bounding box center [560, 284] width 1121 height 483
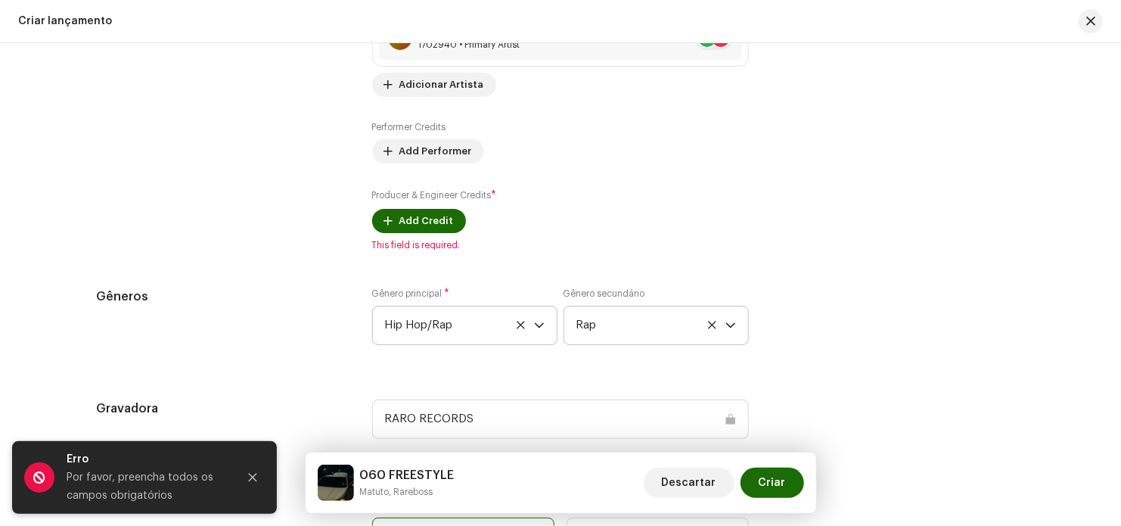
scroll to position [1837, 0]
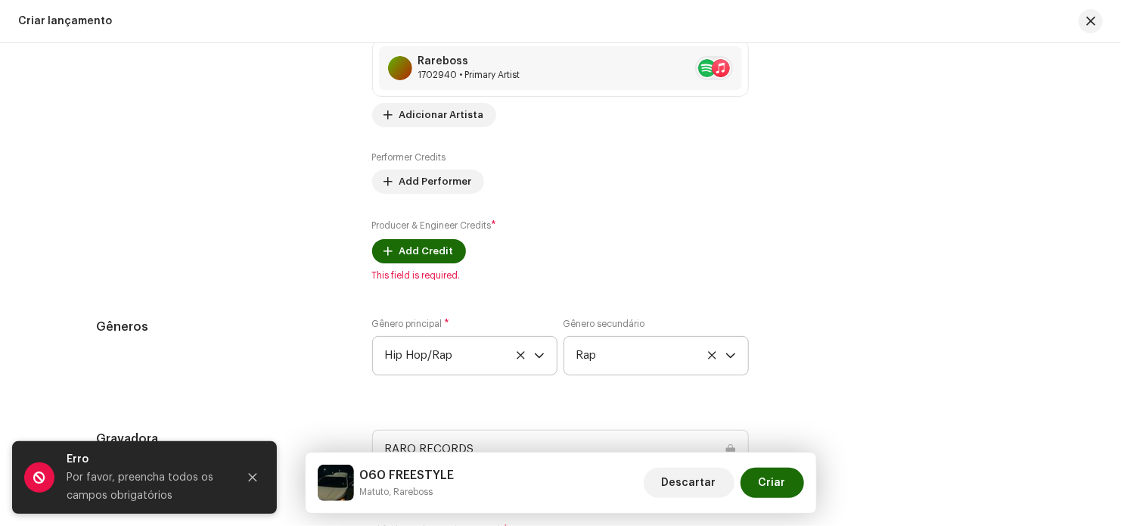
click at [891, 393] on div "Gêneros Gênero principal * Hip Hop/Rap Gênero secundário Rap" at bounding box center [560, 356] width 929 height 76
click at [428, 253] on span "Add Credit" at bounding box center [427, 251] width 54 height 30
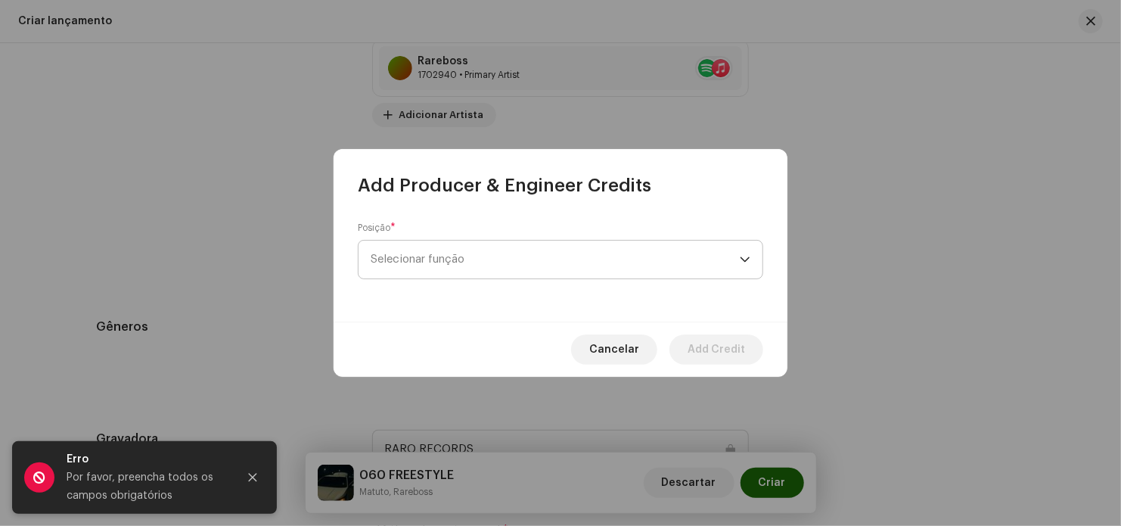
click at [435, 257] on span "Selecionar função" at bounding box center [555, 260] width 369 height 38
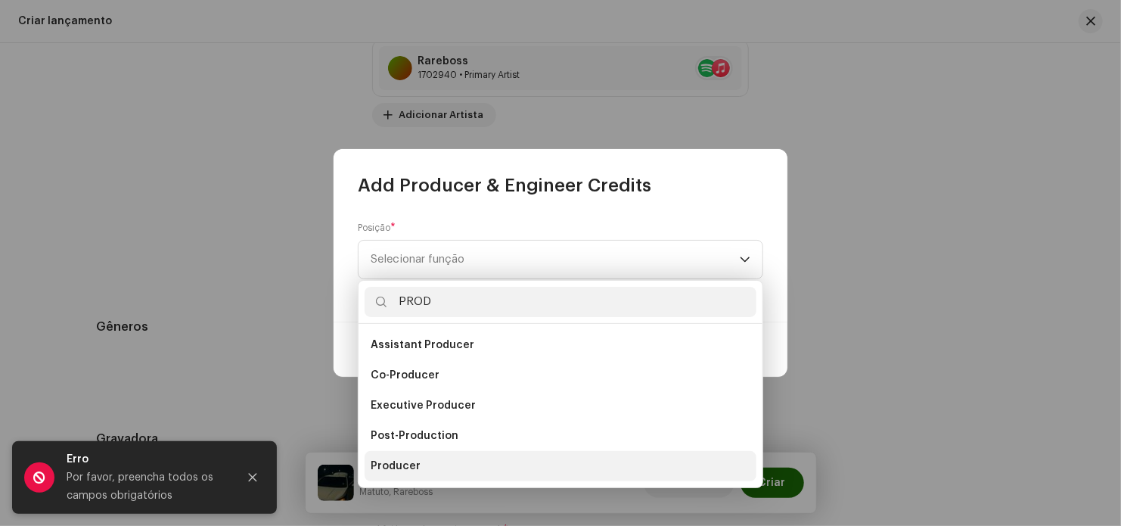
type input "PROD"
click at [456, 471] on li "Producer" at bounding box center [561, 466] width 392 height 30
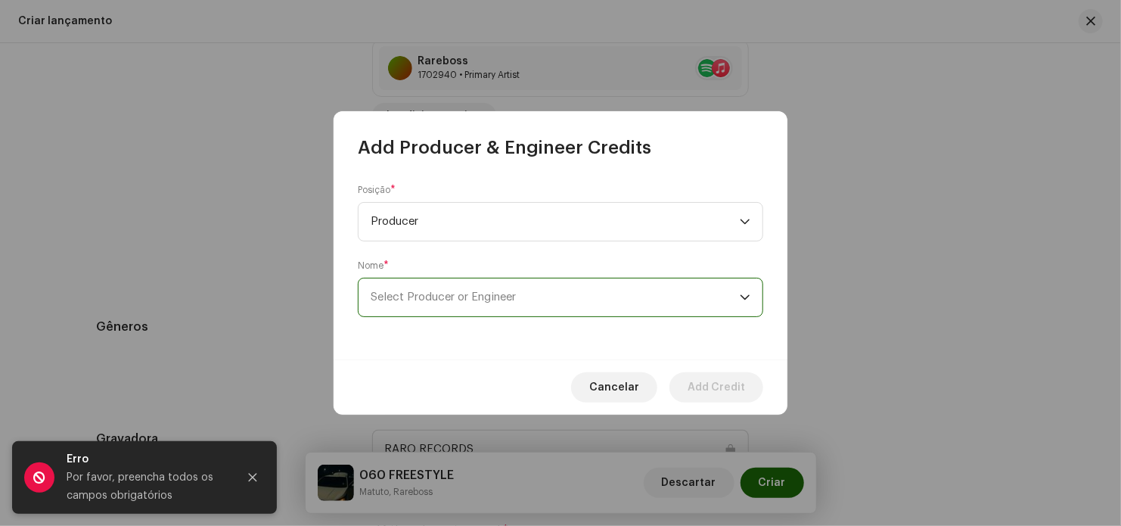
click at [570, 290] on span "Select Producer or Engineer" at bounding box center [555, 297] width 369 height 38
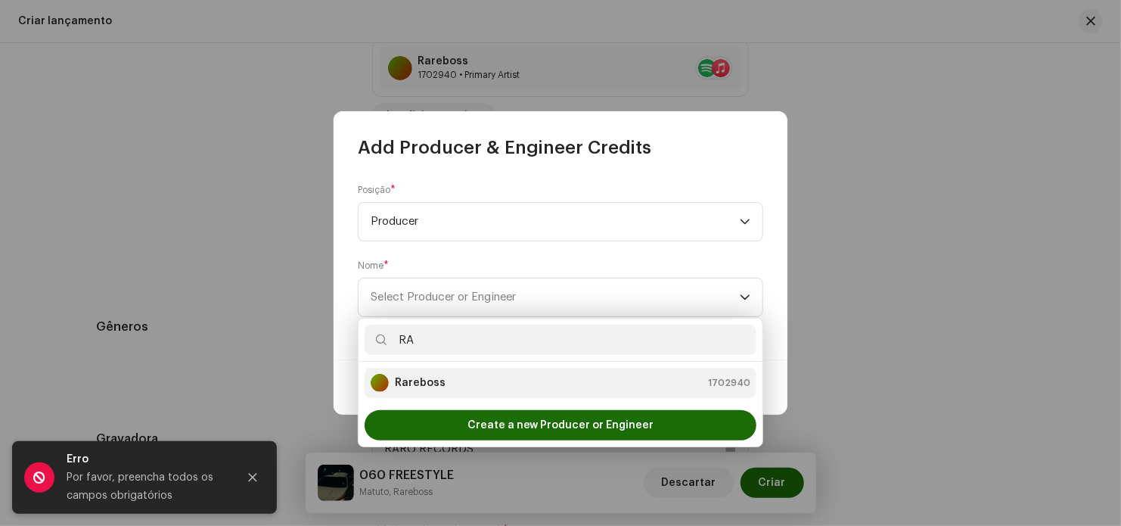
type input "RA"
click at [548, 388] on div "Rareboss 1702940" at bounding box center [561, 383] width 380 height 18
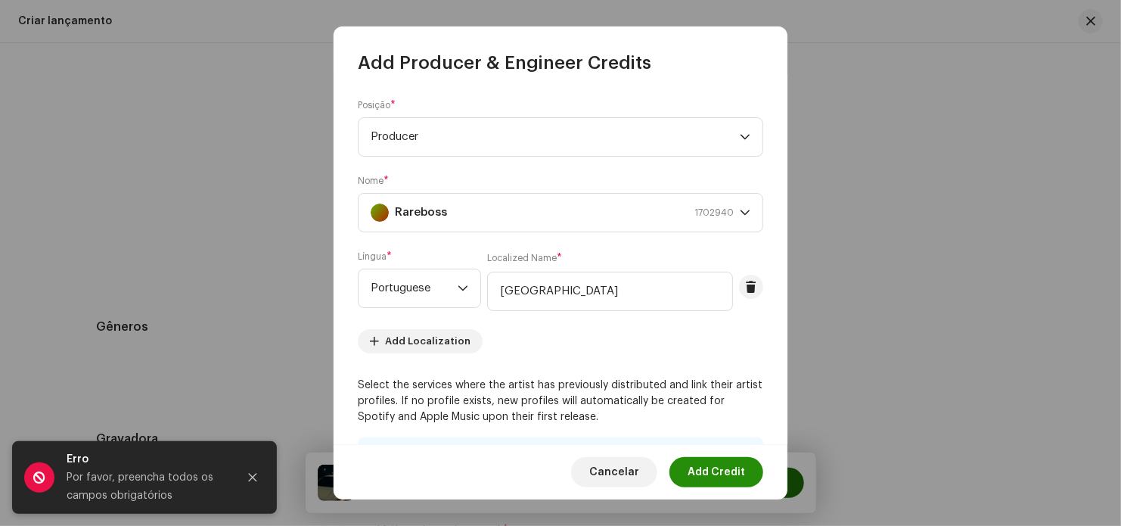
click at [711, 471] on span "Add Credit" at bounding box center [717, 472] width 58 height 30
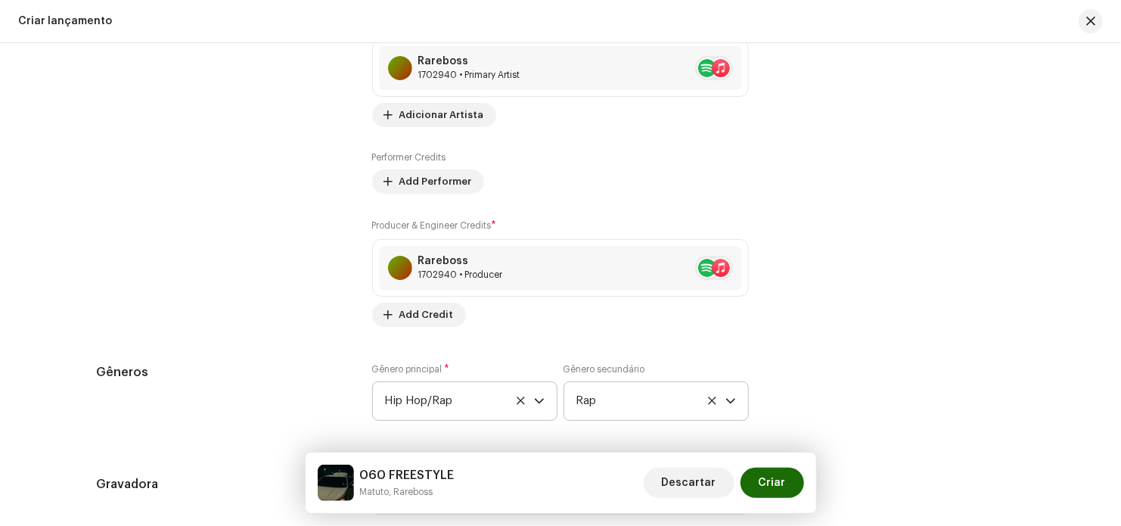
click at [807, 300] on div "Dicas A Apple não permite alterações no Nome do artista e no ID do artista após…" at bounding box center [899, 89] width 252 height 474
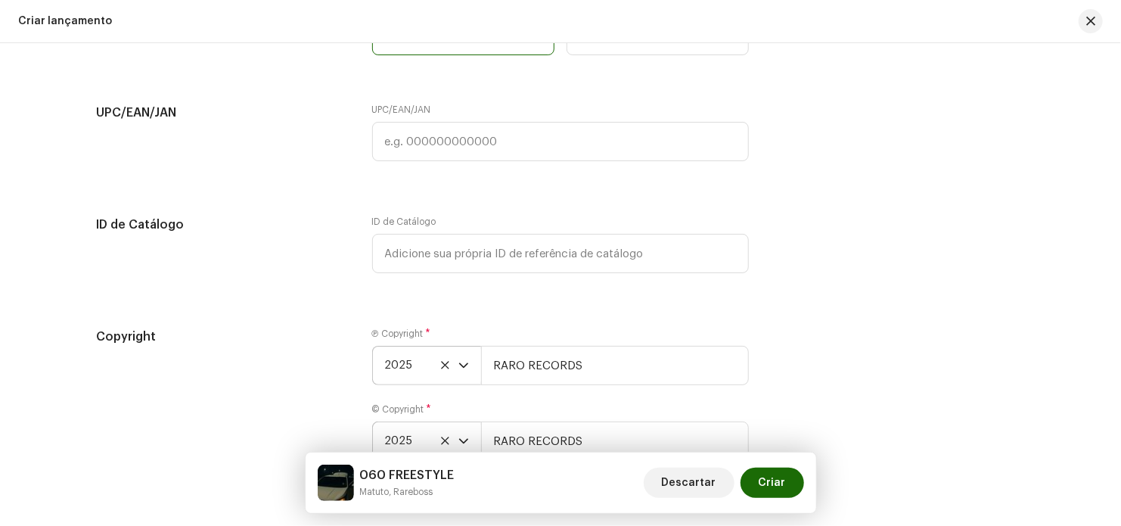
scroll to position [2518, 0]
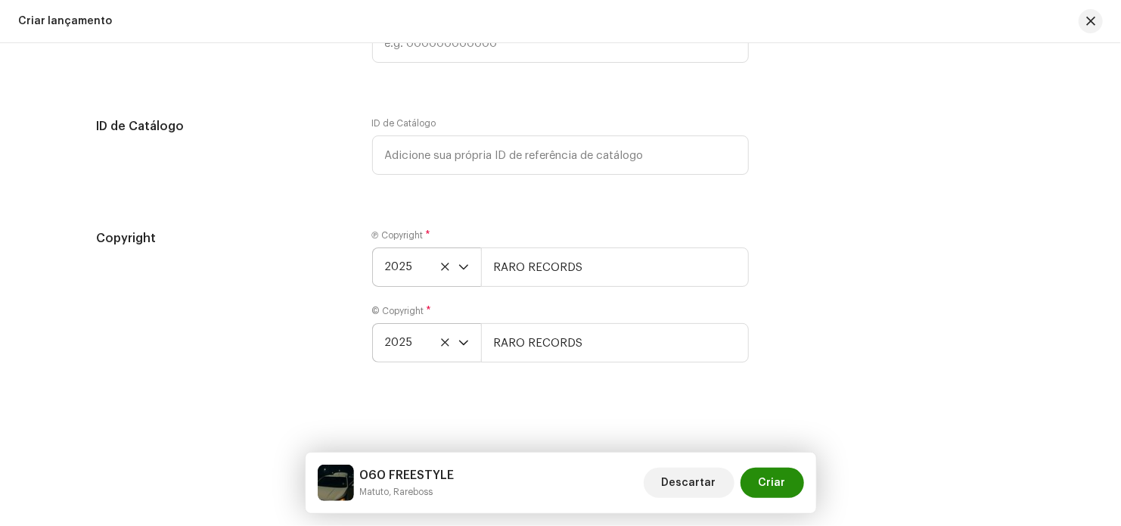
click at [768, 487] on span "Criar" at bounding box center [772, 483] width 27 height 30
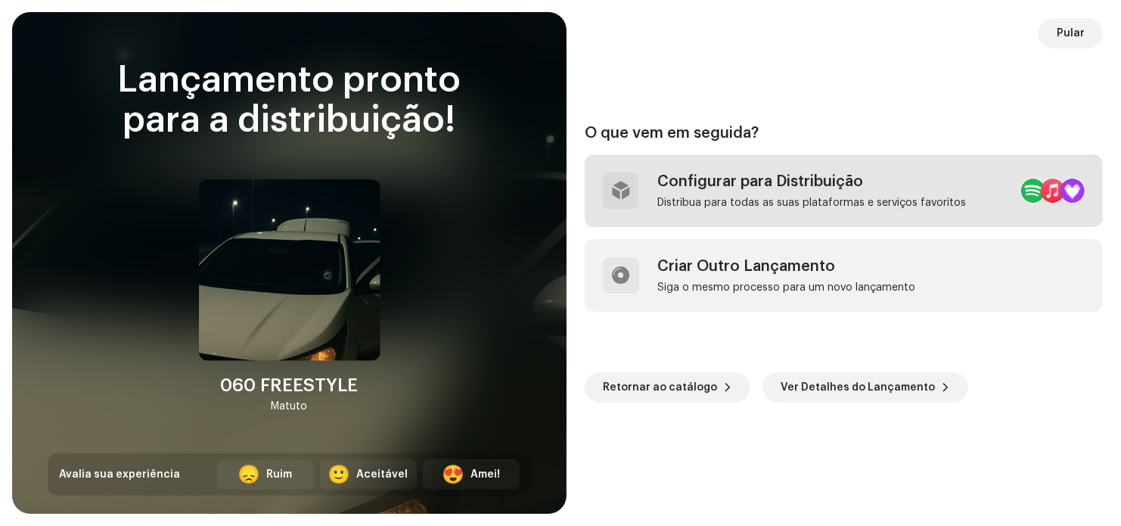
click at [863, 198] on div "Distribua para todas as suas plataformas e serviços favoritos" at bounding box center [812, 203] width 309 height 12
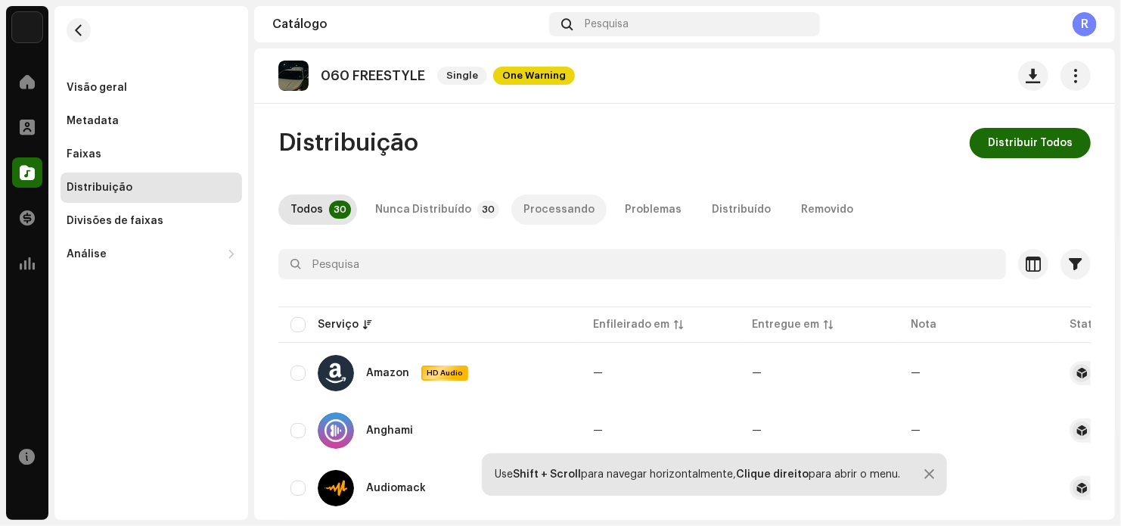
click at [546, 211] on div "Processando" at bounding box center [559, 209] width 71 height 30
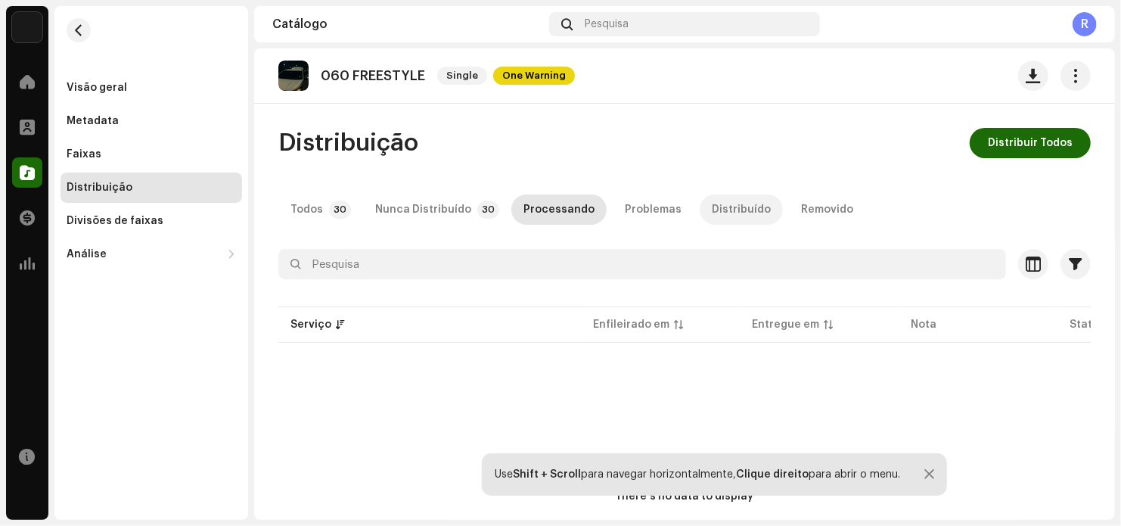
click at [734, 214] on div "Distribuído" at bounding box center [741, 209] width 59 height 30
click at [462, 207] on div "Nunca Distribuído" at bounding box center [423, 209] width 96 height 30
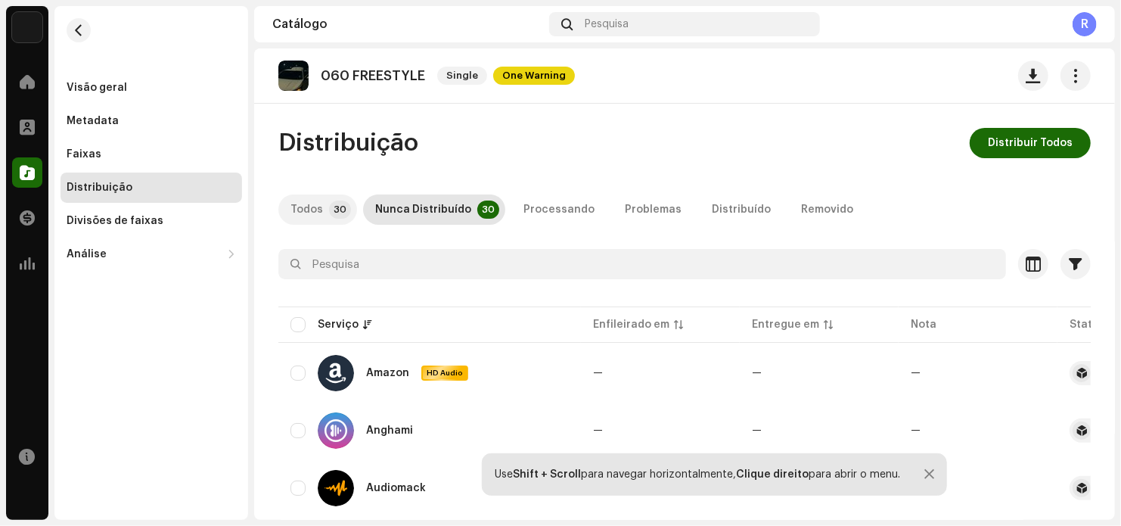
click at [323, 205] on p-tab "Todos 30" at bounding box center [317, 209] width 79 height 30
click at [303, 330] on input "checkbox" at bounding box center [298, 324] width 15 height 15
checkbox input "true"
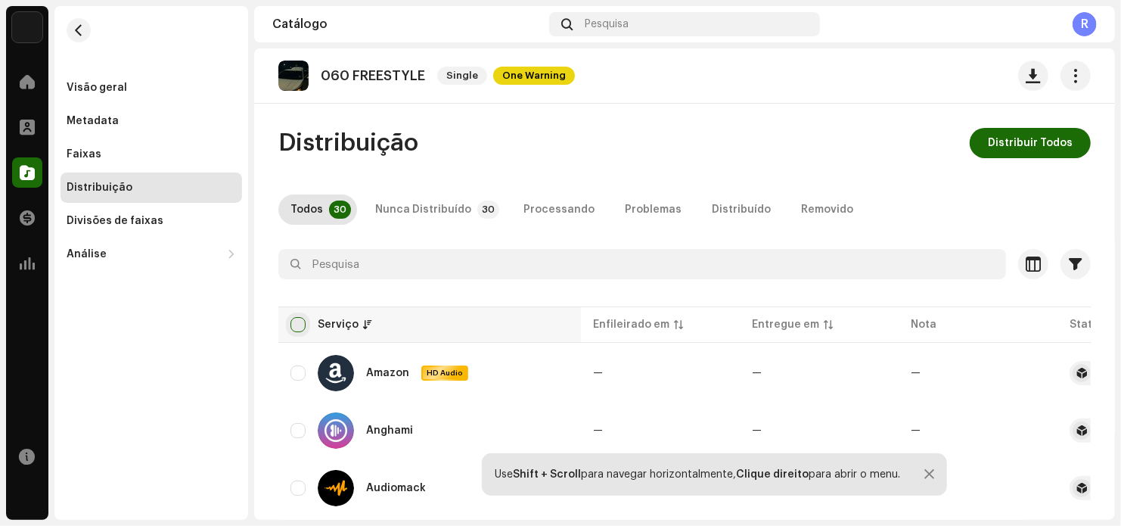
checkbox input "true"
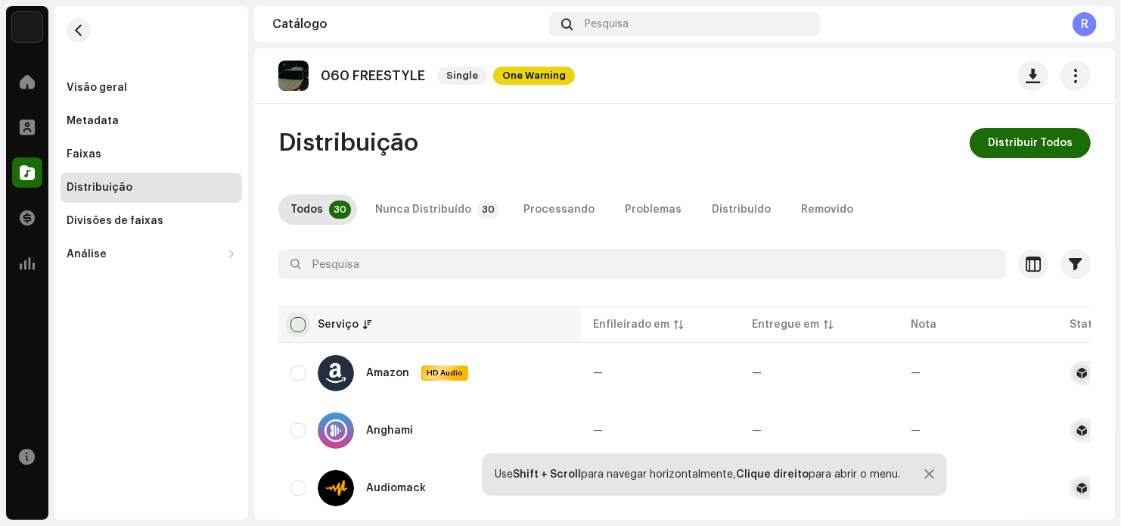
checkbox input "true"
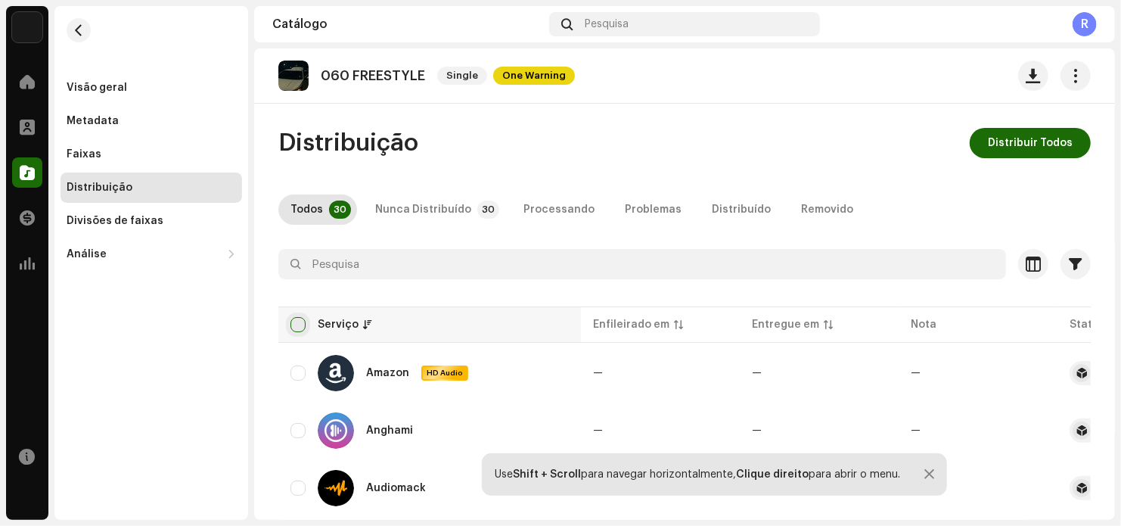
checkbox input "true"
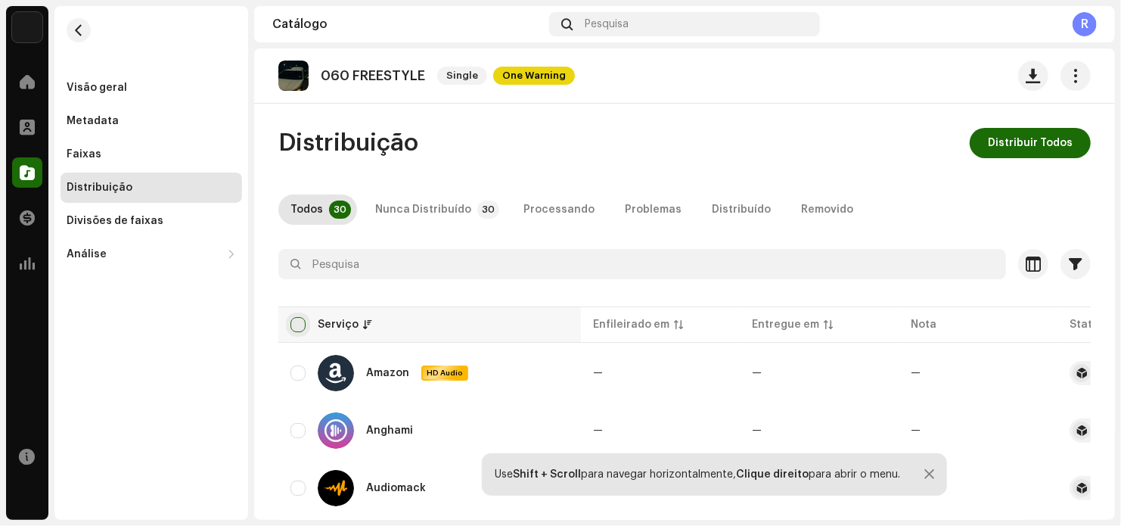
checkbox input "true"
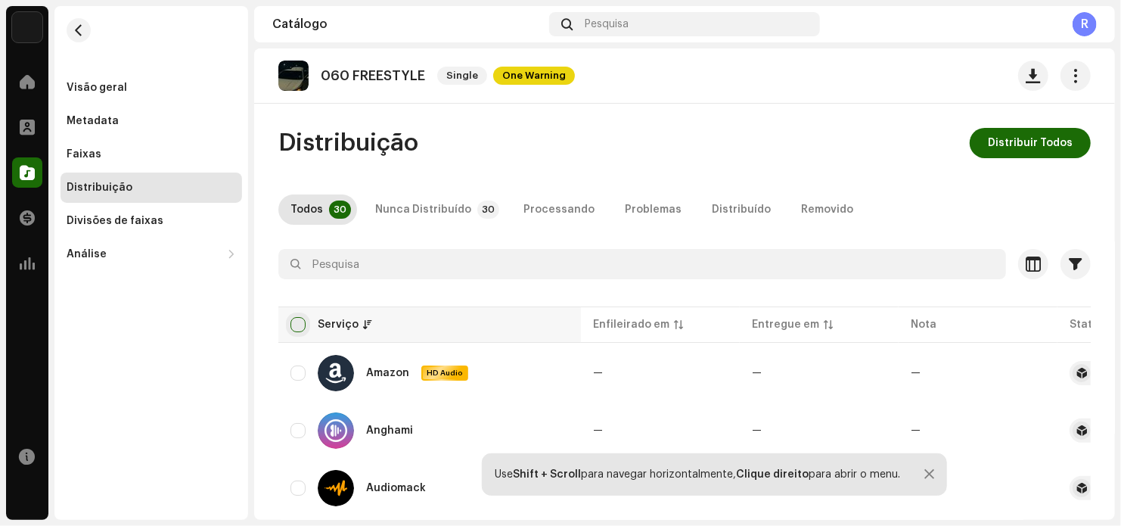
checkbox input "true"
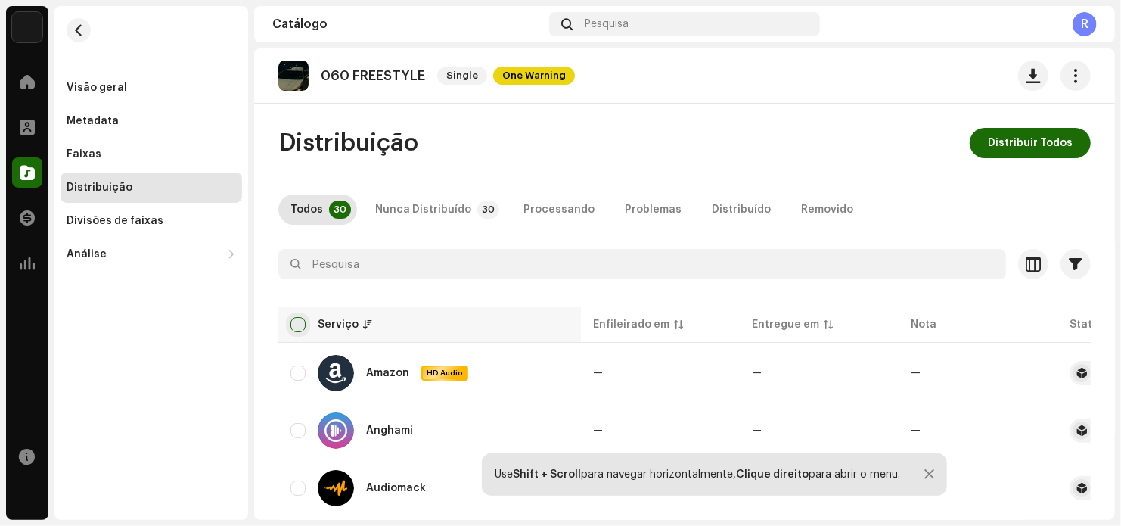
checkbox input "true"
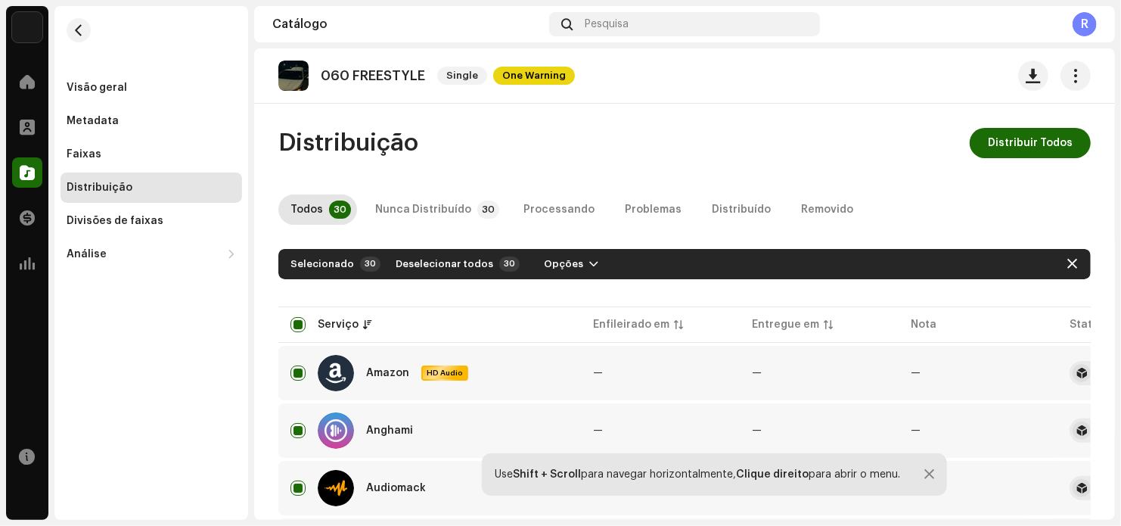
click at [933, 204] on div "Todos 30 Nunca Distribuído 30 Processando Problemas Distribuído Removido" at bounding box center [684, 209] width 813 height 30
click at [996, 137] on span "Distribuir Todos" at bounding box center [1030, 143] width 85 height 30
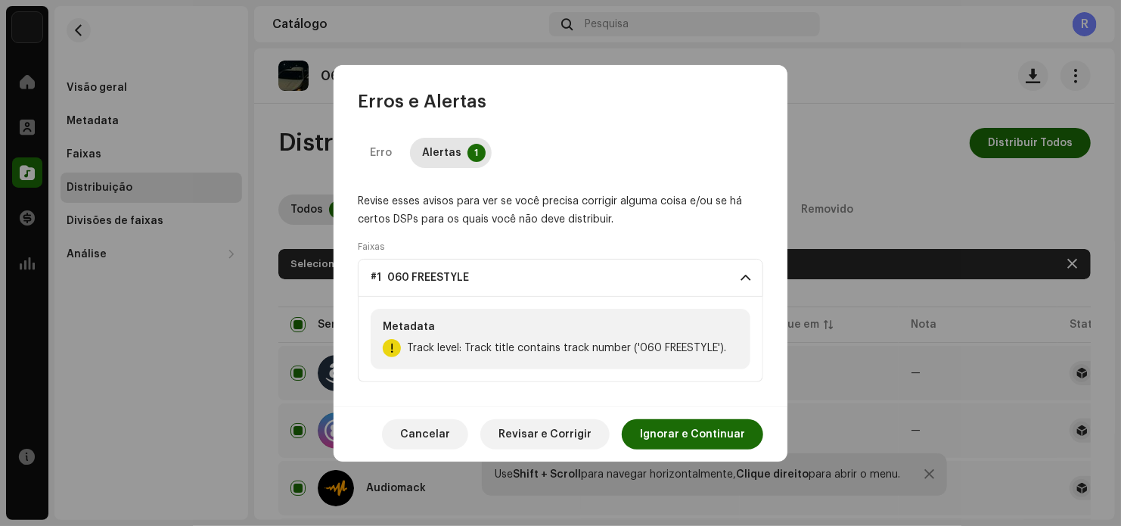
click at [671, 117] on div "Erro Alertas 1 Revise esses avisos para ver se você precisa corrigir alguma coi…" at bounding box center [561, 259] width 454 height 293
click at [730, 437] on span "Ignorar e Continuar" at bounding box center [692, 434] width 105 height 30
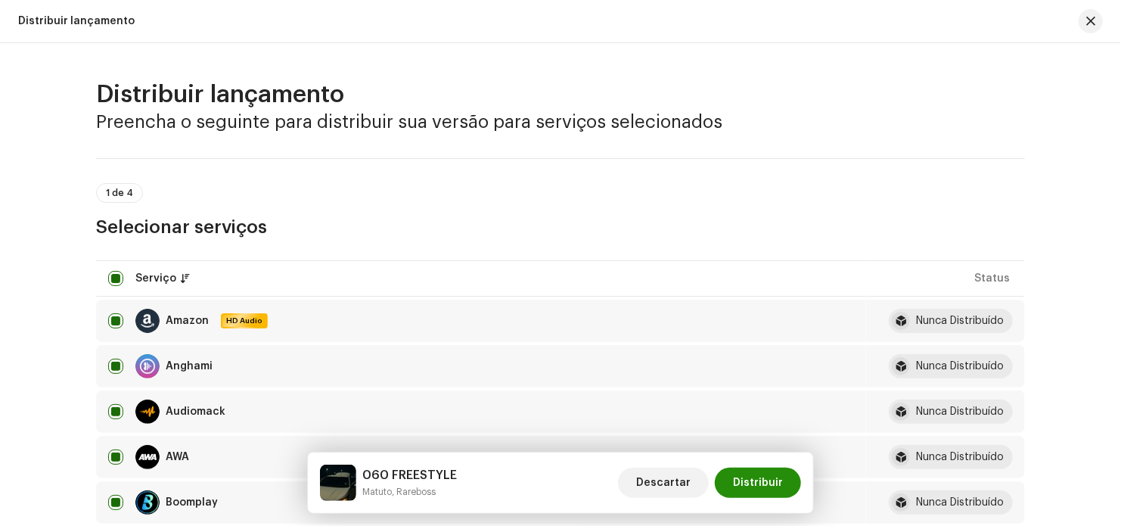
click at [762, 487] on span "Distribuir" at bounding box center [758, 483] width 50 height 30
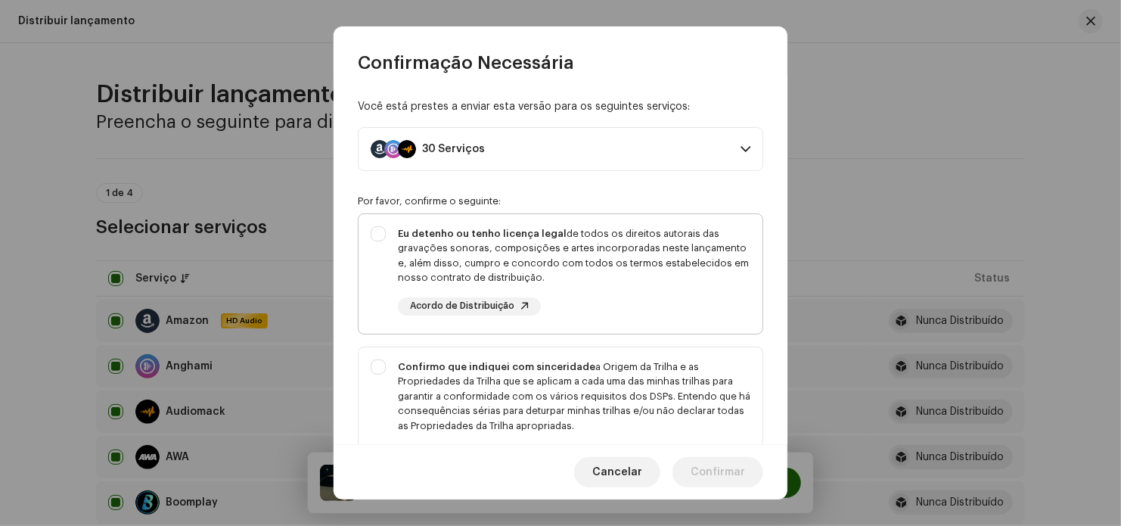
click at [379, 229] on div "Eu detenho ou tenho licença legal de todos os direitos autorais das gravações s…" at bounding box center [561, 270] width 404 height 113
checkbox input "true"
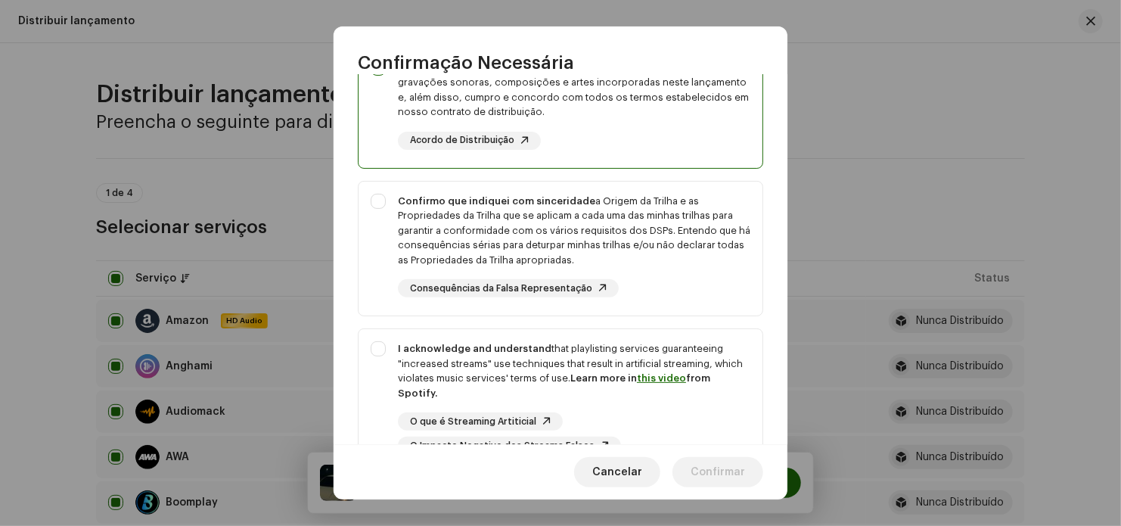
scroll to position [171, 0]
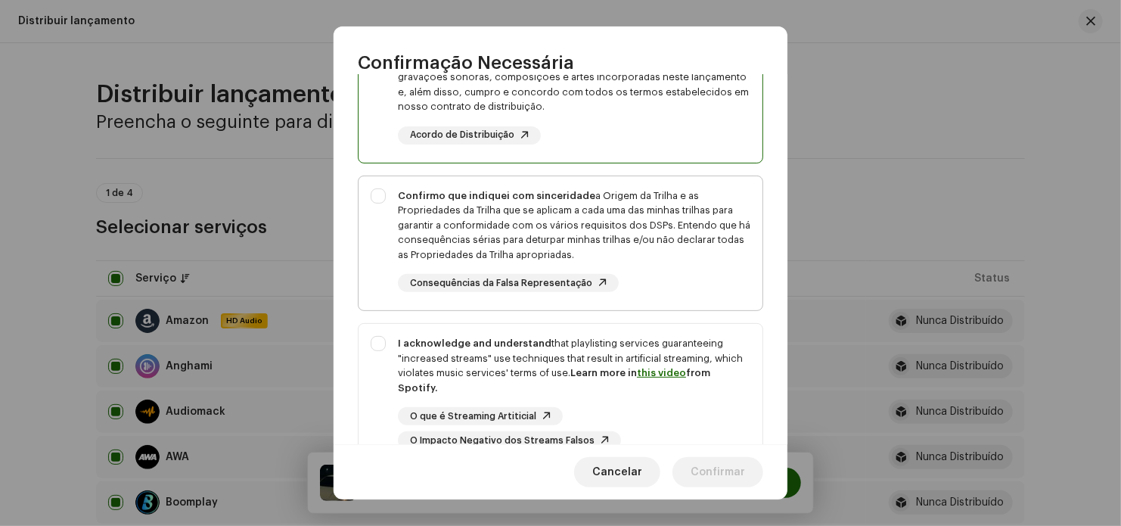
click at [382, 197] on div "Confirmo que indiquei com sinceridade a Origem da Trilha e as Propriedades da T…" at bounding box center [561, 240] width 404 height 129
checkbox input "true"
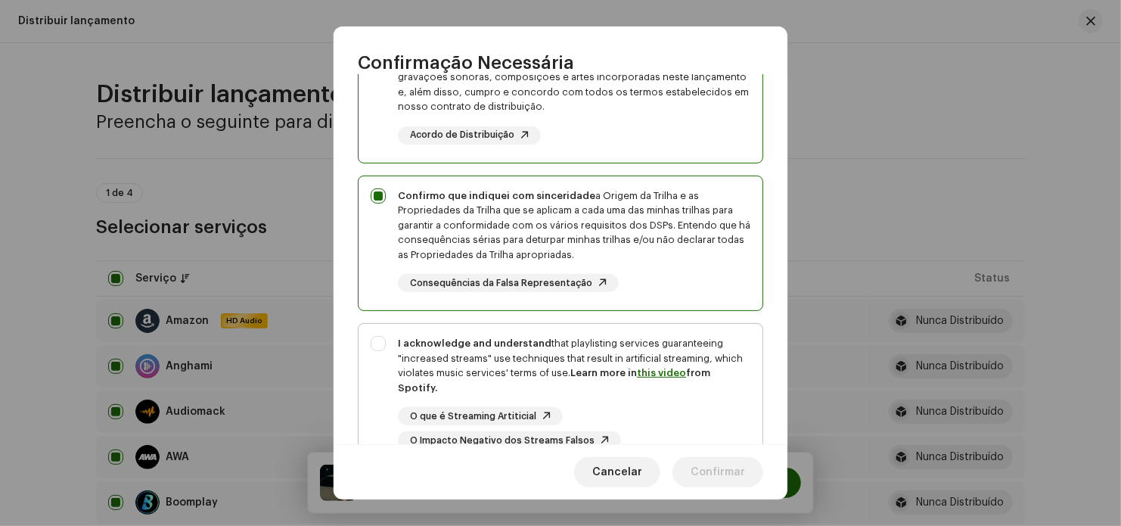
click at [376, 344] on div "I acknowledge and understand that playlisting services guaranteeing "increased …" at bounding box center [561, 393] width 404 height 138
checkbox input "true"
click at [711, 469] on span "Confirmar" at bounding box center [718, 472] width 54 height 30
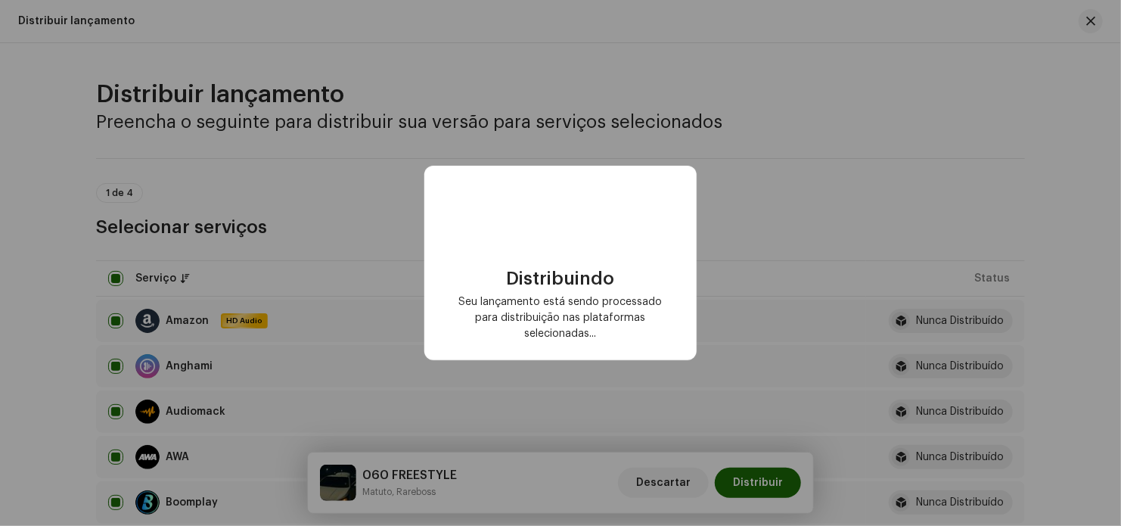
checkbox input "false"
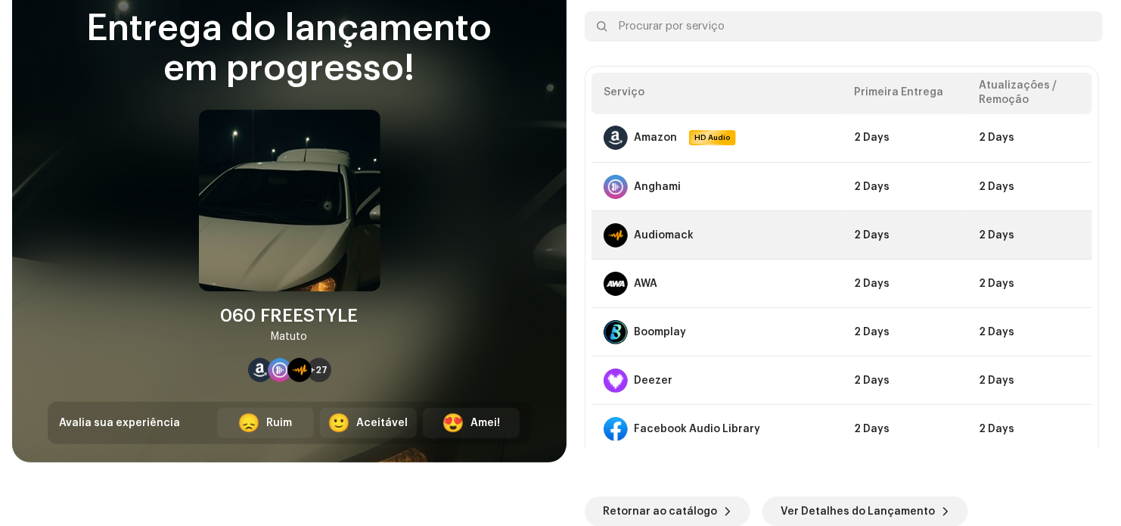
scroll to position [51, 0]
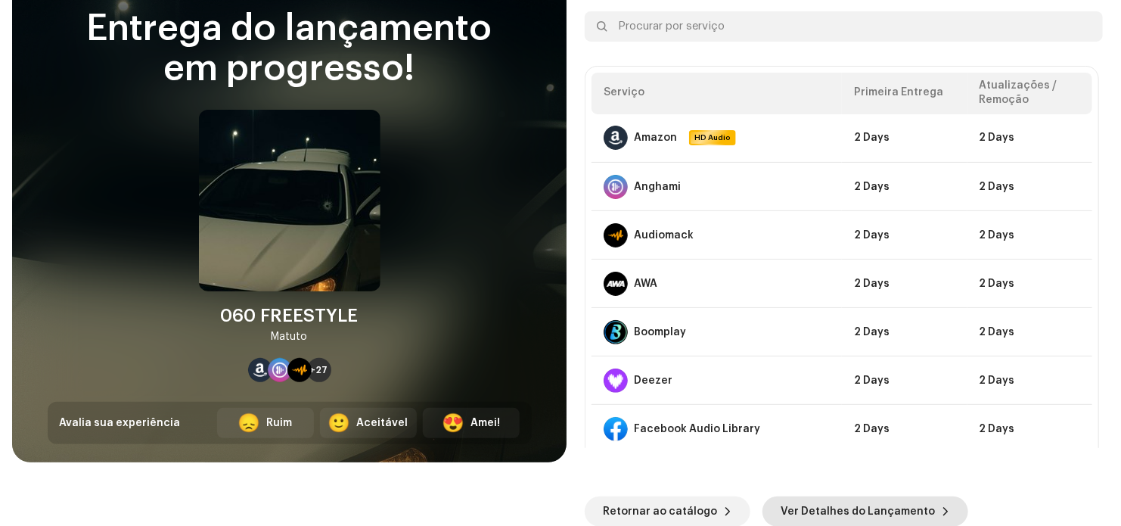
click at [901, 500] on span "Ver Detalhes do Lançamento" at bounding box center [858, 511] width 154 height 30
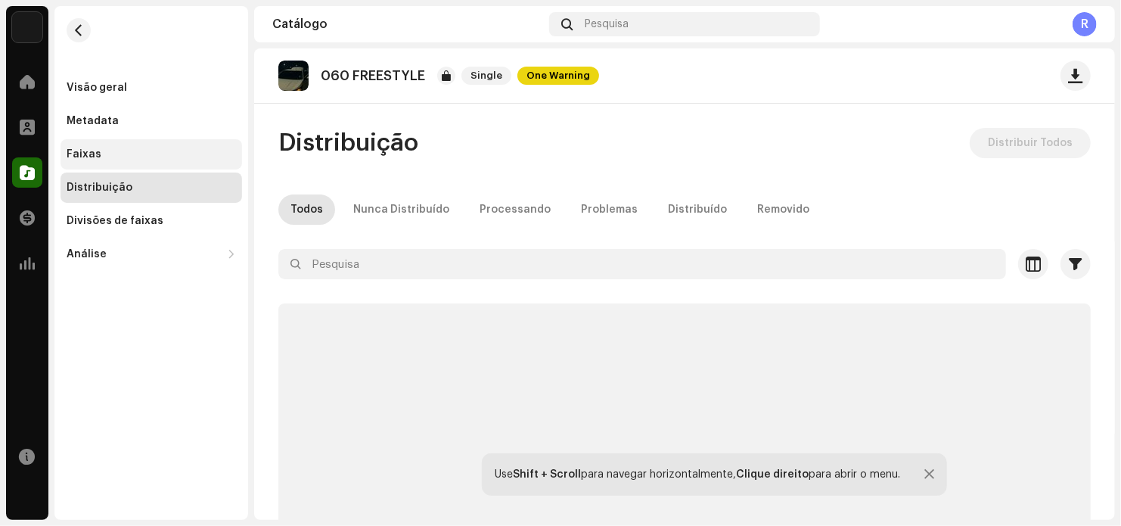
click at [136, 151] on div "Faixas" at bounding box center [151, 154] width 169 height 12
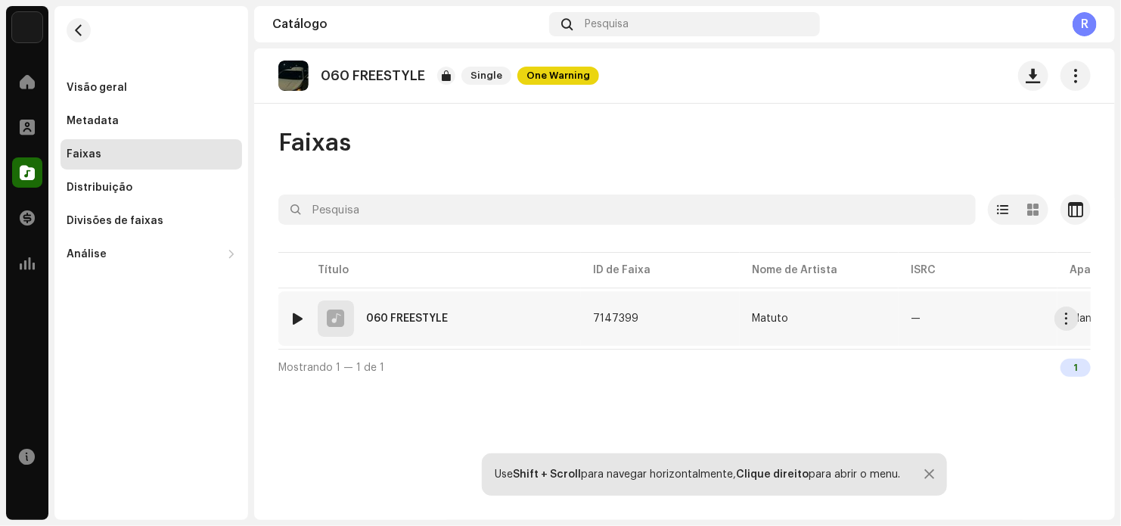
click at [605, 318] on span "7147399" at bounding box center [615, 318] width 45 height 11
